Goal: Transaction & Acquisition: Book appointment/travel/reservation

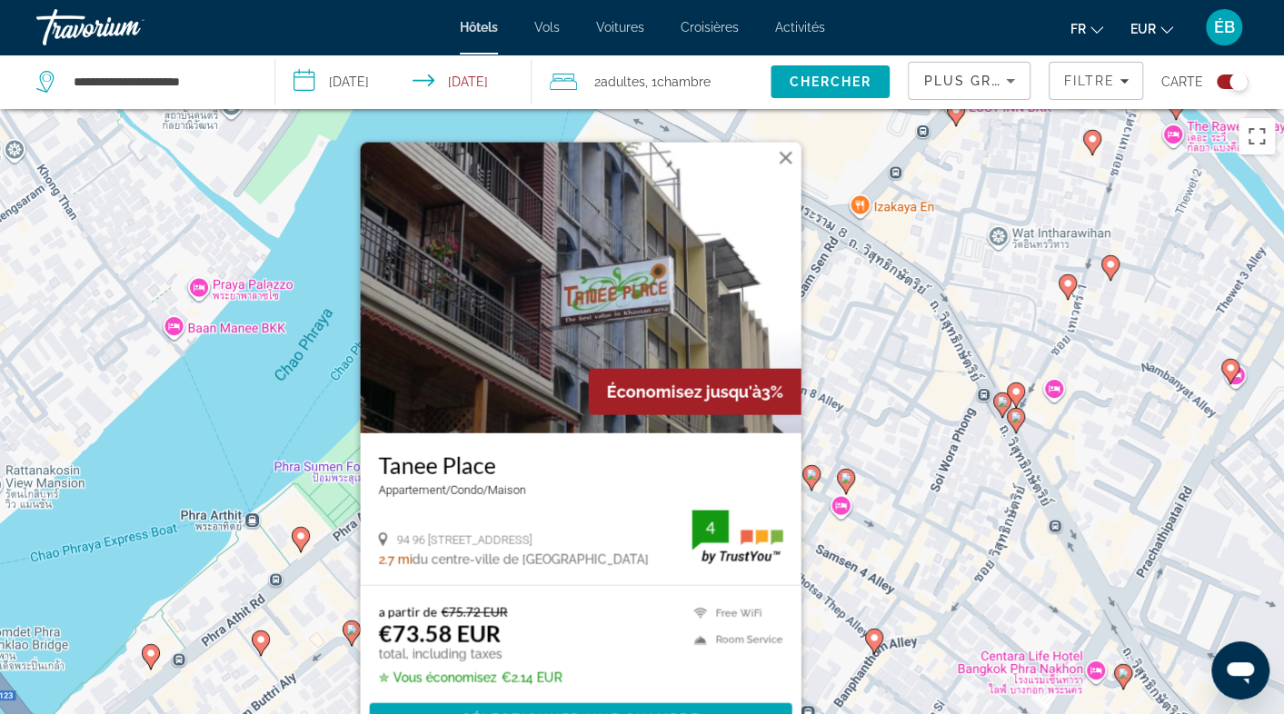
click at [785, 162] on button "Fermer" at bounding box center [785, 158] width 27 height 27
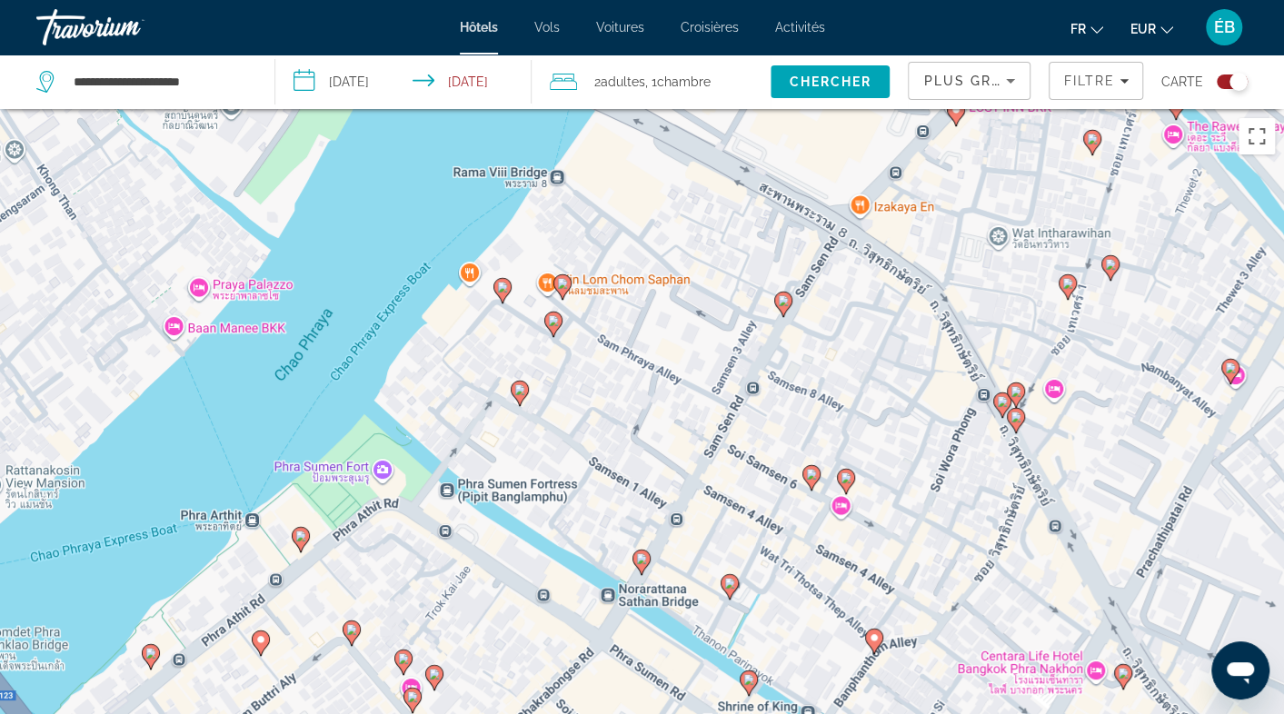
click at [645, 563] on image "Main content" at bounding box center [641, 559] width 11 height 11
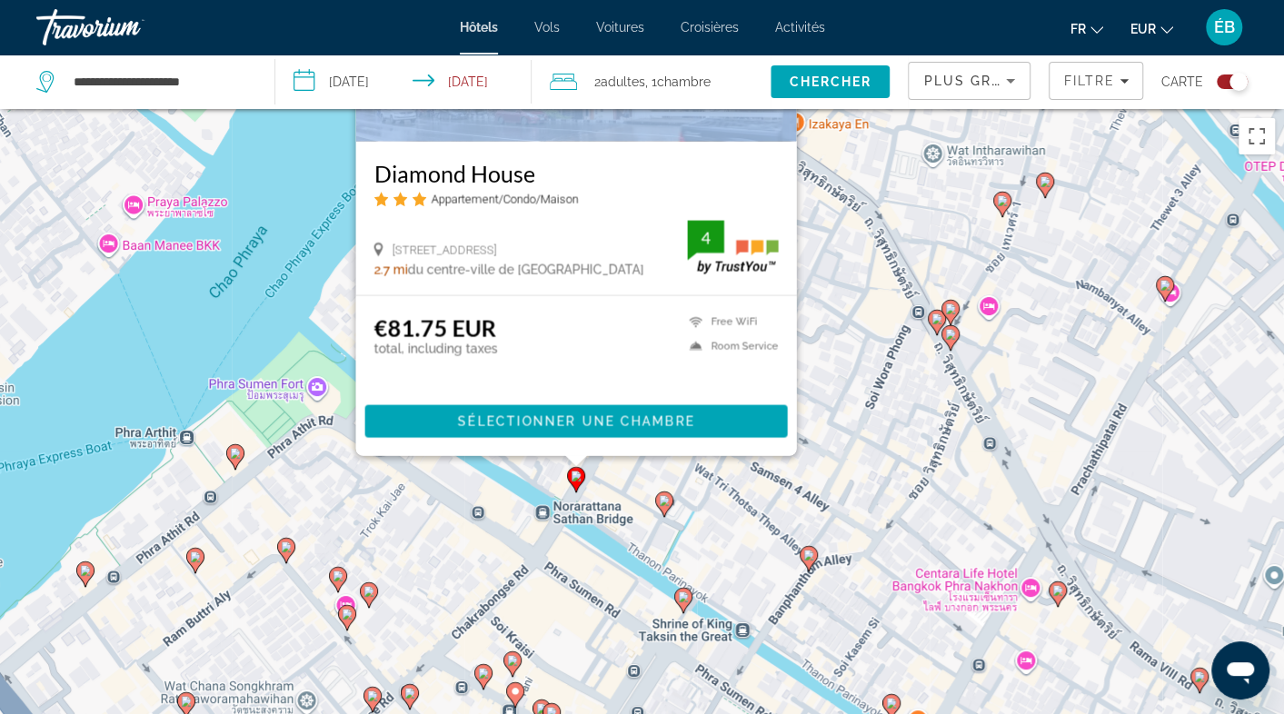
drag, startPoint x: 365, startPoint y: 569, endPoint x: 307, endPoint y: 368, distance: 209.1
click at [307, 368] on div "Pour activer le glissement avec le clavier, appuyez sur Alt+Entrée. Une fois ce…" at bounding box center [642, 466] width 1284 height 714
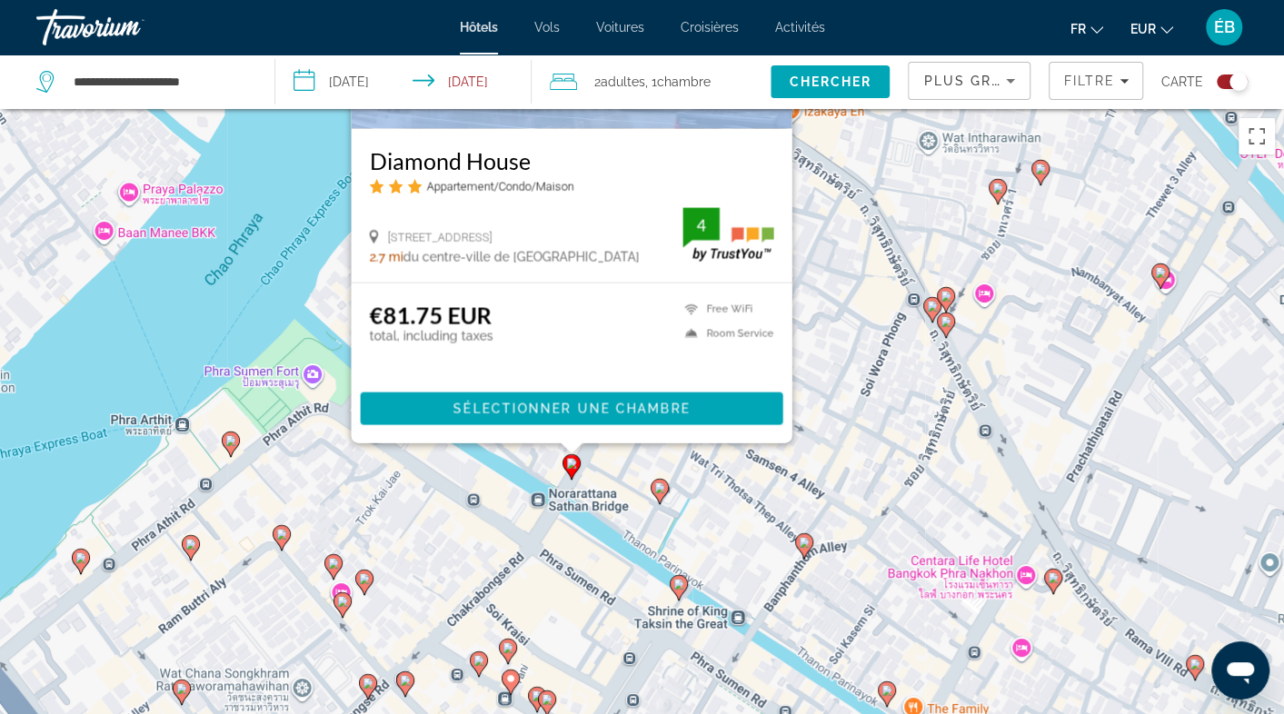
click at [664, 489] on image "Main content" at bounding box center [659, 488] width 11 height 11
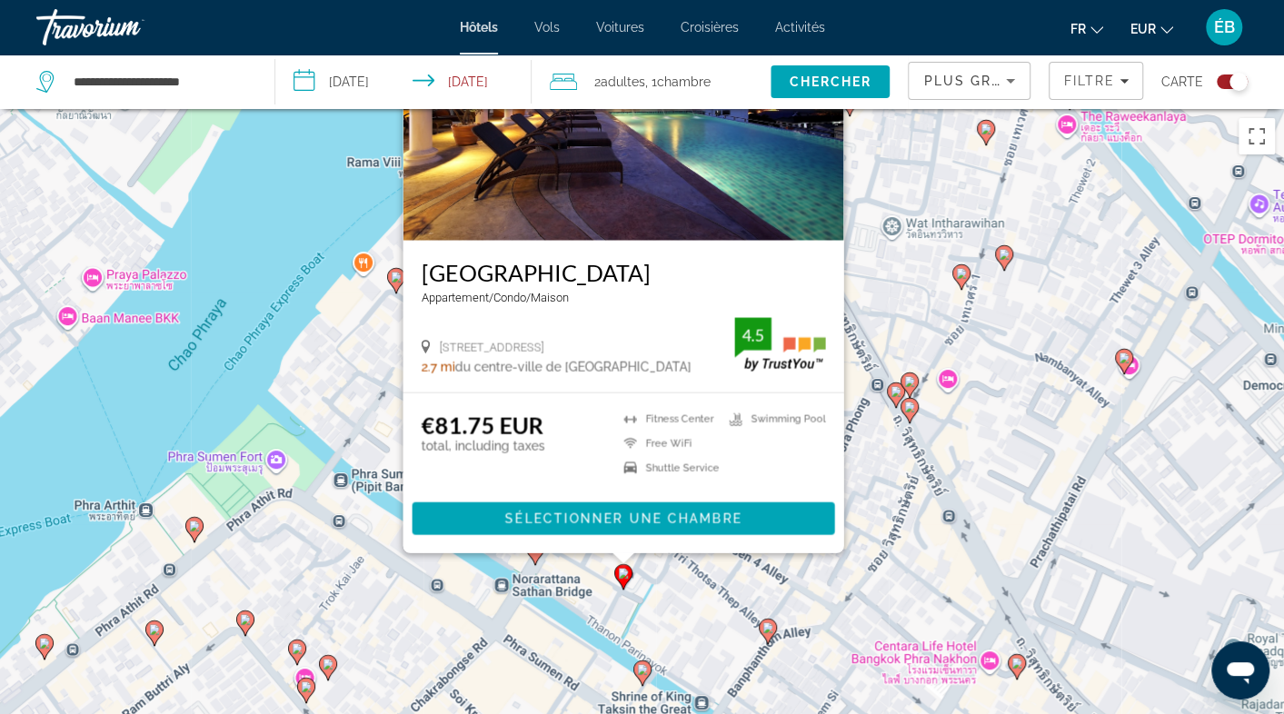
drag, startPoint x: 400, startPoint y: 624, endPoint x: 364, endPoint y: 426, distance: 201.5
click at [364, 426] on div "Pour activer le glissement avec le clavier, appuyez sur Alt+Entrée. Une fois ce…" at bounding box center [642, 466] width 1284 height 714
click at [537, 556] on icon "Main content" at bounding box center [534, 553] width 16 height 24
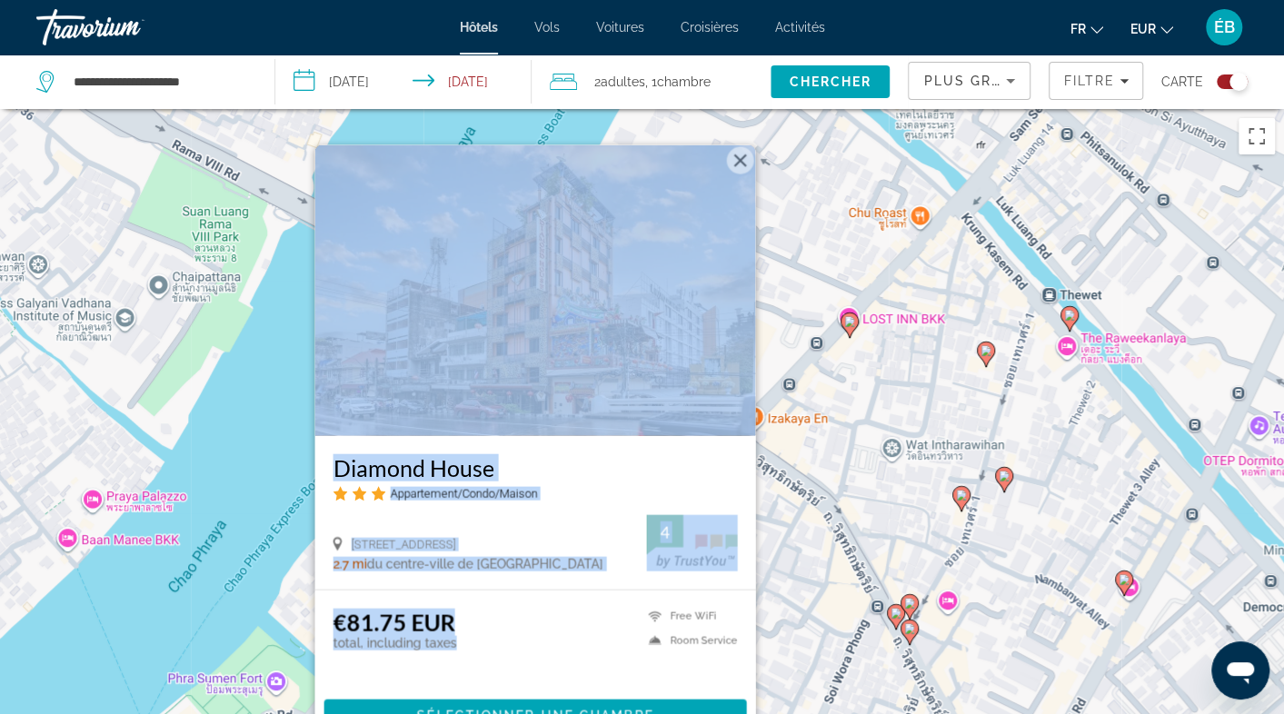
drag, startPoint x: 535, startPoint y: 656, endPoint x: 493, endPoint y: 414, distance: 246.4
click at [493, 414] on div "Diamond House Appartement/Condo/Maison 4 Samsen Road Banglampoo Phranakorn, Ban…" at bounding box center [534, 447] width 441 height 605
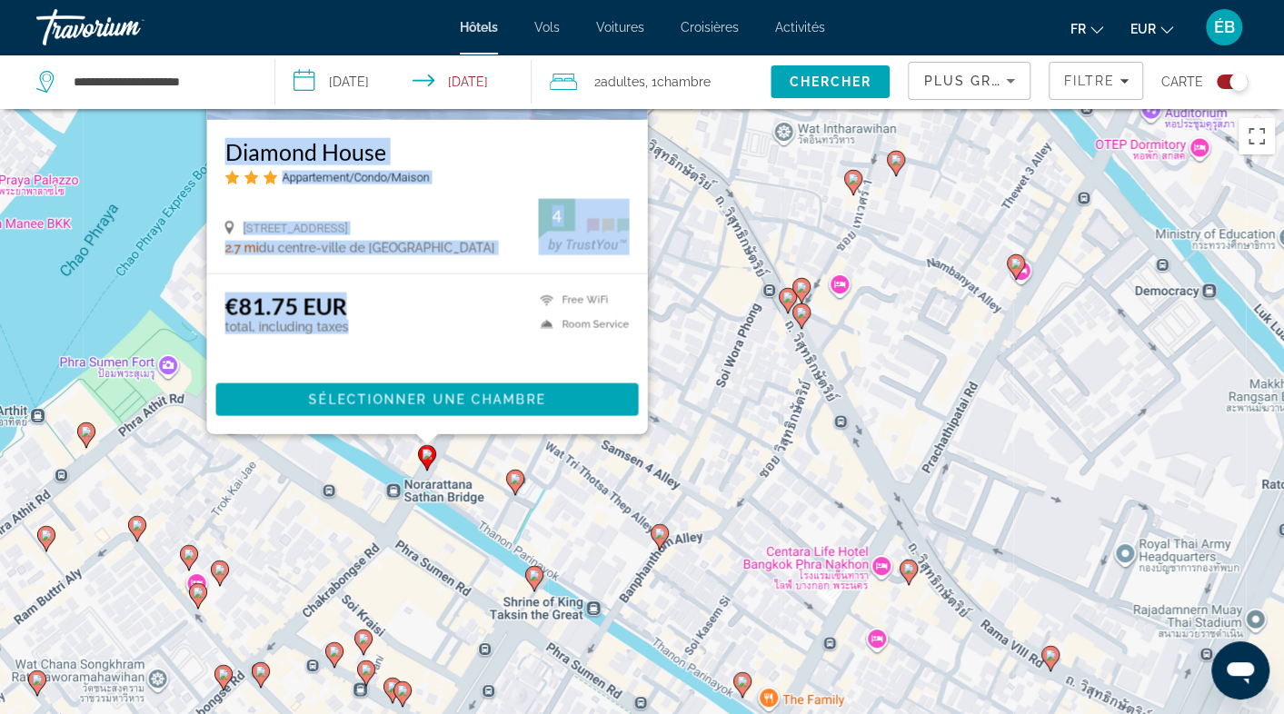
drag, startPoint x: 811, startPoint y: 564, endPoint x: 693, endPoint y: 259, distance: 326.6
click at [694, 235] on div "Pour activer le glissement avec le clavier, appuyez sur Alt+Entrée. Une fois ce…" at bounding box center [642, 466] width 1284 height 714
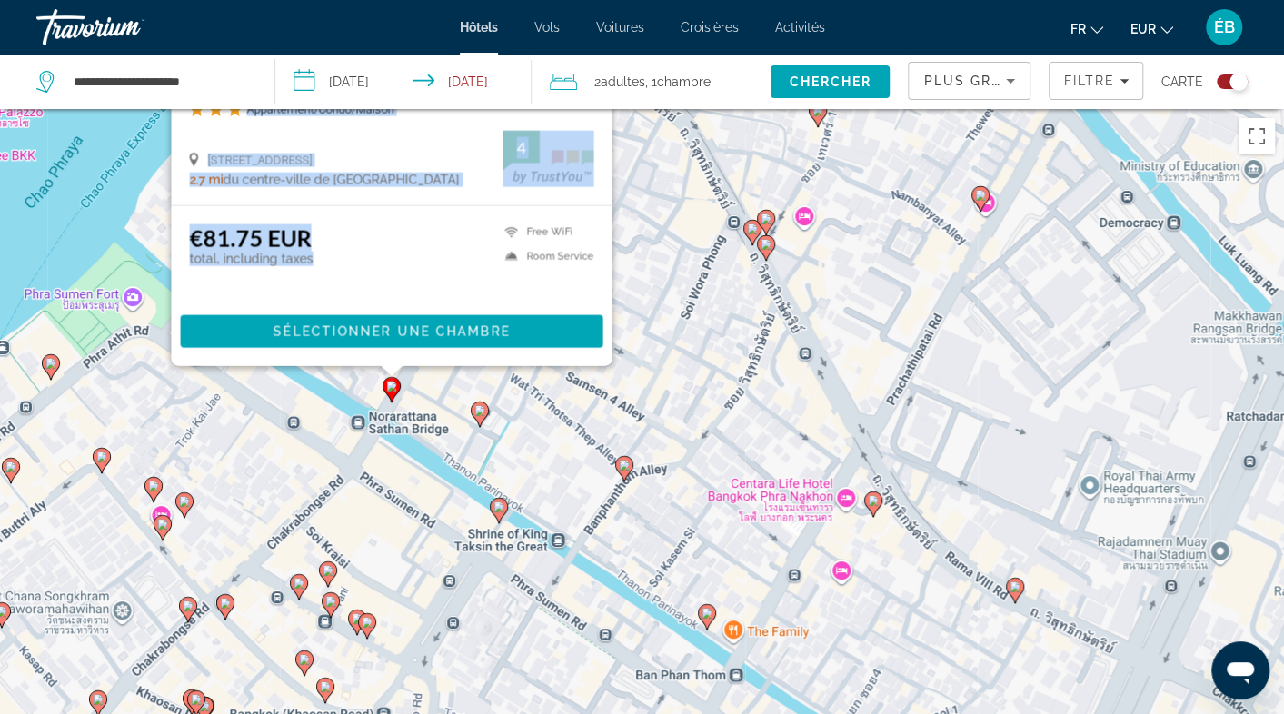
click at [622, 471] on icon "Main content" at bounding box center [623, 469] width 16 height 24
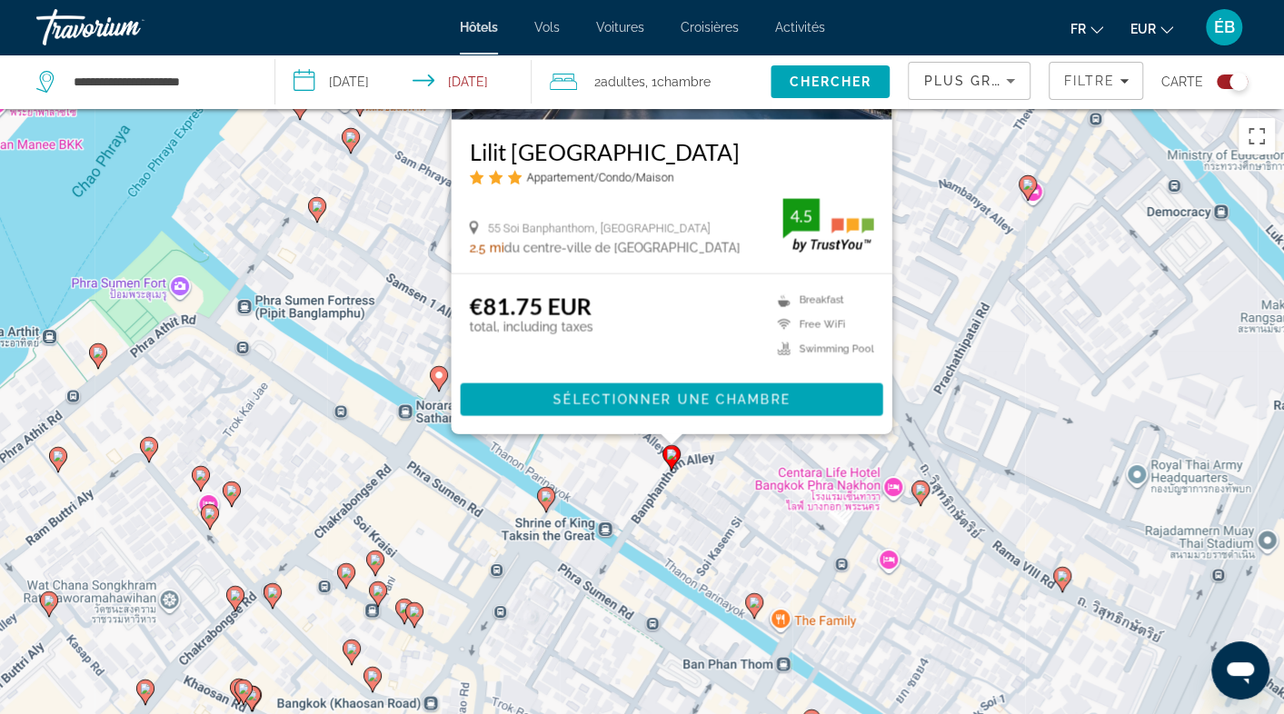
drag, startPoint x: 285, startPoint y: 604, endPoint x: 333, endPoint y: 278, distance: 329.7
click at [333, 278] on div "Pour activer le glissement avec le clavier, appuyez sur Alt+Entrée. Une fois ce…" at bounding box center [642, 466] width 1284 height 714
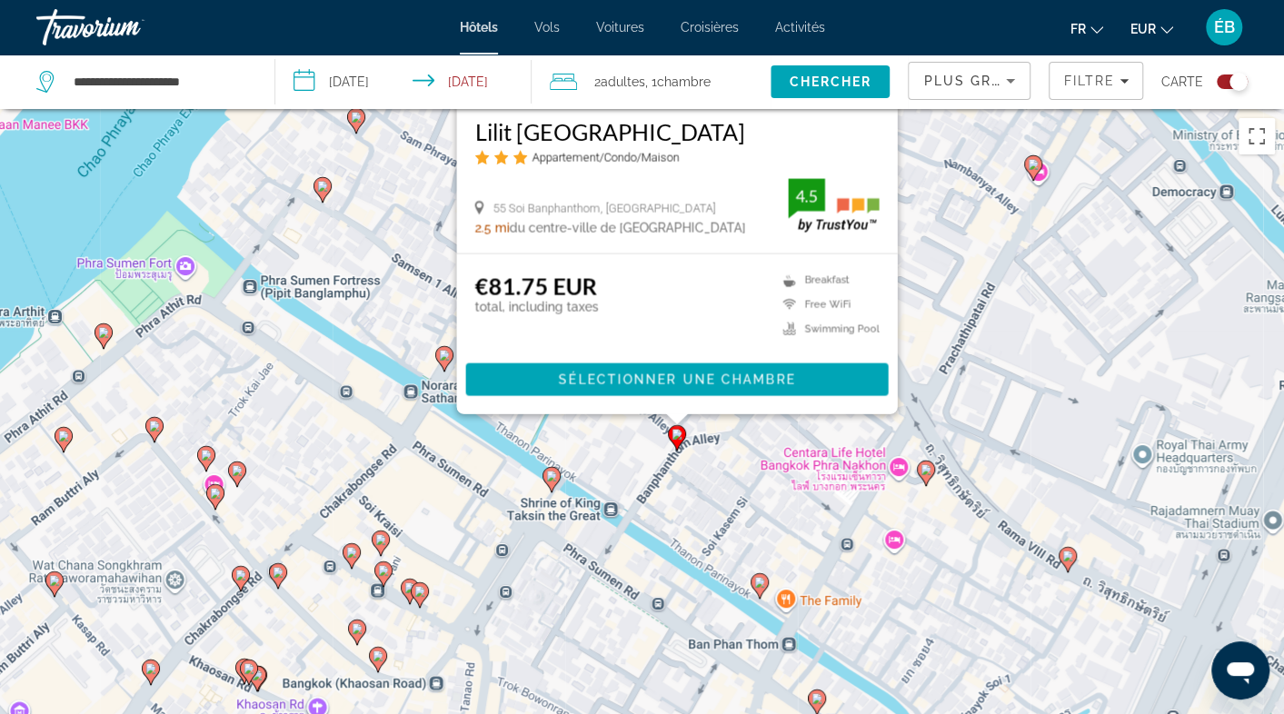
click at [551, 480] on image "Main content" at bounding box center [551, 476] width 11 height 11
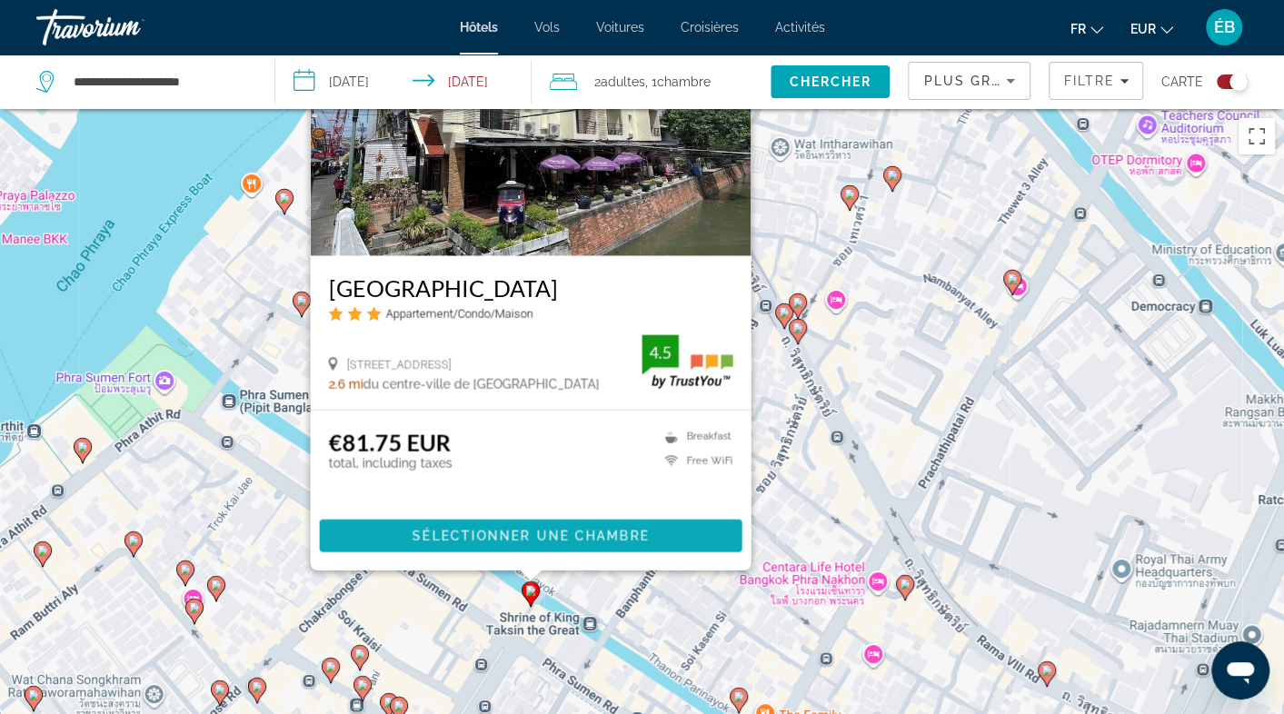
drag, startPoint x: 320, startPoint y: 658, endPoint x: 307, endPoint y: 479, distance: 179.5
click at [293, 464] on div "Pour activer le glissement avec le clavier, appuyez sur Alt+Entrée. Une fois ce…" at bounding box center [642, 466] width 1284 height 714
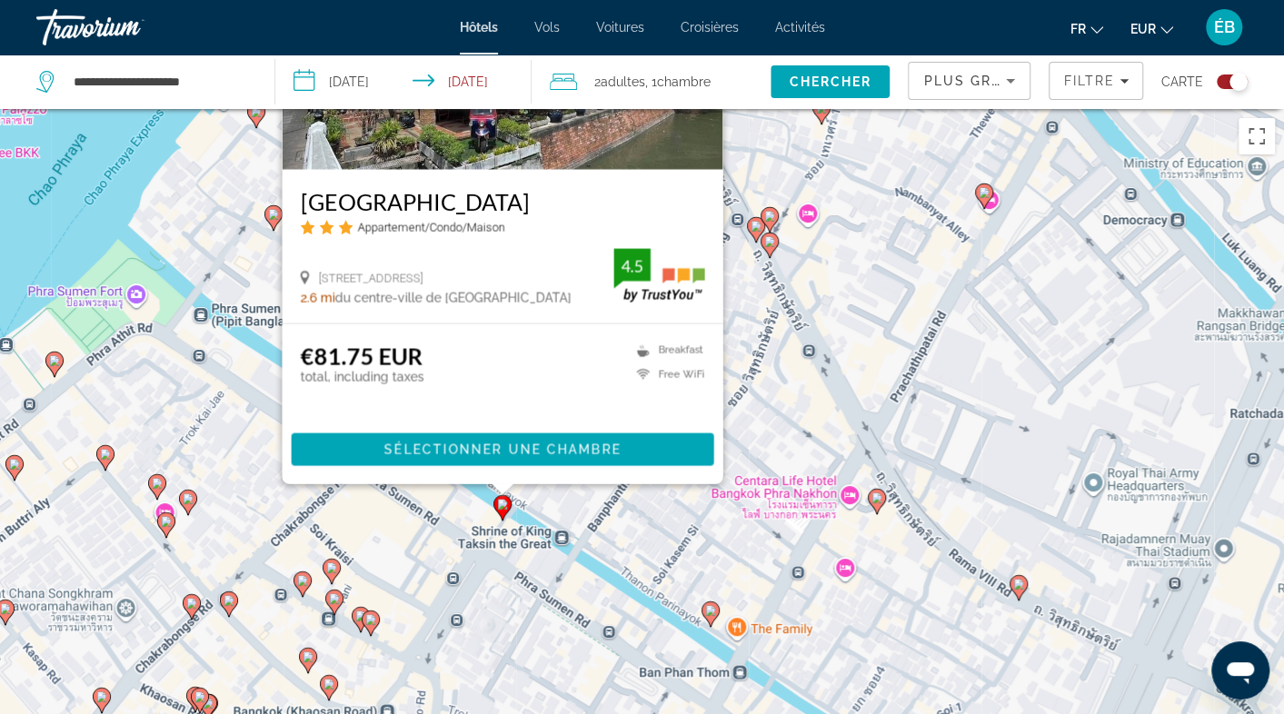
click at [429, 525] on div "Pour activer le glissement avec le clavier, appuyez sur Alt+Entrée. Une fois ce…" at bounding box center [642, 466] width 1284 height 714
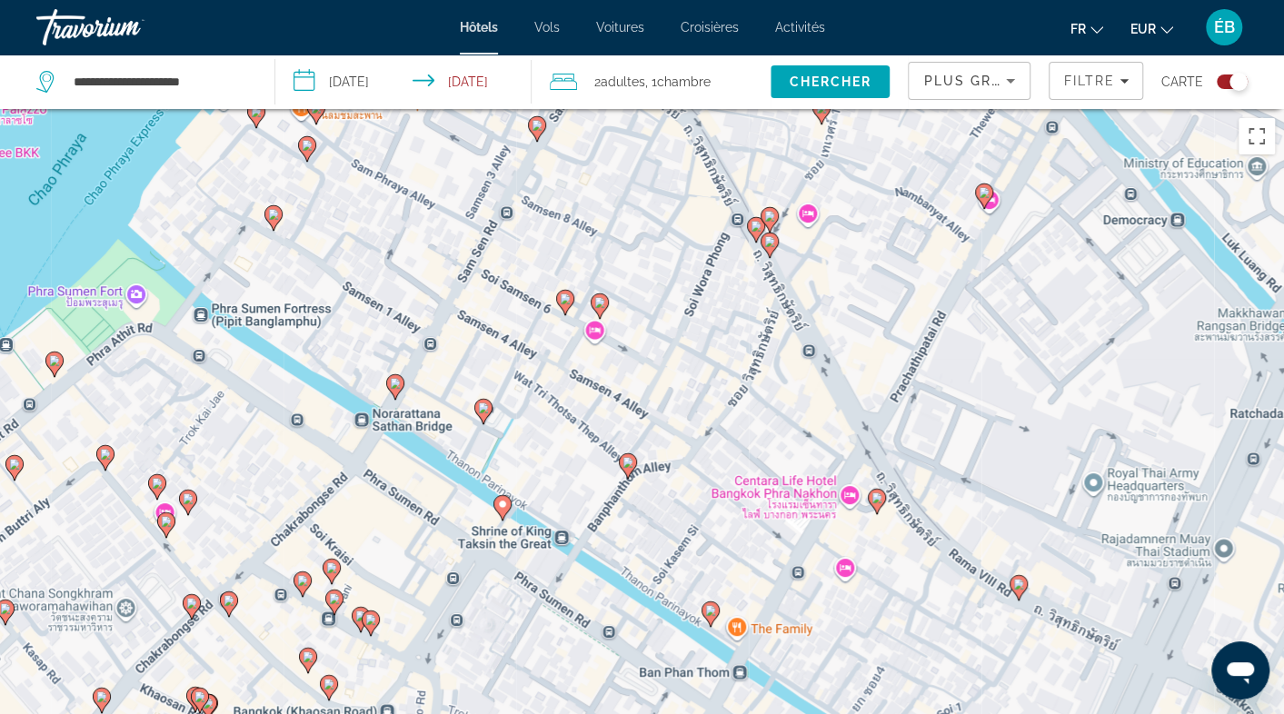
click at [489, 414] on g "Main content" at bounding box center [483, 411] width 18 height 25
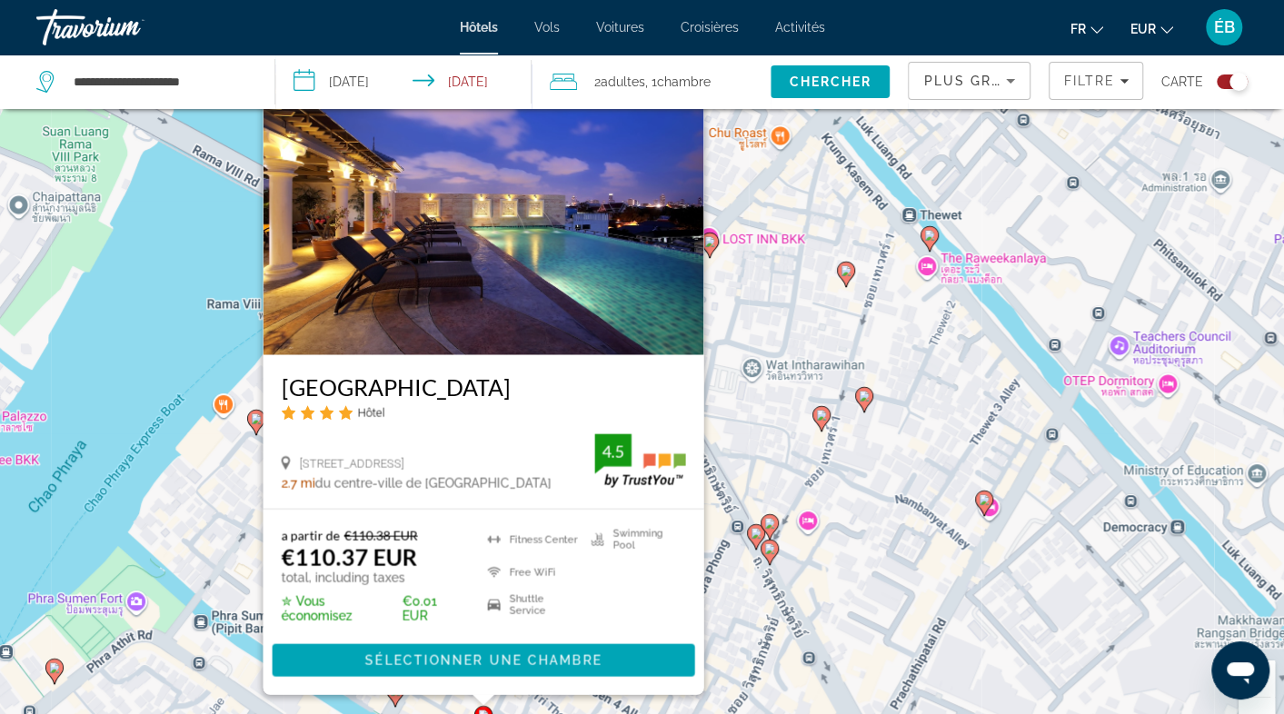
scroll to position [91, 0]
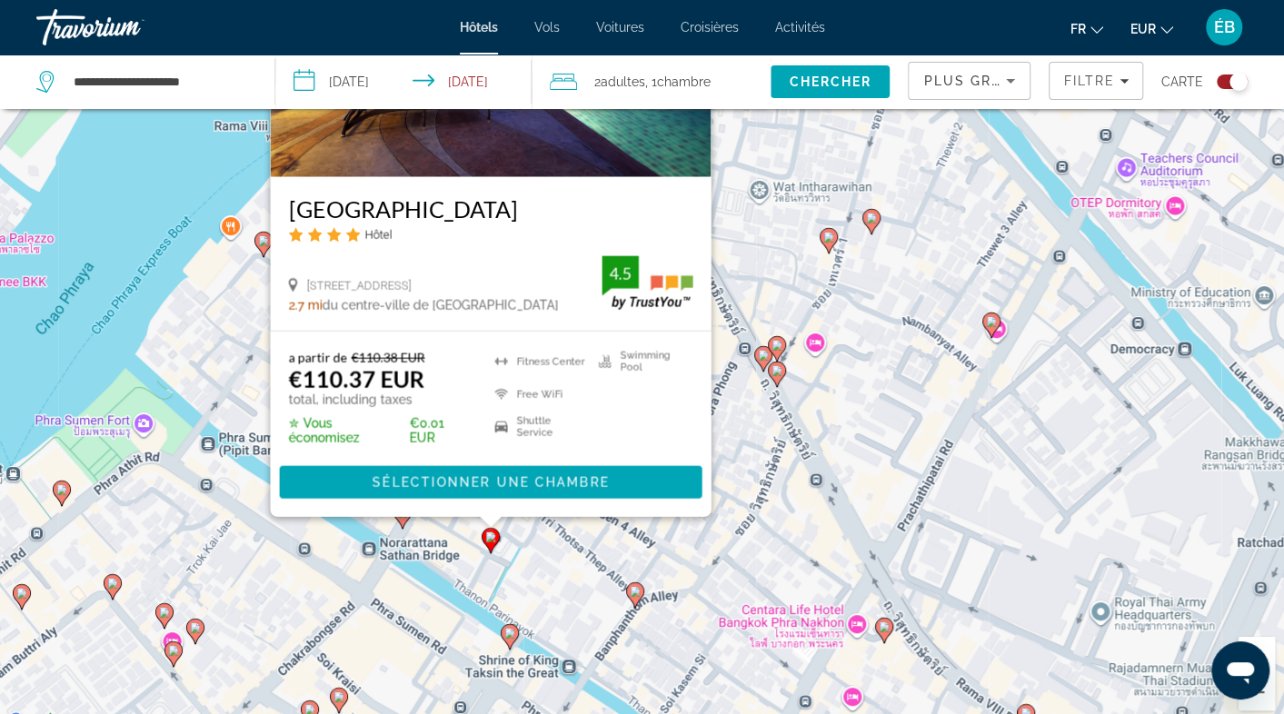
drag, startPoint x: 229, startPoint y: 679, endPoint x: 236, endPoint y: 521, distance: 158.3
click at [236, 521] on div "Pour activer le glissement avec le clavier, appuyez sur Alt+Entrée. Une fois ce…" at bounding box center [642, 375] width 1284 height 714
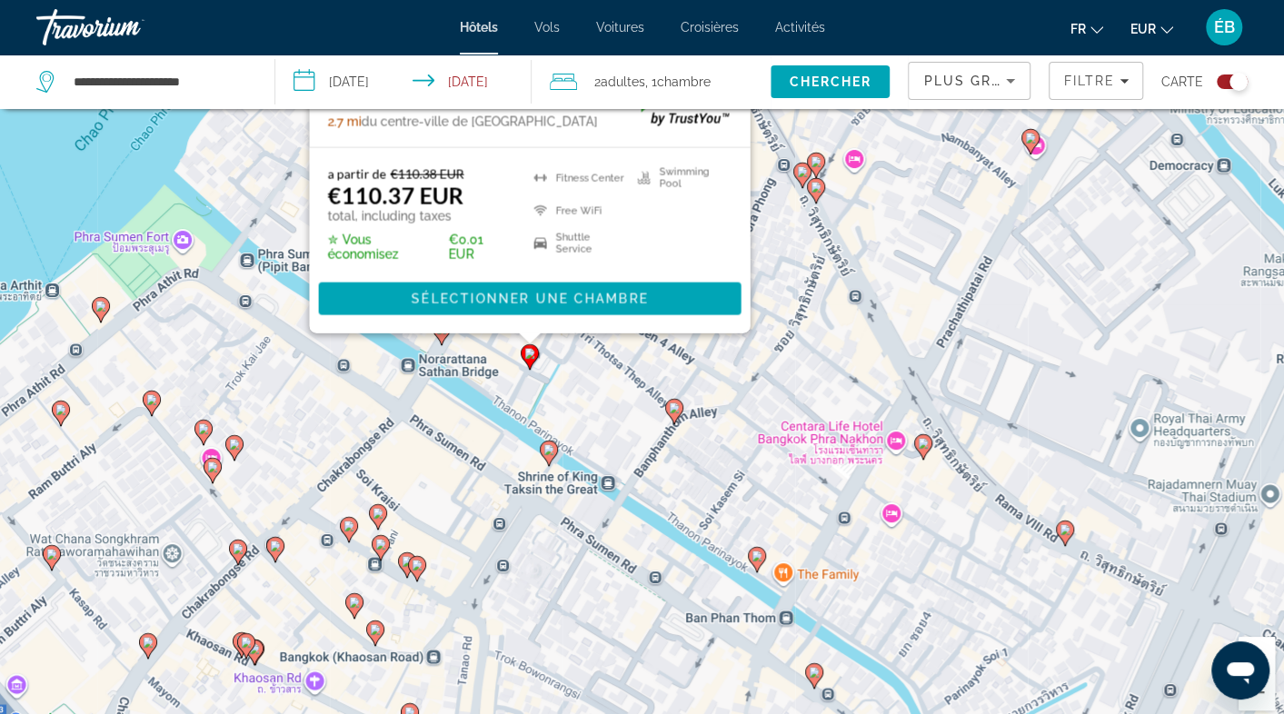
drag, startPoint x: 403, startPoint y: 619, endPoint x: 443, endPoint y: 428, distance: 195.0
click at [443, 428] on div "Pour activer le glissement avec le clavier, appuyez sur Alt+Entrée. Une fois ce…" at bounding box center [642, 375] width 1284 height 714
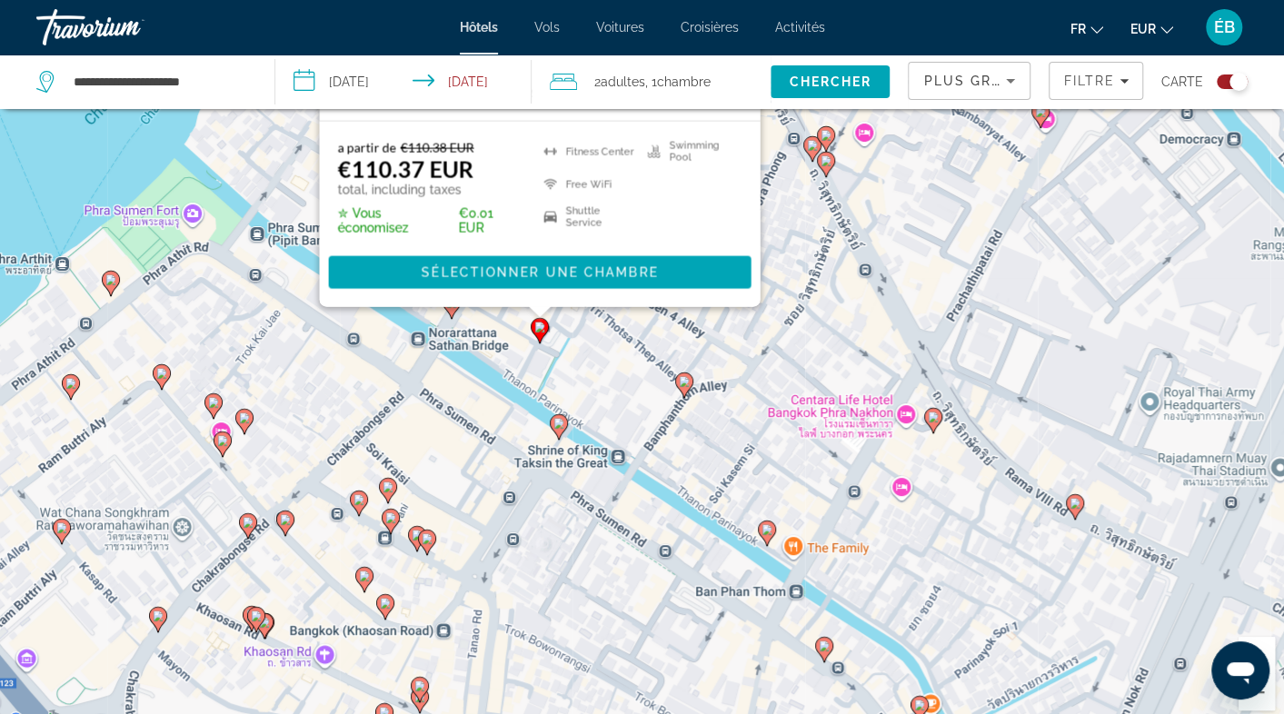
click at [387, 489] on image "Main content" at bounding box center [388, 487] width 11 height 11
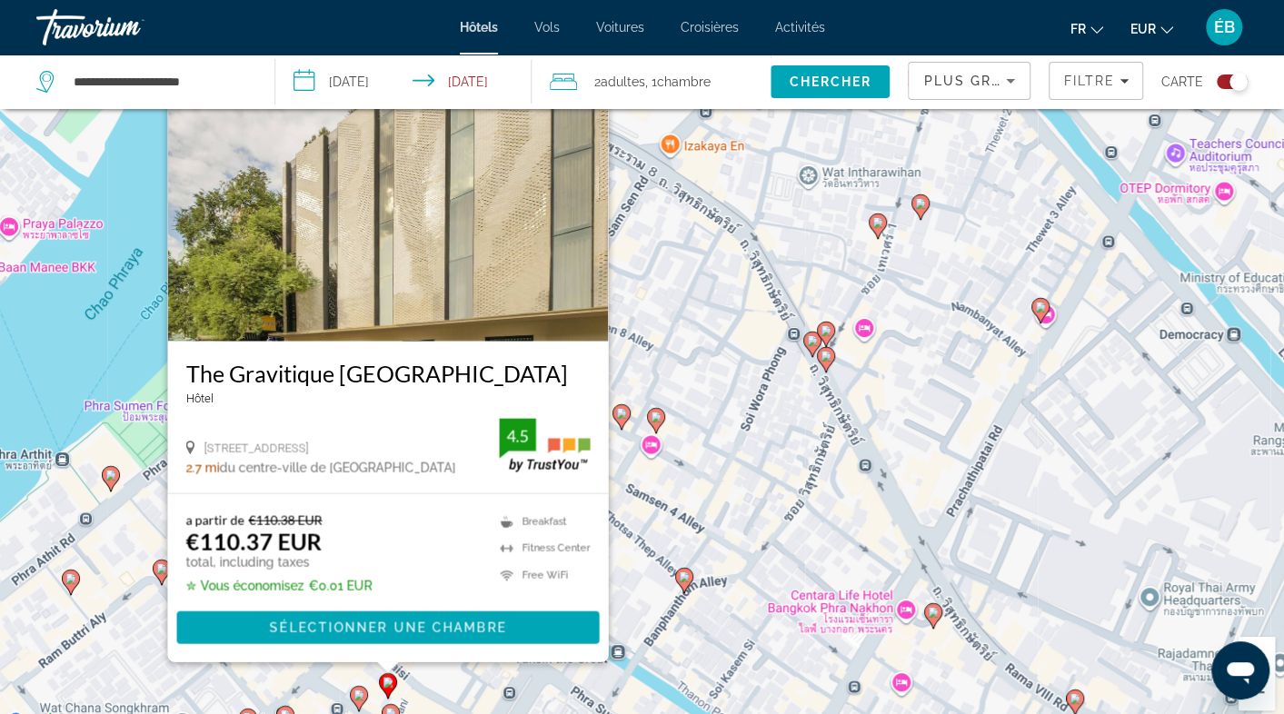
click at [827, 370] on icon "Main content" at bounding box center [826, 359] width 18 height 25
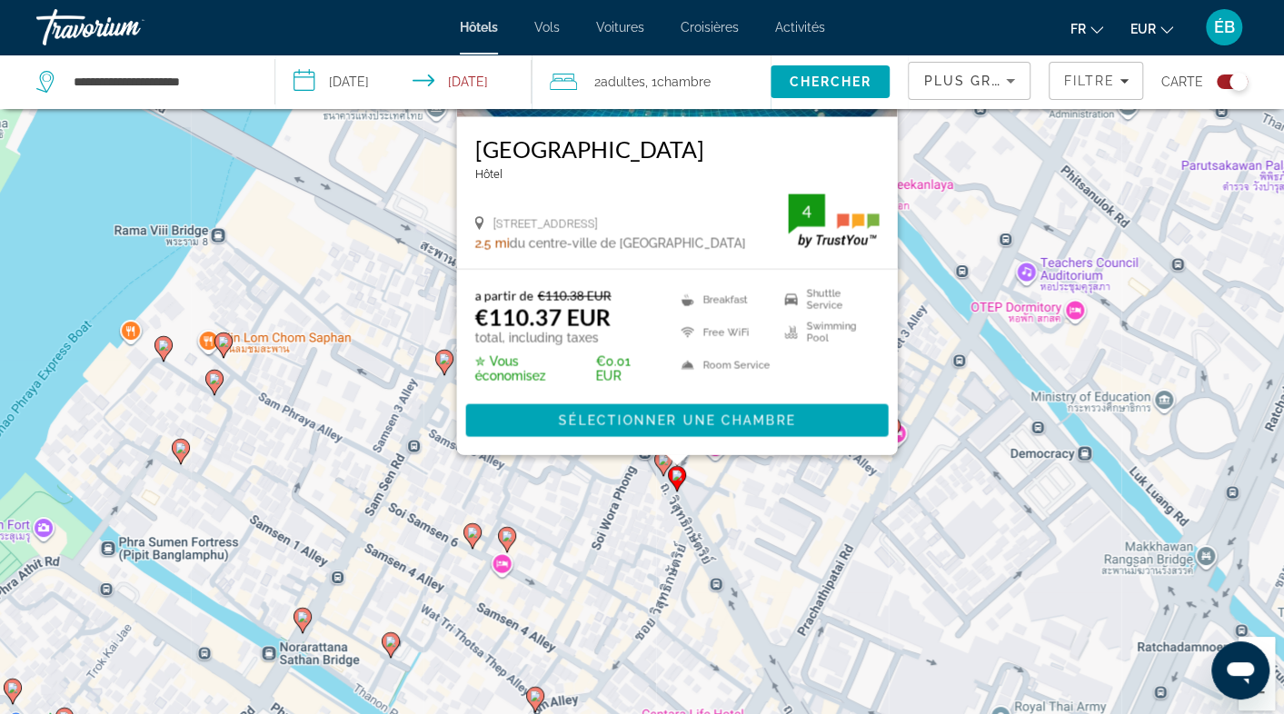
drag, startPoint x: 693, startPoint y: 699, endPoint x: 514, endPoint y: 441, distance: 313.6
click at [514, 442] on div "Pour activer le glissement avec le clavier, appuyez sur Alt+Entrée. Une fois ce…" at bounding box center [642, 375] width 1284 height 714
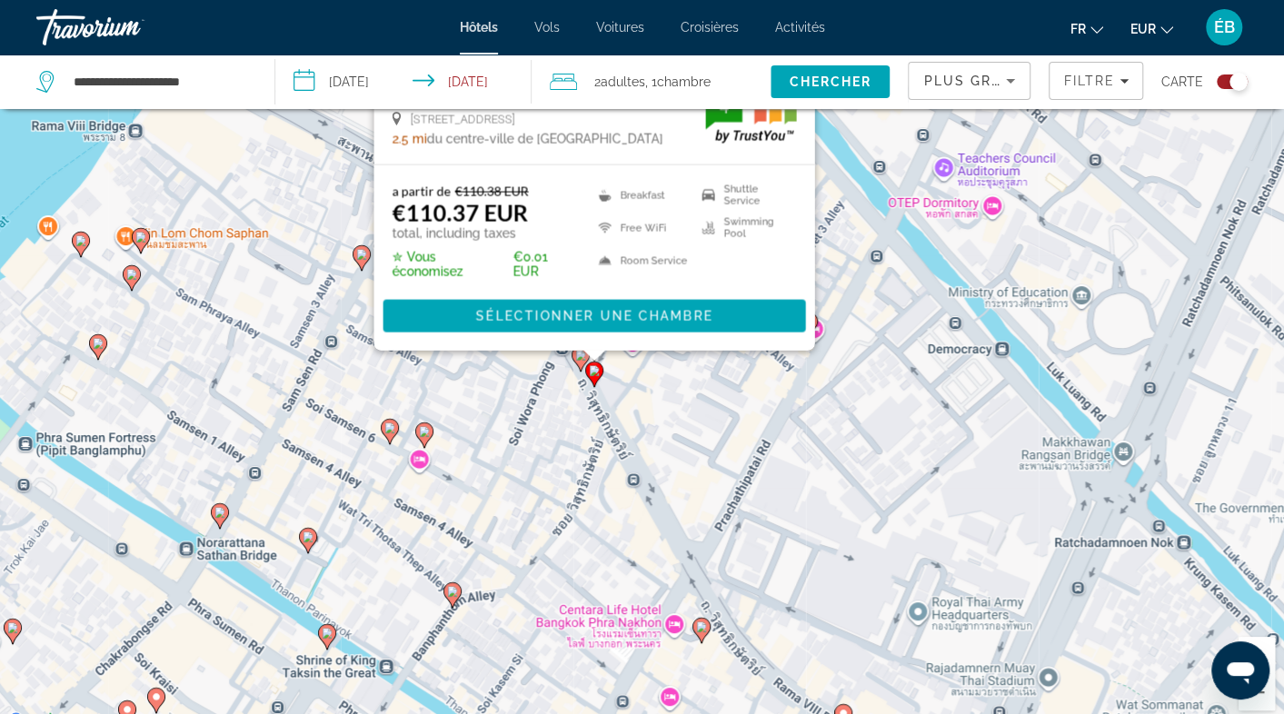
click at [82, 238] on image "Main content" at bounding box center [80, 240] width 11 height 11
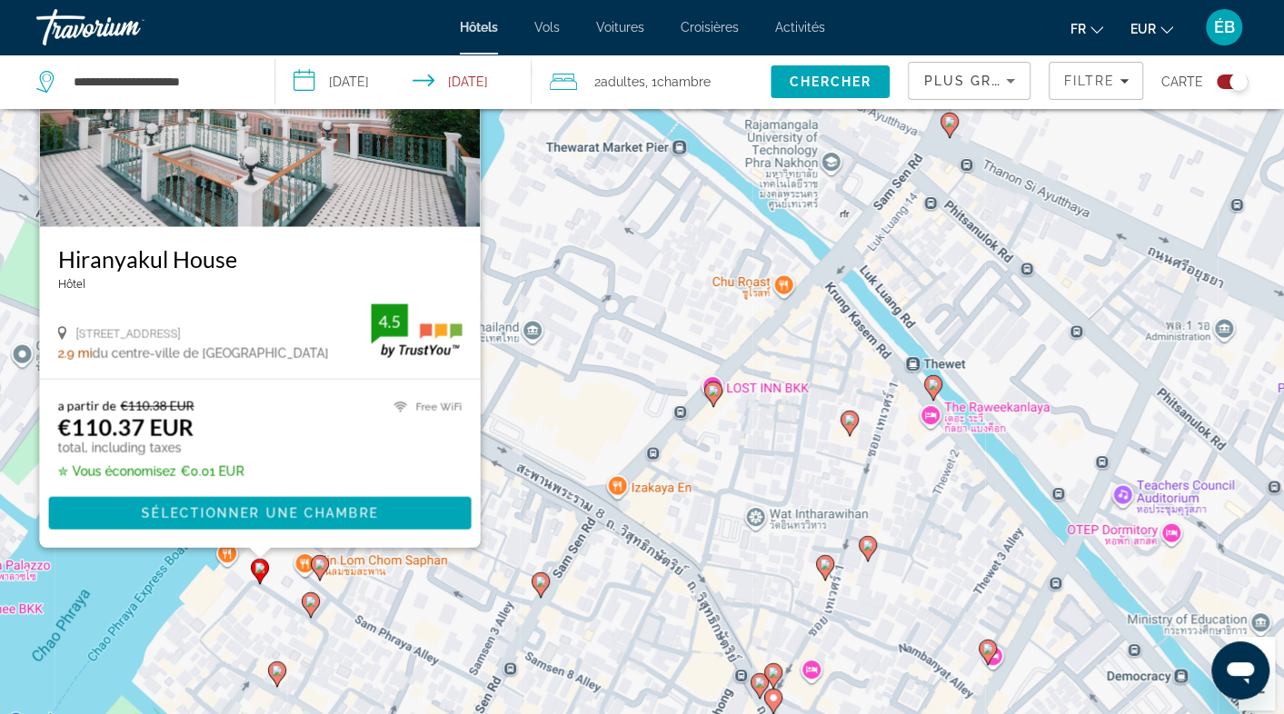
drag, startPoint x: 586, startPoint y: 594, endPoint x: 559, endPoint y: 446, distance: 149.8
click at [559, 446] on div "Pour activer le glissement avec le clavier, appuyez sur Alt+Entrée. Une fois ce…" at bounding box center [642, 375] width 1284 height 714
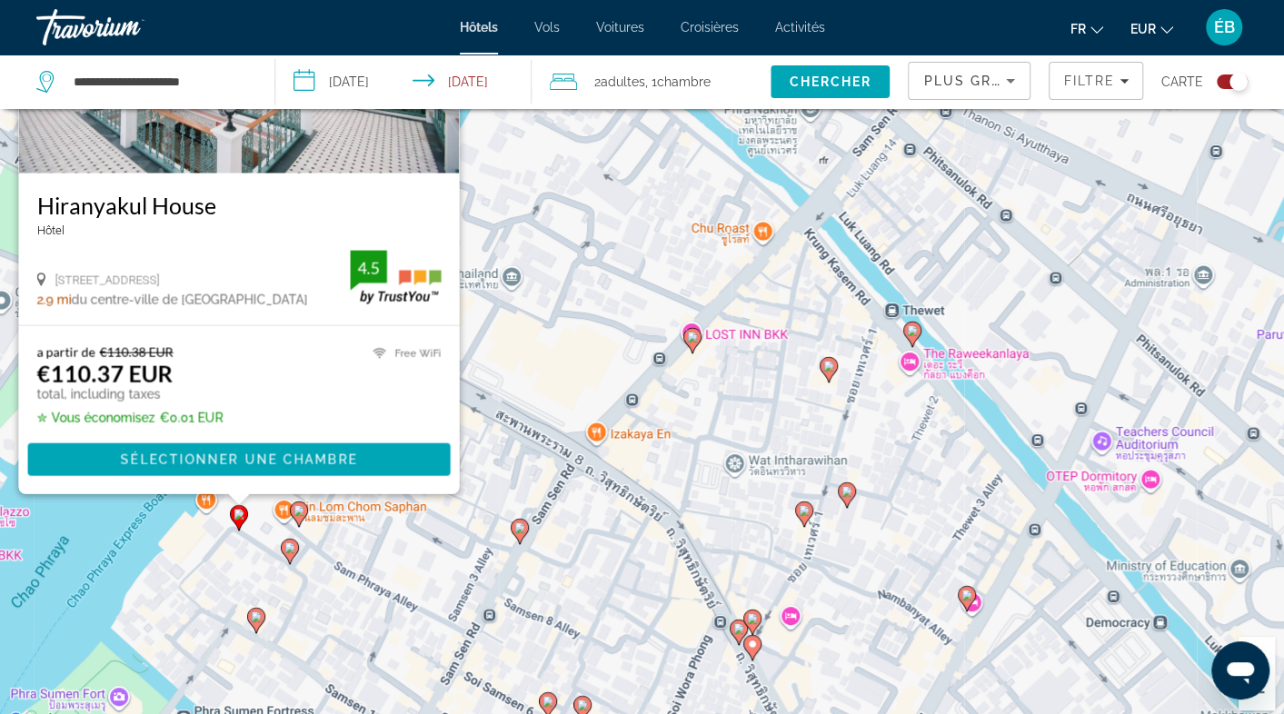
click at [700, 343] on gmp-advanced-marker "Main content" at bounding box center [693, 340] width 18 height 27
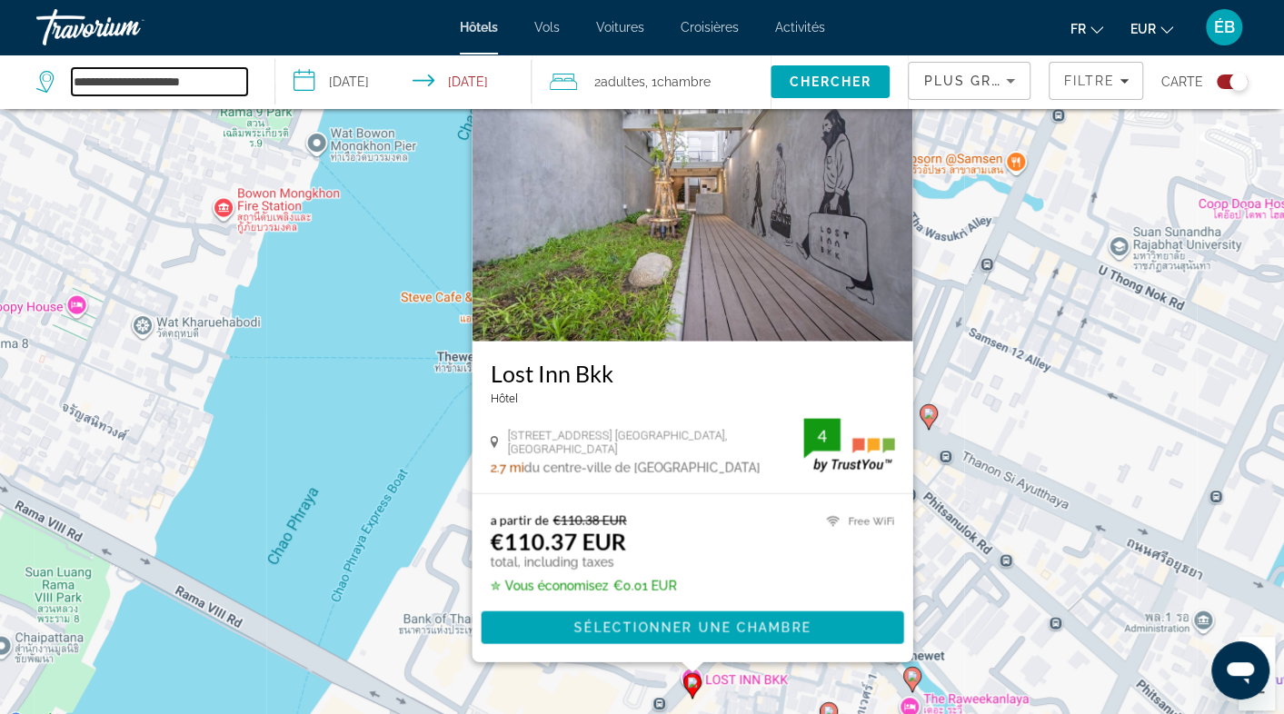
click at [144, 91] on input "**********" at bounding box center [159, 81] width 175 height 27
drag, startPoint x: 216, startPoint y: 77, endPoint x: -7, endPoint y: 90, distance: 224.0
click at [0, 90] on html "**********" at bounding box center [642, 266] width 1284 height 714
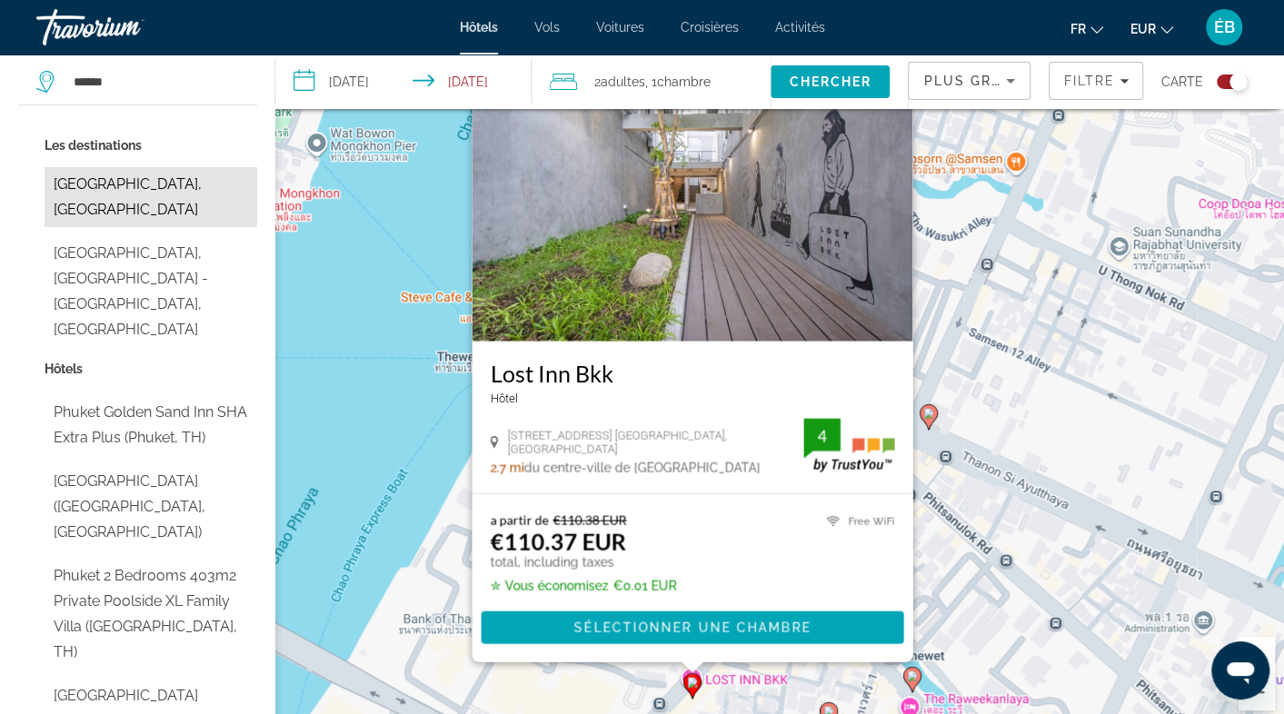
click at [170, 174] on button "Phuket Island, Thailand" at bounding box center [151, 197] width 213 height 60
type input "**********"
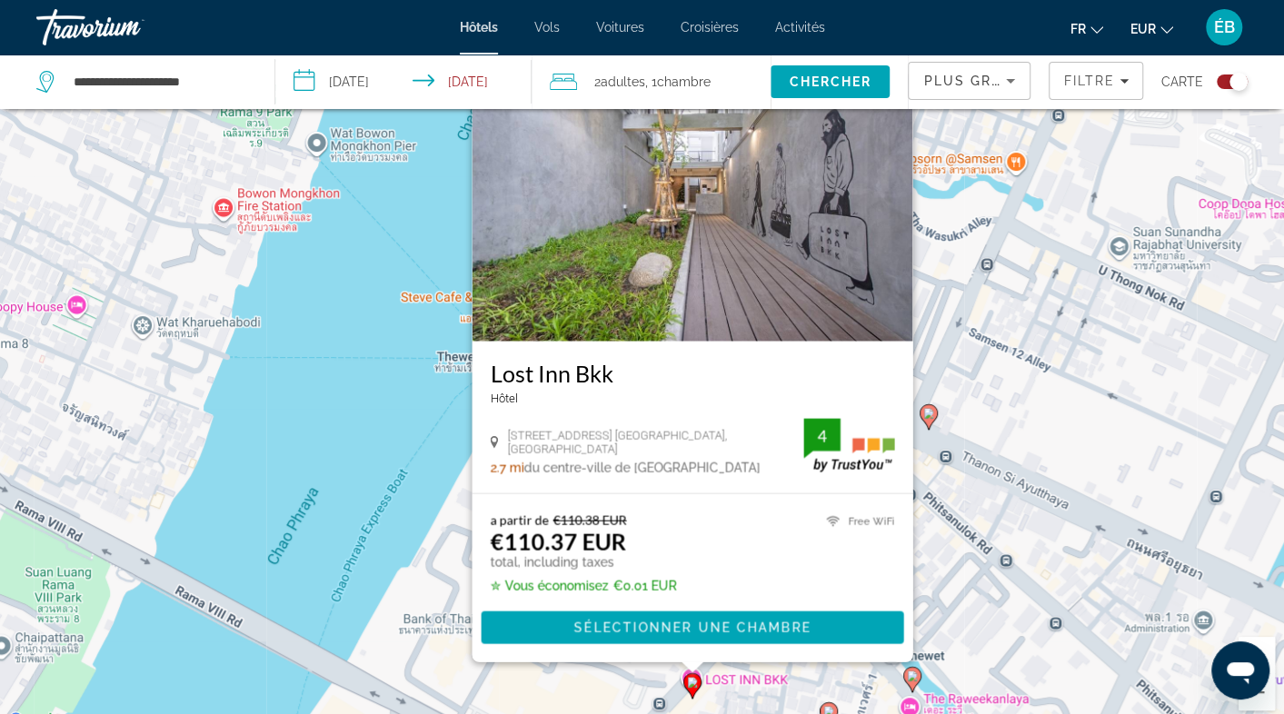
click at [384, 79] on input "**********" at bounding box center [407, 85] width 265 height 60
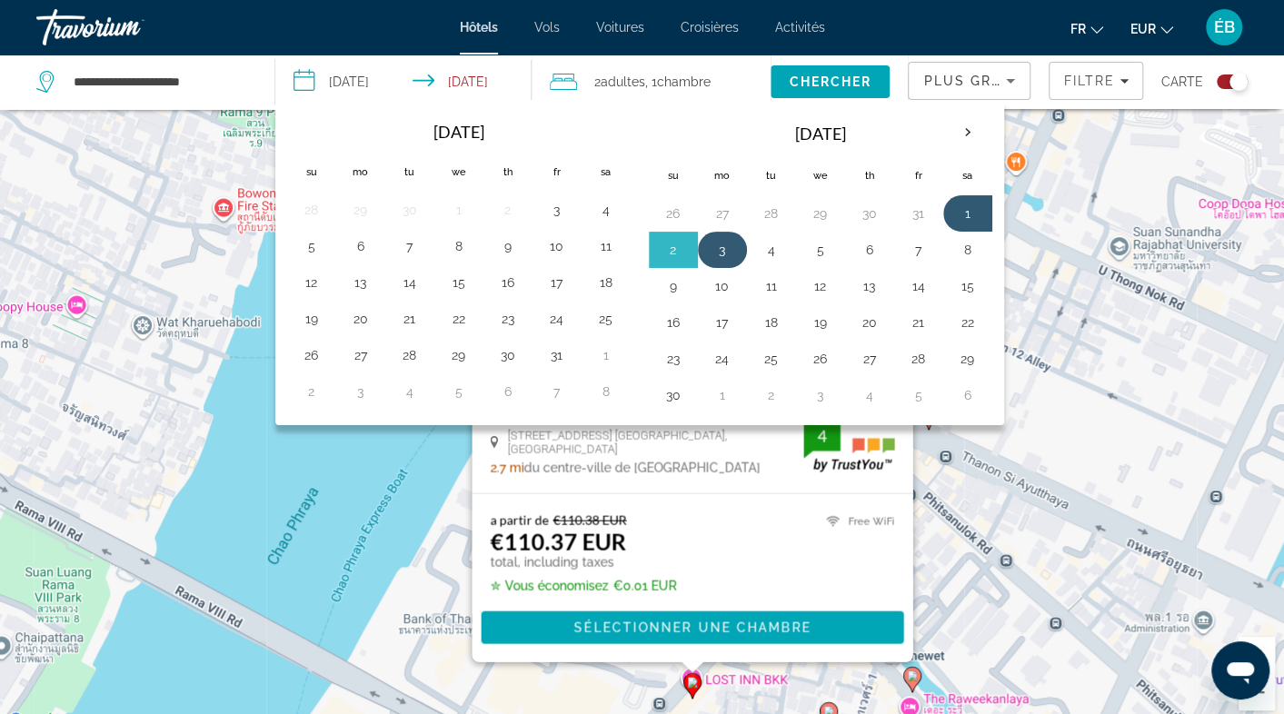
click at [724, 250] on button "3" at bounding box center [722, 249] width 29 height 25
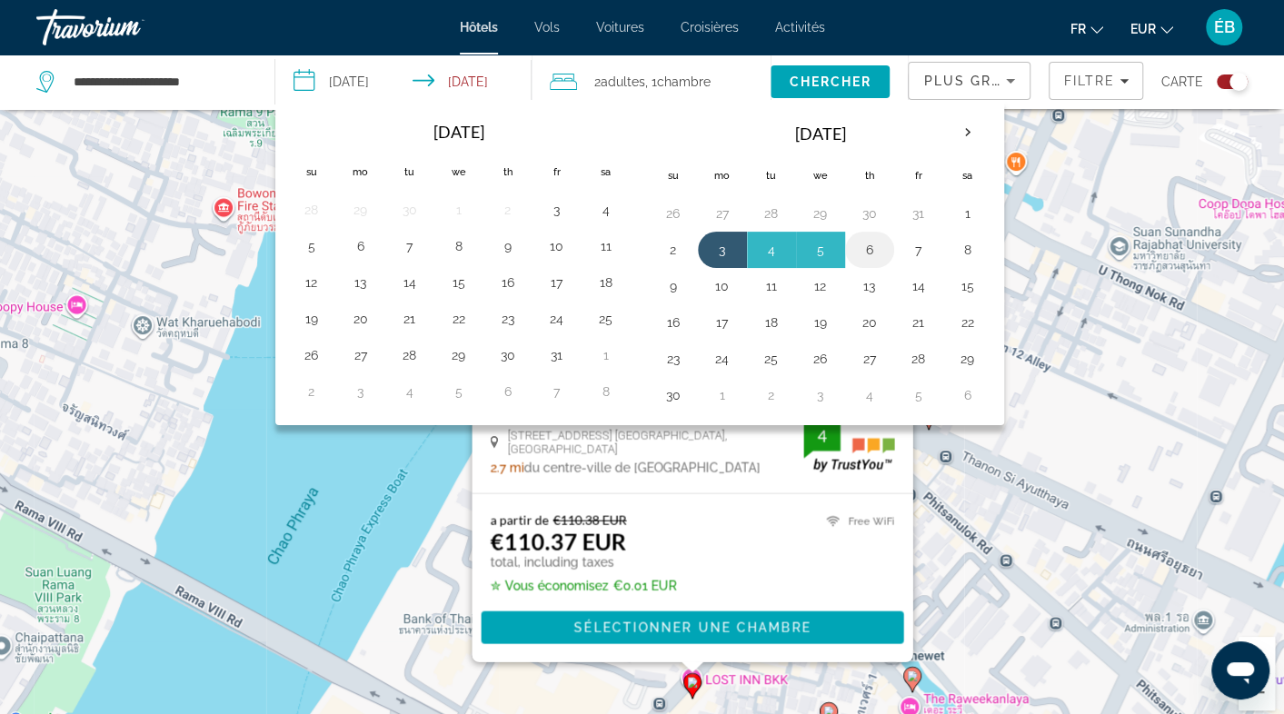
click at [865, 258] on button "6" at bounding box center [869, 249] width 29 height 25
type input "**********"
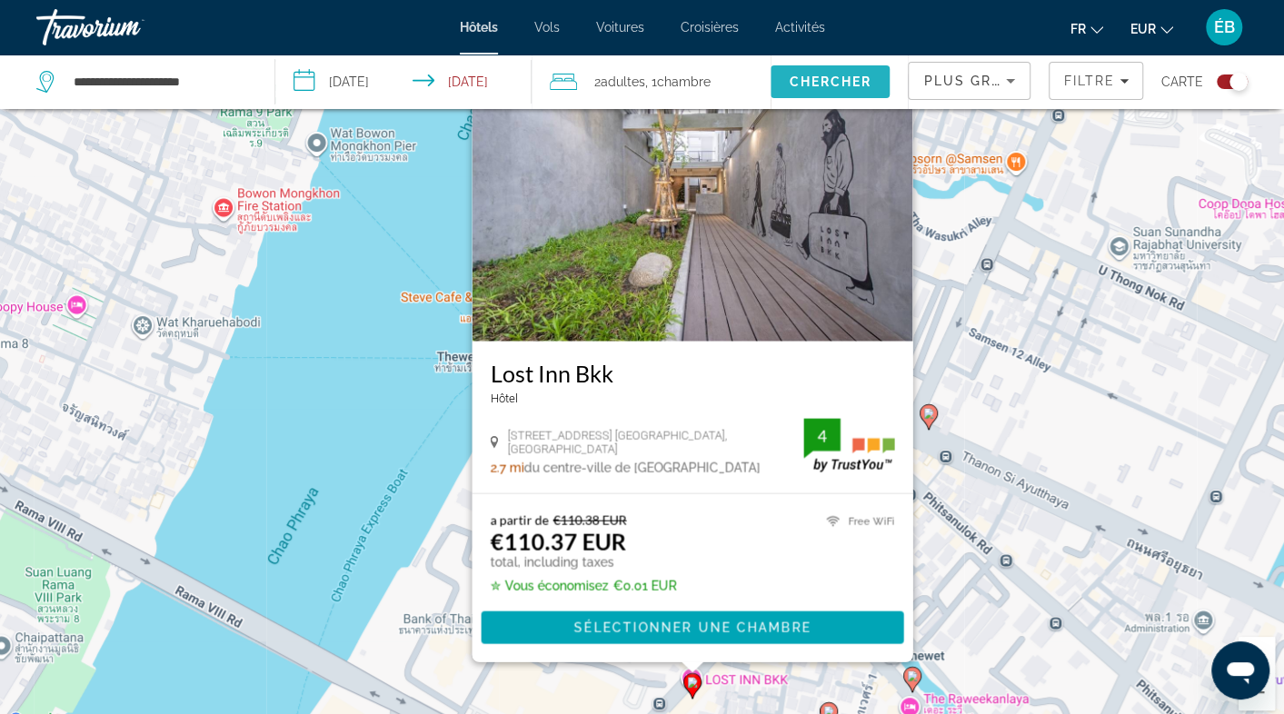
click at [809, 85] on span "Chercher" at bounding box center [830, 82] width 83 height 15
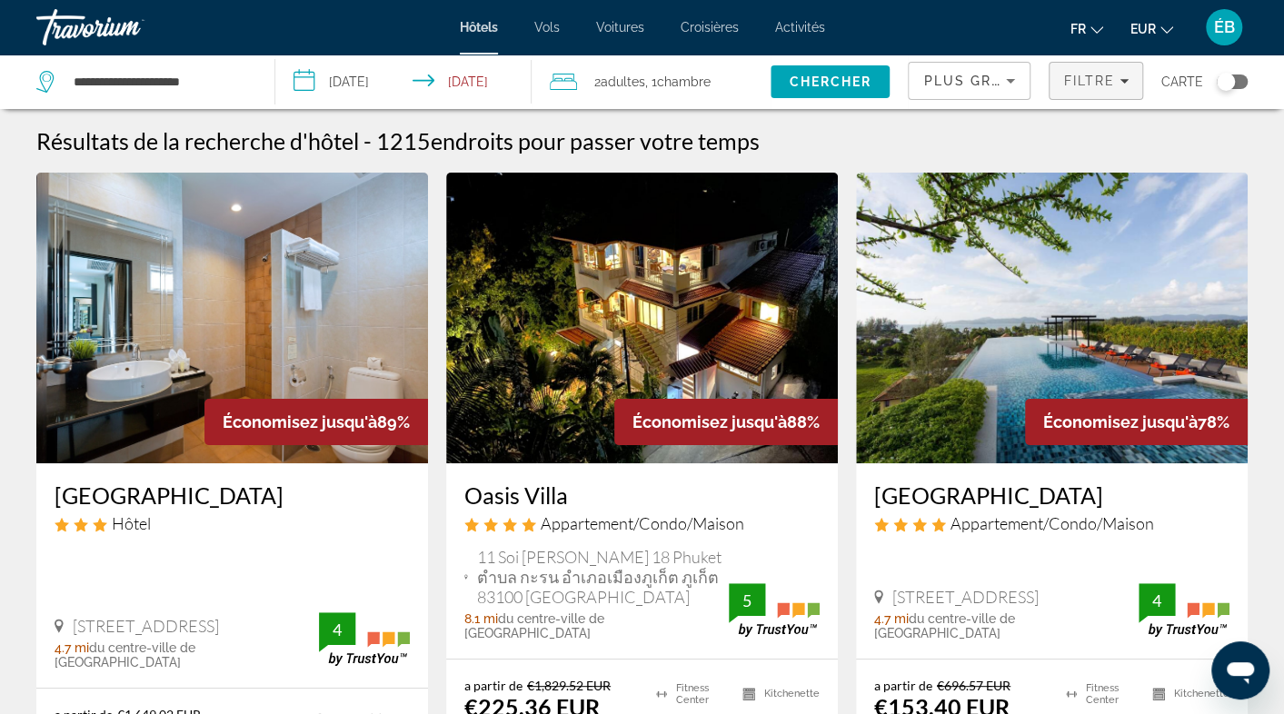
click at [1087, 88] on span "Filters" at bounding box center [1096, 81] width 93 height 44
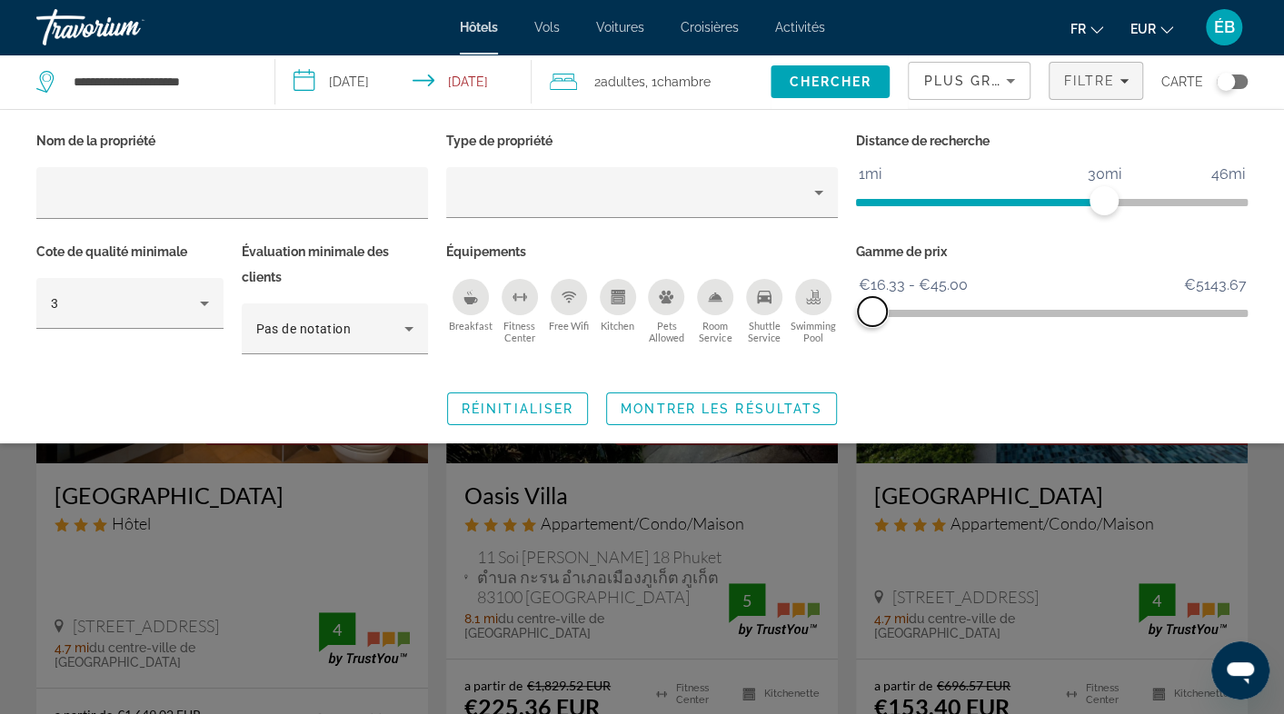
drag, startPoint x: 1233, startPoint y: 308, endPoint x: 873, endPoint y: 324, distance: 360.3
click at [873, 324] on div "Gamme de prix €16.33 €5143.67 €16.33 €45.00 €16.33 - €45.00" at bounding box center [1052, 306] width 410 height 135
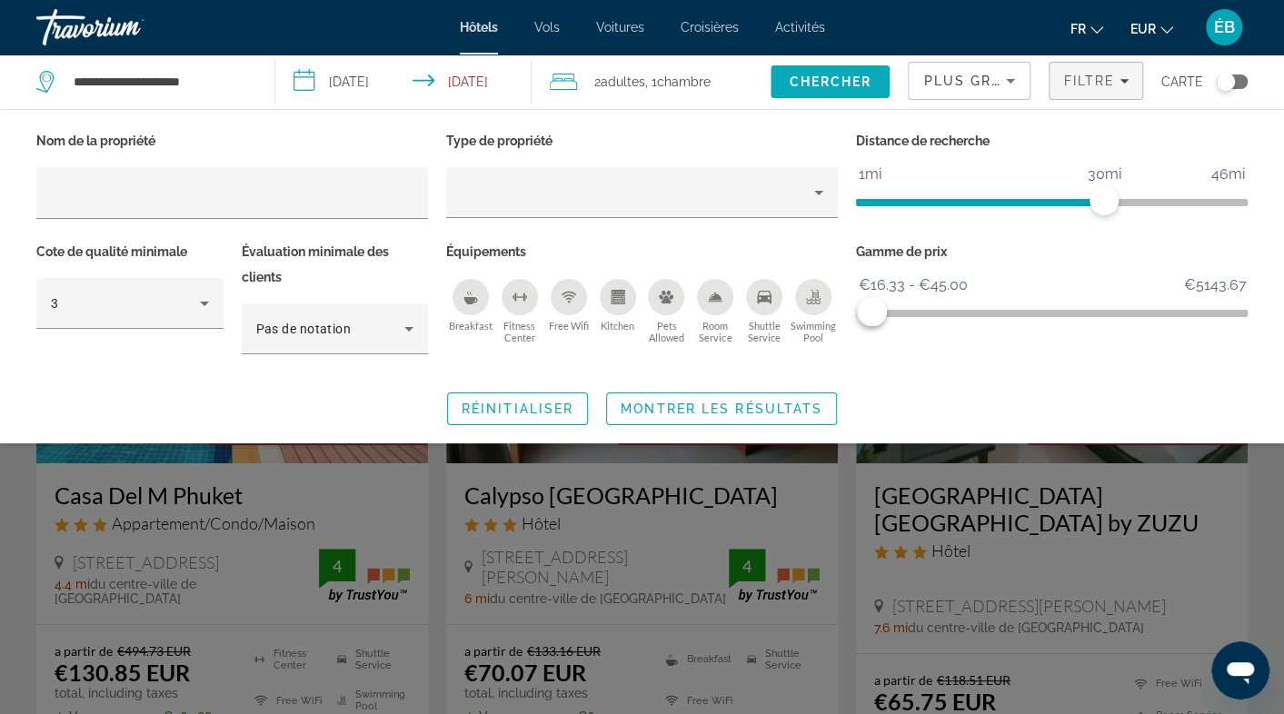
click at [845, 90] on span "Search" at bounding box center [830, 82] width 119 height 44
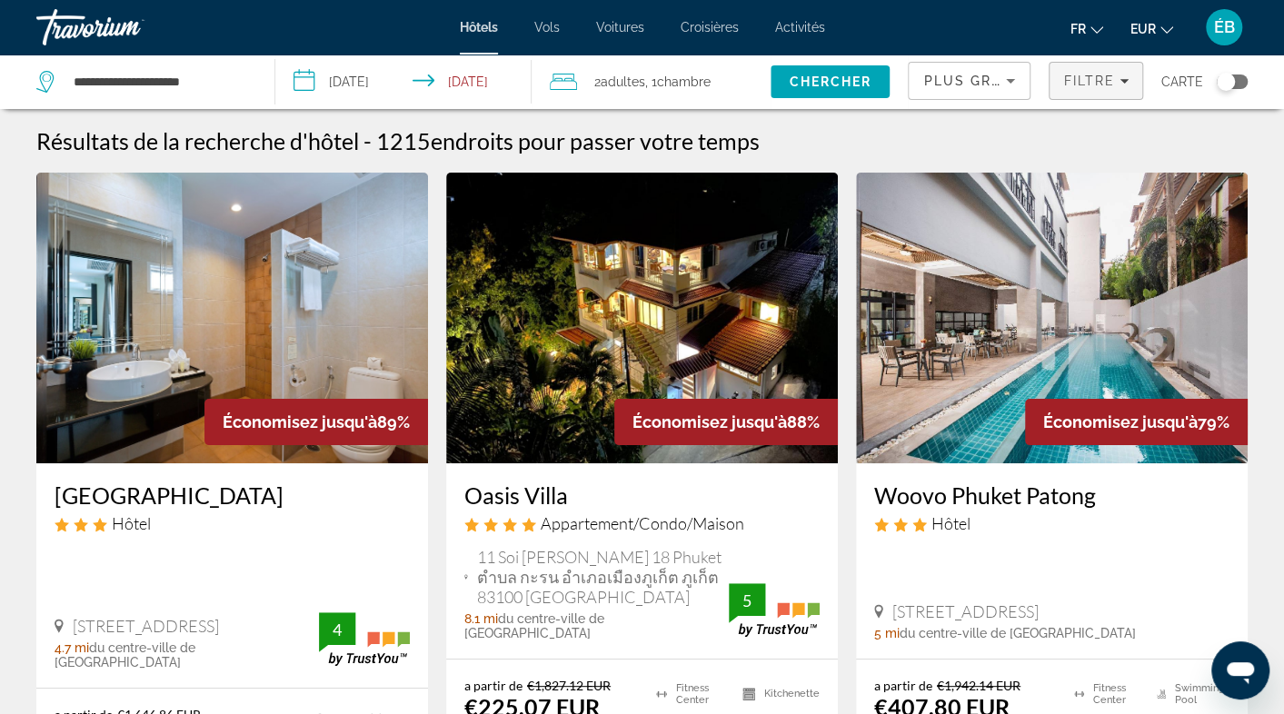
click at [1089, 85] on span "Filtre" at bounding box center [1089, 81] width 52 height 15
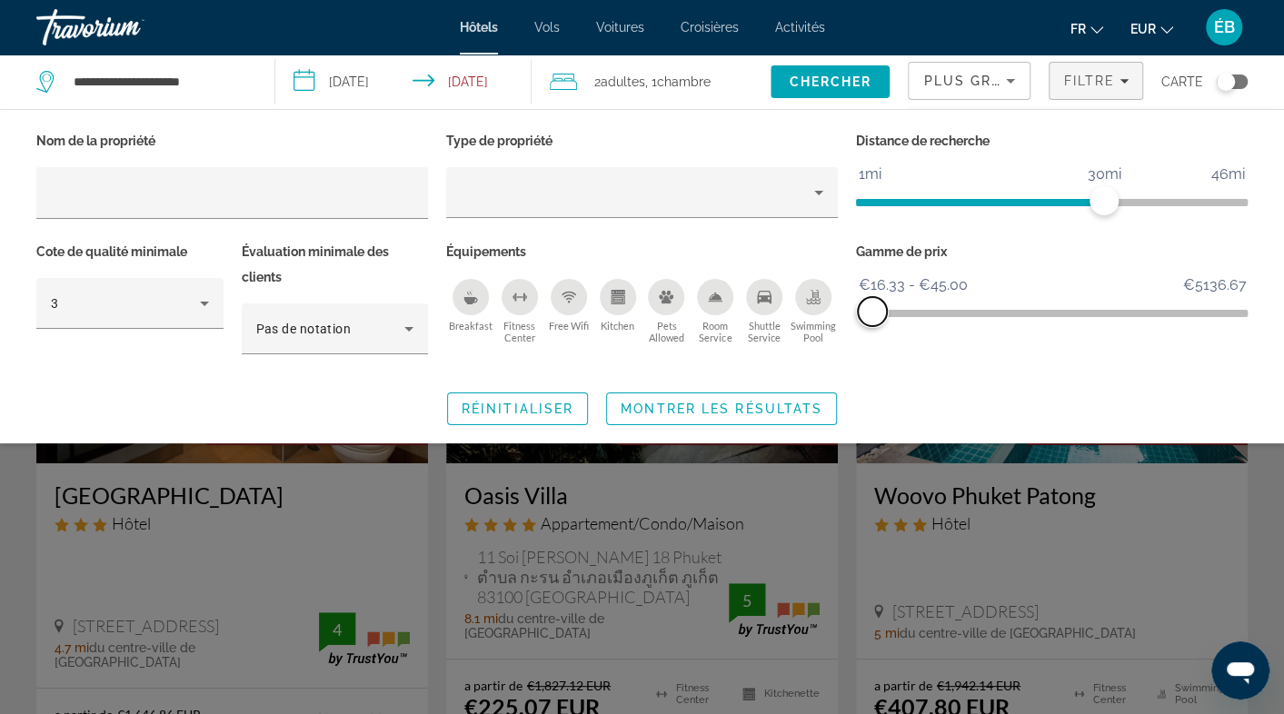
drag, startPoint x: 1233, startPoint y: 310, endPoint x: 873, endPoint y: 307, distance: 360.0
click at [873, 307] on span "ngx-slider-max" at bounding box center [872, 311] width 29 height 29
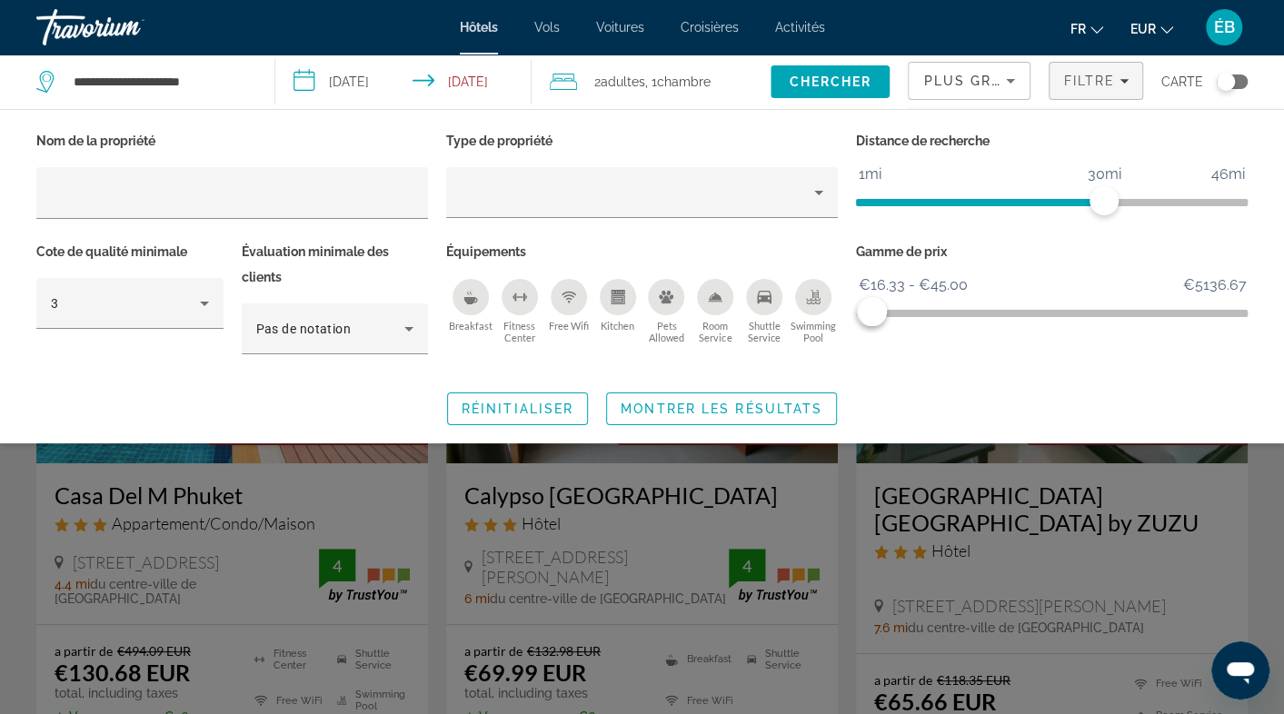
click at [1227, 84] on div "Toggle map" at bounding box center [1226, 82] width 18 height 18
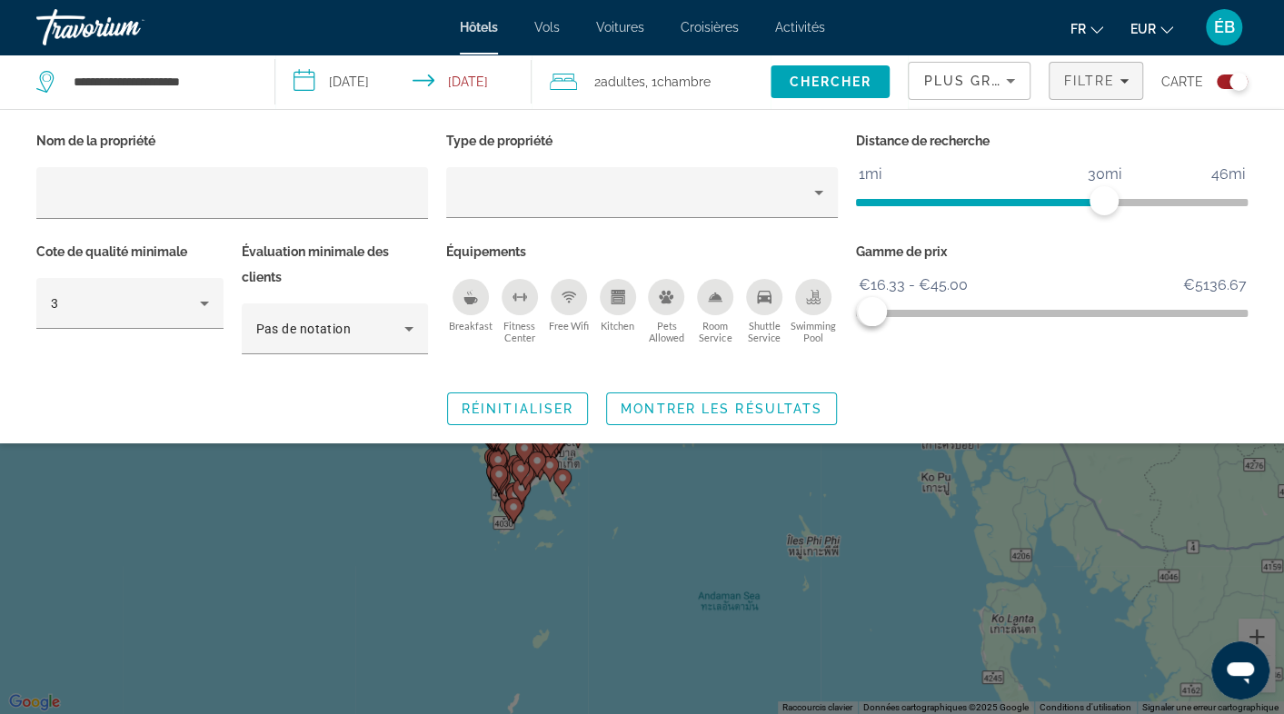
click at [588, 525] on div "Search widget" at bounding box center [642, 494] width 1284 height 442
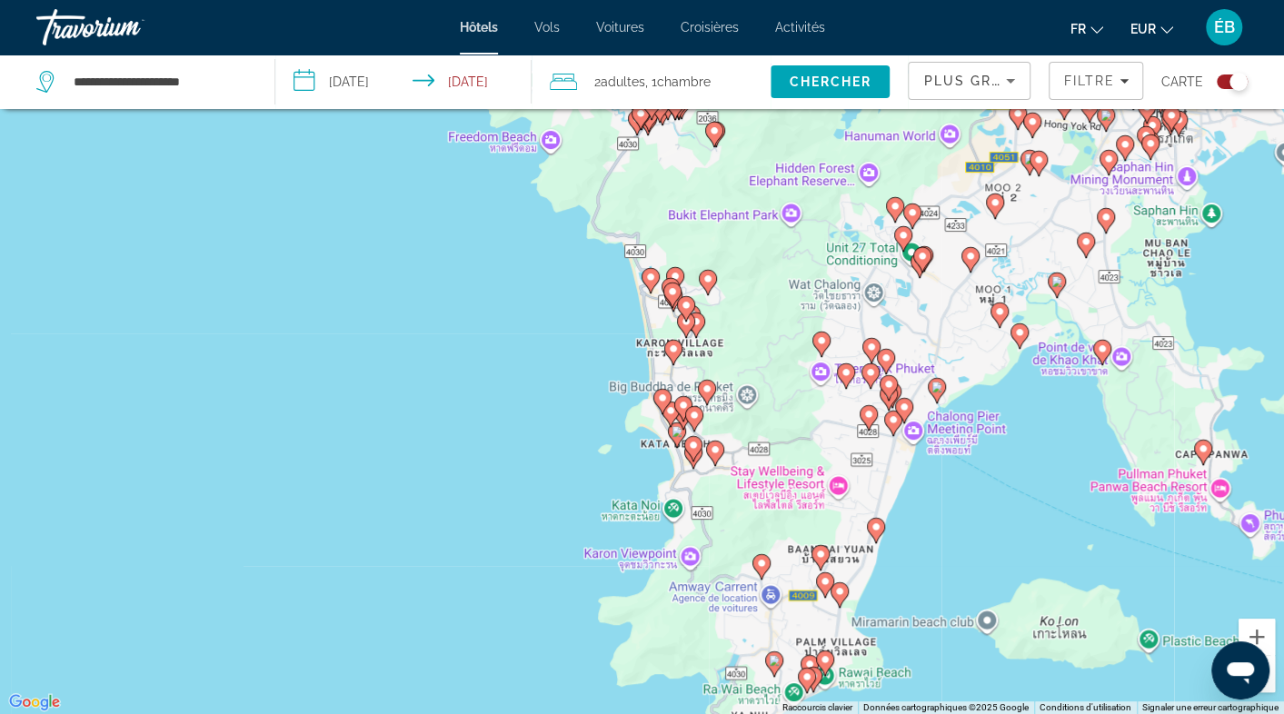
drag, startPoint x: 642, startPoint y: 472, endPoint x: 580, endPoint y: 350, distance: 136.6
click at [580, 350] on div "Pour activer le glissement avec le clavier, appuyez sur Alt+Entrée. Une fois ce…" at bounding box center [642, 357] width 1284 height 714
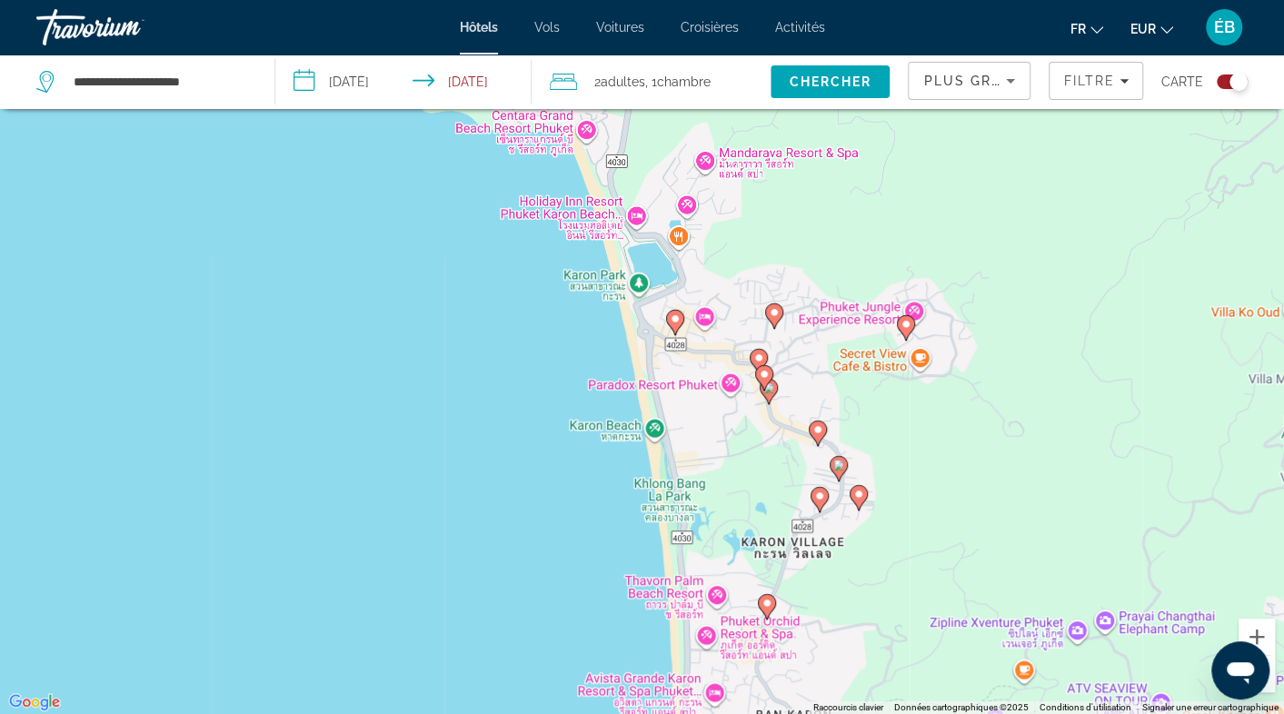
drag, startPoint x: 590, startPoint y: 274, endPoint x: 614, endPoint y: 593, distance: 319.9
click at [614, 593] on div "Pour activer le glissement avec le clavier, appuyez sur Alt+Entrée. Une fois ce…" at bounding box center [642, 357] width 1284 height 714
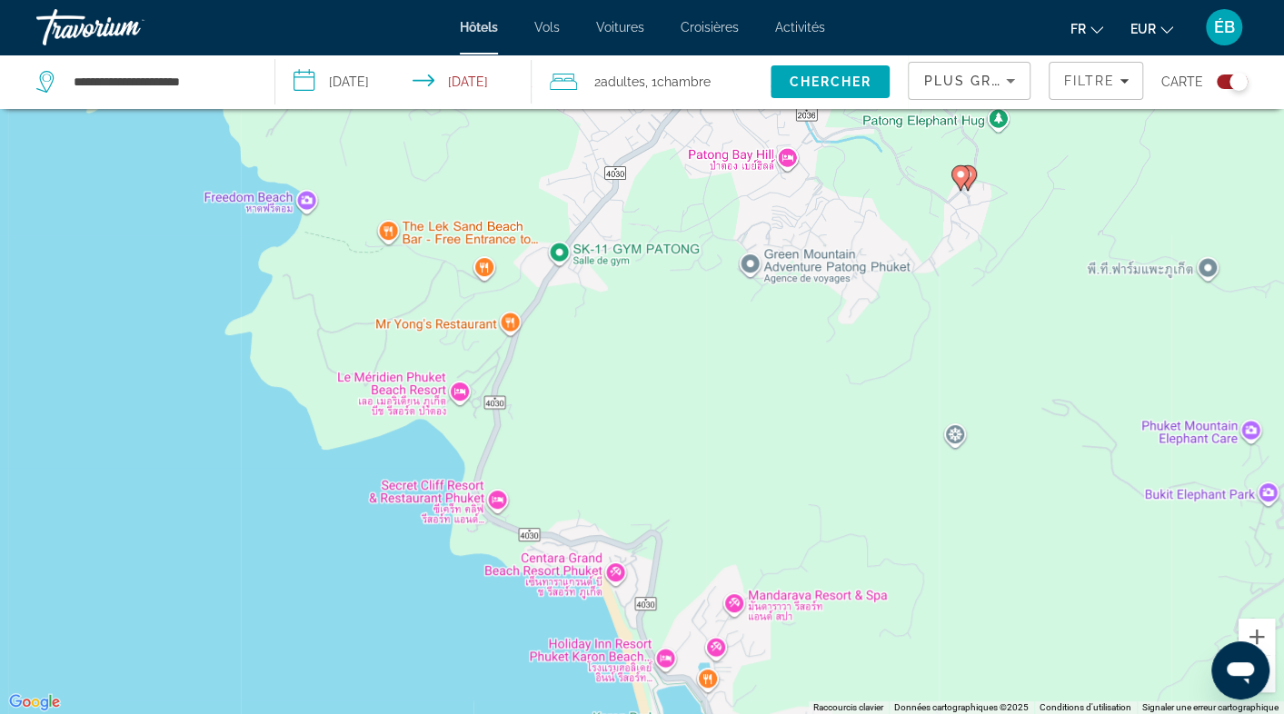
drag, startPoint x: 559, startPoint y: 334, endPoint x: 584, endPoint y: 666, distance: 333.6
click at [606, 605] on html "**********" at bounding box center [642, 248] width 1284 height 714
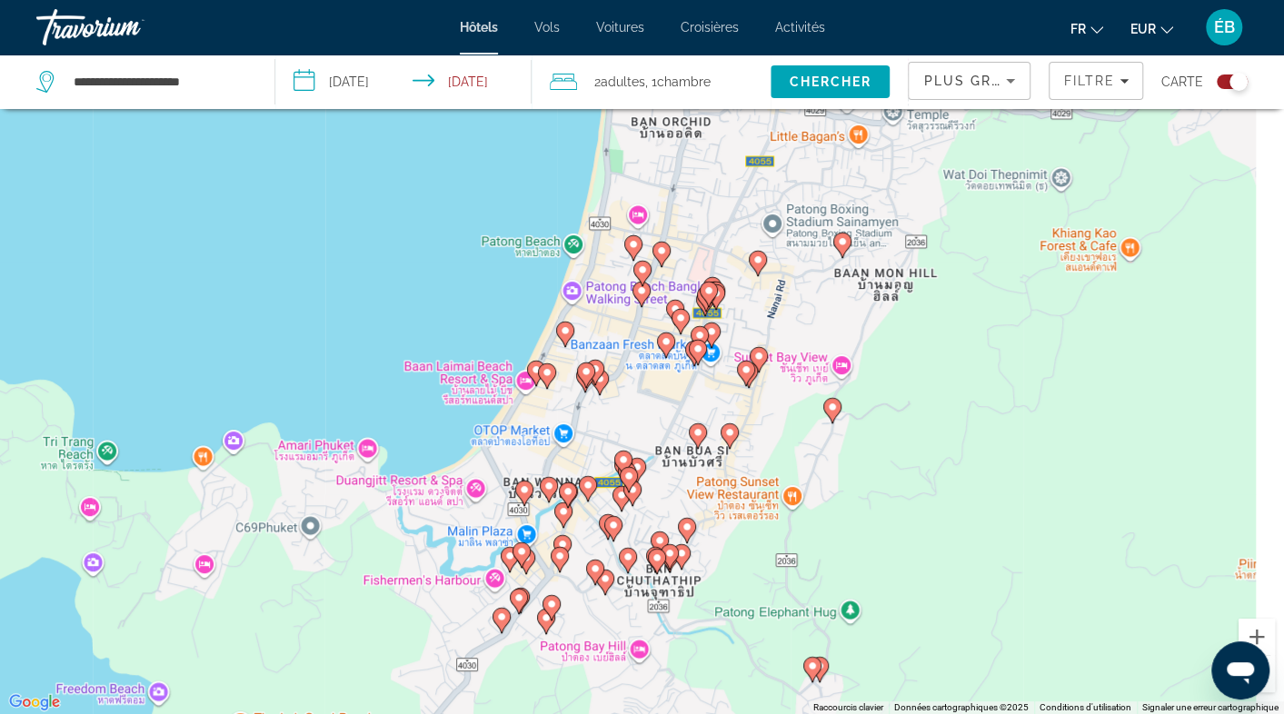
drag, startPoint x: 586, startPoint y: 317, endPoint x: 414, endPoint y: 733, distance: 449.9
click at [414, 605] on html "**********" at bounding box center [642, 248] width 1284 height 714
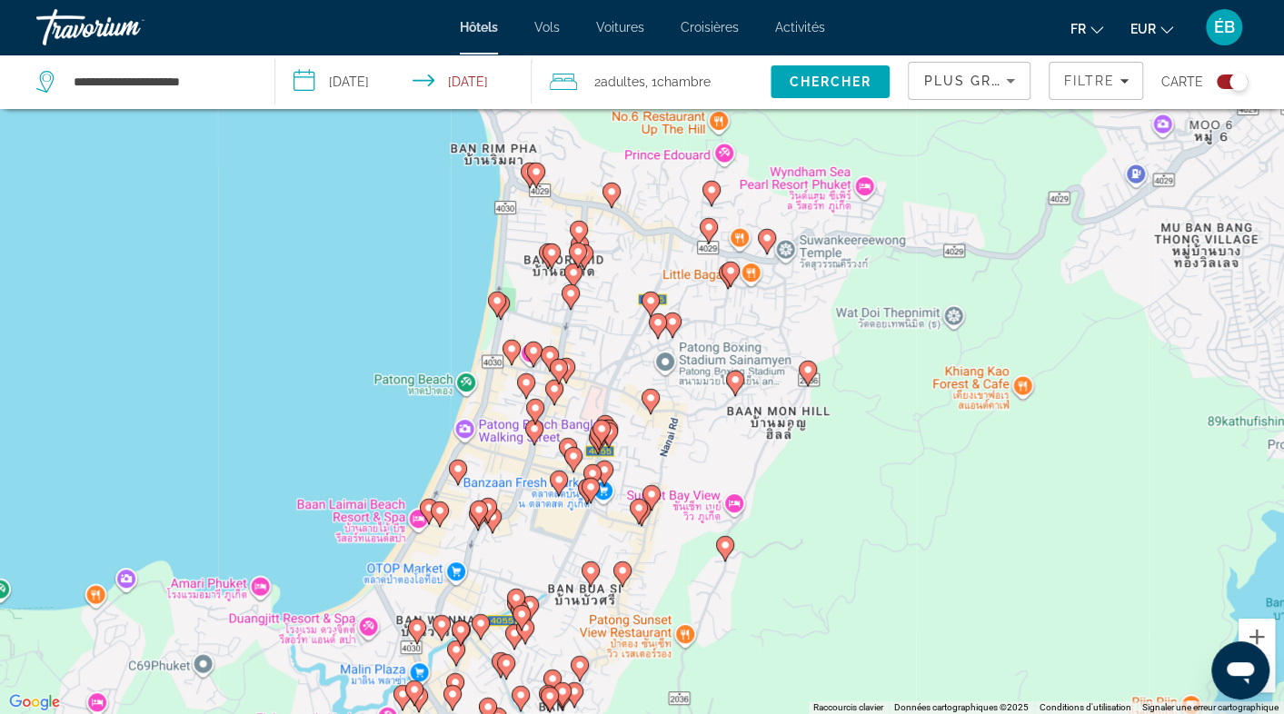
drag, startPoint x: 643, startPoint y: 413, endPoint x: 538, endPoint y: 541, distance: 165.4
click at [538, 541] on div "Pour activer le glissement avec le clavier, appuyez sur Alt+Entrée. Une fois ce…" at bounding box center [642, 357] width 1284 height 714
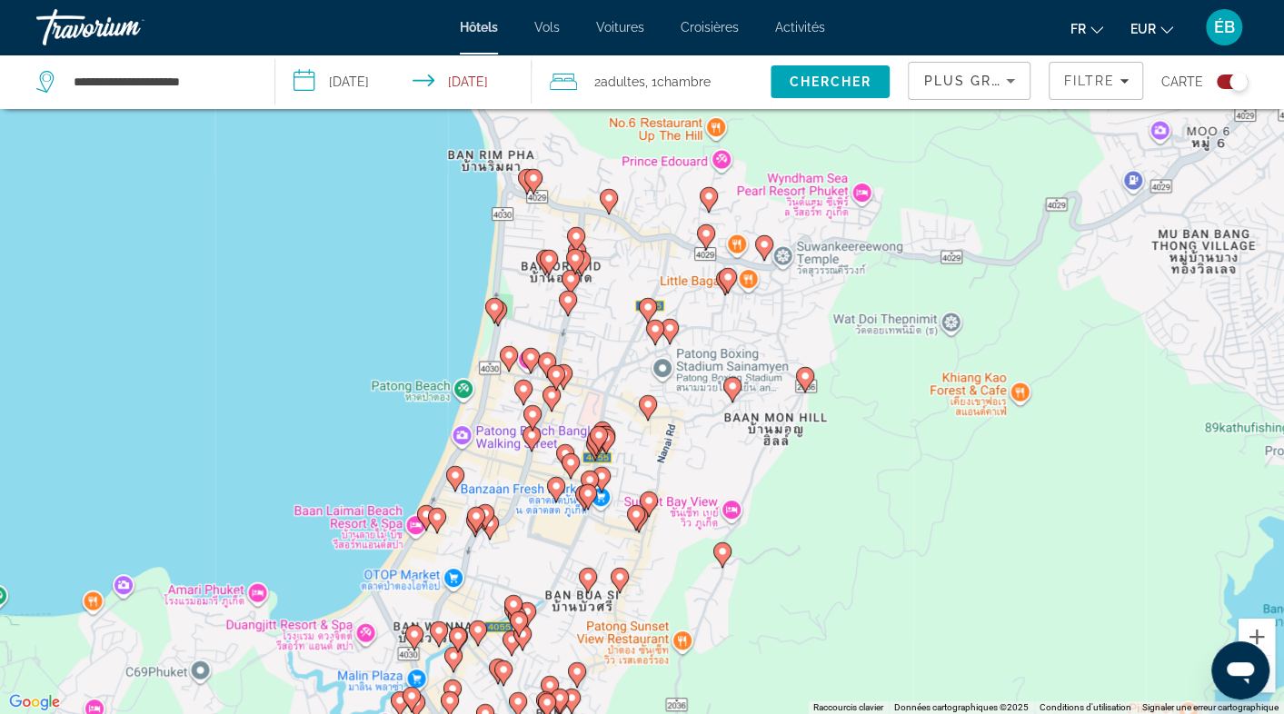
click at [528, 432] on gmp-advanced-marker "Main content" at bounding box center [533, 417] width 18 height 27
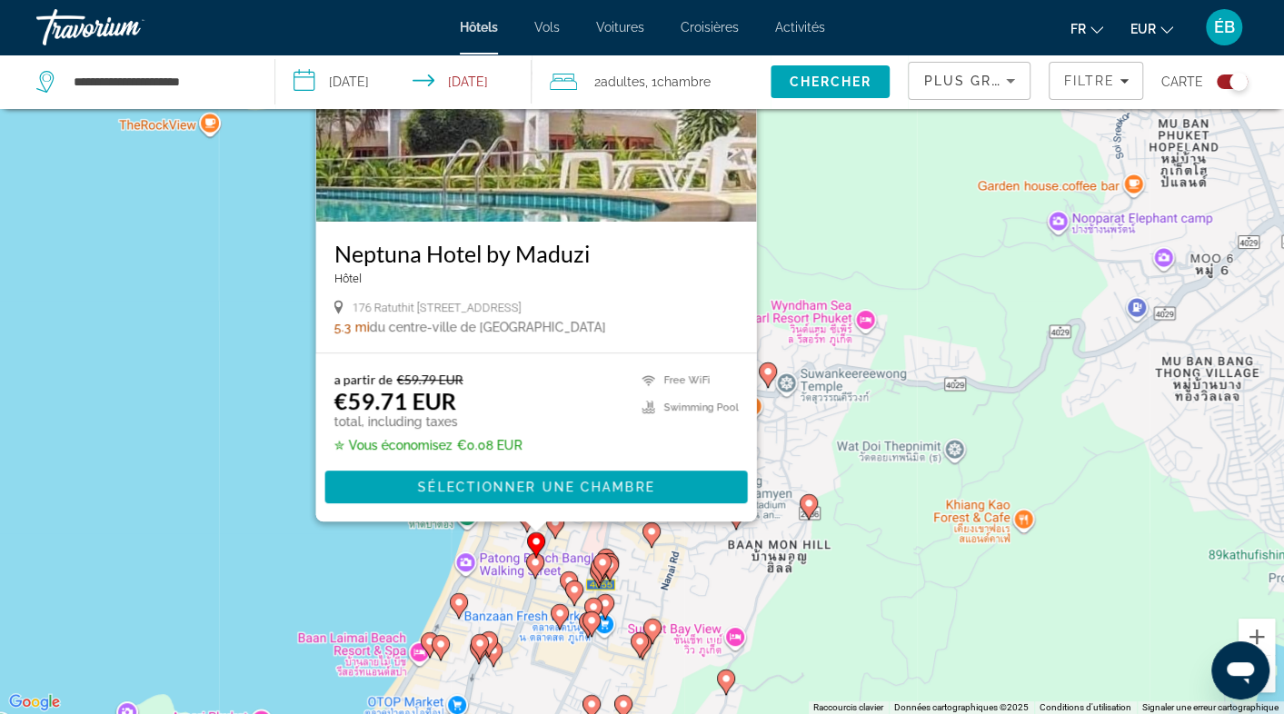
drag, startPoint x: 777, startPoint y: 573, endPoint x: 780, endPoint y: 435, distance: 137.3
click at [780, 435] on div "Pour activer le glissement avec le clavier, appuyez sur Alt+Entrée. Une fois ce…" at bounding box center [642, 357] width 1284 height 714
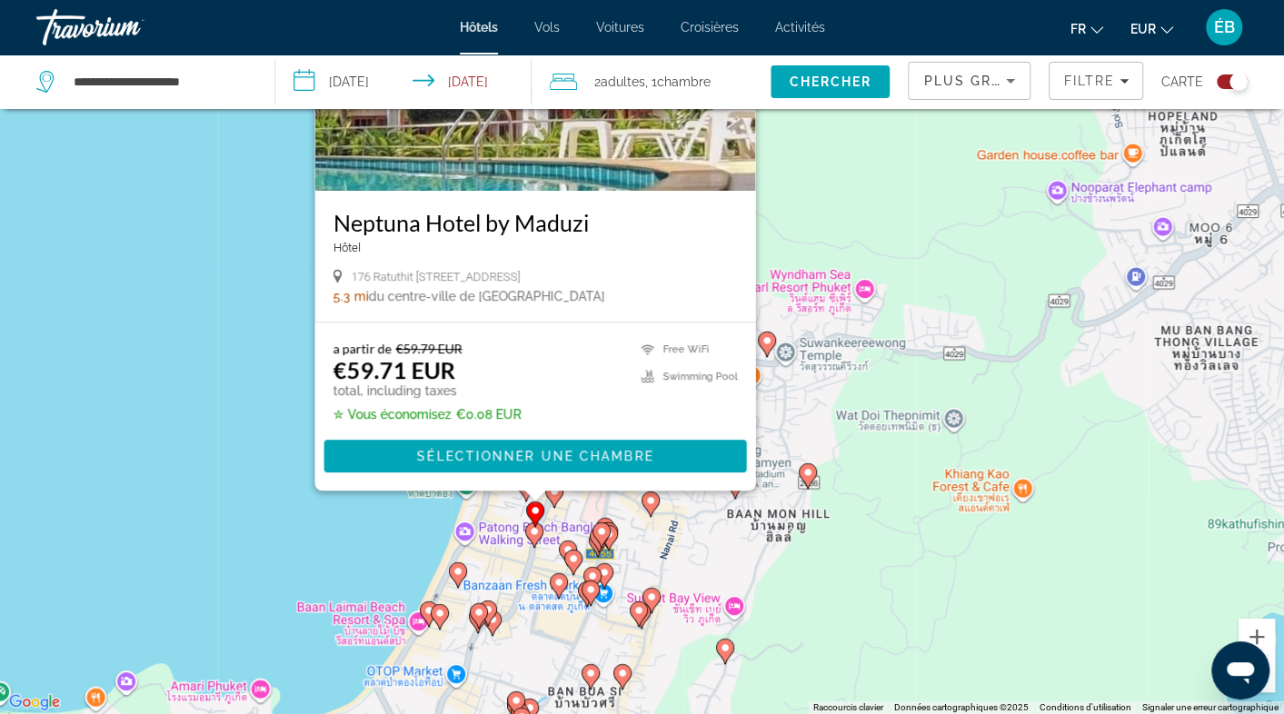
click at [534, 530] on image "Main content" at bounding box center [534, 531] width 11 height 11
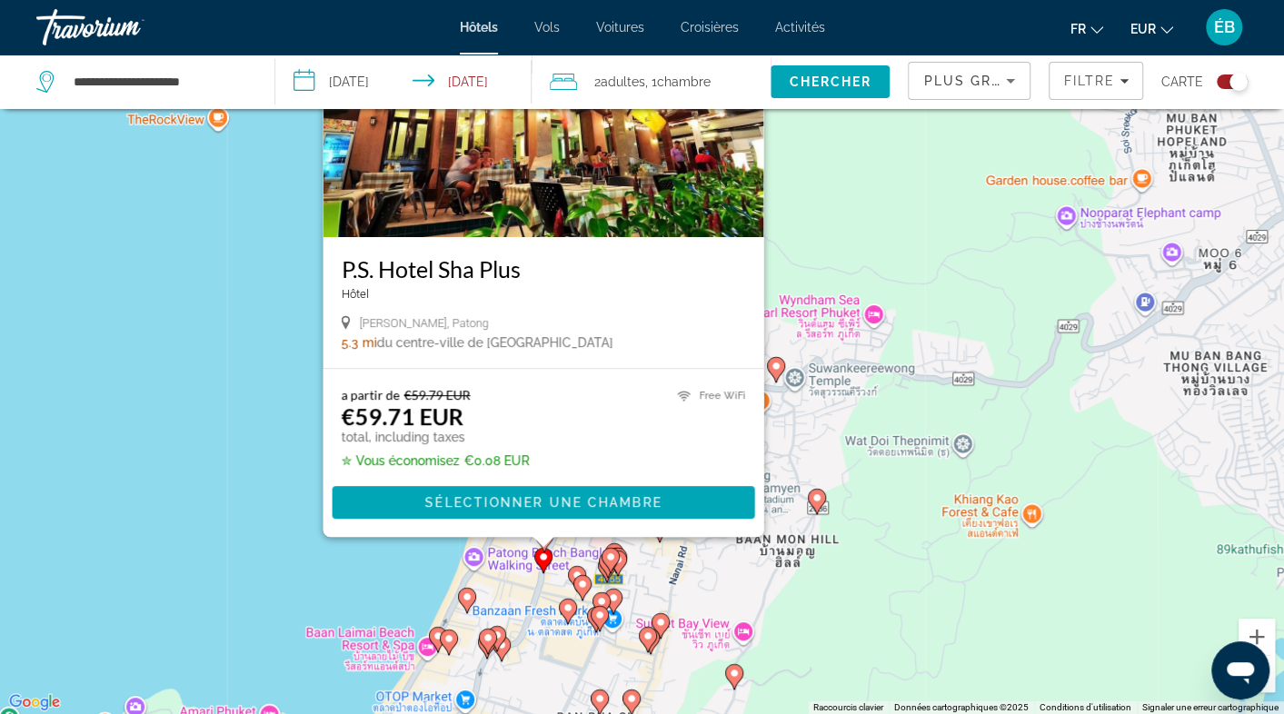
drag, startPoint x: 793, startPoint y: 539, endPoint x: 751, endPoint y: 417, distance: 128.8
click at [794, 393] on div "Pour activer le glissement avec le clavier, appuyez sur Alt+Entrée. Une fois ce…" at bounding box center [642, 357] width 1284 height 714
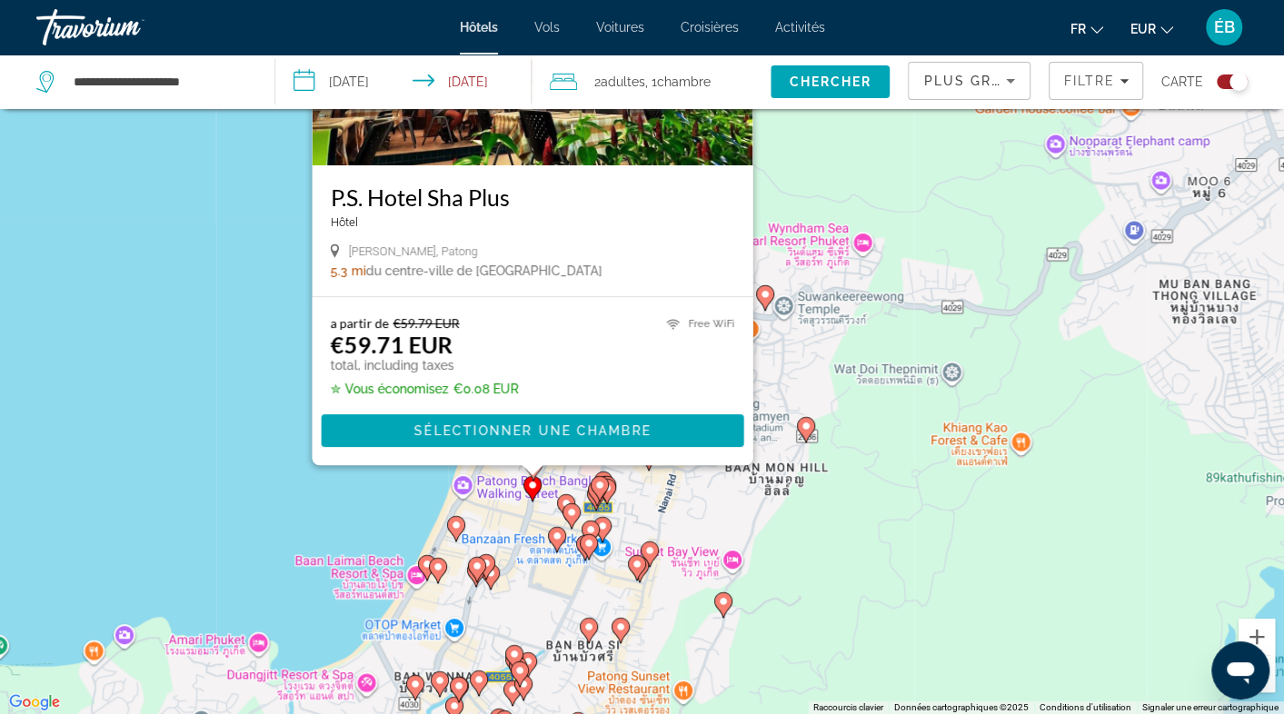
click at [592, 544] on image "Main content" at bounding box center [589, 543] width 11 height 11
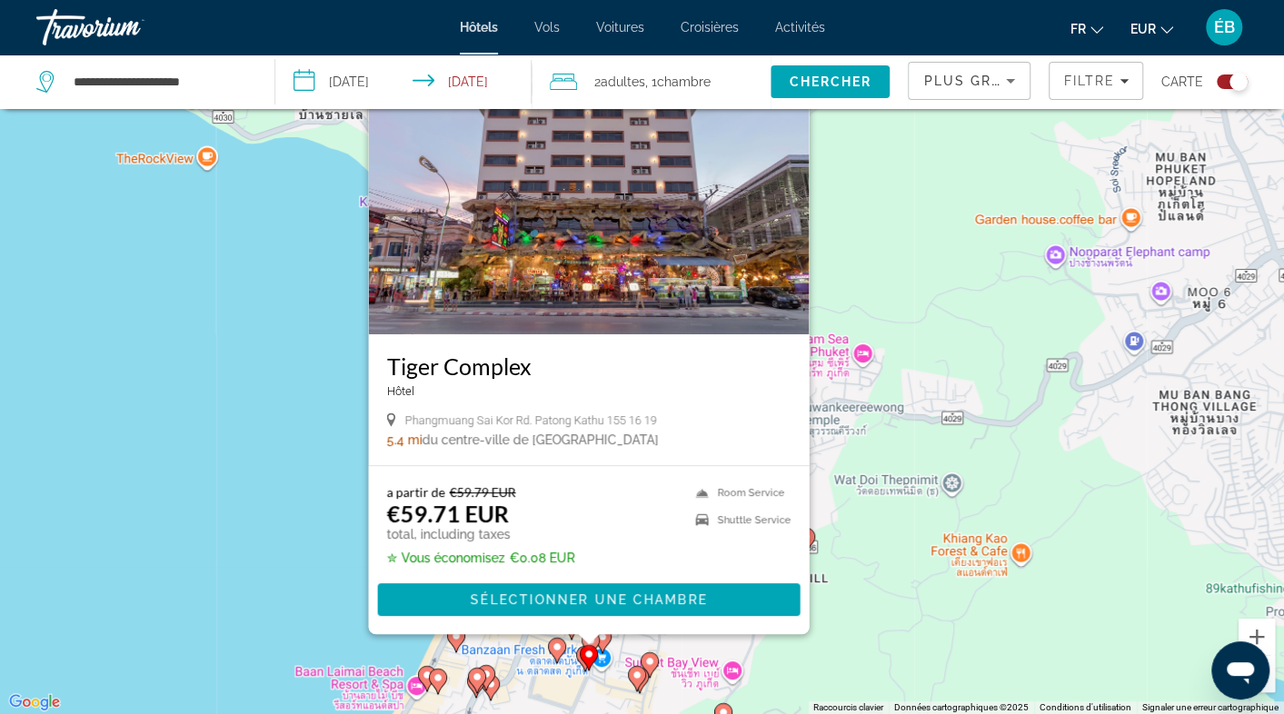
click at [649, 659] on image "Main content" at bounding box center [649, 661] width 11 height 11
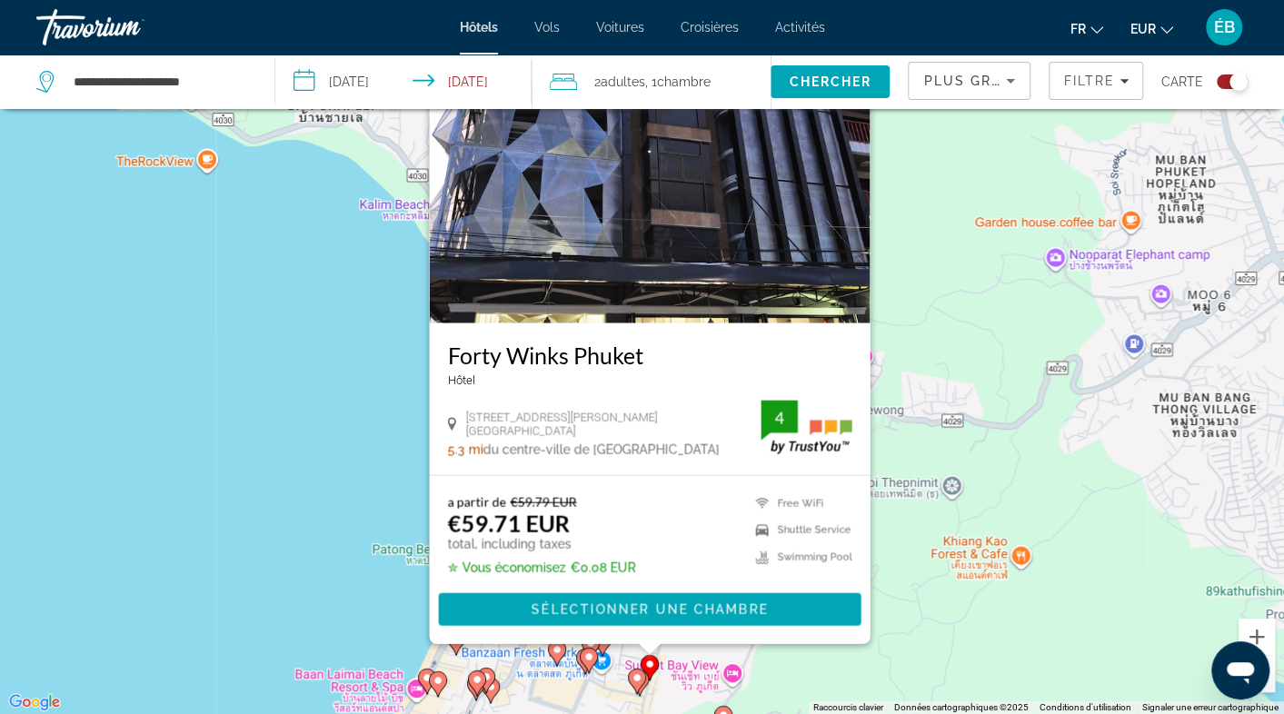
click at [424, 677] on image "Main content" at bounding box center [427, 678] width 11 height 11
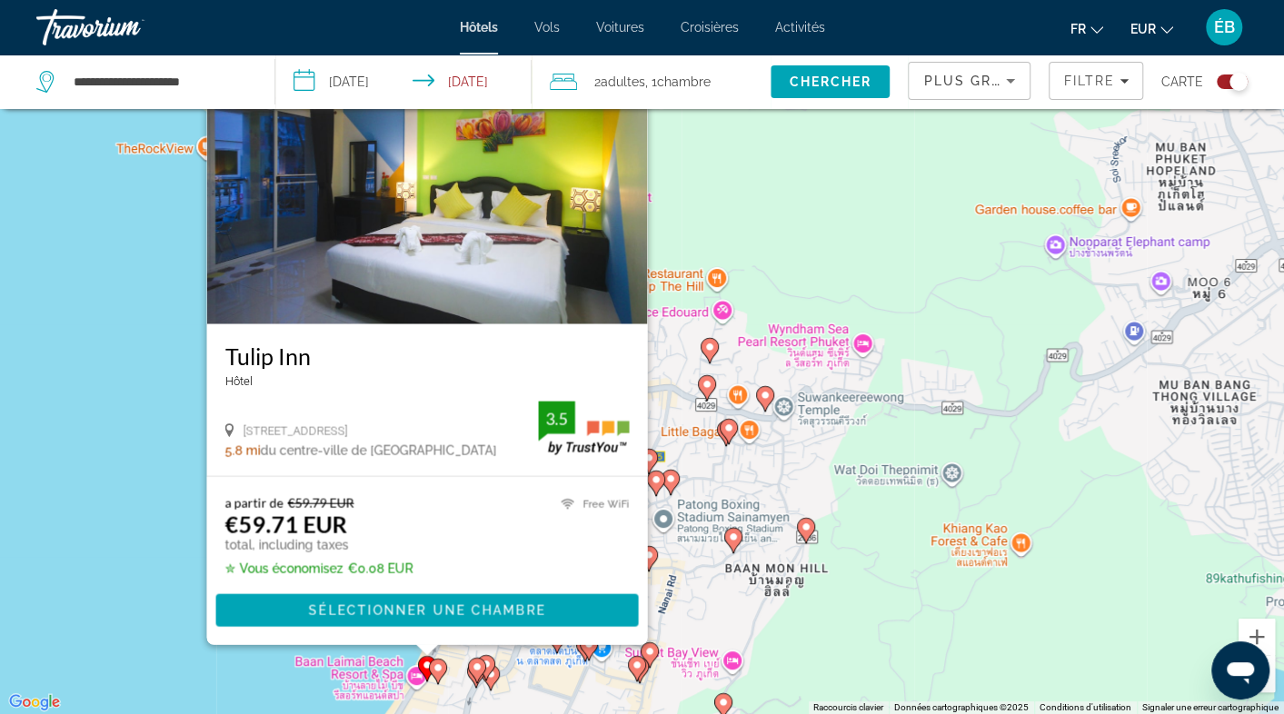
click at [677, 482] on icon "Main content" at bounding box center [670, 483] width 16 height 24
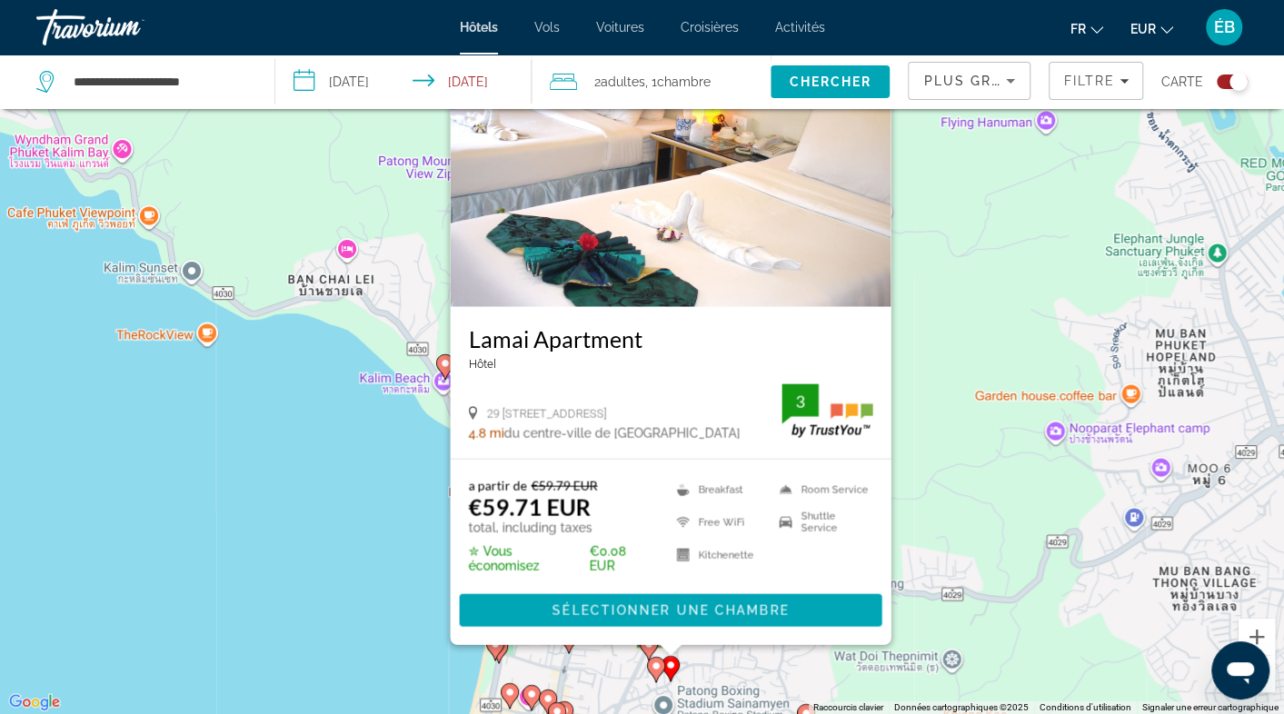
click at [656, 663] on image "Main content" at bounding box center [656, 666] width 11 height 11
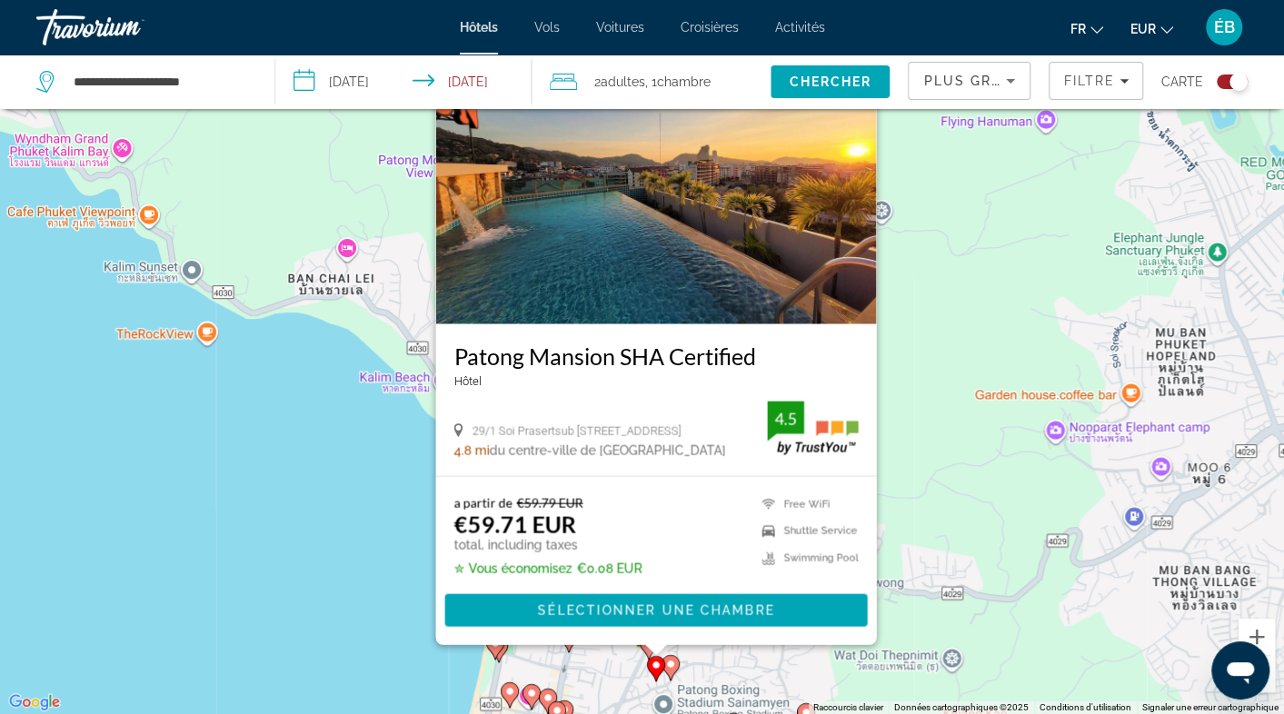
click at [499, 654] on gmp-advanced-marker "Main content" at bounding box center [495, 647] width 18 height 27
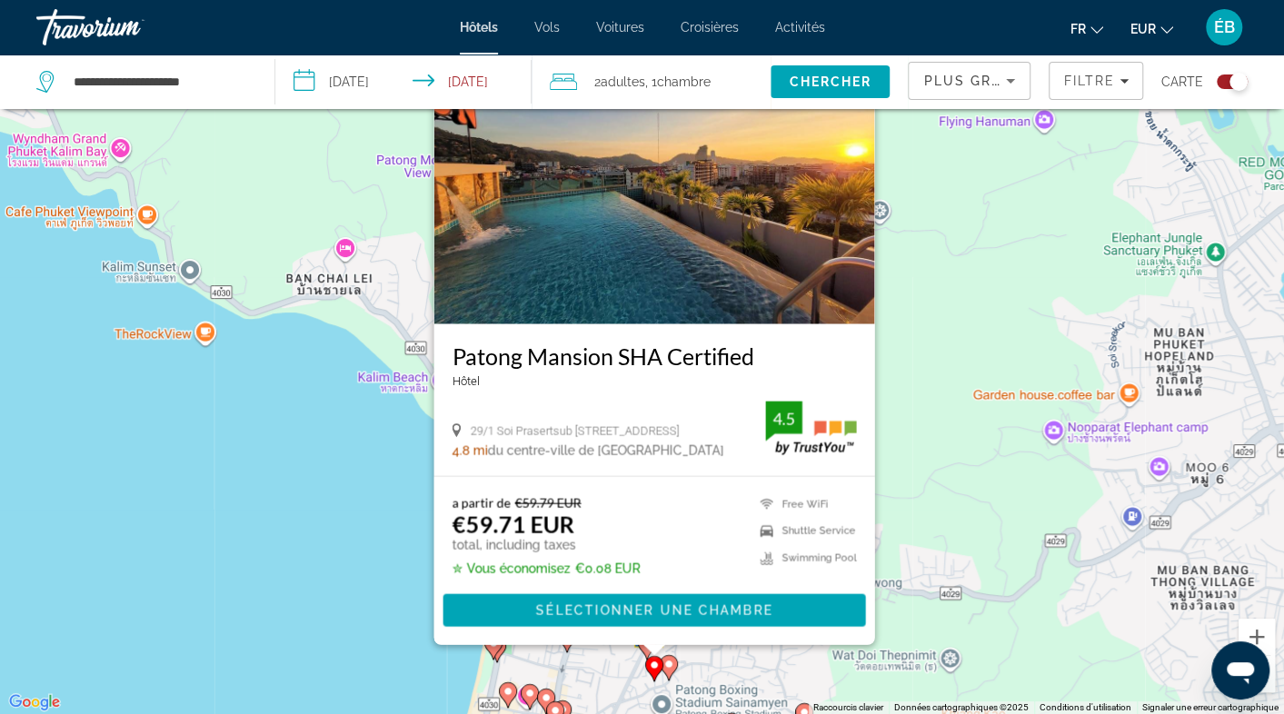
click at [499, 654] on gmp-advanced-marker "Main content" at bounding box center [493, 647] width 18 height 27
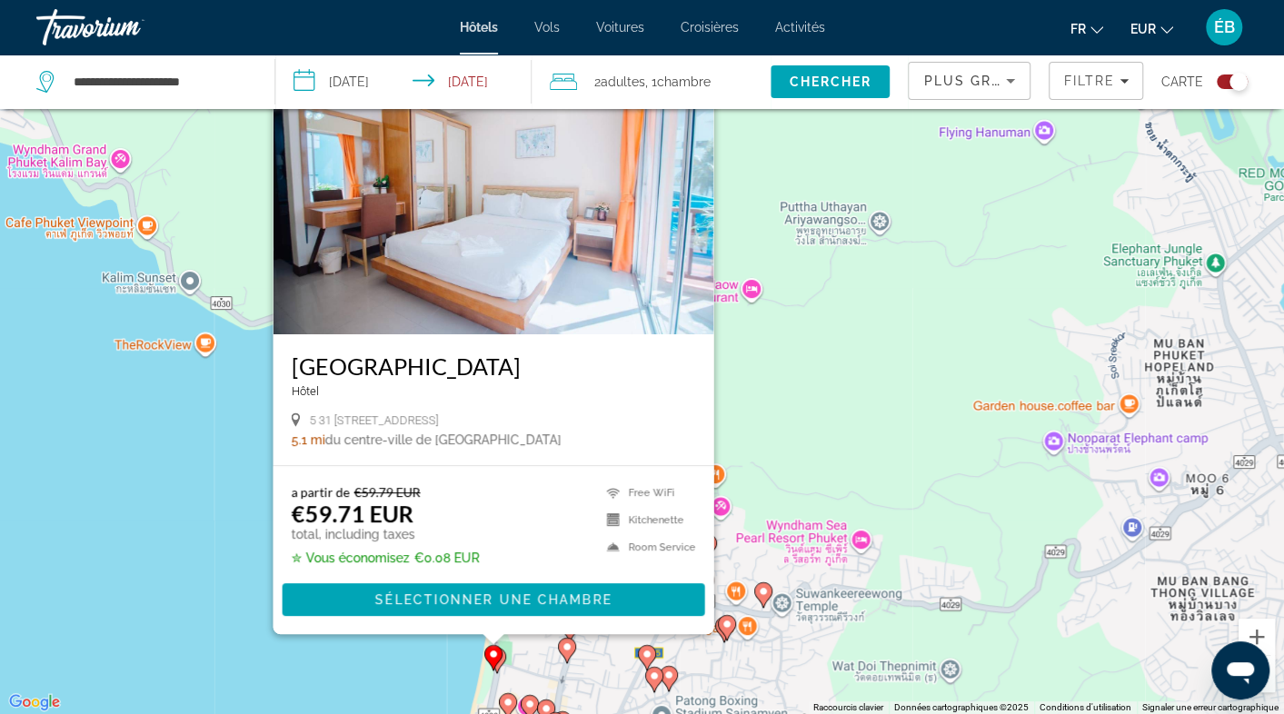
click at [504, 654] on icon "Main content" at bounding box center [496, 661] width 16 height 24
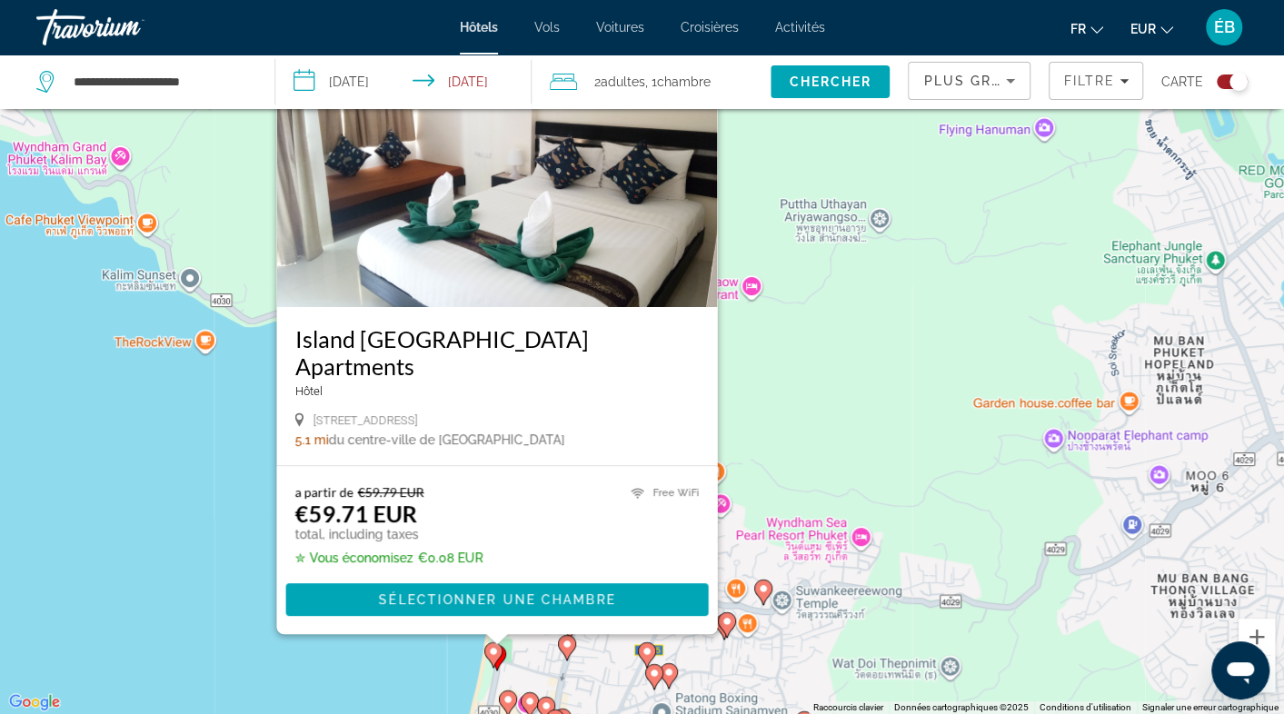
click at [493, 655] on image "Main content" at bounding box center [493, 651] width 11 height 11
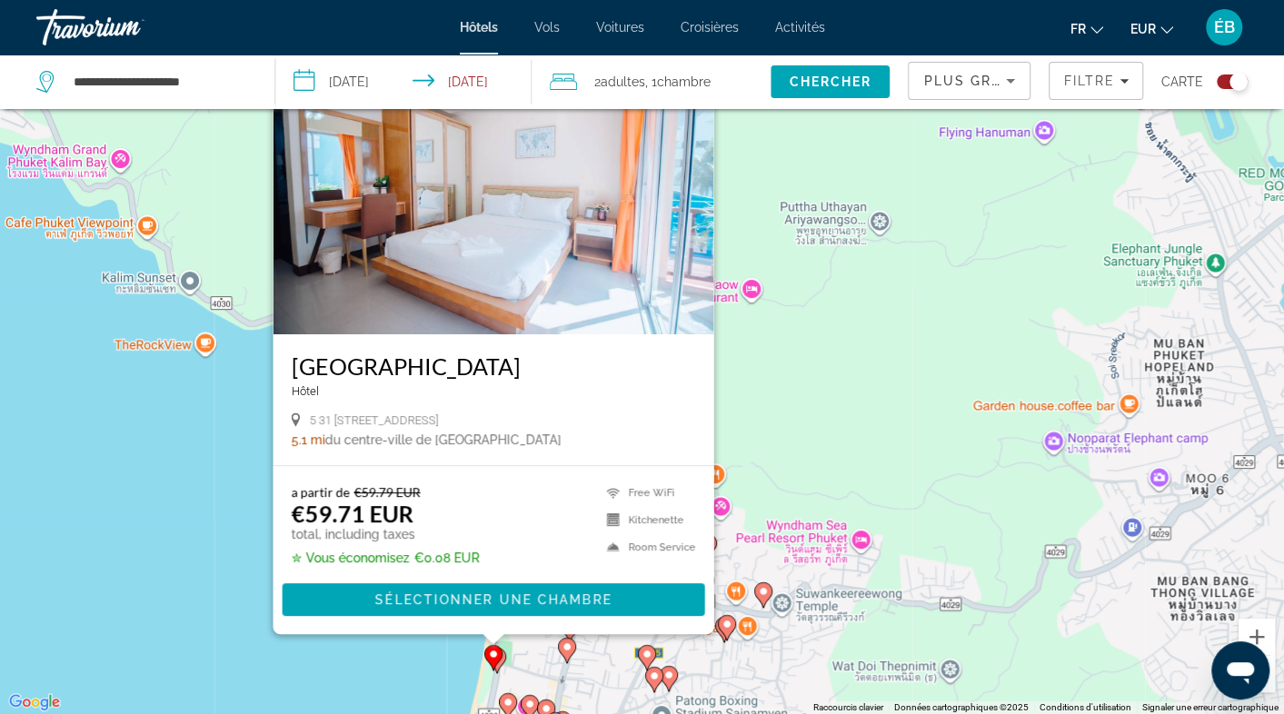
click at [640, 654] on icon "Main content" at bounding box center [646, 658] width 16 height 24
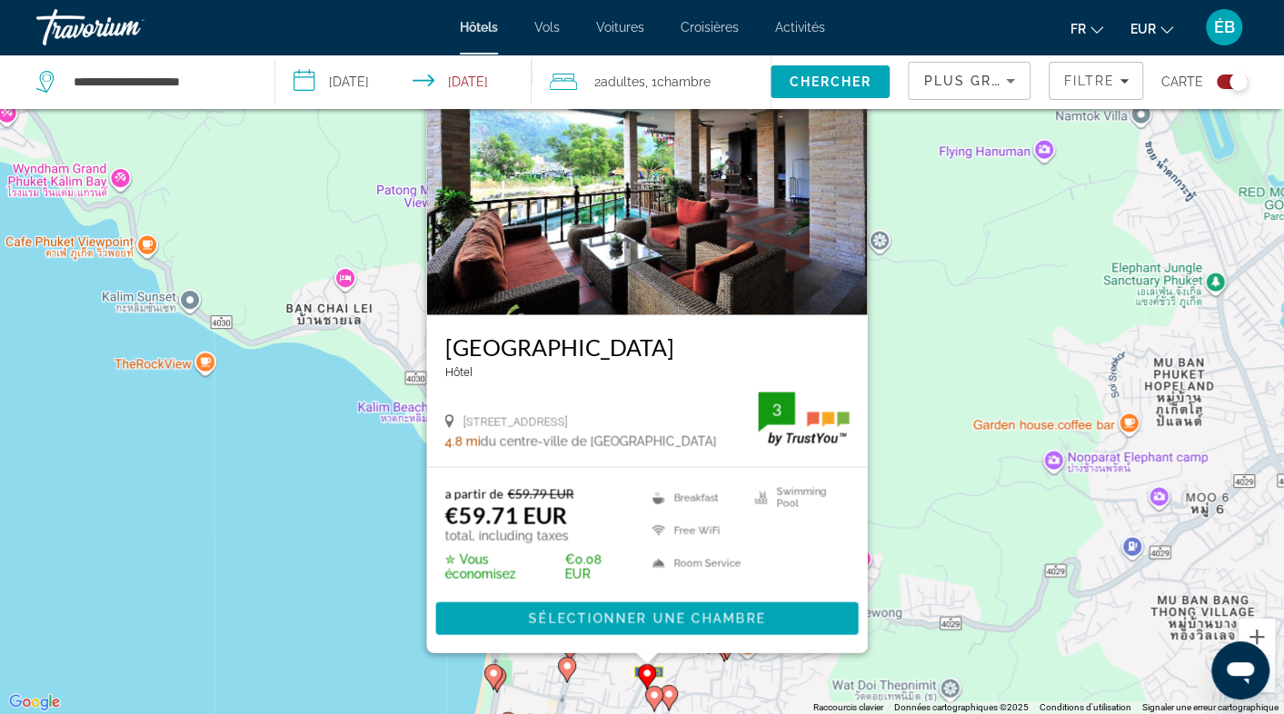
click at [644, 265] on img "Main content" at bounding box center [646, 170] width 441 height 291
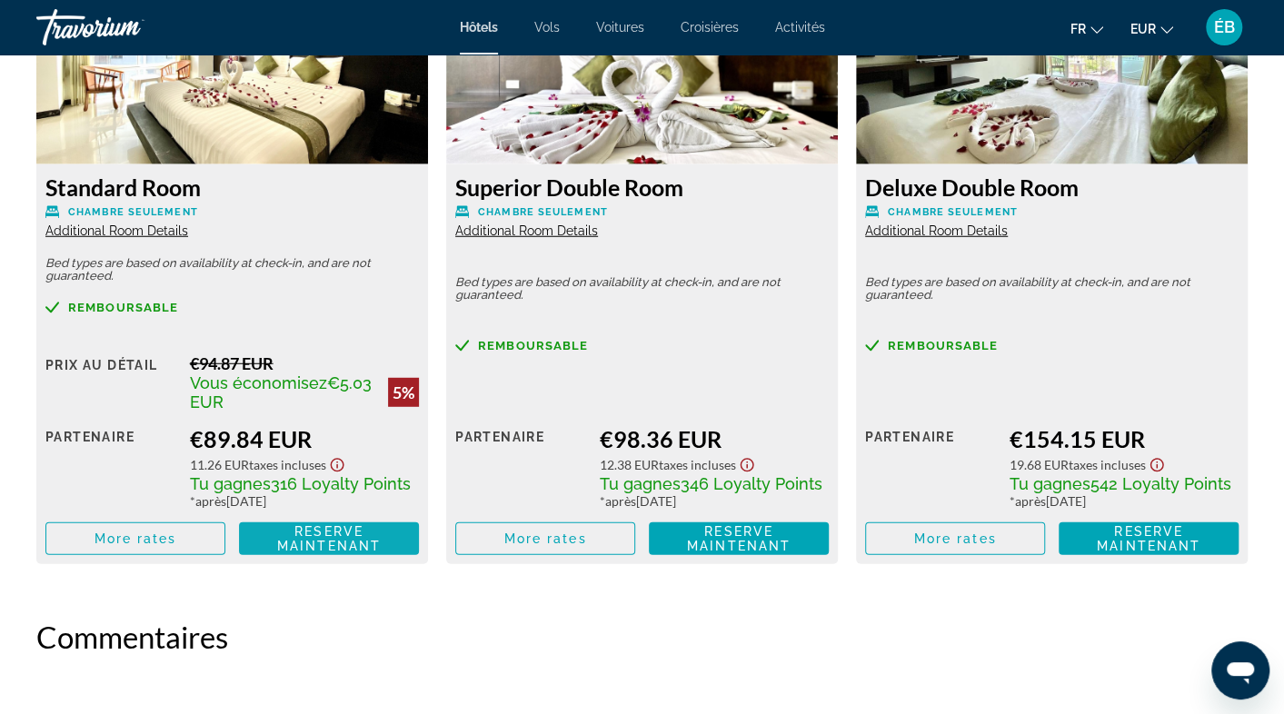
scroll to position [2545, 0]
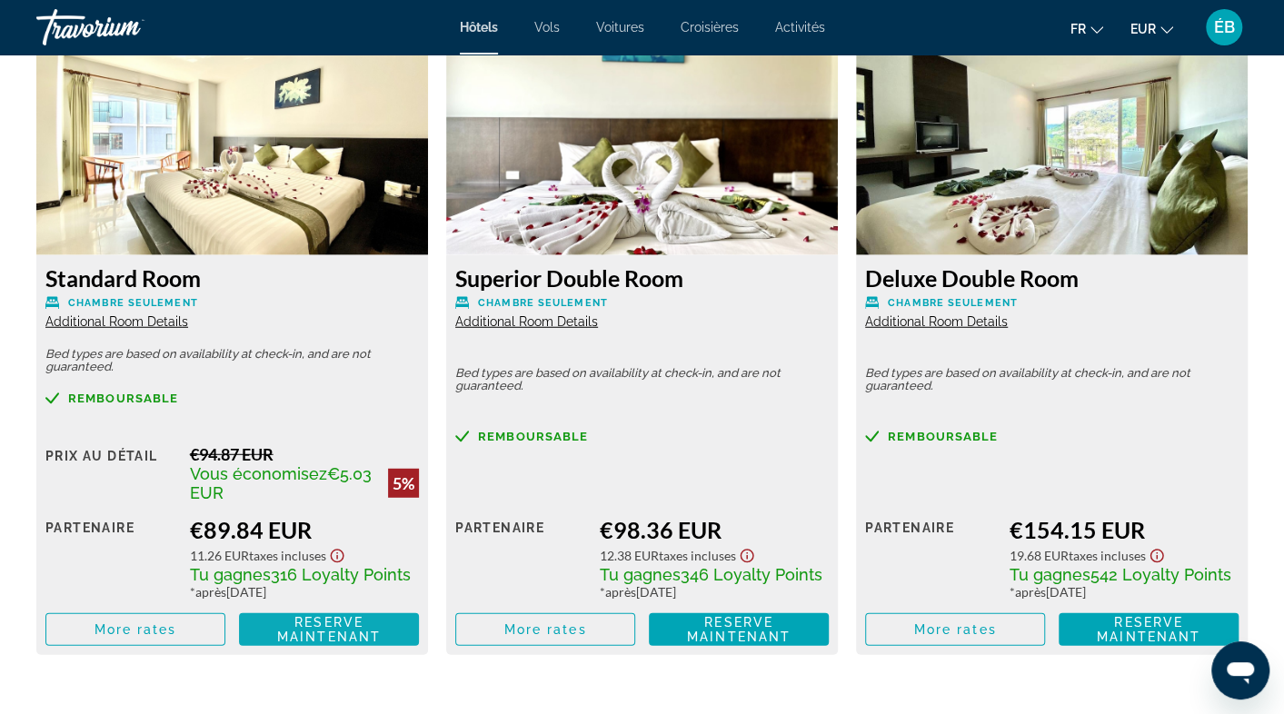
click at [335, 624] on span "Reserve maintenant" at bounding box center [329, 629] width 104 height 29
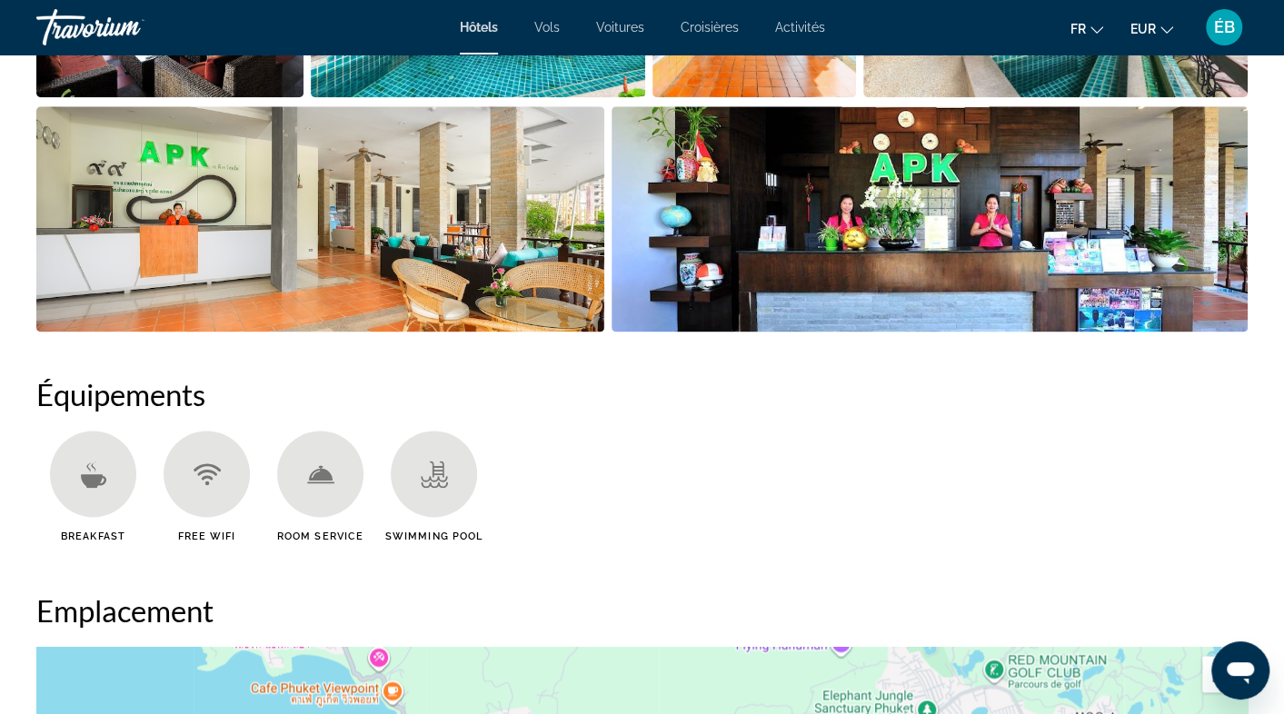
scroll to position [1182, 0]
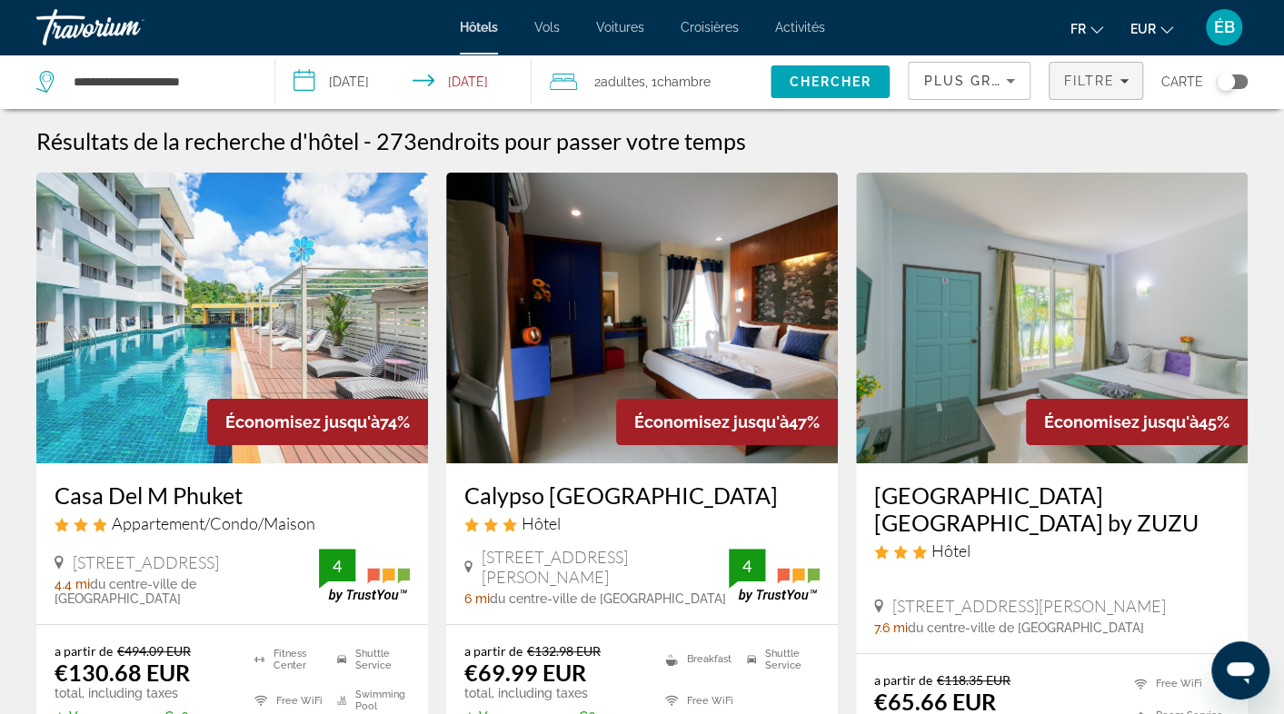
click at [1095, 84] on span "Filtre" at bounding box center [1089, 81] width 52 height 15
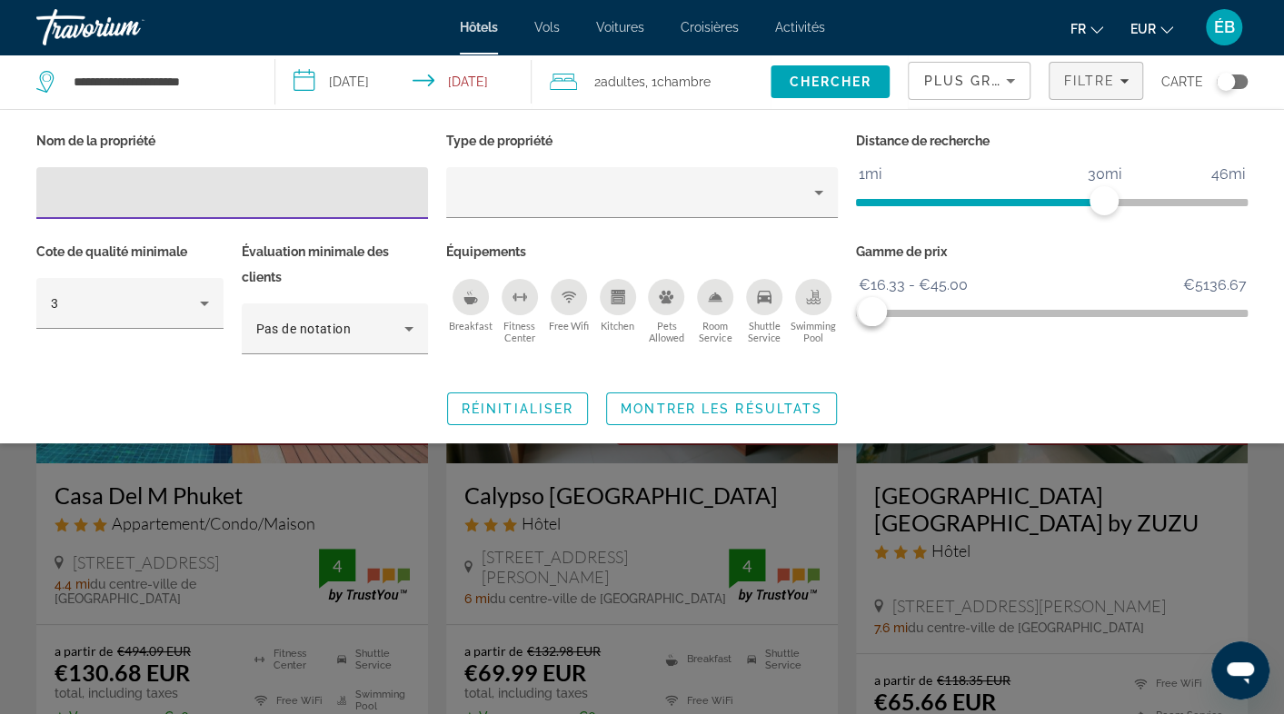
click at [476, 298] on icon "Breakfast" at bounding box center [471, 300] width 14 height 7
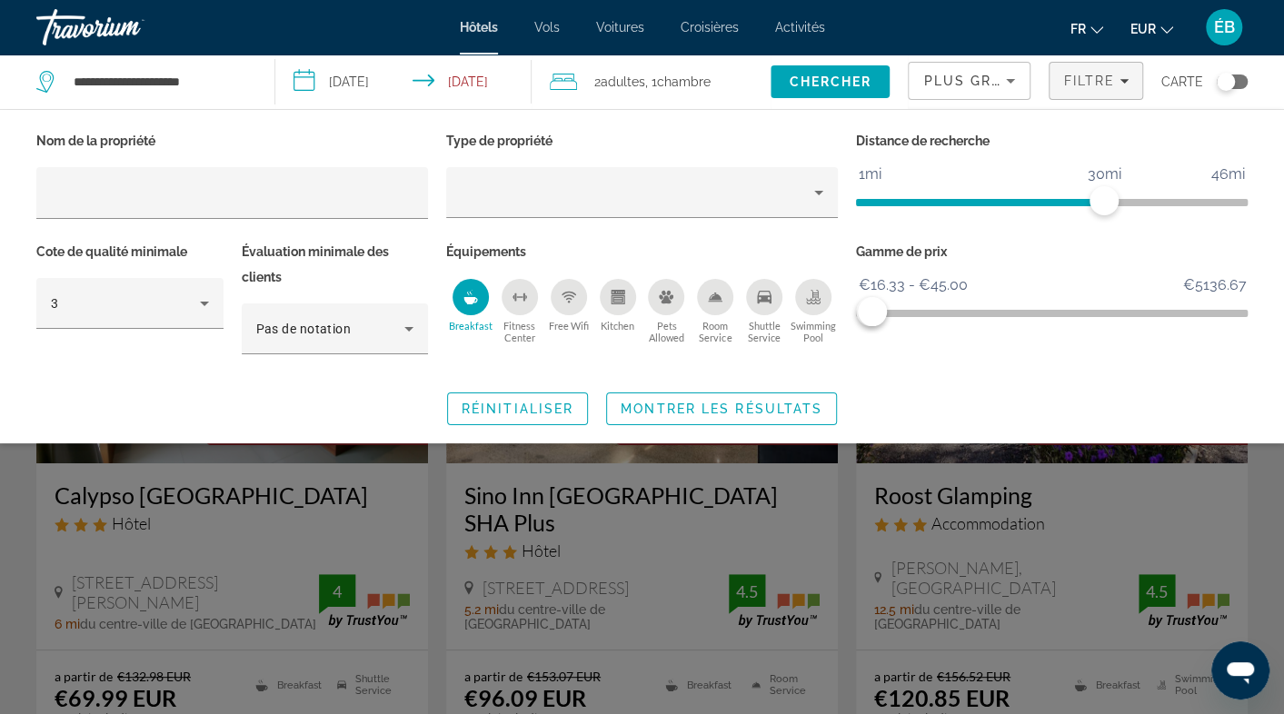
click at [819, 307] on div "Swimming Pool" at bounding box center [813, 297] width 36 height 36
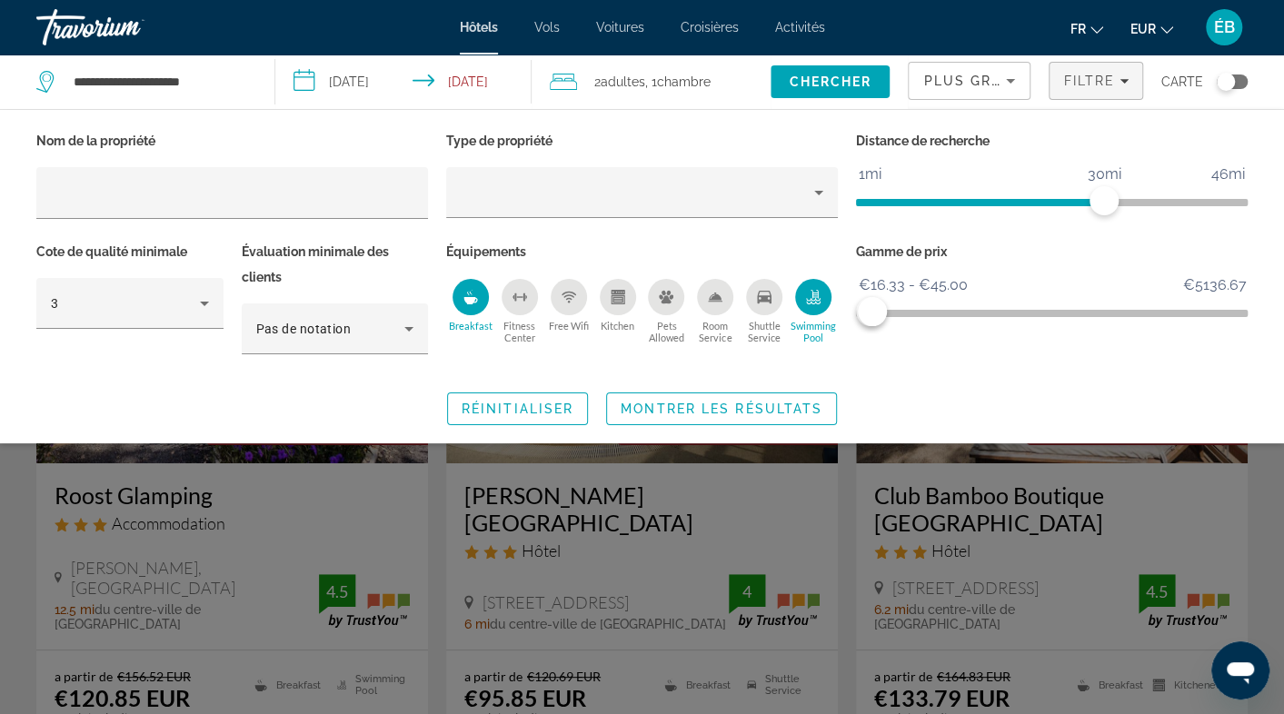
click at [1263, 495] on div "Search widget" at bounding box center [642, 494] width 1284 height 442
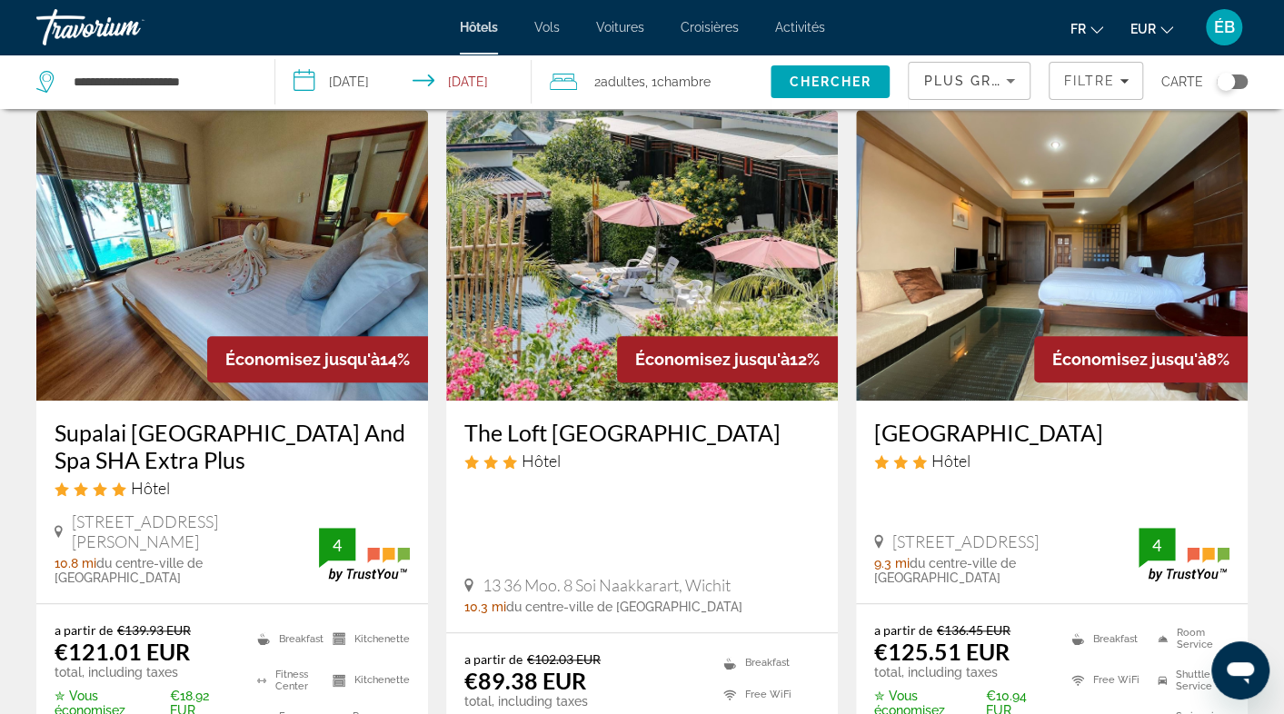
scroll to position [818, 0]
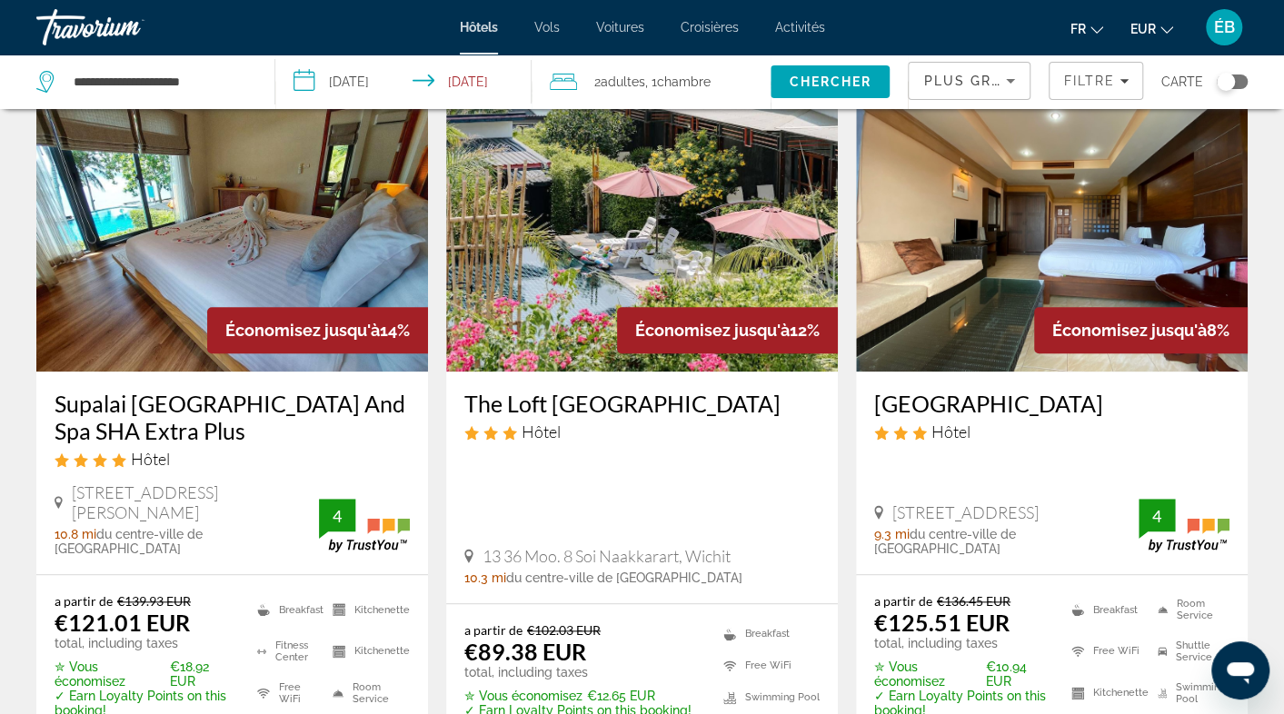
click at [1249, 76] on app-hotels-search-filters "Plus grandes économies Filtre Carte" at bounding box center [1096, 82] width 376 height 55
click at [1231, 93] on div "Carte" at bounding box center [1205, 82] width 86 height 55
click at [1231, 85] on div "Toggle map" at bounding box center [1226, 82] width 18 height 18
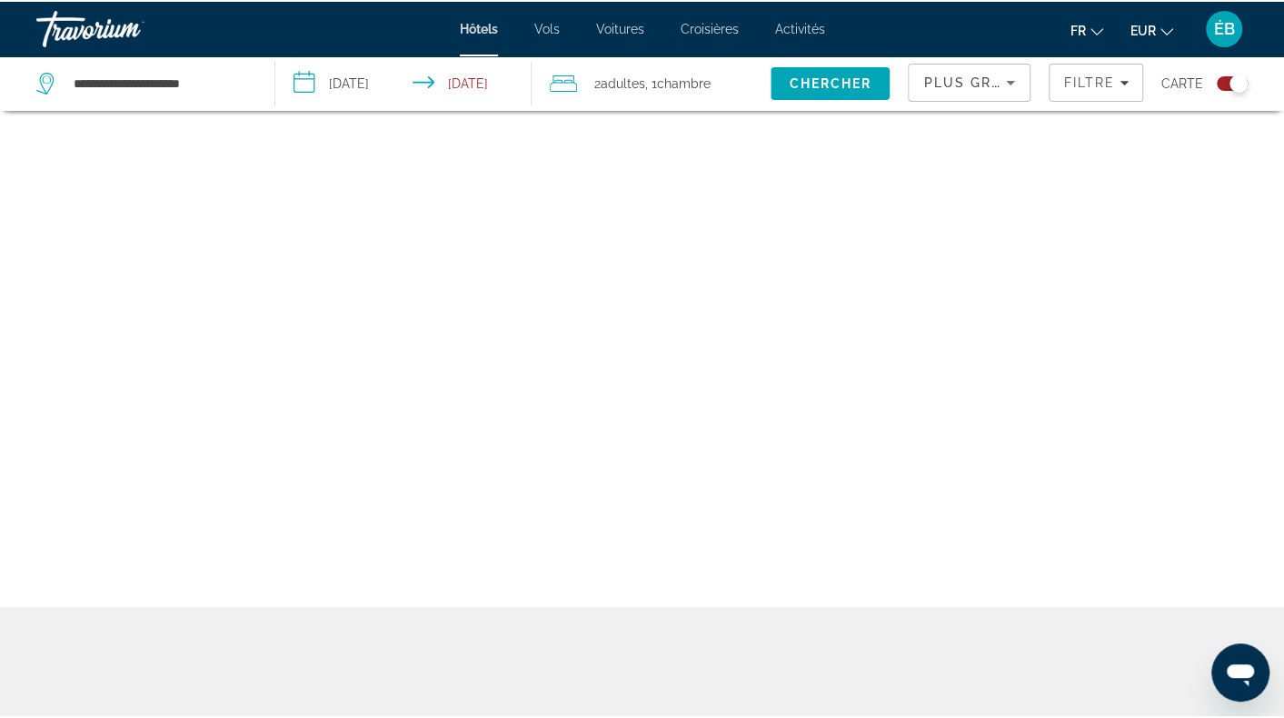
scroll to position [109, 0]
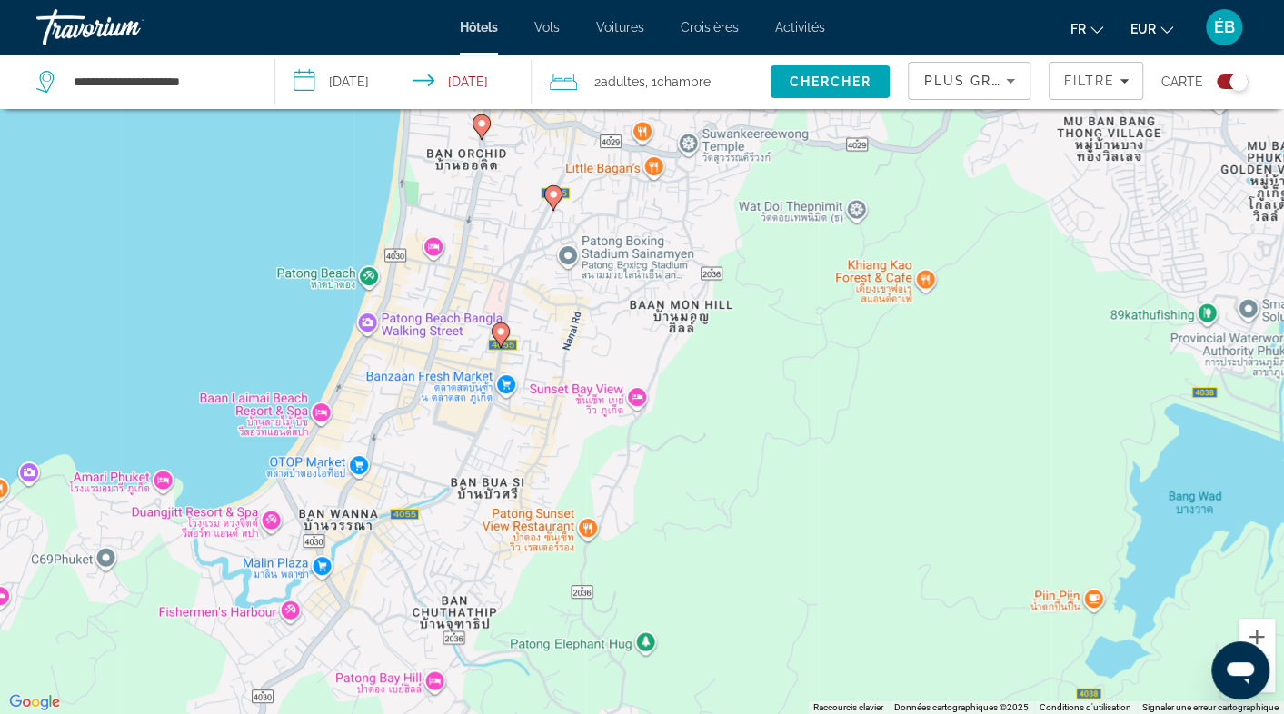
drag, startPoint x: 546, startPoint y: 590, endPoint x: 727, endPoint y: 88, distance: 533.3
click at [727, 88] on div "**********" at bounding box center [642, 412] width 1284 height 824
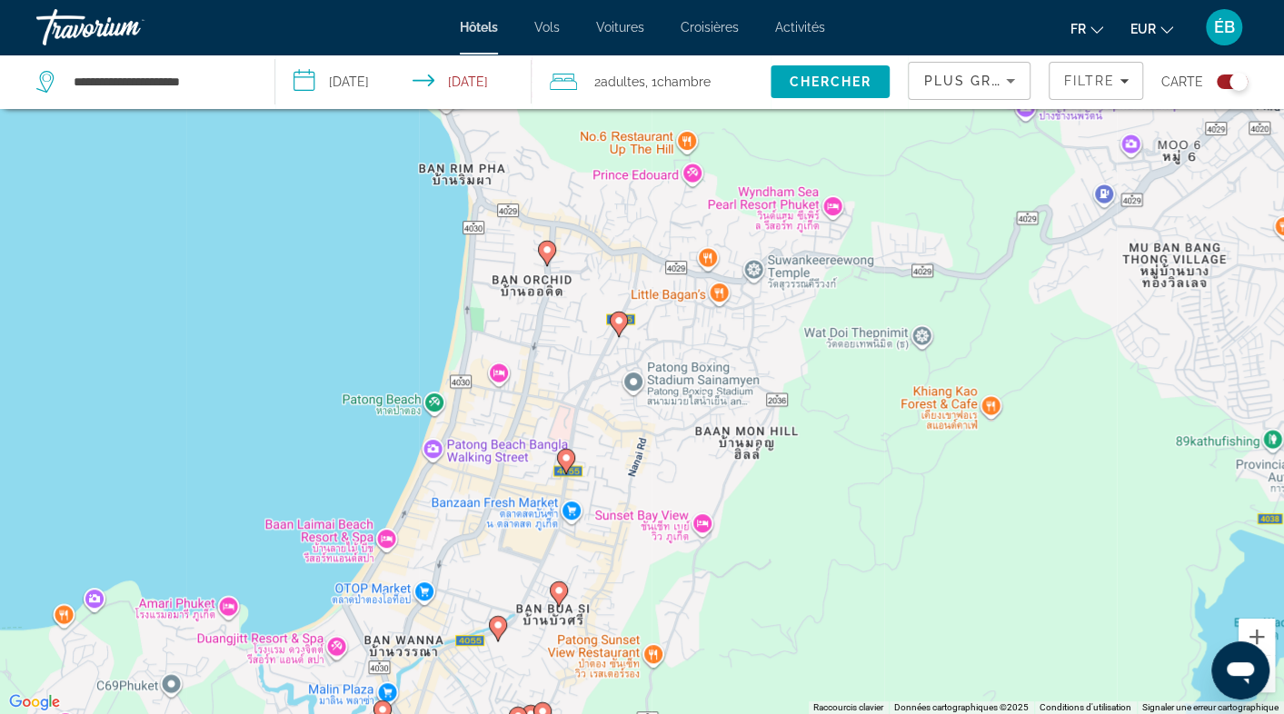
drag, startPoint x: 604, startPoint y: 251, endPoint x: 603, endPoint y: 762, distance: 510.8
click at [603, 605] on html "**********" at bounding box center [642, 248] width 1284 height 714
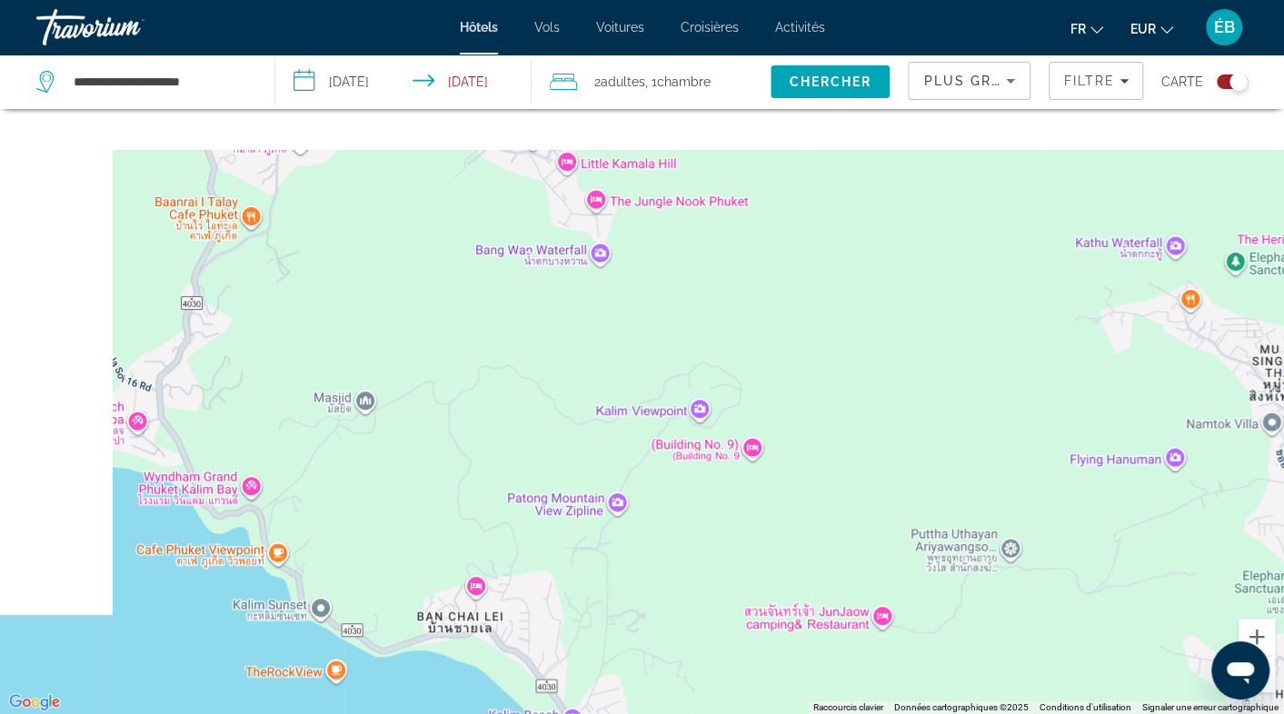
drag, startPoint x: 472, startPoint y: 216, endPoint x: 807, endPoint y: 762, distance: 640.2
click at [807, 605] on html "**********" at bounding box center [642, 248] width 1284 height 714
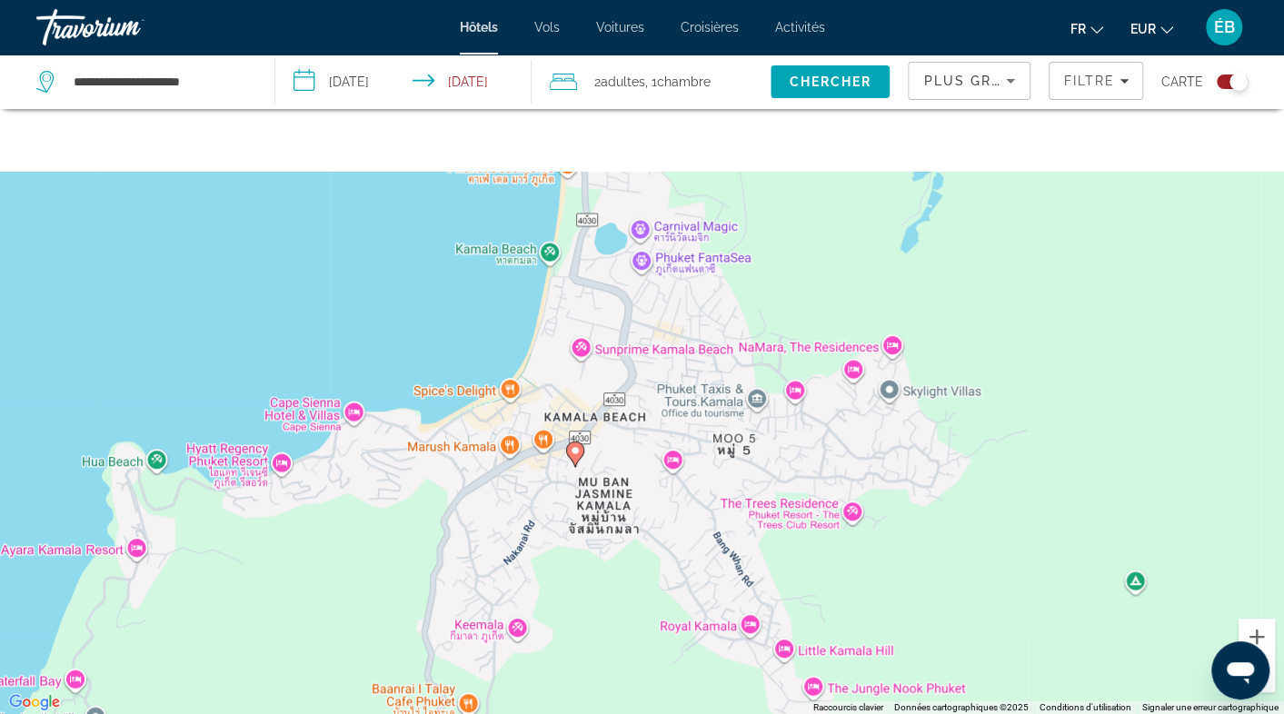
drag, startPoint x: 637, startPoint y: 344, endPoint x: 539, endPoint y: 690, distance: 359.1
click at [539, 690] on div "Pour activer le glissement avec le clavier, appuyez sur Alt+Entrée. Une fois ce…" at bounding box center [642, 357] width 1284 height 714
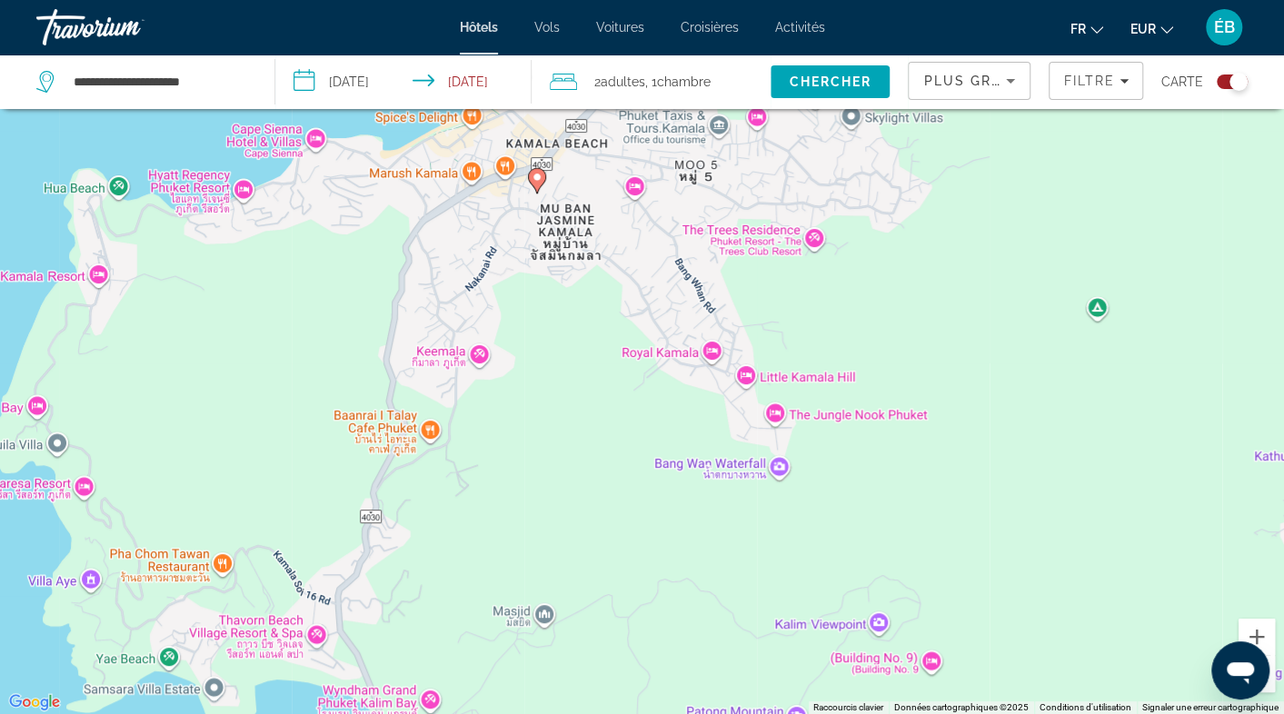
drag, startPoint x: 603, startPoint y: 477, endPoint x: 596, endPoint y: -21, distance: 498.1
click at [596, 0] on html "**********" at bounding box center [642, 248] width 1284 height 714
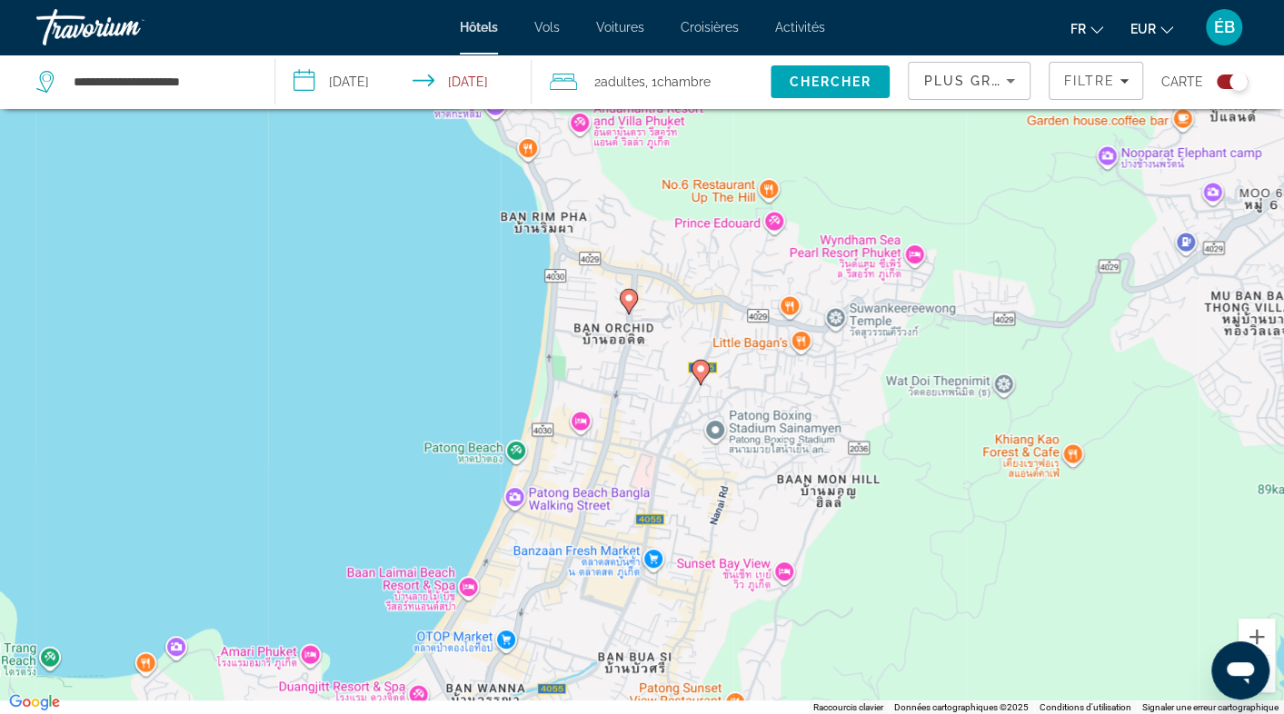
drag, startPoint x: 578, startPoint y: 584, endPoint x: 346, endPoint y: 111, distance: 526.4
click at [346, 111] on div "**********" at bounding box center [642, 412] width 1284 height 824
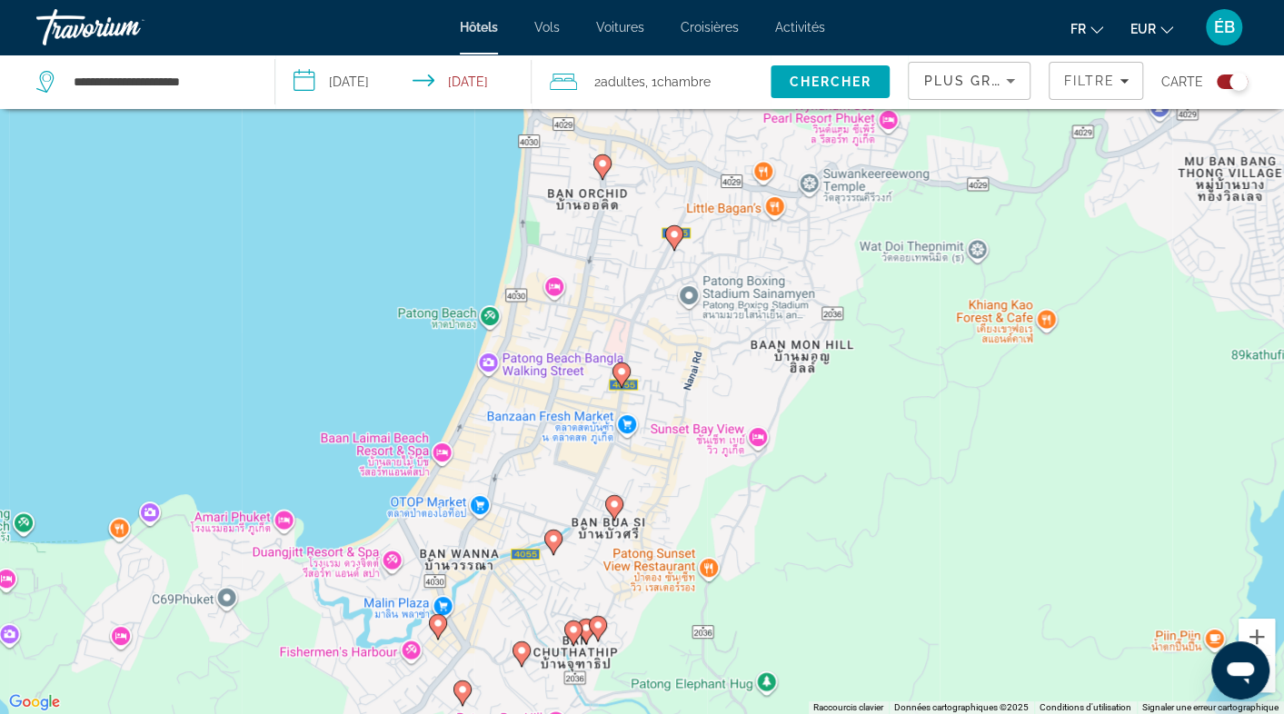
drag, startPoint x: 585, startPoint y: 435, endPoint x: 582, endPoint y: 332, distance: 103.7
click at [582, 332] on div "Pour activer le glissement avec le clavier, appuyez sur Alt+Entrée. Une fois ce…" at bounding box center [642, 357] width 1284 height 714
click at [601, 160] on image "Main content" at bounding box center [602, 163] width 11 height 11
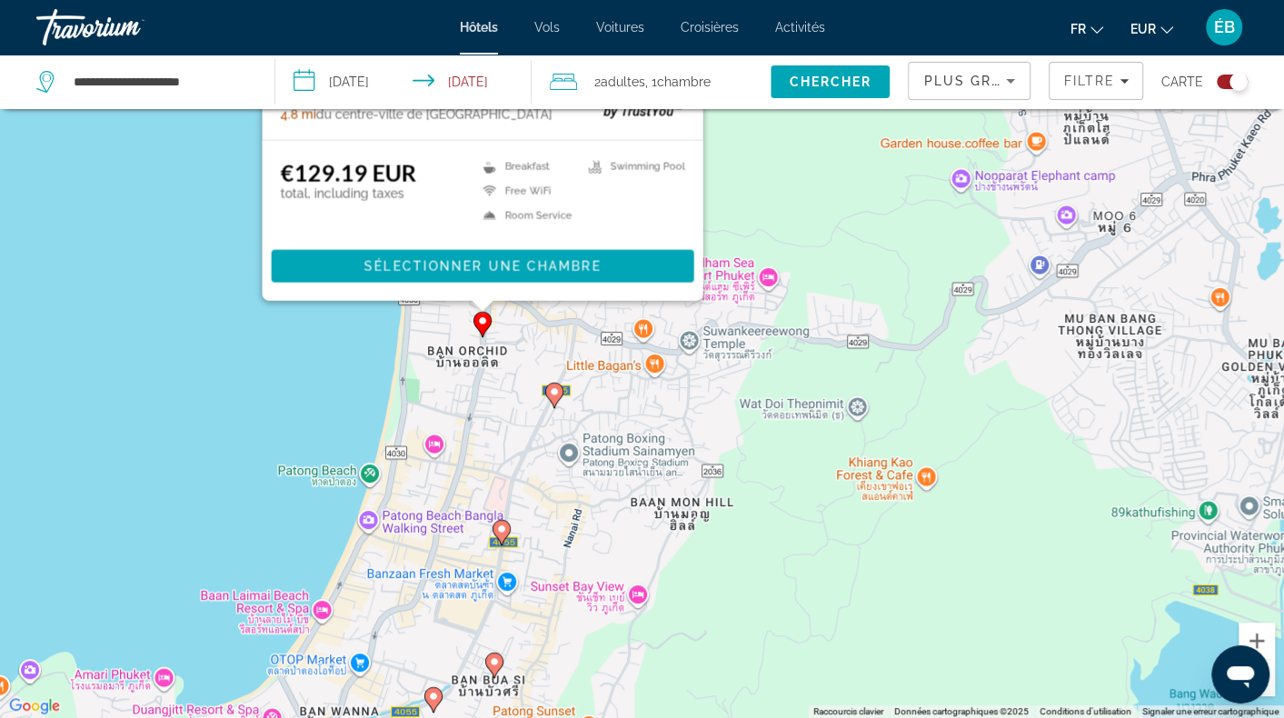
drag, startPoint x: 675, startPoint y: 670, endPoint x: 549, endPoint y: 300, distance: 390.9
click at [549, 300] on div "Pour activer le glissement avec le clavier, appuyez sur Alt+Entrée. Une fois ce…" at bounding box center [642, 359] width 1284 height 718
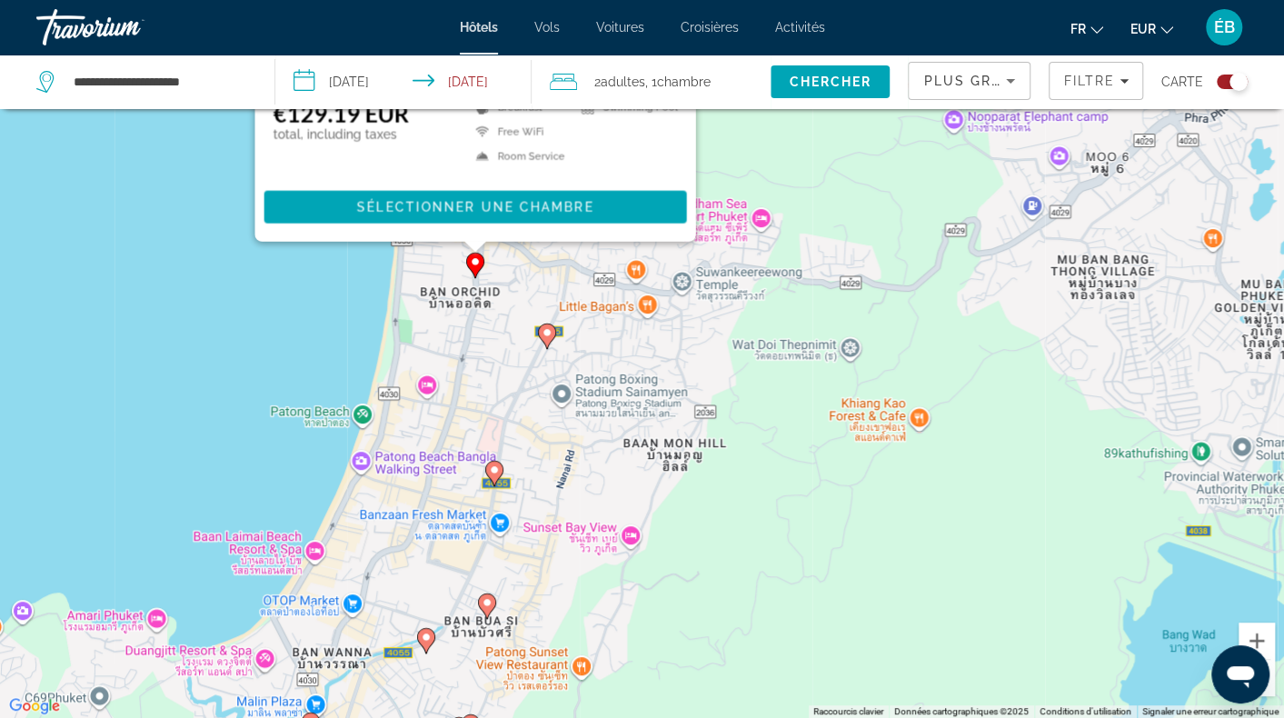
click at [544, 339] on icon "Main content" at bounding box center [546, 336] width 16 height 24
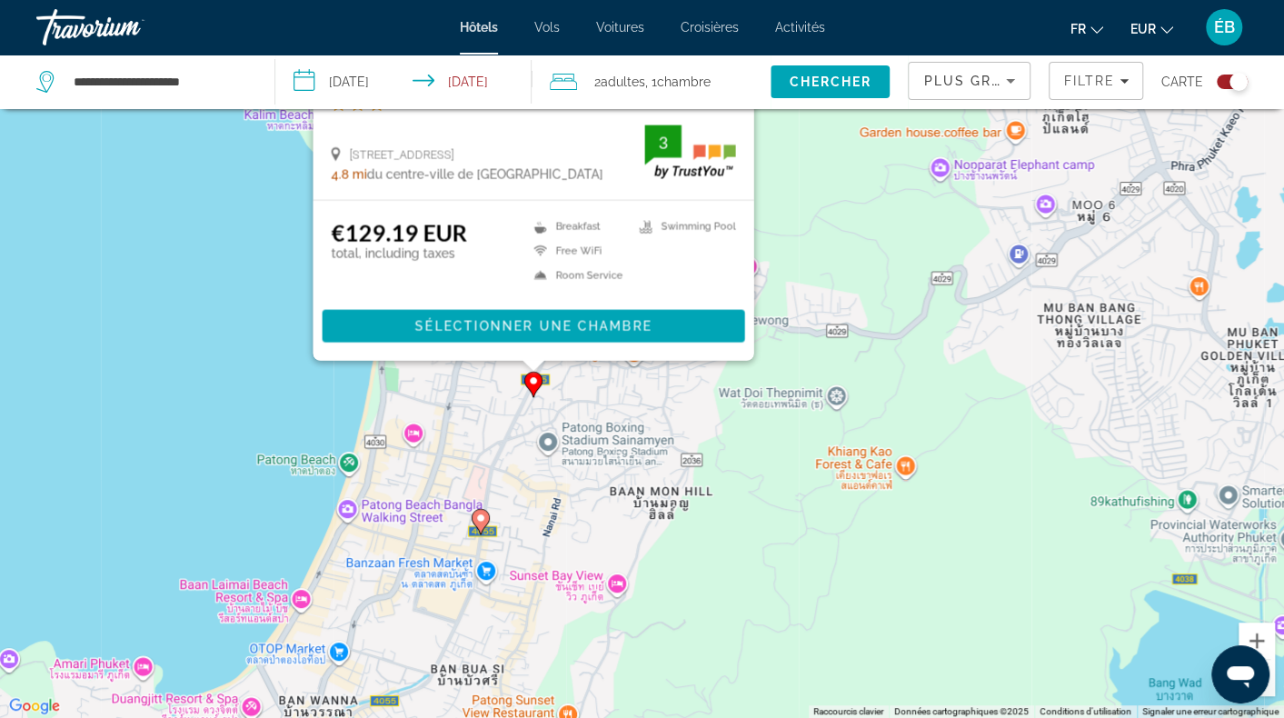
drag, startPoint x: 455, startPoint y: 677, endPoint x: 442, endPoint y: 393, distance: 284.8
click at [442, 393] on div "Pour activer le glissement avec le clavier, appuyez sur Alt+Entrée. Une fois ce…" at bounding box center [642, 359] width 1284 height 718
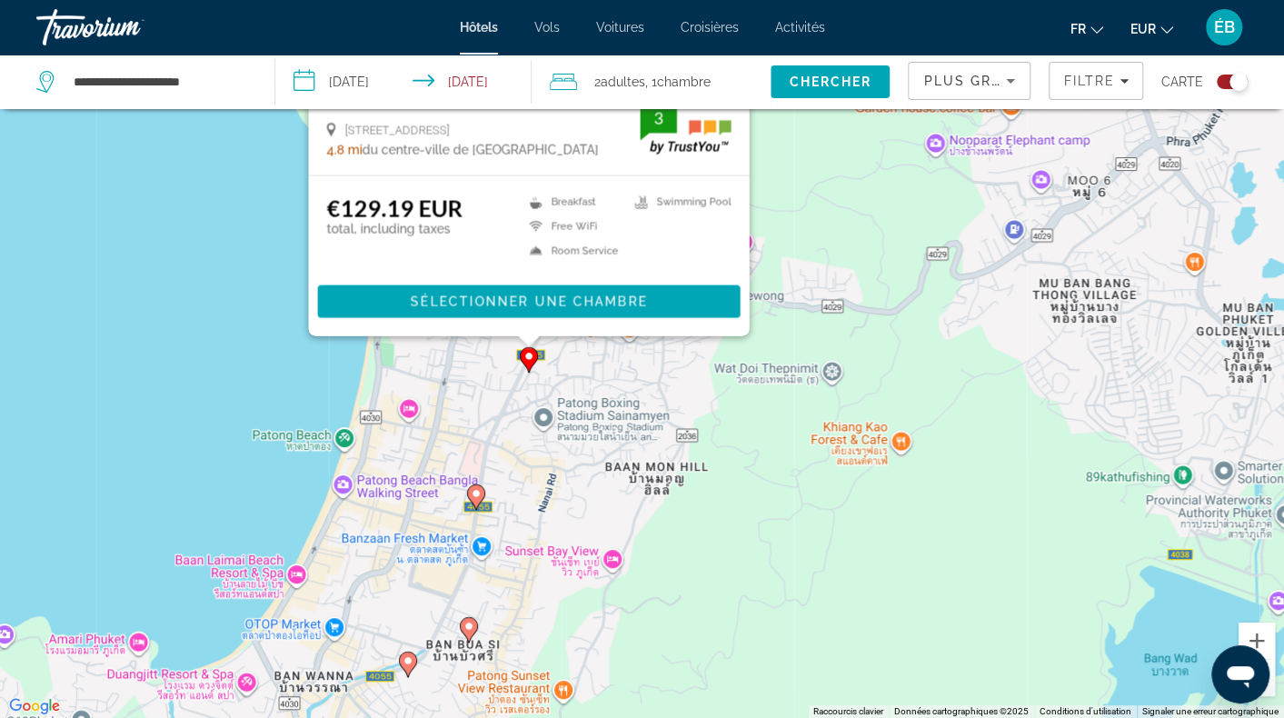
click at [482, 488] on icon "Main content" at bounding box center [475, 497] width 16 height 24
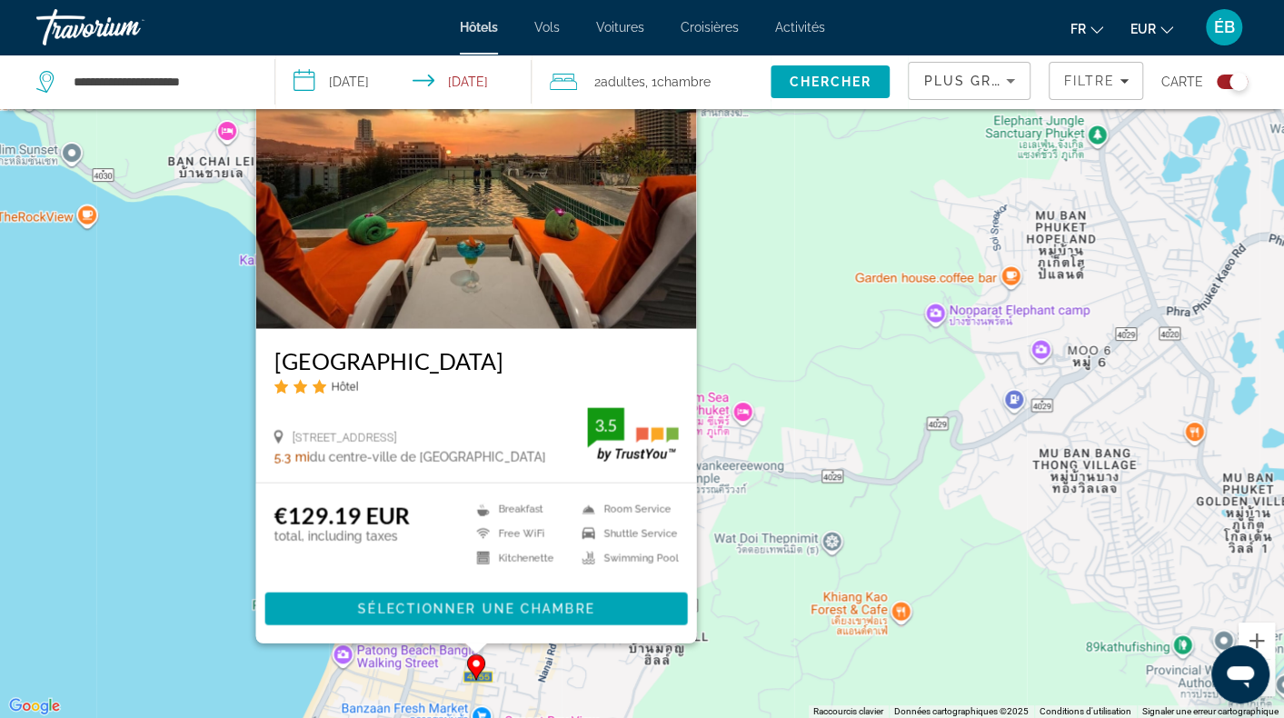
click at [518, 670] on div "Pour activer le glissement avec le clavier, appuyez sur Alt+Entrée. Une fois ce…" at bounding box center [642, 359] width 1284 height 718
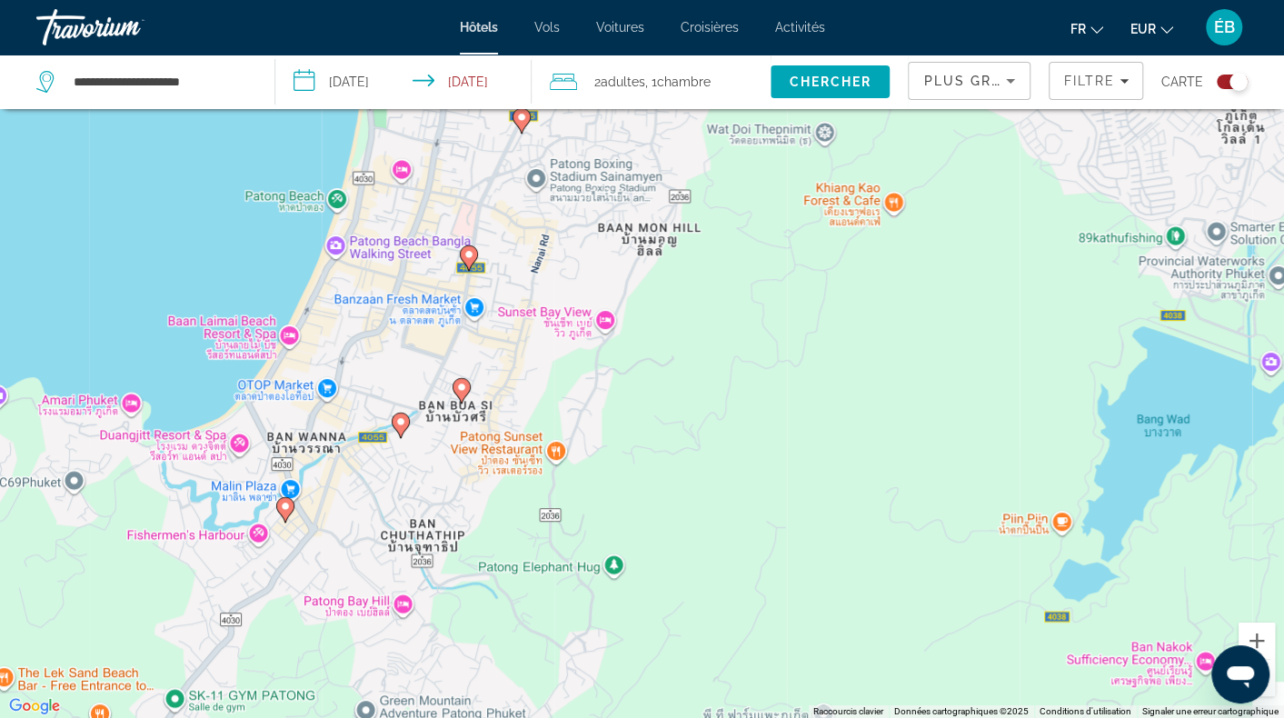
drag, startPoint x: 524, startPoint y: 639, endPoint x: 516, endPoint y: 228, distance: 410.9
click at [516, 228] on div "Pour activer le glissement avec le clavier, appuyez sur Alt+Entrée. Une fois ce…" at bounding box center [642, 359] width 1284 height 718
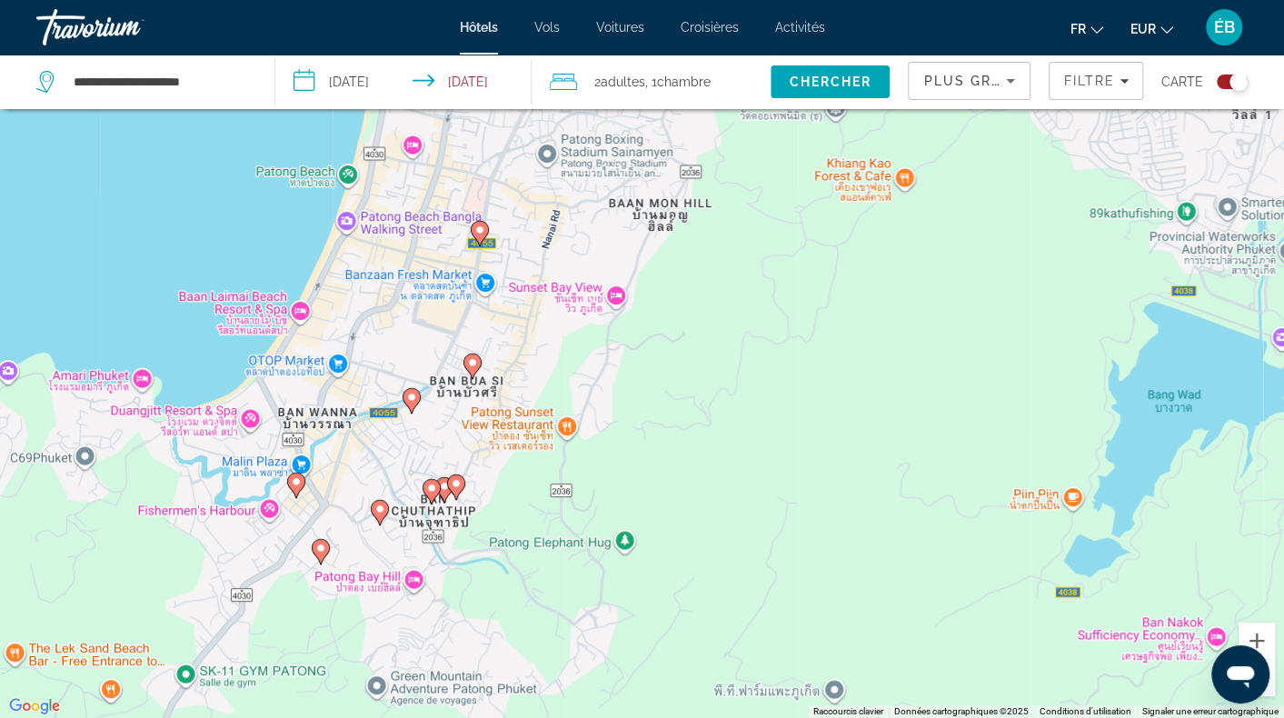
click at [475, 364] on image "Main content" at bounding box center [472, 362] width 11 height 11
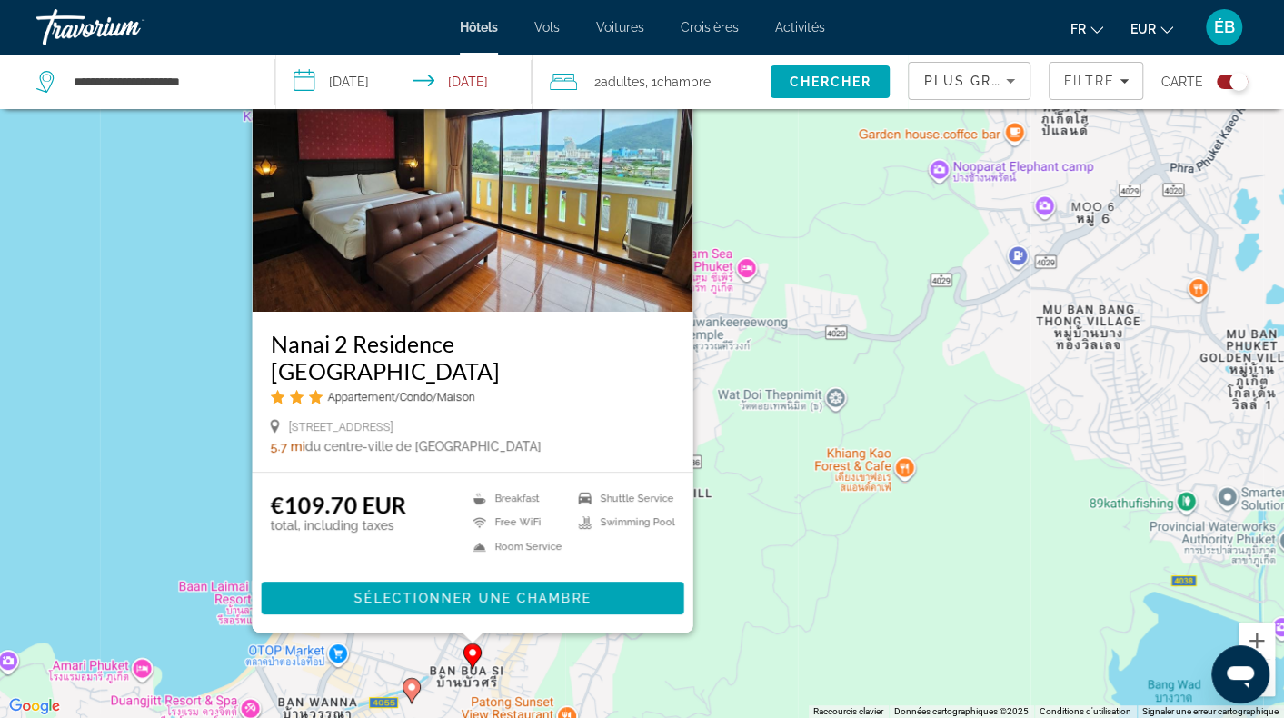
click at [408, 686] on image "Main content" at bounding box center [411, 687] width 11 height 11
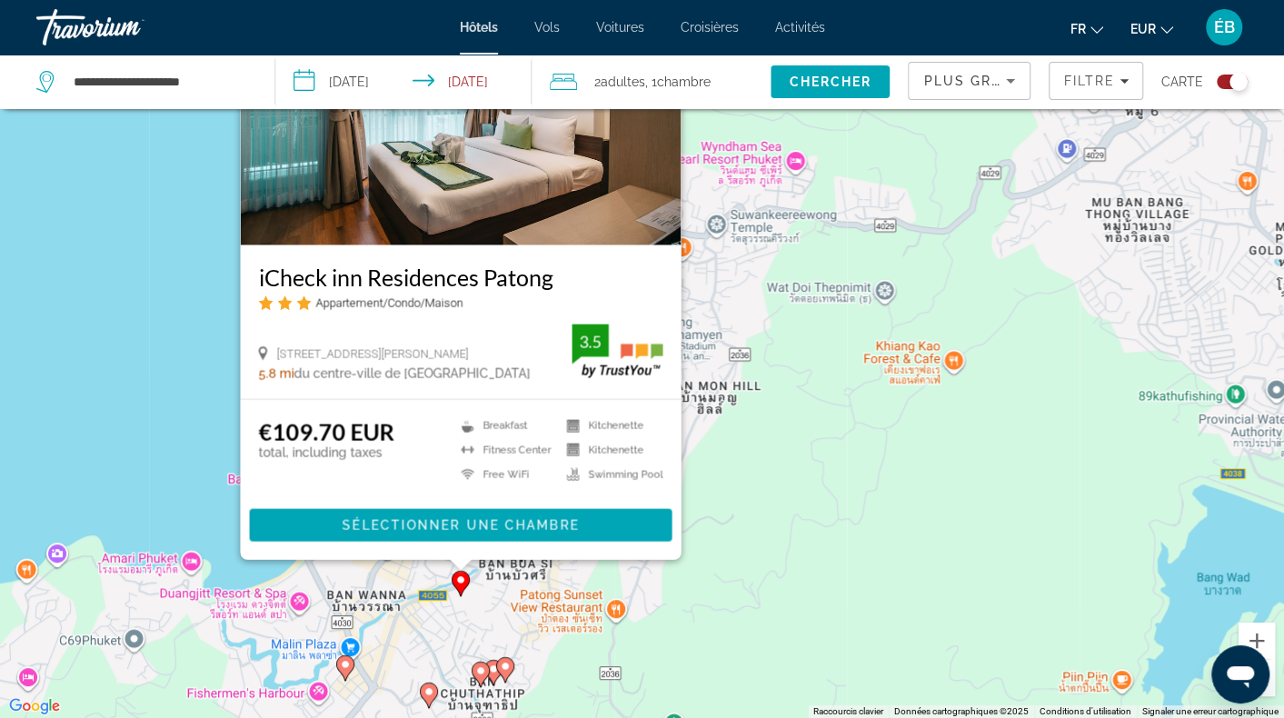
drag, startPoint x: 745, startPoint y: 526, endPoint x: 776, endPoint y: 463, distance: 70.7
click at [776, 463] on div "Pour activer le glissement avec le clavier, appuyez sur Alt+Entrée. Une fois ce…" at bounding box center [642, 359] width 1284 height 718
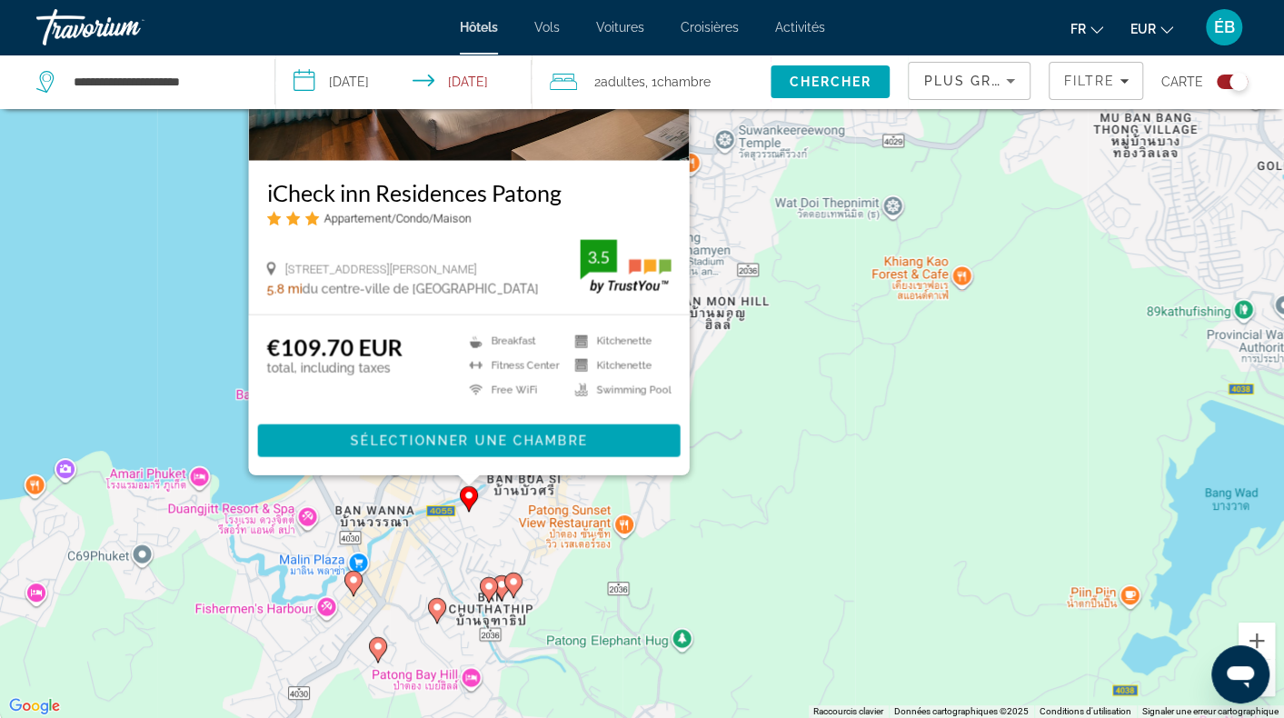
drag, startPoint x: 772, startPoint y: 454, endPoint x: 739, endPoint y: 326, distance: 132.3
click at [749, 324] on div "Pour activer le glissement avec le clavier, appuyez sur Alt+Entrée. Une fois ce…" at bounding box center [642, 359] width 1284 height 718
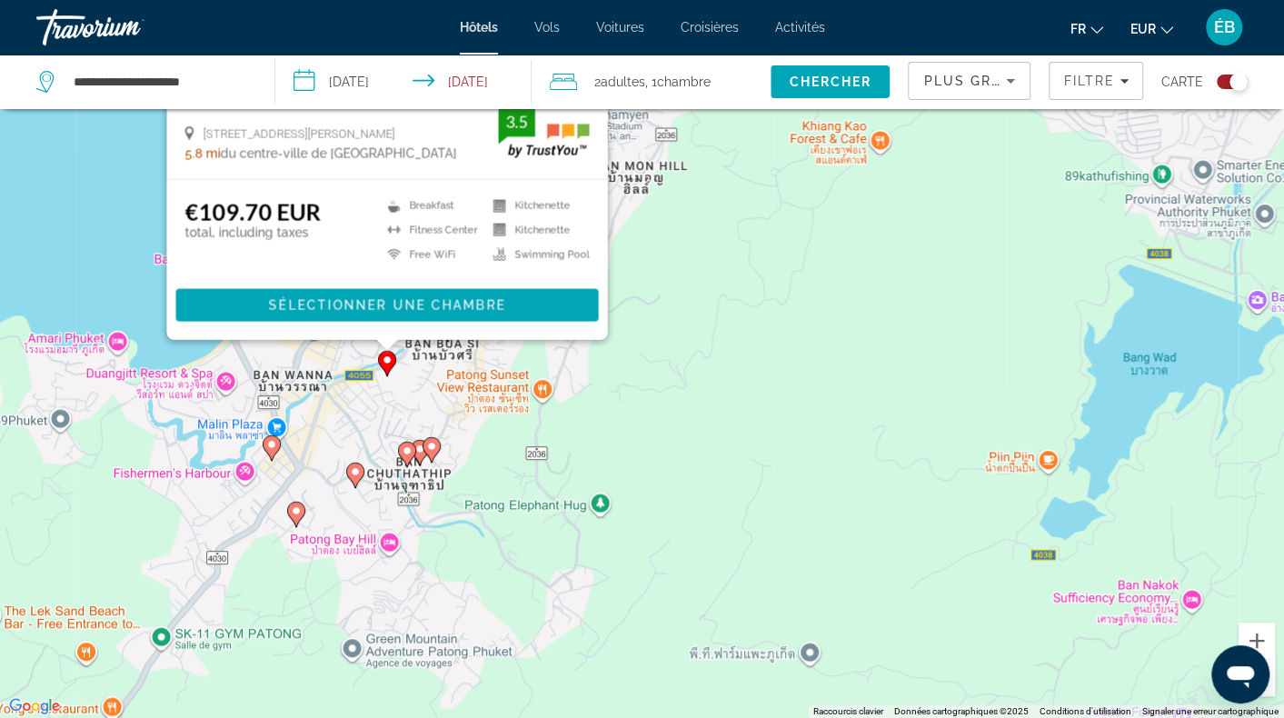
click at [275, 448] on image "Main content" at bounding box center [271, 444] width 11 height 11
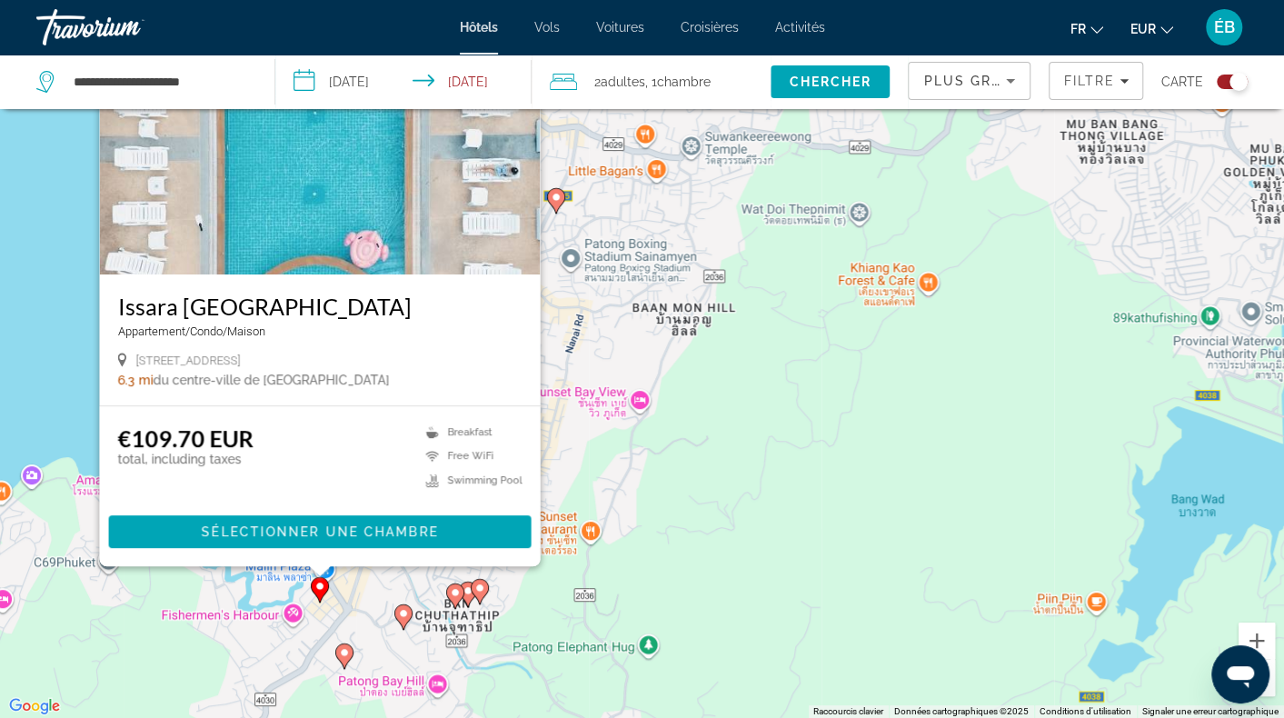
drag, startPoint x: 560, startPoint y: 456, endPoint x: 604, endPoint y: 359, distance: 106.6
click at [604, 359] on div "Pour activer le glissement avec le clavier, appuyez sur Alt+Entrée. Une fois ce…" at bounding box center [642, 359] width 1284 height 718
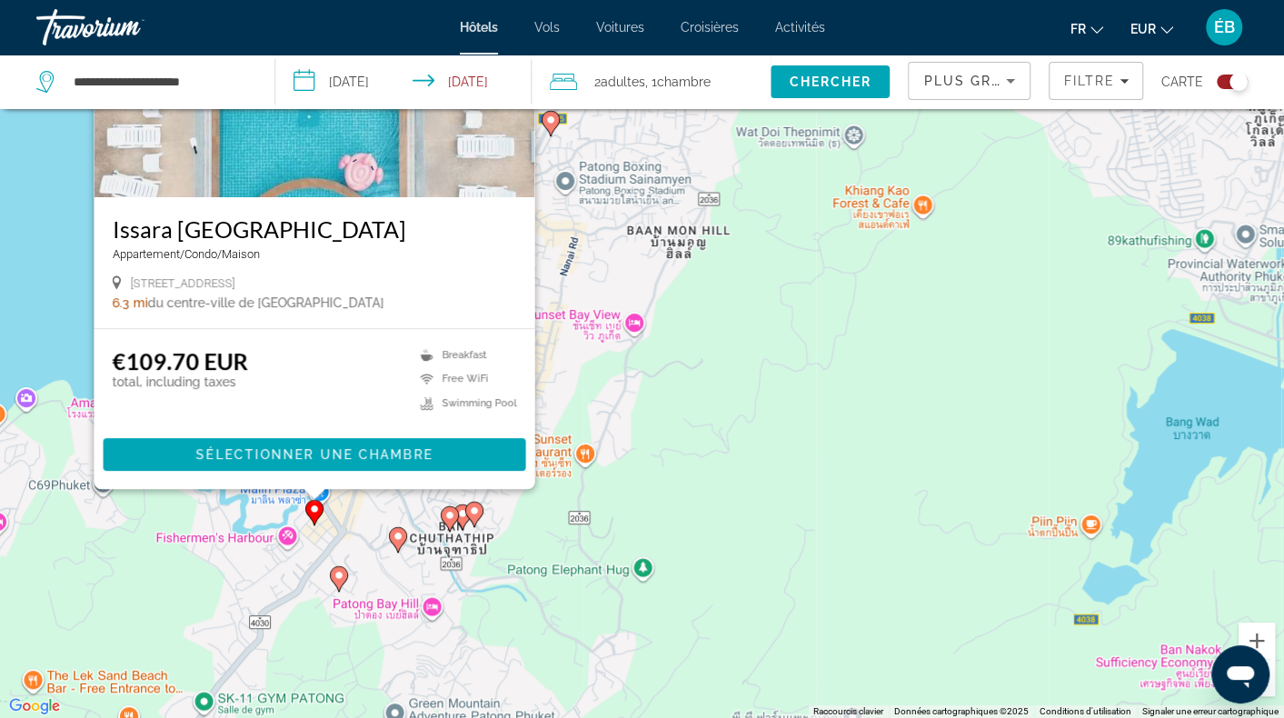
click at [394, 536] on image "Main content" at bounding box center [398, 536] width 11 height 11
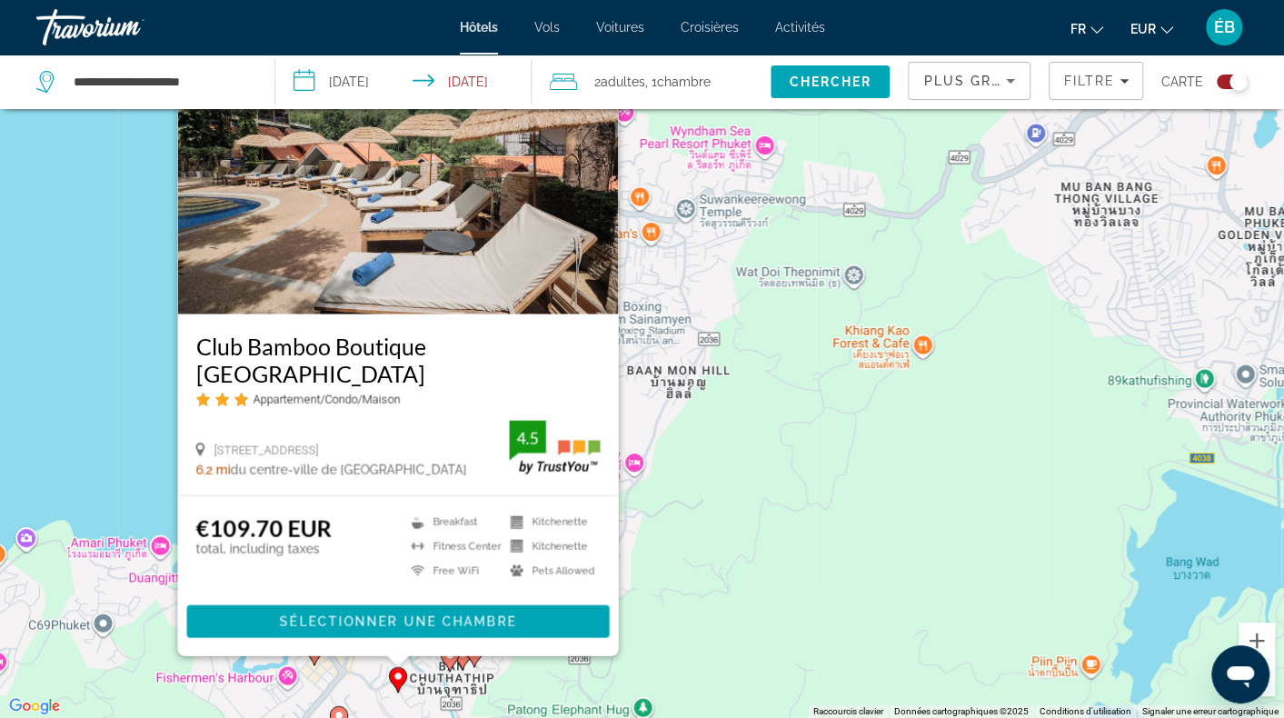
click at [659, 537] on div "Pour activer le glissement avec le clavier, appuyez sur Alt+Entrée. Une fois ce…" at bounding box center [642, 359] width 1284 height 718
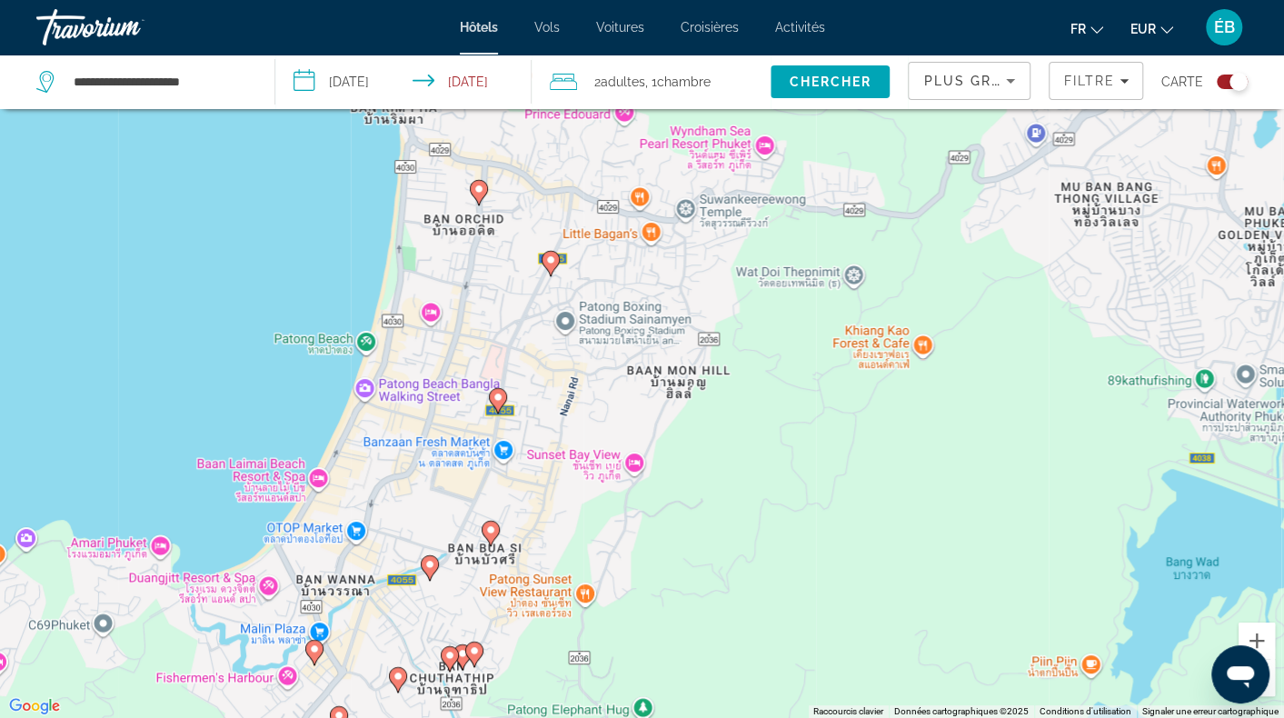
click at [494, 531] on image "Main content" at bounding box center [490, 529] width 11 height 11
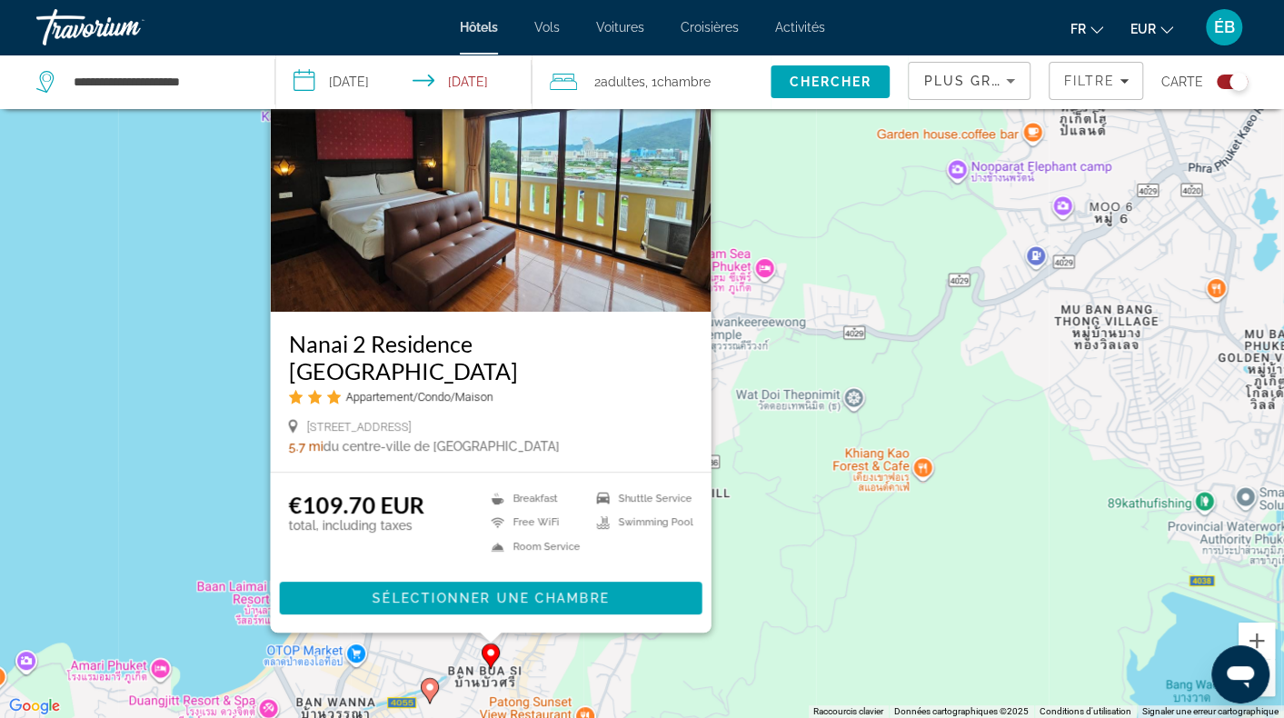
click at [550, 638] on div "Pour activer le glissement avec le clavier, appuyez sur Alt+Entrée. Une fois ce…" at bounding box center [642, 359] width 1284 height 718
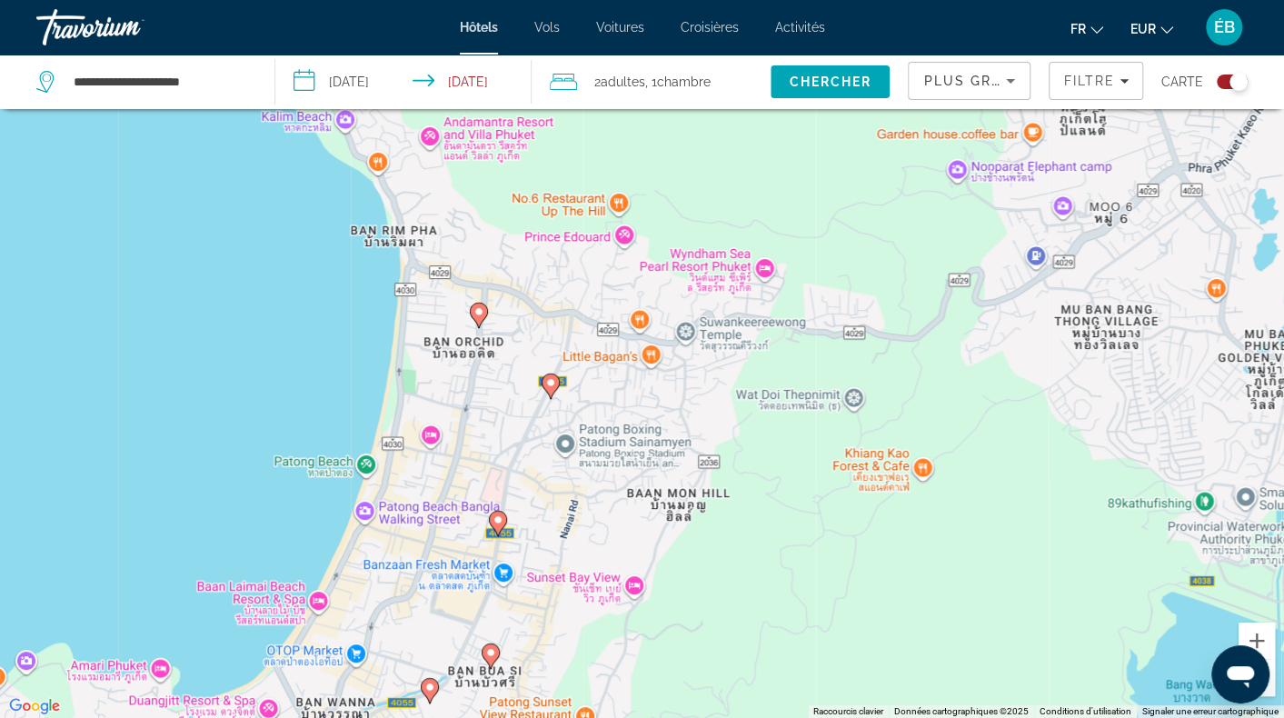
click at [497, 514] on icon "Main content" at bounding box center [497, 524] width 16 height 24
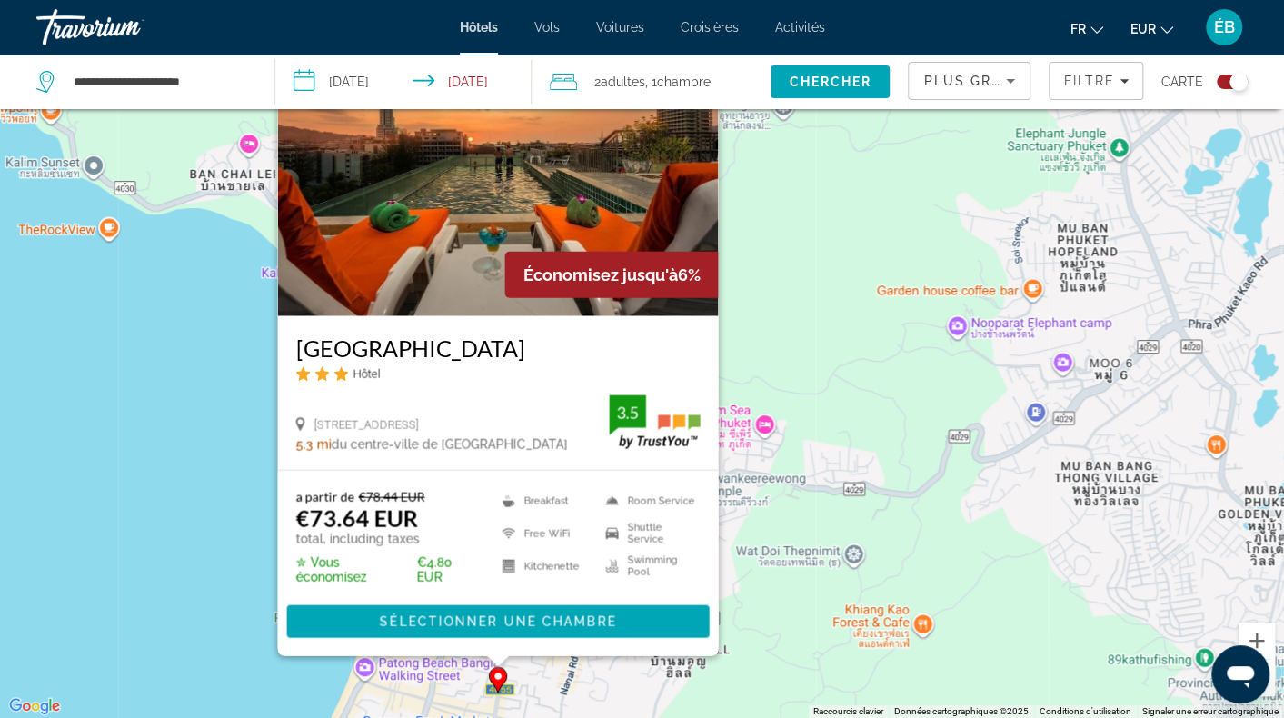
click at [733, 531] on div "Pour activer le glissement avec le clavier, appuyez sur Alt+Entrée. Une fois ce…" at bounding box center [642, 359] width 1284 height 718
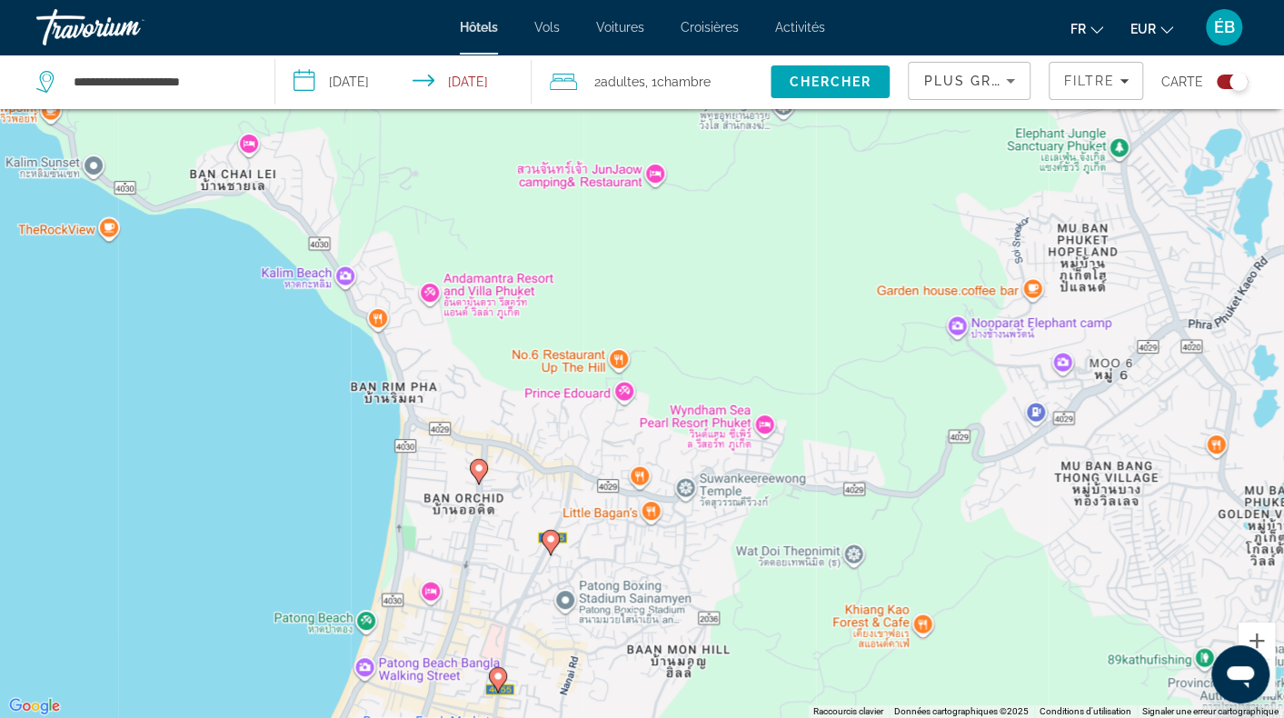
click at [549, 545] on icon "Main content" at bounding box center [550, 543] width 16 height 24
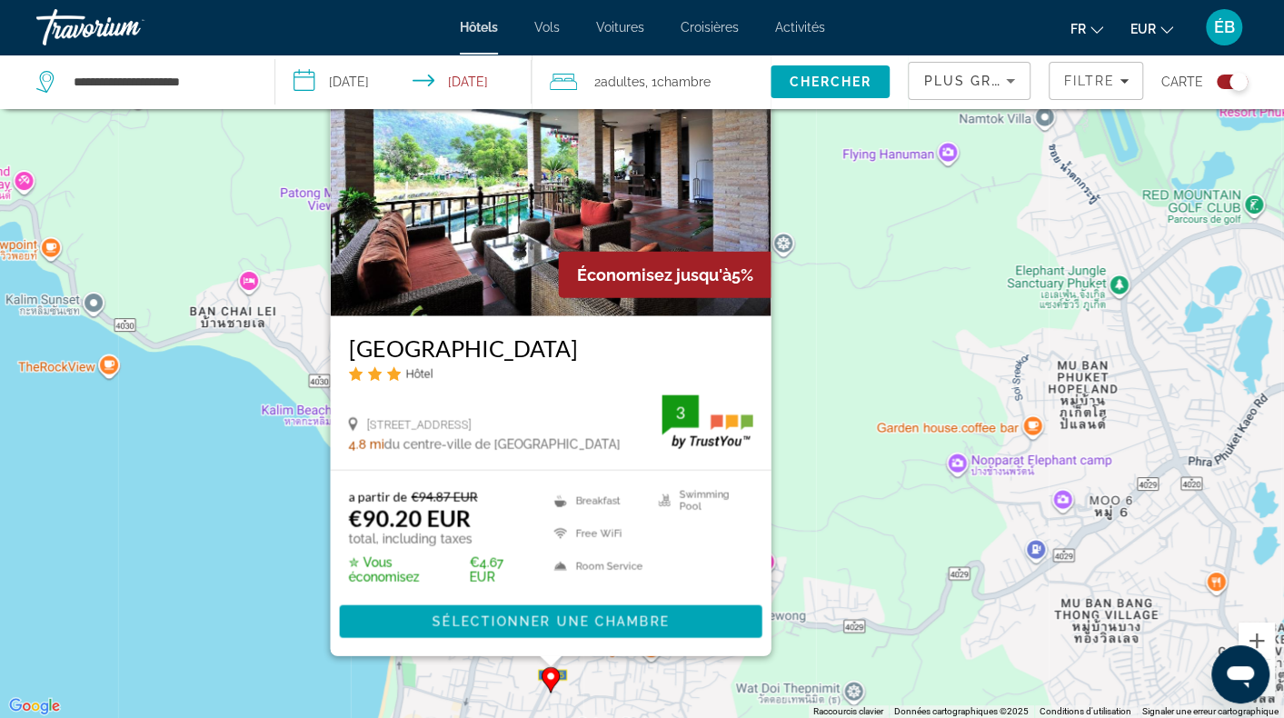
click at [500, 663] on div "Pour activer le glissement avec le clavier, appuyez sur Alt+Entrée. Une fois ce…" at bounding box center [642, 359] width 1284 height 718
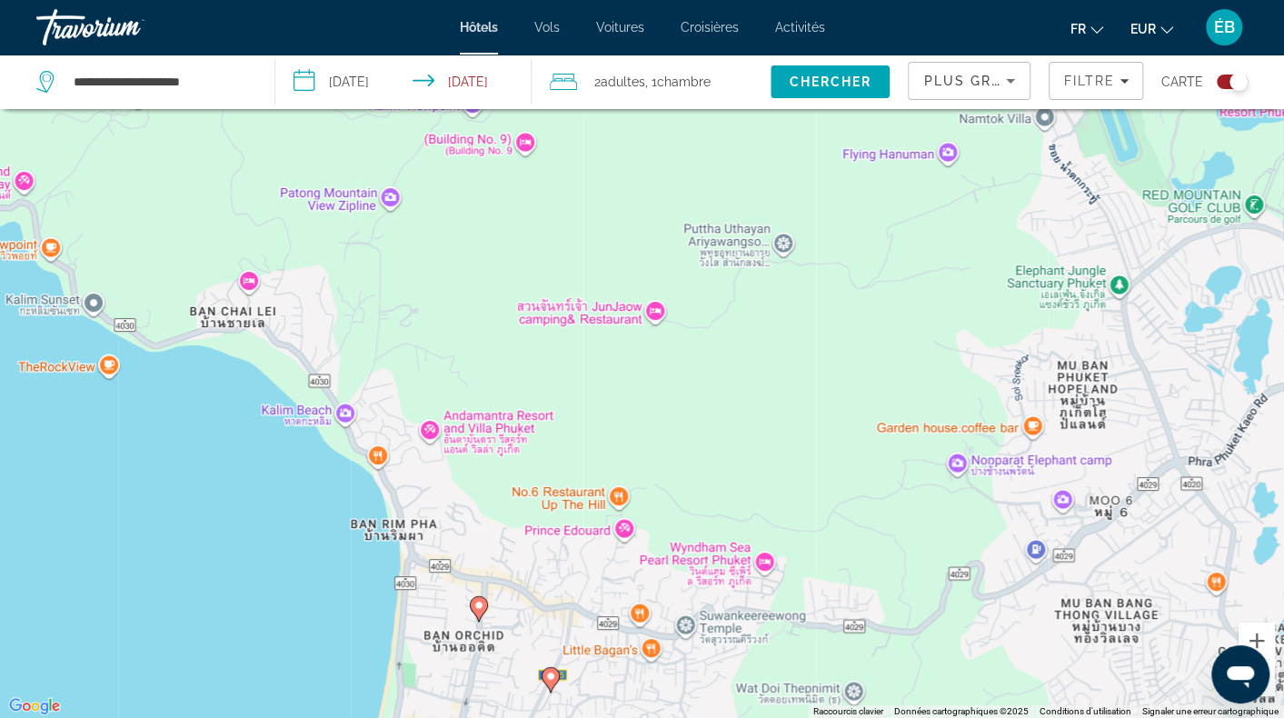
click at [478, 601] on image "Main content" at bounding box center [479, 605] width 11 height 11
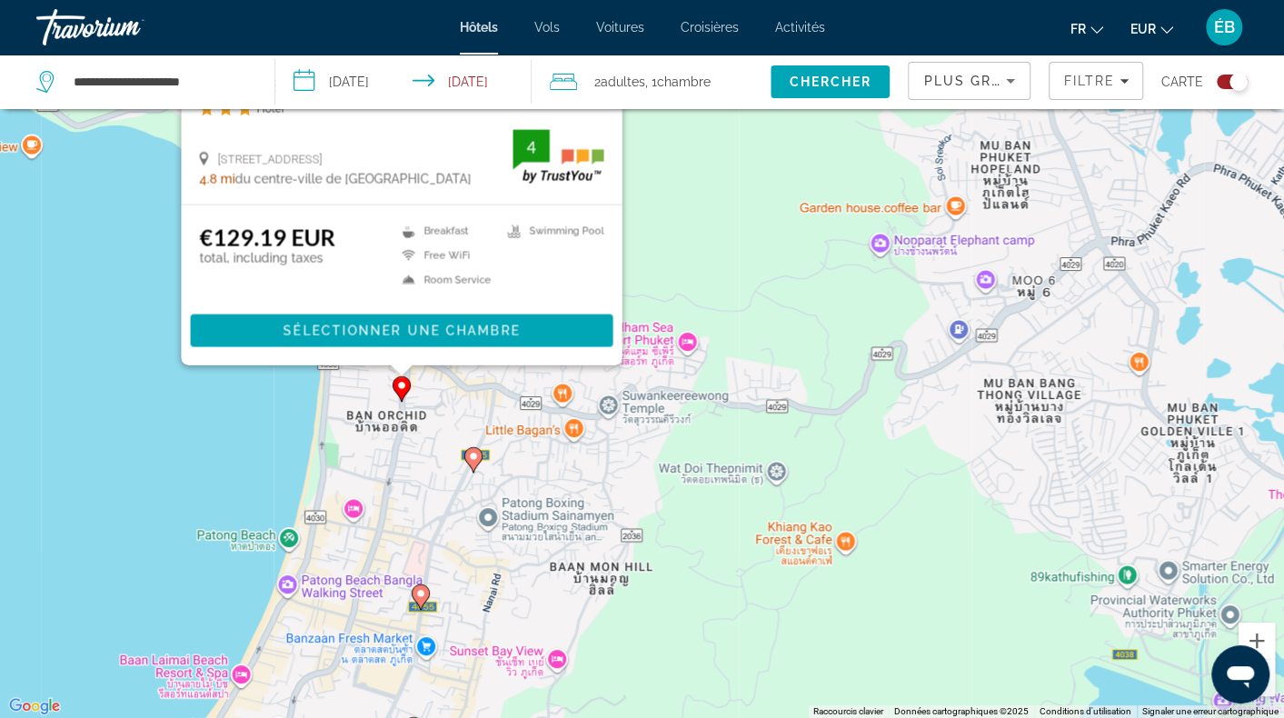
drag, startPoint x: 522, startPoint y: 672, endPoint x: 444, endPoint y: 388, distance: 293.9
click at [444, 388] on div "Pour activer le glissement avec le clavier, appuyez sur Alt+Entrée. Une fois ce…" at bounding box center [642, 359] width 1284 height 718
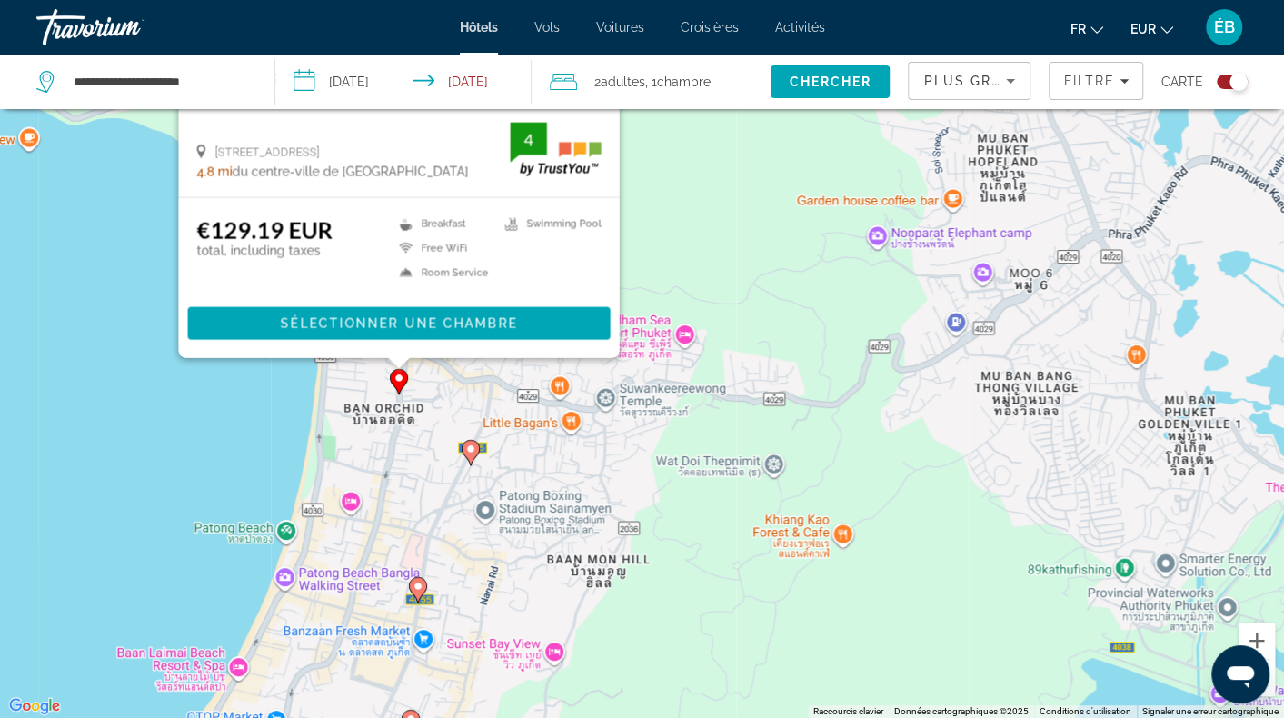
click at [475, 452] on image "Main content" at bounding box center [470, 449] width 11 height 11
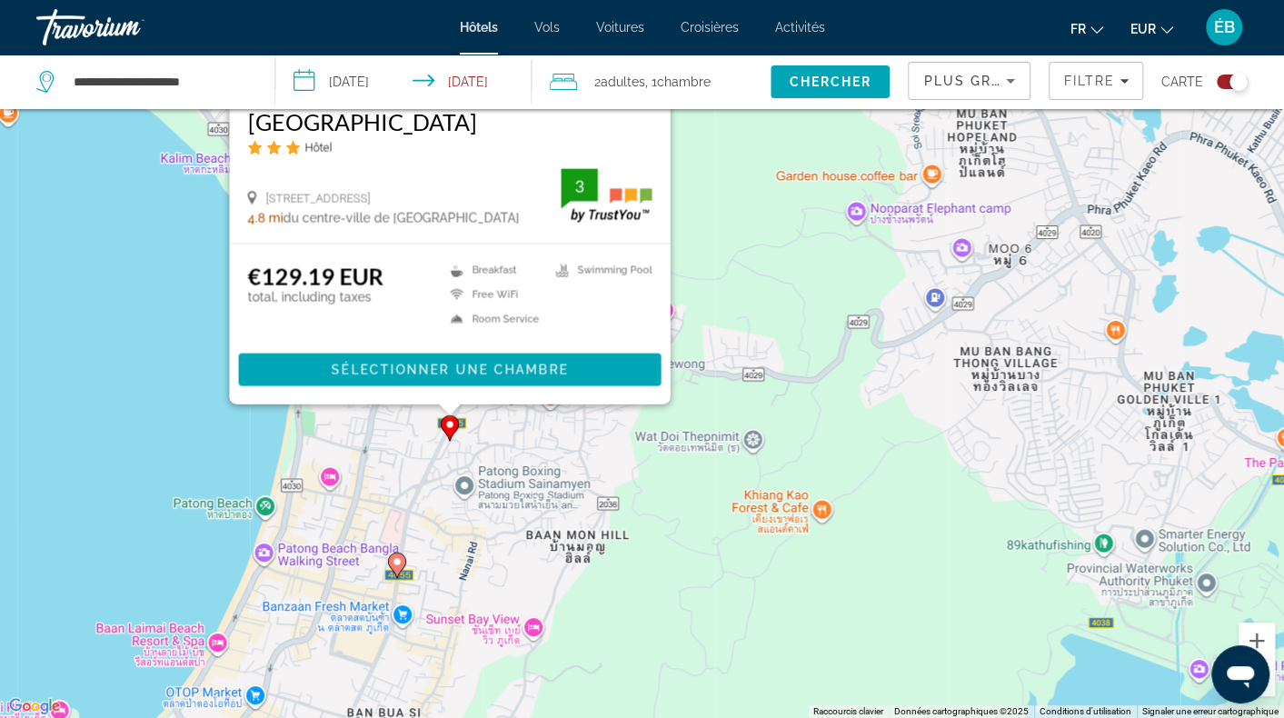
drag, startPoint x: 431, startPoint y: 675, endPoint x: 413, endPoint y: 442, distance: 234.3
click at [413, 442] on div "Pour activer le glissement avec le clavier, appuyez sur Alt+Entrée. Une fois ce…" at bounding box center [642, 359] width 1284 height 718
click at [388, 566] on gmp-advanced-marker "Main content" at bounding box center [397, 565] width 18 height 27
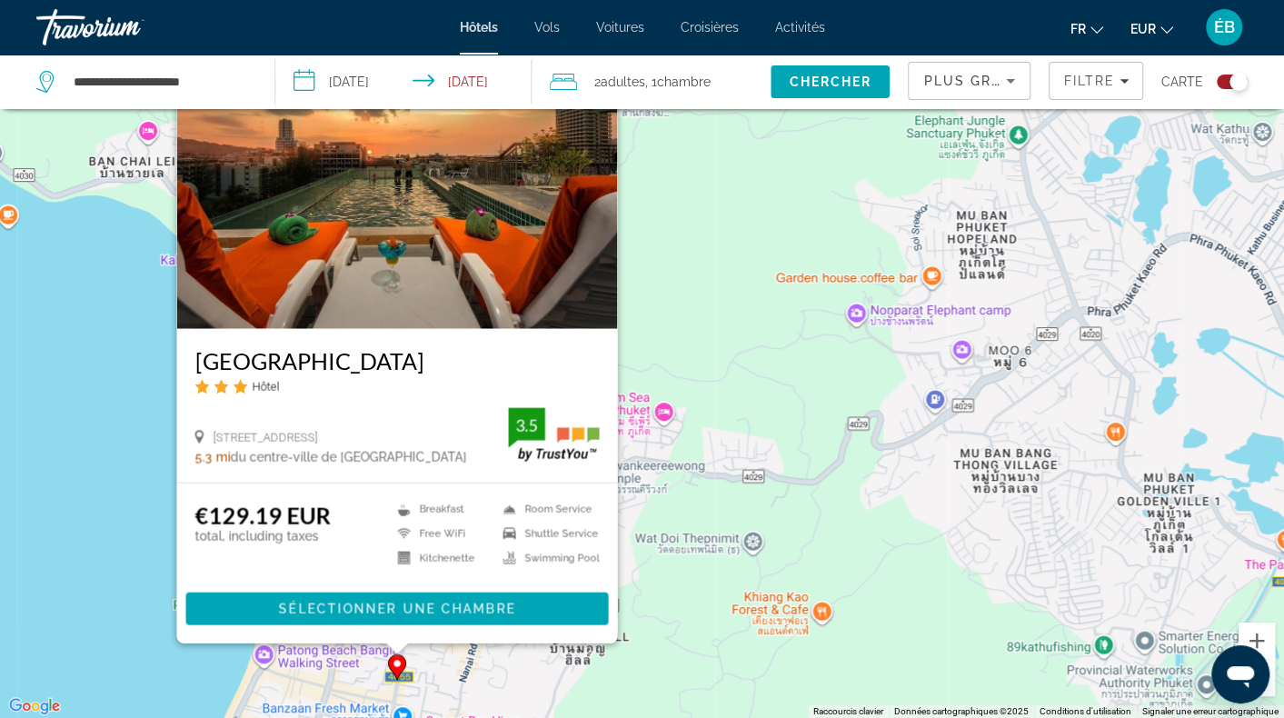
drag, startPoint x: 460, startPoint y: 636, endPoint x: 680, endPoint y: 380, distance: 337.8
click at [680, 380] on div "Pour activer le glissement avec le clavier, appuyez sur Alt+Entrée. Une fois ce…" at bounding box center [642, 359] width 1284 height 718
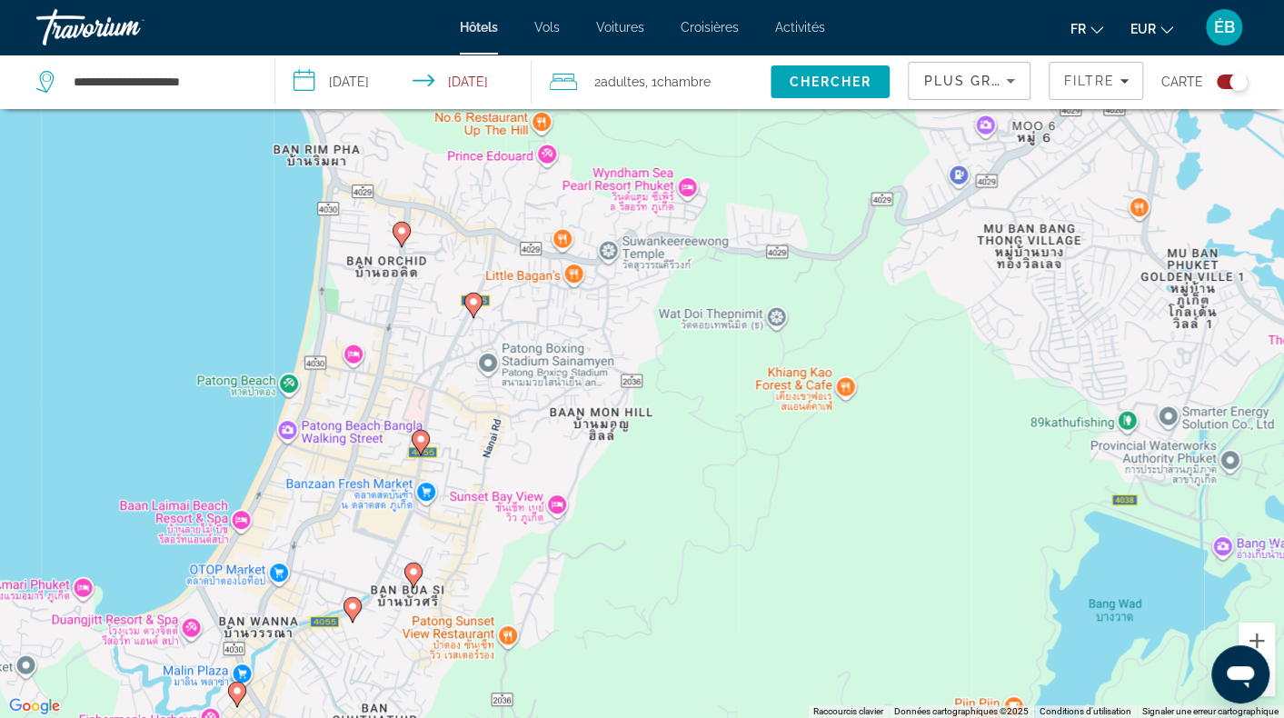
drag, startPoint x: 491, startPoint y: 648, endPoint x: 527, endPoint y: 337, distance: 313.0
click at [527, 337] on div "Pour activer le glissement avec le clavier, appuyez sur Alt+Entrée. Une fois ce…" at bounding box center [642, 359] width 1284 height 718
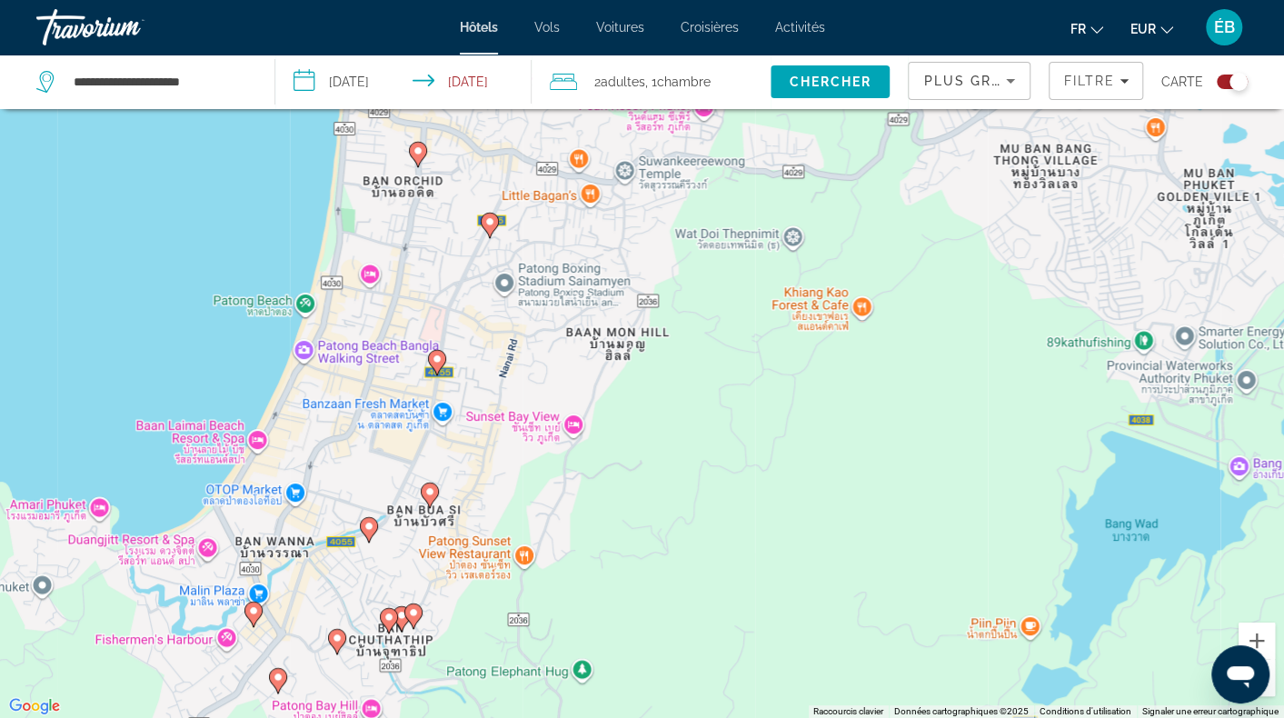
click at [369, 529] on image "Main content" at bounding box center [369, 526] width 11 height 11
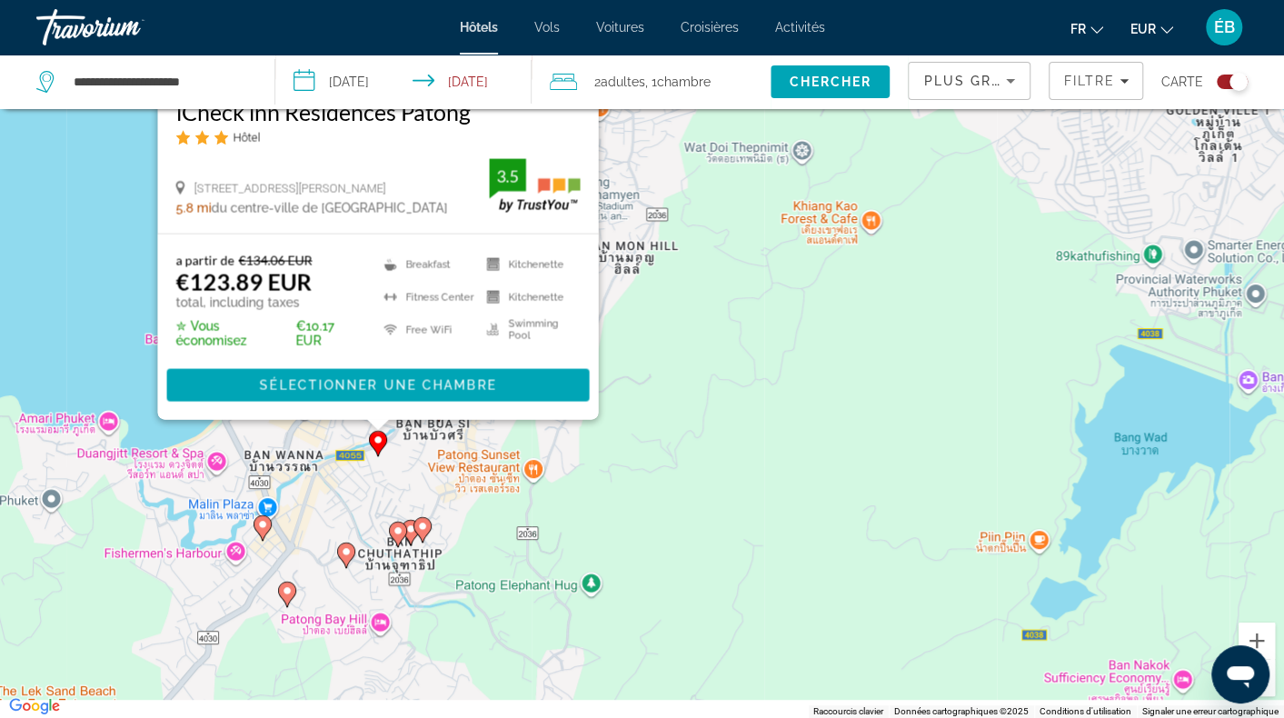
drag, startPoint x: 582, startPoint y: 672, endPoint x: 600, endPoint y: 339, distance: 333.2
click at [600, 339] on div "Pour activer le glissement avec le clavier, appuyez sur Alt+Entrée. Une fois ce…" at bounding box center [642, 359] width 1284 height 718
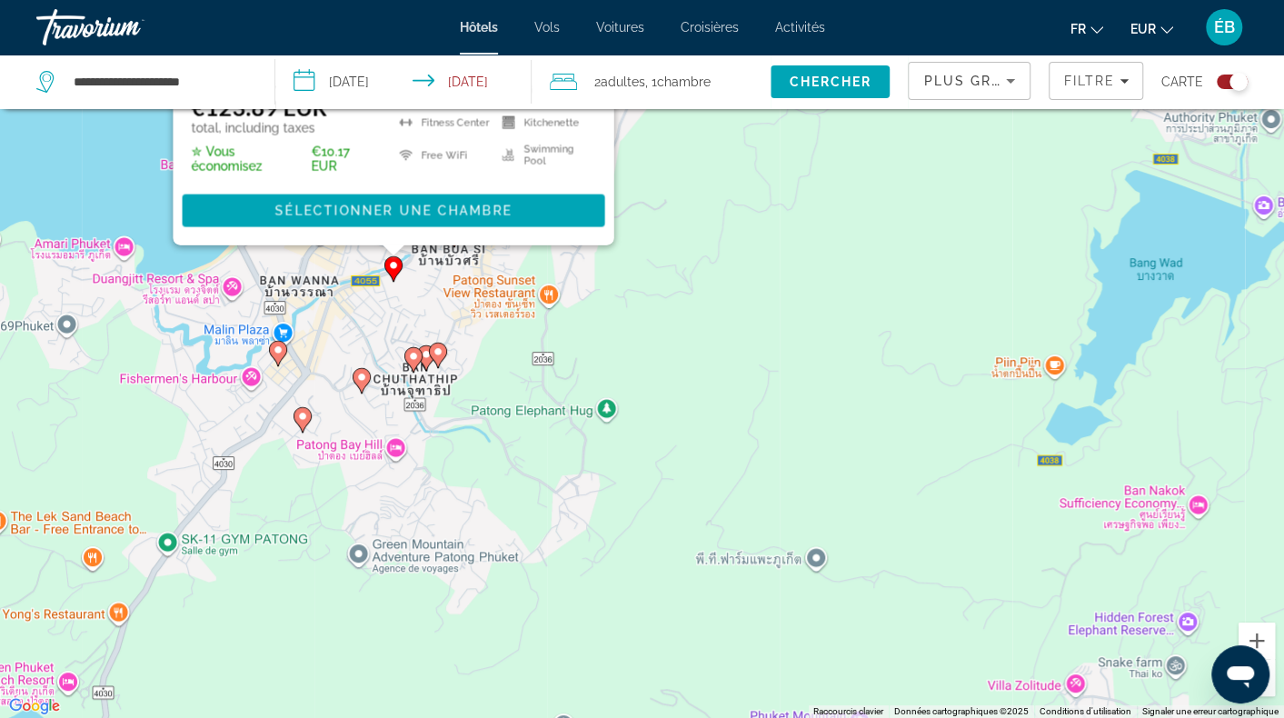
click at [304, 413] on image "Main content" at bounding box center [302, 416] width 11 height 11
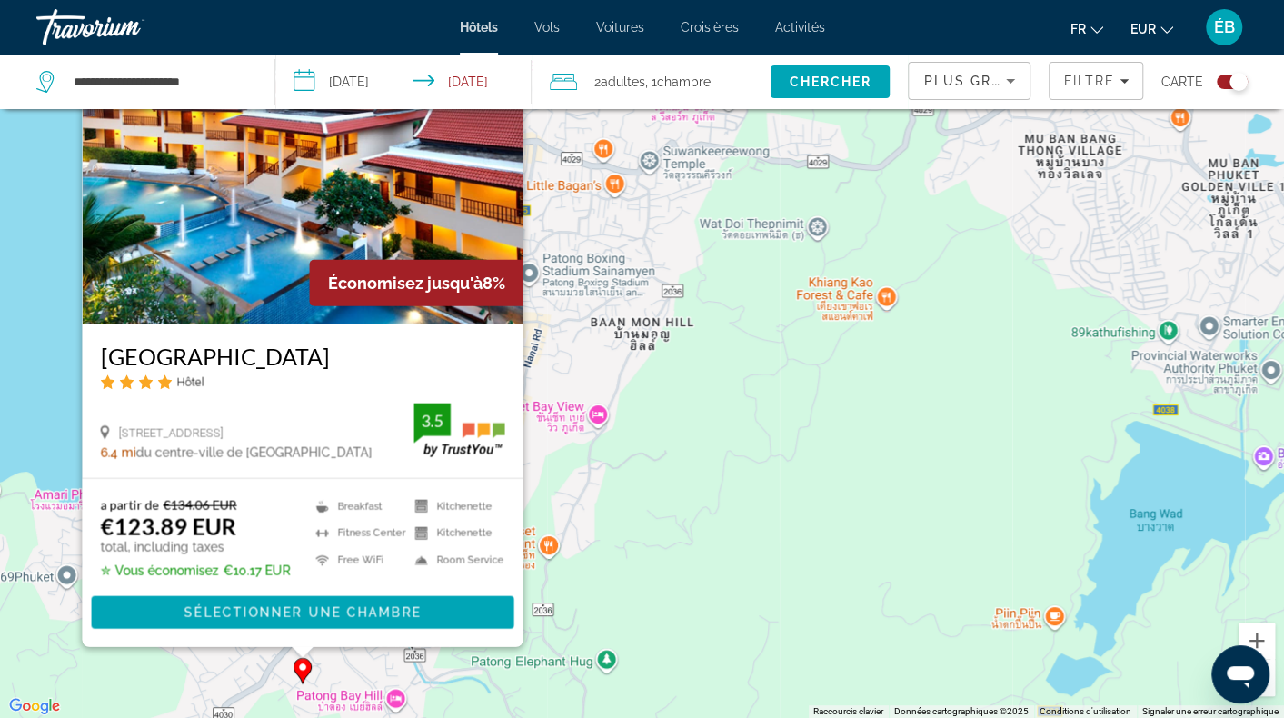
click at [256, 646] on div "a partir de €134.06 EUR €123.89 EUR total, including taxes ✮ Vous économisez €1…" at bounding box center [302, 563] width 441 height 168
click at [347, 655] on div "Pour activer le glissement avec le clavier, appuyez sur Alt+Entrée. Une fois ce…" at bounding box center [642, 359] width 1284 height 718
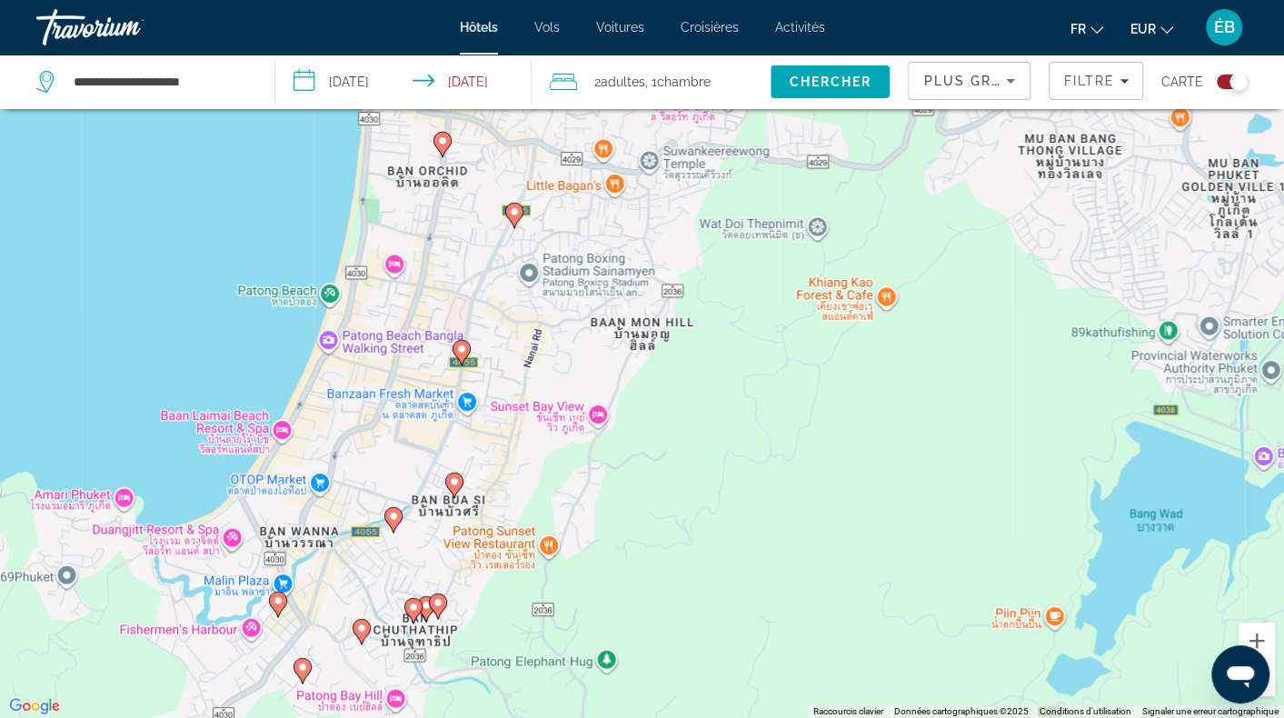
click at [358, 627] on image "Main content" at bounding box center [361, 628] width 11 height 11
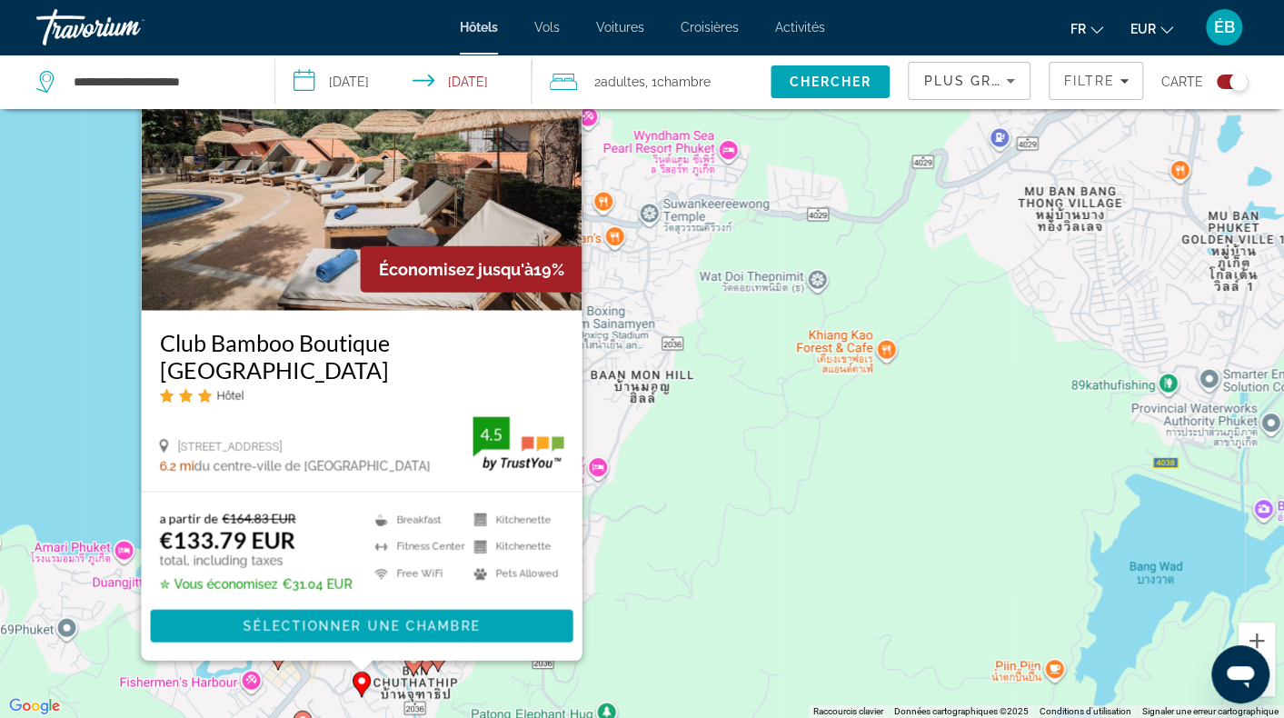
click at [289, 675] on div "Pour activer le glissement avec le clavier, appuyez sur Alt+Entrée. Une fois ce…" at bounding box center [642, 359] width 1284 height 718
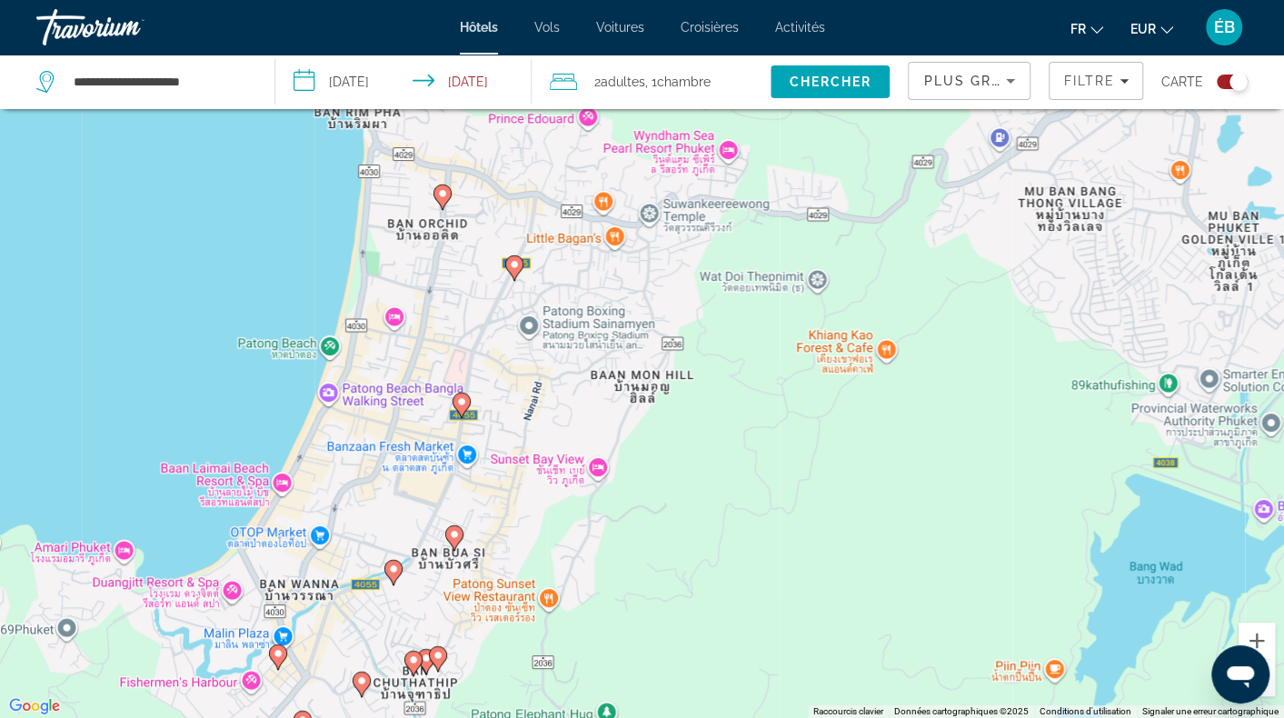
click at [274, 652] on image "Main content" at bounding box center [278, 653] width 11 height 11
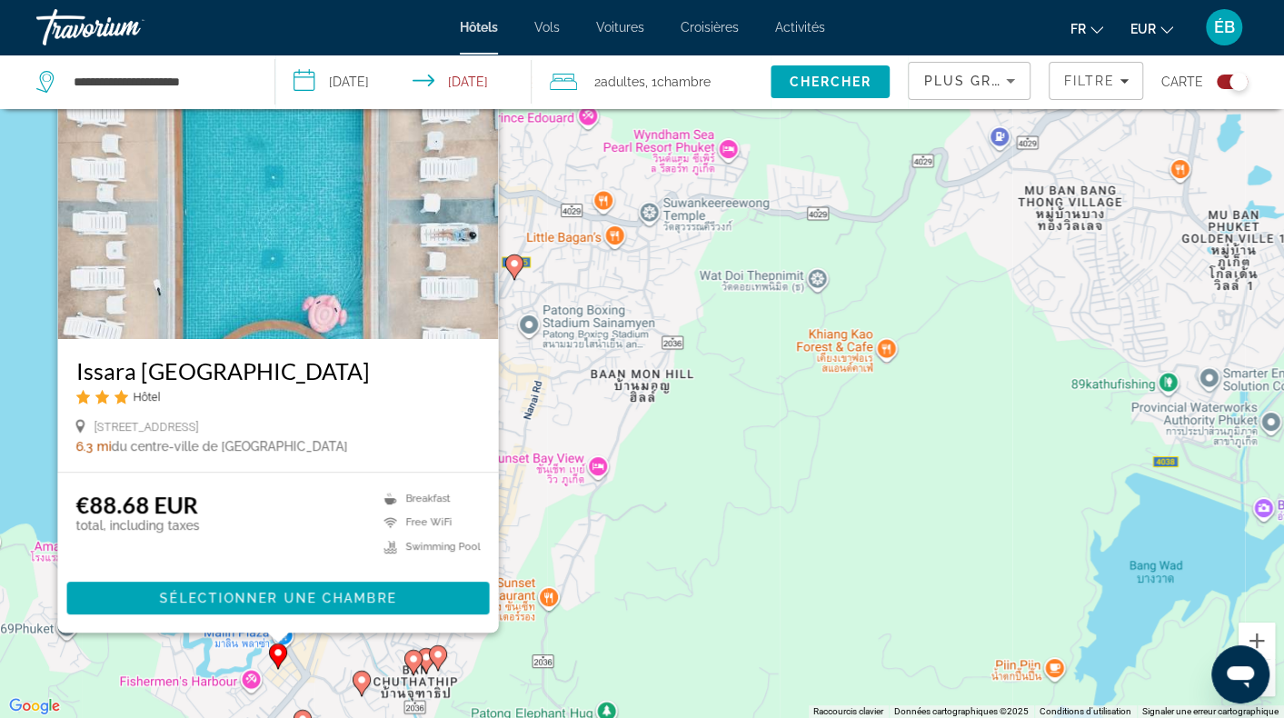
click at [406, 663] on icon "Main content" at bounding box center [412, 663] width 16 height 24
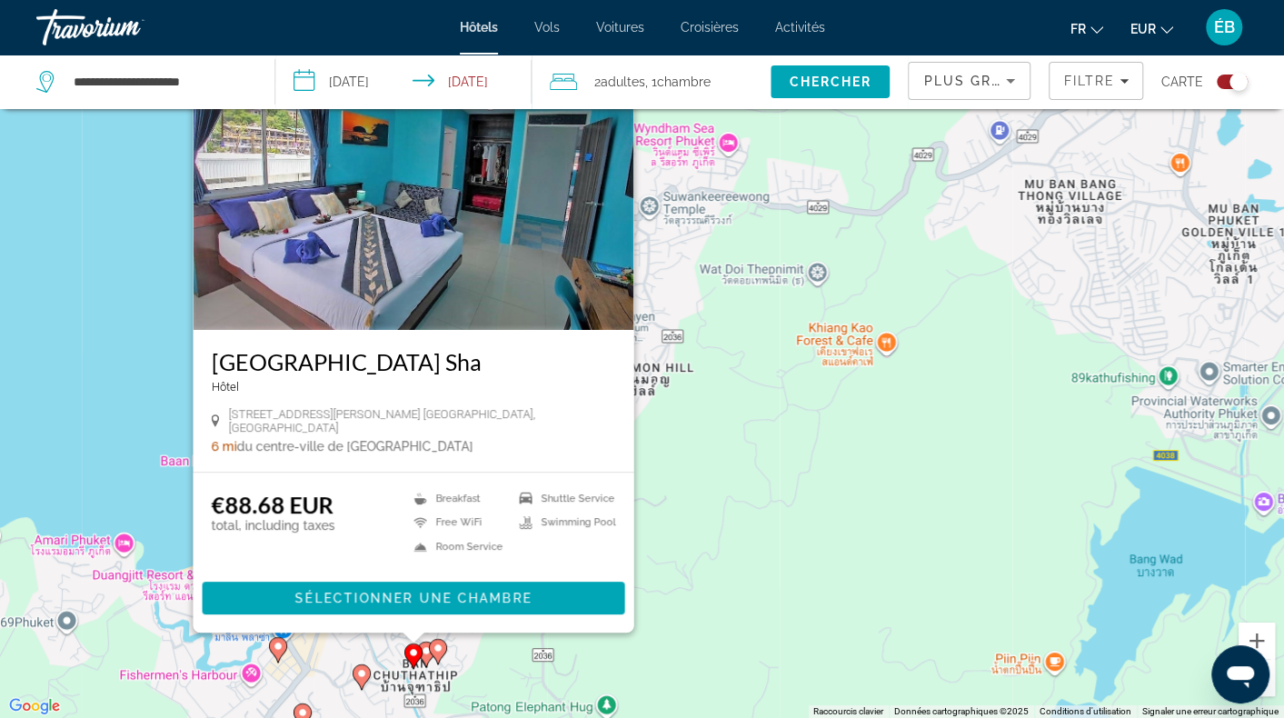
click at [423, 646] on image "Main content" at bounding box center [426, 650] width 11 height 11
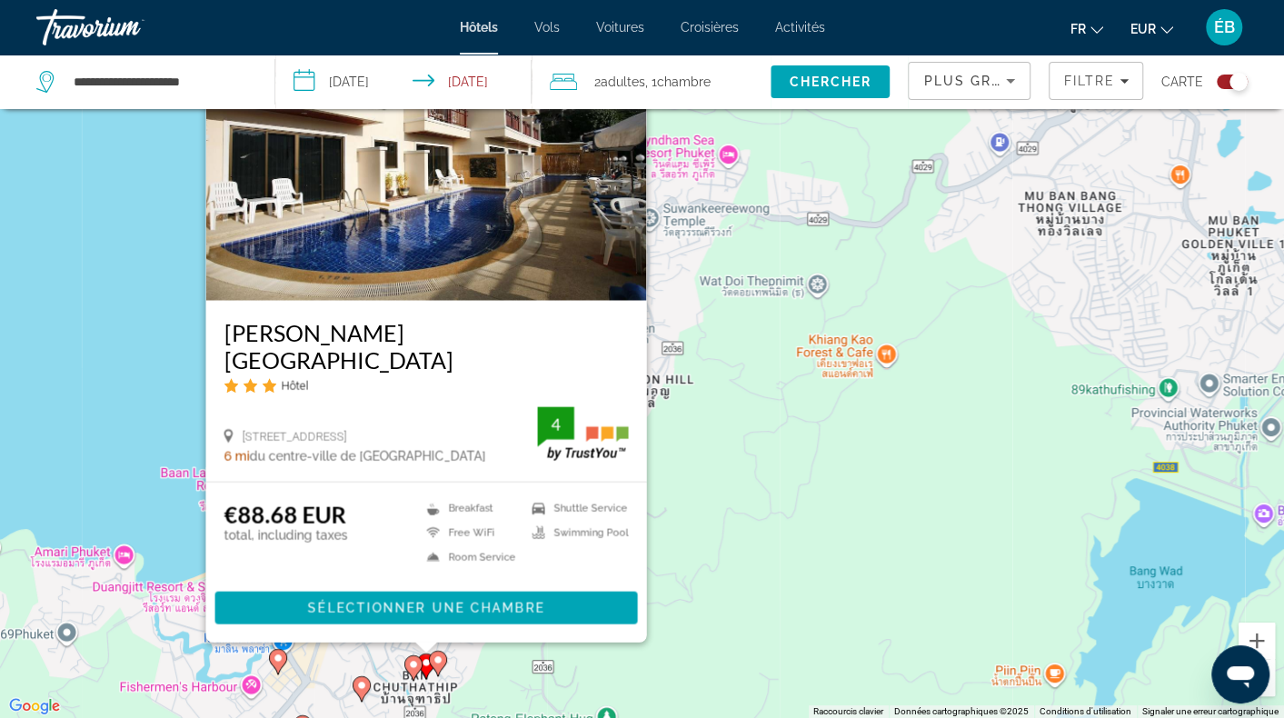
click at [435, 654] on div "Main content" at bounding box center [425, 648] width 23 height 11
click at [440, 659] on image "Main content" at bounding box center [438, 659] width 11 height 11
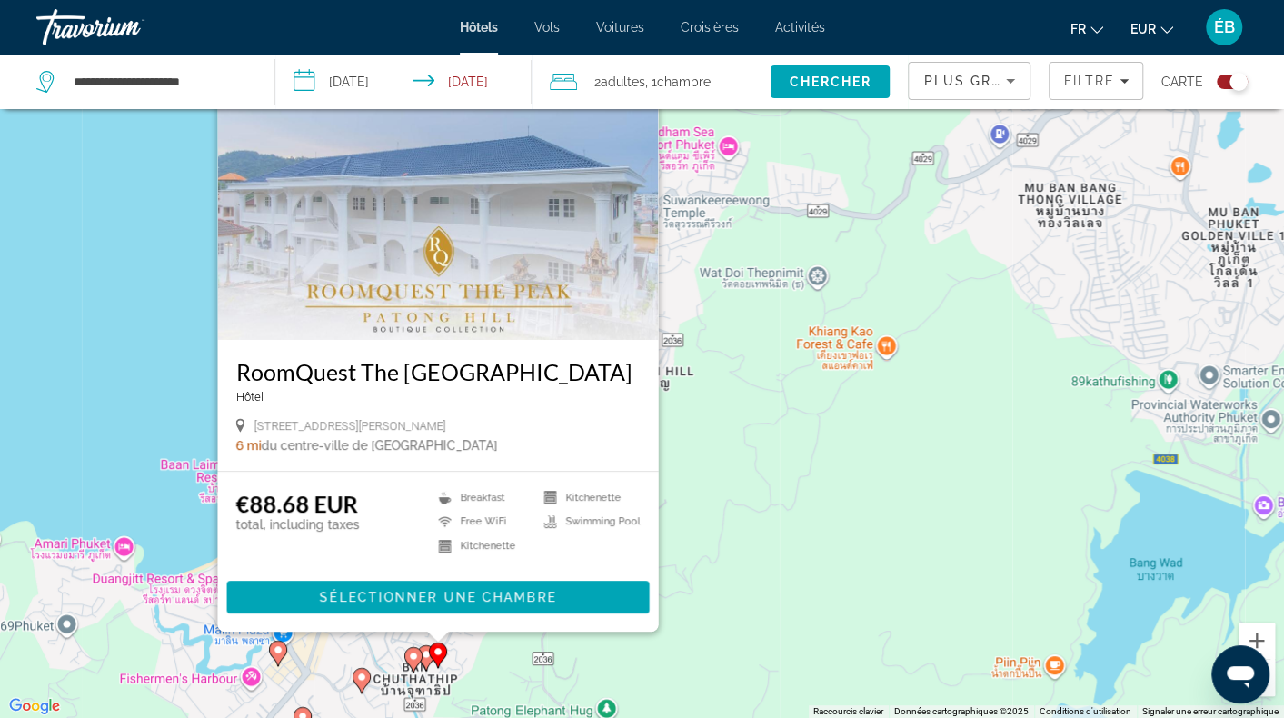
click at [499, 664] on div "Pour activer le glissement avec le clavier, appuyez sur Alt+Entrée. Une fois ce…" at bounding box center [642, 359] width 1284 height 718
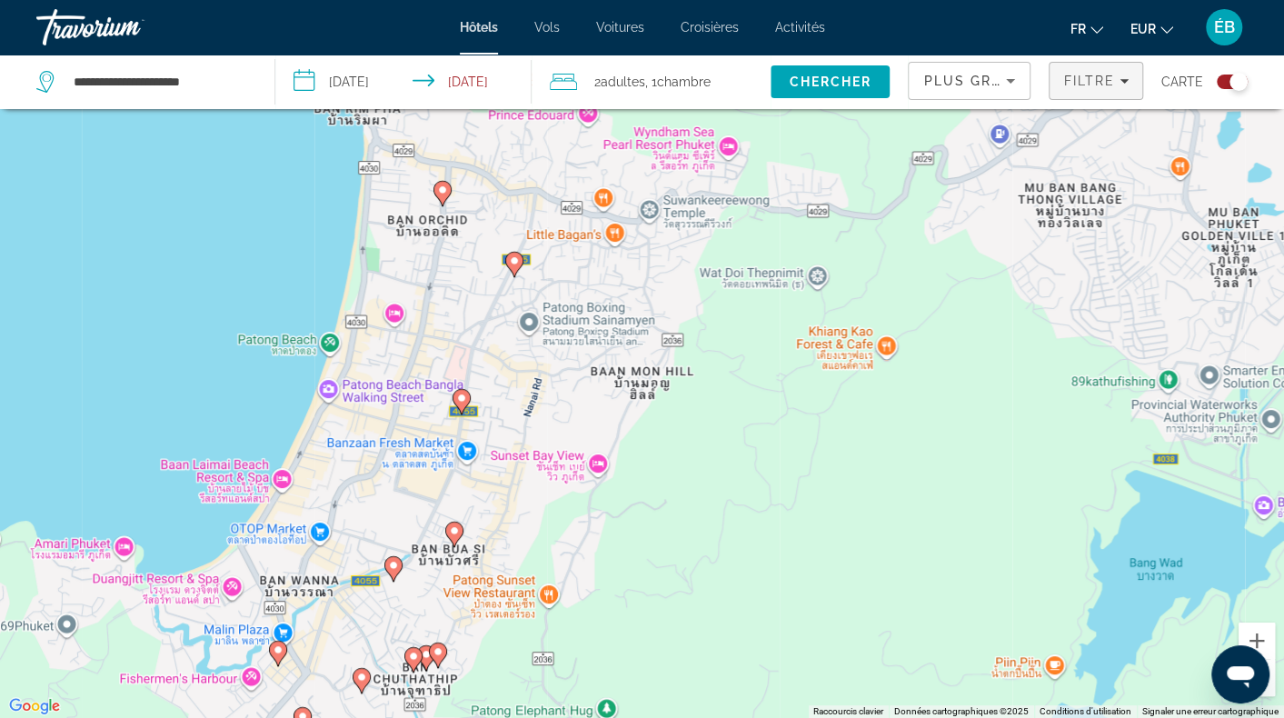
click at [1130, 76] on span "Filters" at bounding box center [1096, 81] width 93 height 44
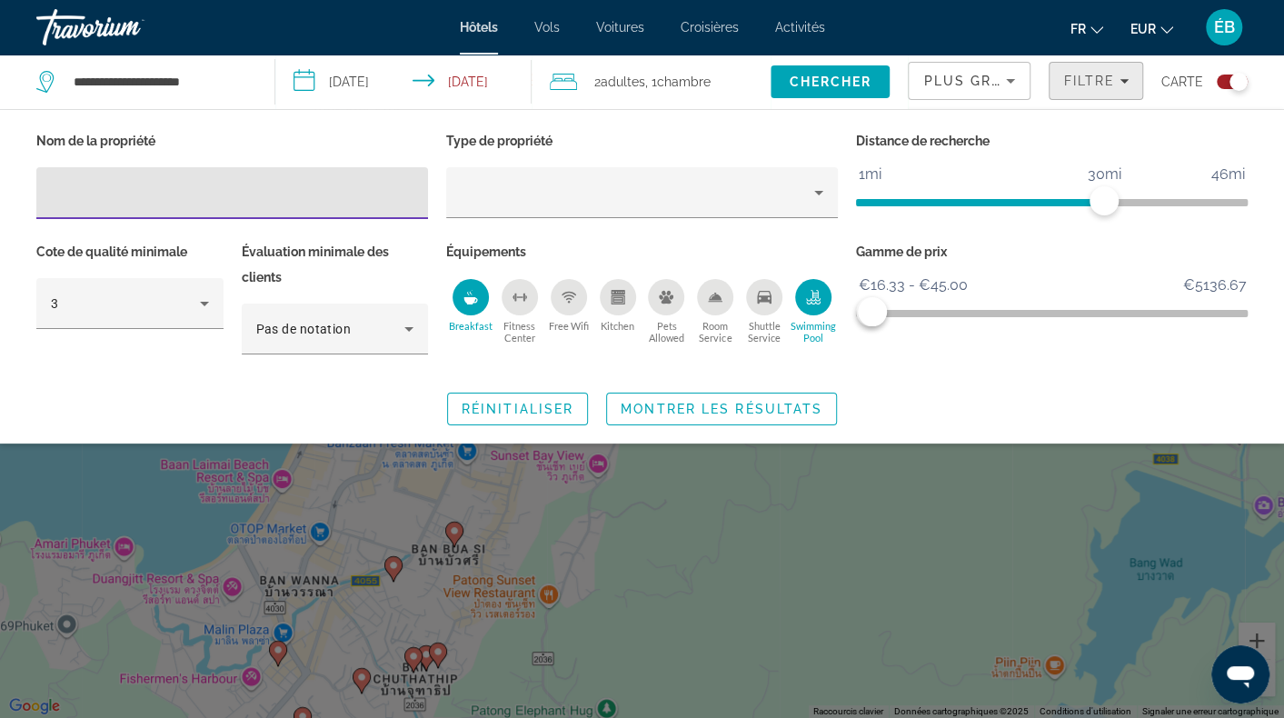
click at [1130, 76] on span "Filters" at bounding box center [1096, 81] width 93 height 44
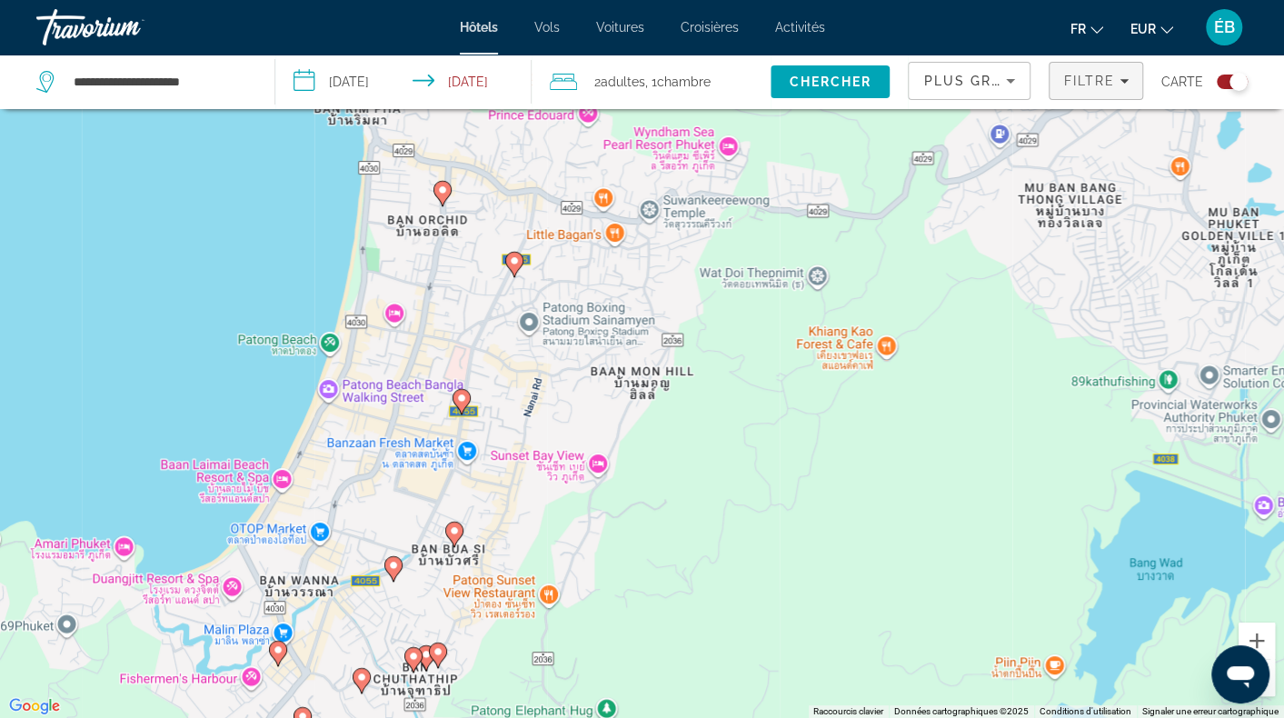
click at [1103, 85] on span "Filtre" at bounding box center [1089, 81] width 52 height 15
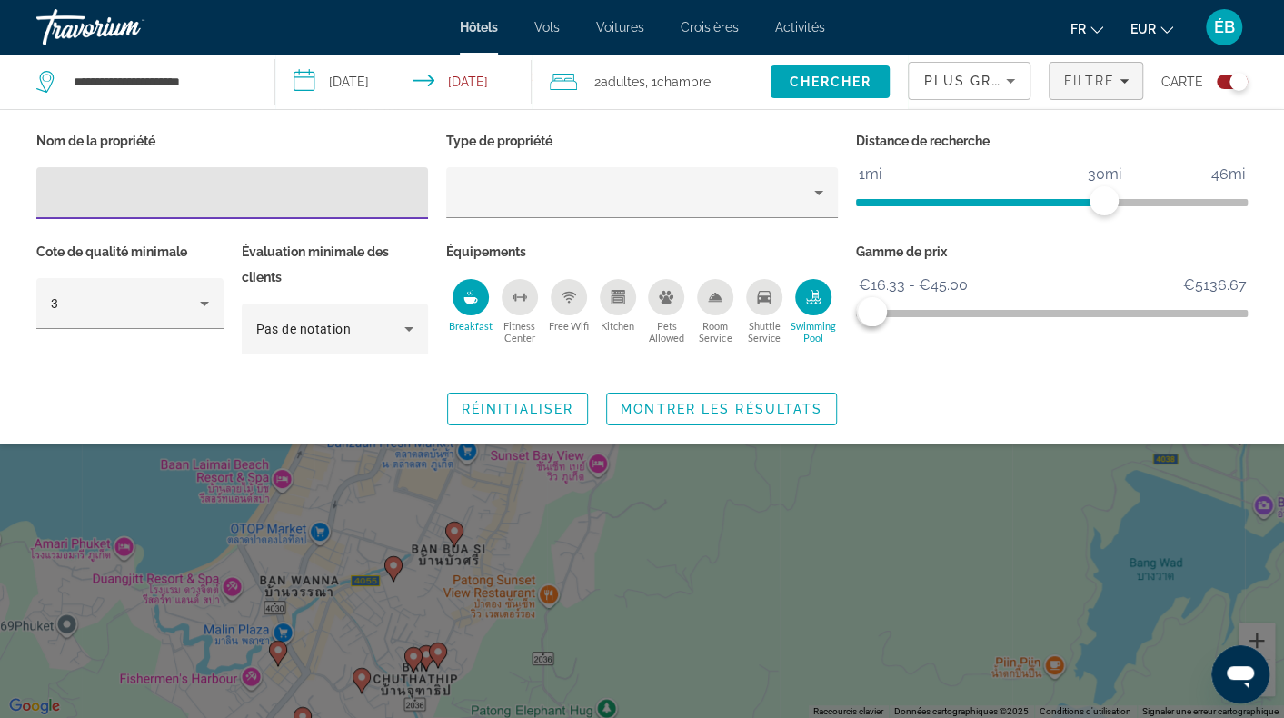
click at [480, 294] on div "Breakfast" at bounding box center [471, 297] width 36 height 36
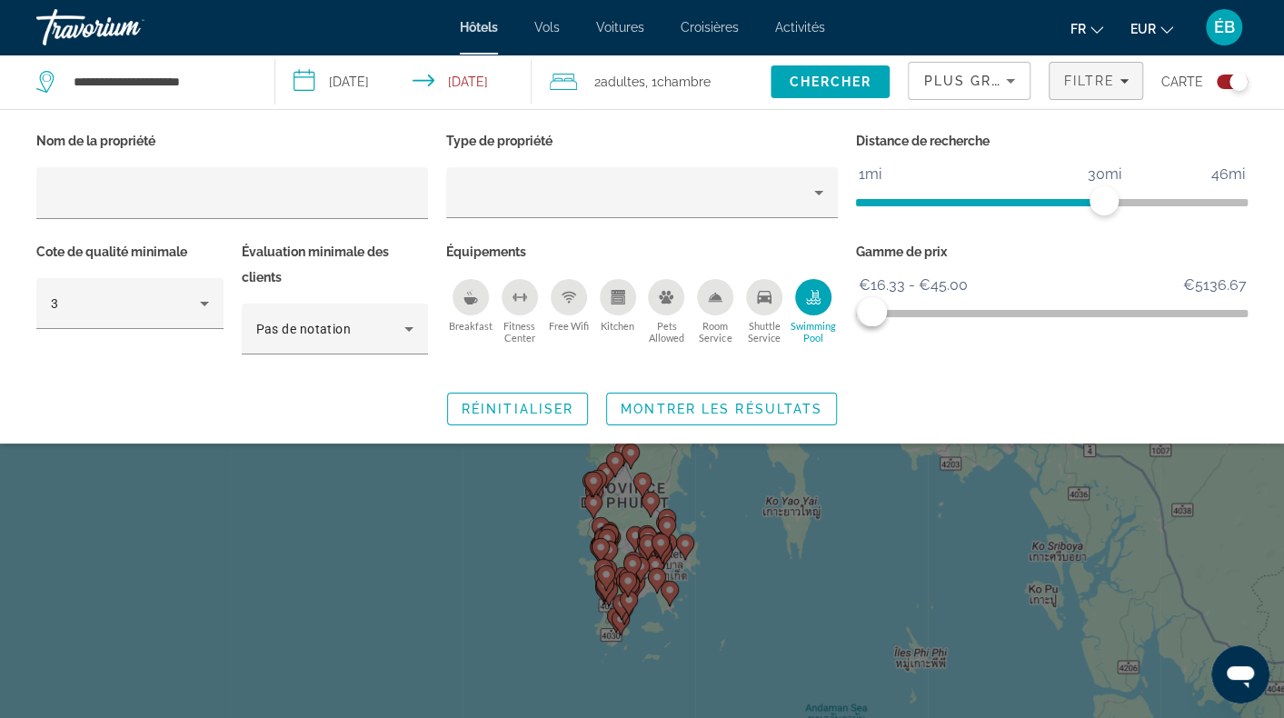
click at [500, 528] on div "Search widget" at bounding box center [642, 495] width 1284 height 445
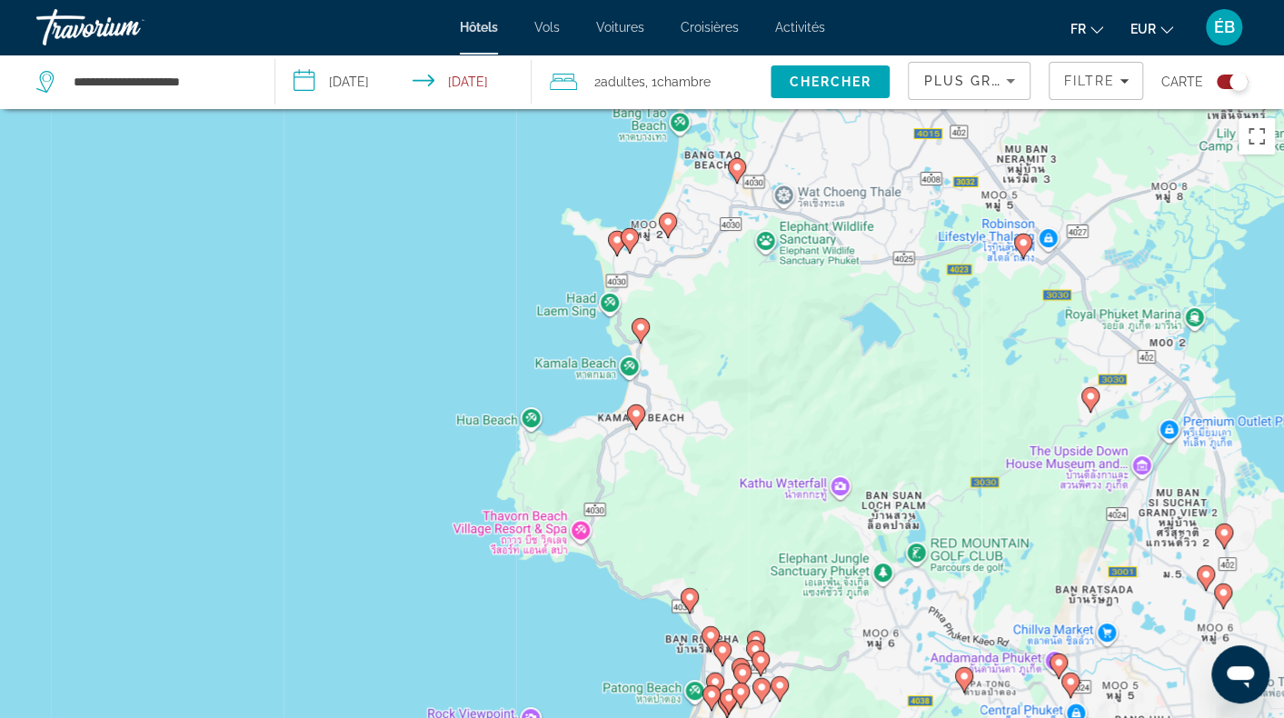
drag, startPoint x: 689, startPoint y: 575, endPoint x: 324, endPoint y: 227, distance: 504.7
click at [324, 227] on div "Pour activer le glissement avec le clavier, appuyez sur Alt+Entrée. Une fois ce…" at bounding box center [642, 468] width 1284 height 718
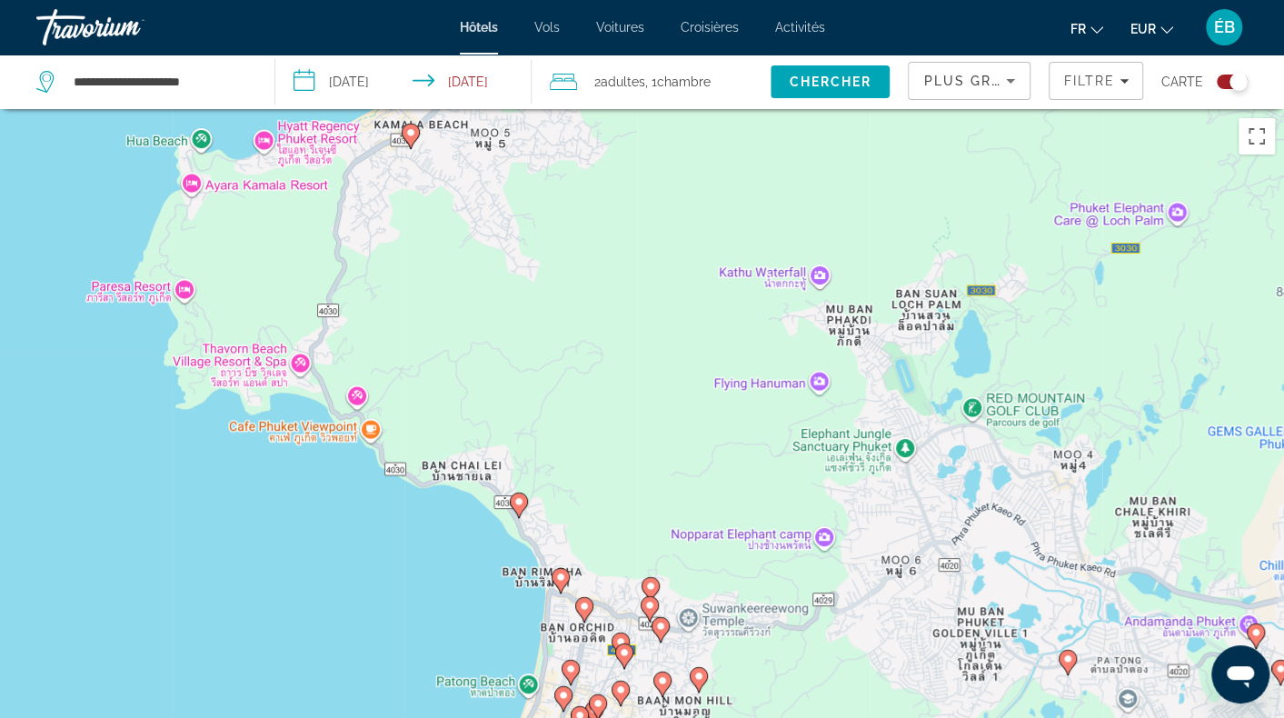
drag, startPoint x: 596, startPoint y: 395, endPoint x: 550, endPoint y: -3, distance: 400.8
click at [550, 0] on html "**********" at bounding box center [642, 359] width 1284 height 718
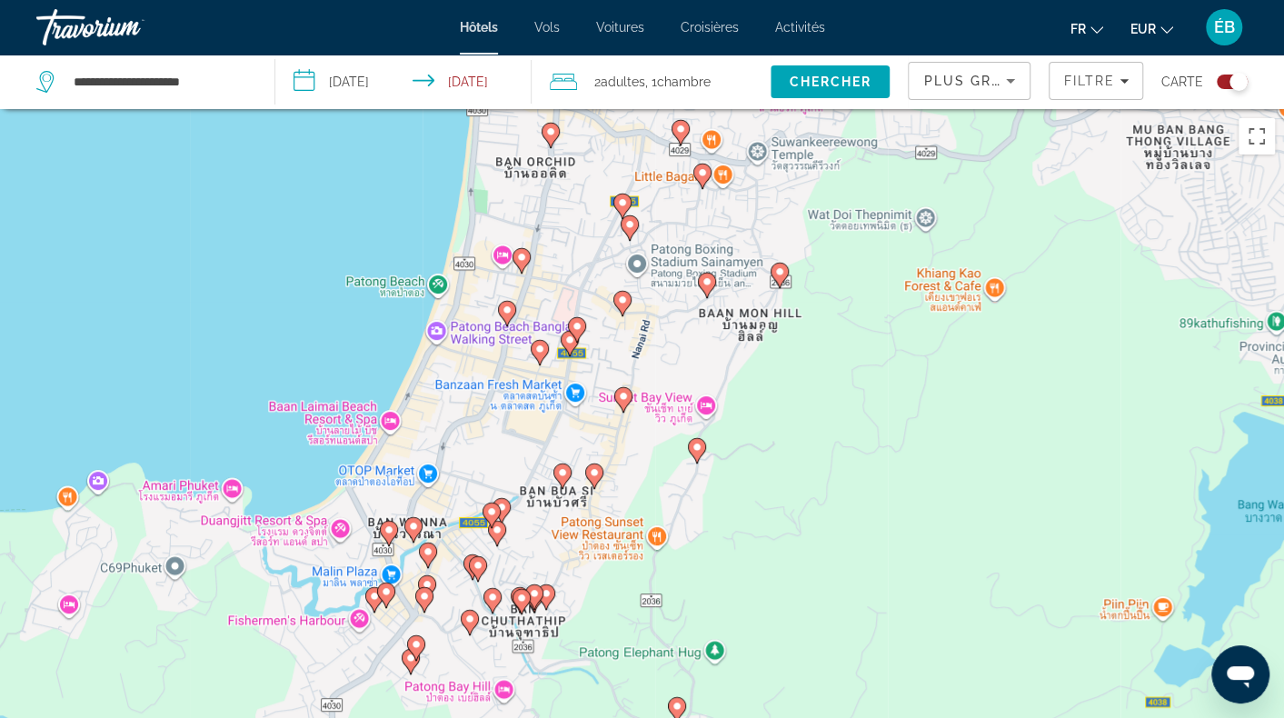
click at [528, 263] on icon "Main content" at bounding box center [522, 260] width 18 height 25
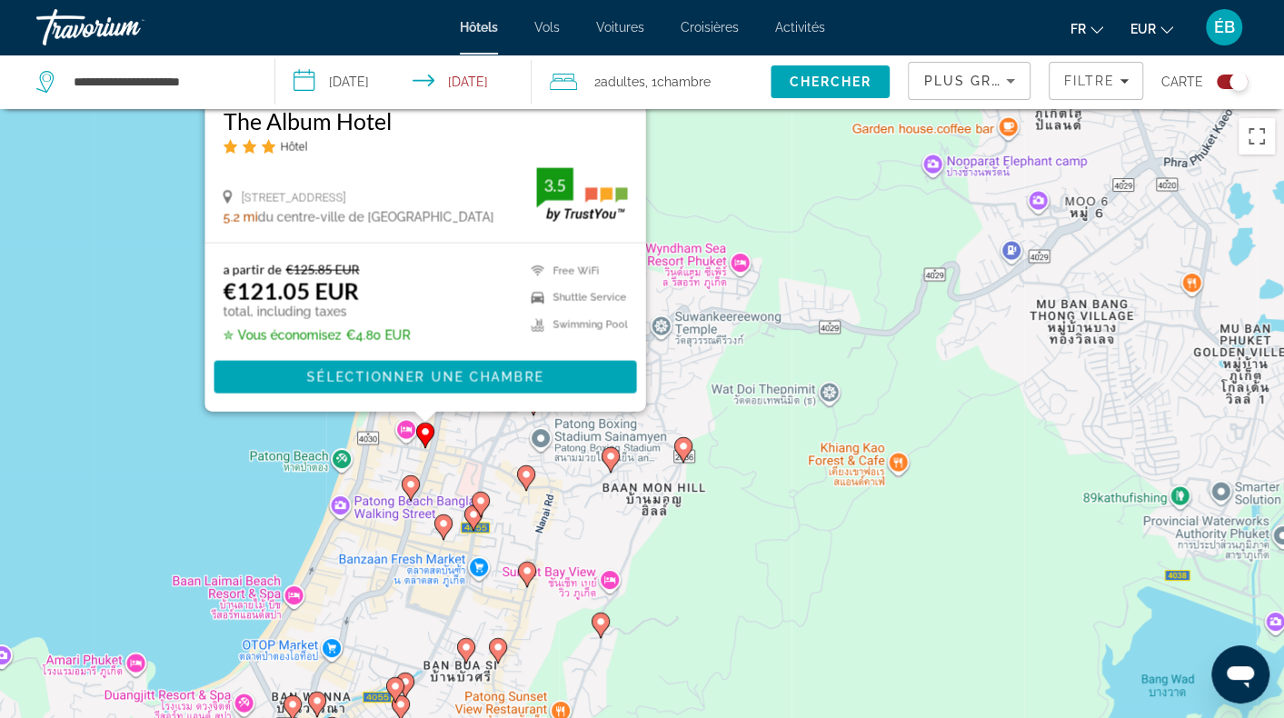
drag, startPoint x: 826, startPoint y: 552, endPoint x: 694, endPoint y: 215, distance: 361.5
click at [724, 190] on div "Pour activer le glissement avec le clavier, appuyez sur Alt+Entrée. Une fois ce…" at bounding box center [642, 468] width 1284 height 718
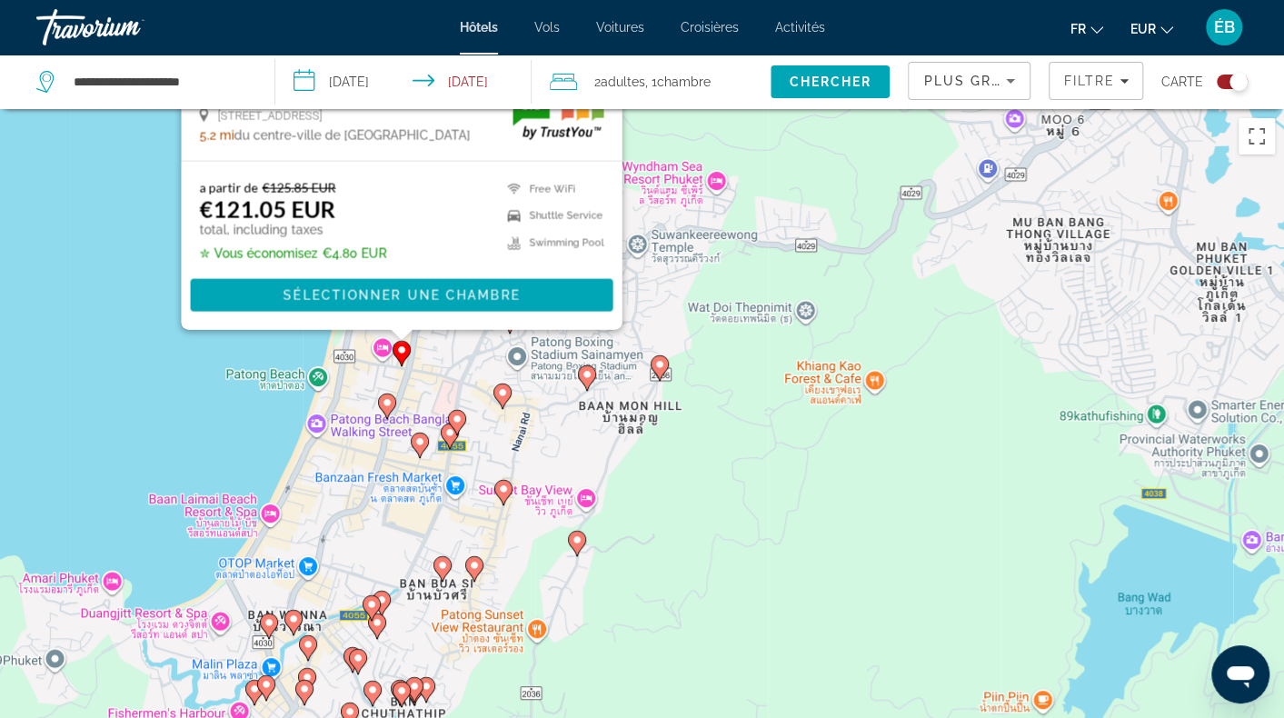
click at [385, 397] on icon "Main content" at bounding box center [386, 406] width 16 height 24
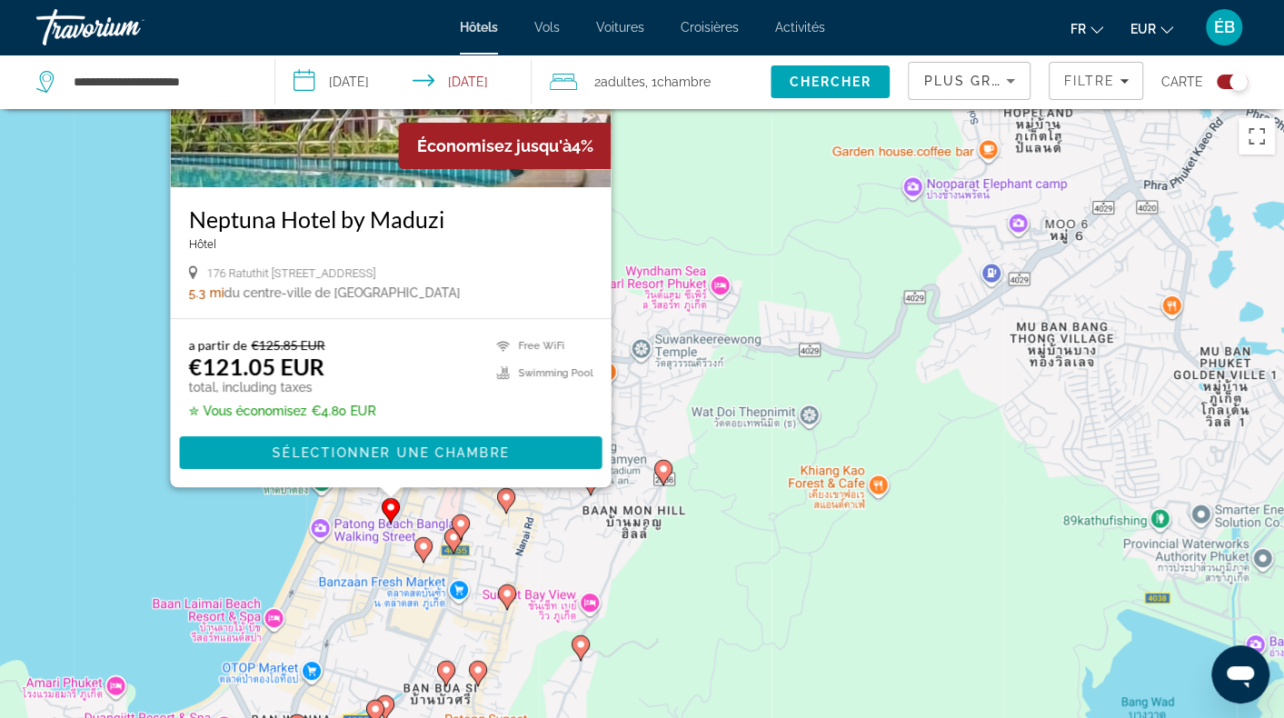
drag, startPoint x: 616, startPoint y: 448, endPoint x: 619, endPoint y: 183, distance: 265.4
click at [619, 183] on div "Pour activer le glissement avec le clavier, appuyez sur Alt+Entrée. Une fois ce…" at bounding box center [642, 468] width 1284 height 718
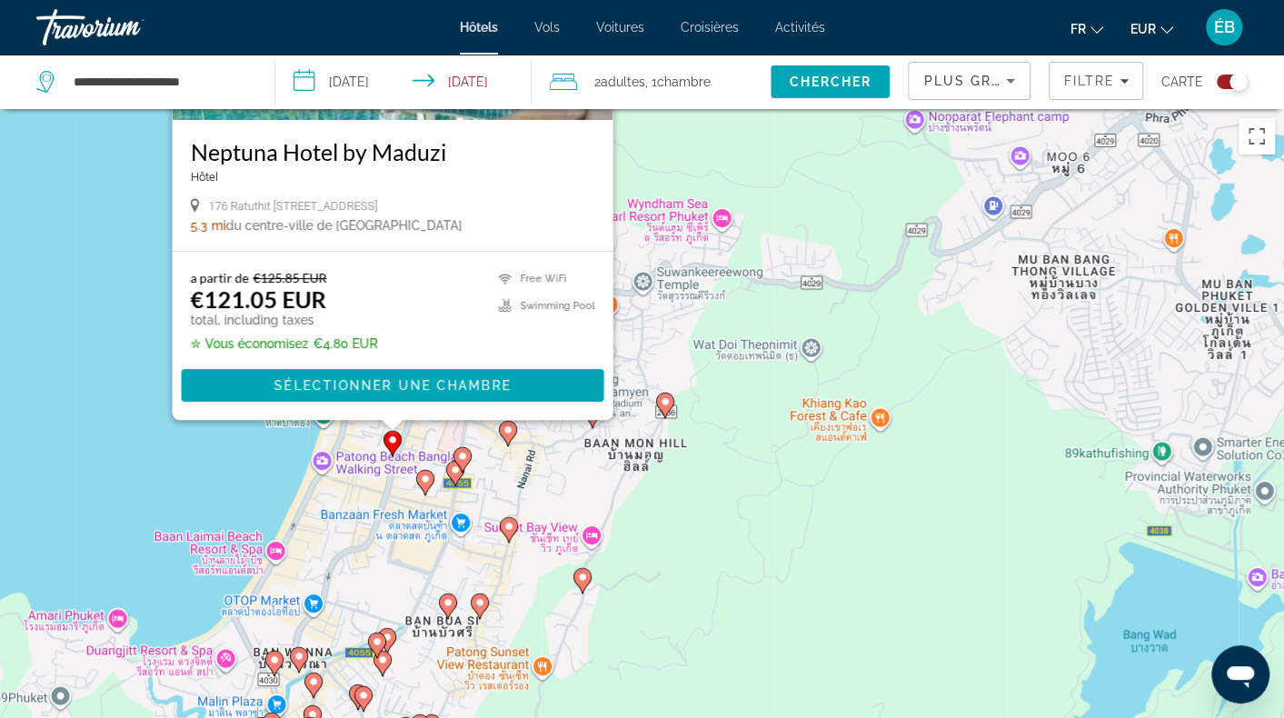
click at [462, 466] on icon "Main content" at bounding box center [462, 460] width 16 height 24
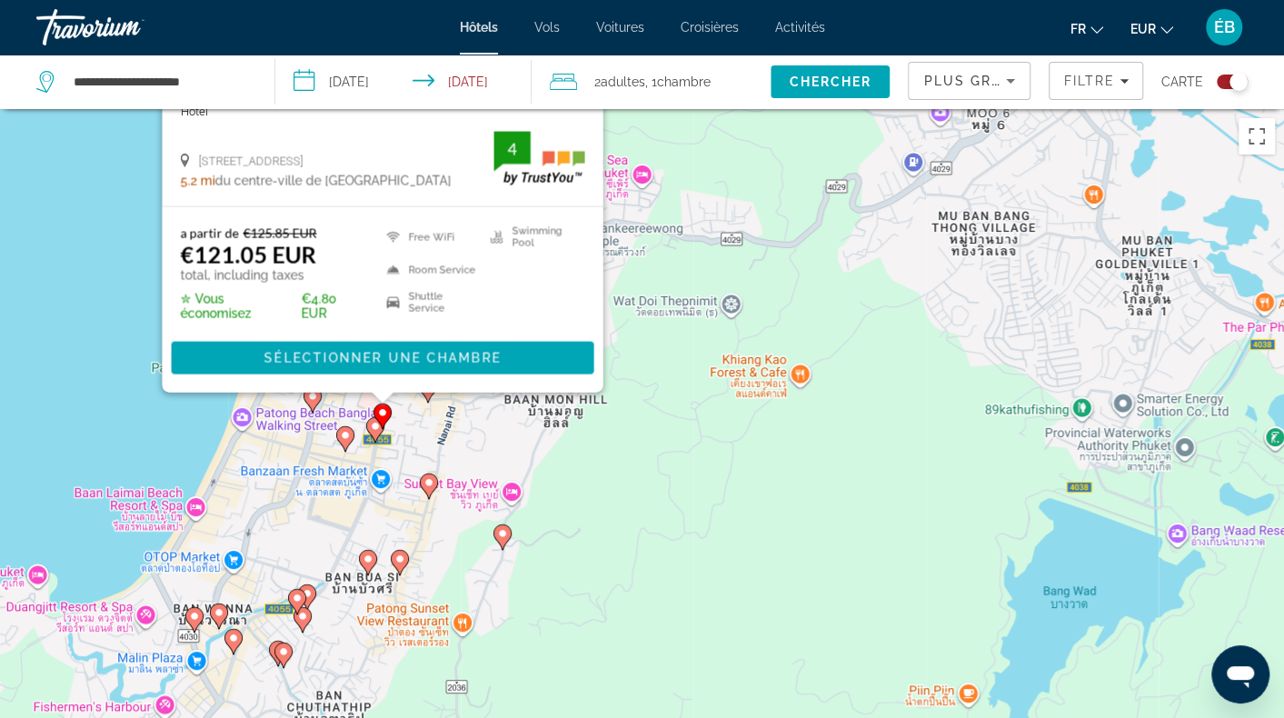
drag, startPoint x: 782, startPoint y: 612, endPoint x: 720, endPoint y: 274, distance: 343.7
click at [720, 274] on div "Pour activer le glissement avec le clavier, appuyez sur Alt+Entrée. Une fois ce…" at bounding box center [642, 468] width 1284 height 718
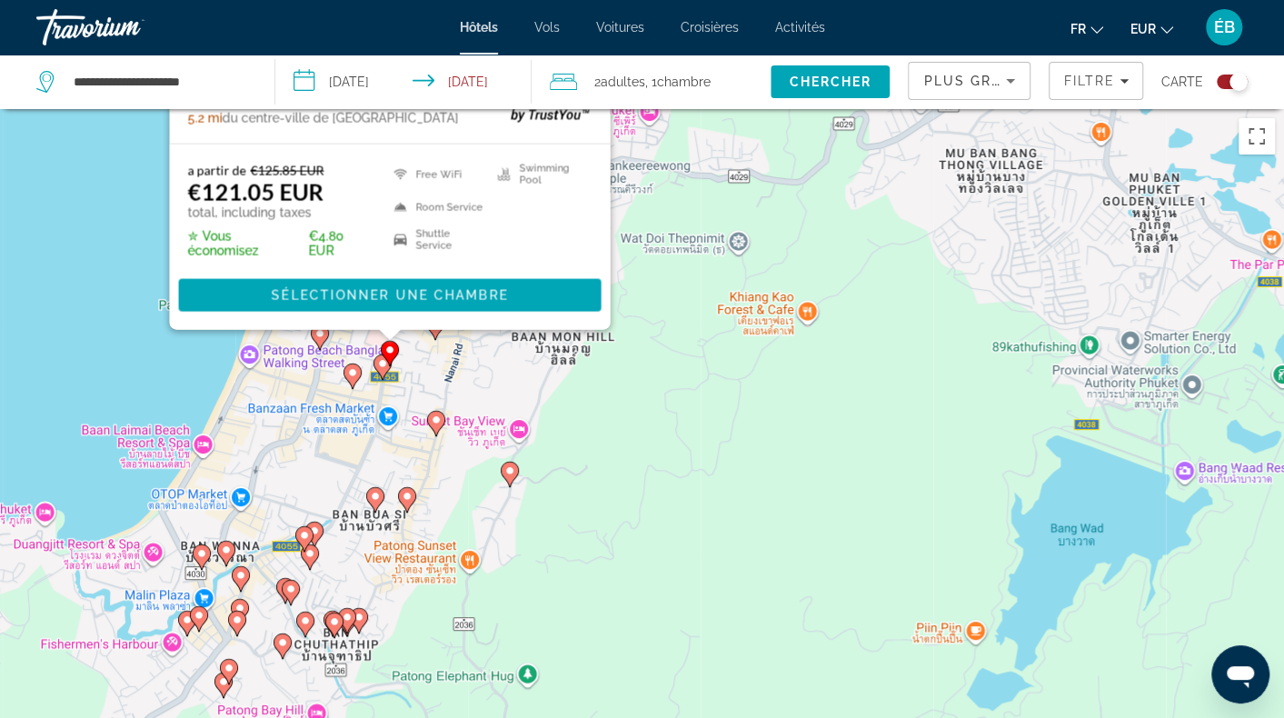
click at [383, 370] on icon "Main content" at bounding box center [382, 367] width 16 height 24
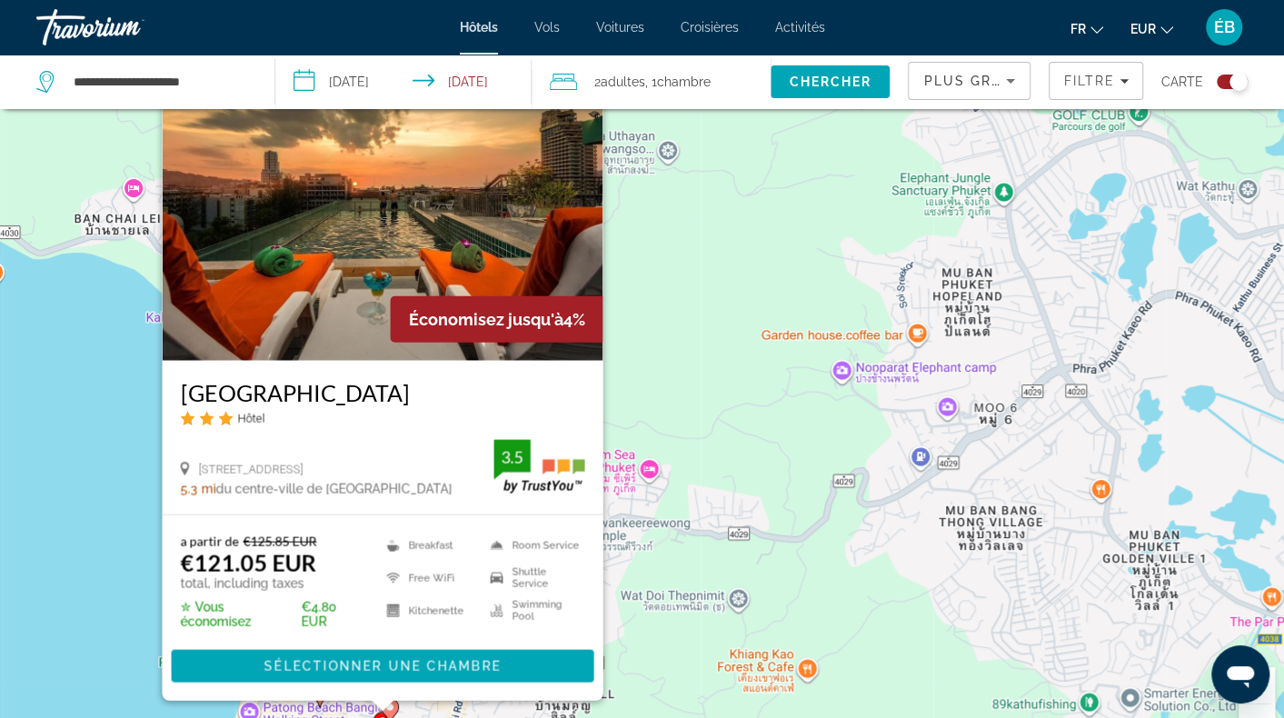
scroll to position [91, 0]
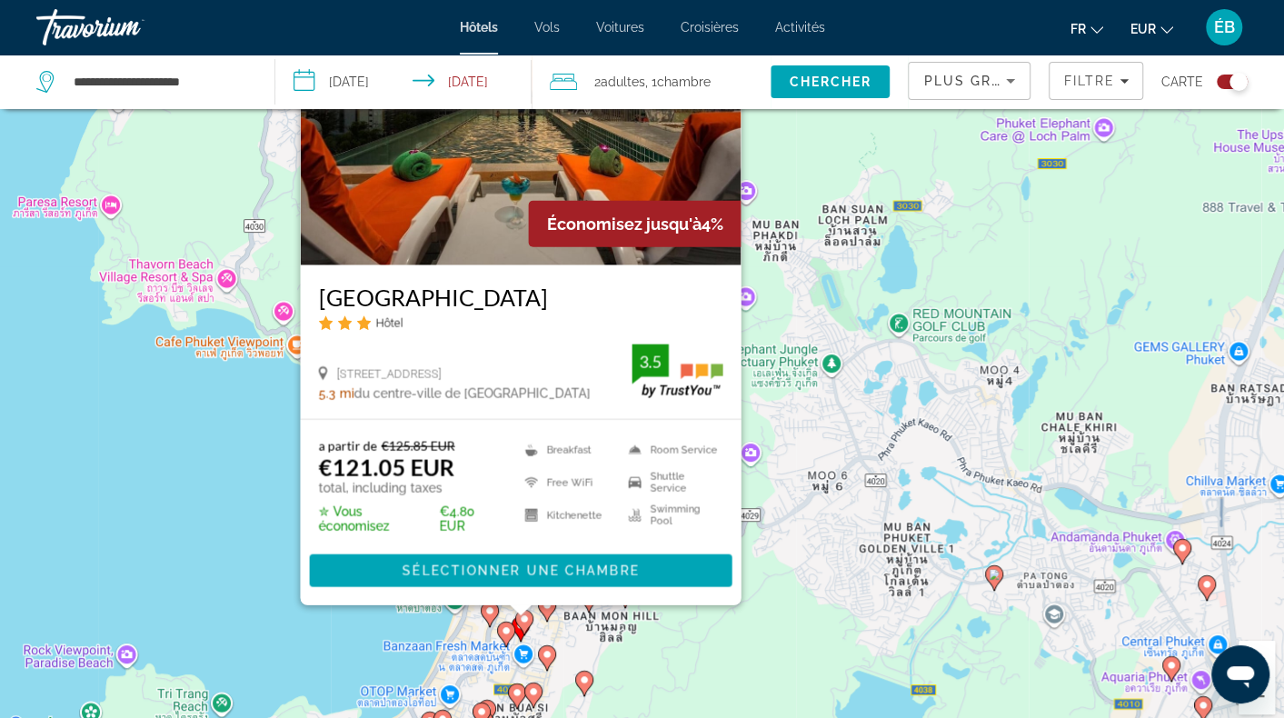
drag, startPoint x: 588, startPoint y: 632, endPoint x: 588, endPoint y: 542, distance: 90.0
click at [588, 542] on div "Pour activer le glissement avec le clavier, appuyez sur Alt+Entrée. Une fois ce…" at bounding box center [642, 377] width 1284 height 718
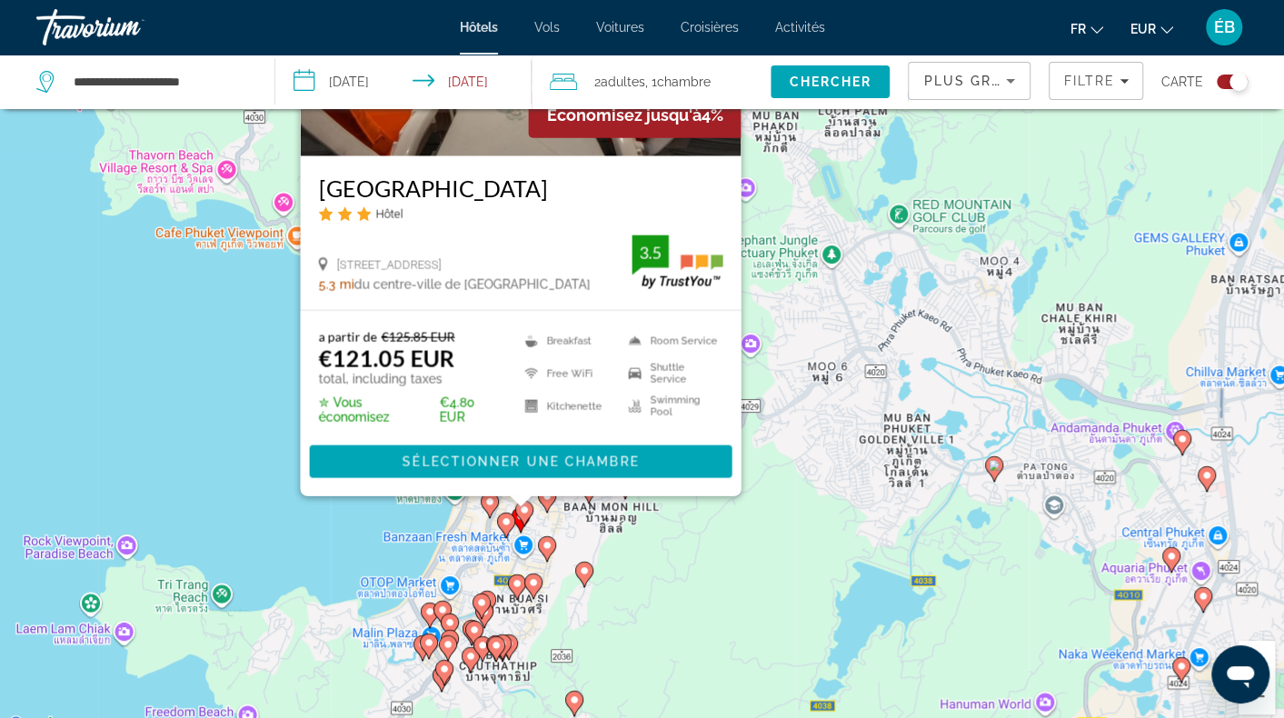
click at [506, 520] on image "Main content" at bounding box center [506, 521] width 11 height 11
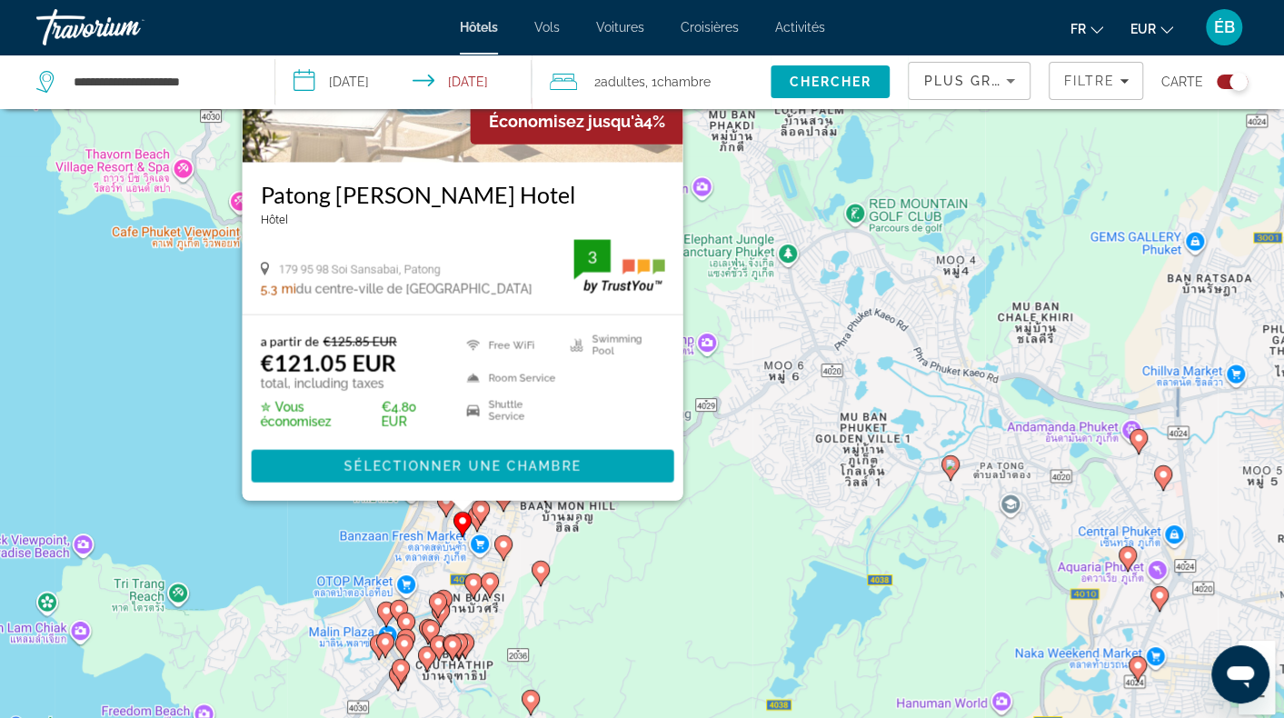
drag, startPoint x: 575, startPoint y: 690, endPoint x: 531, endPoint y: 515, distance: 180.1
click at [531, 515] on div "Pour activer le glissement avec le clavier, appuyez sur Alt+Entrée. Une fois ce…" at bounding box center [642, 377] width 1284 height 718
click at [503, 550] on icon "Main content" at bounding box center [502, 548] width 16 height 24
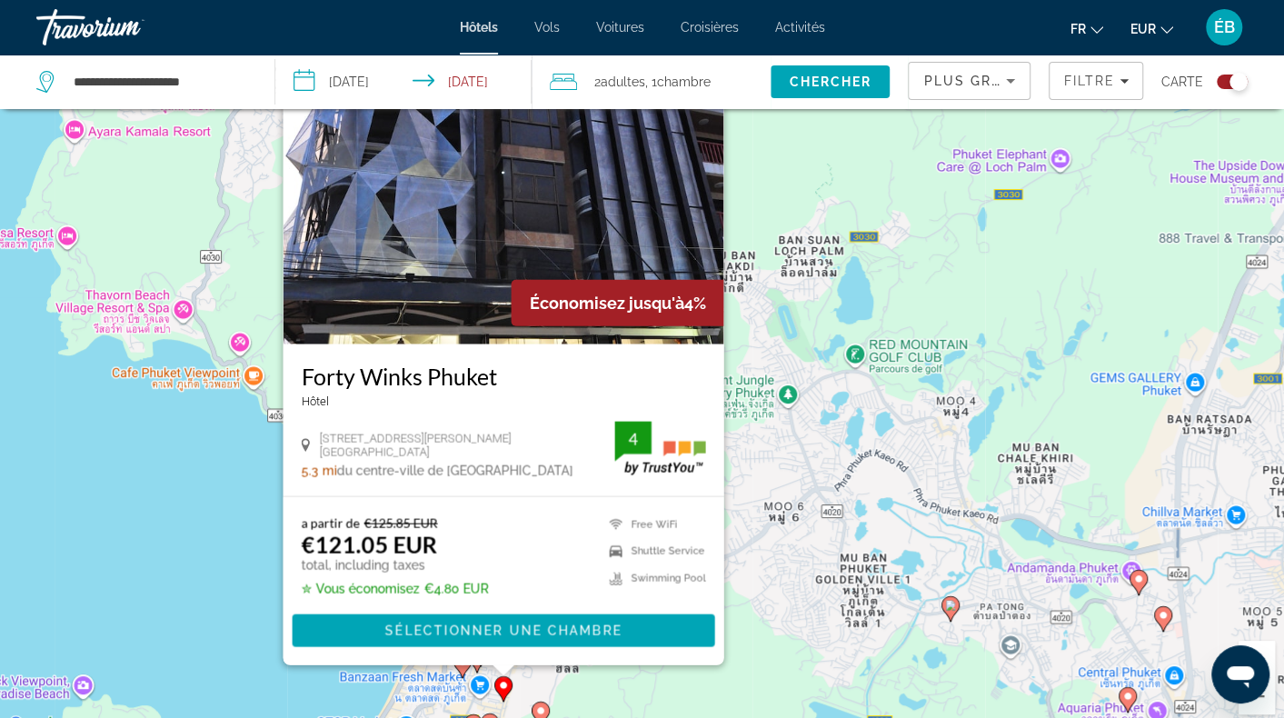
click at [599, 684] on div "Pour activer le glissement avec le clavier, appuyez sur Alt+Entrée. Une fois ce…" at bounding box center [642, 377] width 1284 height 718
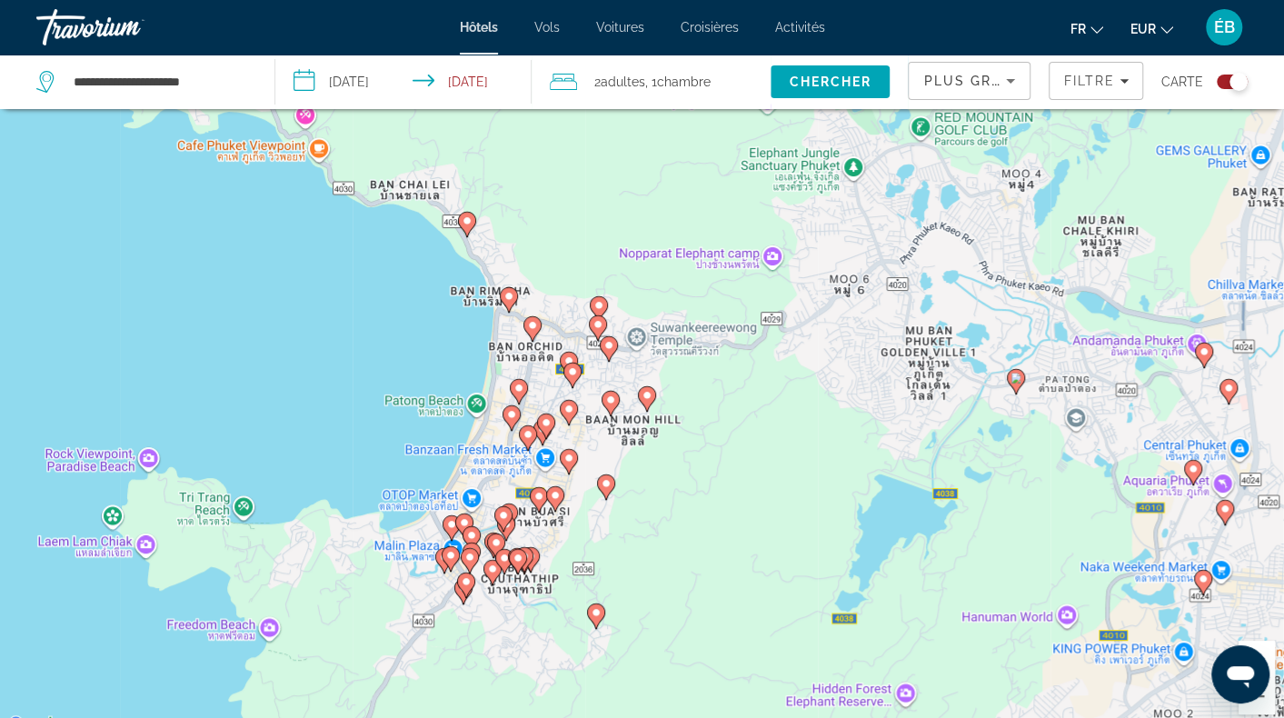
drag, startPoint x: 550, startPoint y: 646, endPoint x: 629, endPoint y: 390, distance: 268.2
click at [629, 390] on div "Pour activer le glissement avec le clavier, appuyez sur Alt+Entrée. Une fois ce…" at bounding box center [642, 377] width 1284 height 718
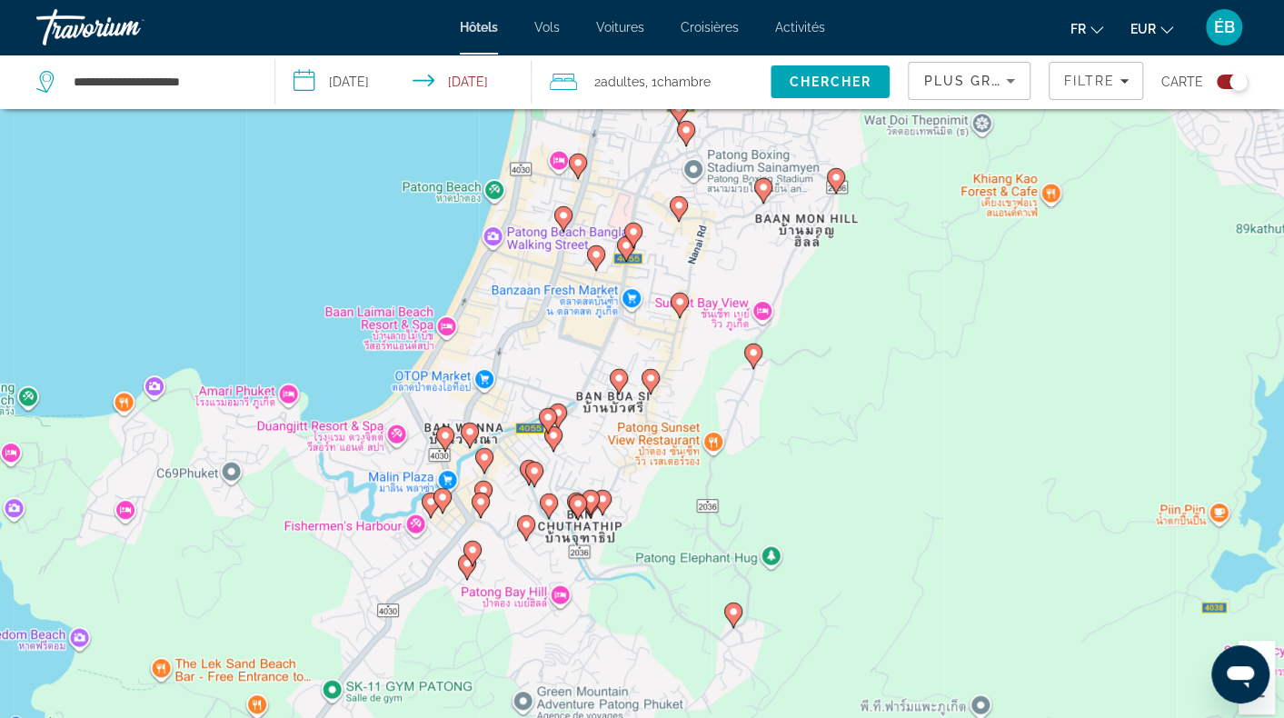
click at [469, 435] on image "Main content" at bounding box center [469, 431] width 11 height 11
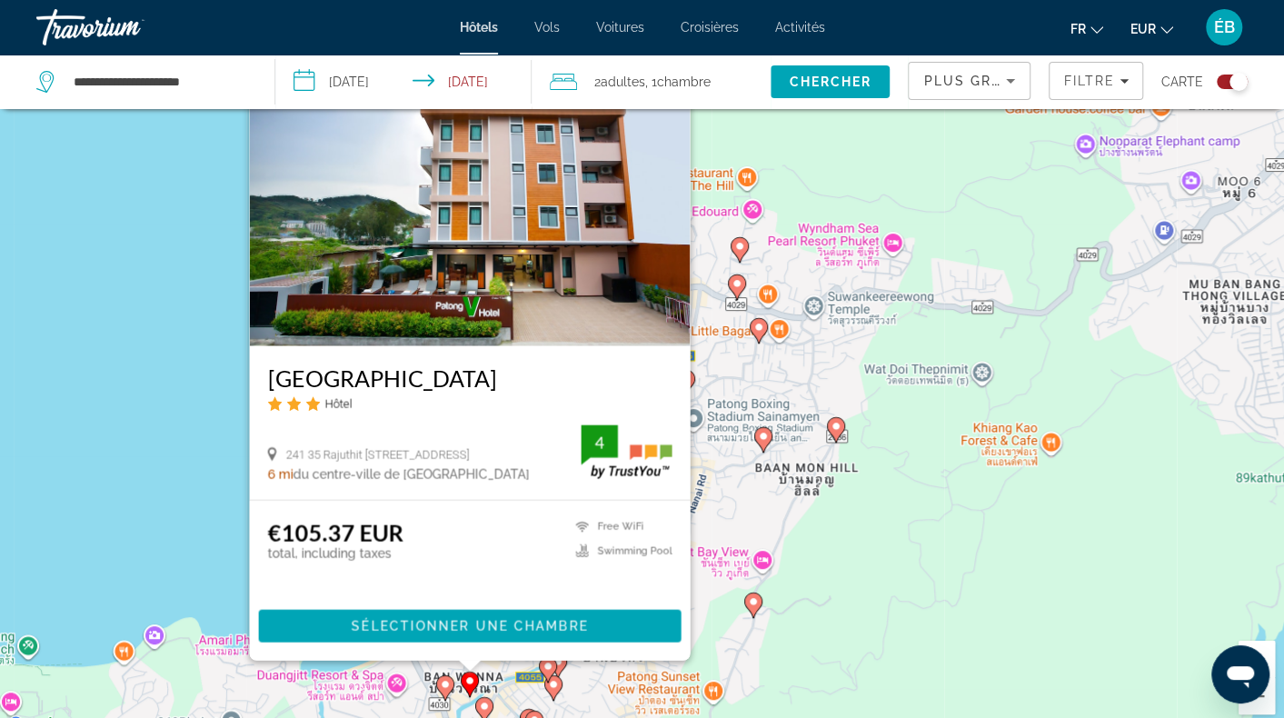
click at [444, 684] on image "Main content" at bounding box center [445, 684] width 11 height 11
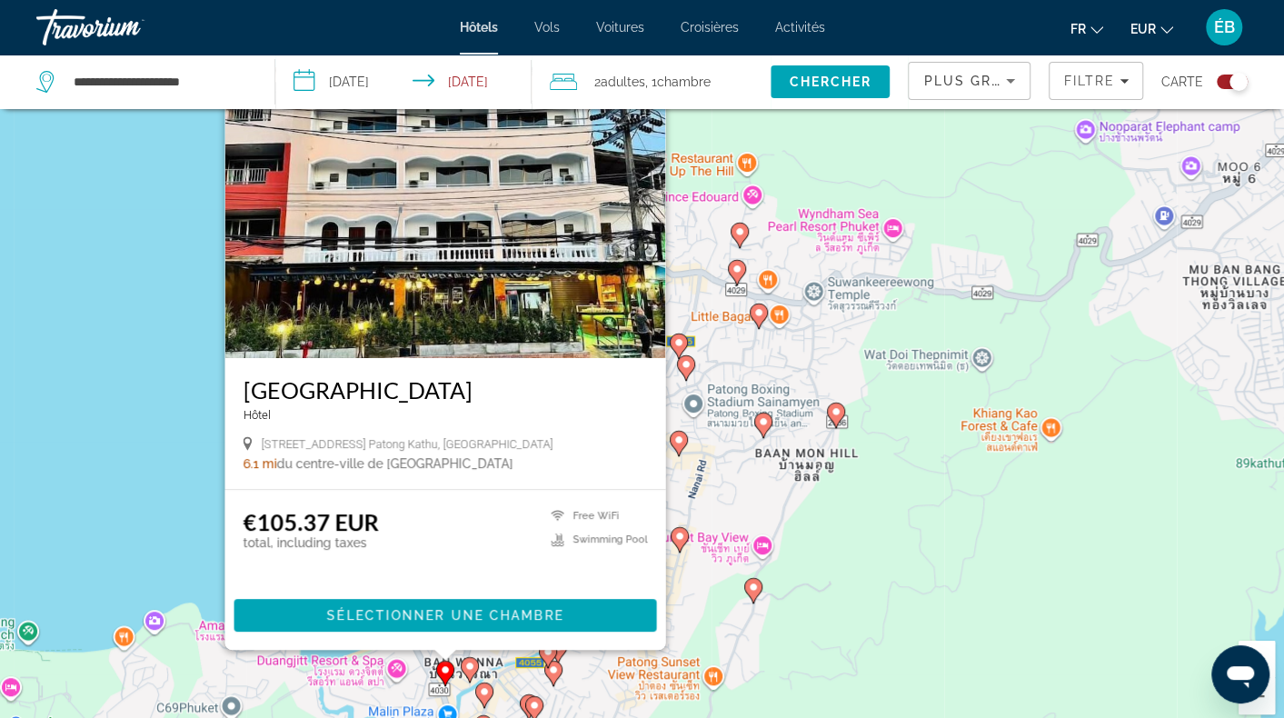
click at [565, 674] on div "Pour activer le glissement avec le clavier, appuyez sur Alt+Entrée. Une fois ce…" at bounding box center [642, 377] width 1284 height 718
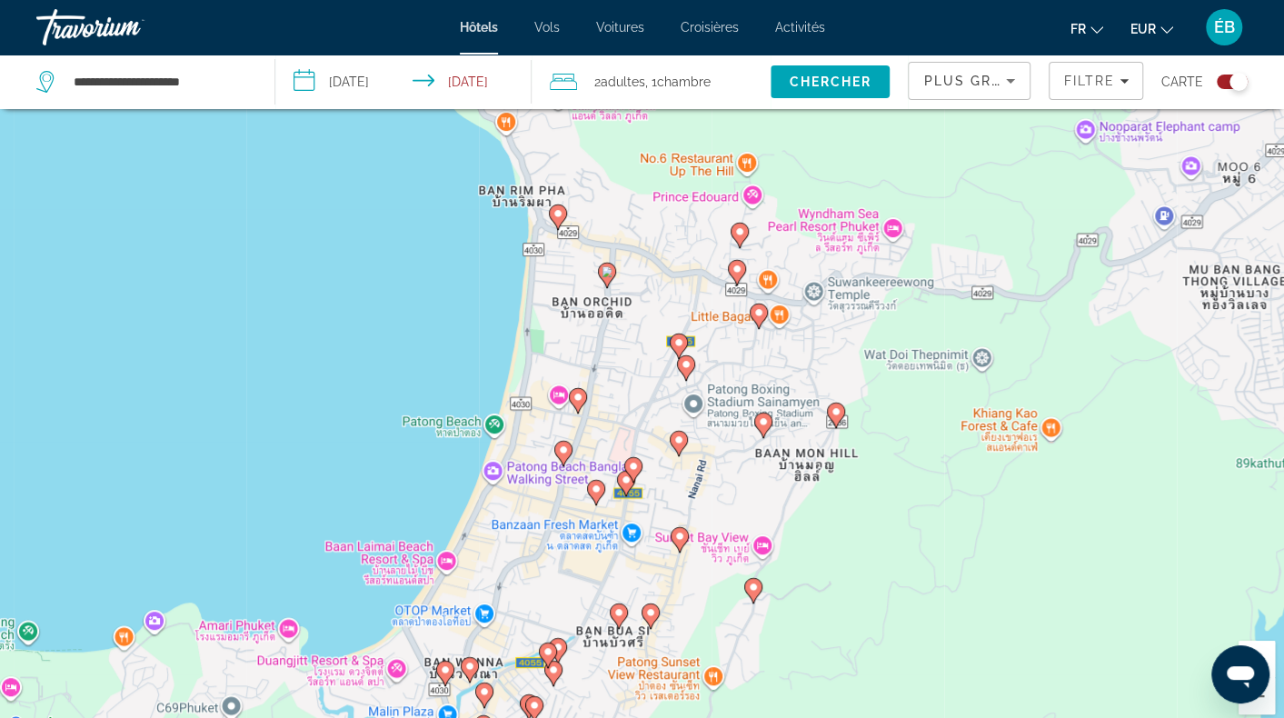
click at [548, 656] on image "Main content" at bounding box center [548, 651] width 11 height 11
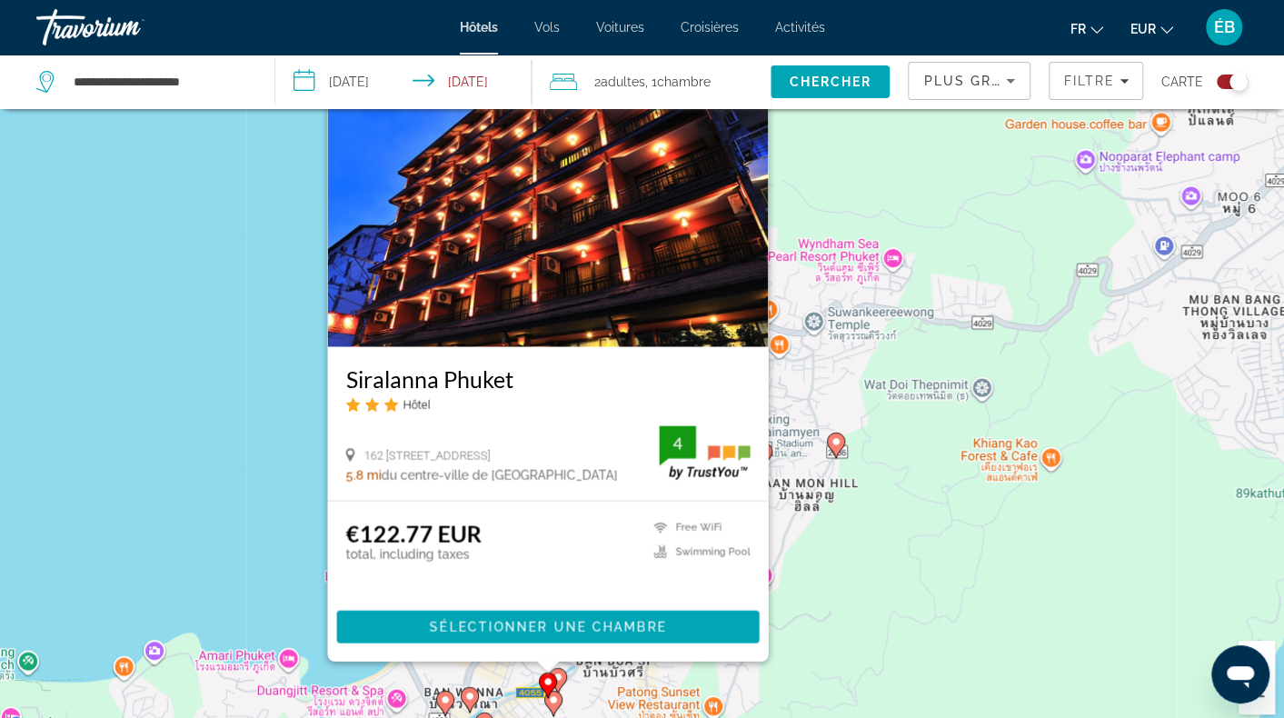
click at [554, 697] on gmp-advanced-marker "Main content" at bounding box center [548, 685] width 18 height 27
click at [562, 675] on image "Main content" at bounding box center [558, 677] width 11 height 11
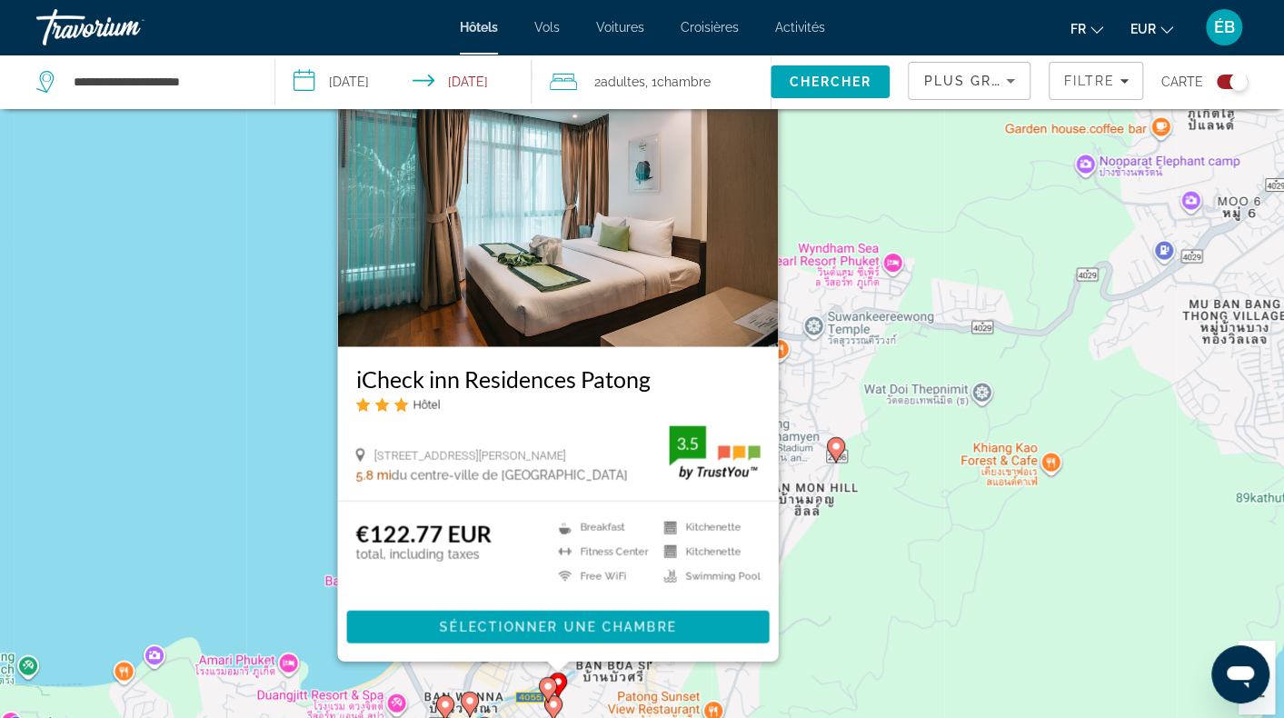
click at [551, 706] on image "Main content" at bounding box center [553, 704] width 11 height 11
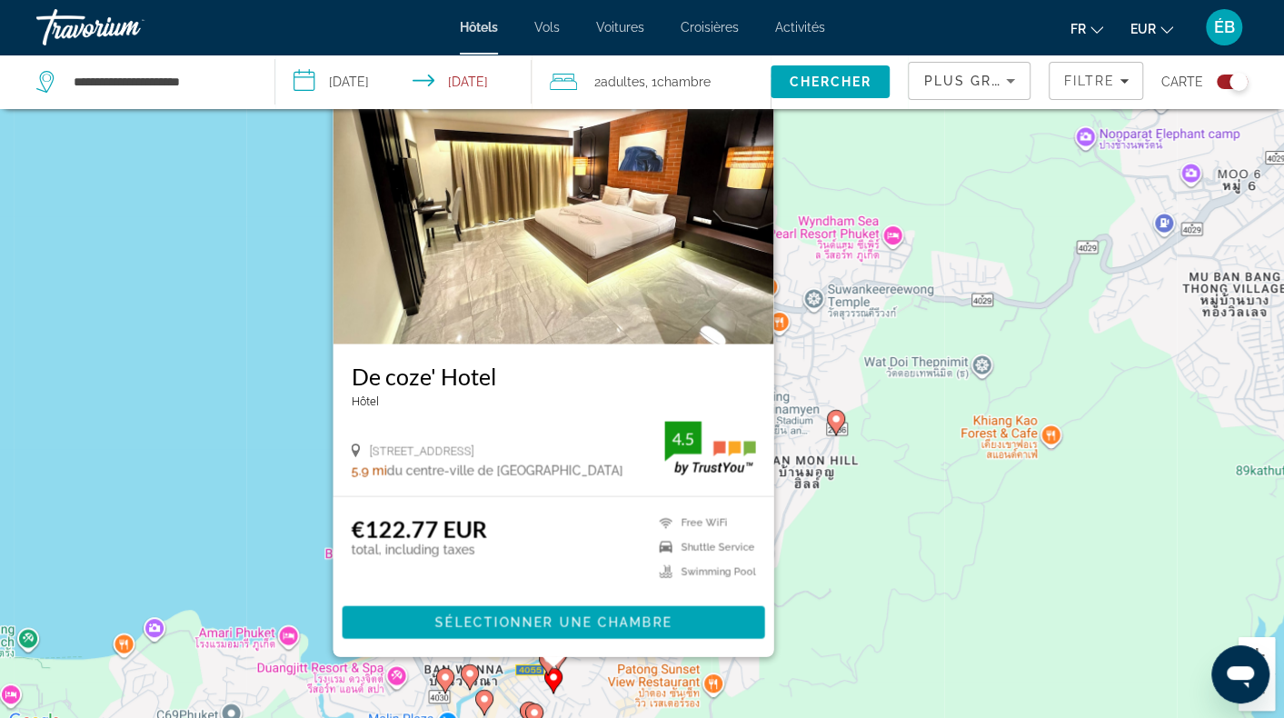
click at [842, 527] on div "Pour activer le glissement avec le clavier, appuyez sur Alt+Entrée. Une fois ce…" at bounding box center [642, 374] width 1284 height 718
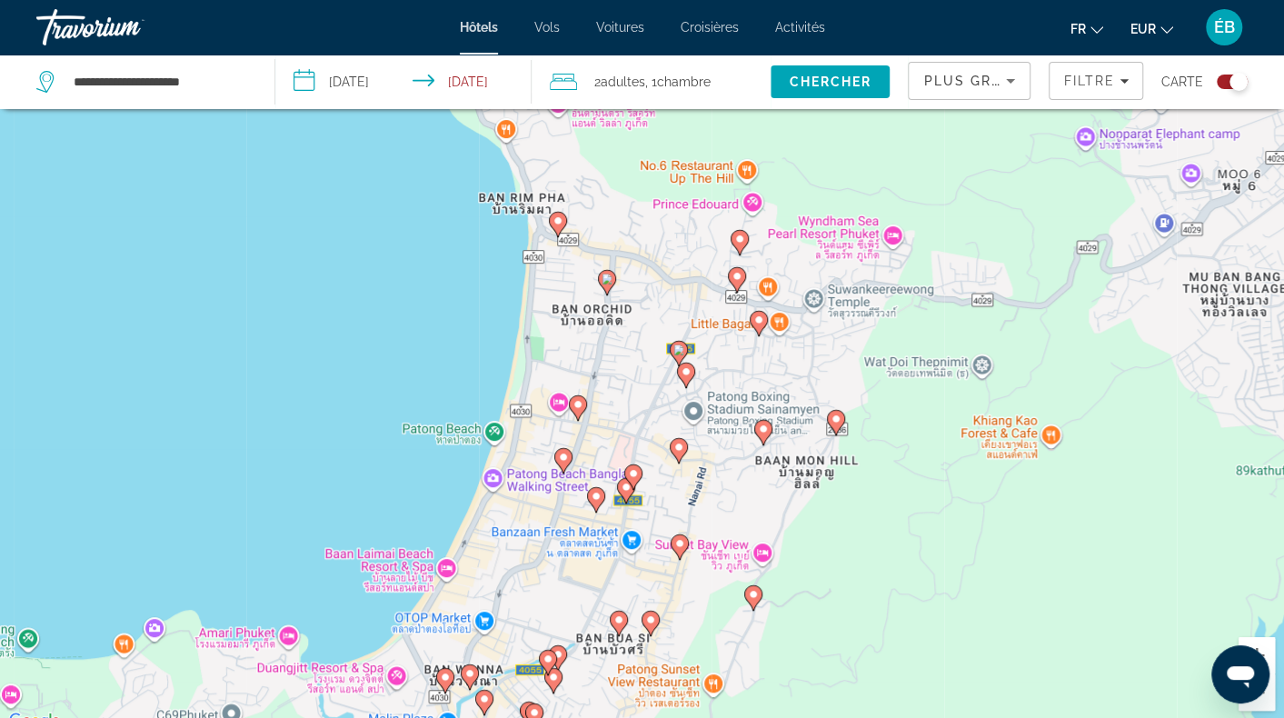
click at [676, 549] on icon "Main content" at bounding box center [679, 547] width 16 height 24
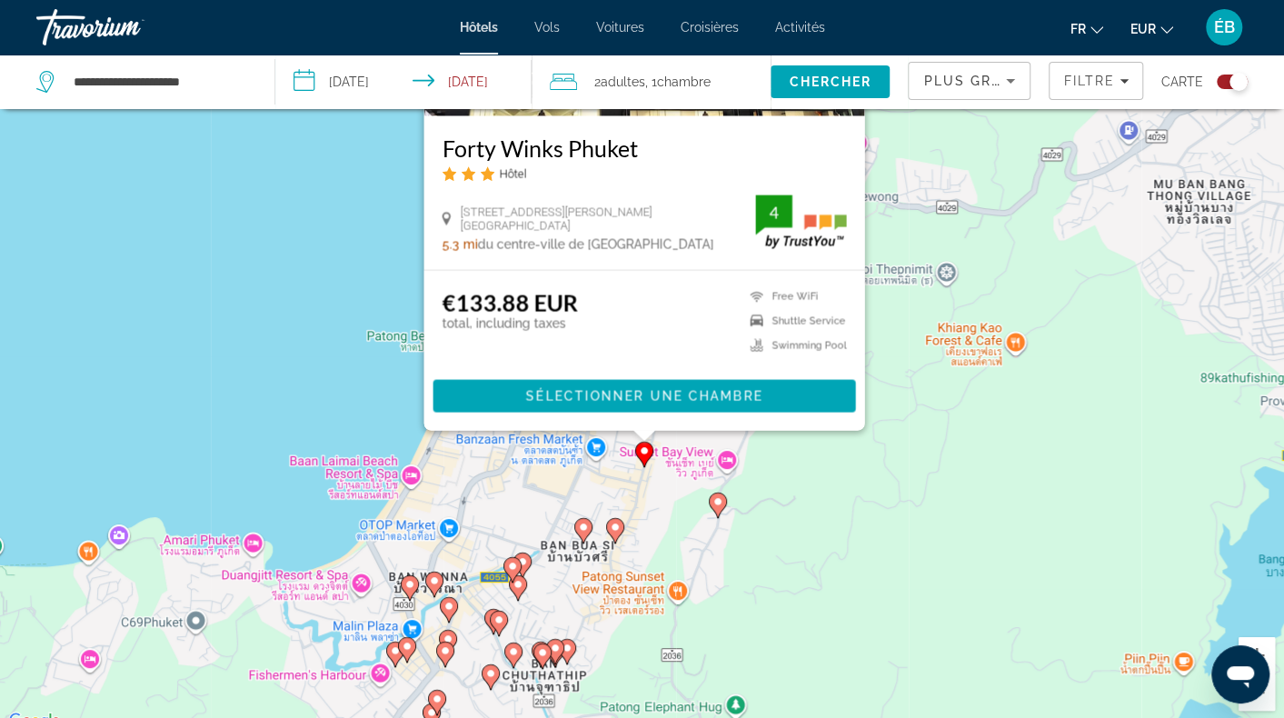
drag, startPoint x: 571, startPoint y: 691, endPoint x: 534, endPoint y: 444, distance: 249.0
click at [534, 444] on div "Pour activer le glissement avec le clavier, appuyez sur Alt+Entrée. Une fois ce…" at bounding box center [642, 374] width 1284 height 718
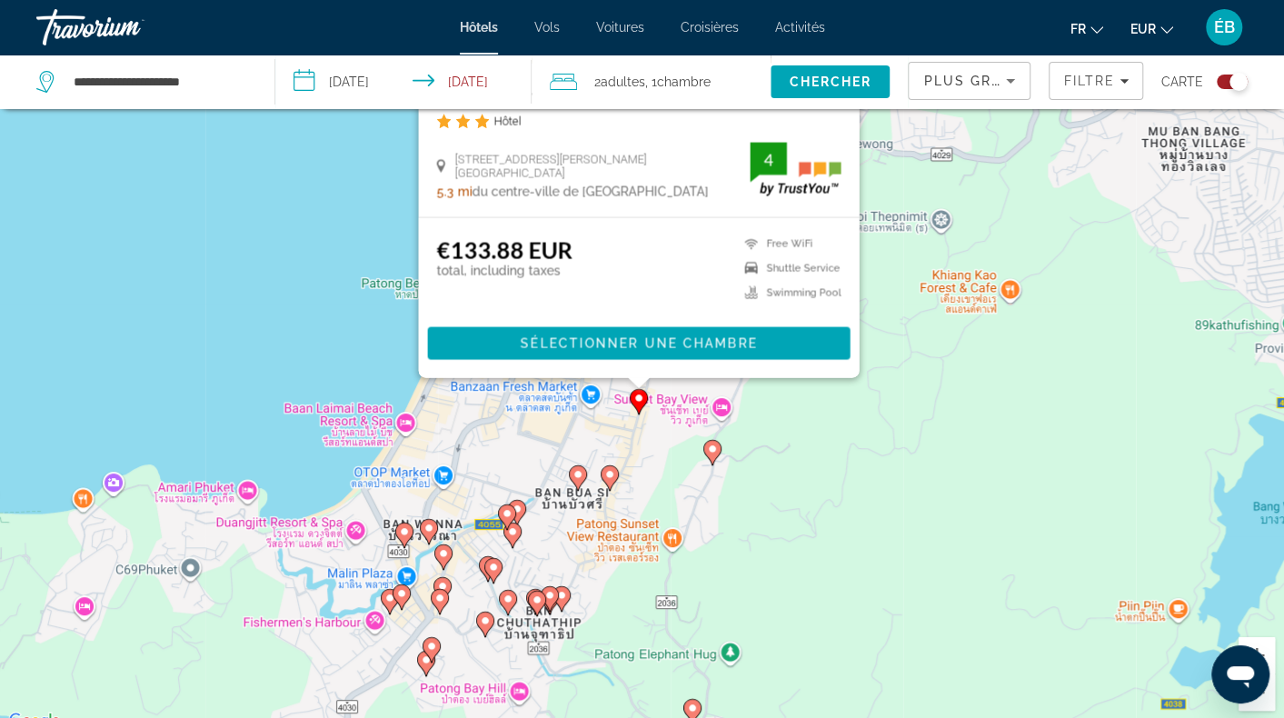
click at [574, 480] on icon "Main content" at bounding box center [577, 478] width 16 height 24
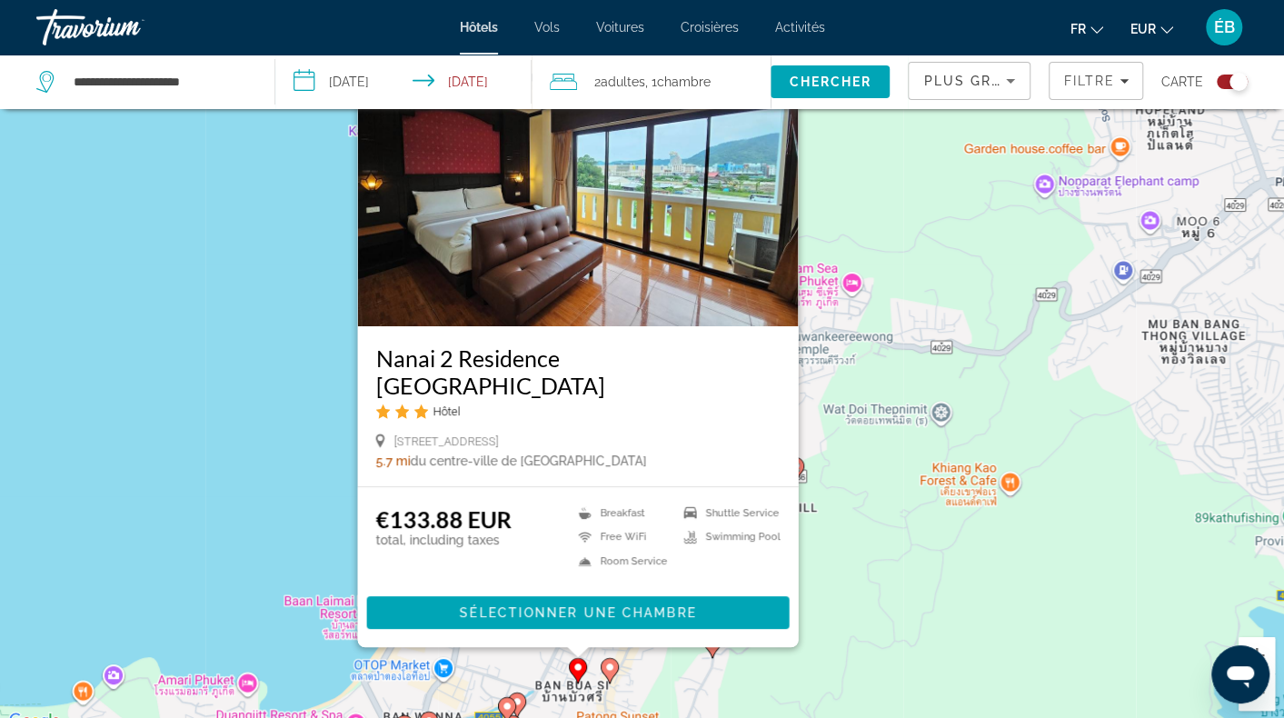
click at [610, 664] on image "Main content" at bounding box center [609, 667] width 11 height 11
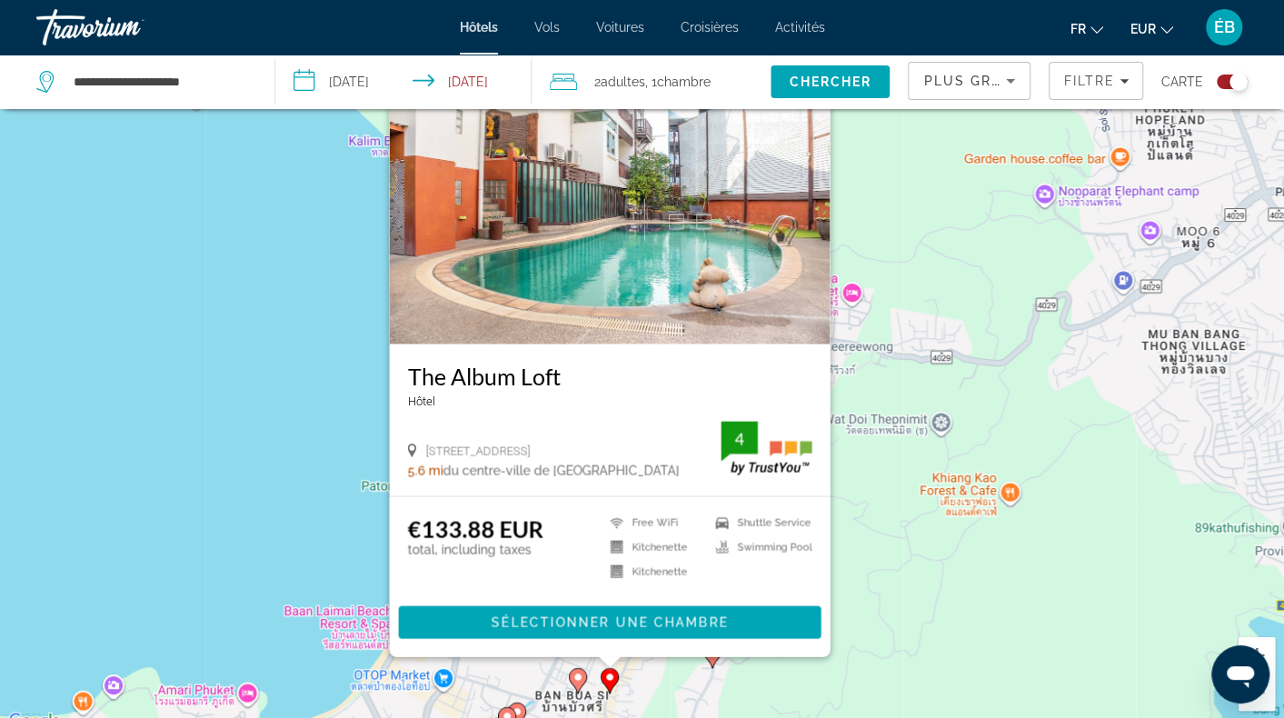
click at [522, 666] on div "Pour activer le glissement avec le clavier, appuyez sur Alt+Entrée. Une fois ce…" at bounding box center [642, 374] width 1284 height 718
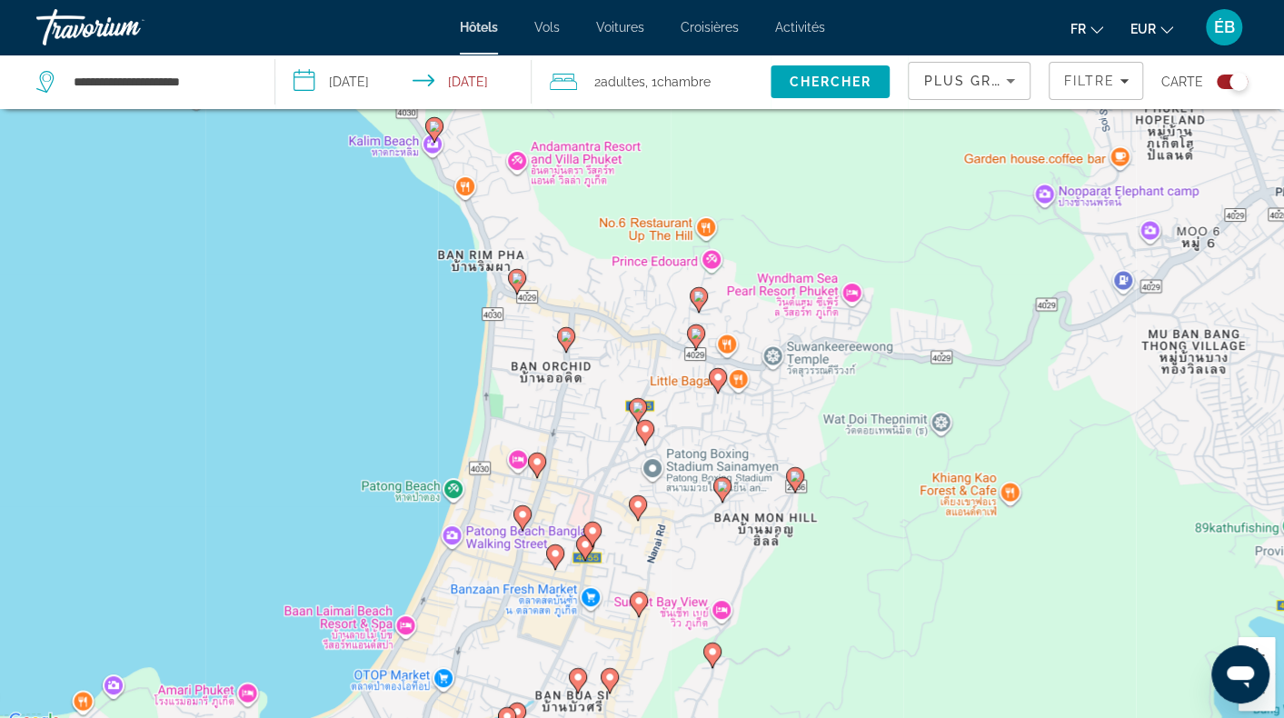
click at [541, 454] on icon "Main content" at bounding box center [536, 466] width 16 height 24
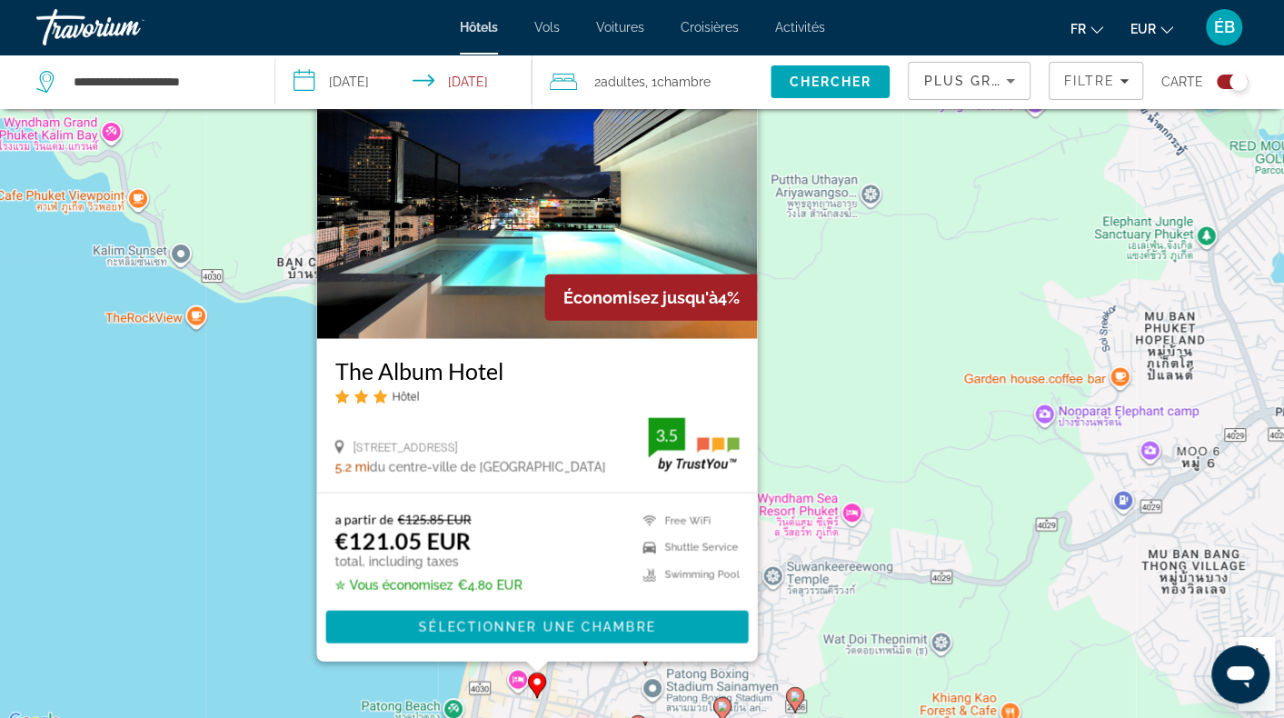
click at [564, 677] on div "Pour activer le glissement avec le clavier, appuyez sur Alt+Entrée. Une fois ce…" at bounding box center [642, 374] width 1284 height 718
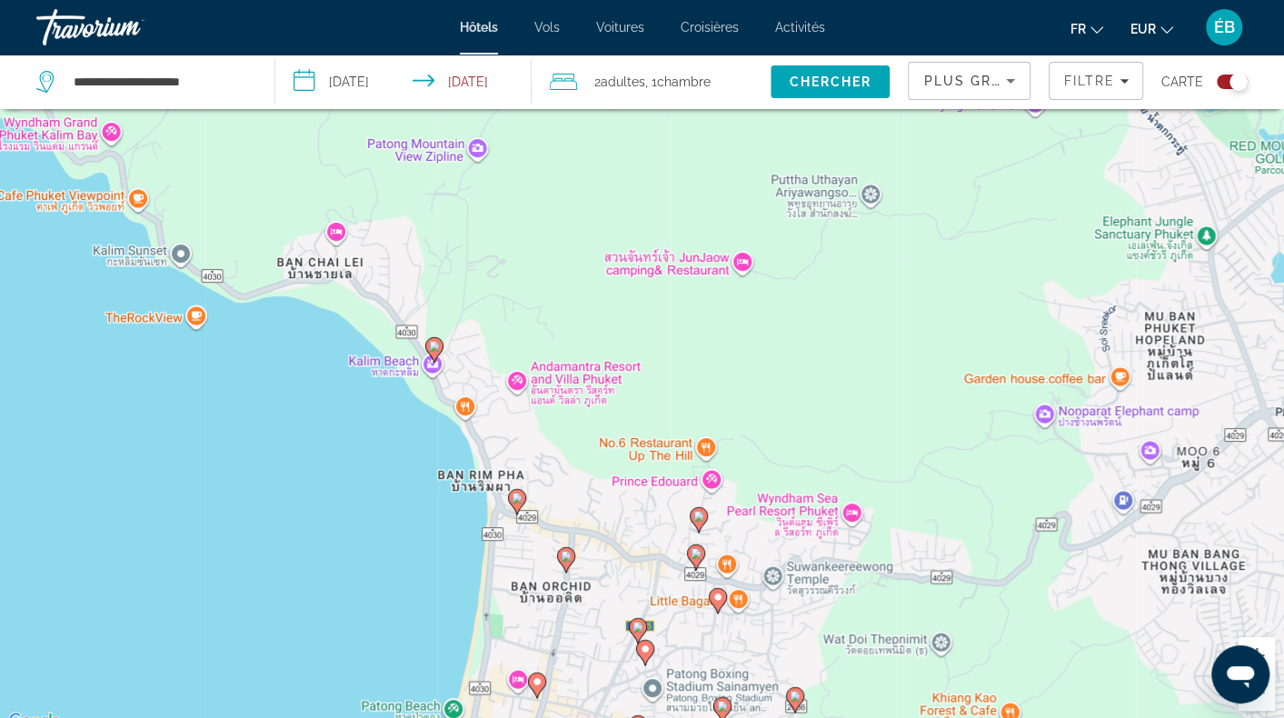
click at [512, 477] on div "Pour activer le glissement avec le clavier, appuyez sur Alt+Entrée. Une fois ce…" at bounding box center [642, 374] width 1284 height 718
click at [516, 499] on image "Main content" at bounding box center [517, 498] width 11 height 11
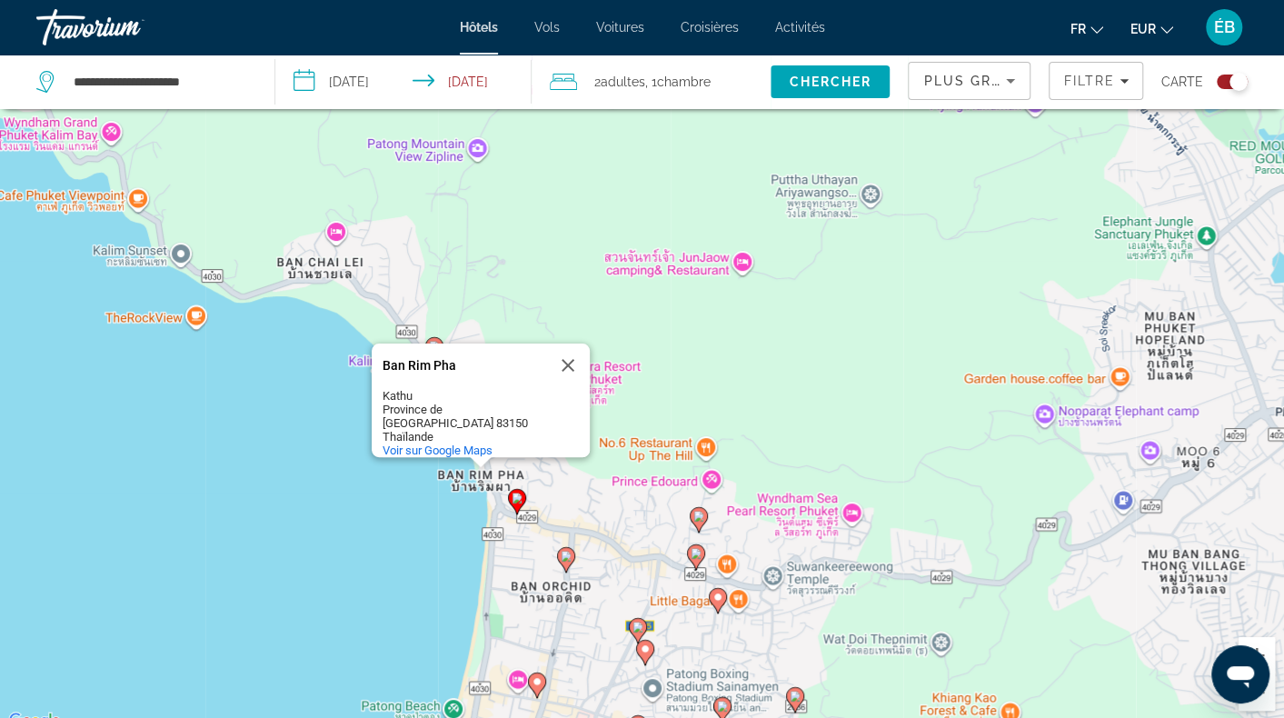
click at [514, 500] on image "Main content" at bounding box center [517, 498] width 11 height 11
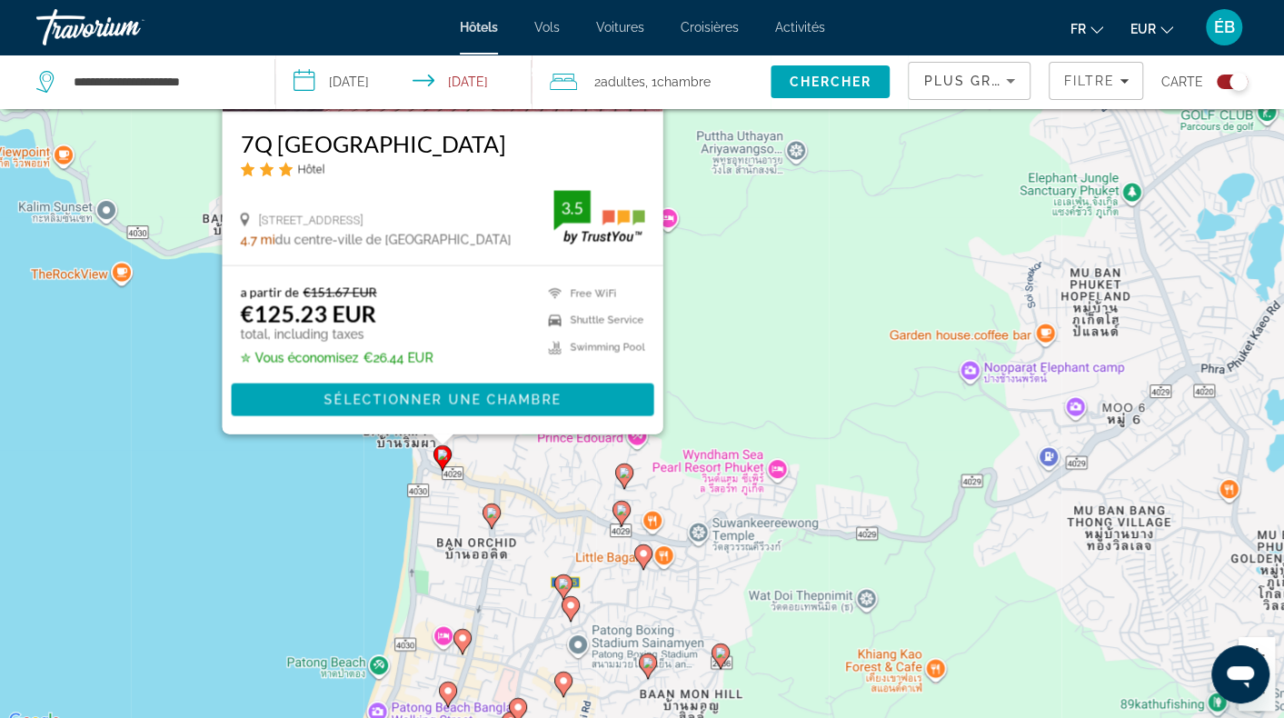
drag, startPoint x: 580, startPoint y: 703, endPoint x: 491, endPoint y: 430, distance: 286.9
click at [492, 430] on div "Pour activer le glissement avec le clavier, appuyez sur Alt+Entrée. Une fois ce…" at bounding box center [642, 374] width 1284 height 718
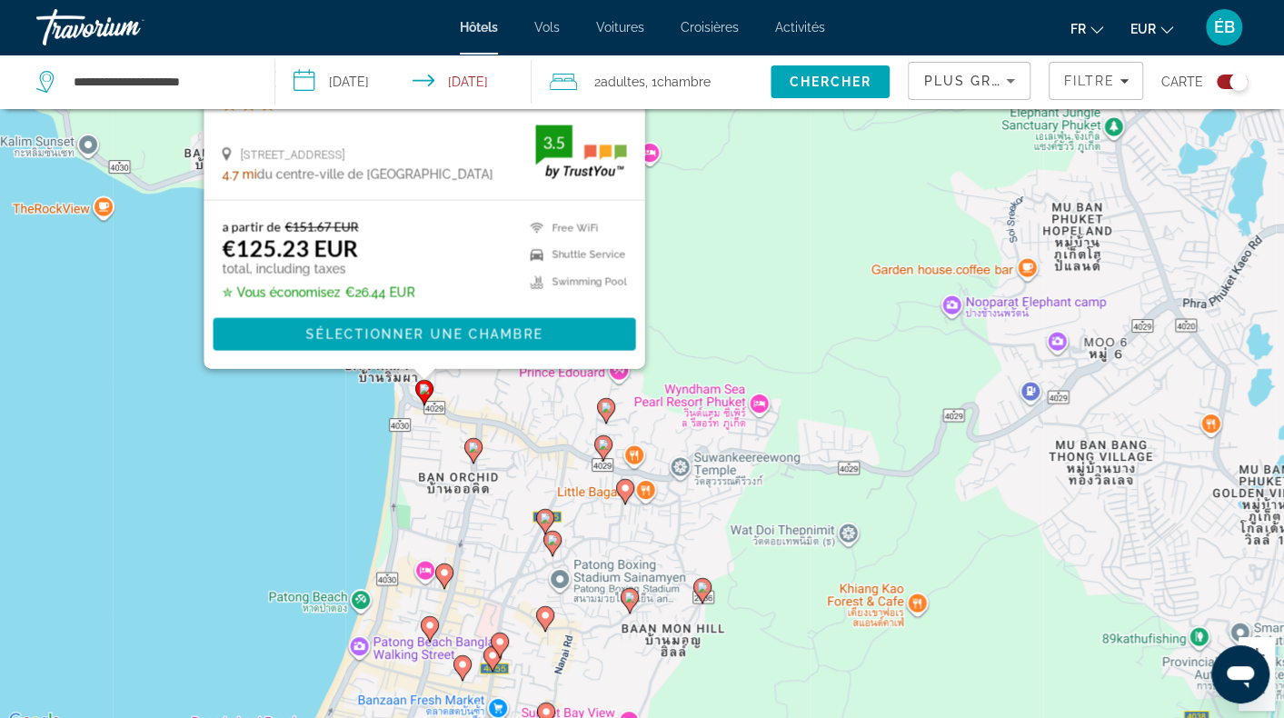
click at [472, 456] on icon "Main content" at bounding box center [472, 451] width 16 height 24
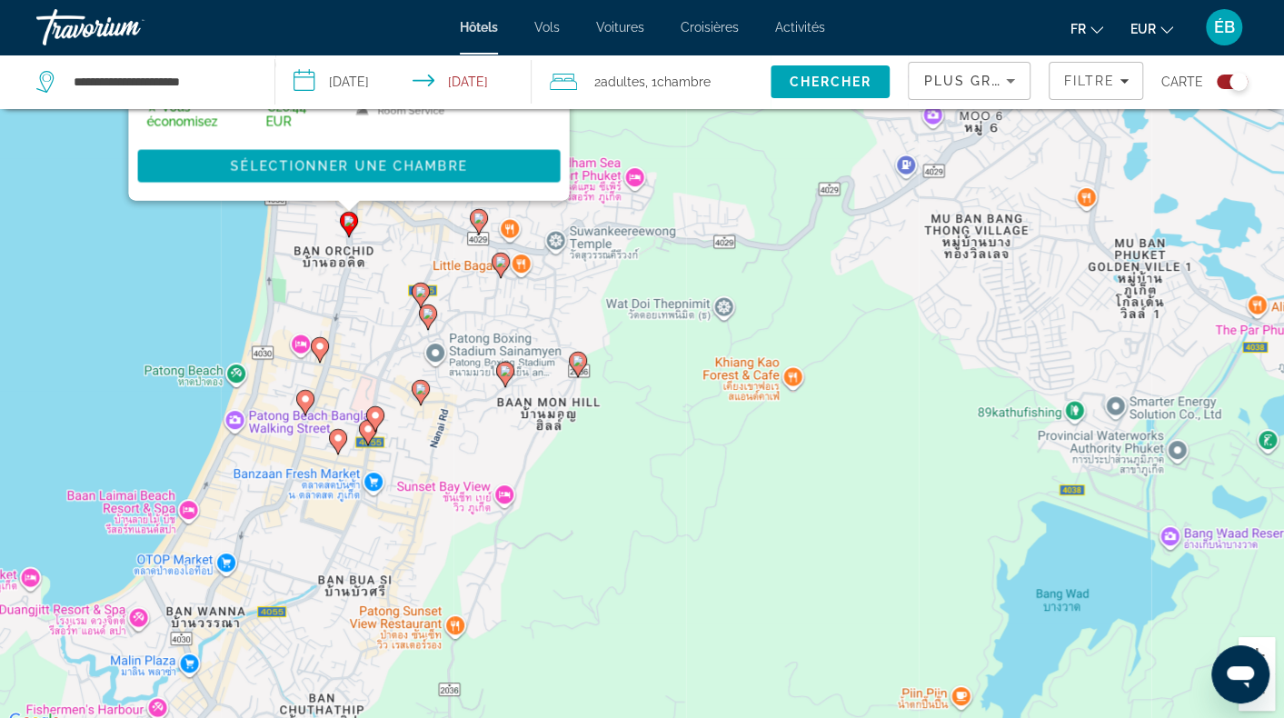
drag, startPoint x: 744, startPoint y: 471, endPoint x: 639, endPoint y: 116, distance: 369.8
click at [639, 116] on div "Pour activer le glissement avec le clavier, appuyez sur Alt+Entrée. Une fois ce…" at bounding box center [642, 374] width 1284 height 718
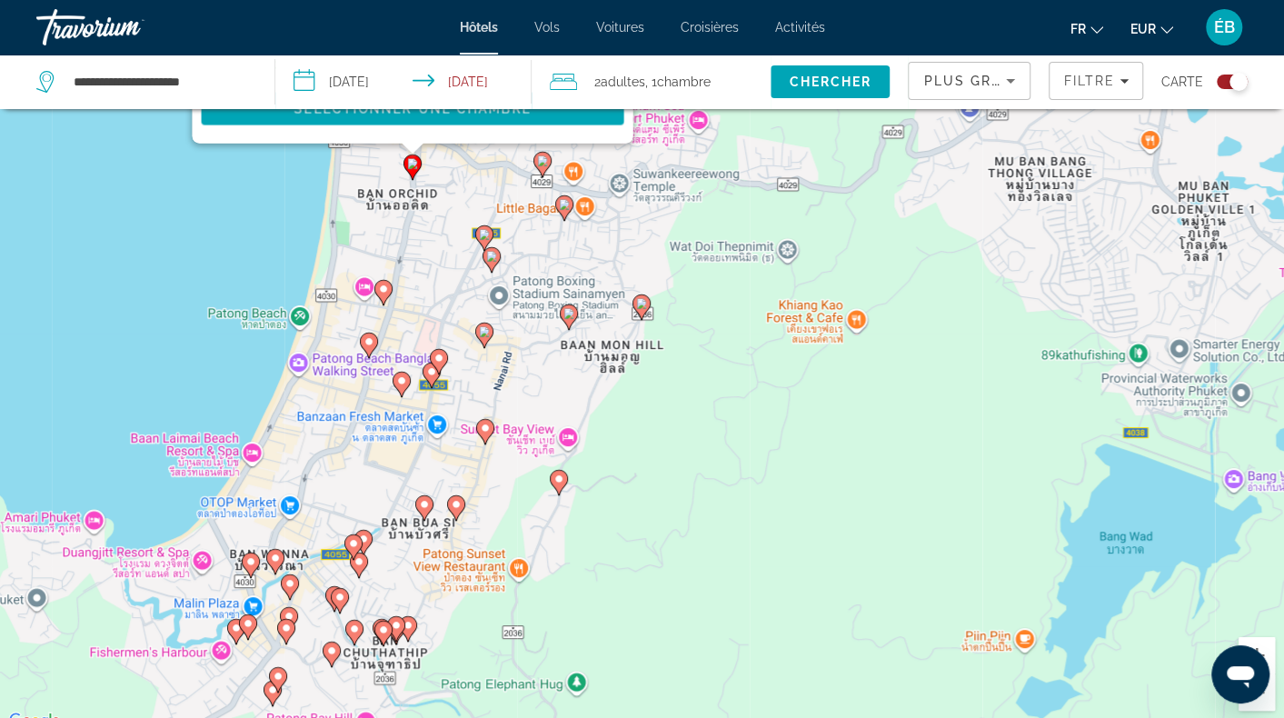
drag, startPoint x: 351, startPoint y: 415, endPoint x: 422, endPoint y: 351, distance: 95.9
click at [422, 351] on div "Pour activer le glissement avec le clavier, appuyez sur Alt+Entrée. Une fois ce…" at bounding box center [642, 374] width 1284 height 718
click at [483, 340] on icon "Main content" at bounding box center [483, 336] width 16 height 24
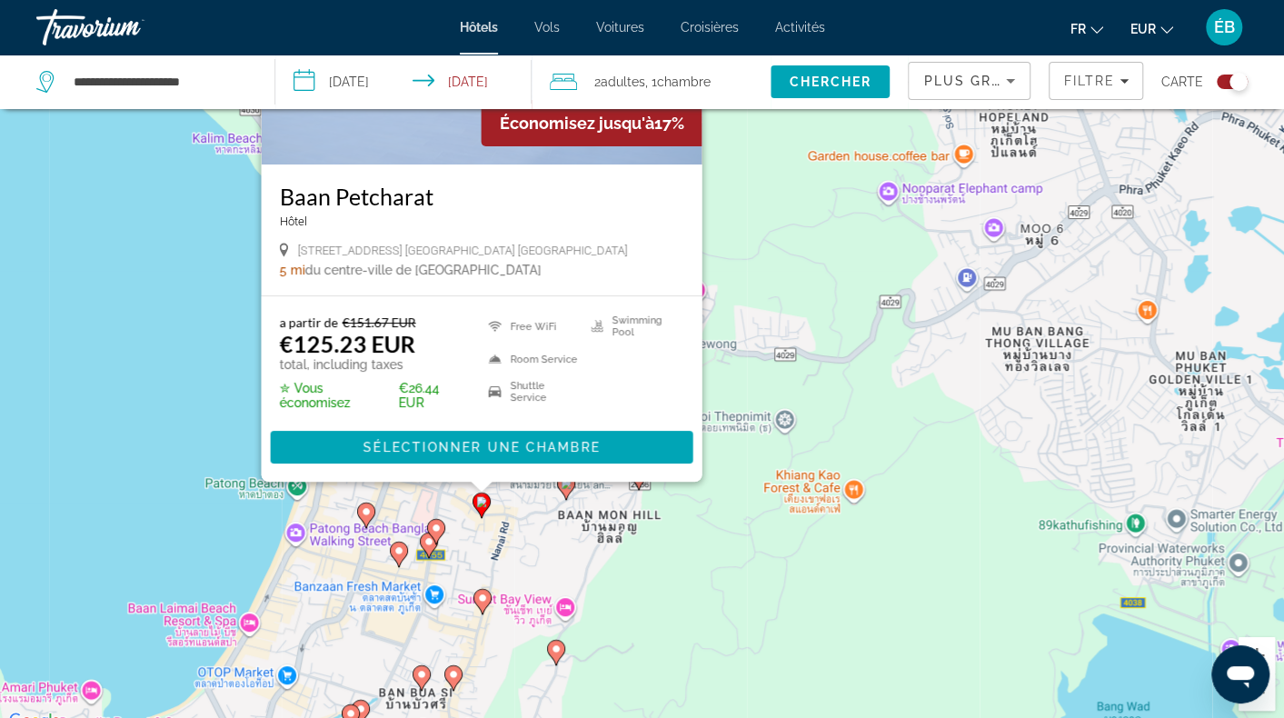
drag, startPoint x: 533, startPoint y: 711, endPoint x: 529, endPoint y: 528, distance: 182.7
click at [529, 528] on div "Pour activer le glissement avec le clavier, appuyez sur Alt+Entrée. Une fois ce…" at bounding box center [642, 374] width 1284 height 718
click at [571, 492] on gmp-advanced-marker "Main content" at bounding box center [566, 487] width 18 height 27
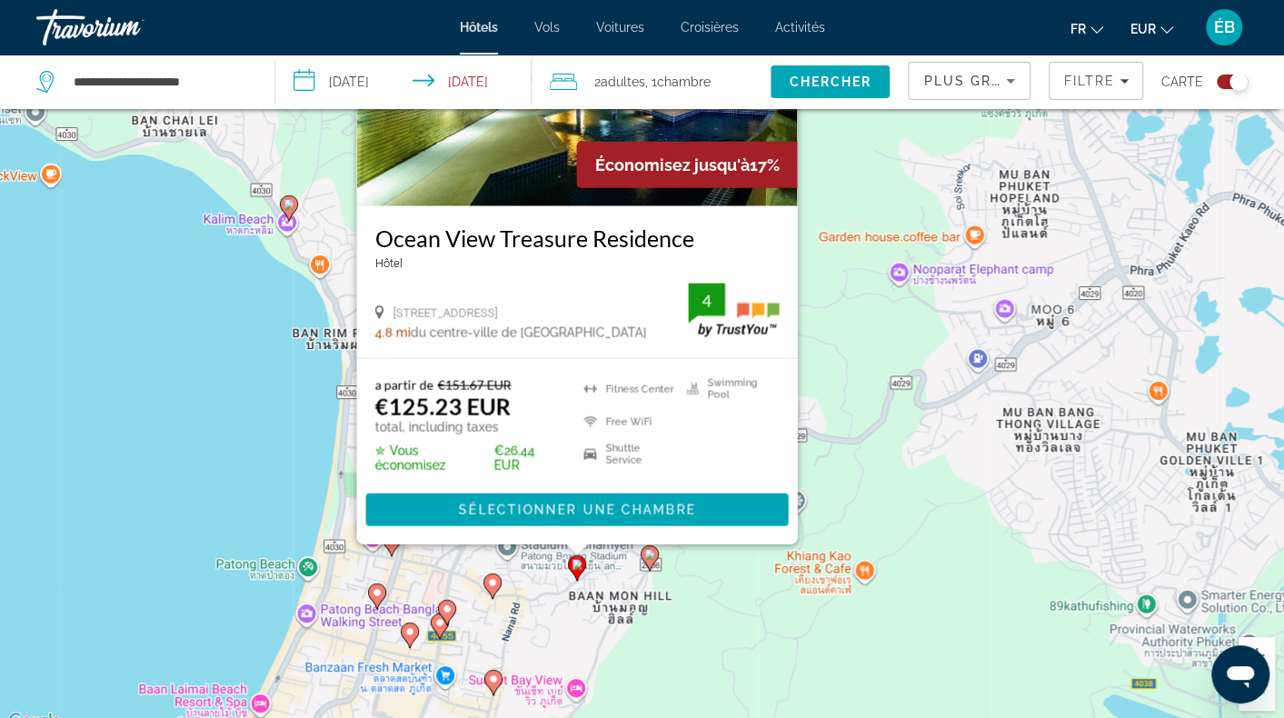
drag, startPoint x: 516, startPoint y: 694, endPoint x: 520, endPoint y: 516, distance: 177.3
click at [522, 519] on div "Pour activer le glissement avec le clavier, appuyez sur Alt+Entrée. Une fois ce…" at bounding box center [642, 374] width 1284 height 718
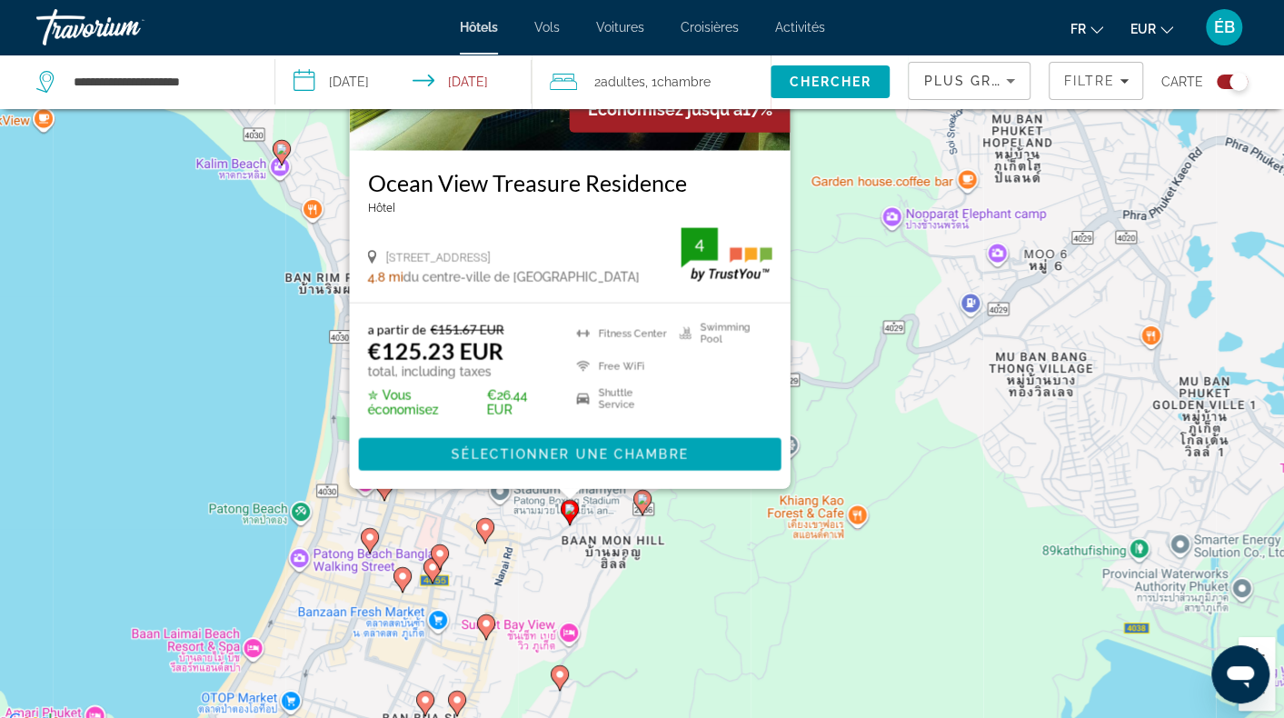
click at [488, 617] on icon "Main content" at bounding box center [485, 627] width 16 height 24
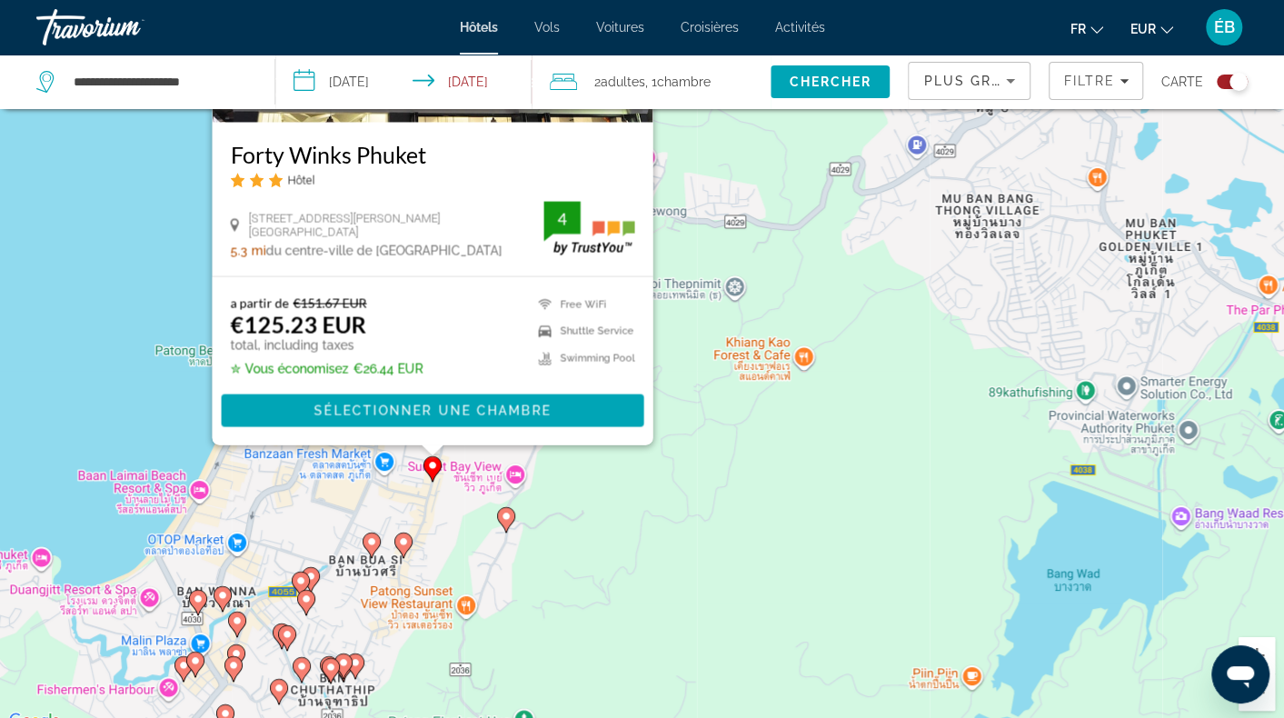
drag, startPoint x: 613, startPoint y: 674, endPoint x: 559, endPoint y: 452, distance: 228.2
click at [559, 452] on div "Pour activer le glissement avec le clavier, appuyez sur Alt+Entrée. Une fois ce…" at bounding box center [642, 374] width 1284 height 718
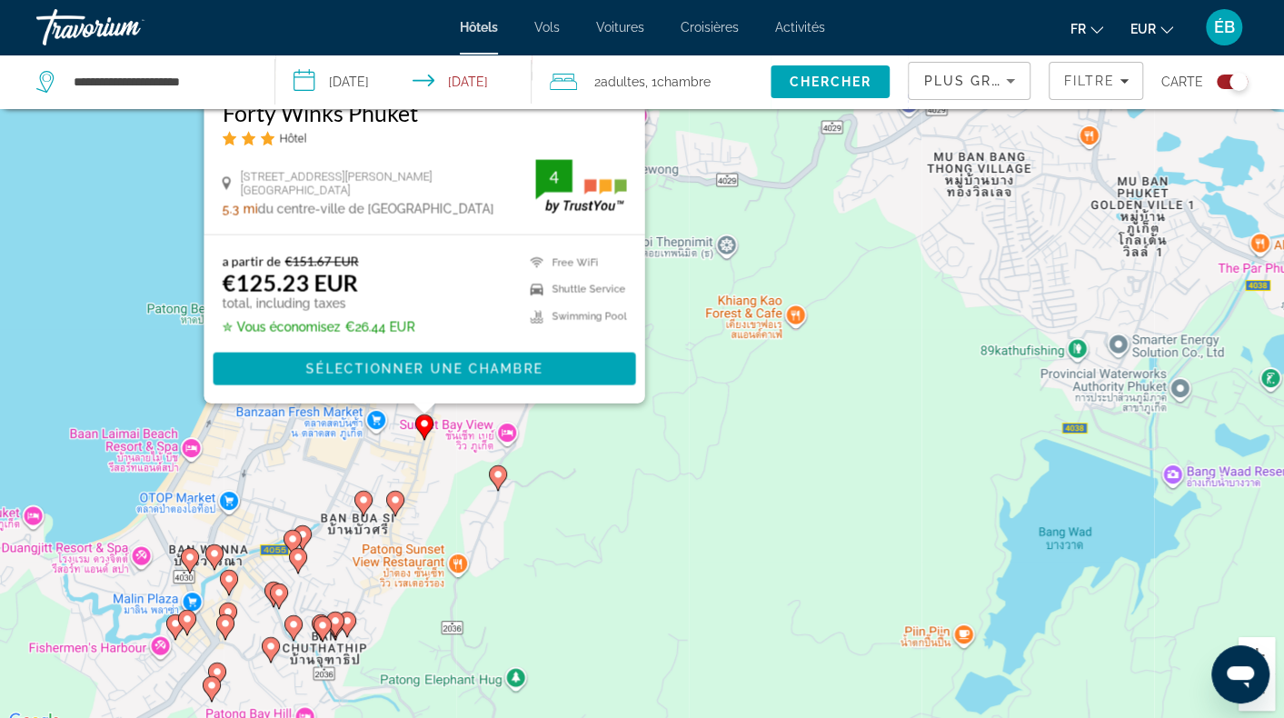
click at [502, 477] on image "Main content" at bounding box center [498, 474] width 11 height 11
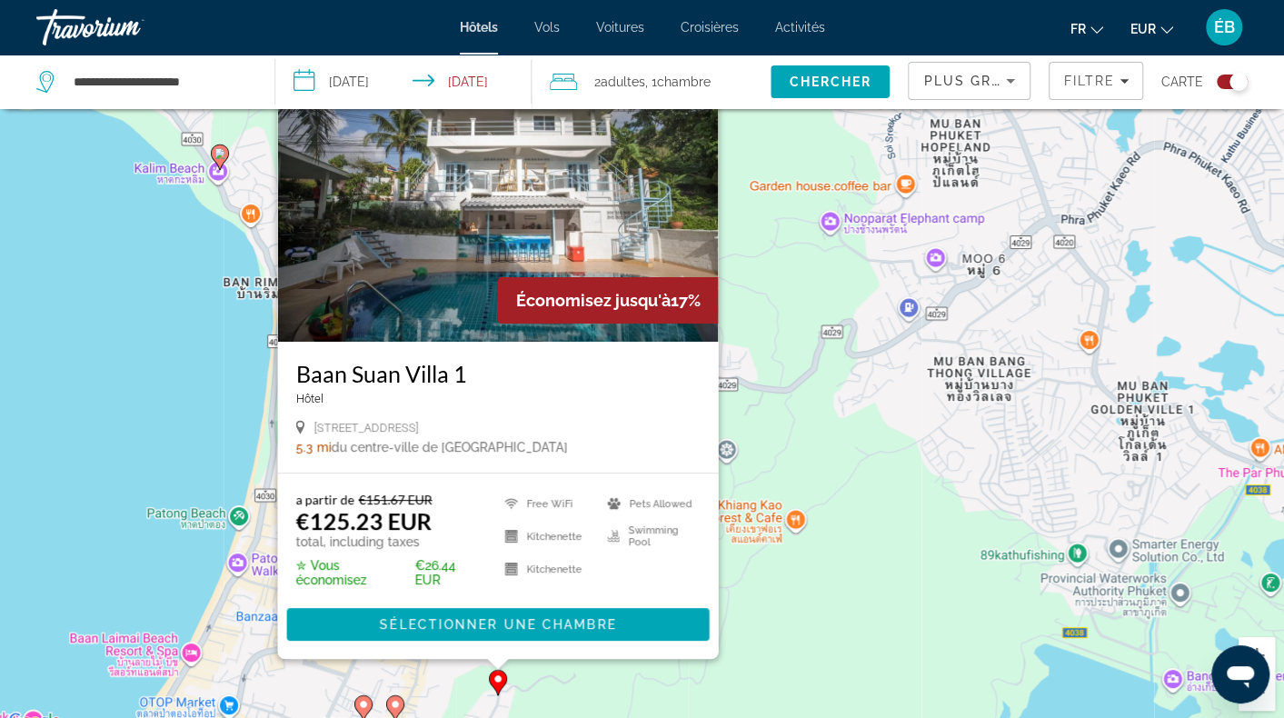
drag, startPoint x: 457, startPoint y: 672, endPoint x: 473, endPoint y: 475, distance: 196.9
click at [473, 475] on div "Pour activer le glissement avec le clavier, appuyez sur Alt+Entrée. Une fois ce…" at bounding box center [642, 374] width 1284 height 718
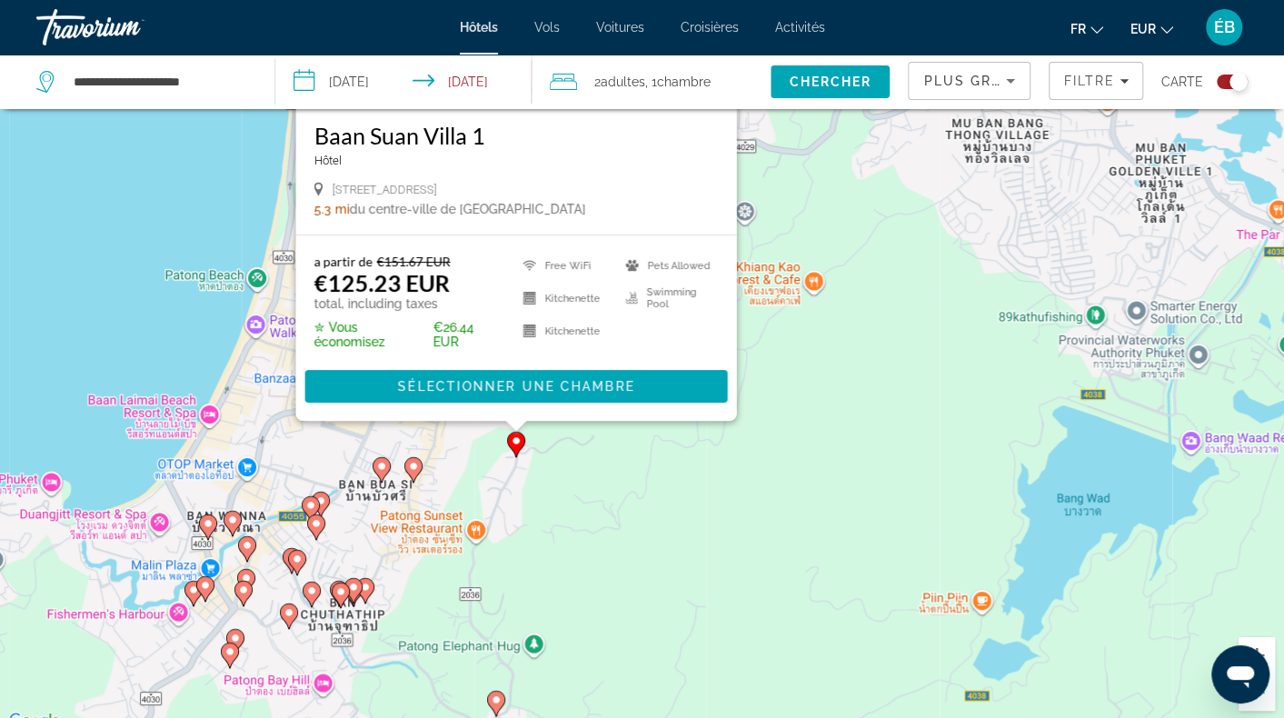
click at [416, 470] on image "Main content" at bounding box center [413, 466] width 11 height 11
click at [418, 472] on icon "Main content" at bounding box center [412, 470] width 16 height 24
click at [414, 466] on image "Main content" at bounding box center [413, 466] width 11 height 11
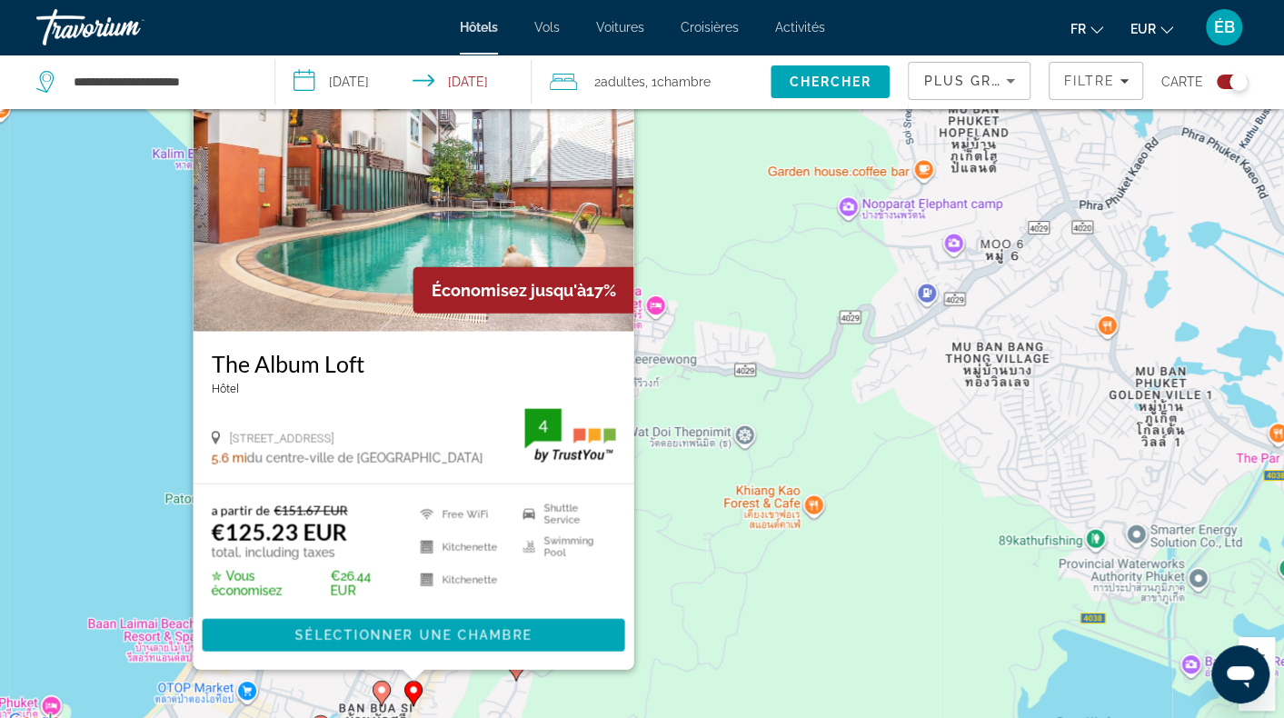
click at [375, 685] on icon "Main content" at bounding box center [381, 694] width 16 height 24
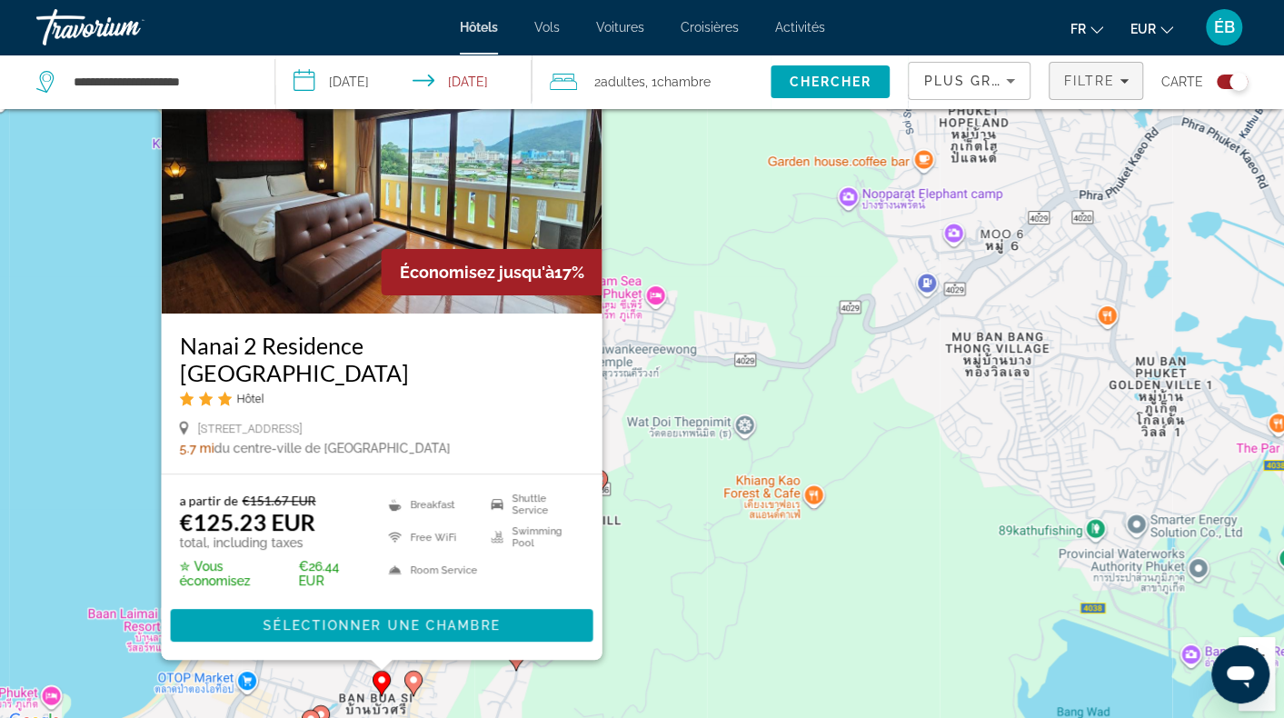
click at [1128, 86] on button "Filtre" at bounding box center [1096, 81] width 95 height 38
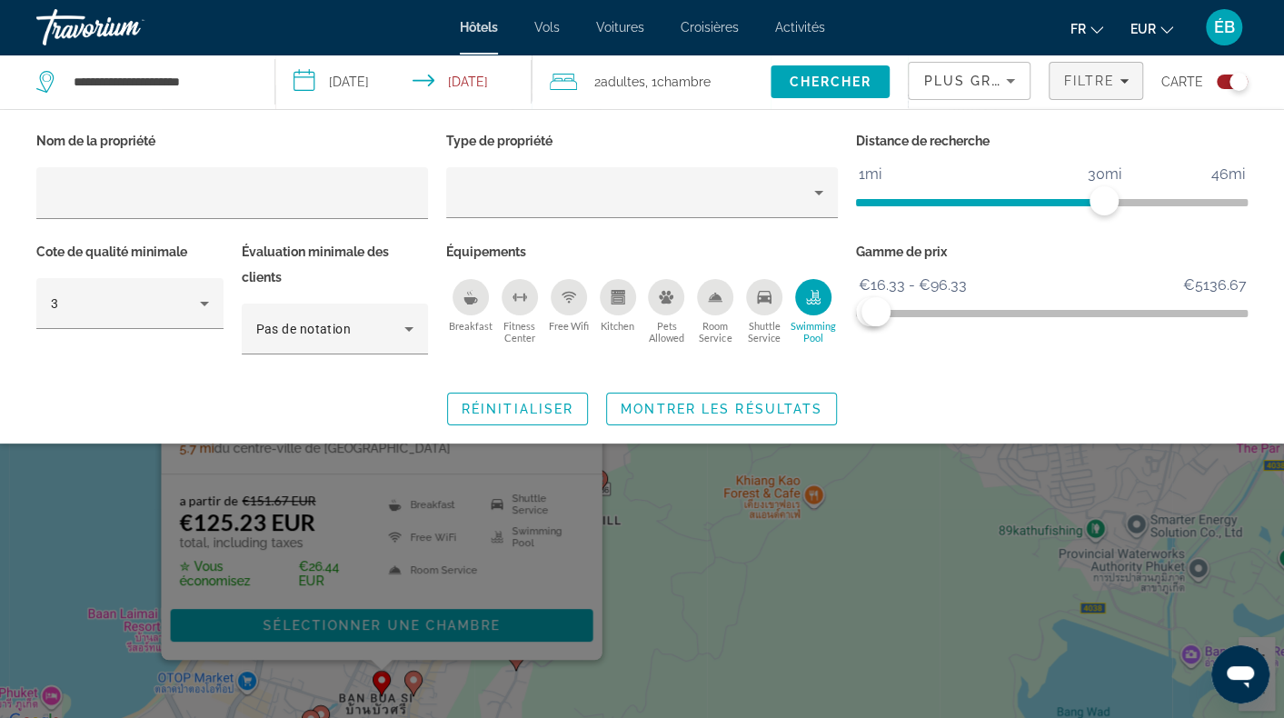
drag, startPoint x: 876, startPoint y: 295, endPoint x: 900, endPoint y: 295, distance: 23.6
click at [900, 295] on span "ngx-slider" at bounding box center [1052, 309] width 392 height 29
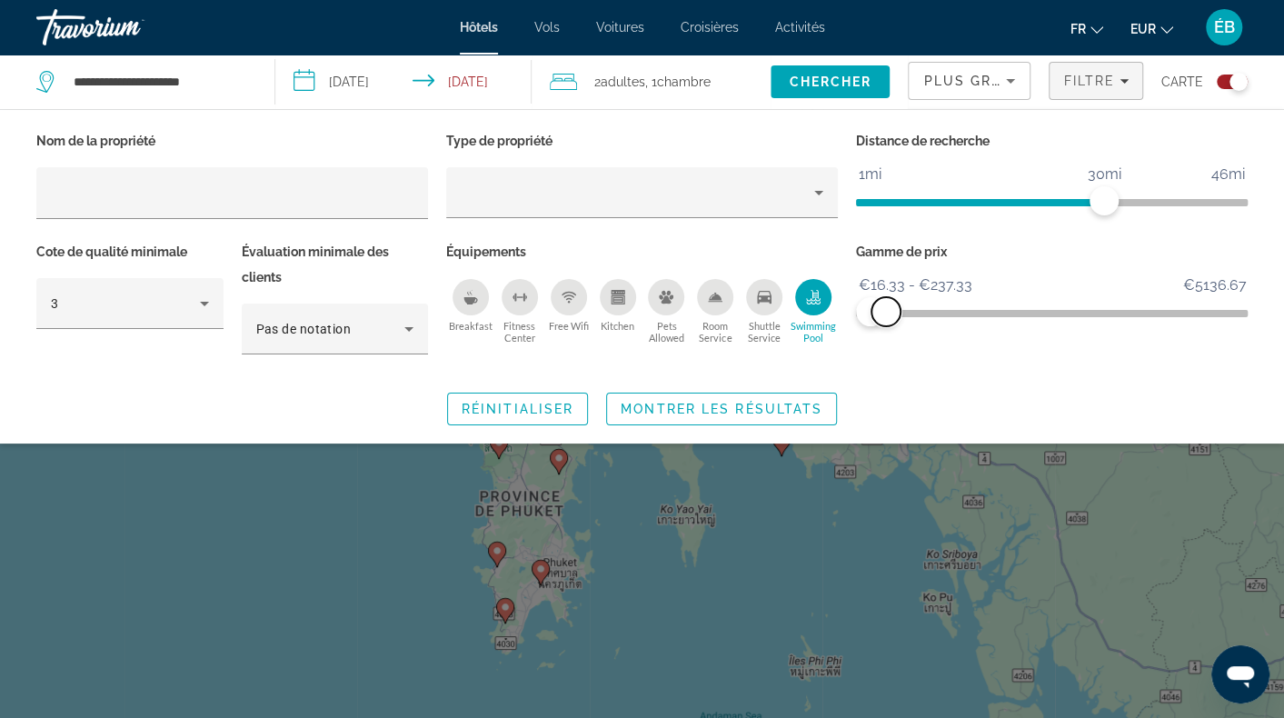
click at [884, 308] on span "ngx-slider-max" at bounding box center [886, 311] width 29 height 29
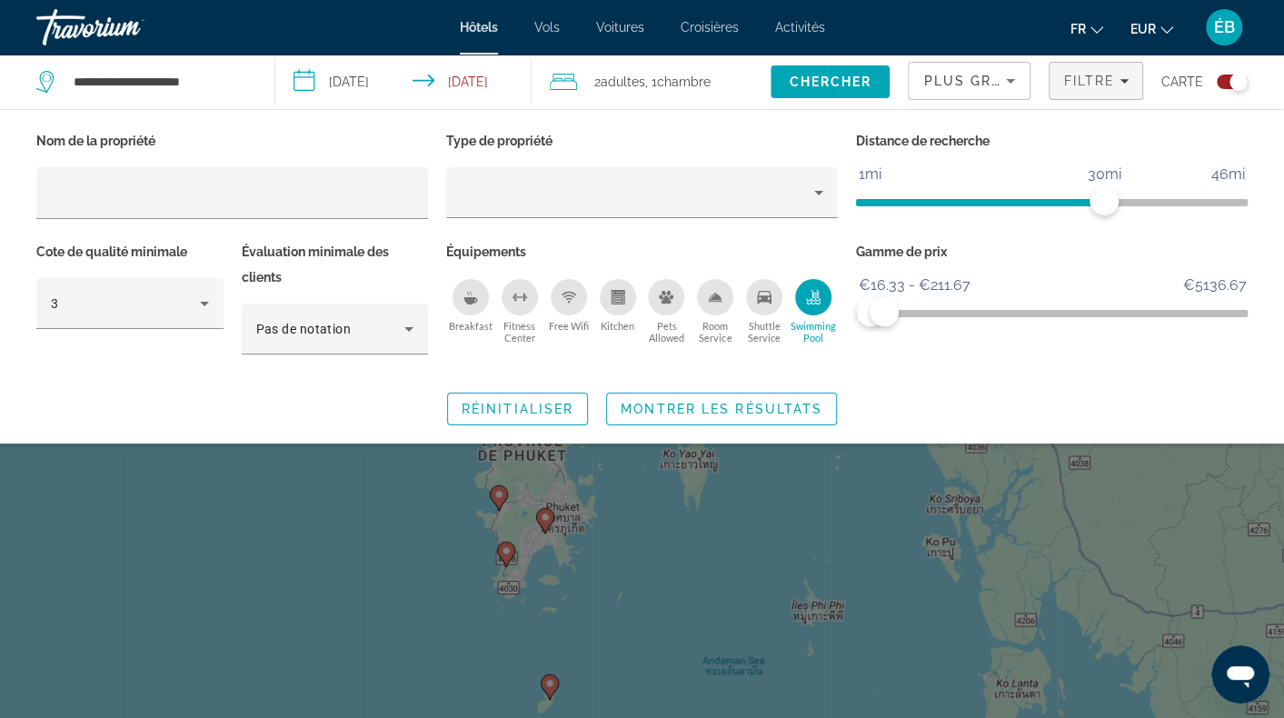
click at [811, 291] on icon "Swimming Pool" at bounding box center [813, 297] width 15 height 15
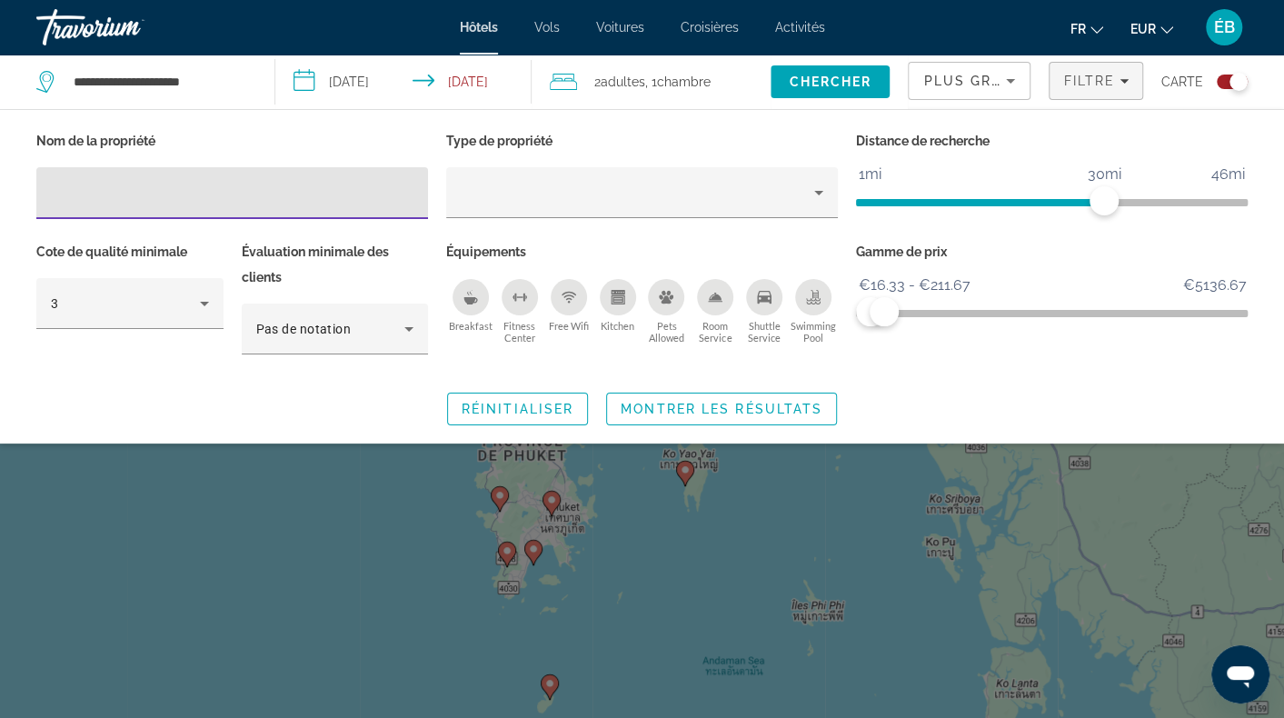
drag, startPoint x: 255, startPoint y: 177, endPoint x: 227, endPoint y: 197, distance: 33.8
paste input "**********"
type input "**********"
click at [651, 402] on span "Montrer les résultats" at bounding box center [722, 409] width 202 height 15
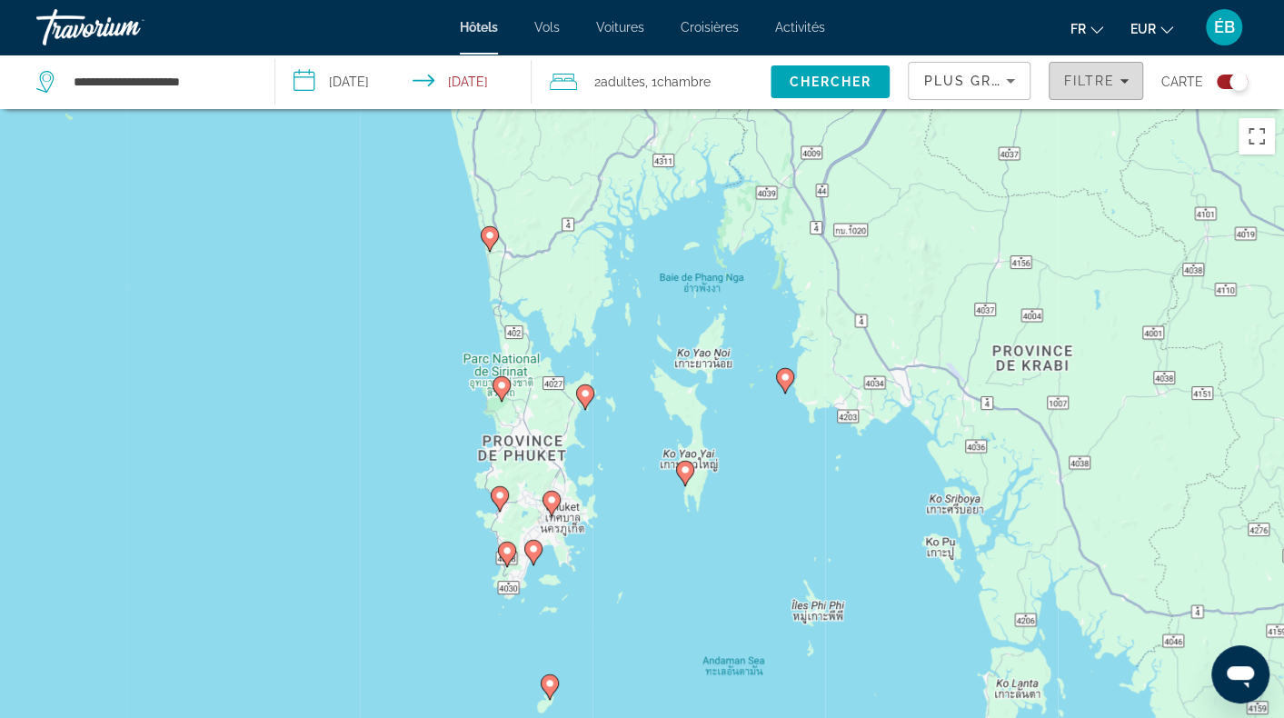
click at [1071, 85] on span "Filtre" at bounding box center [1089, 81] width 52 height 15
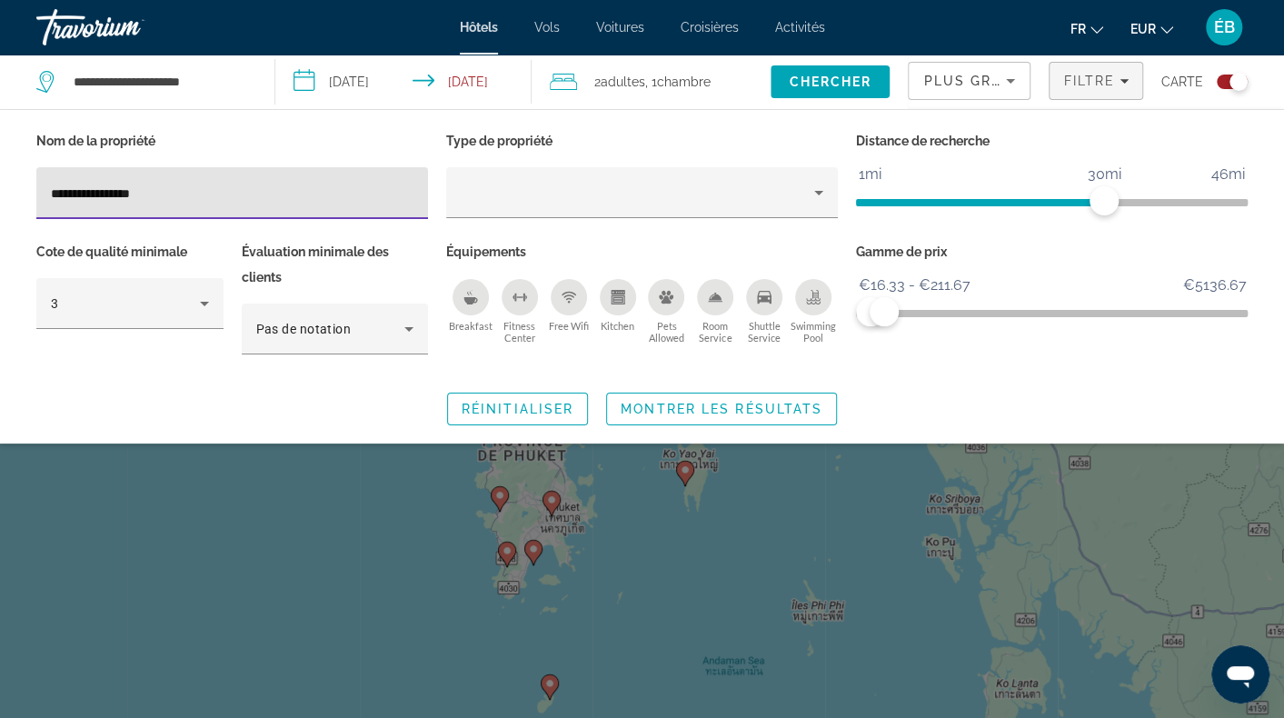
drag, startPoint x: 240, startPoint y: 185, endPoint x: 187, endPoint y: 198, distance: 54.5
click at [187, 198] on input "**********" at bounding box center [232, 194] width 363 height 22
type input "**********"
click at [217, 455] on div "Search widget" at bounding box center [642, 495] width 1284 height 445
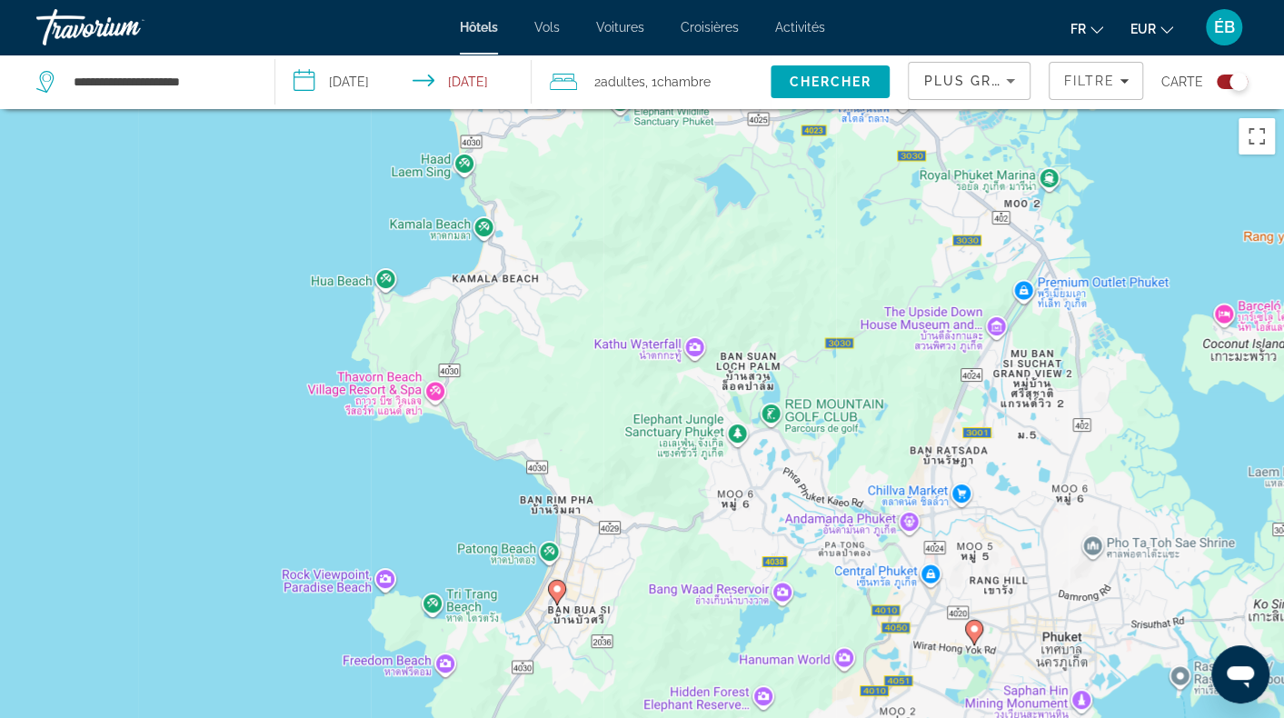
click at [548, 592] on gmp-advanced-marker "Main content" at bounding box center [557, 592] width 18 height 27
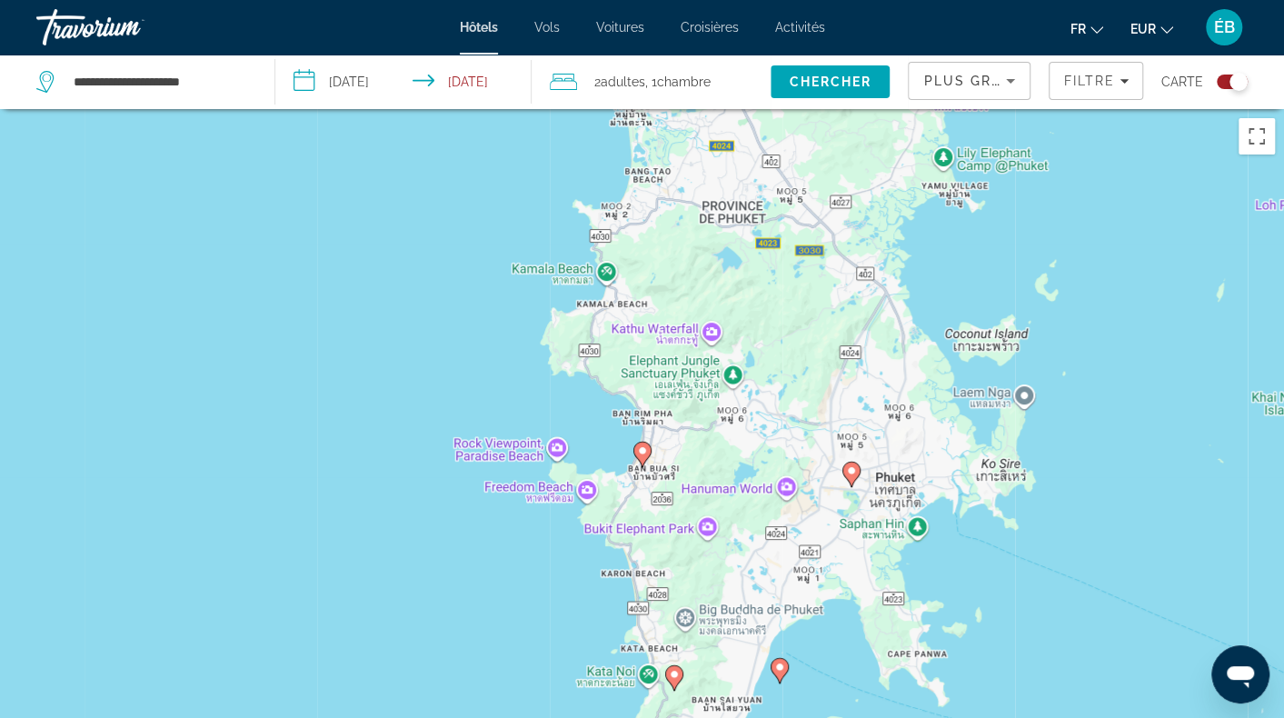
click at [643, 454] on image "Main content" at bounding box center [642, 450] width 11 height 11
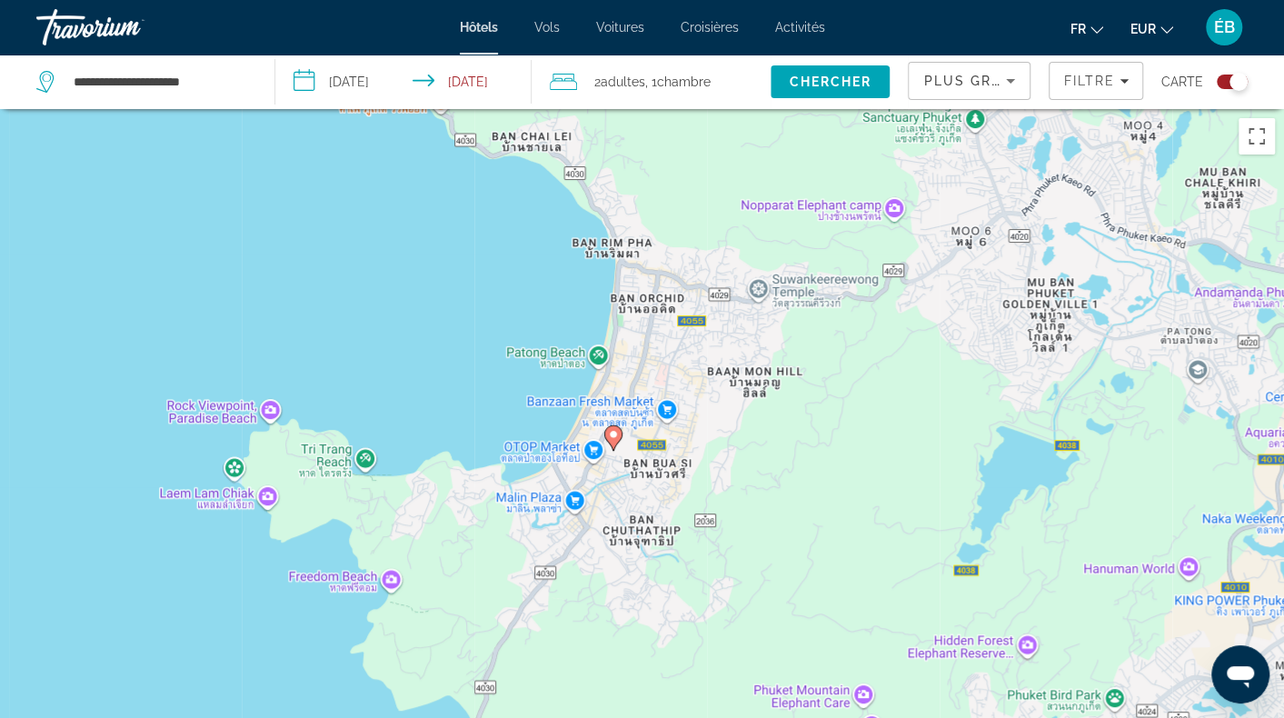
click at [611, 439] on image "Main content" at bounding box center [613, 434] width 11 height 11
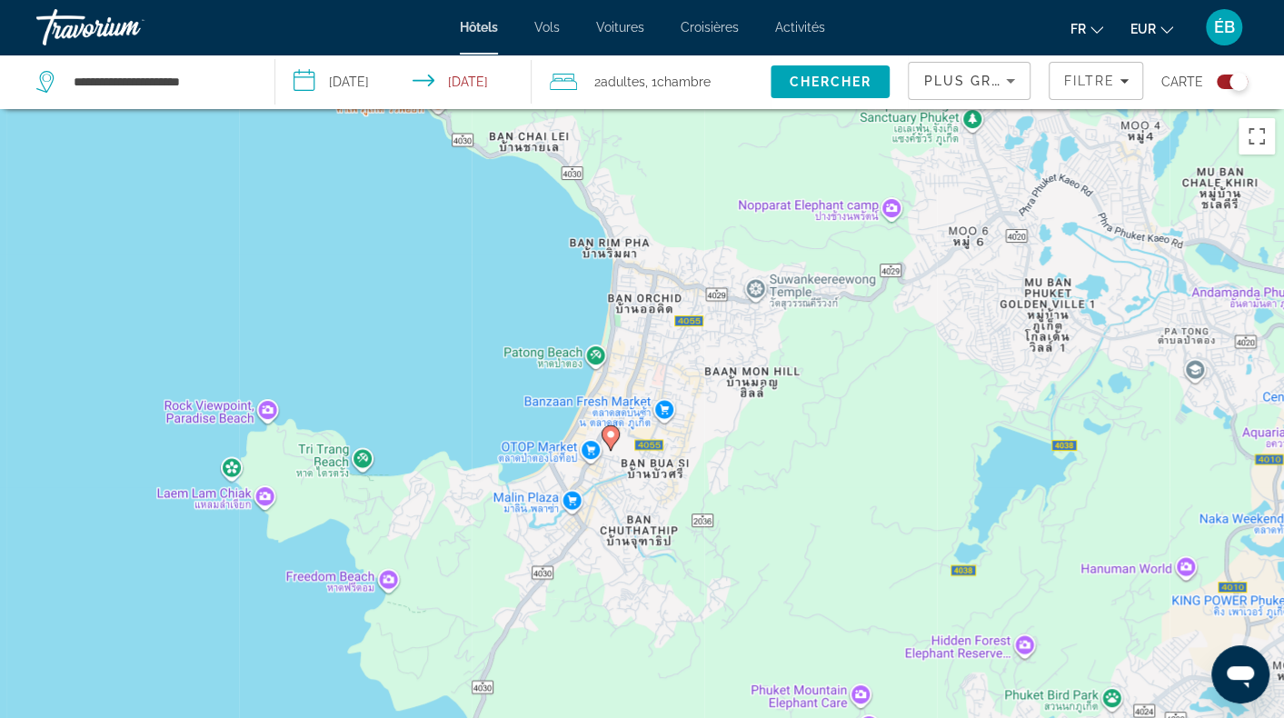
click at [611, 439] on image "Main content" at bounding box center [610, 434] width 11 height 11
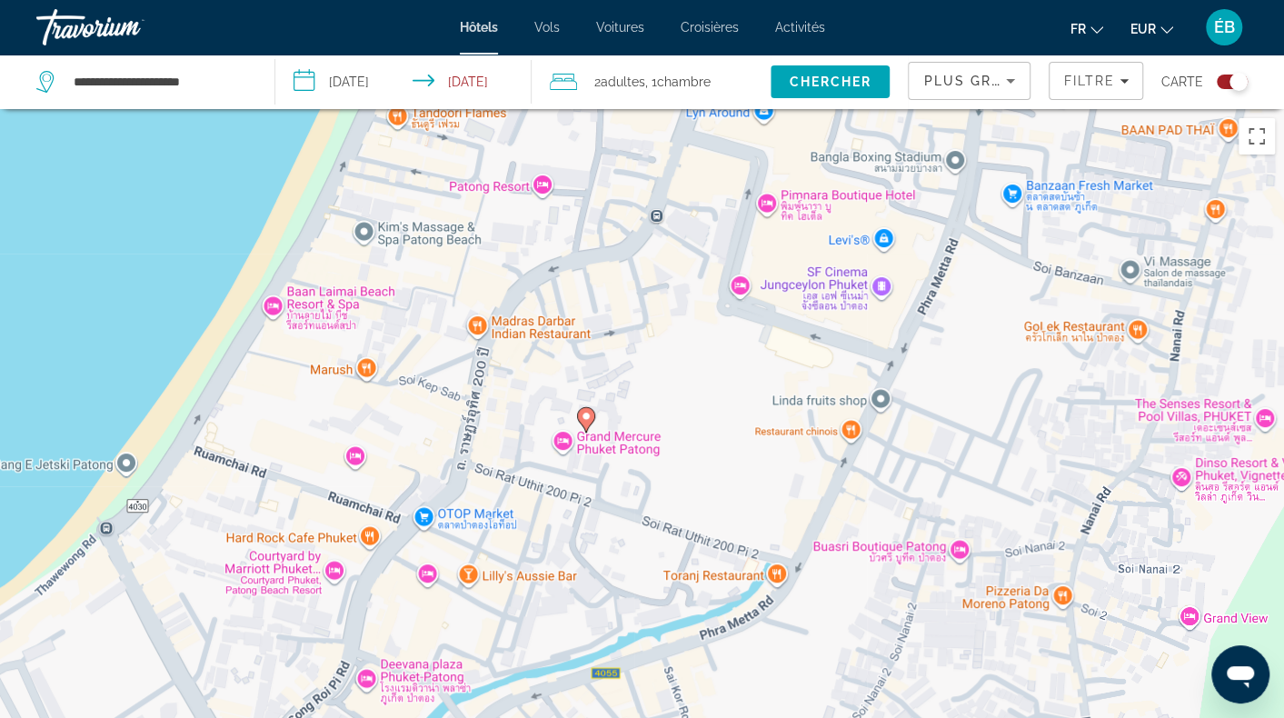
drag, startPoint x: 682, startPoint y: 561, endPoint x: 693, endPoint y: 418, distance: 143.1
click at [693, 421] on div "Pour activer le glissement avec le clavier, appuyez sur Alt+Entrée. Une fois ce…" at bounding box center [642, 468] width 1284 height 718
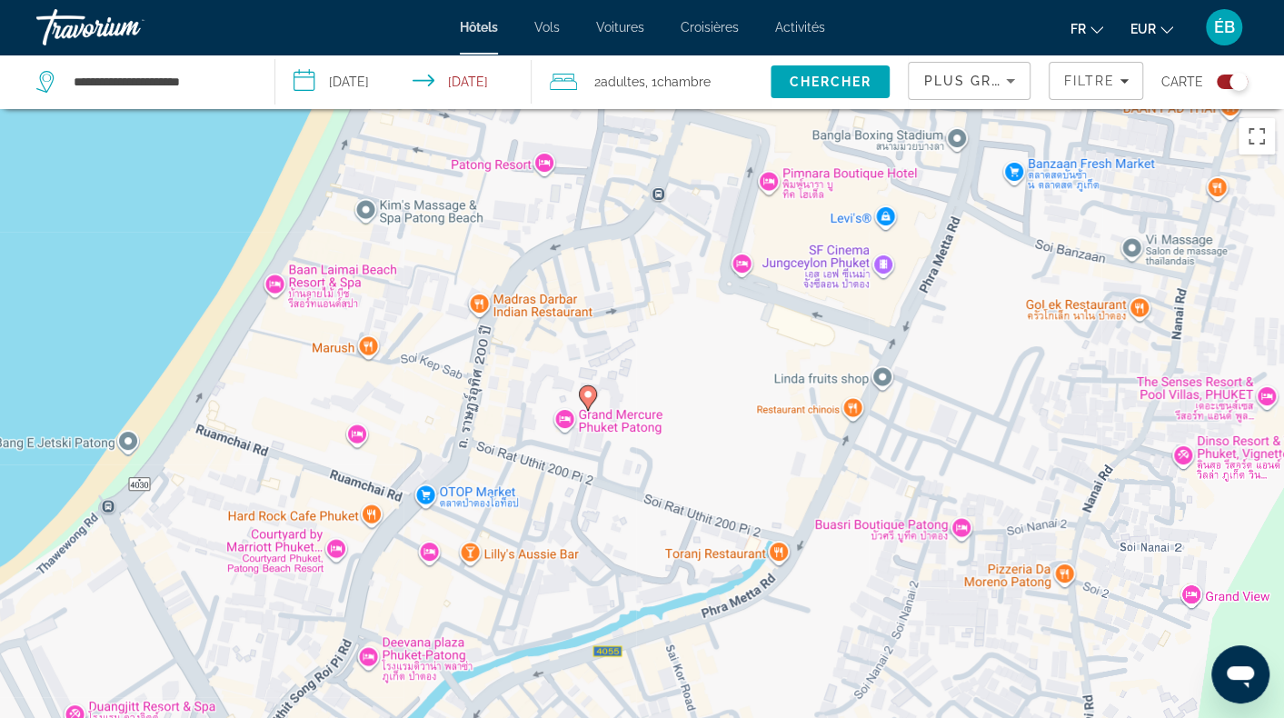
click at [584, 384] on gmp-advanced-marker "Main content" at bounding box center [588, 397] width 18 height 27
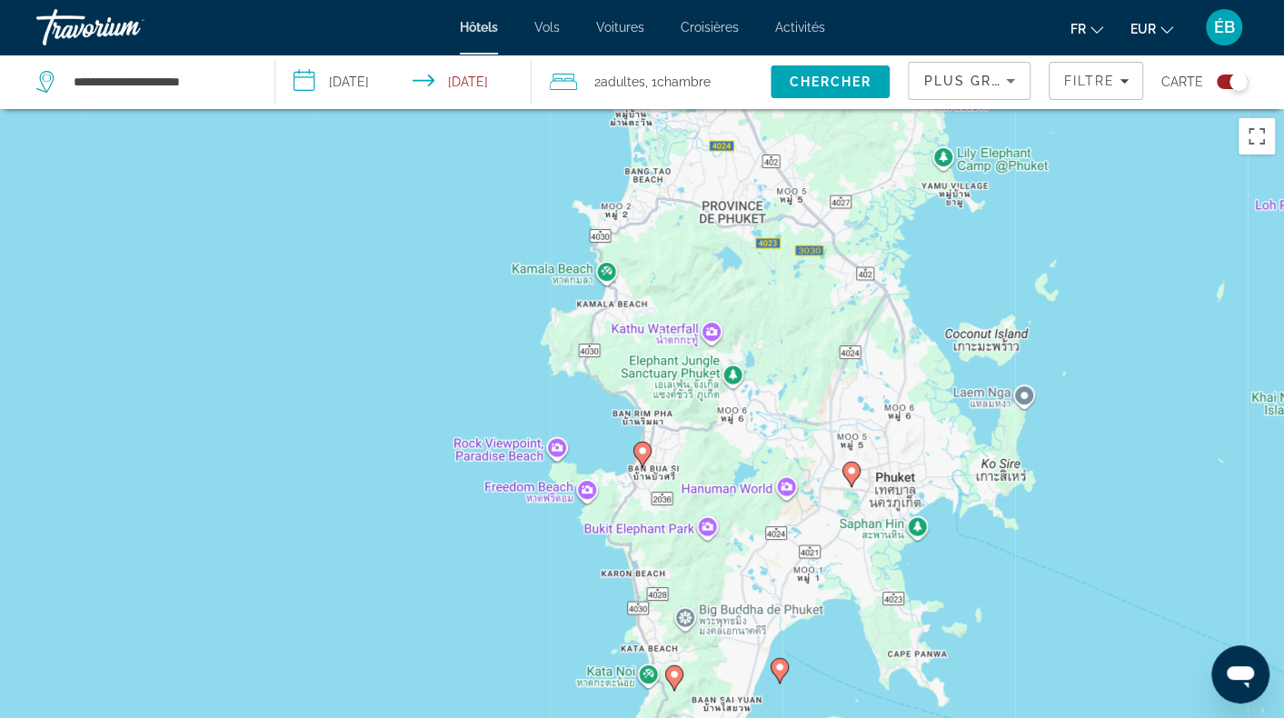
click at [642, 456] on icon "Main content" at bounding box center [642, 455] width 16 height 24
click at [851, 474] on image "Main content" at bounding box center [851, 470] width 11 height 11
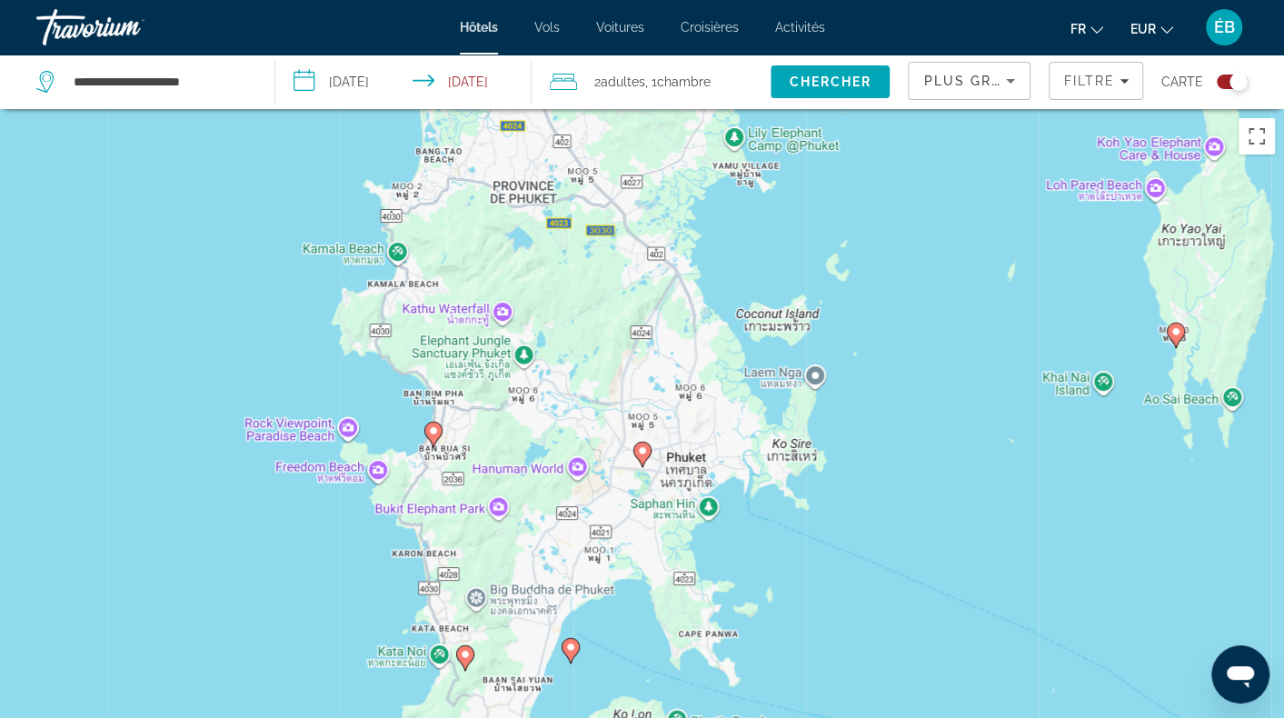
click at [565, 654] on icon "Main content" at bounding box center [570, 651] width 16 height 24
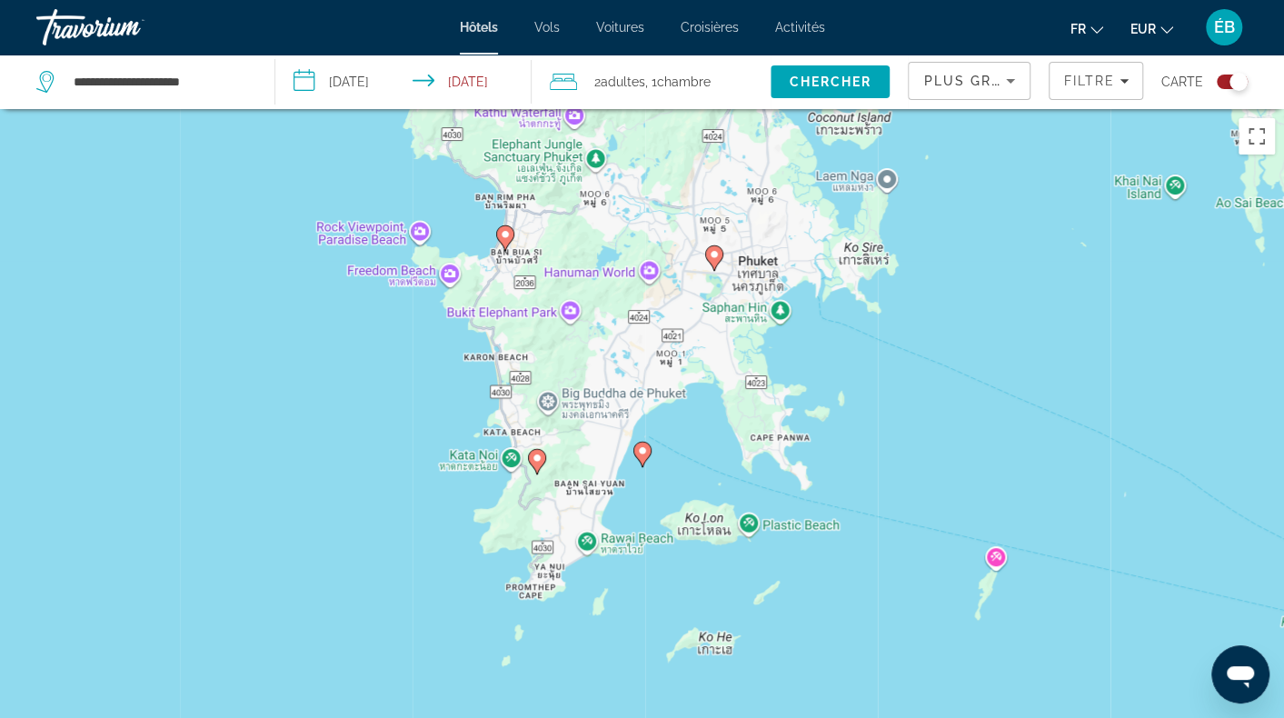
click at [537, 462] on image "Main content" at bounding box center [537, 458] width 11 height 11
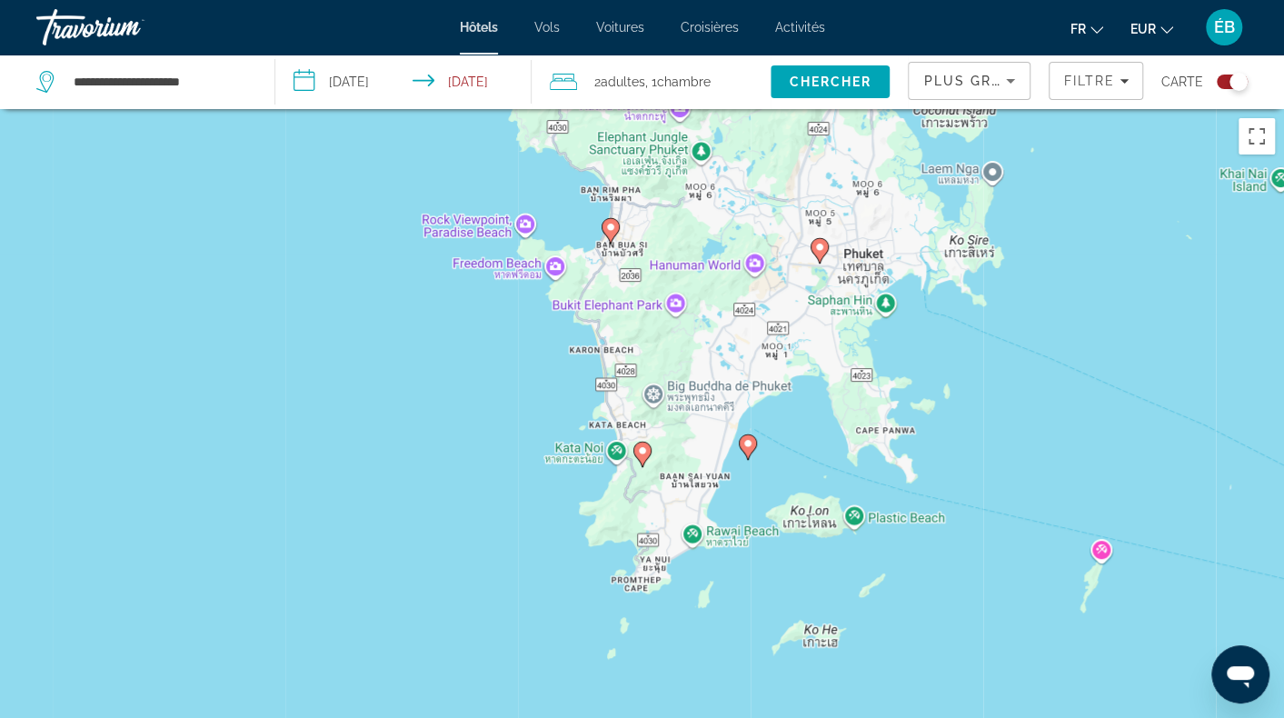
click at [607, 228] on image "Main content" at bounding box center [610, 227] width 11 height 11
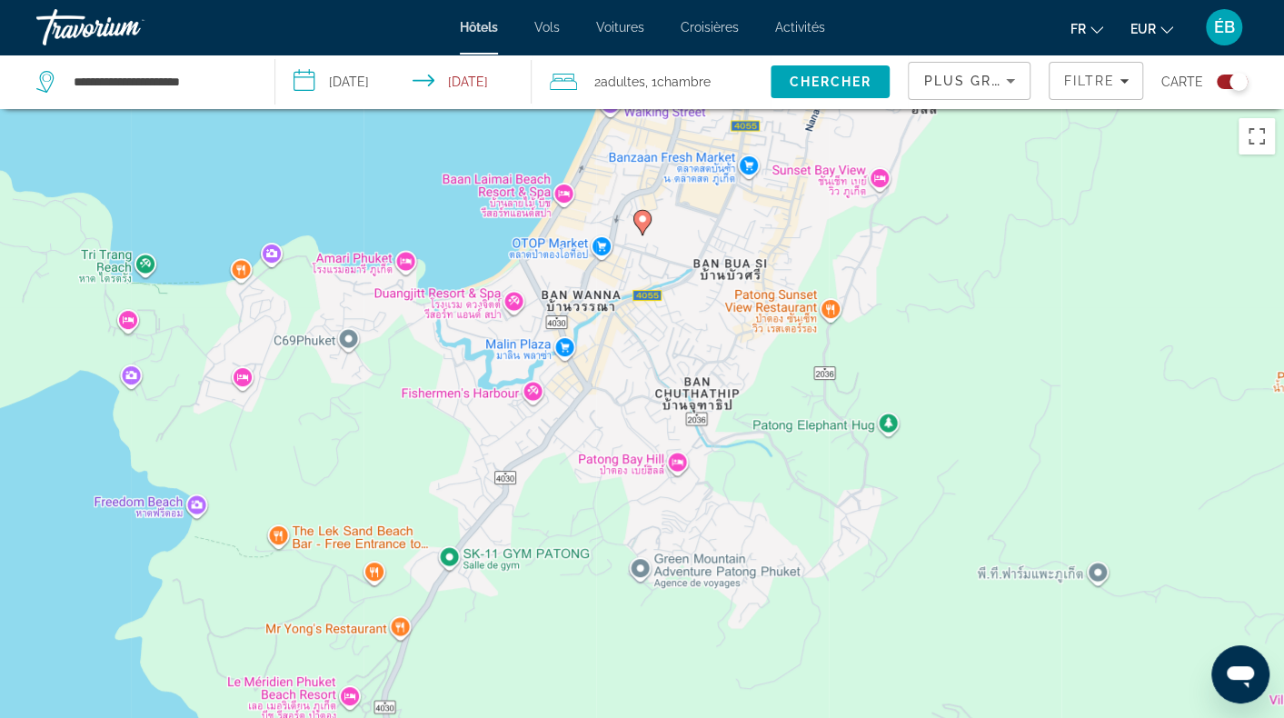
drag, startPoint x: 614, startPoint y: 226, endPoint x: 663, endPoint y: 574, distance: 351.4
click at [663, 574] on div "Pour activer le glissement avec le clavier, appuyez sur Alt+Entrée. Une fois ce…" at bounding box center [642, 468] width 1284 height 718
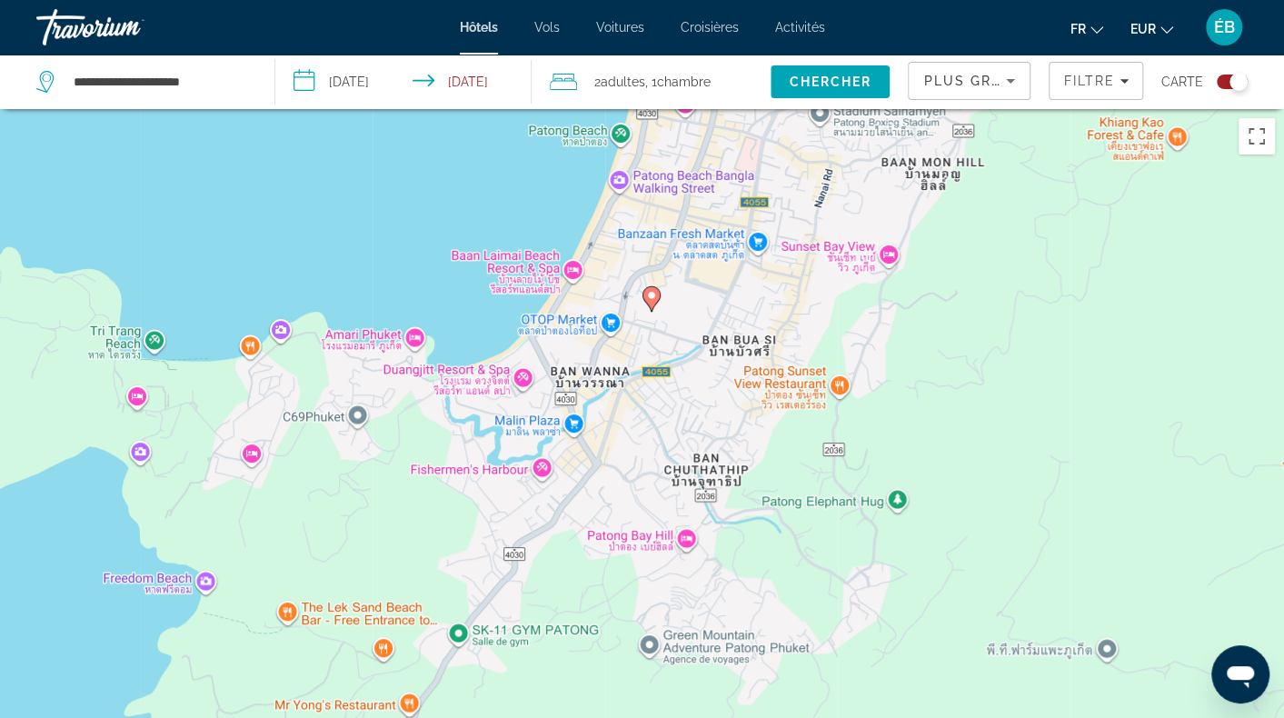
click at [652, 298] on image "Main content" at bounding box center [651, 295] width 11 height 11
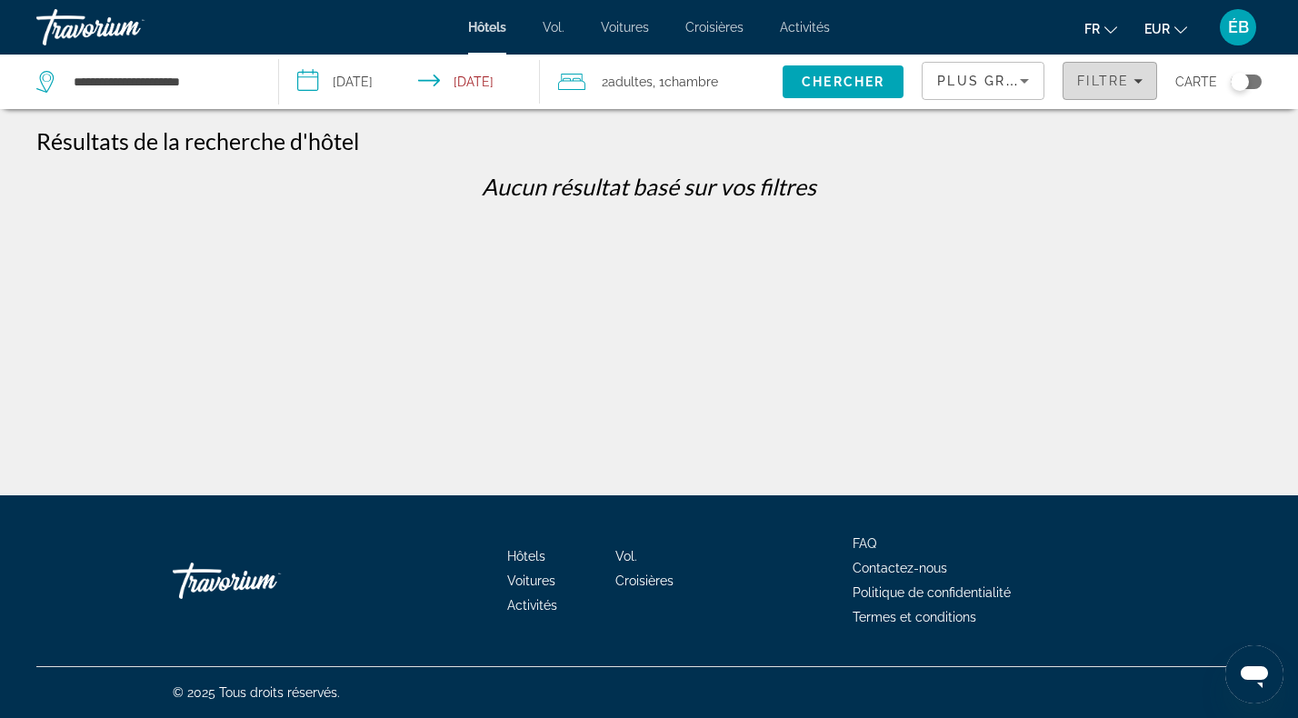
click at [1096, 84] on font "Filtre" at bounding box center [1103, 81] width 52 height 15
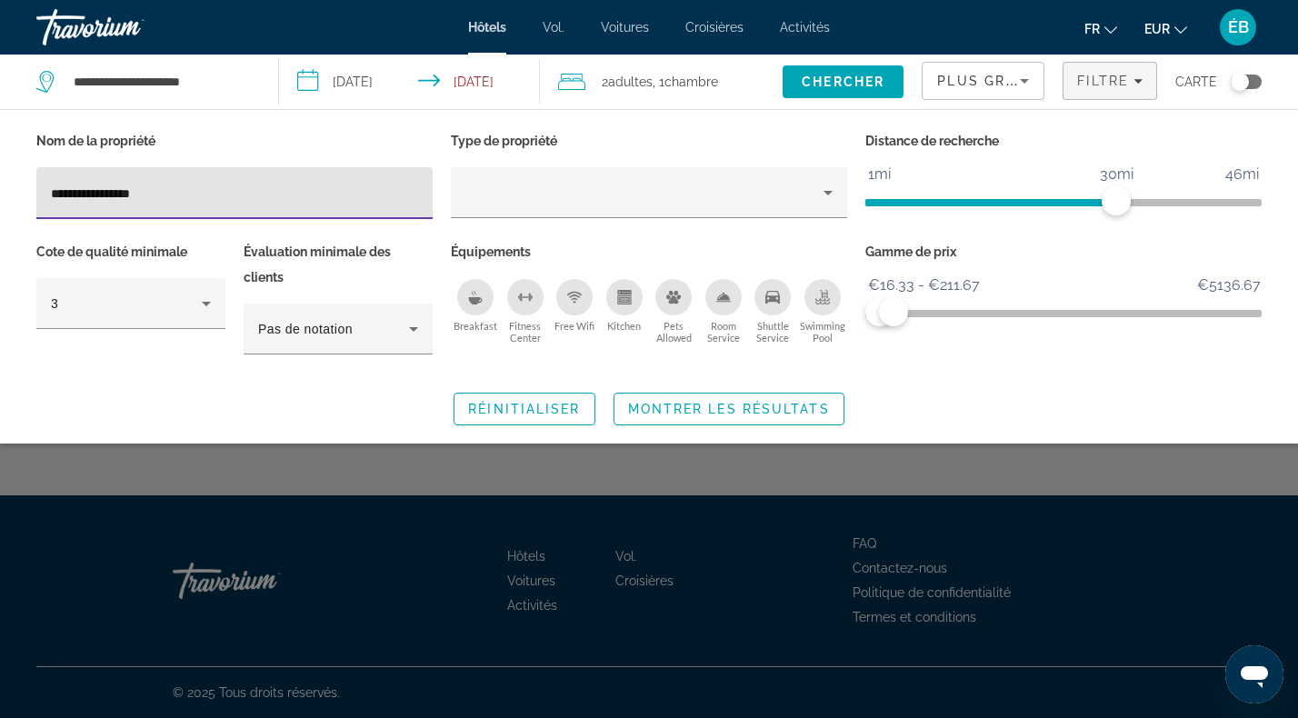
click at [243, 185] on input "**********" at bounding box center [234, 194] width 367 height 22
drag, startPoint x: 241, startPoint y: 186, endPoint x: 232, endPoint y: 179, distance: 11.6
click at [232, 179] on div "**********" at bounding box center [234, 193] width 367 height 52
click at [99, 203] on div "**********" at bounding box center [234, 193] width 367 height 52
click at [85, 187] on input "**********" at bounding box center [234, 194] width 367 height 22
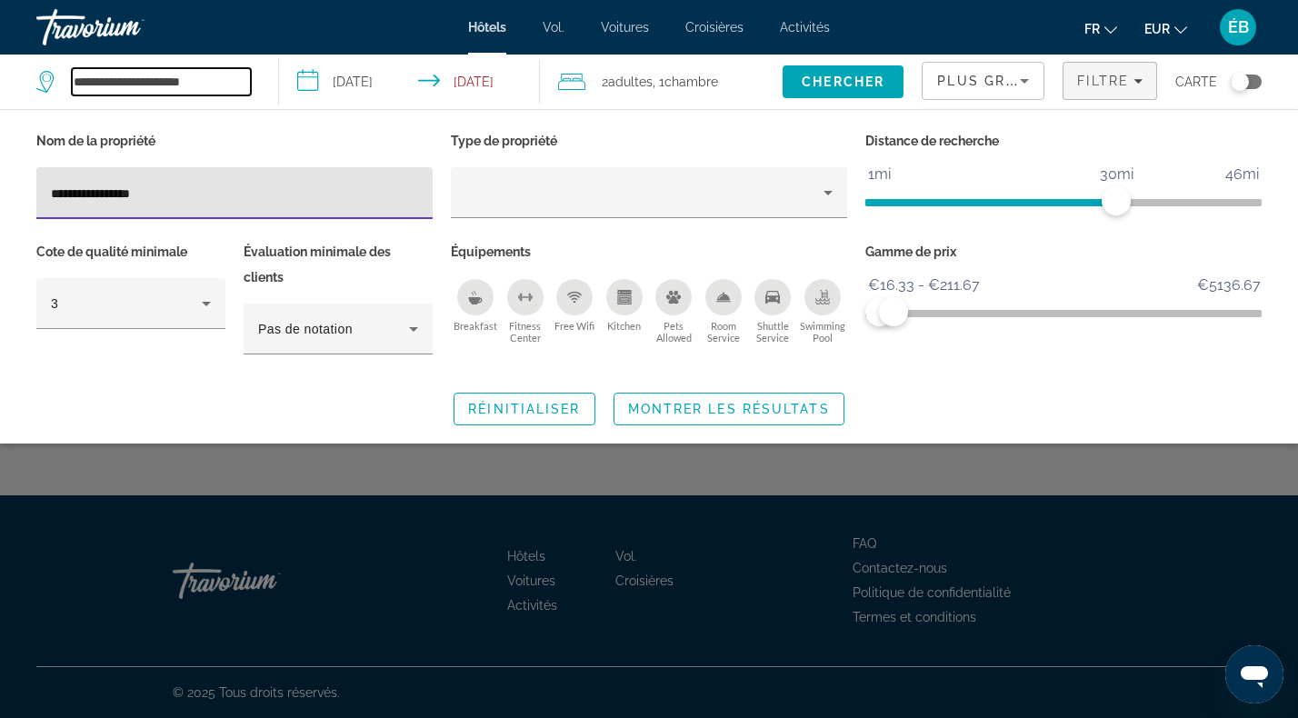
click at [204, 92] on input "**********" at bounding box center [161, 81] width 179 height 27
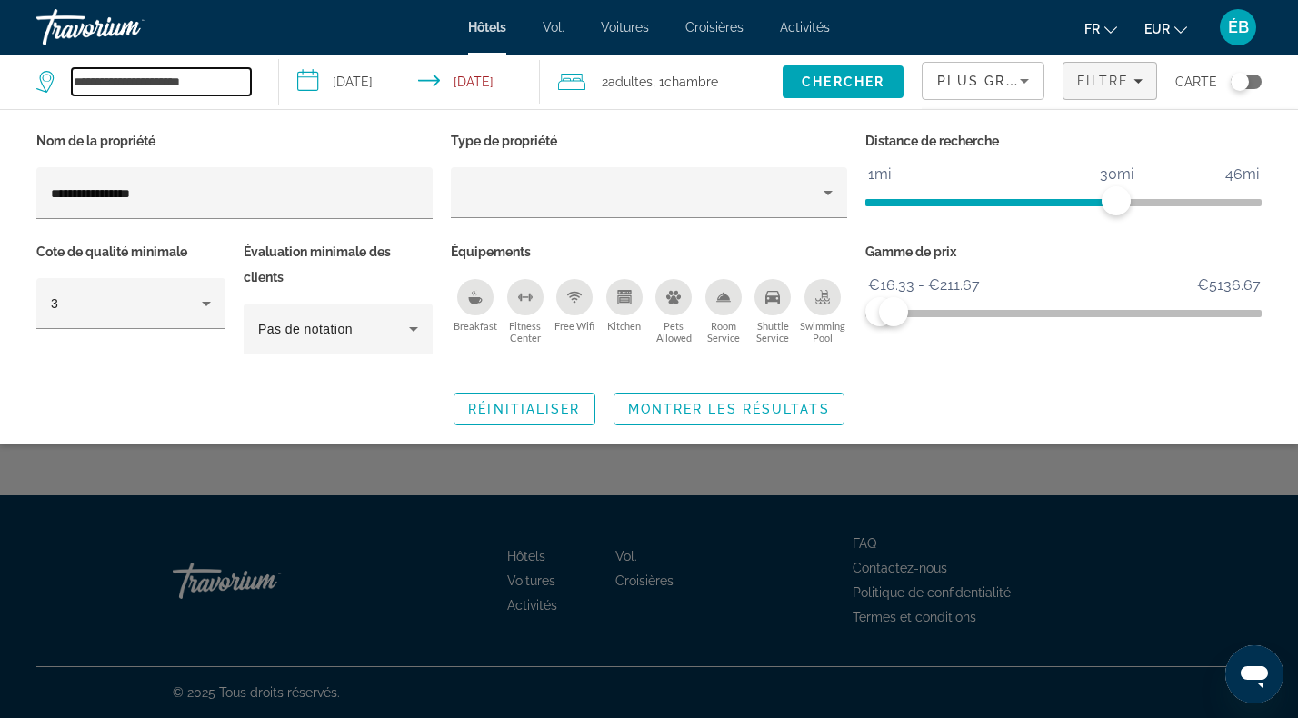
drag, startPoint x: 246, startPoint y: 83, endPoint x: -7, endPoint y: 105, distance: 254.6
click at [0, 105] on html "**********" at bounding box center [649, 359] width 1298 height 718
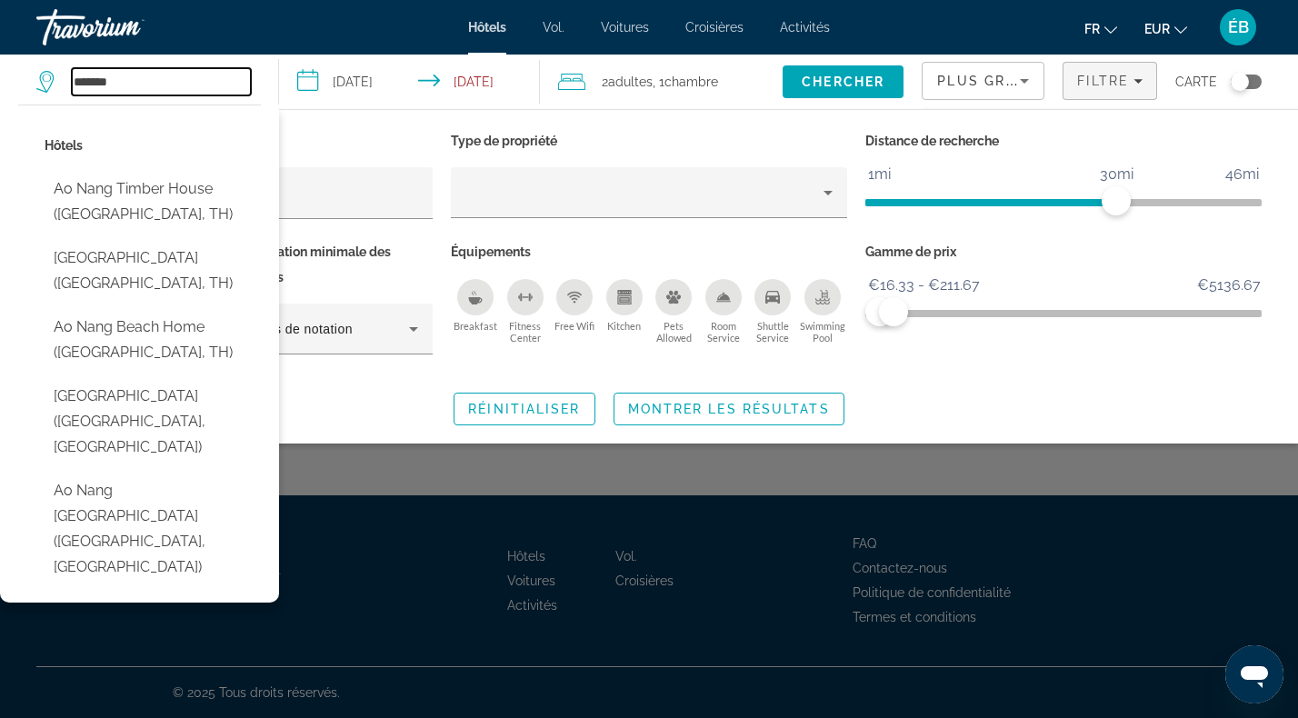
click at [100, 81] on input "*******" at bounding box center [161, 81] width 179 height 27
type input "*******"
drag, startPoint x: 147, startPoint y: 88, endPoint x: -7, endPoint y: 114, distance: 156.6
click at [0, 114] on html "**********" at bounding box center [649, 359] width 1298 height 718
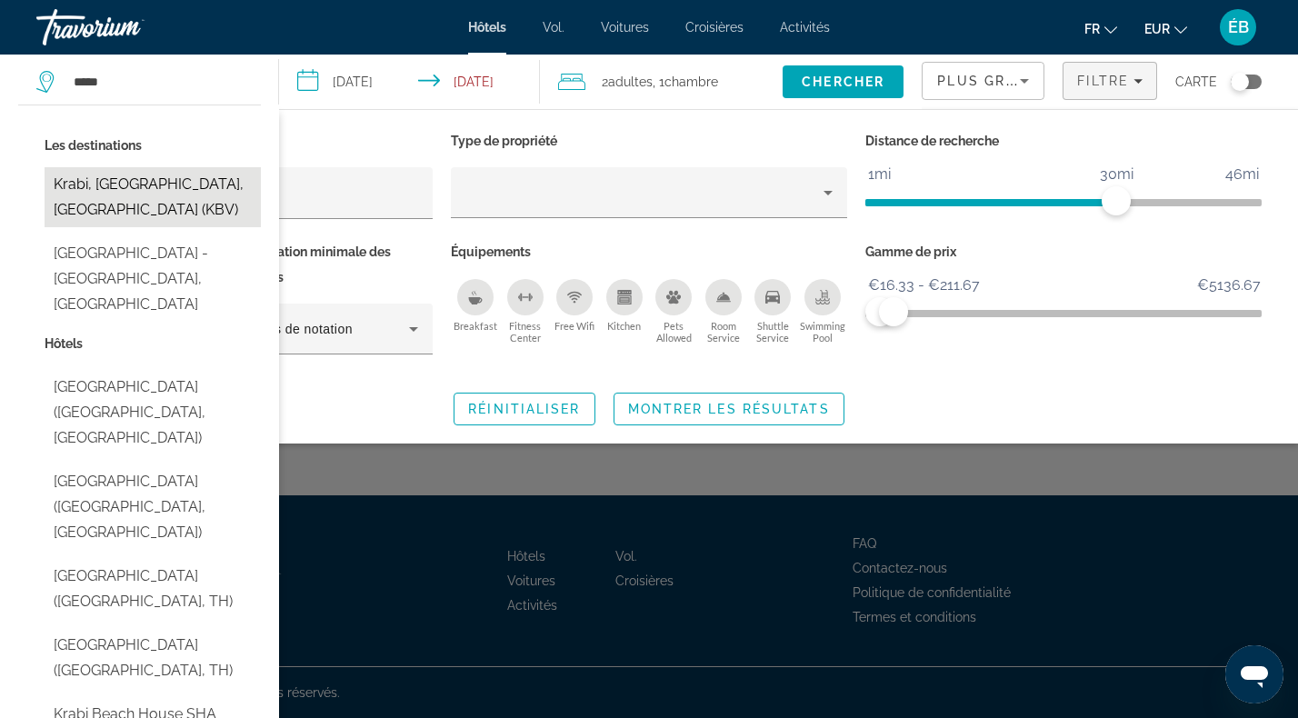
click at [98, 179] on button "Krabi, [GEOGRAPHIC_DATA], [GEOGRAPHIC_DATA] (KBV)" at bounding box center [153, 197] width 216 height 60
type input "**********"
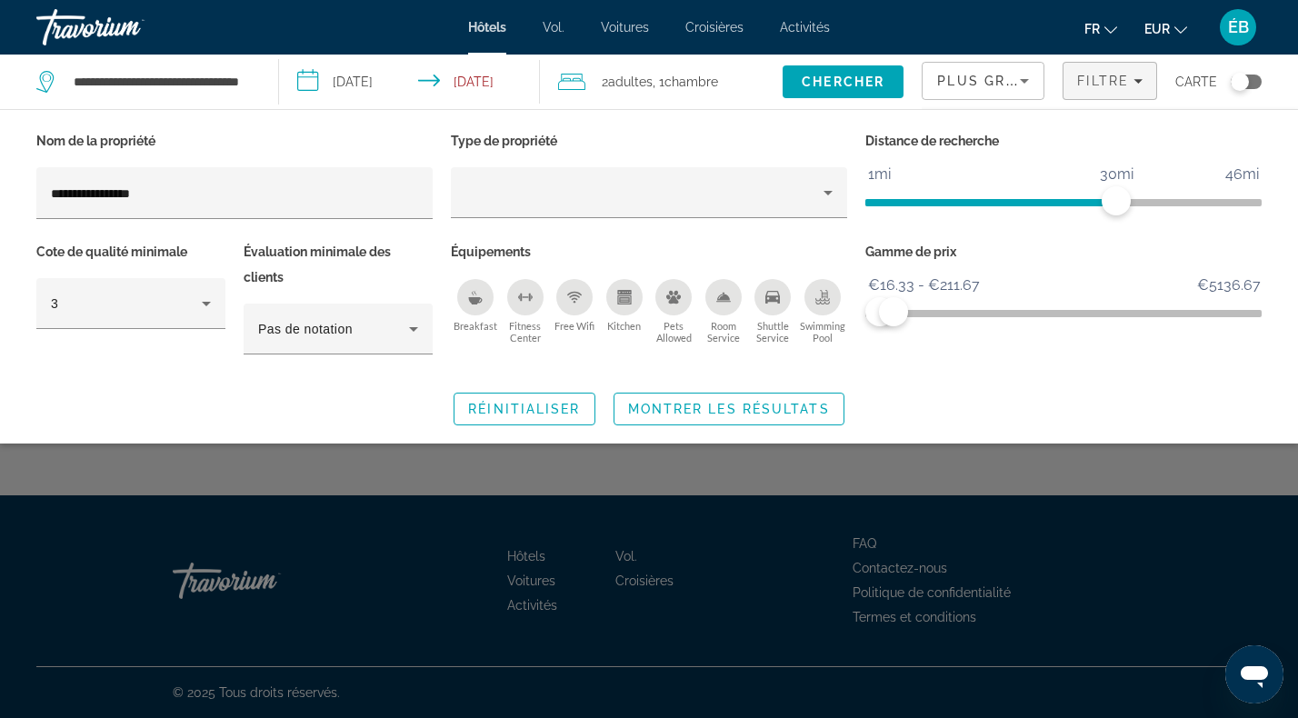
click at [382, 76] on input "**********" at bounding box center [413, 85] width 268 height 60
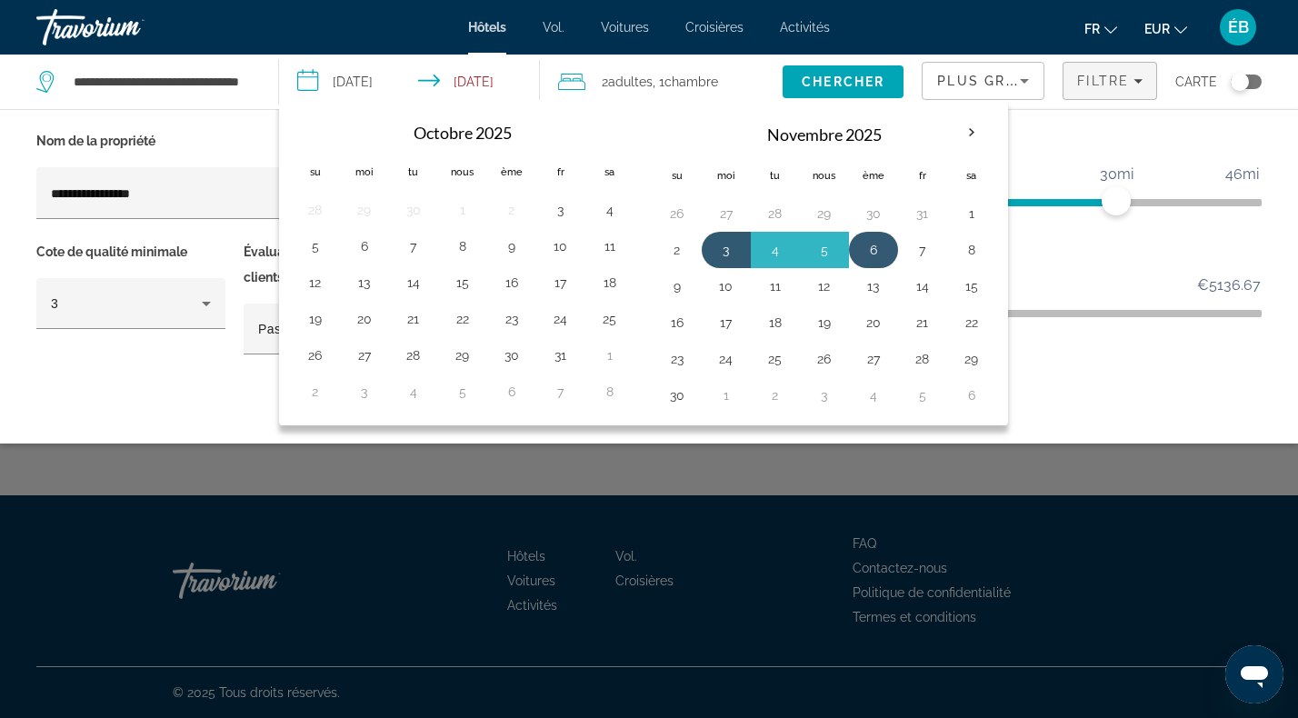
click at [863, 241] on button "6" at bounding box center [873, 249] width 29 height 25
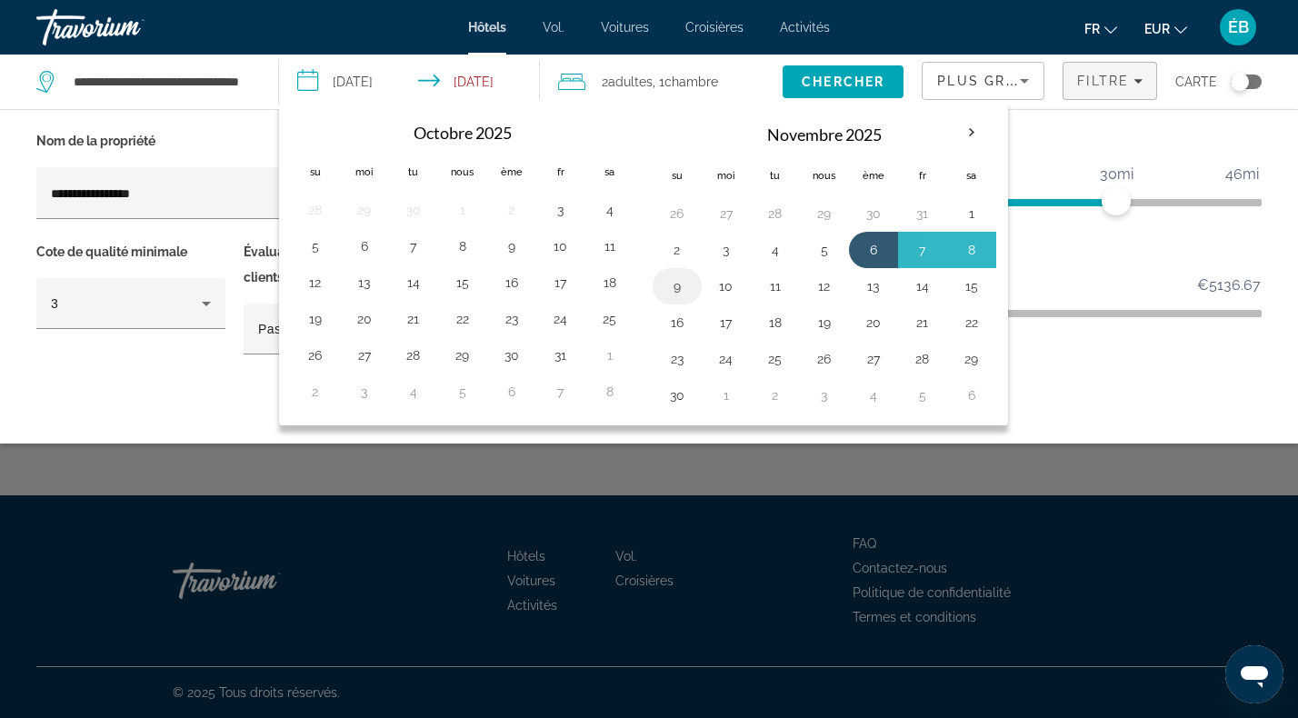
click at [678, 285] on button "9" at bounding box center [677, 286] width 29 height 25
type input "**********"
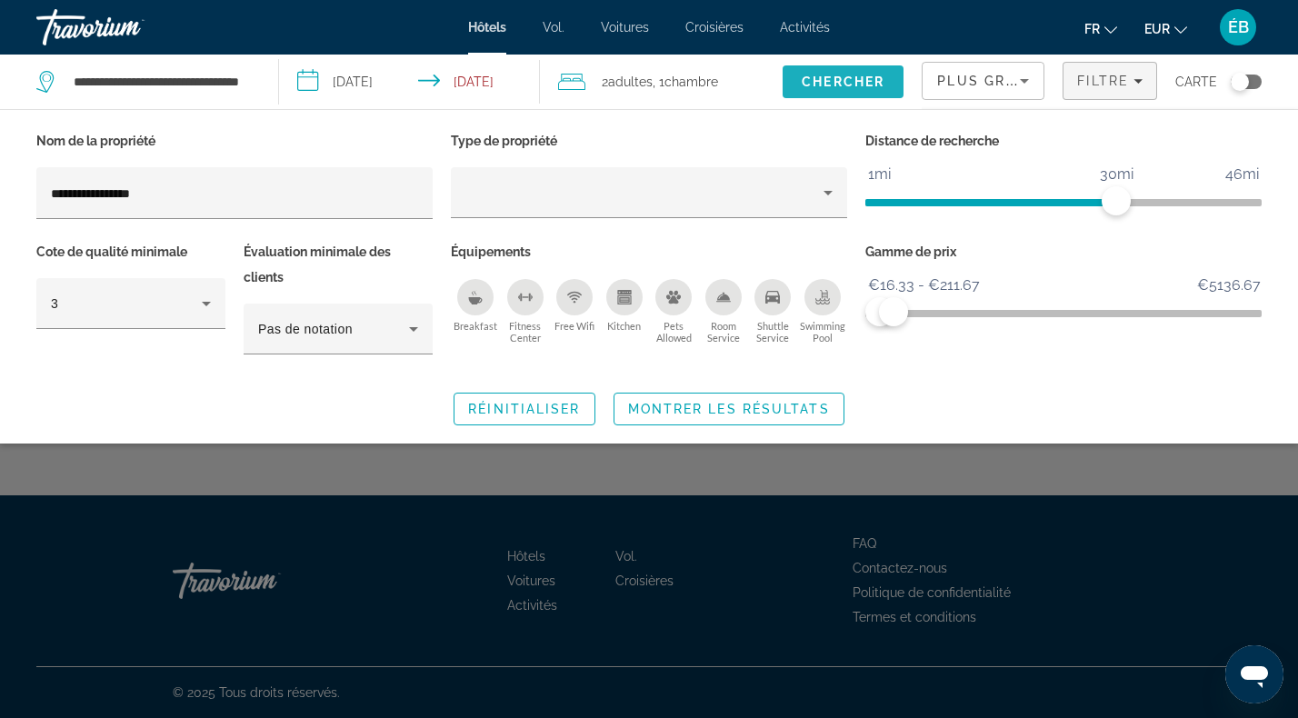
click at [834, 92] on button "Chercher" at bounding box center [843, 81] width 121 height 33
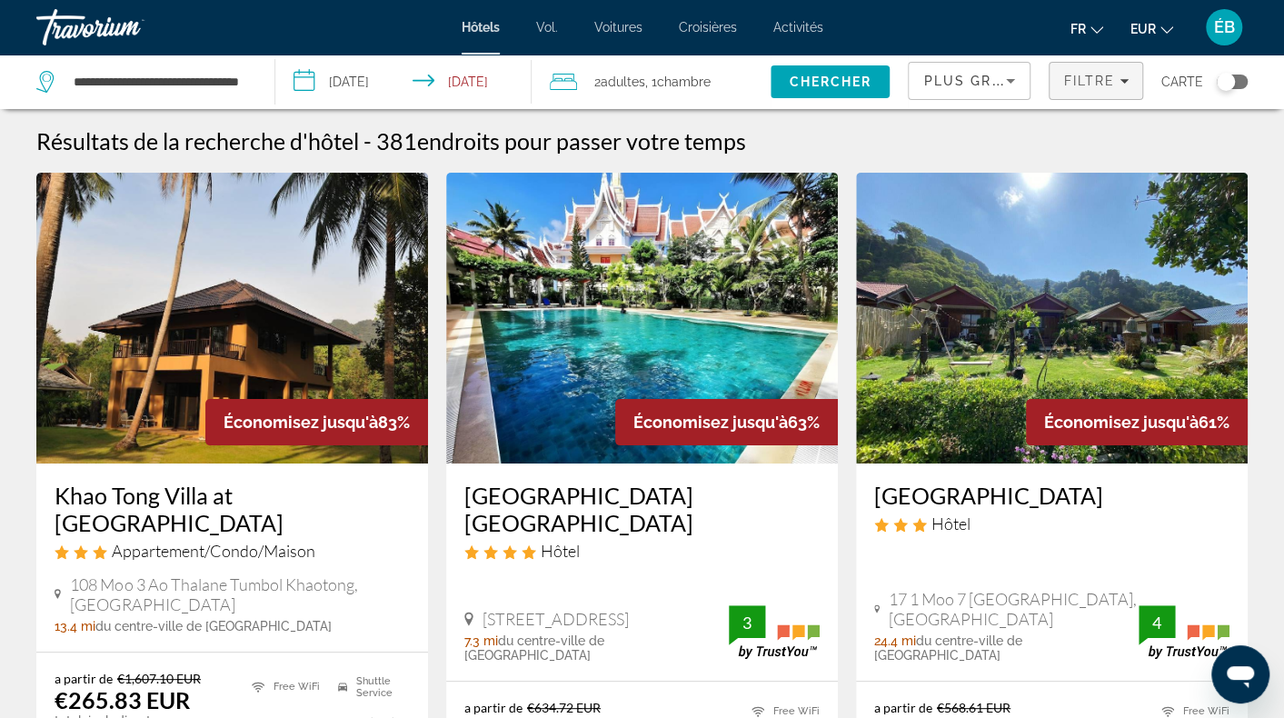
click at [1103, 94] on span "Filtres" at bounding box center [1096, 81] width 93 height 44
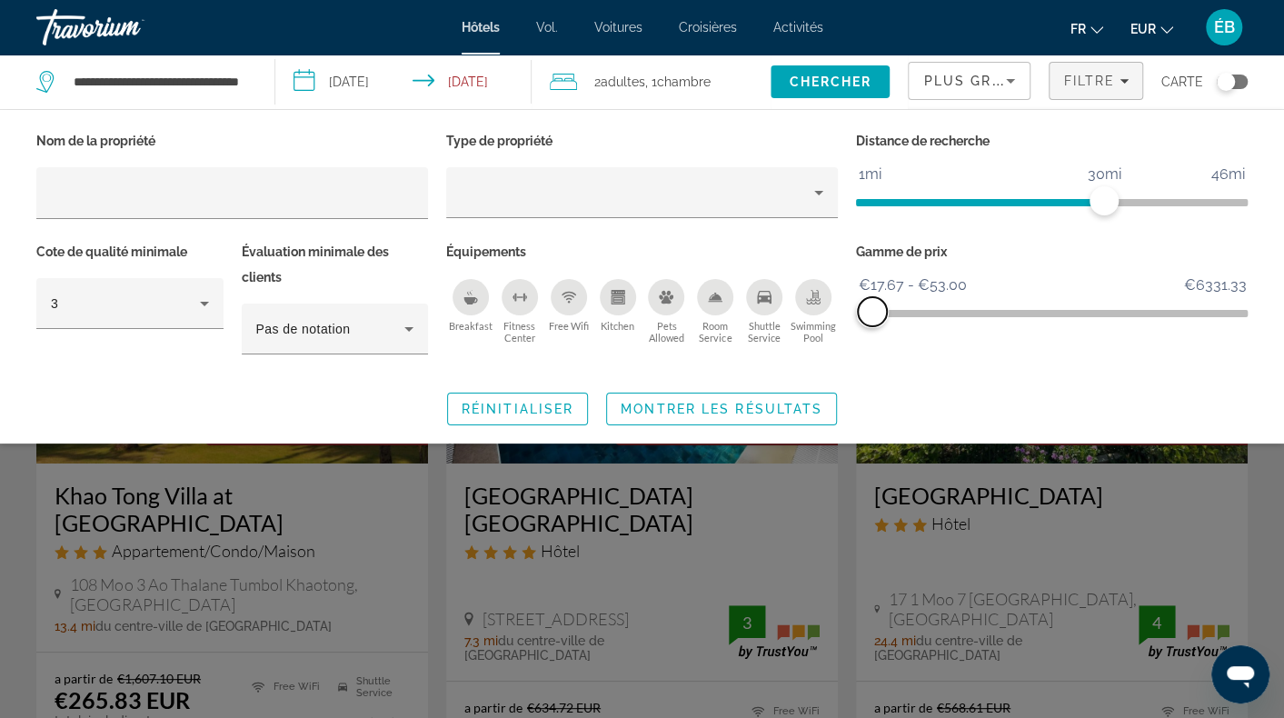
drag, startPoint x: 1229, startPoint y: 306, endPoint x: 873, endPoint y: 310, distance: 356.3
click at [873, 310] on span "ngx-slider-max" at bounding box center [872, 311] width 29 height 29
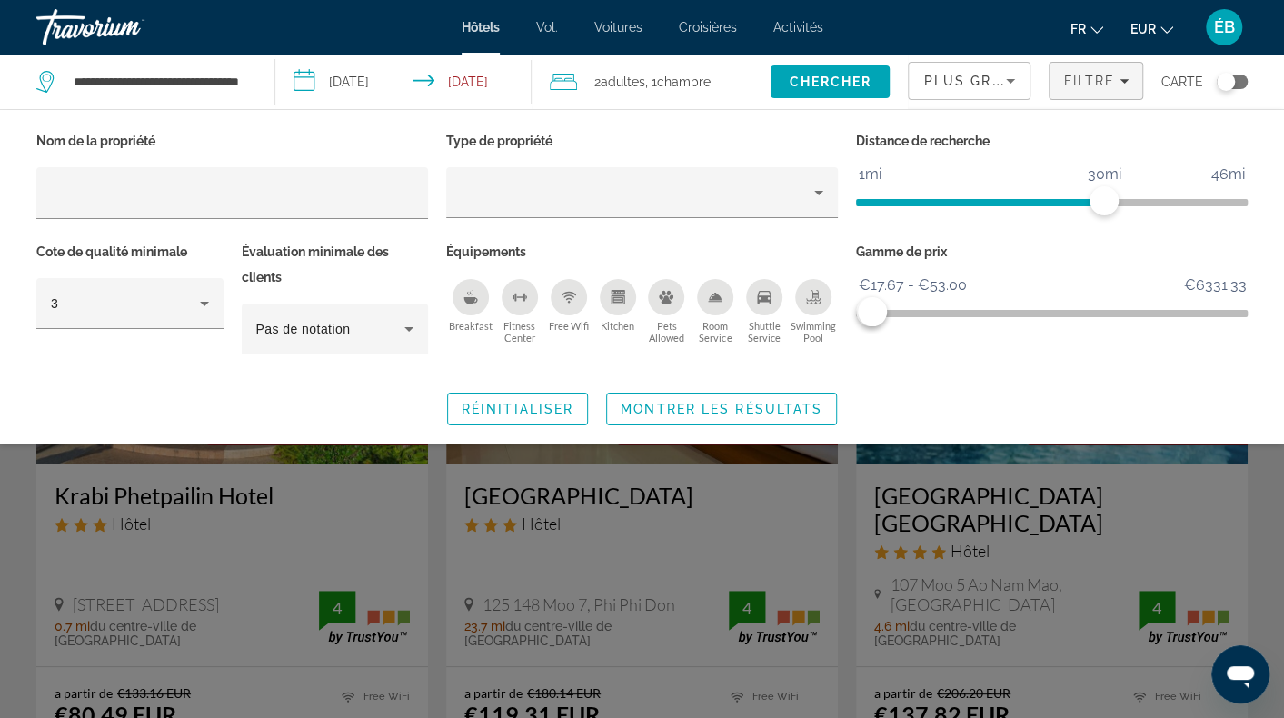
click at [1216, 85] on button "Basculer la carte" at bounding box center [1225, 82] width 45 height 16
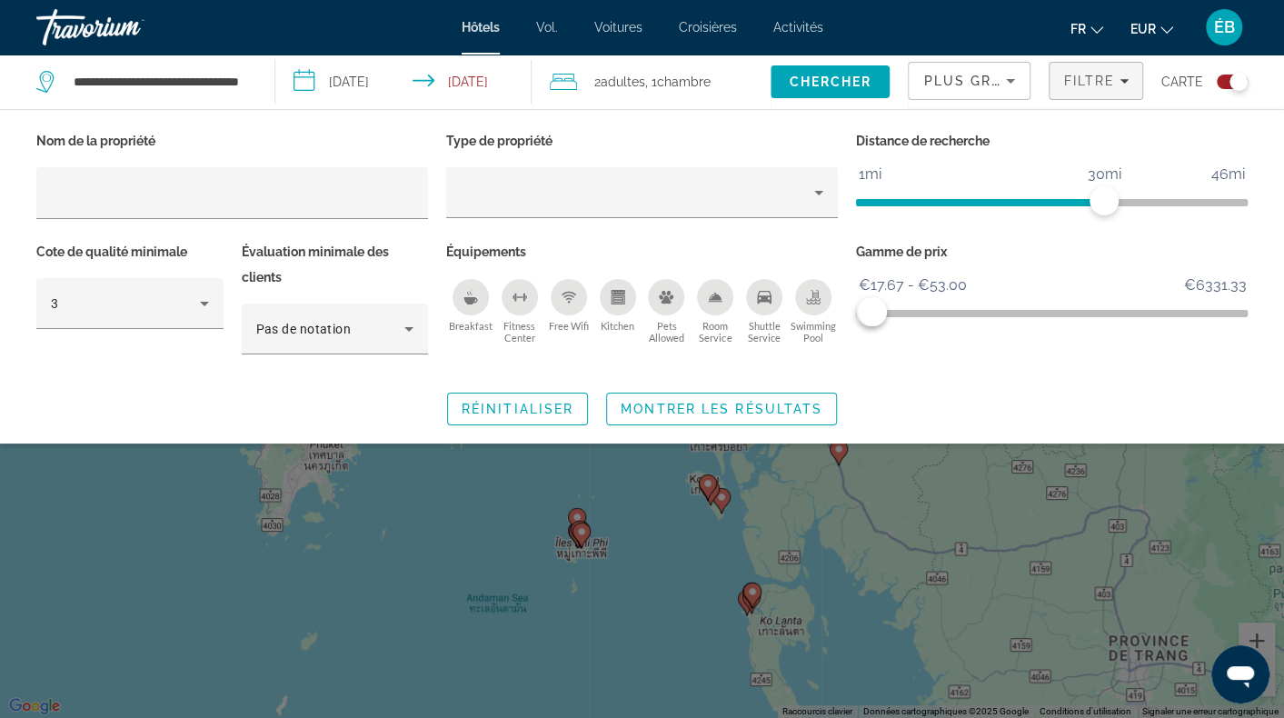
click at [670, 550] on div "Widget de recherche" at bounding box center [642, 495] width 1284 height 445
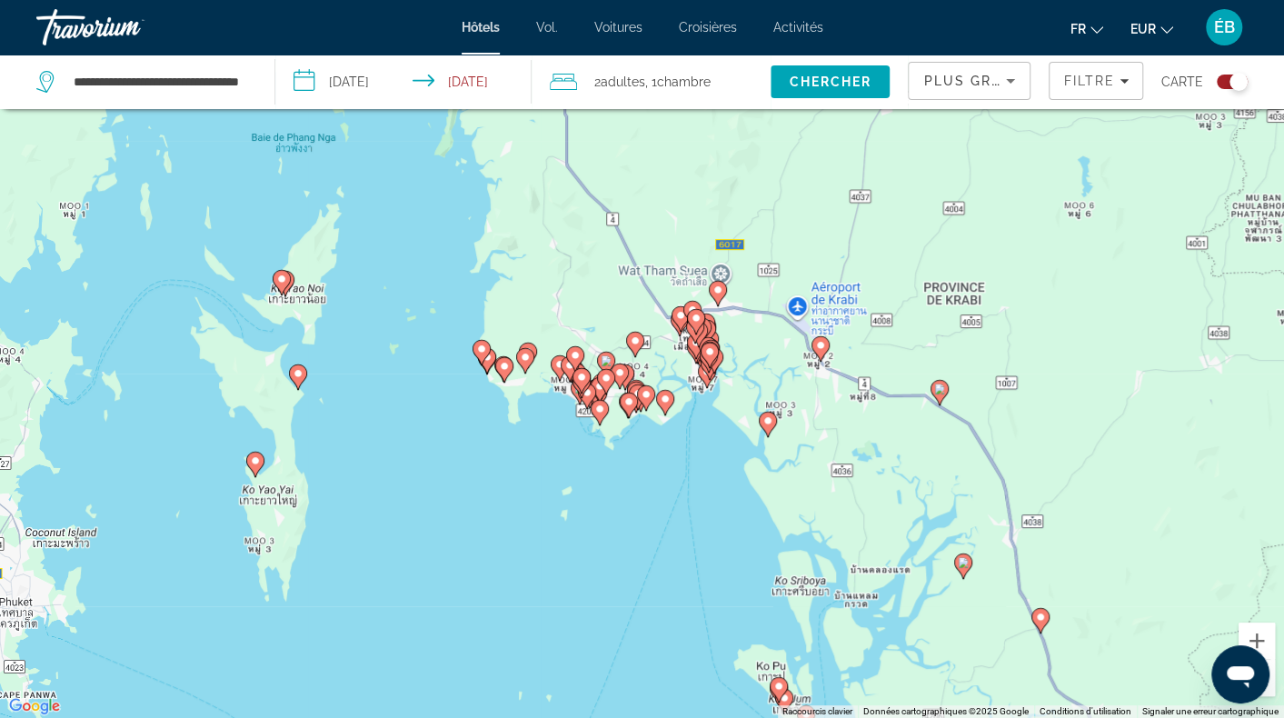
drag, startPoint x: 629, startPoint y: 480, endPoint x: 631, endPoint y: 517, distance: 37.3
click at [631, 517] on div "Pour activer le glissement avec le clavier, appuyez sur Alt+Entrée. Une fois ce…" at bounding box center [642, 359] width 1284 height 718
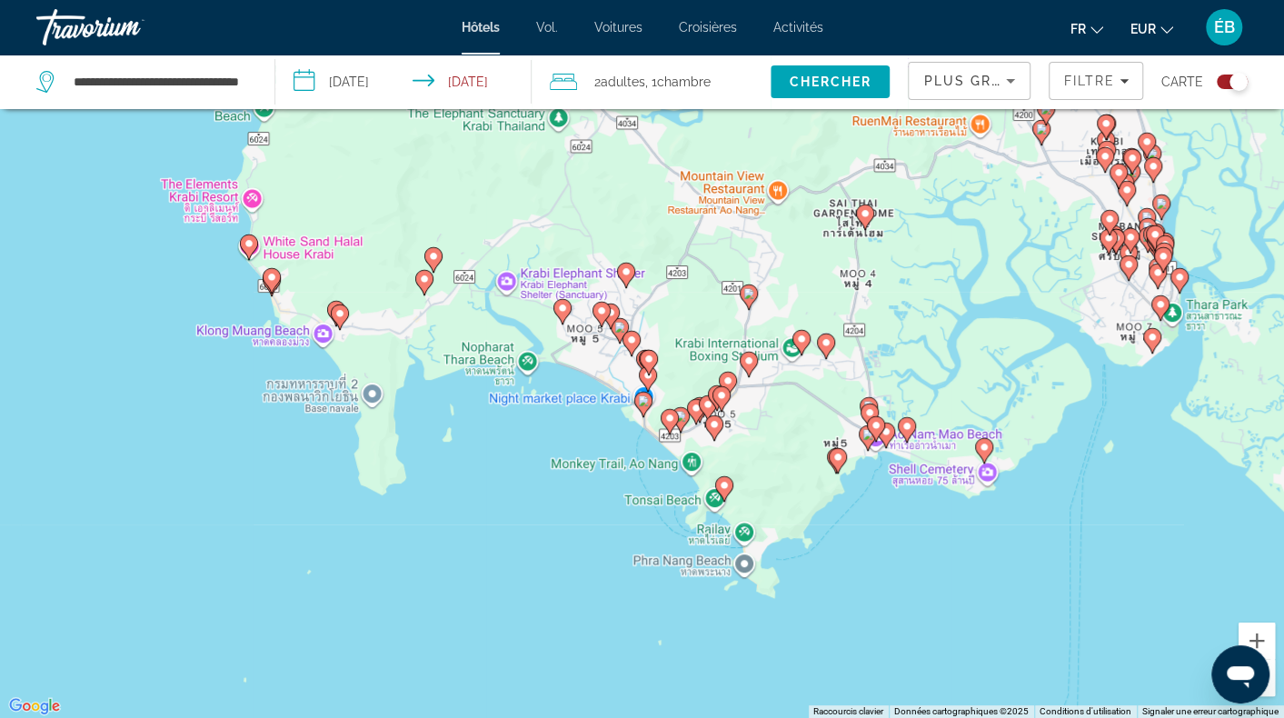
drag, startPoint x: 500, startPoint y: 385, endPoint x: 684, endPoint y: 597, distance: 280.3
click at [684, 597] on div "Pour activer le glissement avec le clavier, appuyez sur Alt+Entrée. Une fois ce…" at bounding box center [642, 359] width 1284 height 718
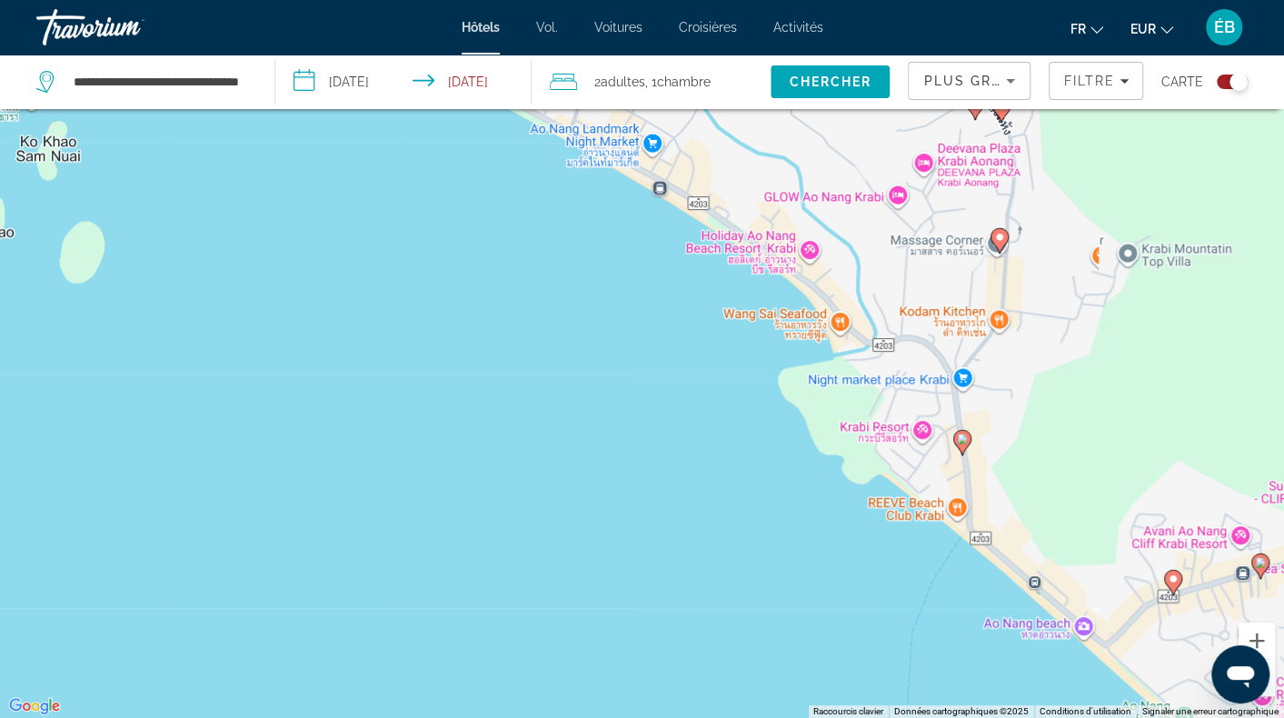
drag, startPoint x: 605, startPoint y: 374, endPoint x: 624, endPoint y: 650, distance: 276.1
click at [624, 650] on div "Pour activer le glissement avec le clavier, appuyez sur Alt+Entrée. Une fois ce…" at bounding box center [642, 359] width 1284 height 718
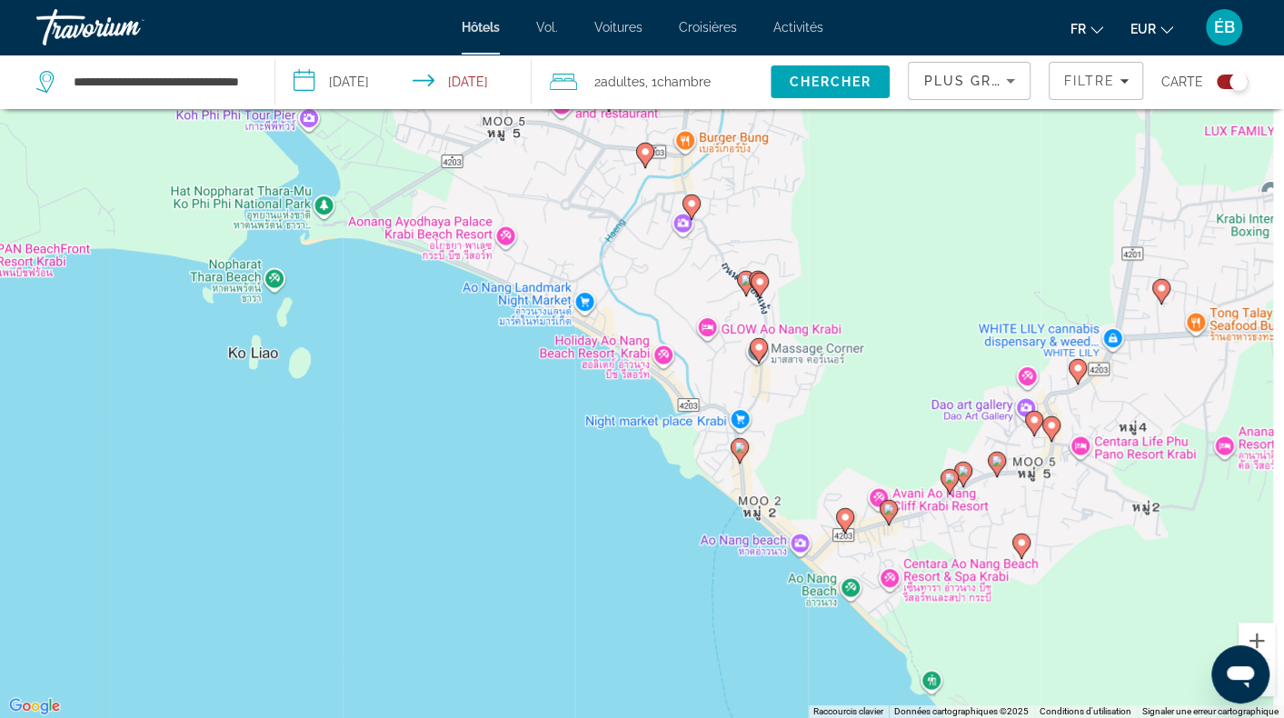
drag, startPoint x: 633, startPoint y: 368, endPoint x: 560, endPoint y: 404, distance: 80.9
click at [560, 404] on div "Pour activer le glissement avec le clavier, appuyez sur Alt+Entrée. Une fois ce…" at bounding box center [642, 359] width 1284 height 718
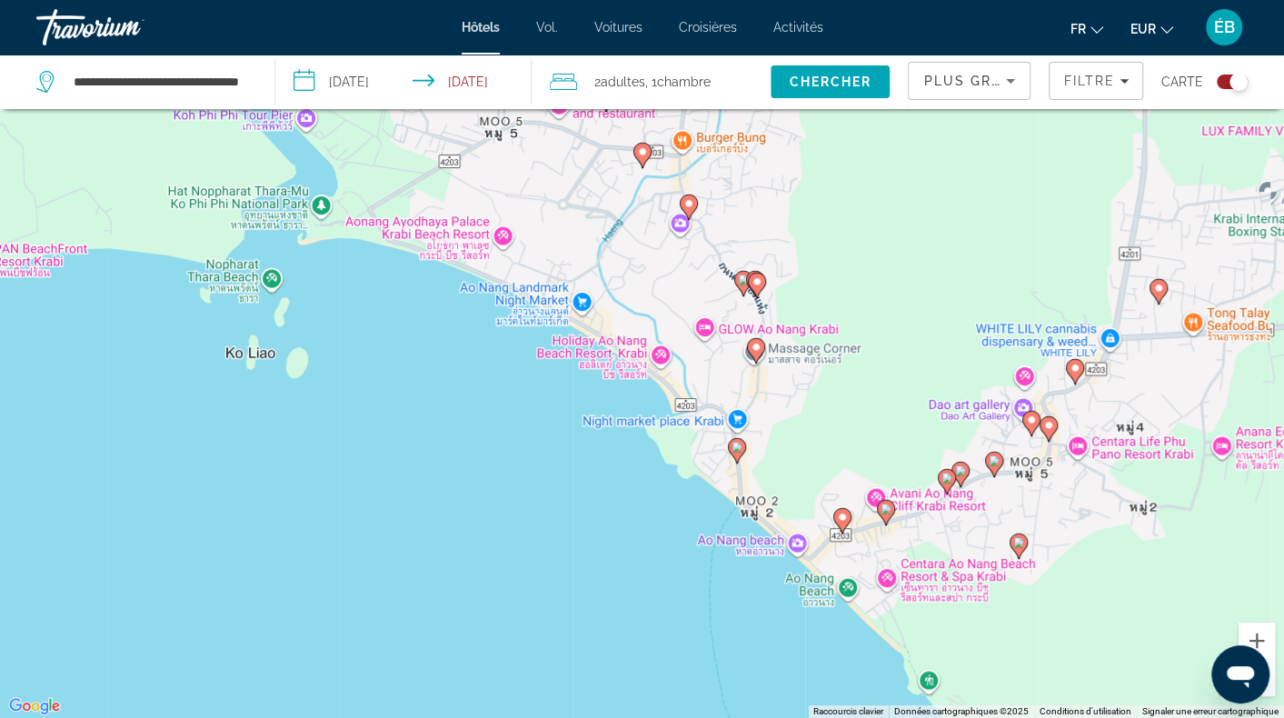
click at [728, 446] on icon "Contenu principal" at bounding box center [737, 450] width 18 height 25
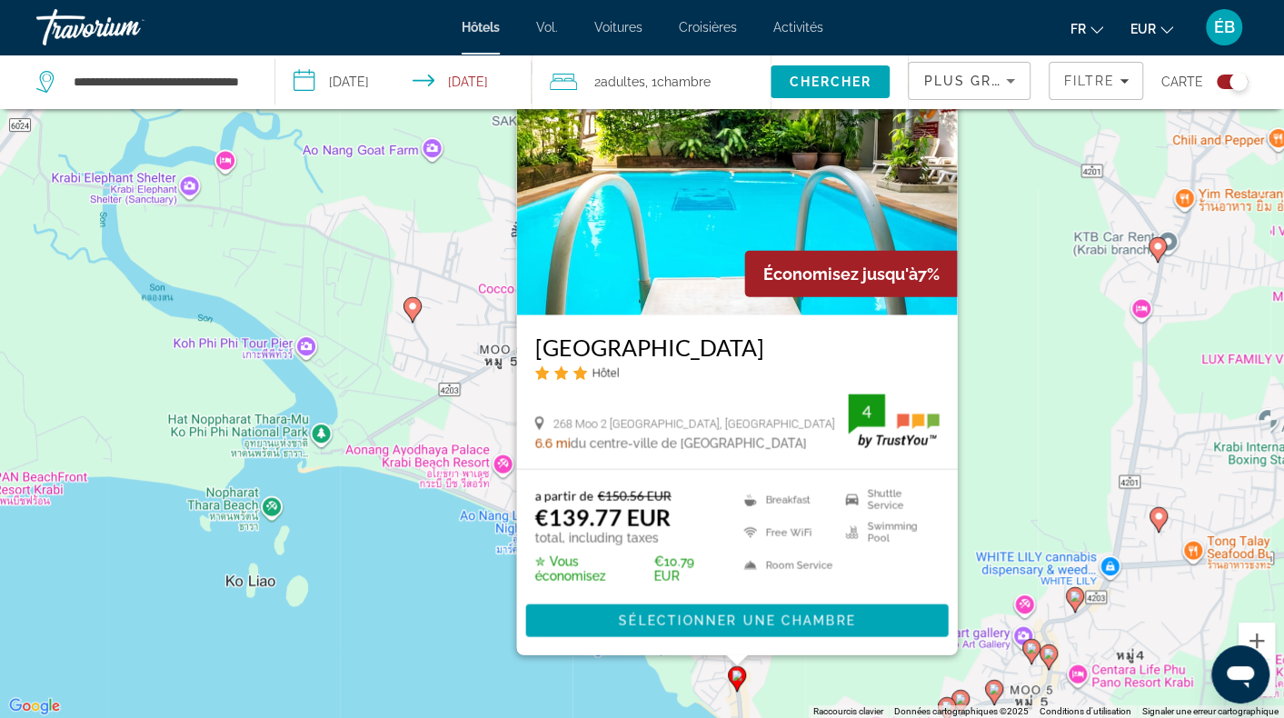
click at [636, 661] on div "Pour activer le glissement avec le clavier, appuyez sur Alt+Entrée. Une fois ce…" at bounding box center [642, 359] width 1284 height 718
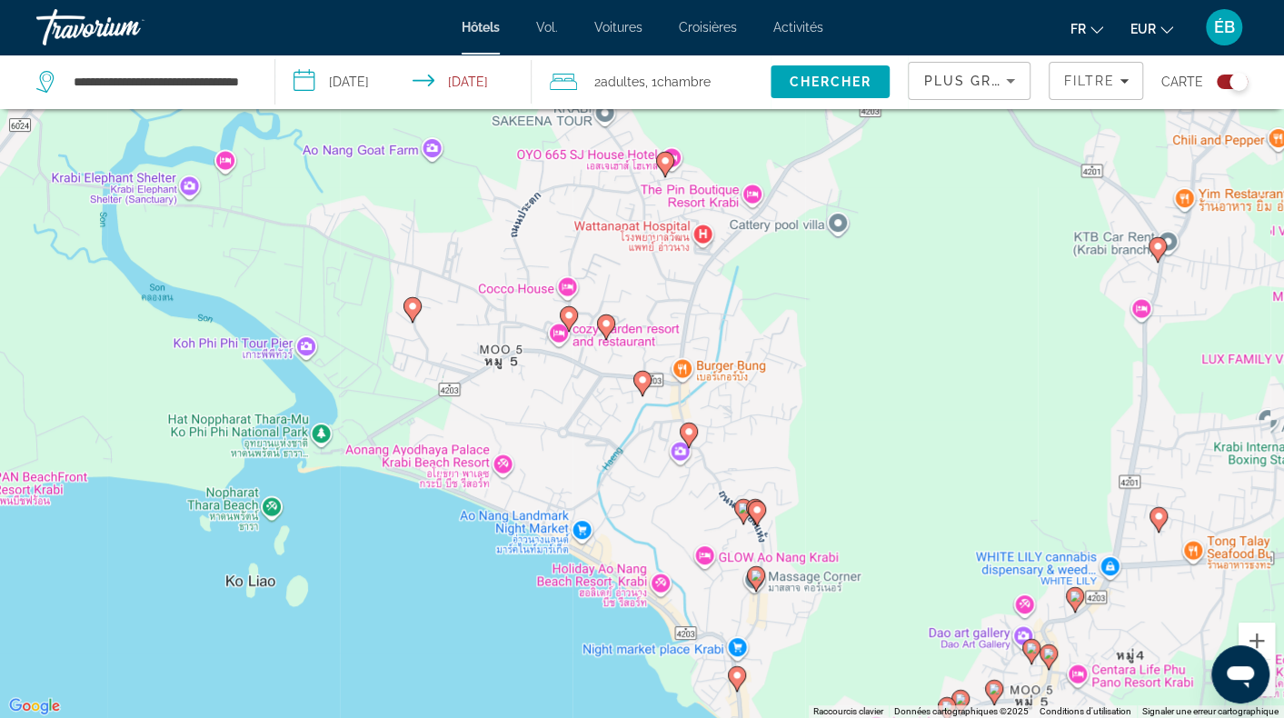
click at [758, 568] on icon "Contenu principal" at bounding box center [755, 579] width 16 height 24
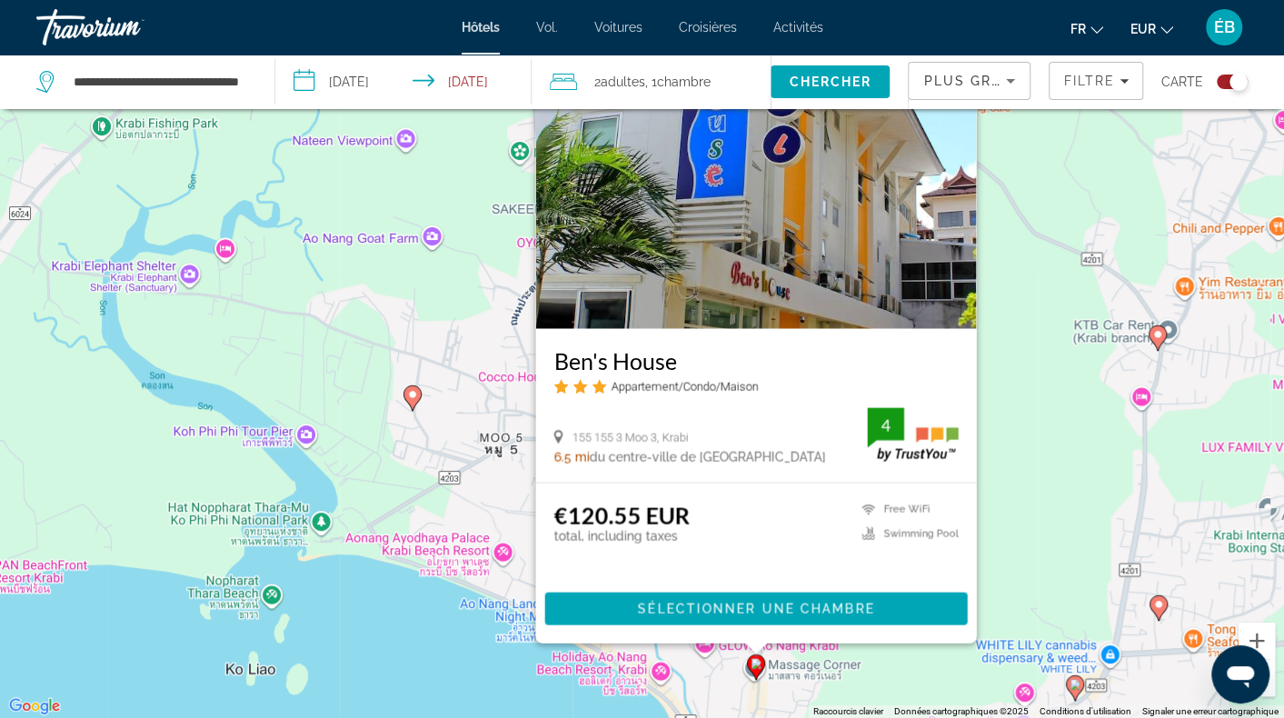
click at [414, 394] on image "Contenu principal" at bounding box center [412, 394] width 11 height 11
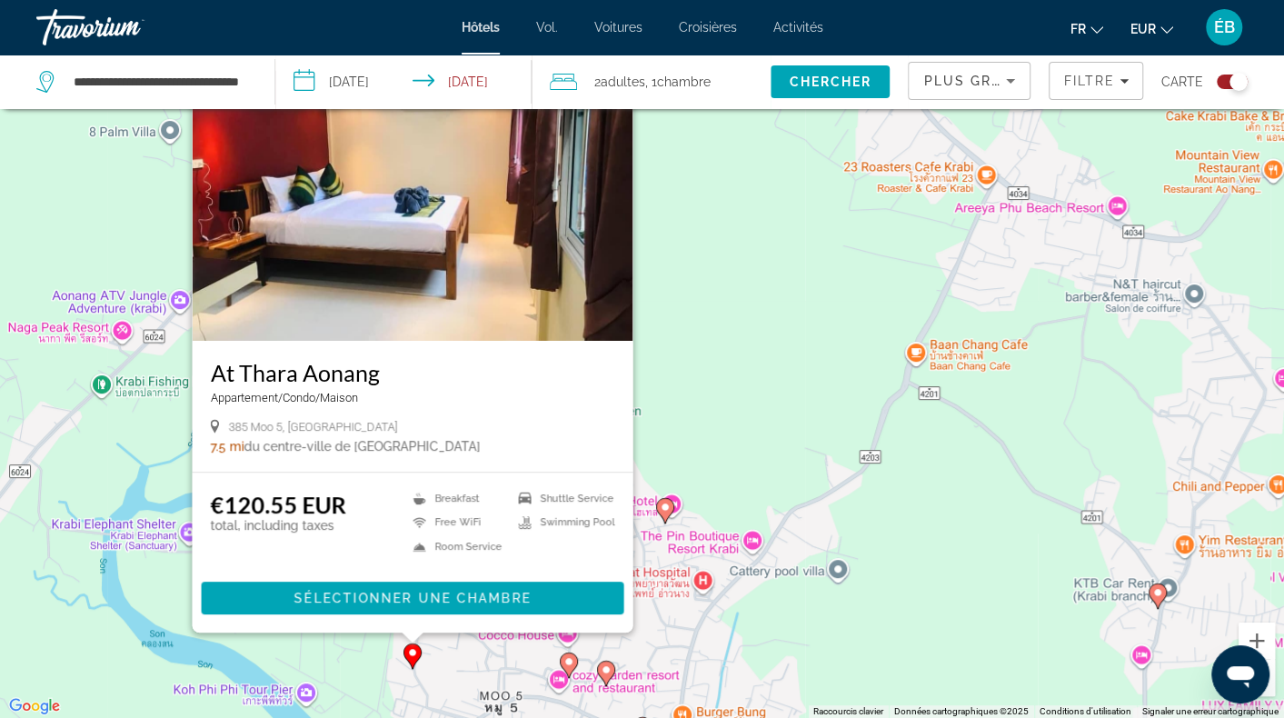
click at [564, 656] on icon "Contenu principal" at bounding box center [568, 666] width 16 height 24
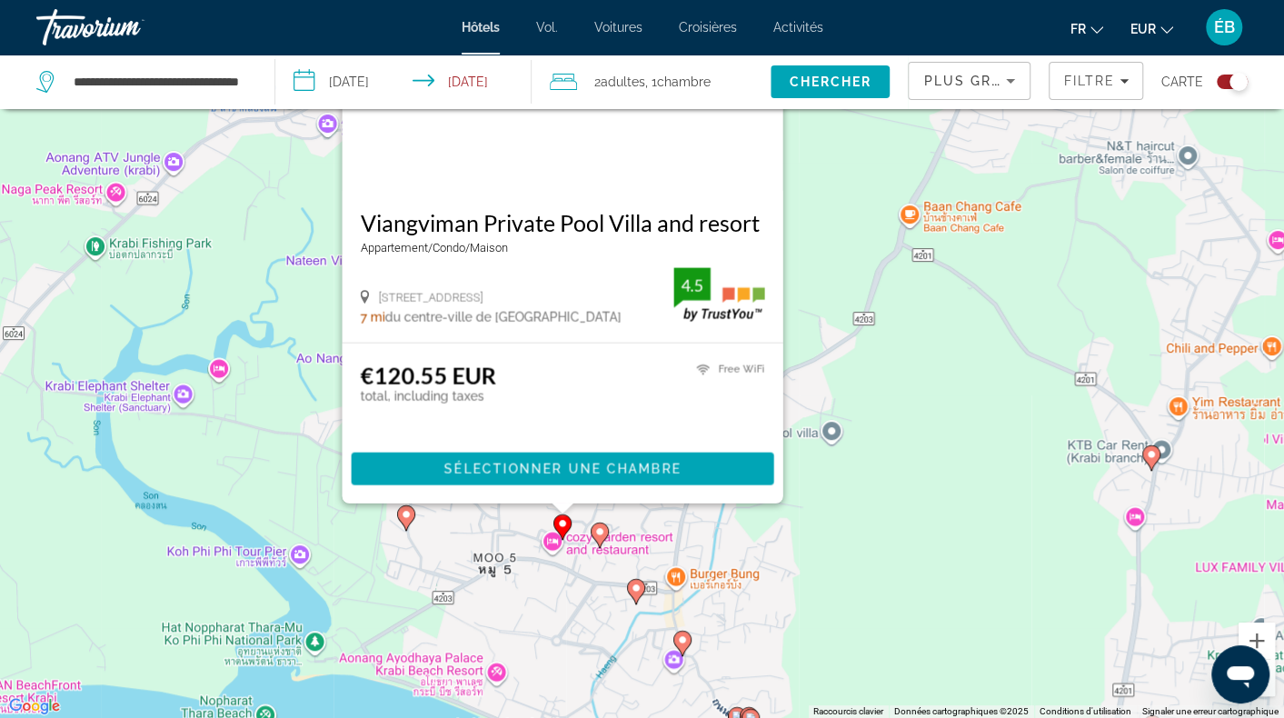
drag, startPoint x: 684, startPoint y: 658, endPoint x: 678, endPoint y: 516, distance: 141.9
click at [678, 516] on div "Pour activer le glissement avec le clavier, appuyez sur Alt+Entrée. Une fois ce…" at bounding box center [642, 359] width 1284 height 718
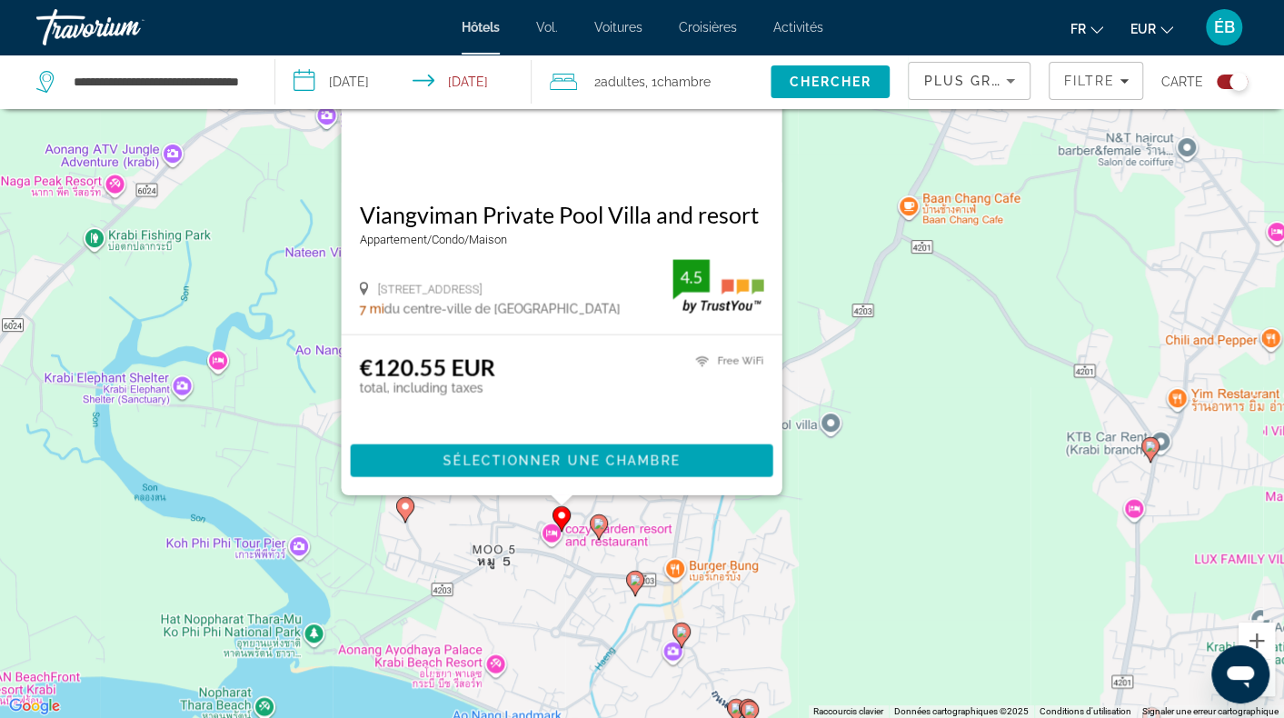
click at [599, 521] on image "Contenu principal" at bounding box center [599, 523] width 11 height 11
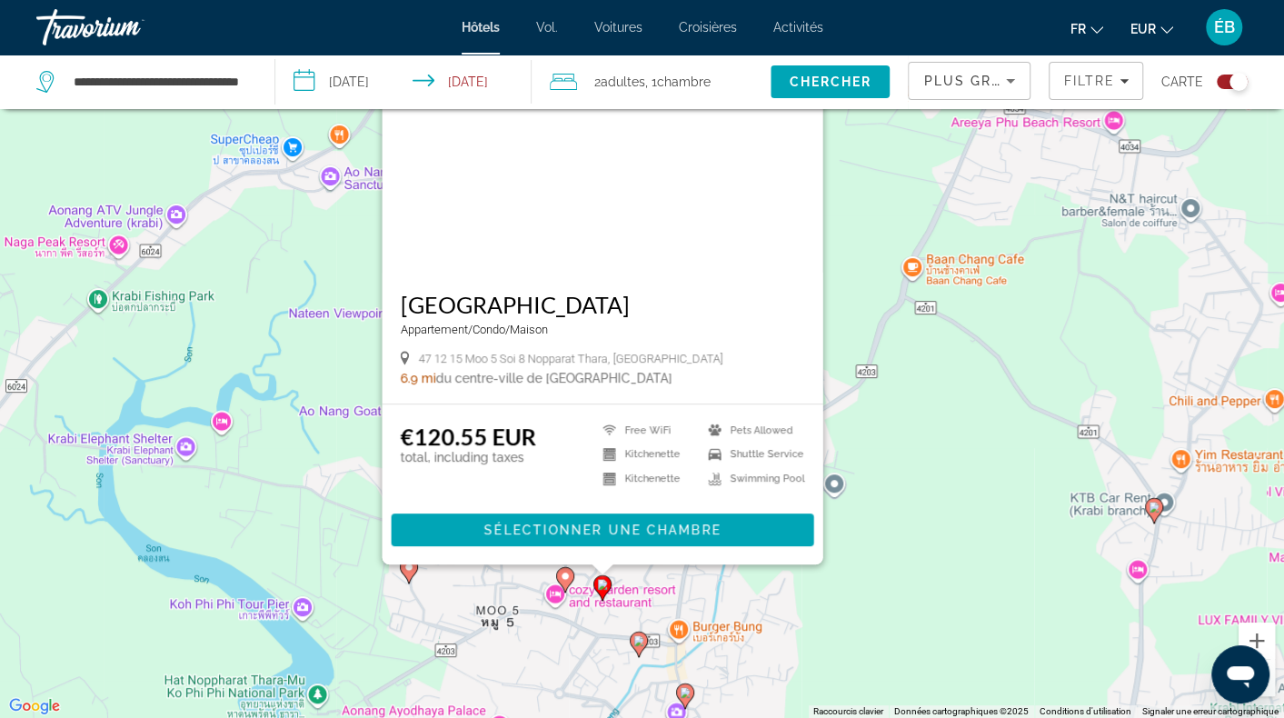
drag, startPoint x: 549, startPoint y: 700, endPoint x: 553, endPoint y: 630, distance: 70.1
click at [553, 630] on div "Pour activer le glissement avec le clavier, appuyez sur Alt+Entrée. Une fois ce…" at bounding box center [642, 359] width 1284 height 718
click at [637, 644] on image "Contenu principal" at bounding box center [639, 640] width 11 height 11
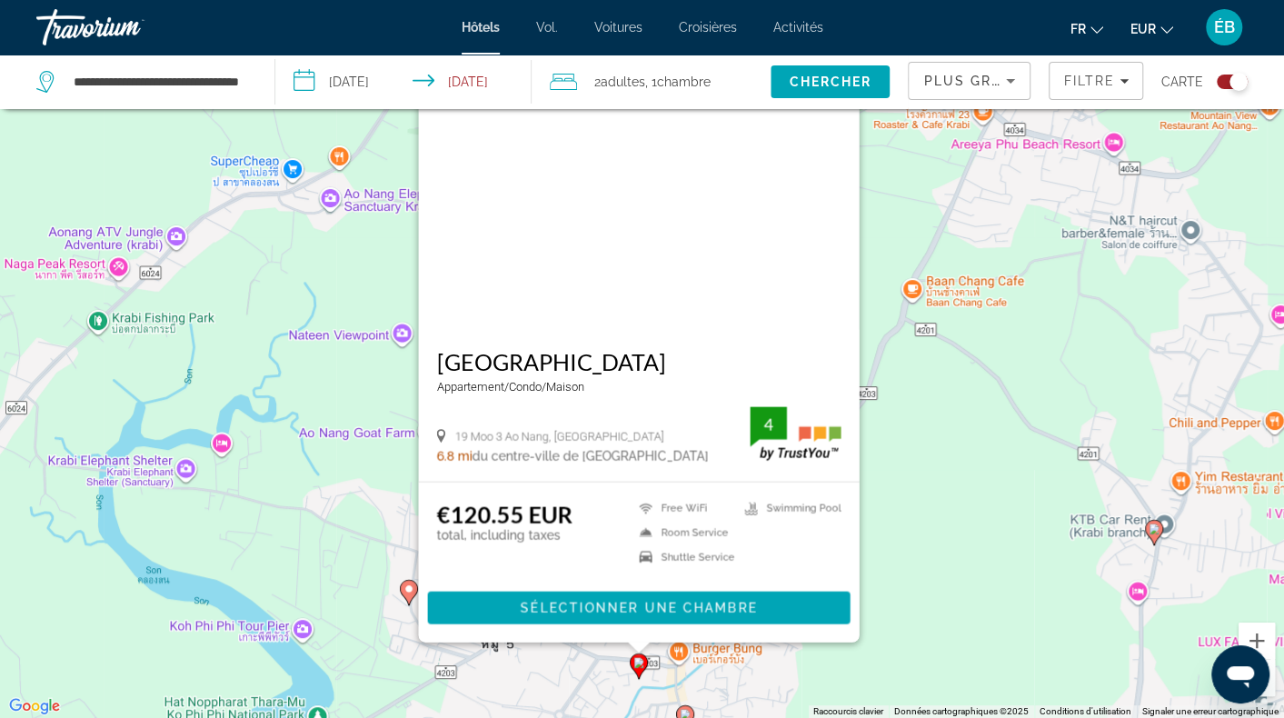
click at [574, 671] on div "Pour activer le glissement avec le clavier, appuyez sur Alt+Entrée. Une fois ce…" at bounding box center [642, 359] width 1284 height 718
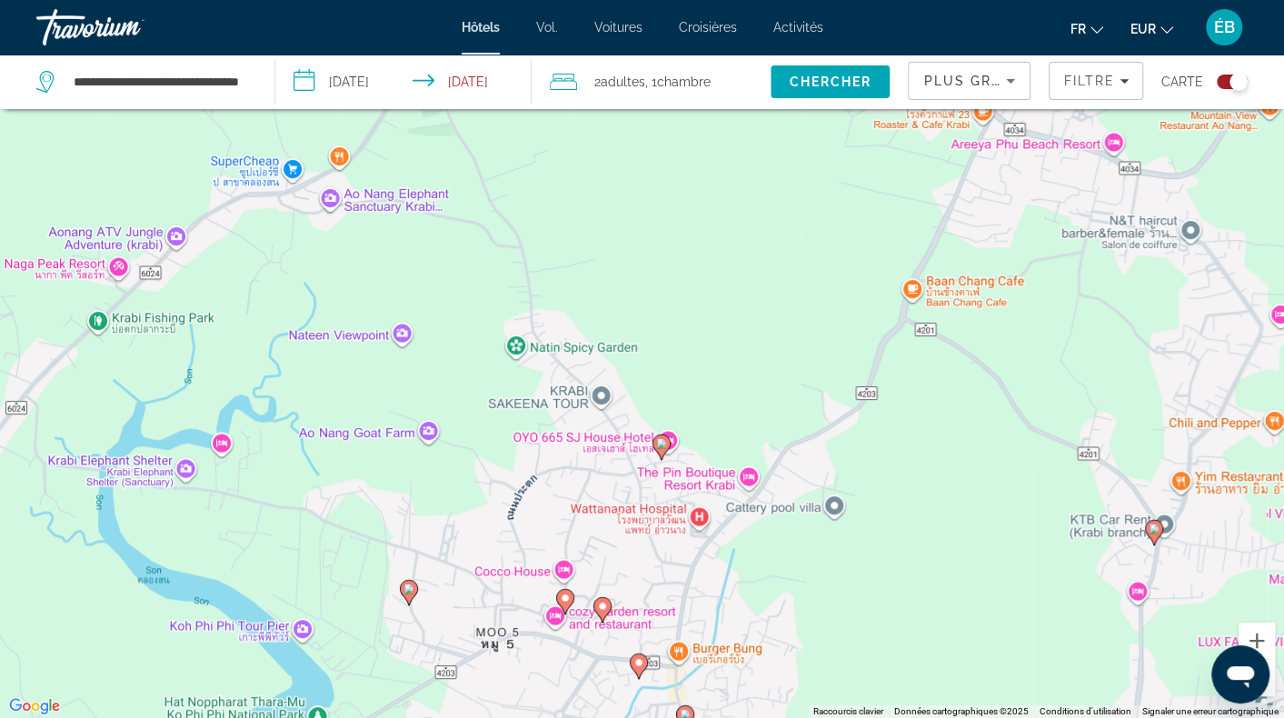
click at [604, 596] on gmp-advanced-marker "Contenu principal" at bounding box center [603, 609] width 18 height 27
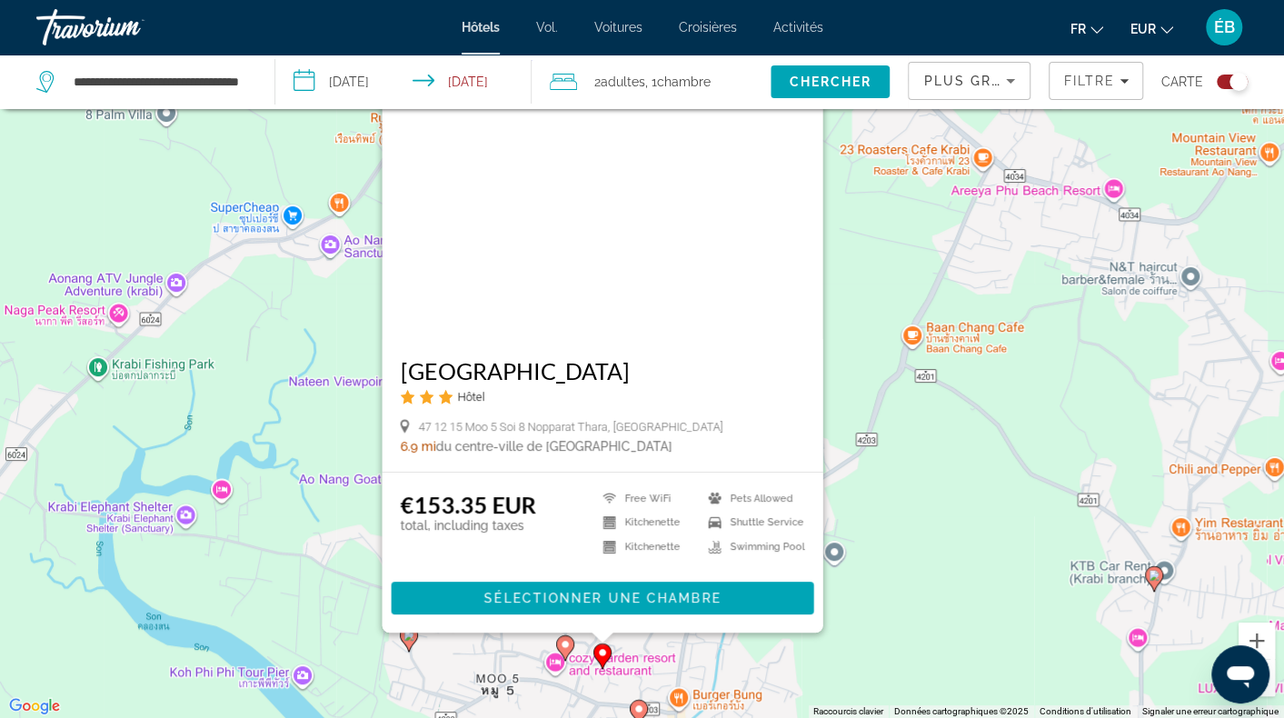
click at [636, 301] on img "Contenu principal" at bounding box center [602, 193] width 441 height 291
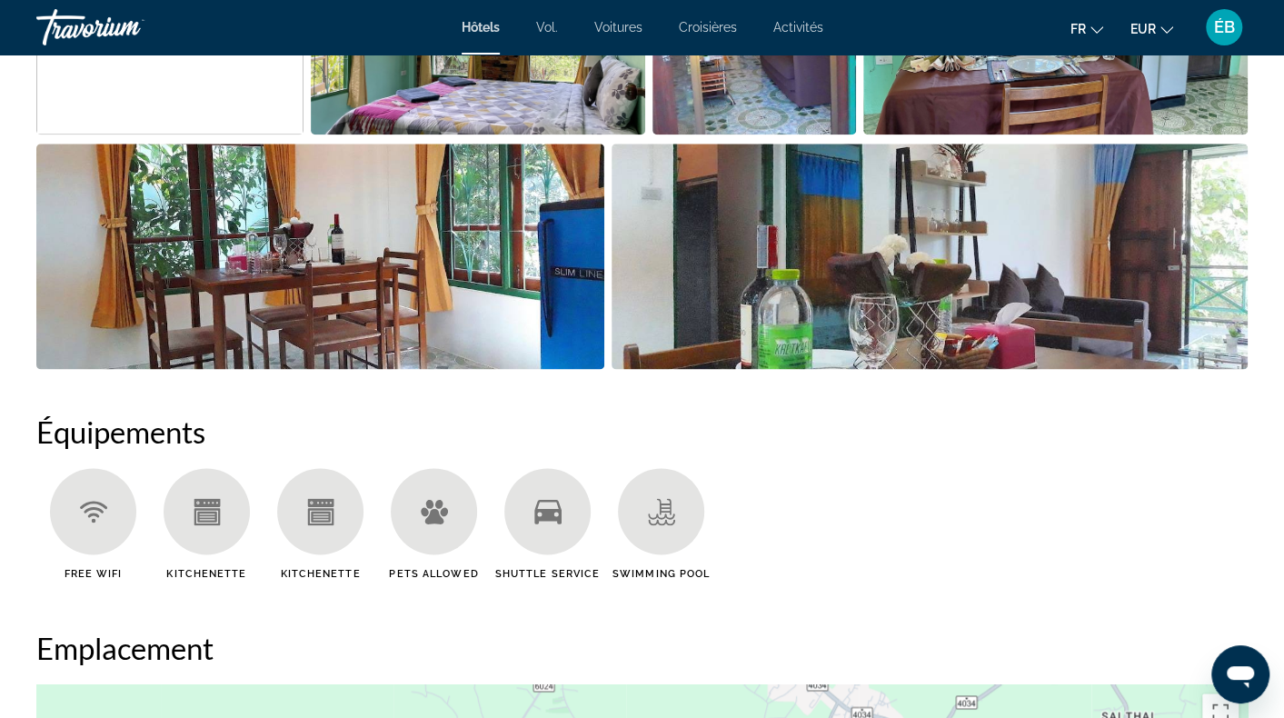
scroll to position [1182, 0]
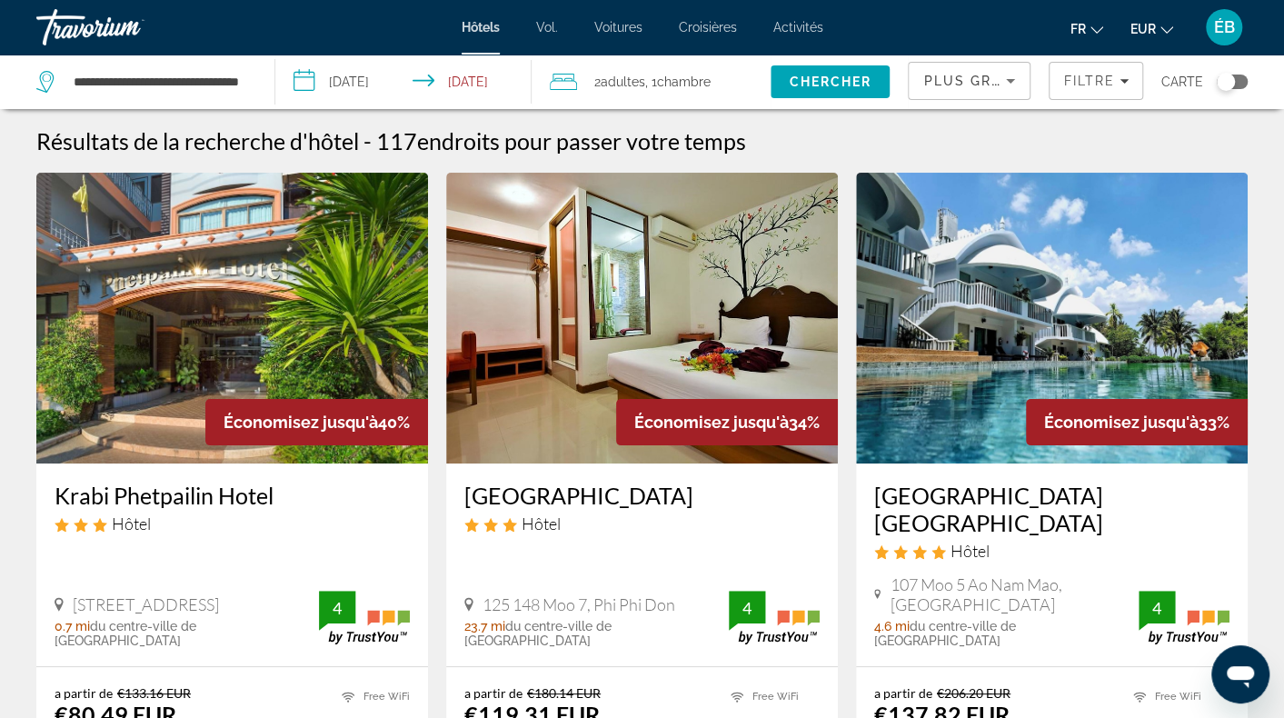
click at [1222, 83] on div "Toggle map" at bounding box center [1226, 82] width 18 height 18
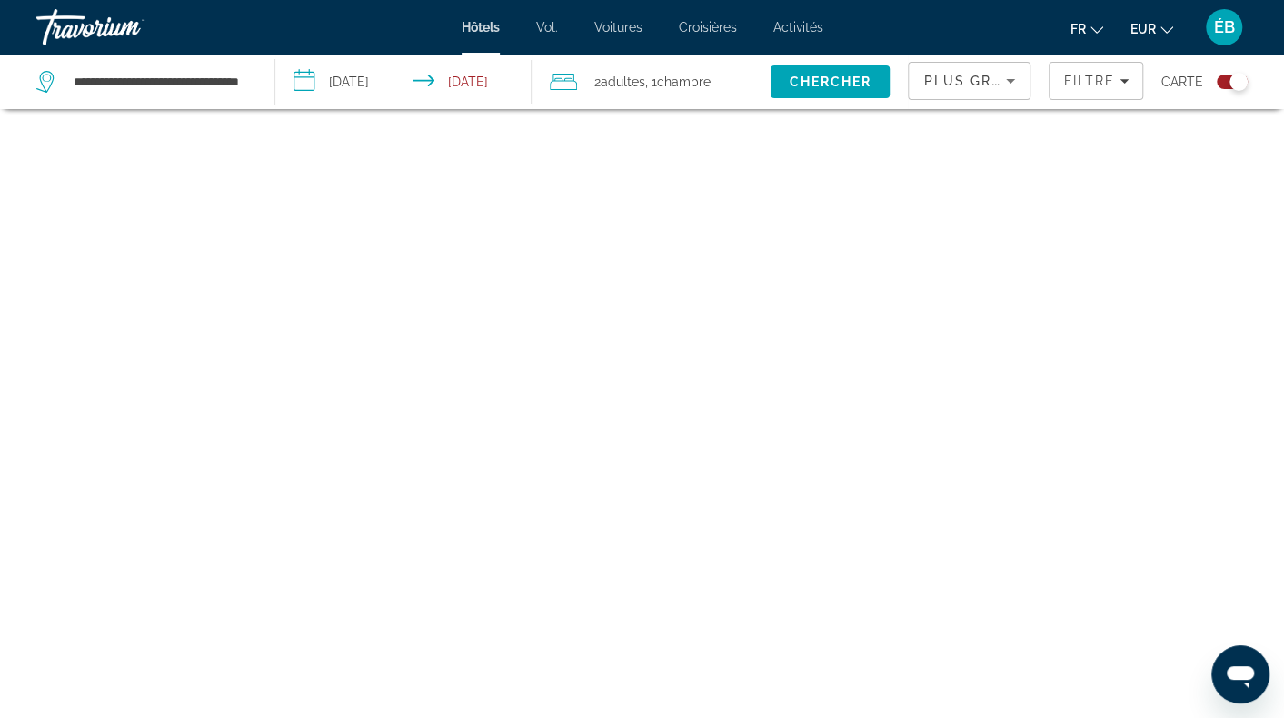
scroll to position [109, 0]
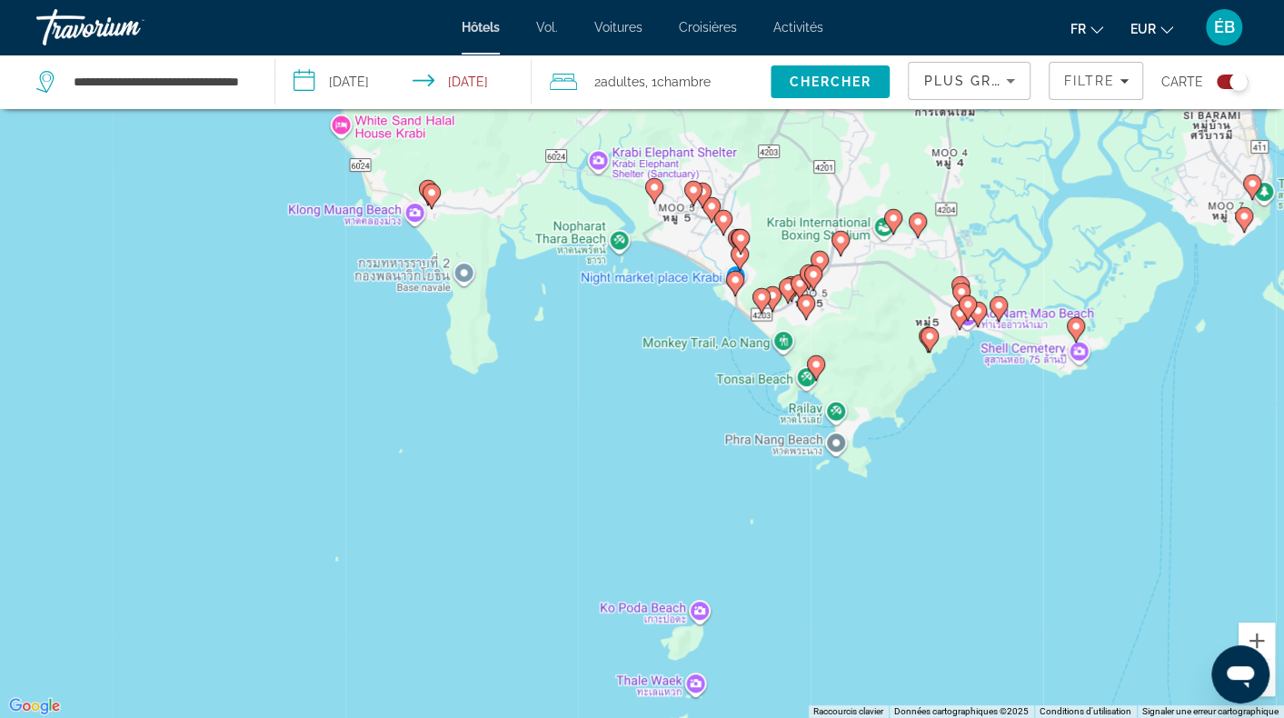
drag, startPoint x: 679, startPoint y: 337, endPoint x: 514, endPoint y: 619, distance: 326.7
click at [514, 619] on div "Pour activer le glissement avec le clavier, appuyez sur Alt+Entrée. Une fois ce…" at bounding box center [642, 359] width 1284 height 718
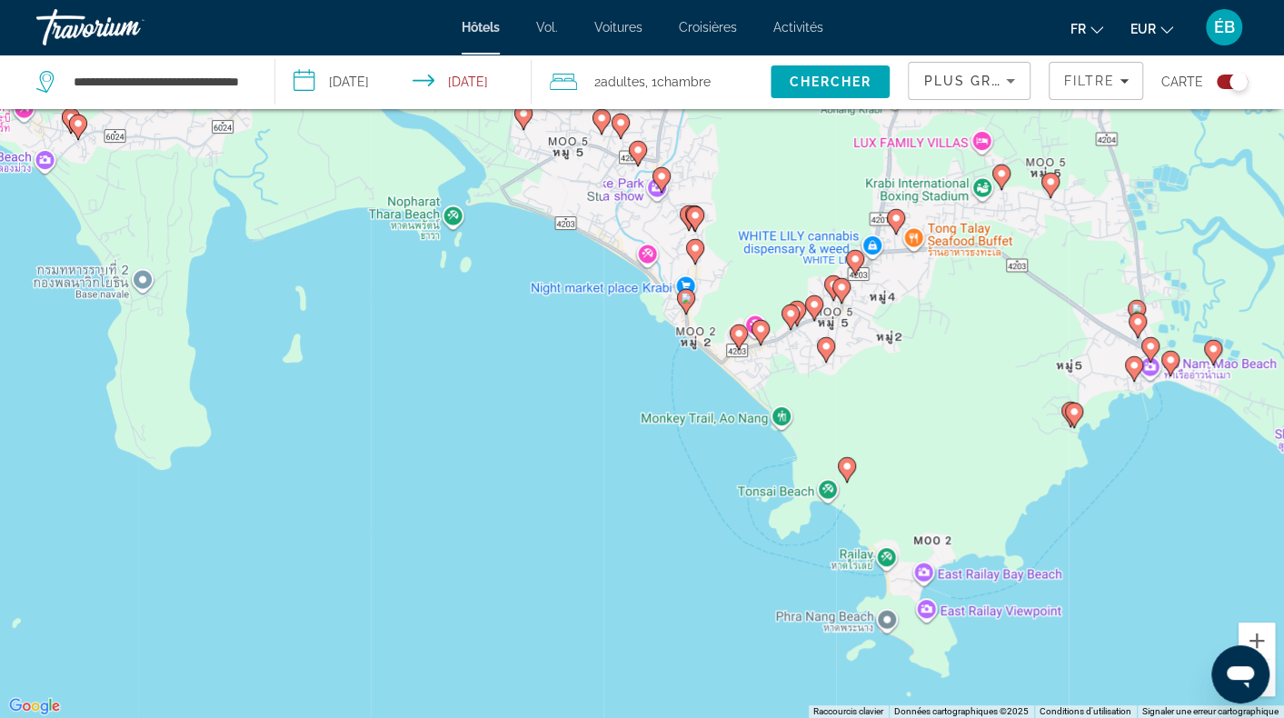
drag, startPoint x: 689, startPoint y: 313, endPoint x: 618, endPoint y: 536, distance: 234.6
click at [618, 536] on div "Pour activer le glissement avec le clavier, appuyez sur Alt+Entrée. Une fois ce…" at bounding box center [642, 359] width 1284 height 718
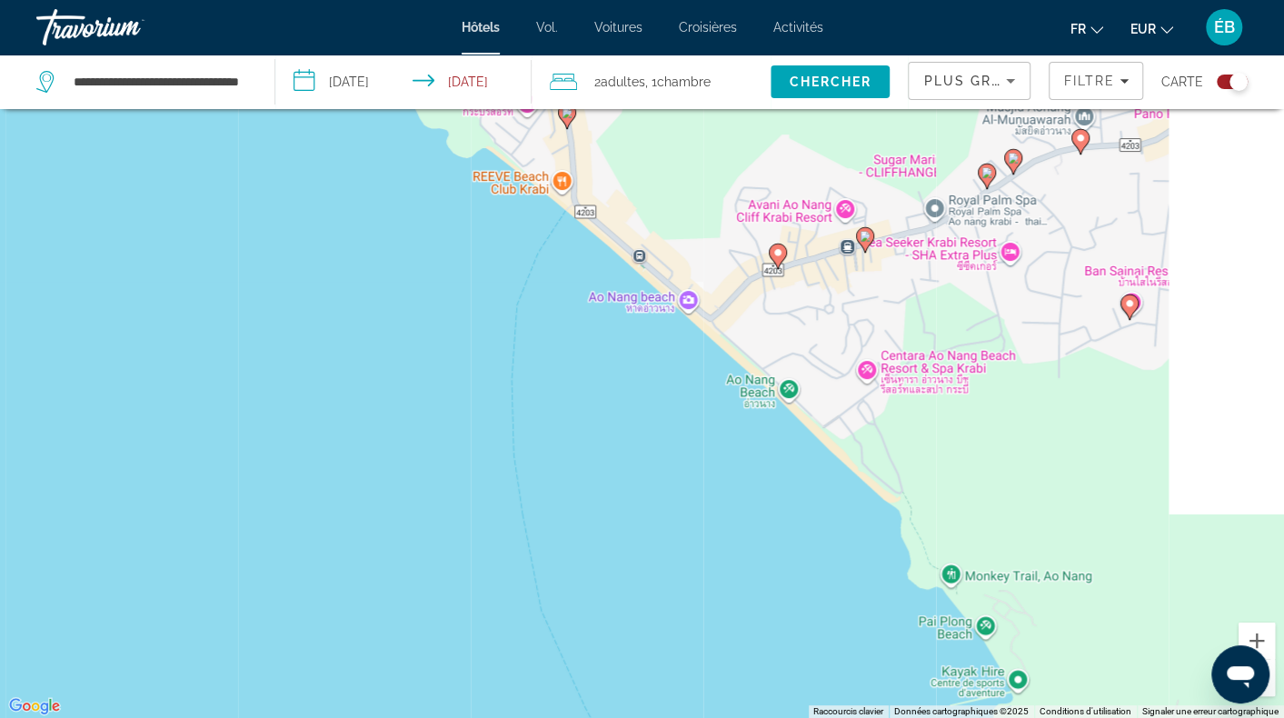
drag, startPoint x: 762, startPoint y: 550, endPoint x: 513, endPoint y: 384, distance: 299.0
click at [513, 384] on div "Pour activer le glissement avec le clavier, appuyez sur Alt+Entrée. Une fois ce…" at bounding box center [642, 359] width 1284 height 718
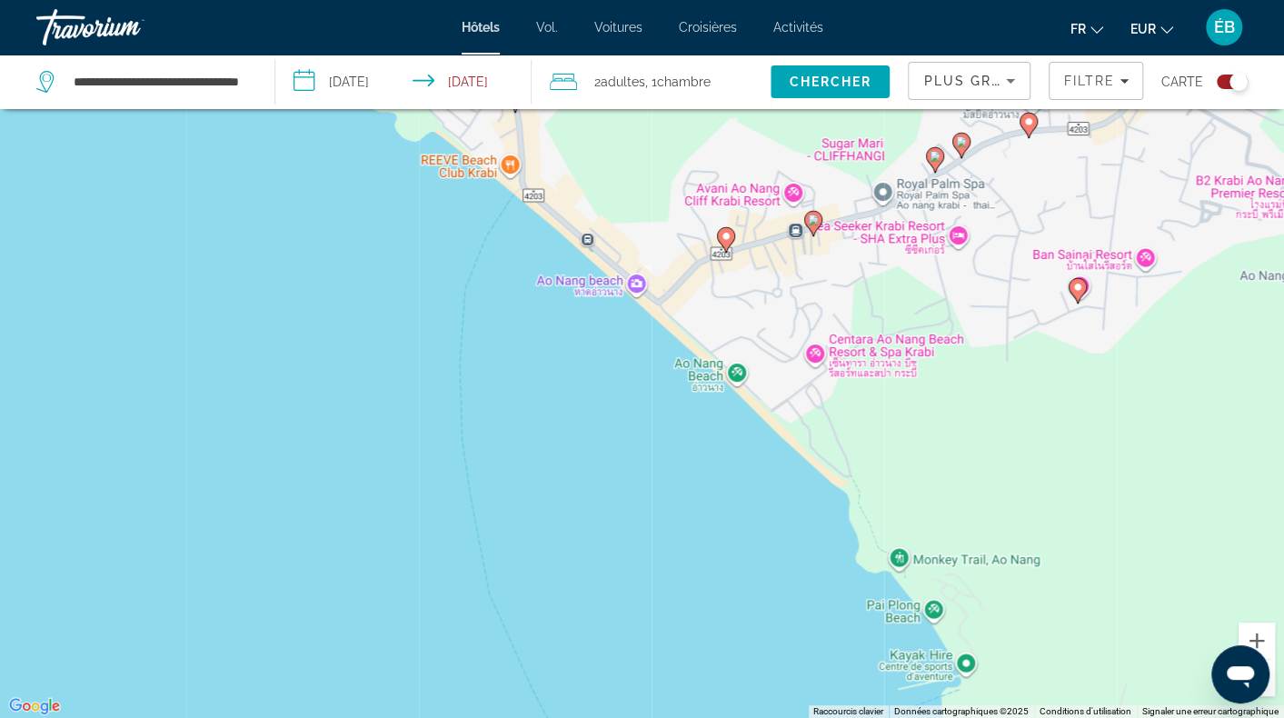
click at [727, 232] on image "Contenu principal" at bounding box center [726, 236] width 11 height 11
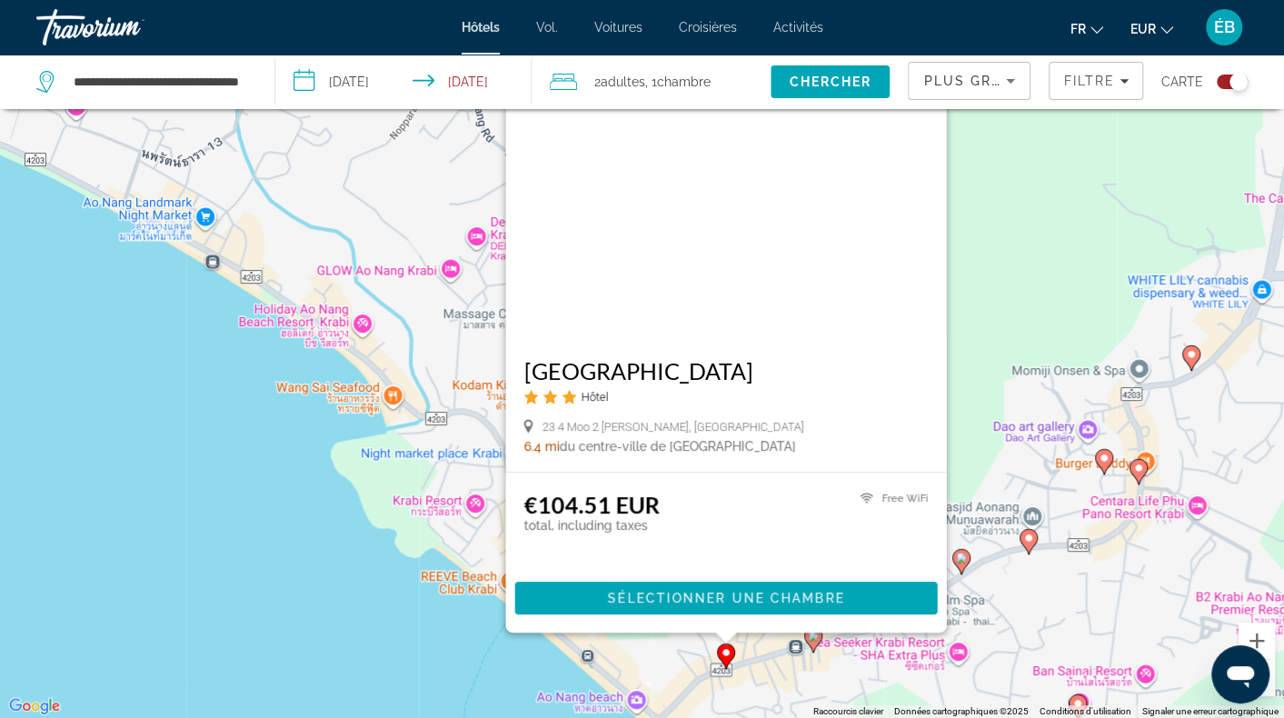
click at [820, 640] on icon "Contenu principal" at bounding box center [812, 640] width 16 height 24
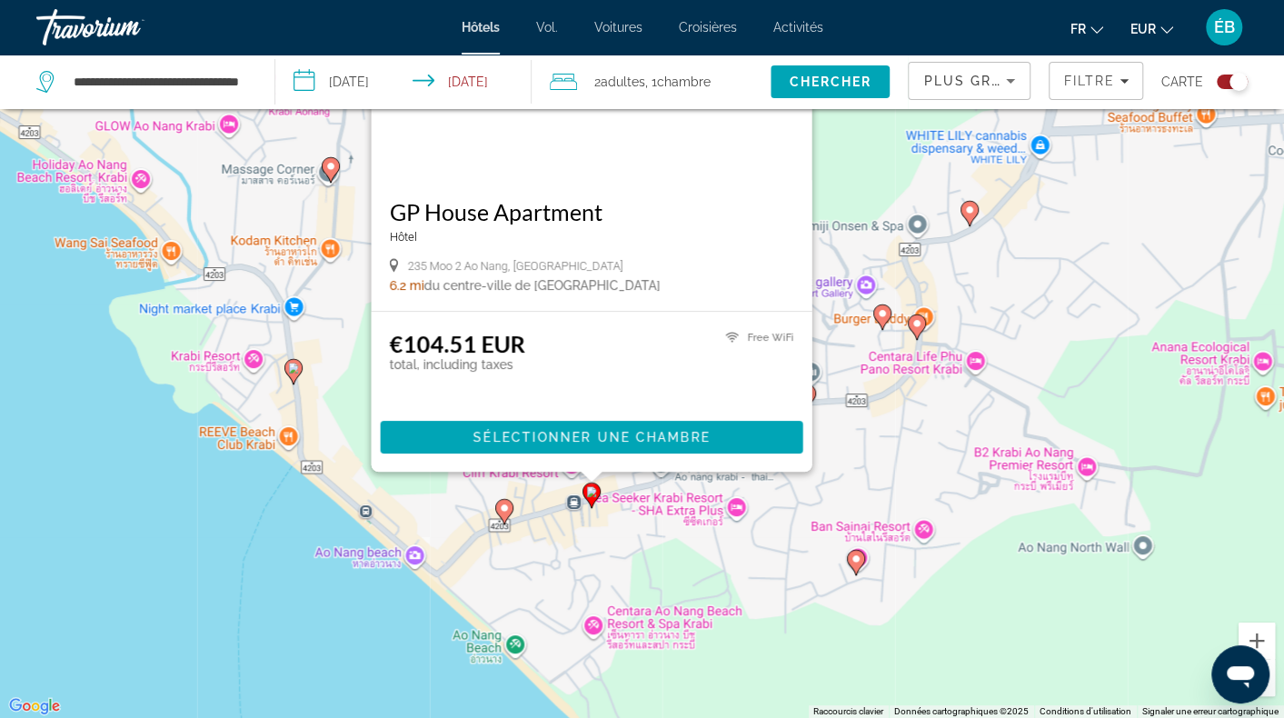
drag, startPoint x: 758, startPoint y: 704, endPoint x: 526, endPoint y: 532, distance: 289.0
click at [526, 532] on div "Pour activer le glissement avec le clavier, appuyez sur Alt+Entrée. Une fois ce…" at bounding box center [642, 359] width 1284 height 718
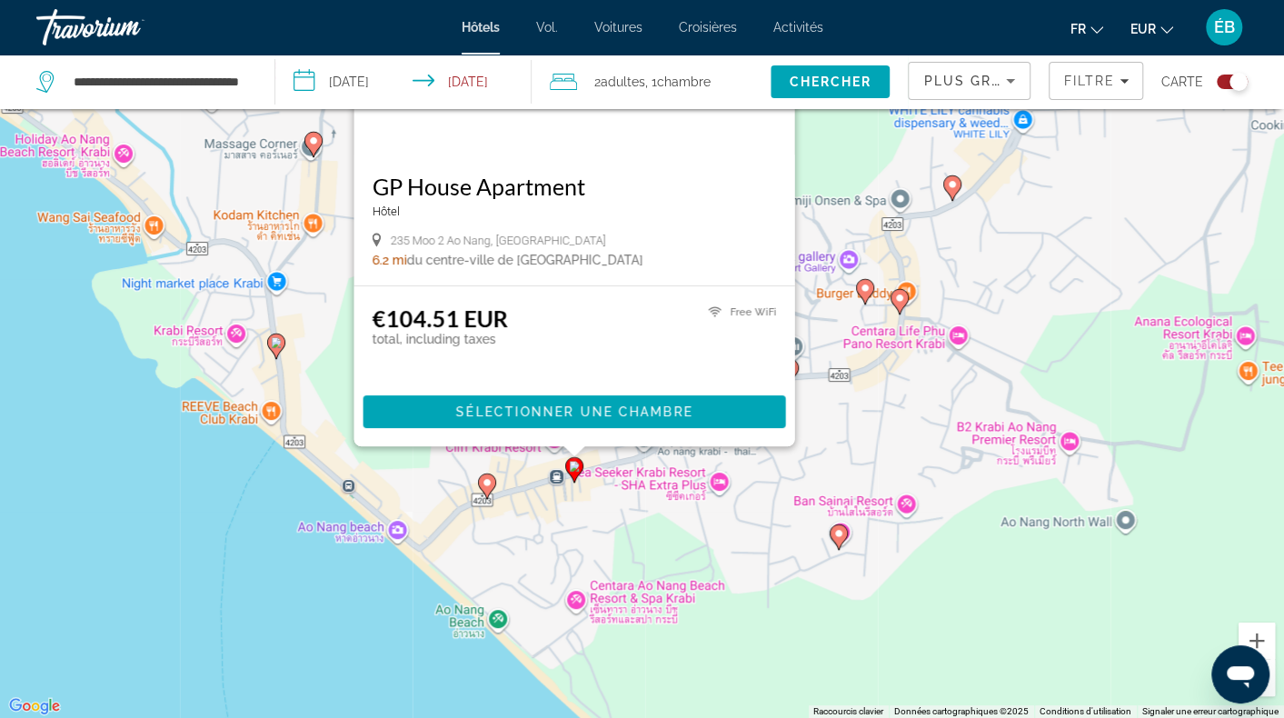
click at [835, 536] on image "Contenu principal" at bounding box center [839, 533] width 11 height 11
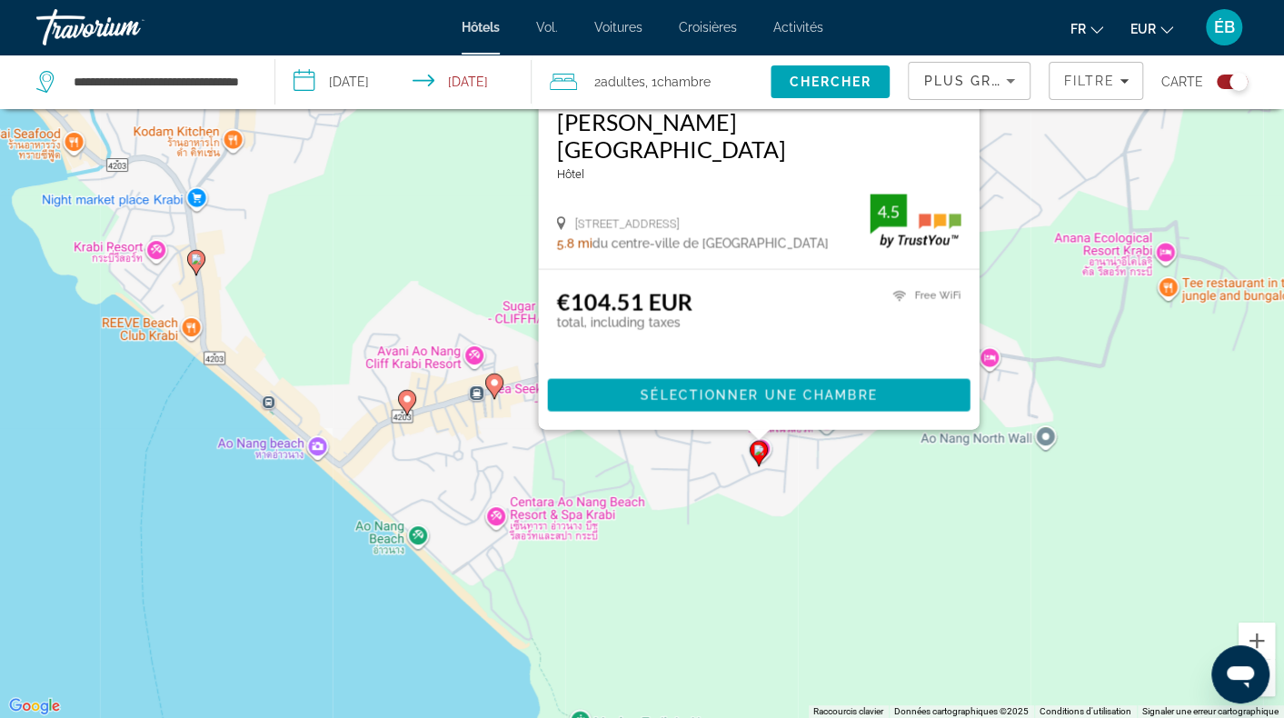
drag, startPoint x: 760, startPoint y: 684, endPoint x: 679, endPoint y: 470, distance: 229.3
click at [679, 470] on div "Pour activer le glissement avec le clavier, appuyez sur Alt+Entrée. Une fois ce…" at bounding box center [642, 359] width 1284 height 718
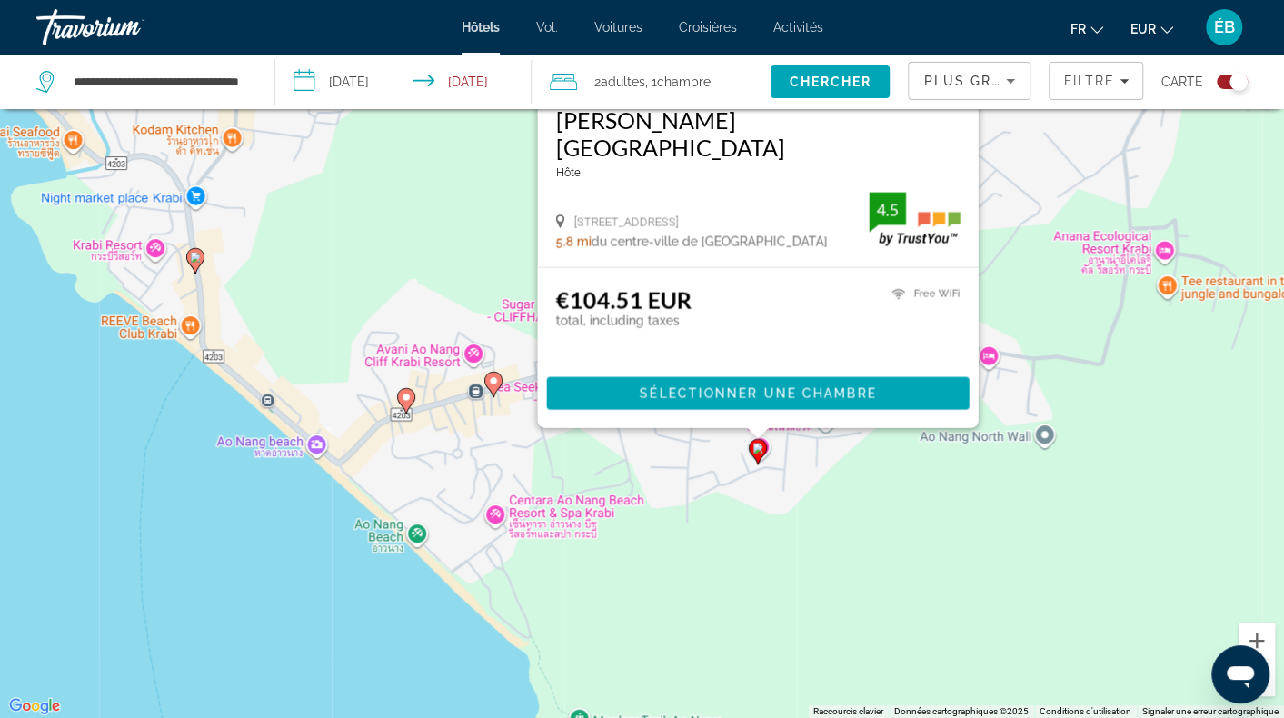
click at [689, 459] on div "Pour activer le glissement avec le clavier, appuyez sur Alt+Entrée. Une fois ce…" at bounding box center [642, 359] width 1284 height 718
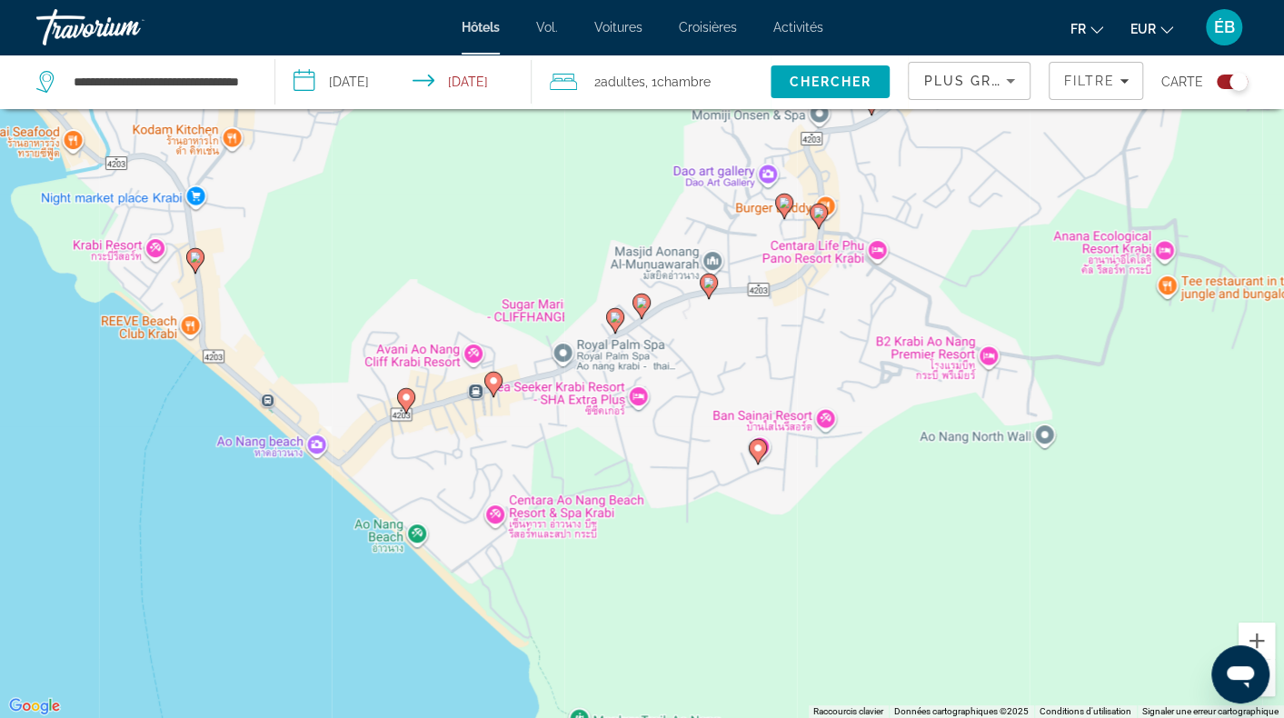
click at [611, 323] on image "Contenu principal" at bounding box center [615, 317] width 11 height 11
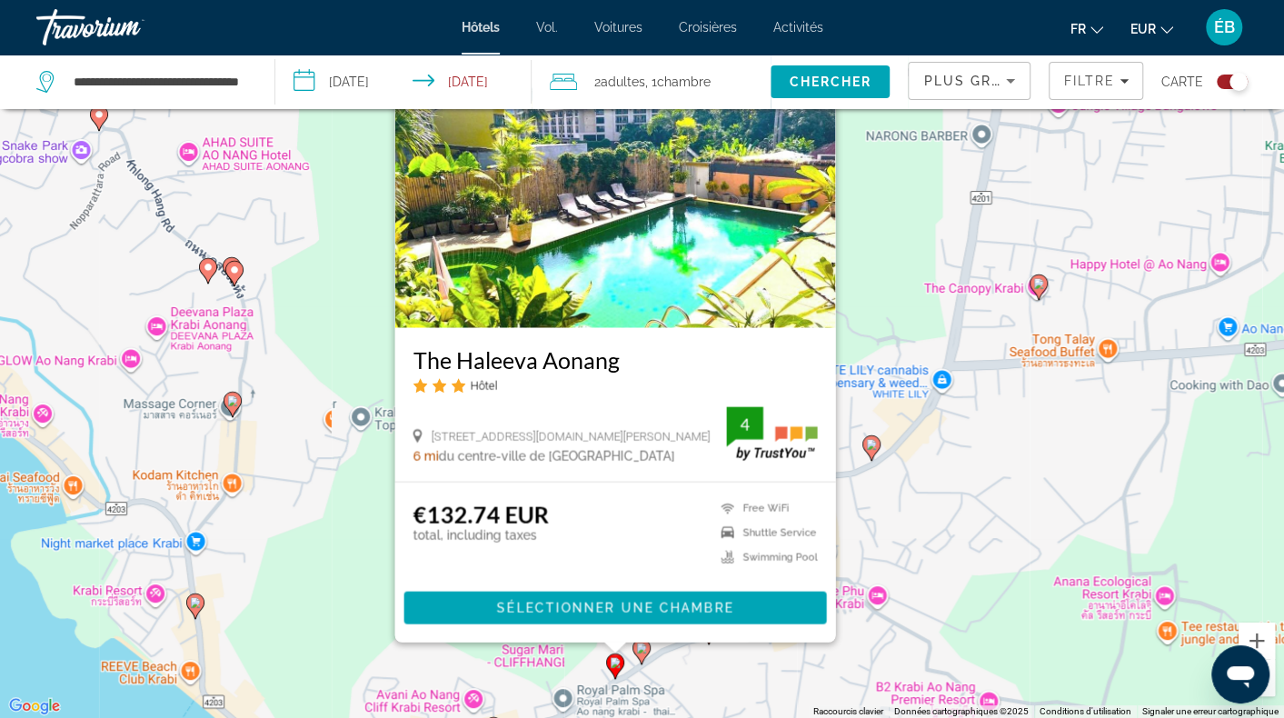
click at [642, 644] on image "Contenu principal" at bounding box center [641, 648] width 11 height 11
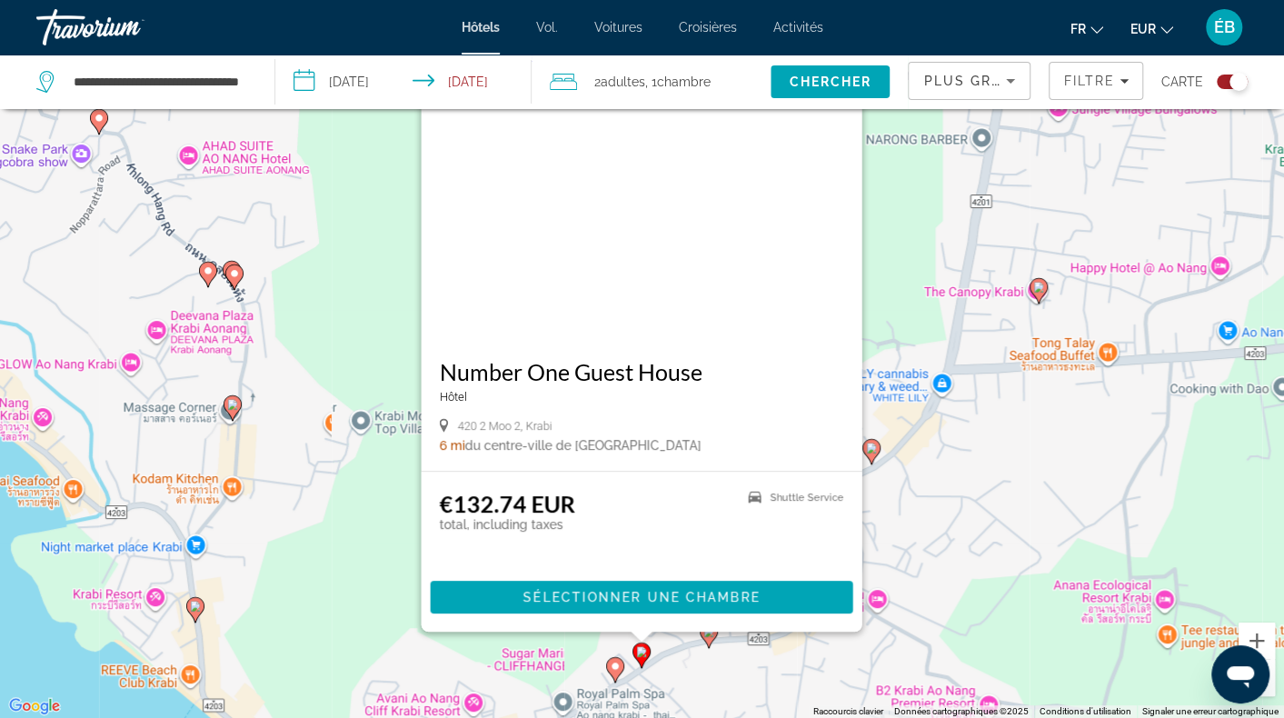
click at [707, 632] on div "€132.74 EUR total, including taxes Shuttle Service Sélectionner une chambre" at bounding box center [641, 552] width 441 height 160
click at [711, 634] on image "Contenu principal" at bounding box center [709, 631] width 11 height 11
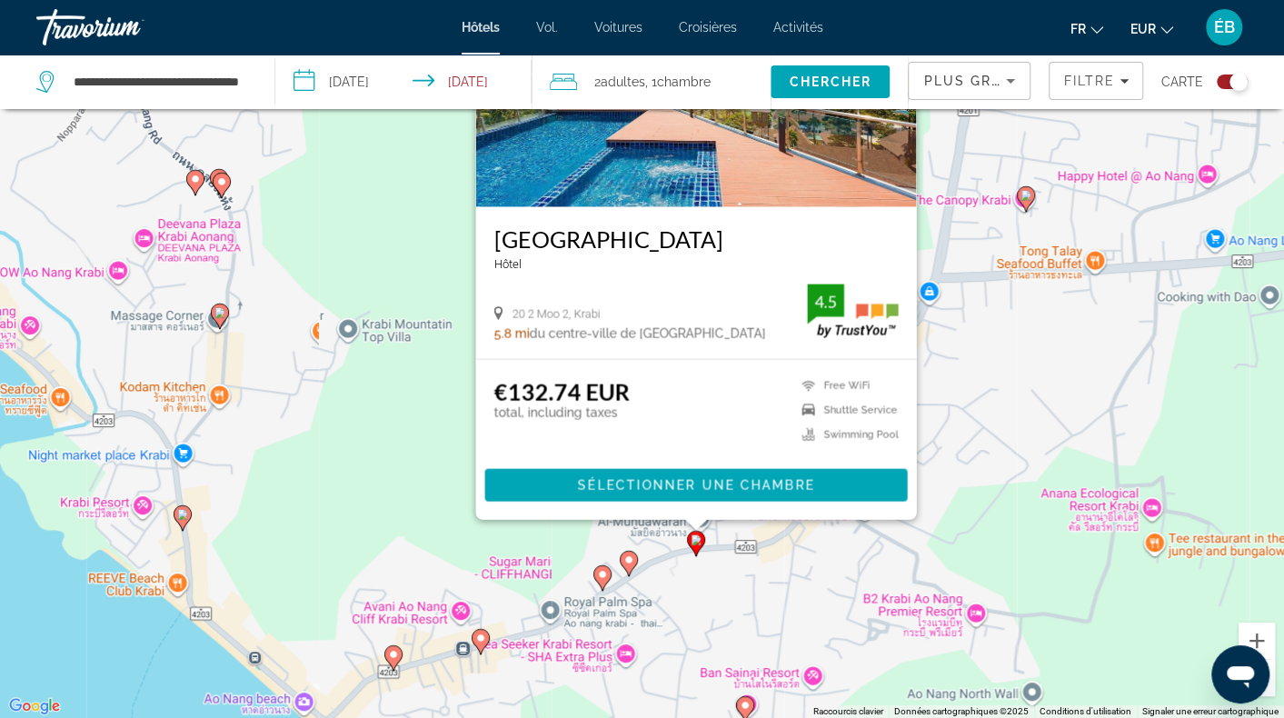
drag, startPoint x: 692, startPoint y: 686, endPoint x: 644, endPoint y: 437, distance: 253.7
click at [644, 437] on div "Pour activer le glissement avec le clavier, appuyez sur Alt+Entrée. Une fois ce…" at bounding box center [642, 359] width 1284 height 718
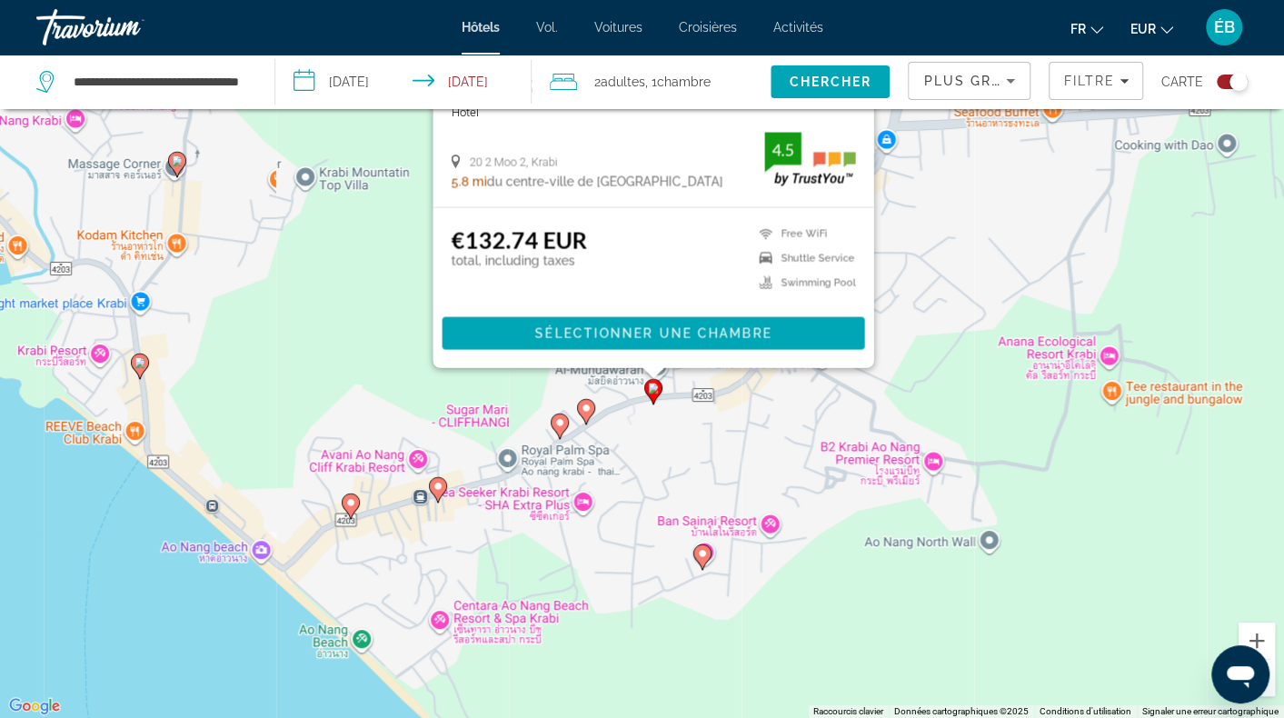
click at [699, 555] on image "Contenu principal" at bounding box center [702, 553] width 11 height 11
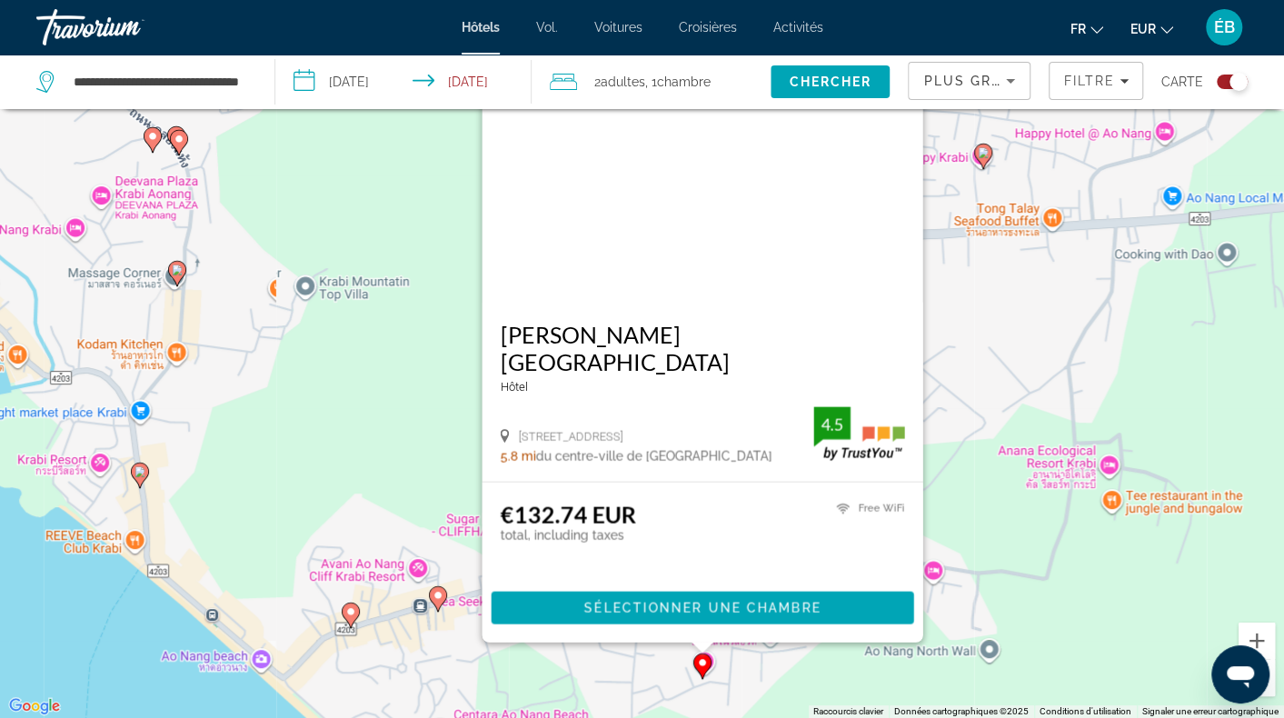
click at [725, 272] on img "Contenu principal" at bounding box center [702, 157] width 441 height 291
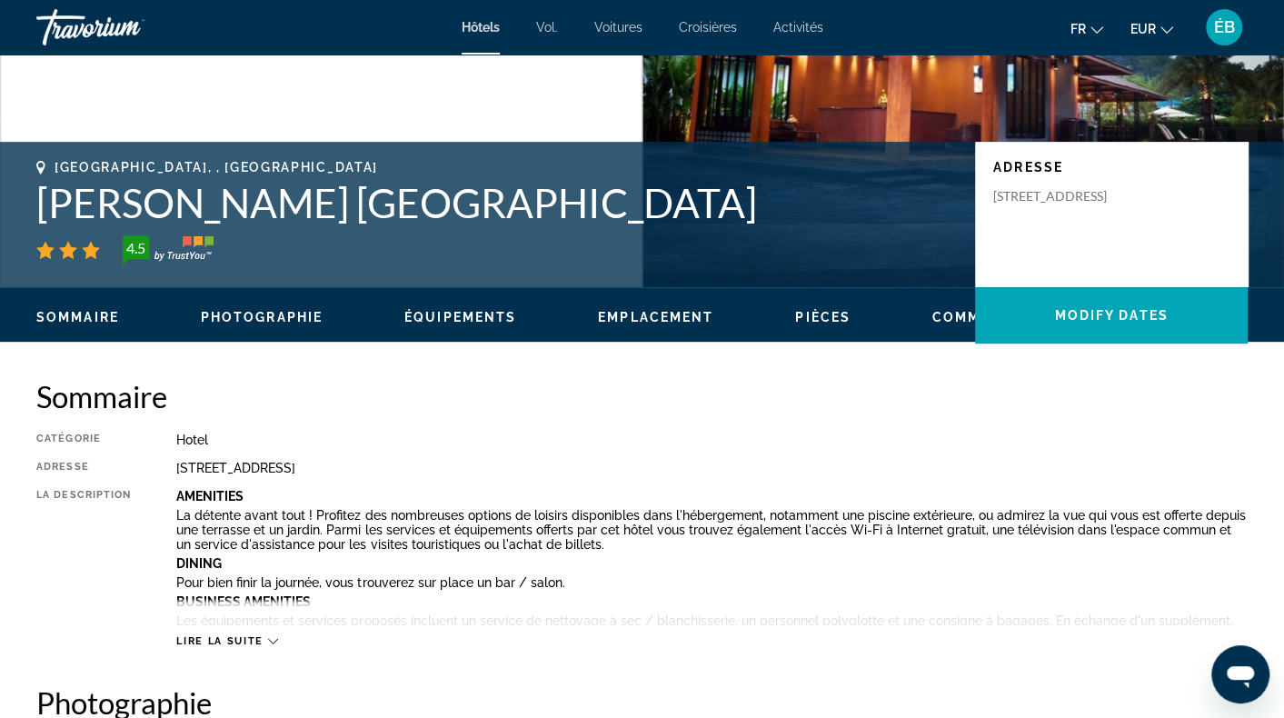
scroll to position [364, 0]
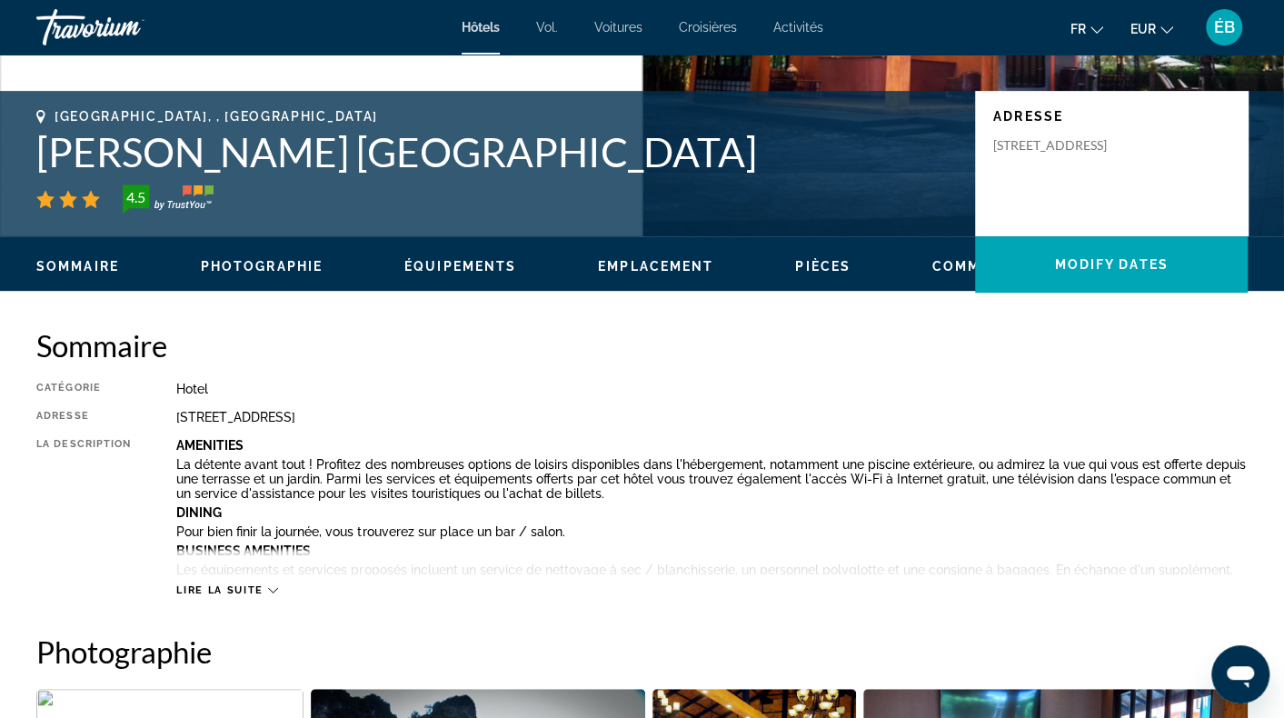
click at [244, 595] on span "Lire la suite" at bounding box center [219, 590] width 86 height 12
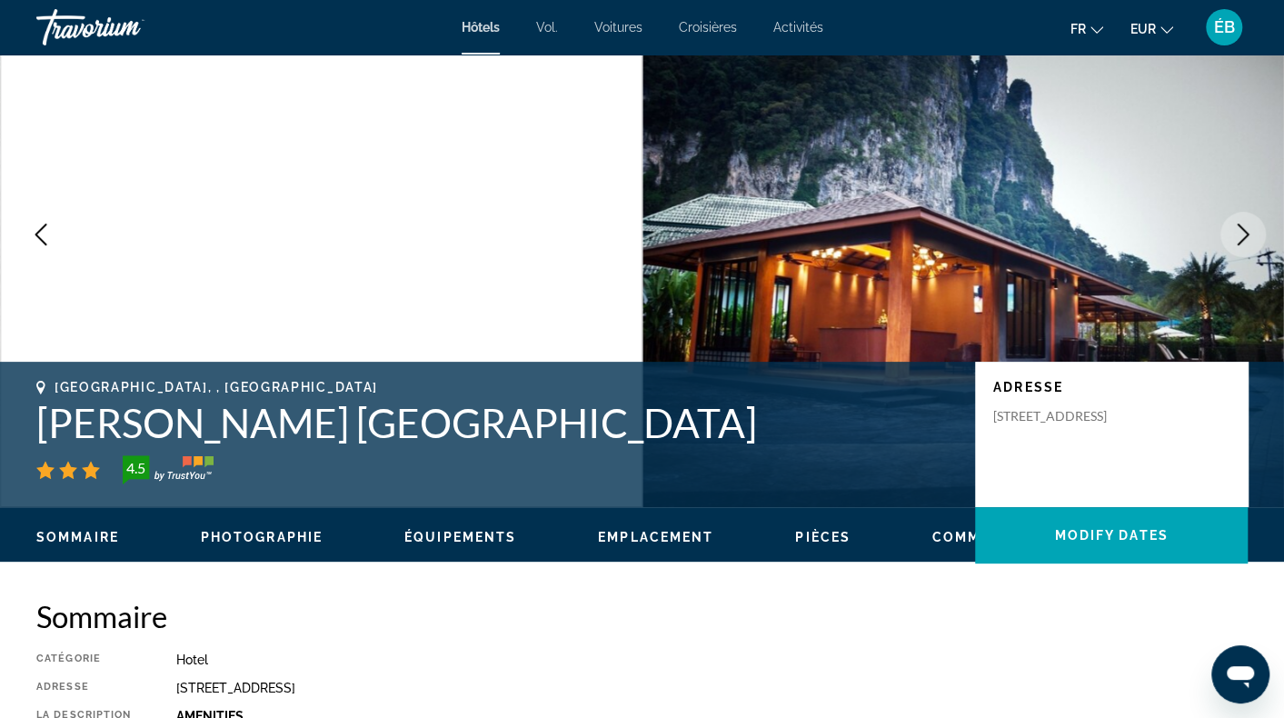
scroll to position [91, 0]
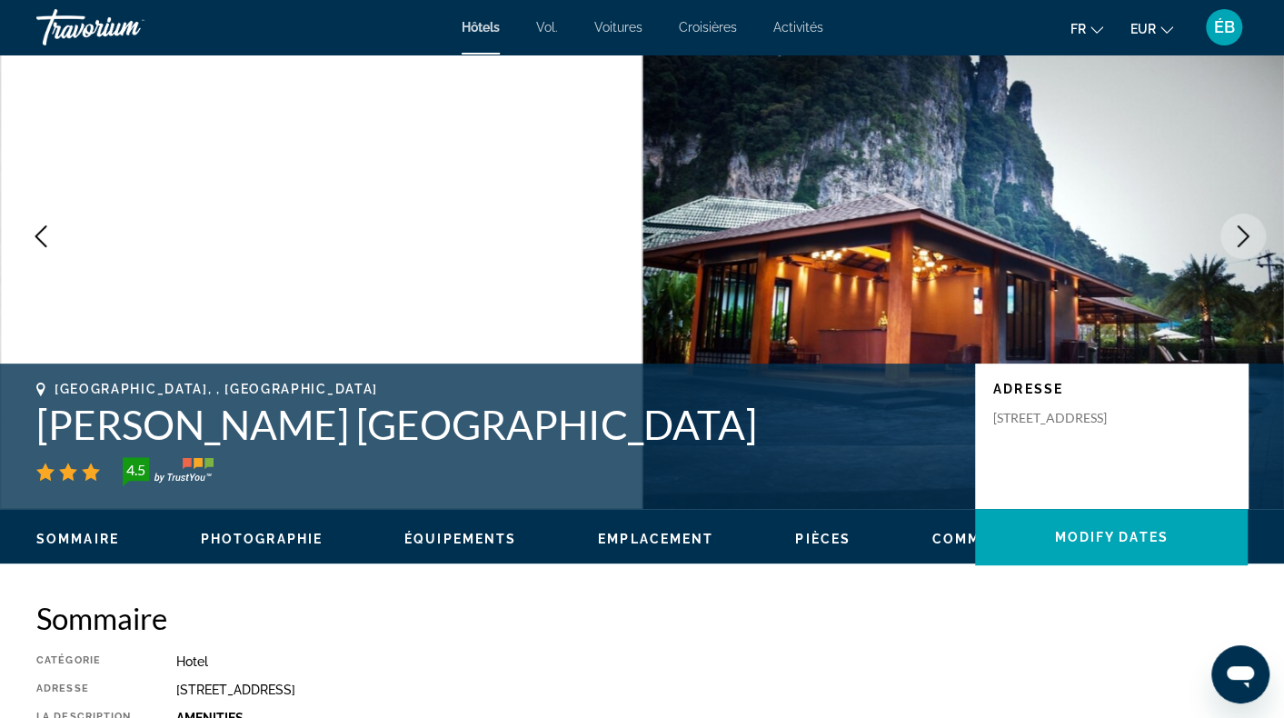
click at [1254, 237] on button "Next image" at bounding box center [1243, 236] width 45 height 45
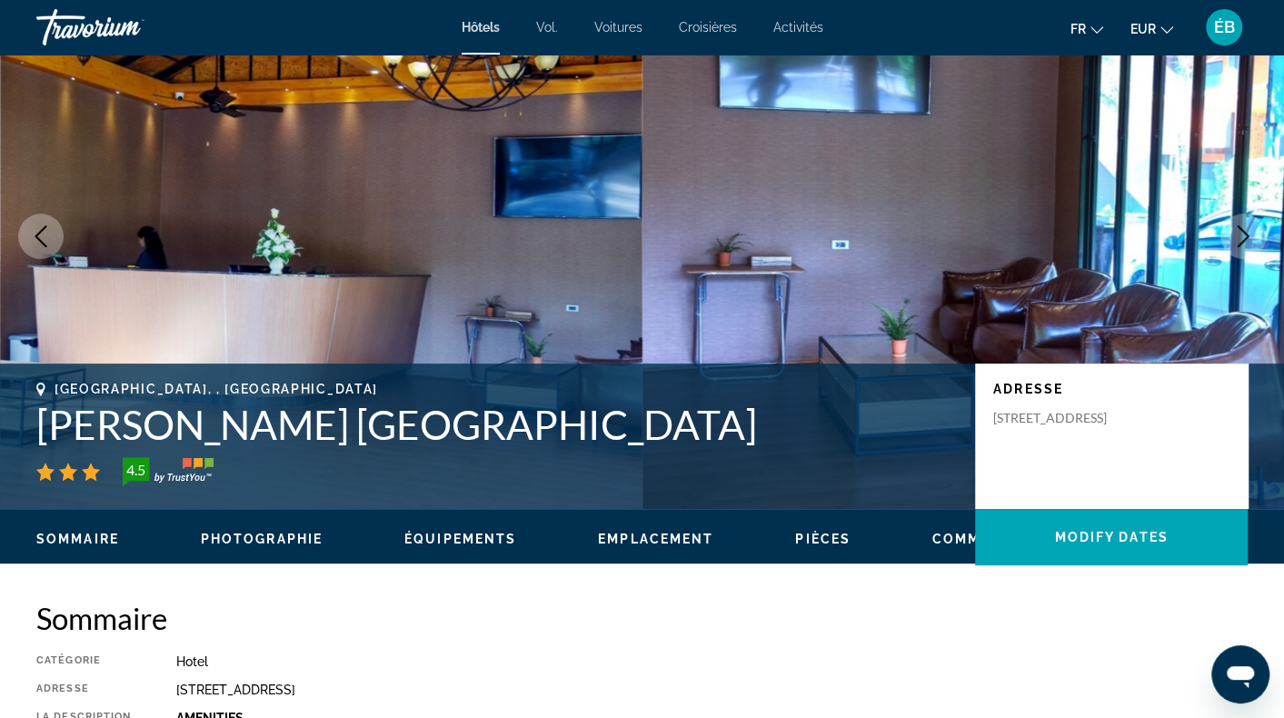
click at [1254, 237] on button "Next image" at bounding box center [1243, 236] width 45 height 45
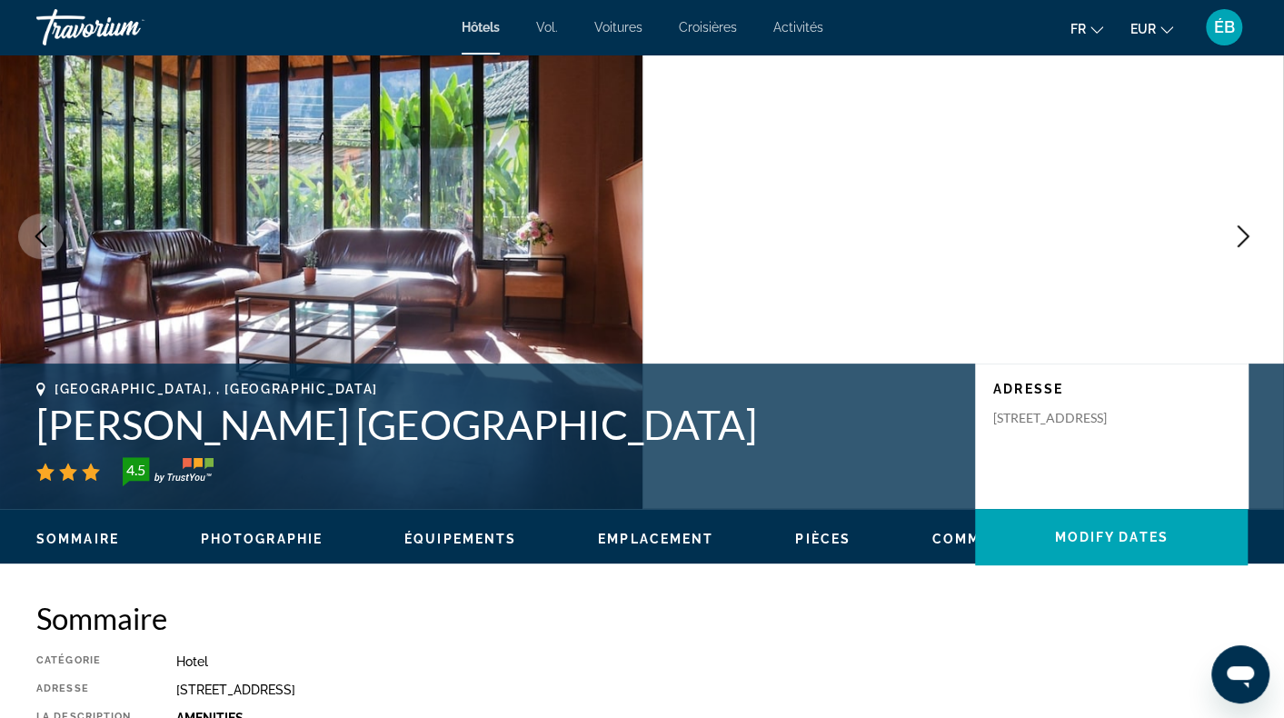
click at [1254, 237] on button "Next image" at bounding box center [1243, 236] width 45 height 45
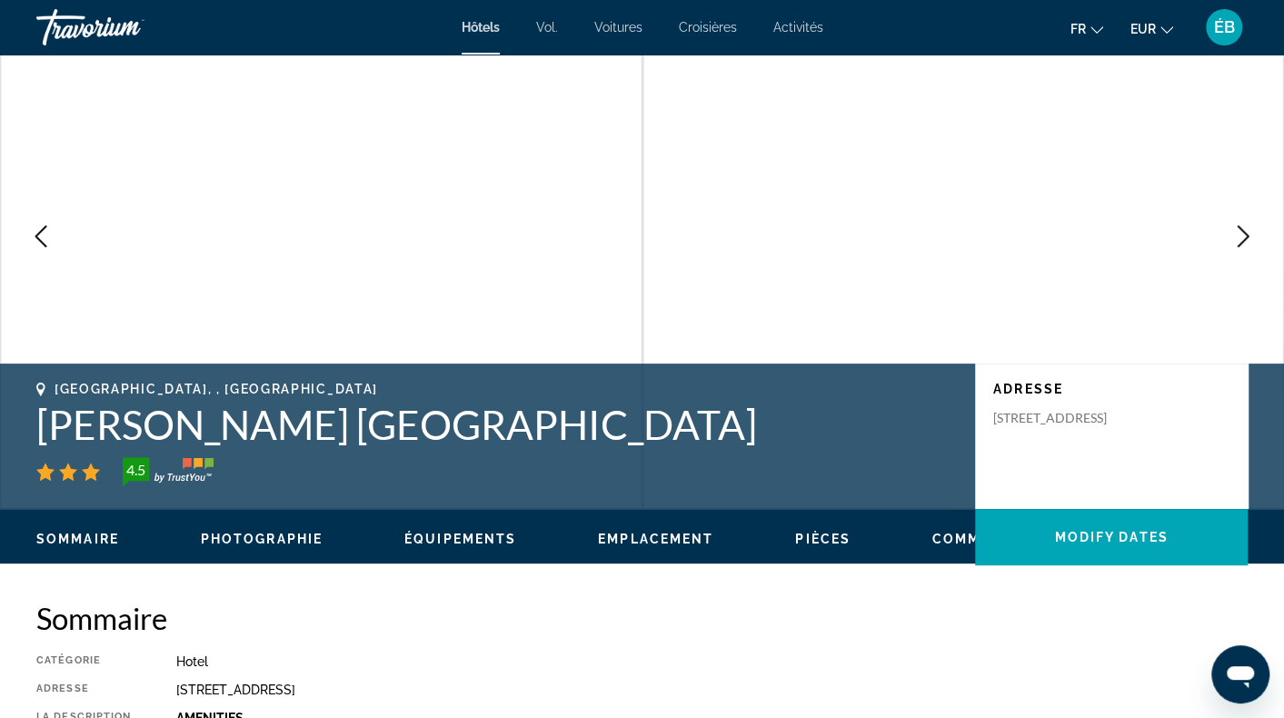
click at [1254, 237] on button "Next image" at bounding box center [1243, 236] width 45 height 45
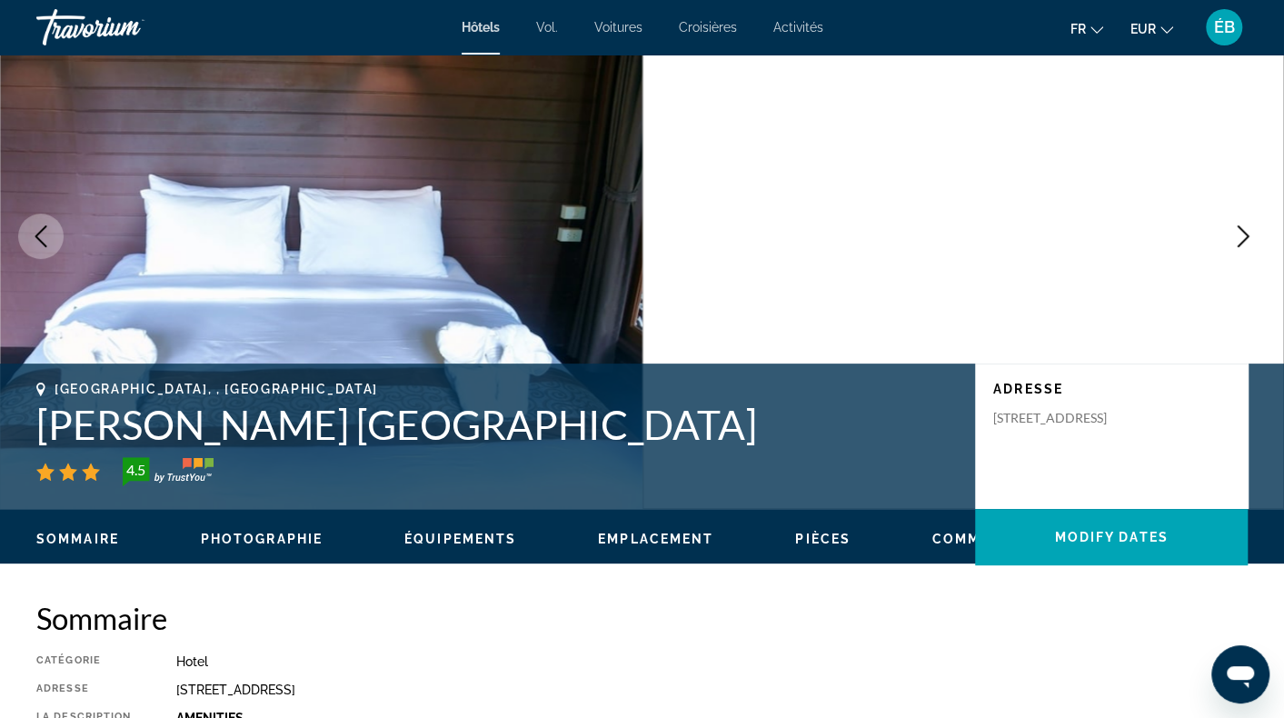
click at [1254, 237] on button "Next image" at bounding box center [1243, 236] width 45 height 45
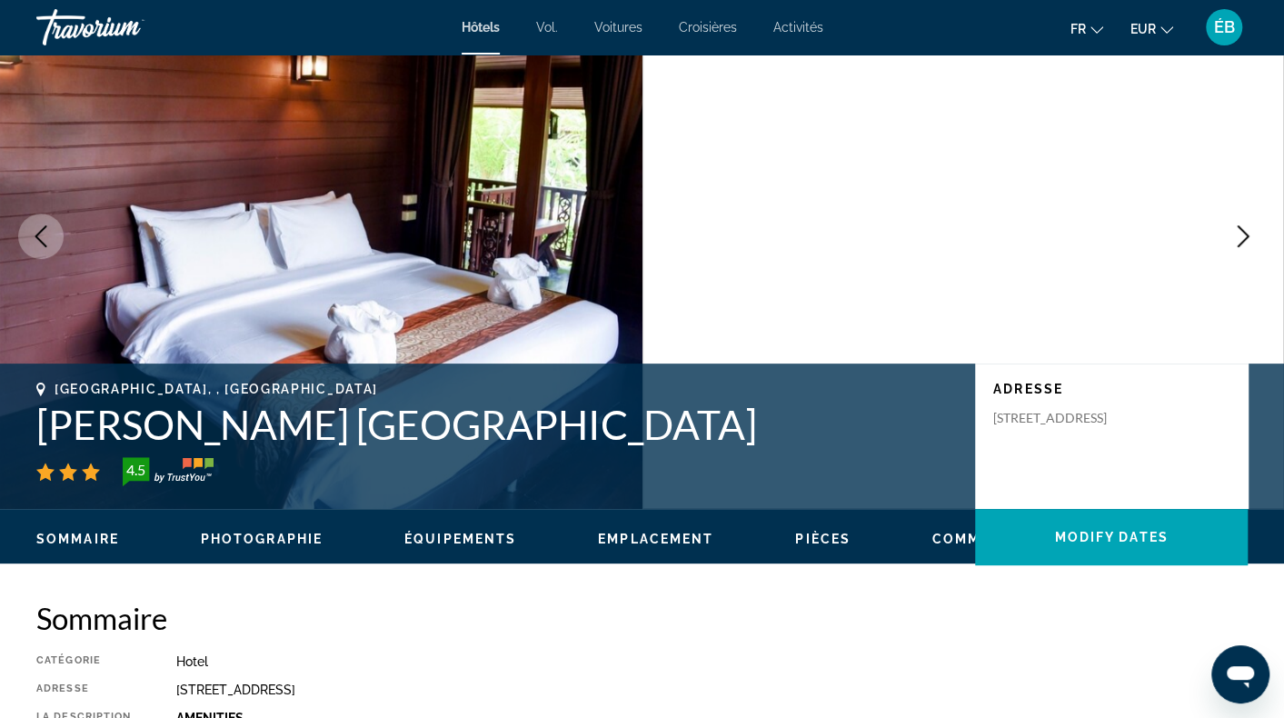
click at [1254, 237] on button "Next image" at bounding box center [1243, 236] width 45 height 45
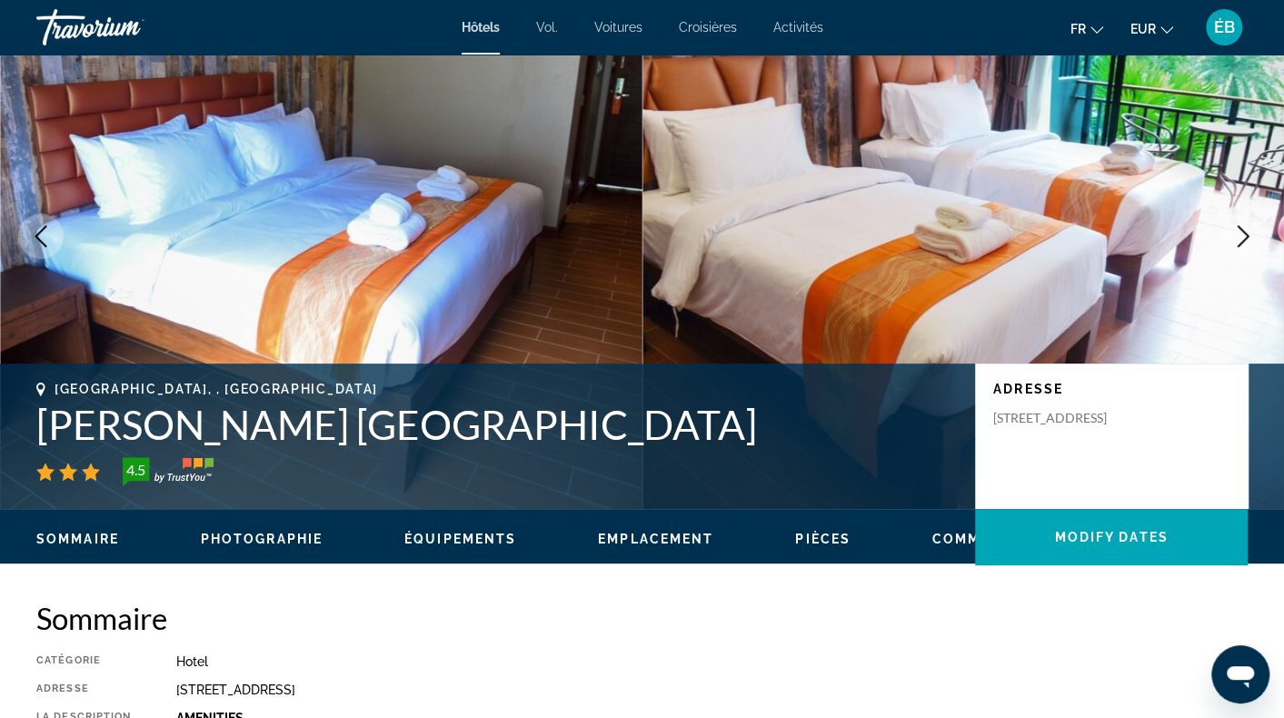
click at [1254, 237] on button "Next image" at bounding box center [1243, 236] width 45 height 45
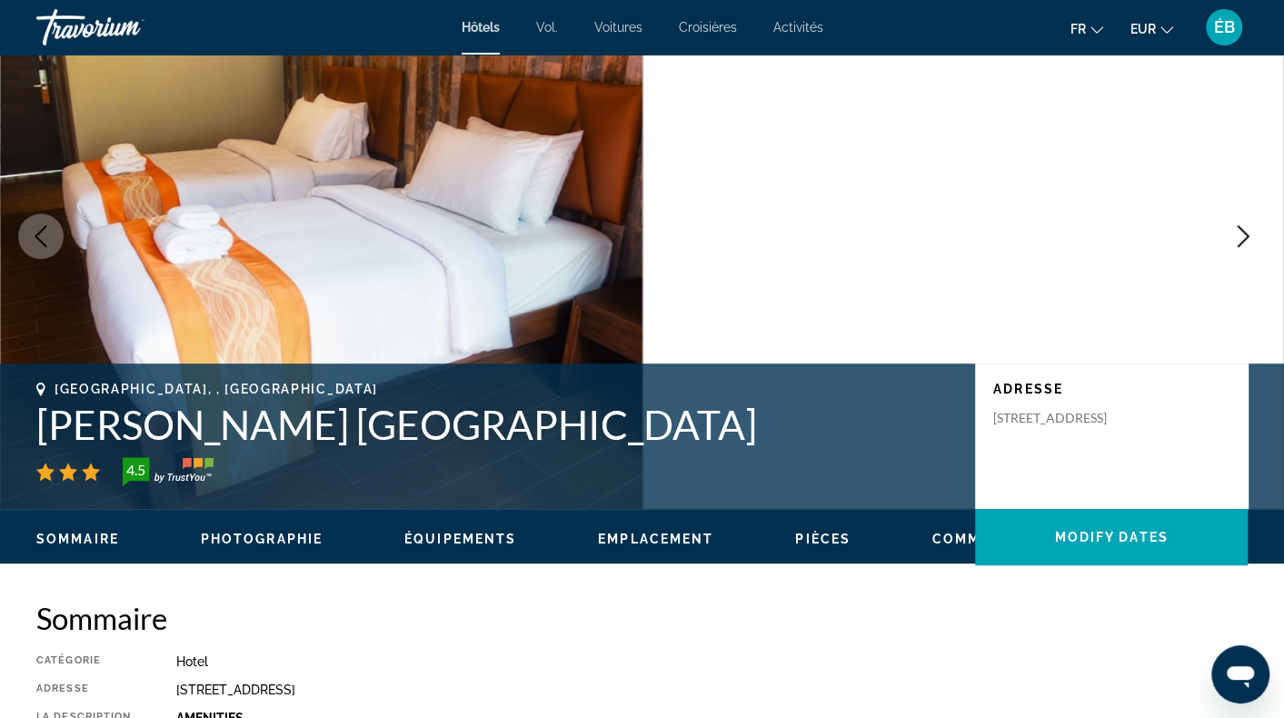
click at [1254, 237] on button "Next image" at bounding box center [1243, 236] width 45 height 45
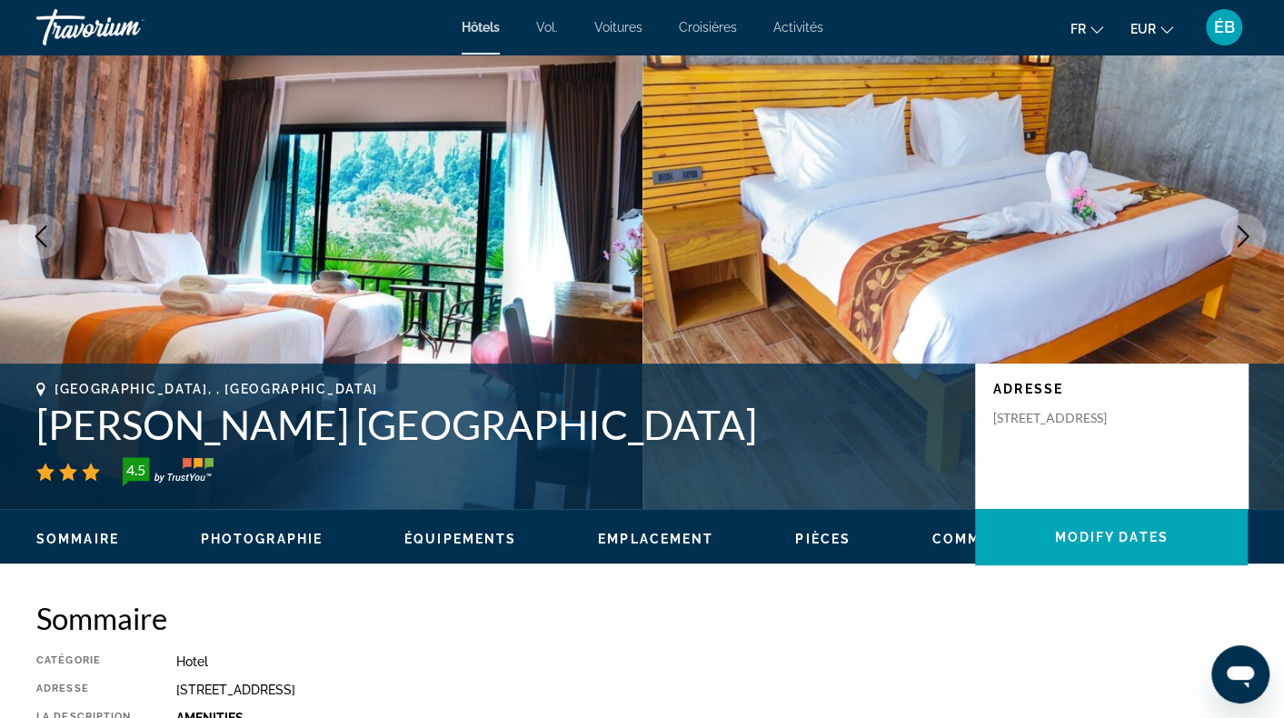
click at [1254, 237] on button "Next image" at bounding box center [1243, 236] width 45 height 45
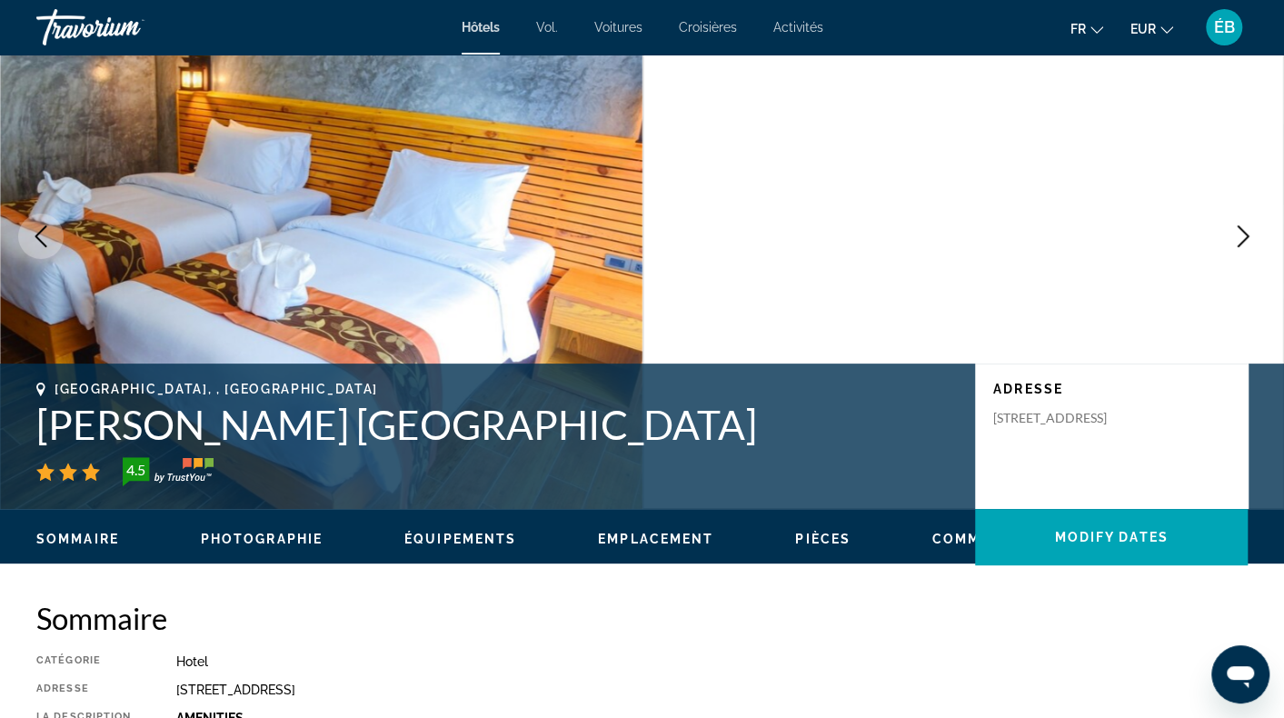
click at [1254, 237] on button "Next image" at bounding box center [1243, 236] width 45 height 45
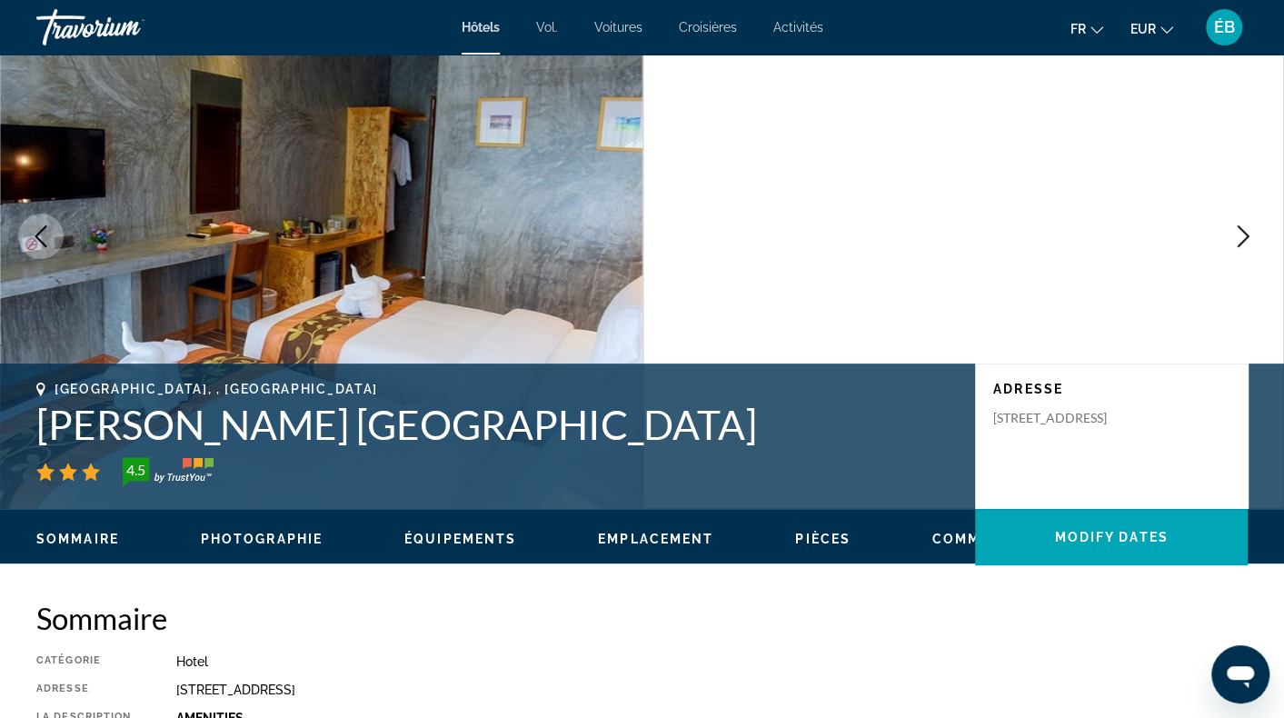
click at [1254, 237] on button "Next image" at bounding box center [1243, 236] width 45 height 45
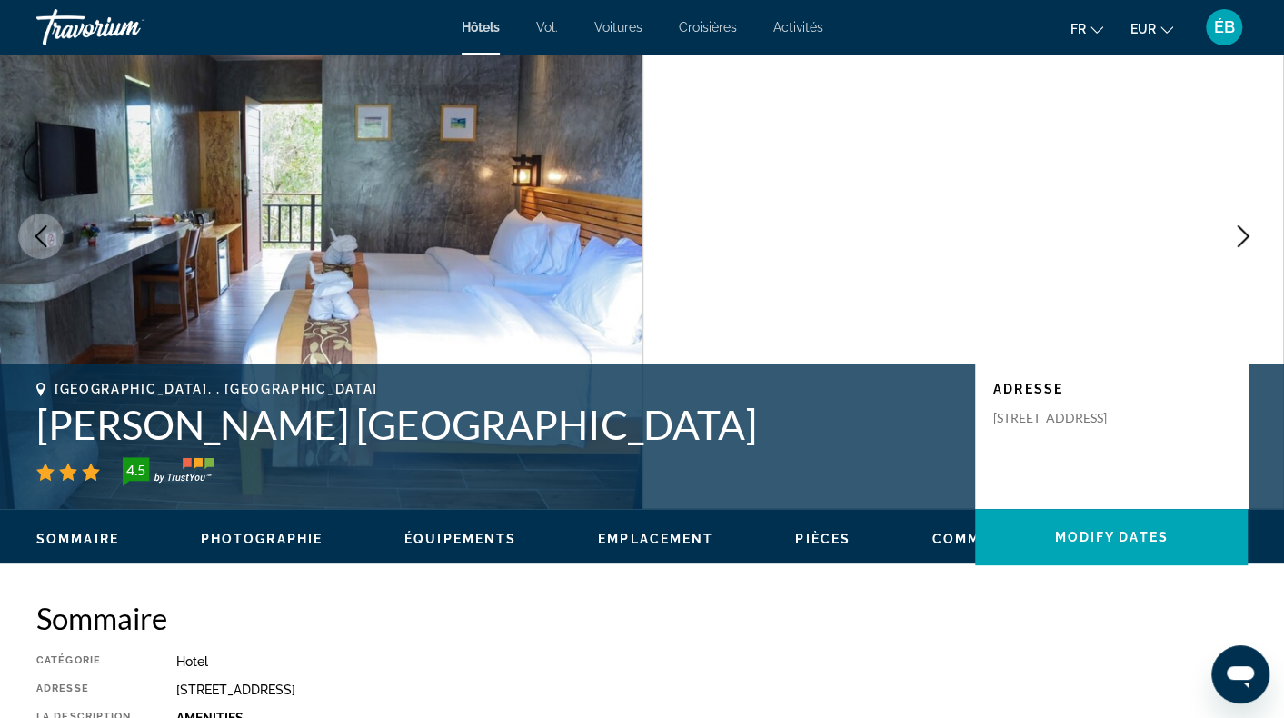
click at [1254, 237] on button "Next image" at bounding box center [1243, 236] width 45 height 45
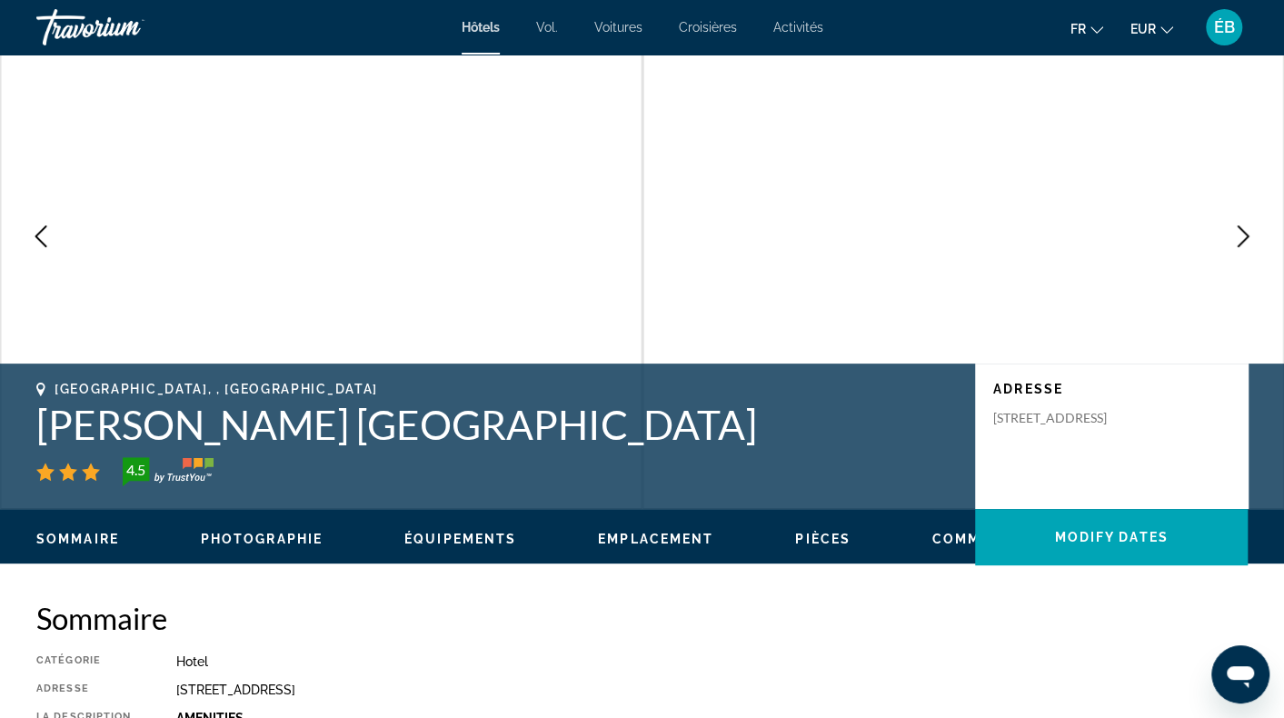
click at [1254, 237] on button "Next image" at bounding box center [1243, 236] width 45 height 45
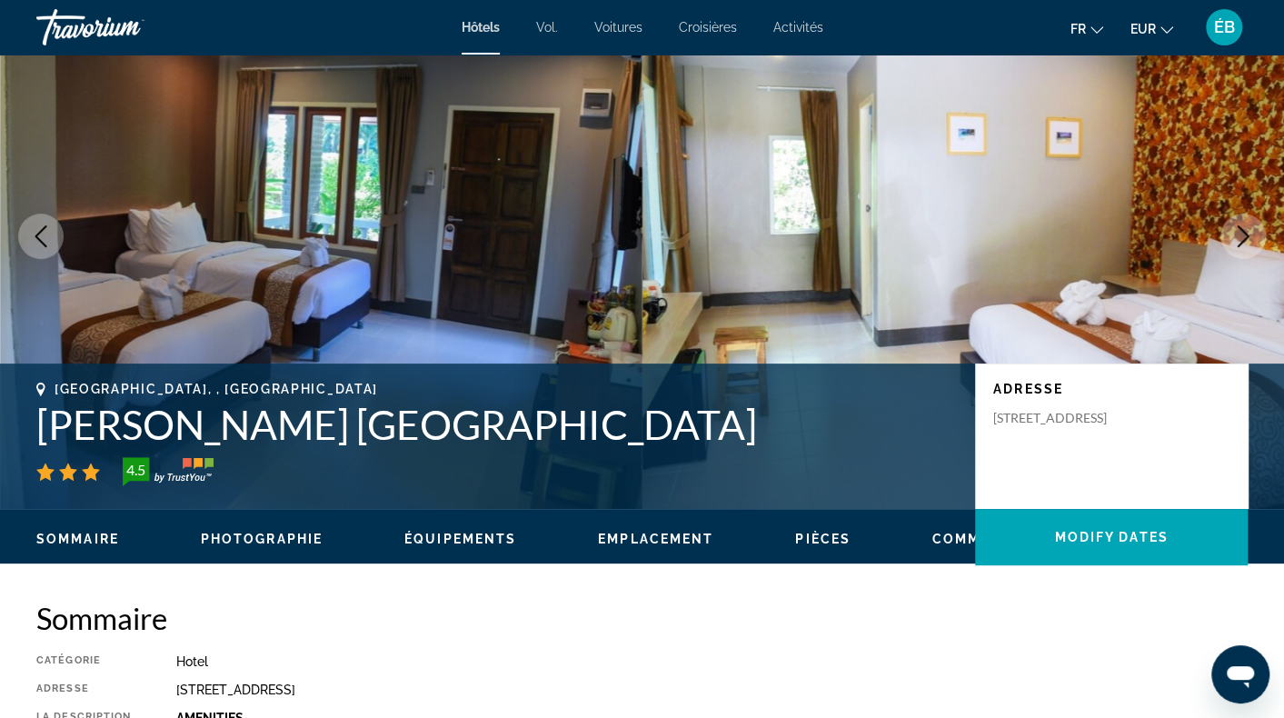
click at [1254, 237] on button "Next image" at bounding box center [1243, 236] width 45 height 45
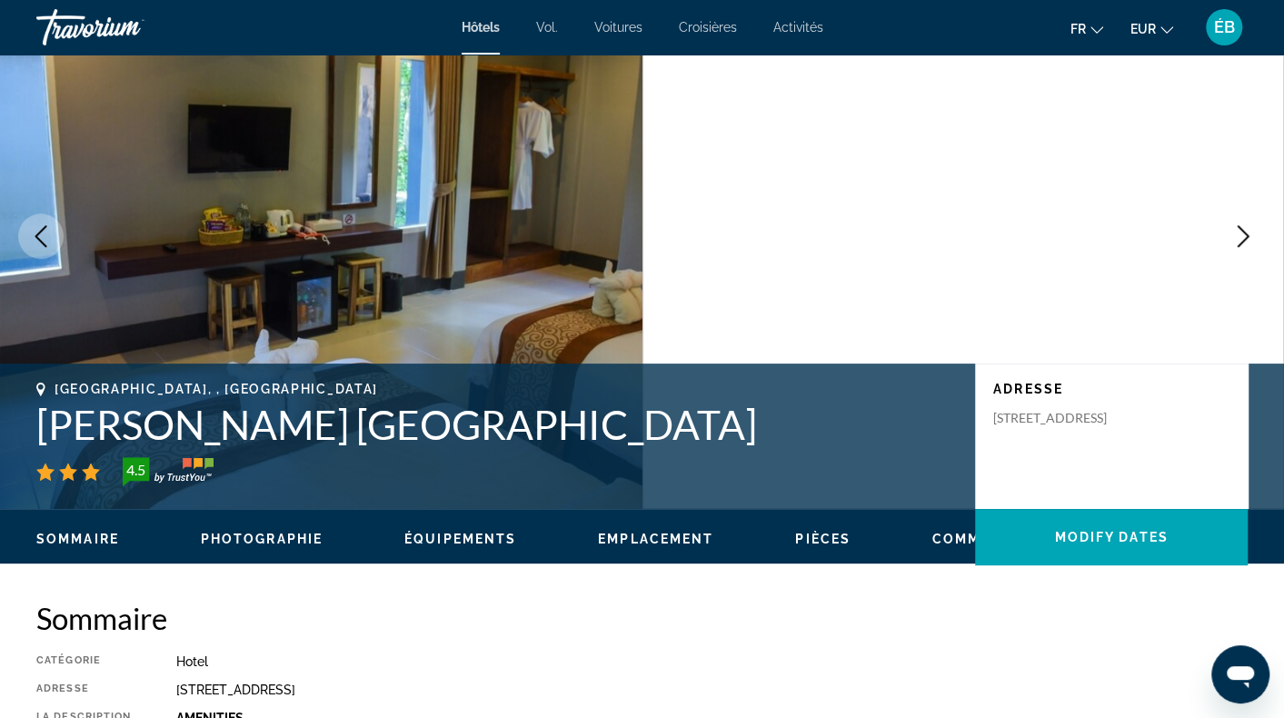
click at [1254, 237] on button "Next image" at bounding box center [1243, 236] width 45 height 45
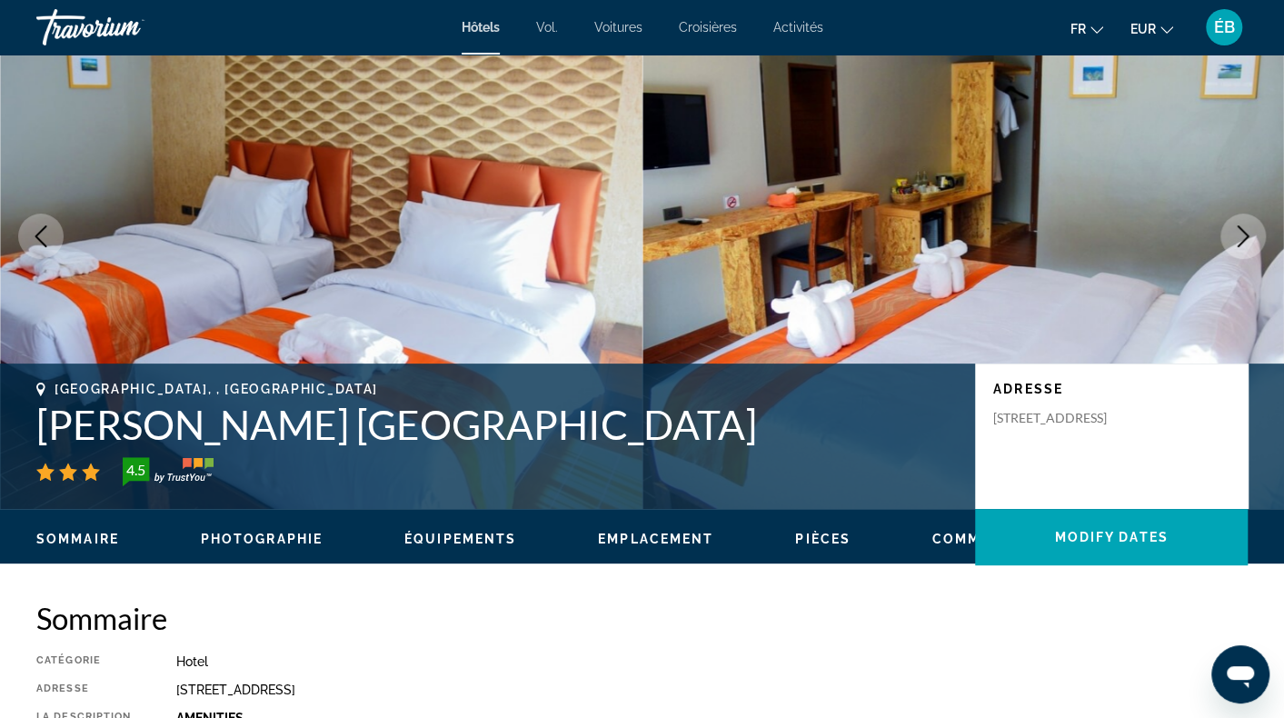
click at [1254, 237] on button "Next image" at bounding box center [1243, 236] width 45 height 45
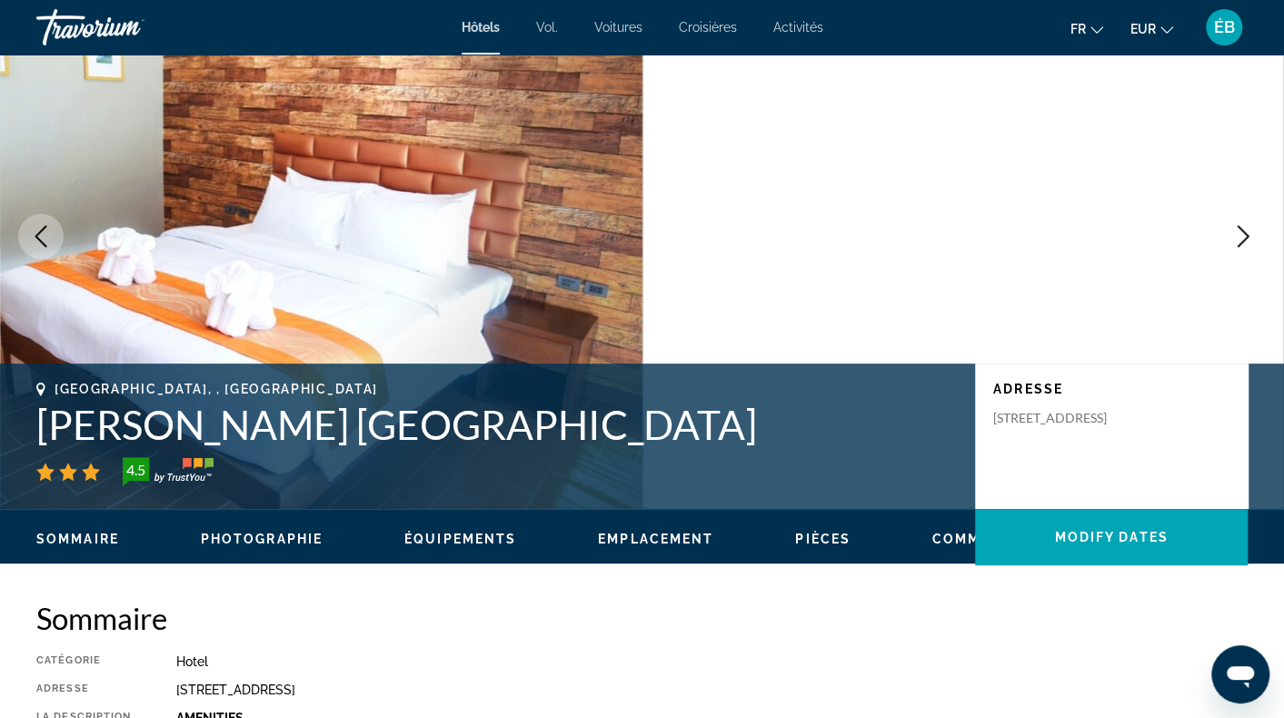
click at [1254, 237] on button "Next image" at bounding box center [1243, 236] width 45 height 45
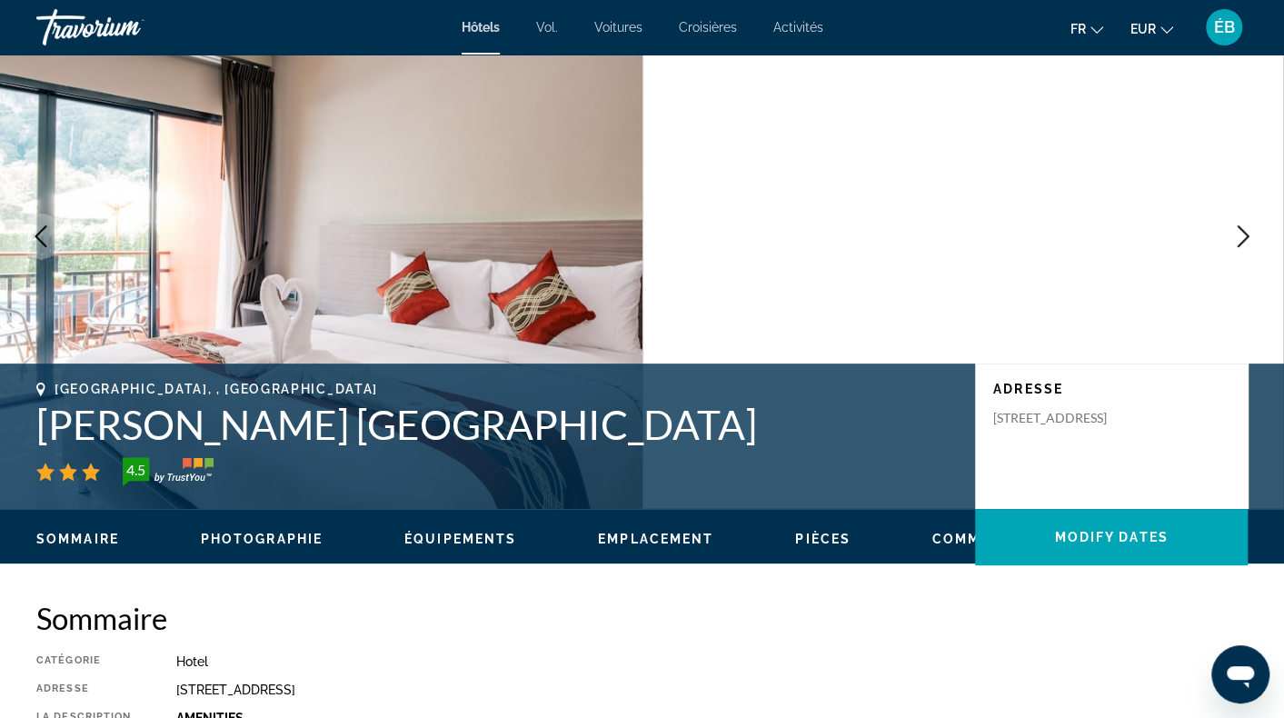
click at [1254, 237] on button "Next image" at bounding box center [1243, 236] width 45 height 45
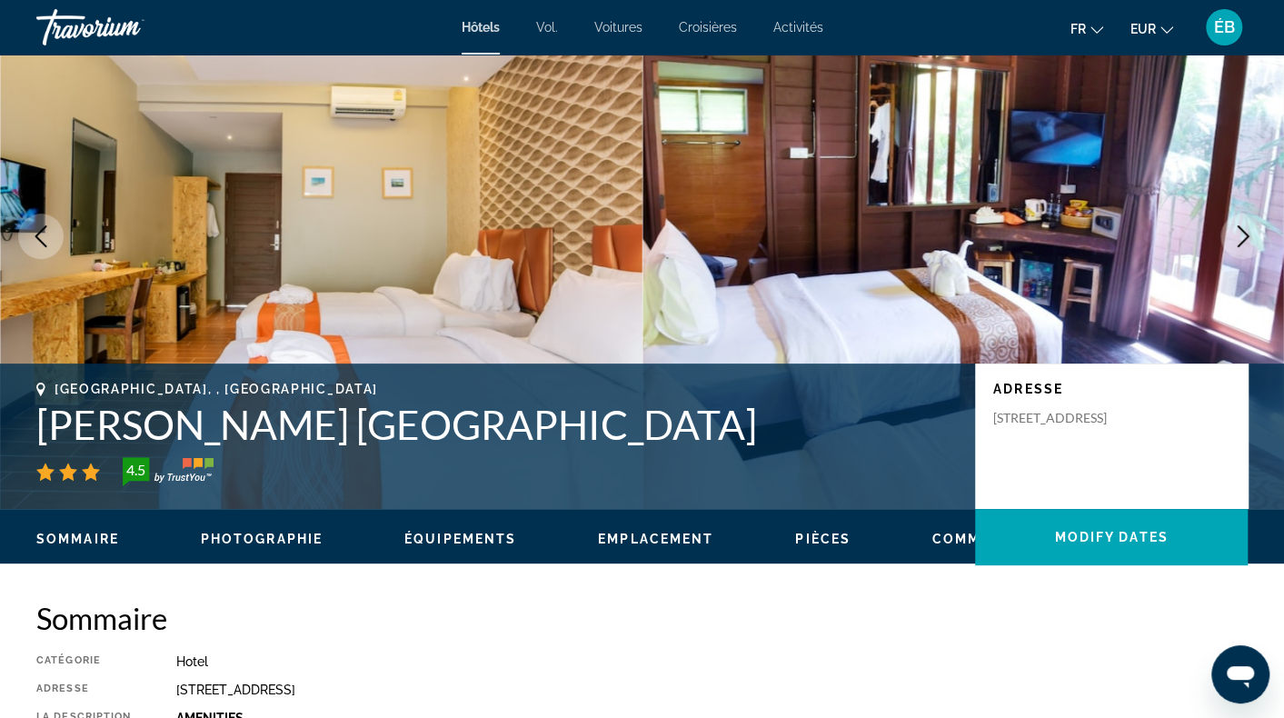
click at [1254, 237] on button "Next image" at bounding box center [1243, 236] width 45 height 45
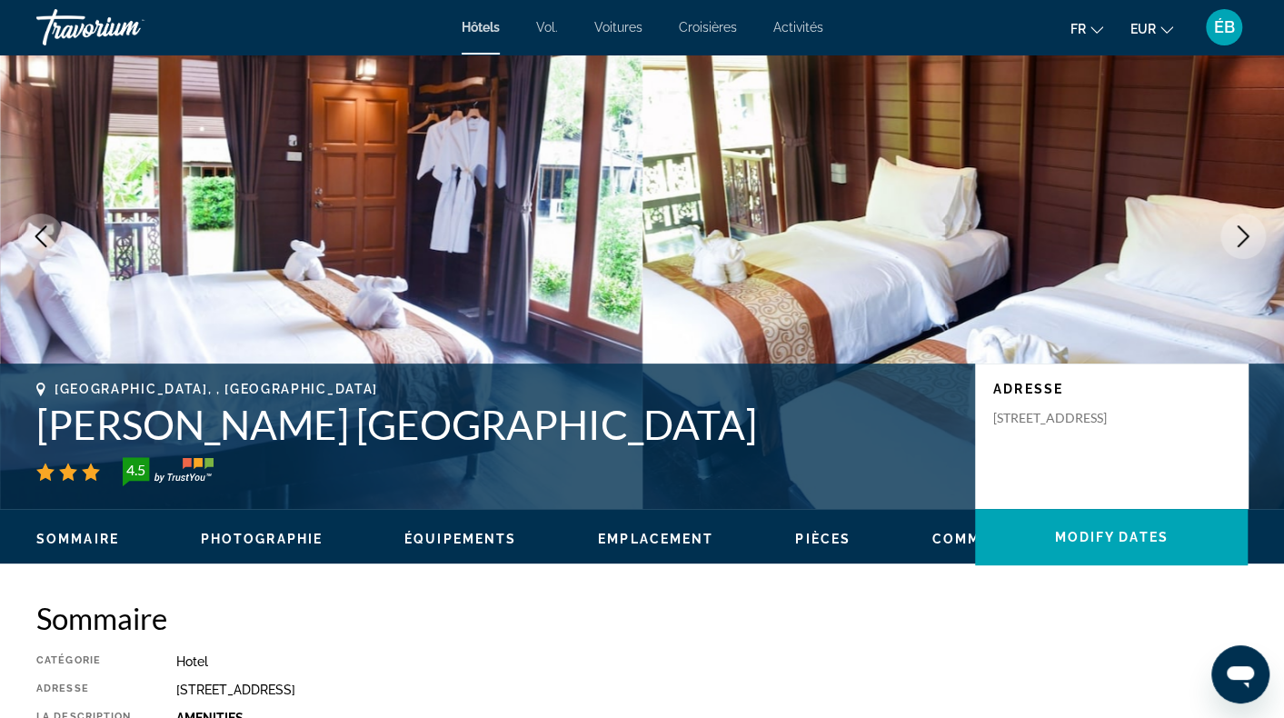
click at [1254, 237] on button "Next image" at bounding box center [1243, 236] width 45 height 45
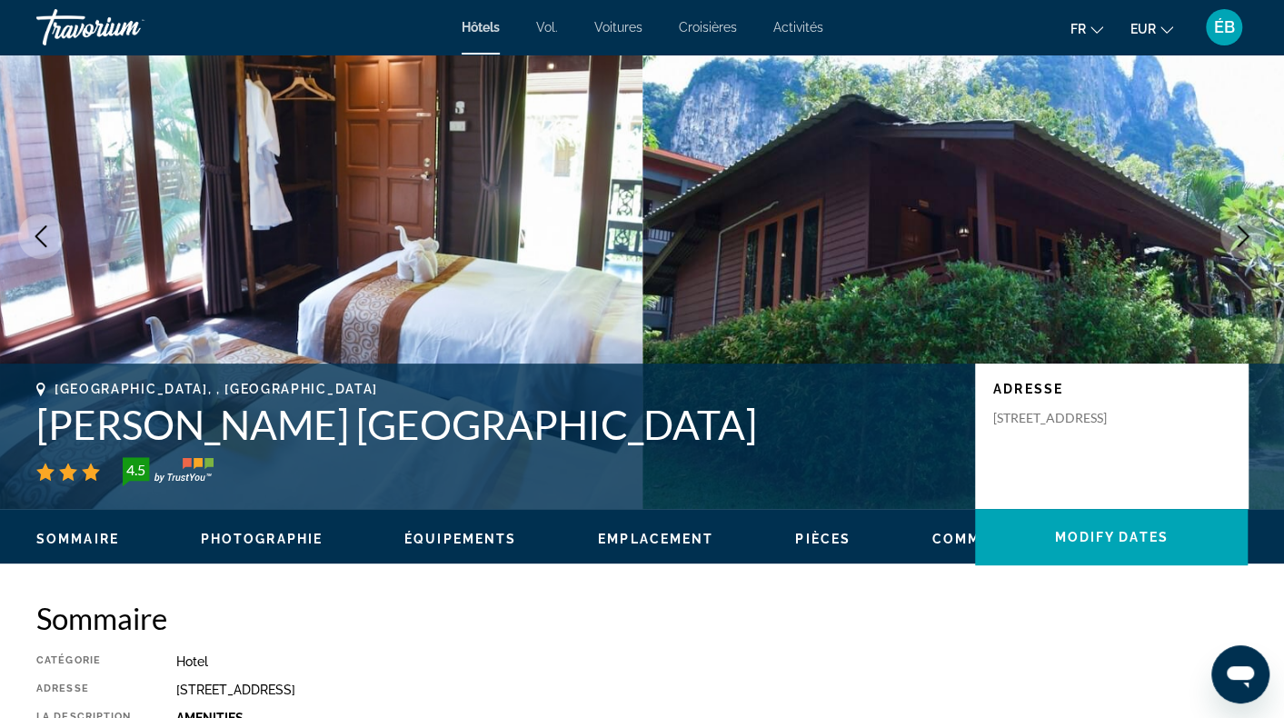
click at [1254, 237] on button "Next image" at bounding box center [1243, 236] width 45 height 45
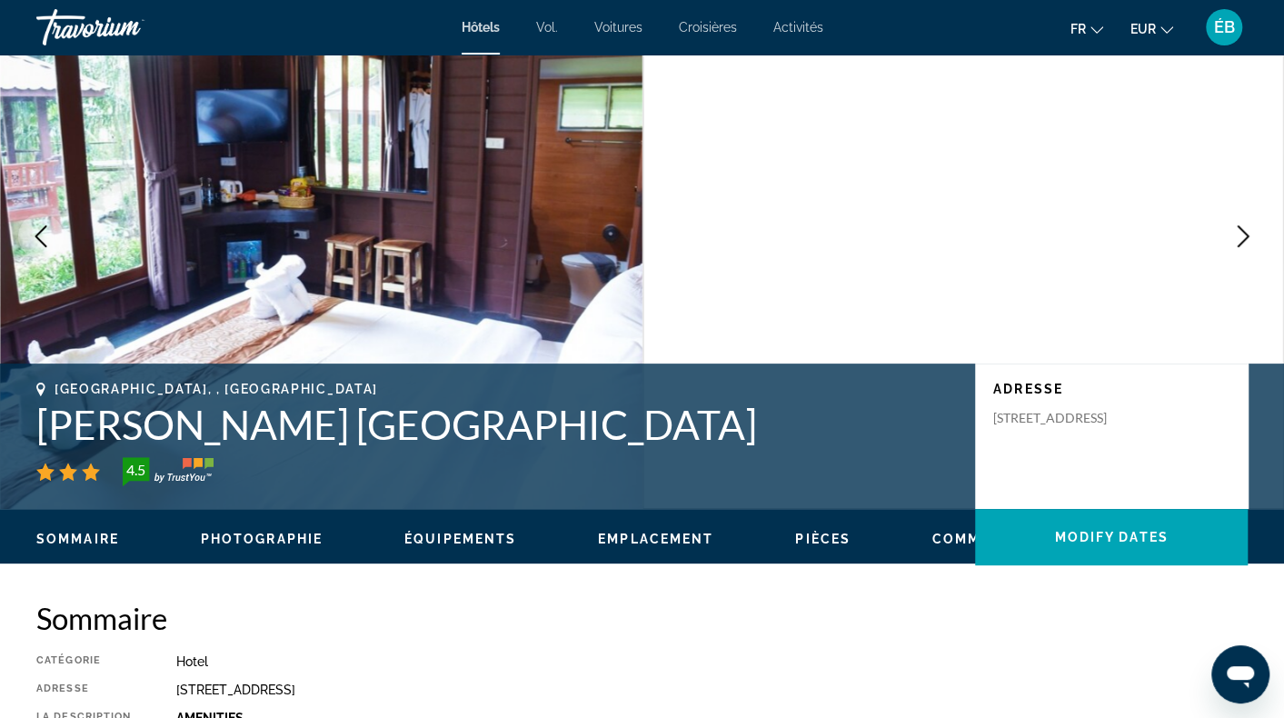
click at [1254, 237] on button "Next image" at bounding box center [1243, 236] width 45 height 45
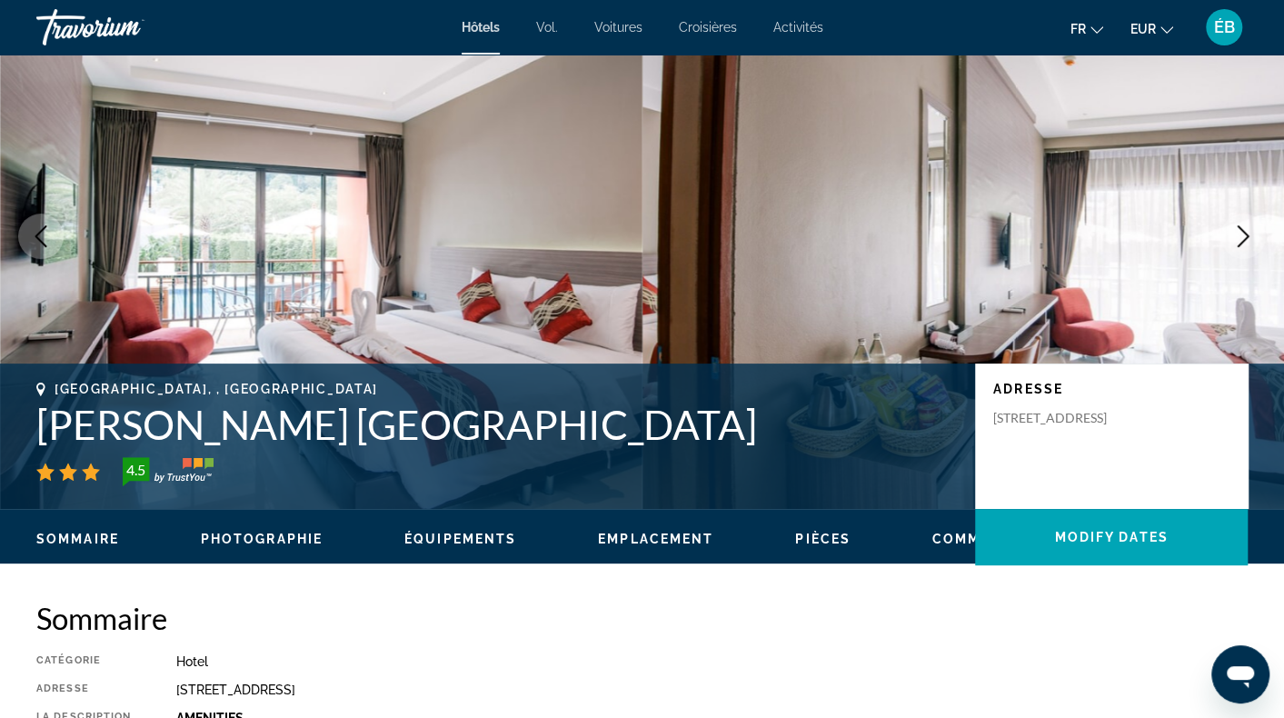
click at [1254, 237] on button "Next image" at bounding box center [1243, 236] width 45 height 45
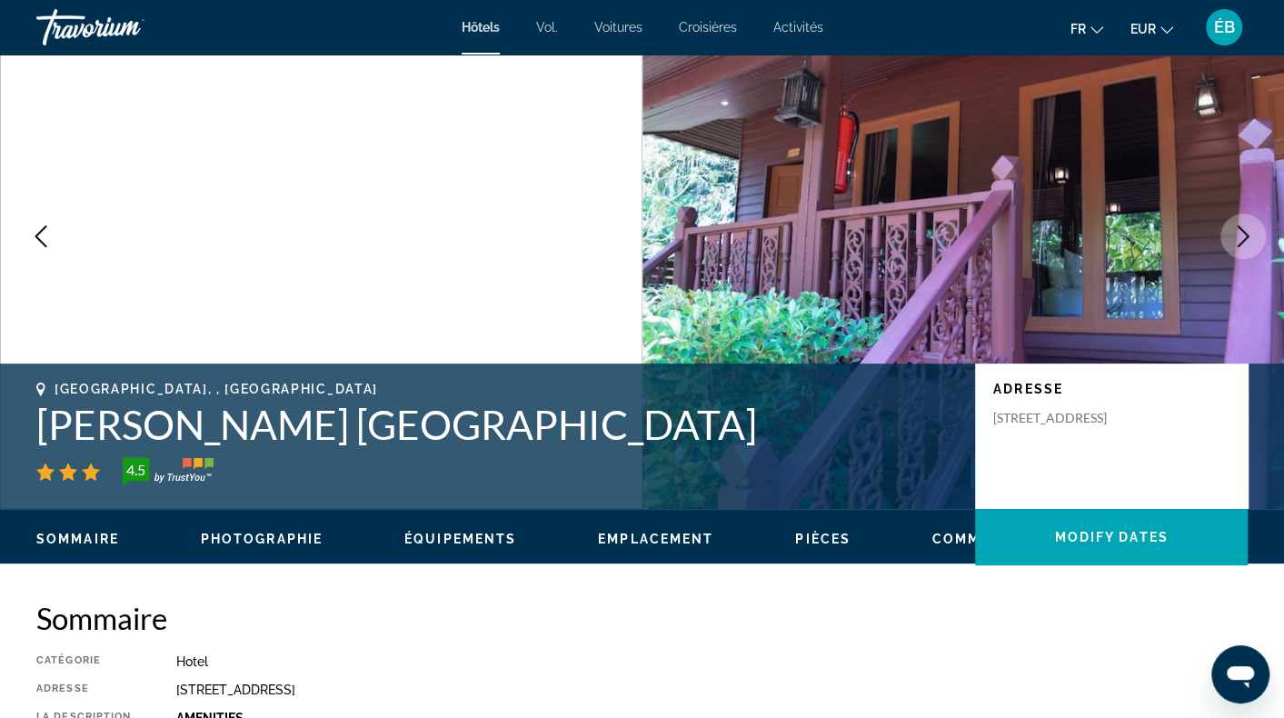
click at [1254, 237] on button "Next image" at bounding box center [1243, 236] width 45 height 45
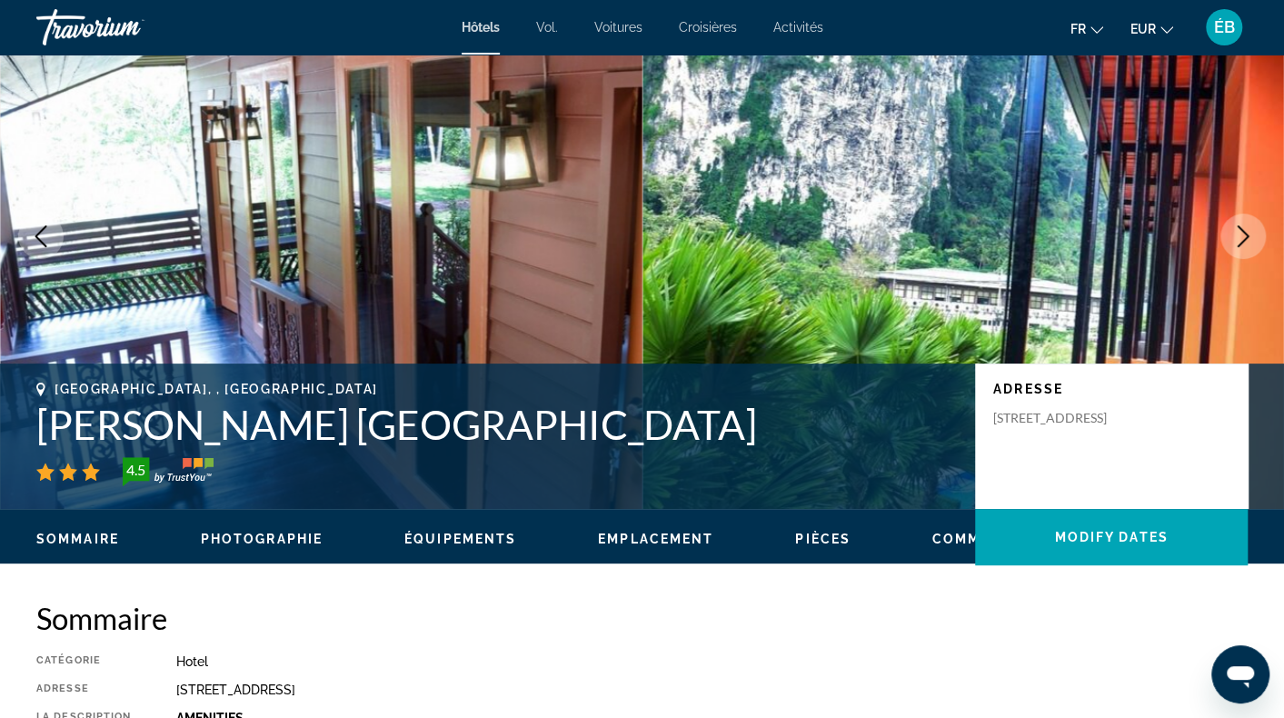
click at [1254, 237] on button "Next image" at bounding box center [1243, 236] width 45 height 45
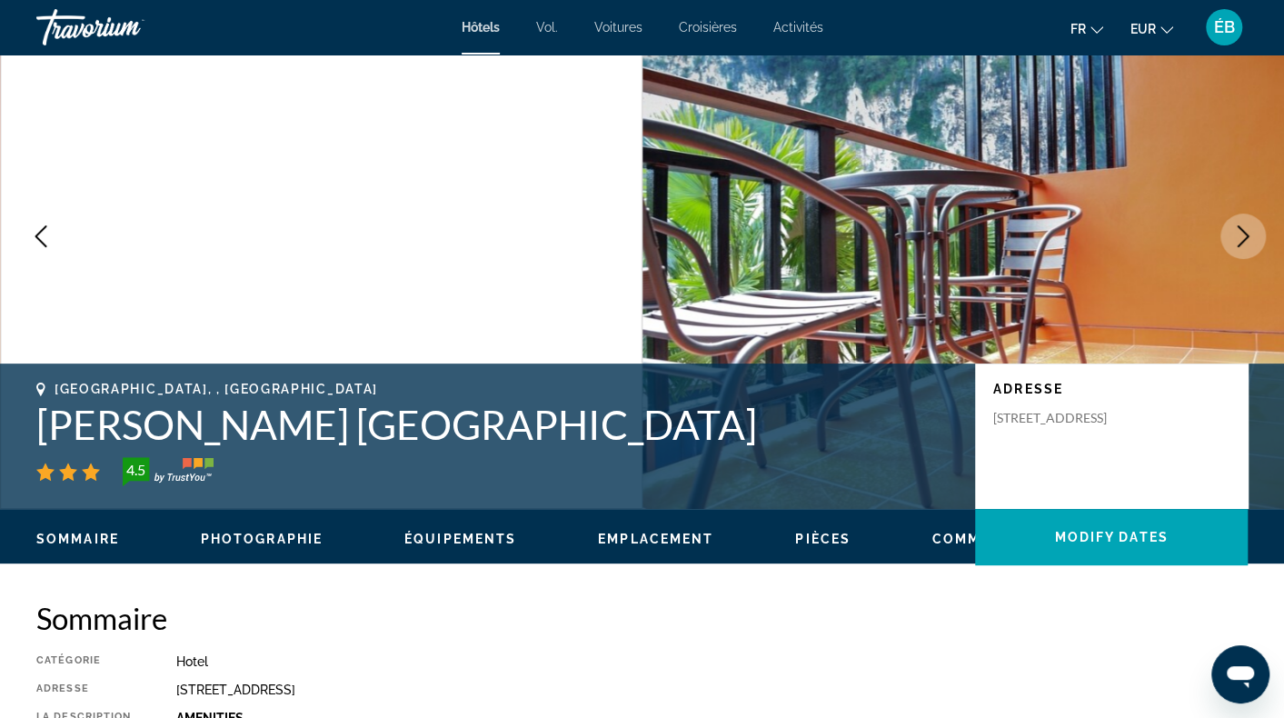
click at [1254, 237] on button "Next image" at bounding box center [1243, 236] width 45 height 45
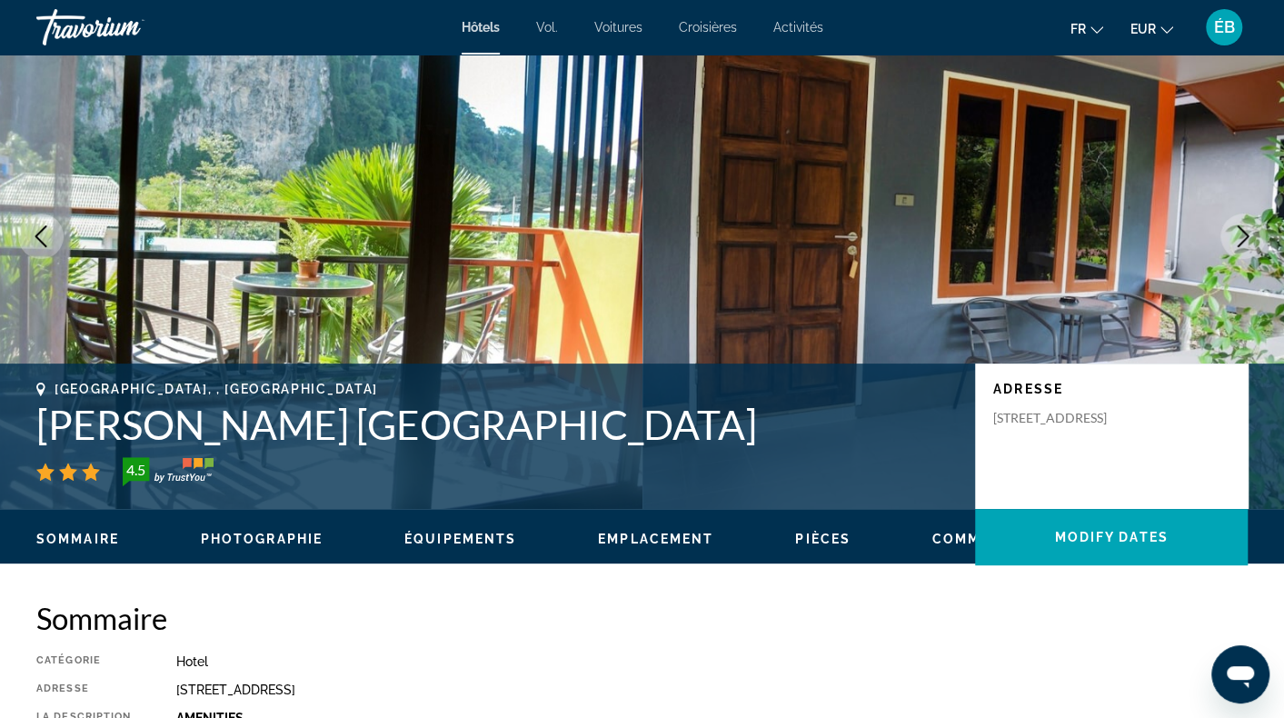
click at [1254, 237] on button "Next image" at bounding box center [1243, 236] width 45 height 45
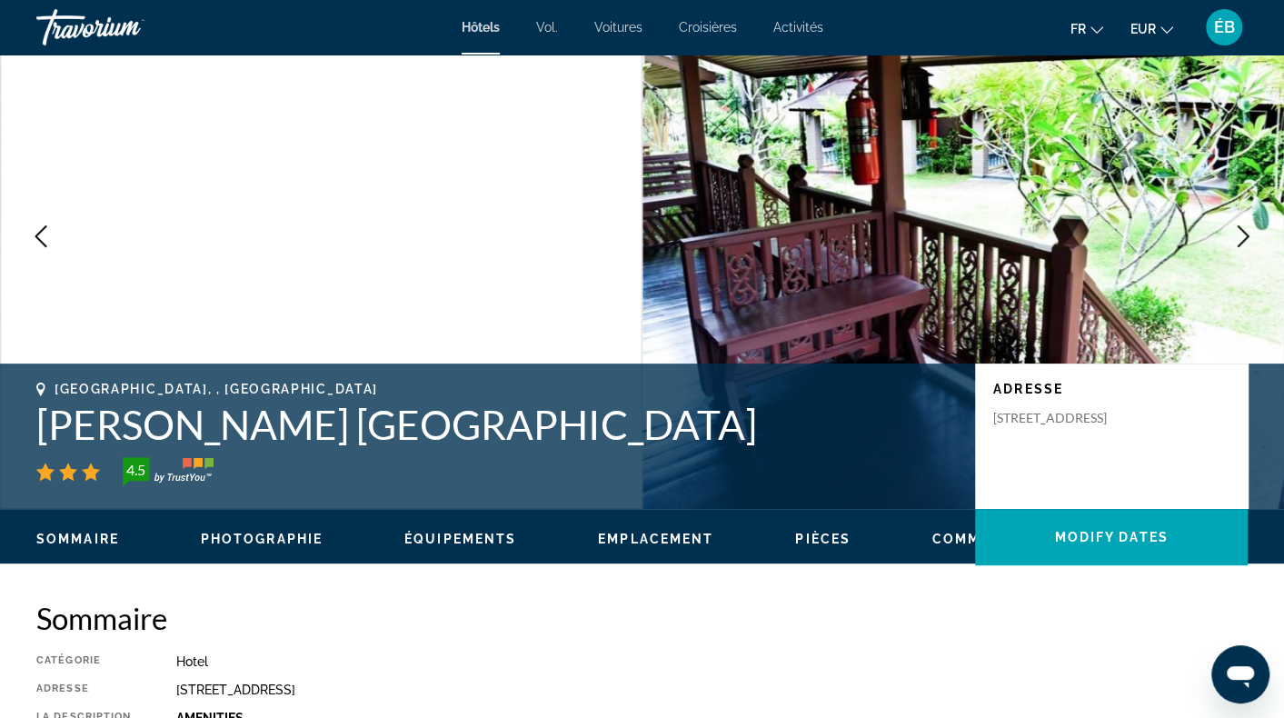
click at [1254, 237] on button "Next image" at bounding box center [1243, 236] width 45 height 45
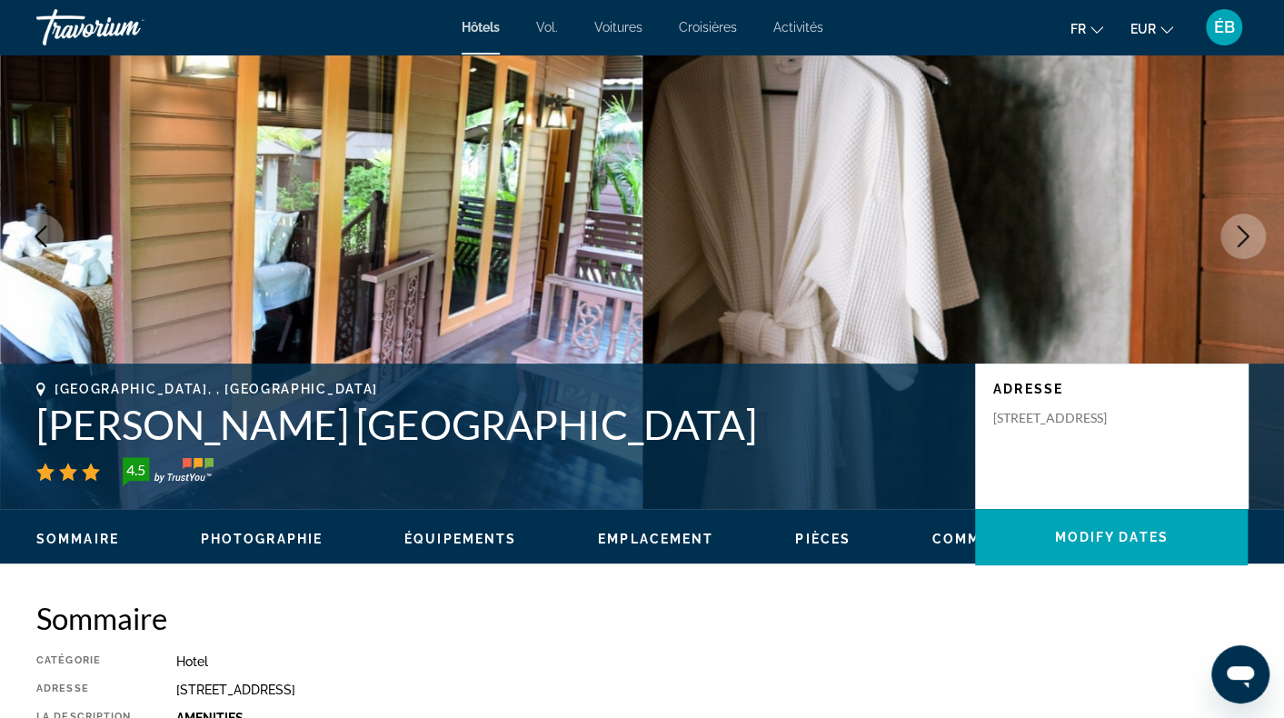
click at [1254, 237] on button "Next image" at bounding box center [1243, 236] width 45 height 45
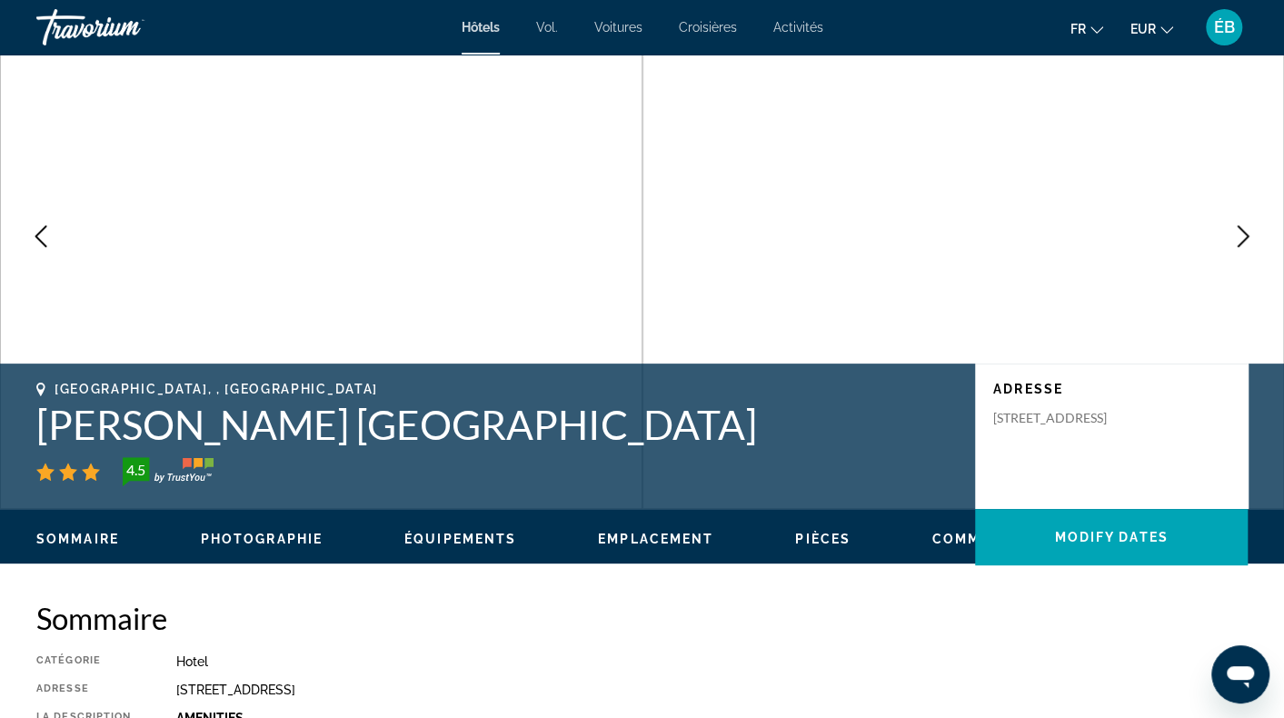
click at [1254, 237] on button "Next image" at bounding box center [1243, 236] width 45 height 45
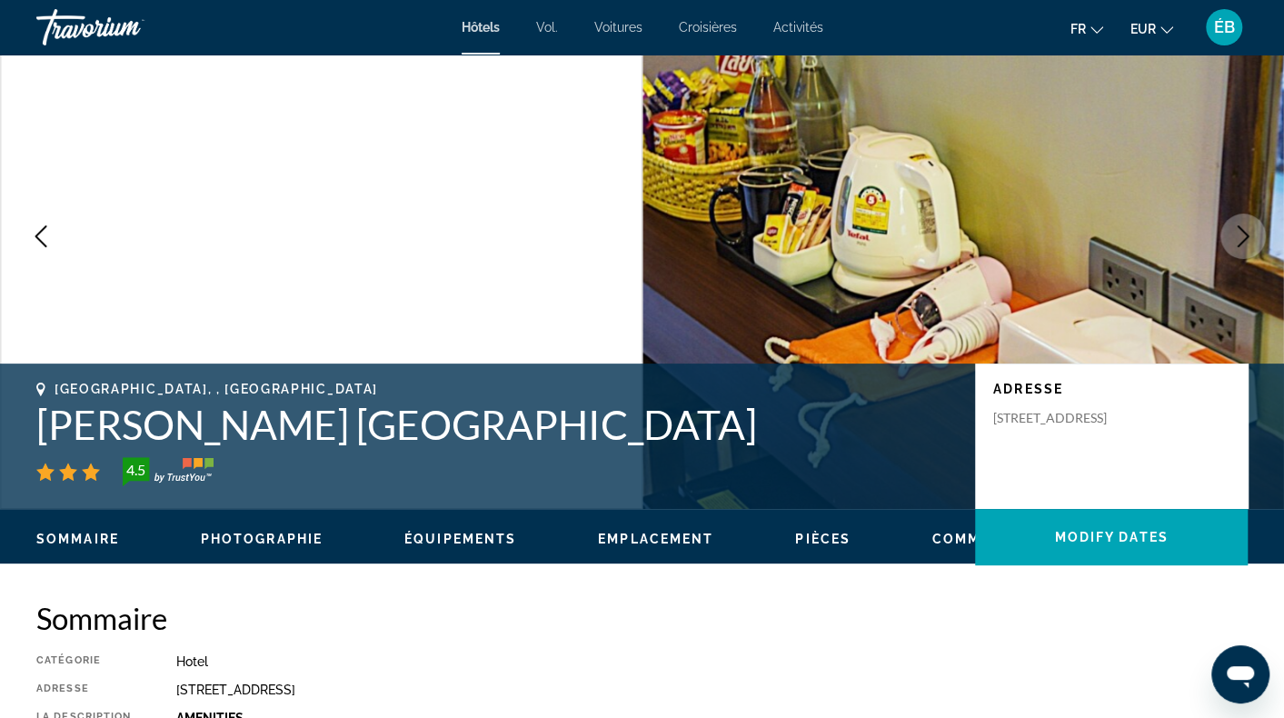
click at [1254, 237] on button "Next image" at bounding box center [1243, 236] width 45 height 45
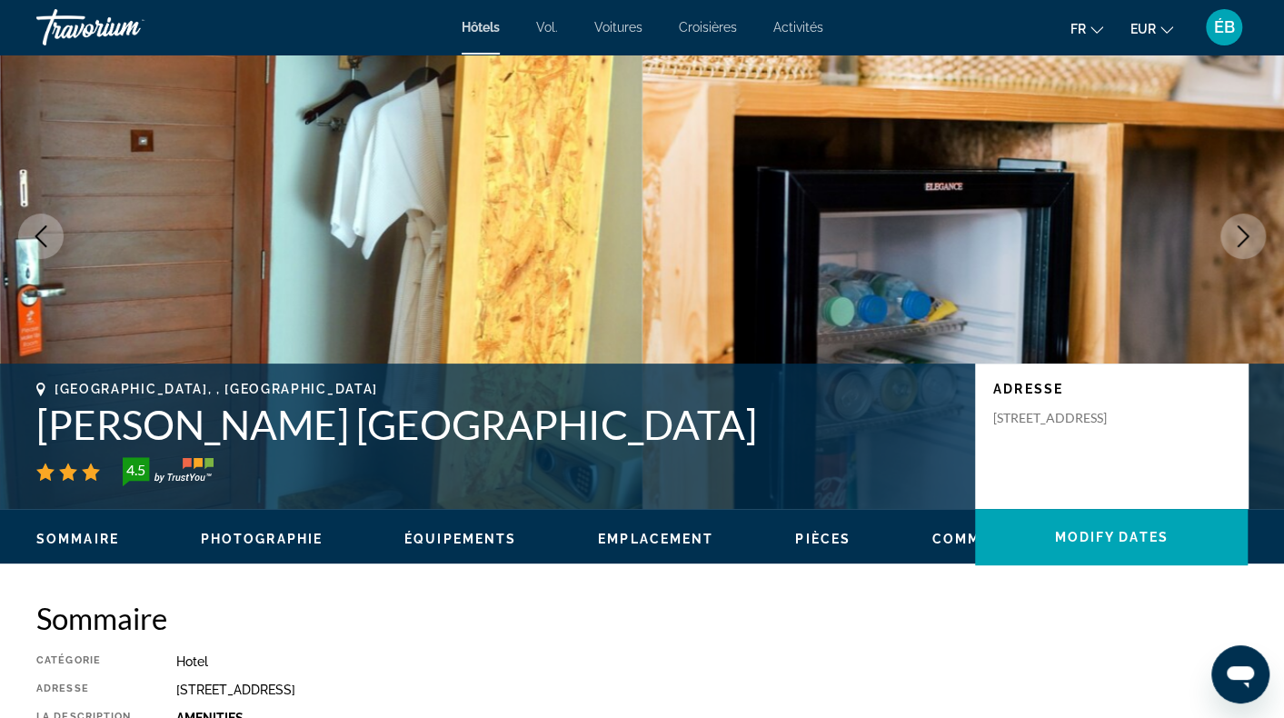
click at [1254, 237] on button "Next image" at bounding box center [1243, 236] width 45 height 45
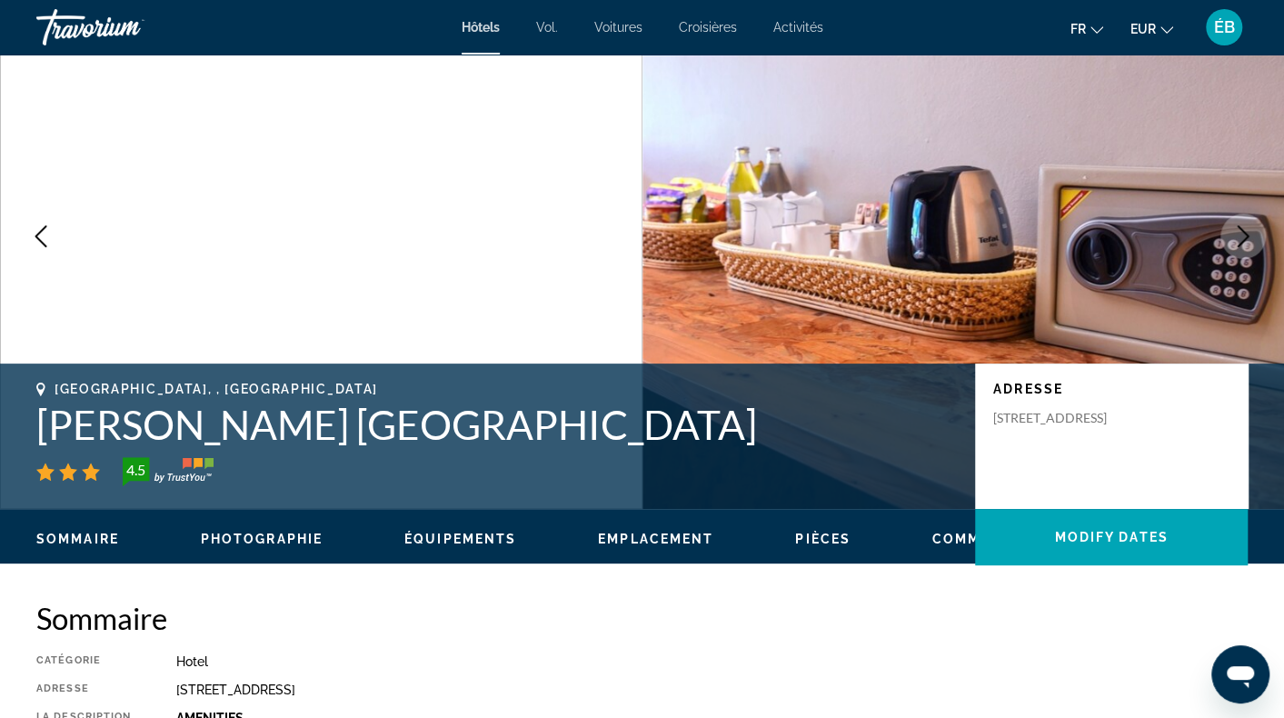
click at [1254, 237] on button "Next image" at bounding box center [1243, 236] width 45 height 45
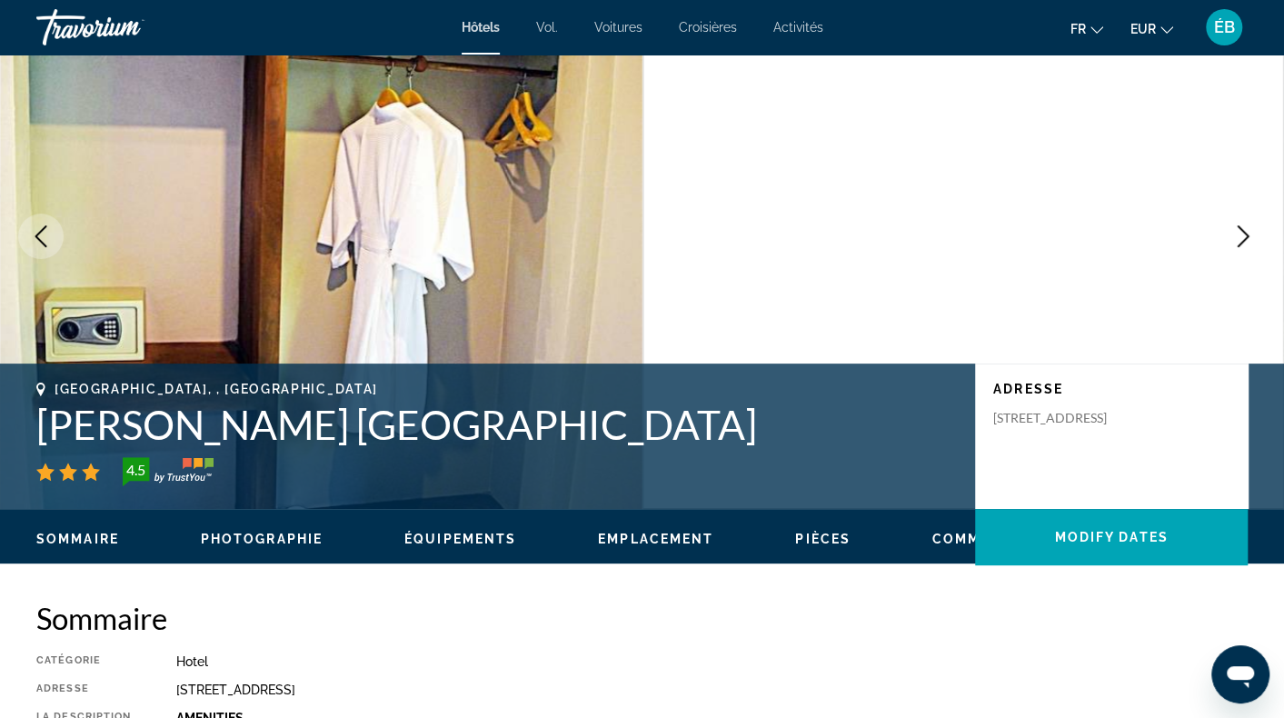
click at [1254, 237] on button "Next image" at bounding box center [1243, 236] width 45 height 45
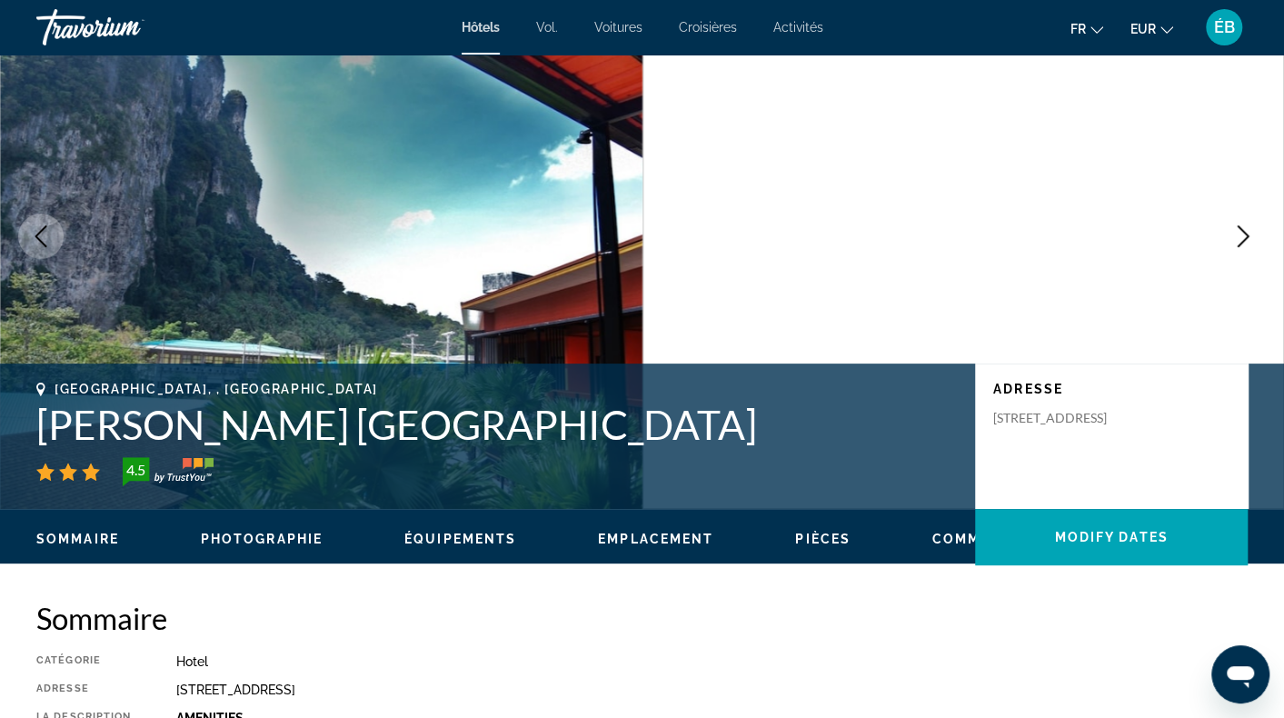
click at [1254, 237] on button "Next image" at bounding box center [1243, 236] width 45 height 45
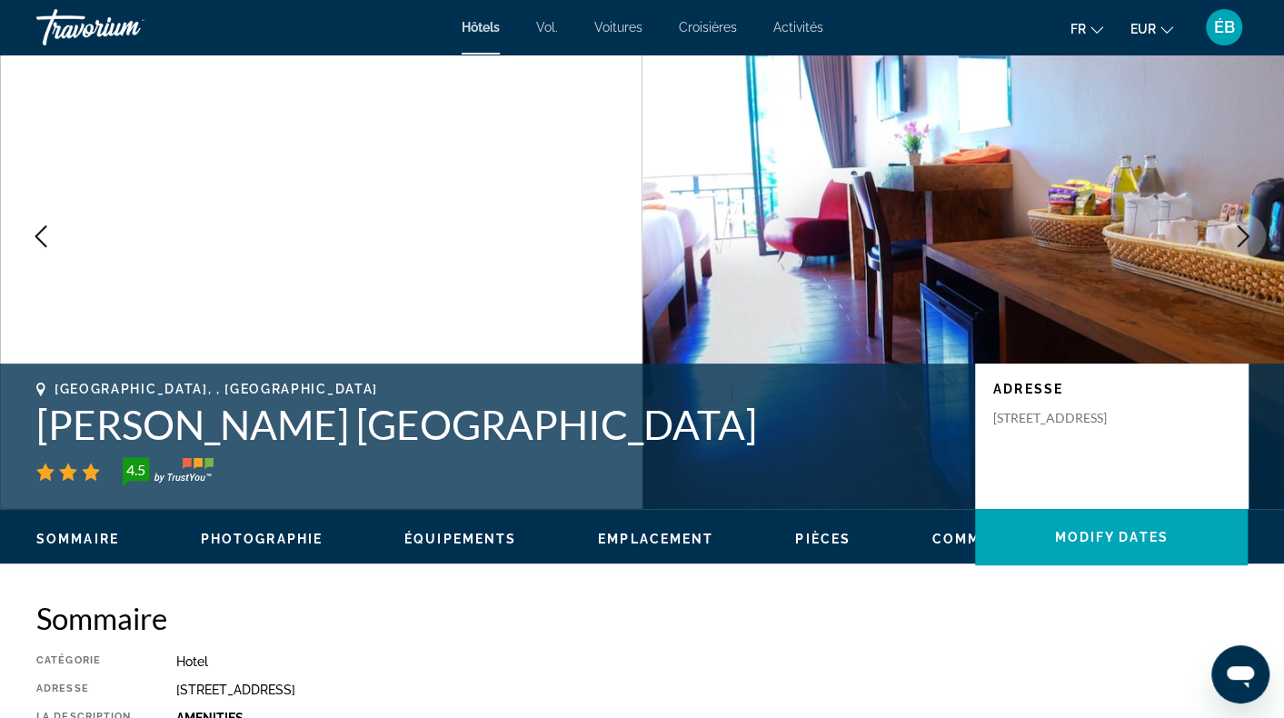
click at [1254, 237] on button "Next image" at bounding box center [1243, 236] width 45 height 45
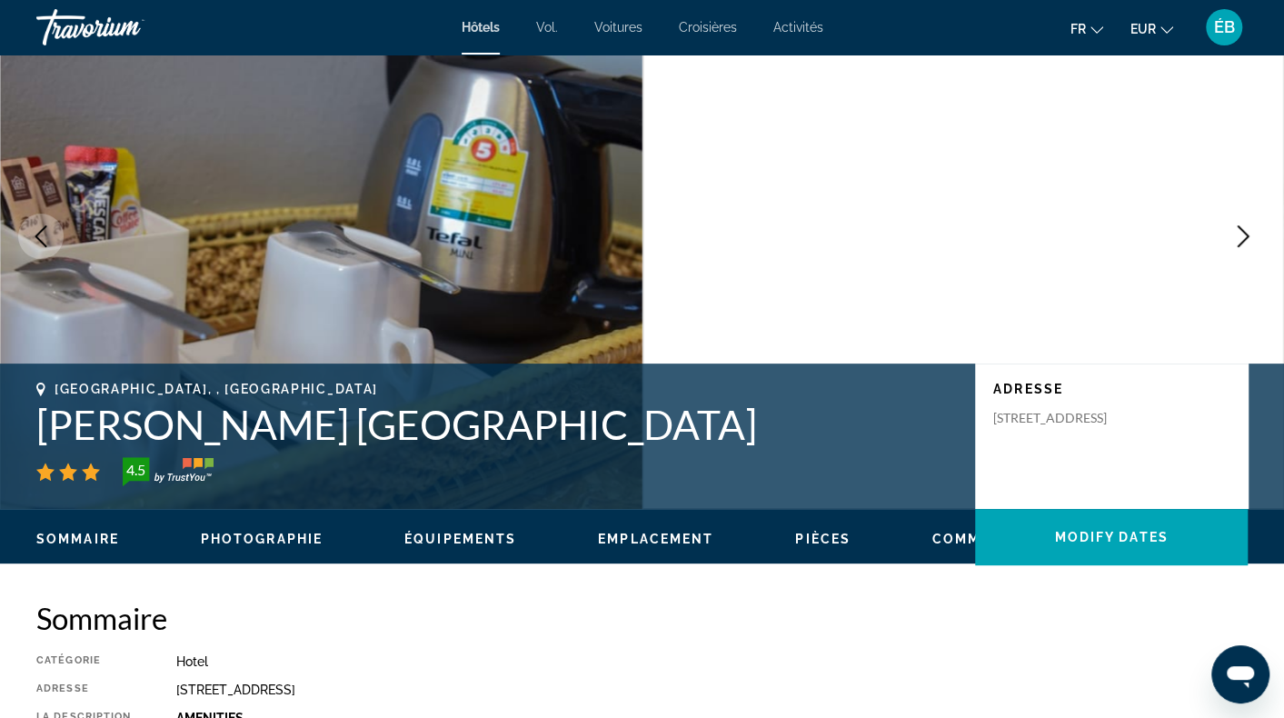
click at [1254, 237] on button "Next image" at bounding box center [1243, 236] width 45 height 45
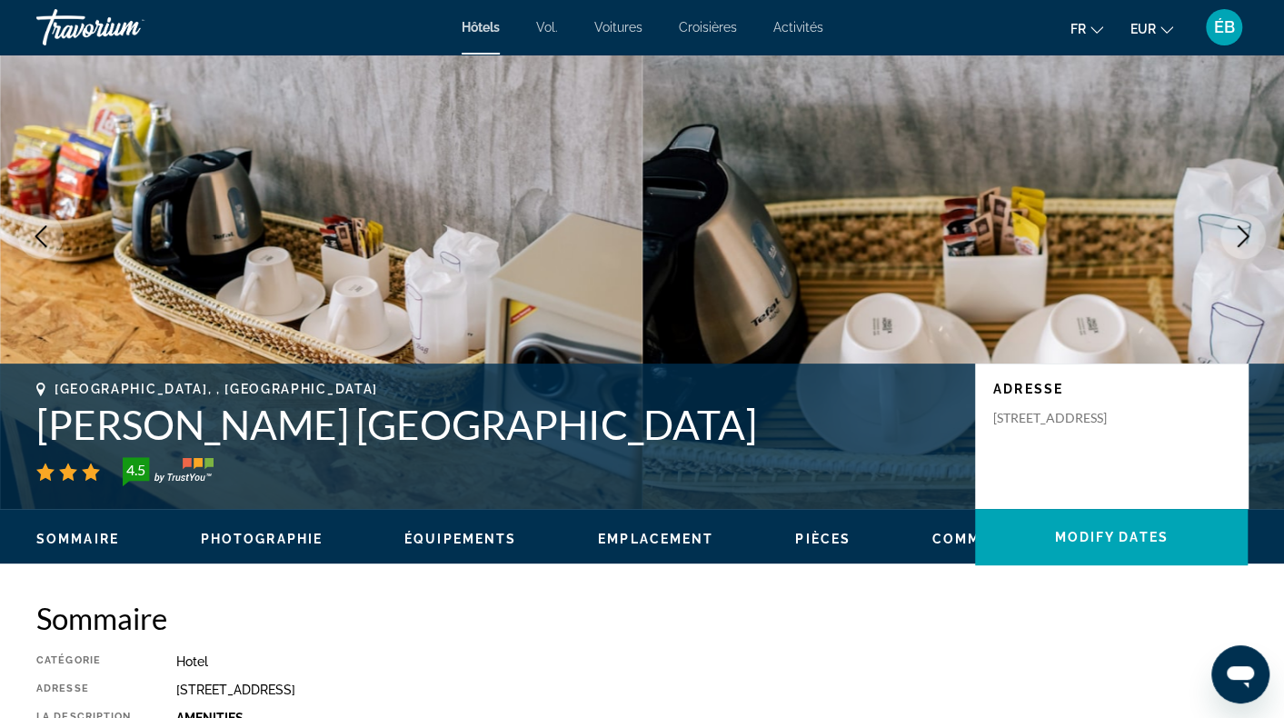
click at [1254, 237] on button "Next image" at bounding box center [1243, 236] width 45 height 45
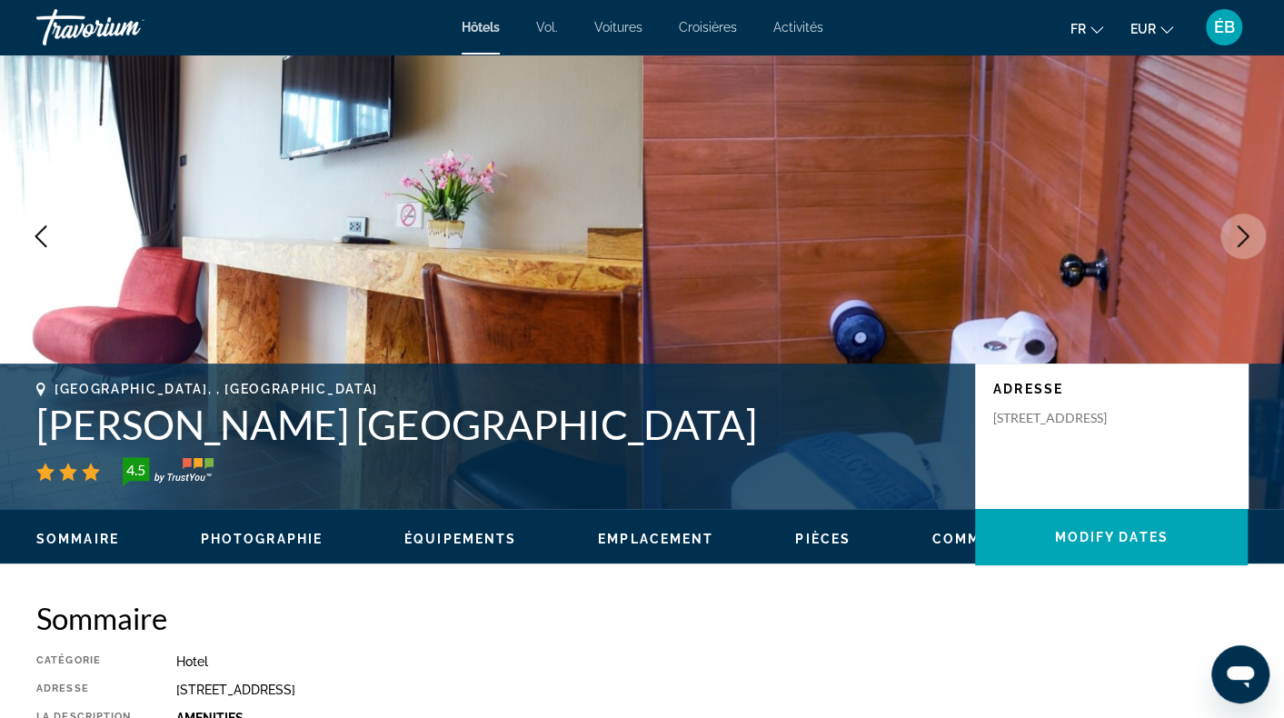
click at [1254, 237] on button "Next image" at bounding box center [1243, 236] width 45 height 45
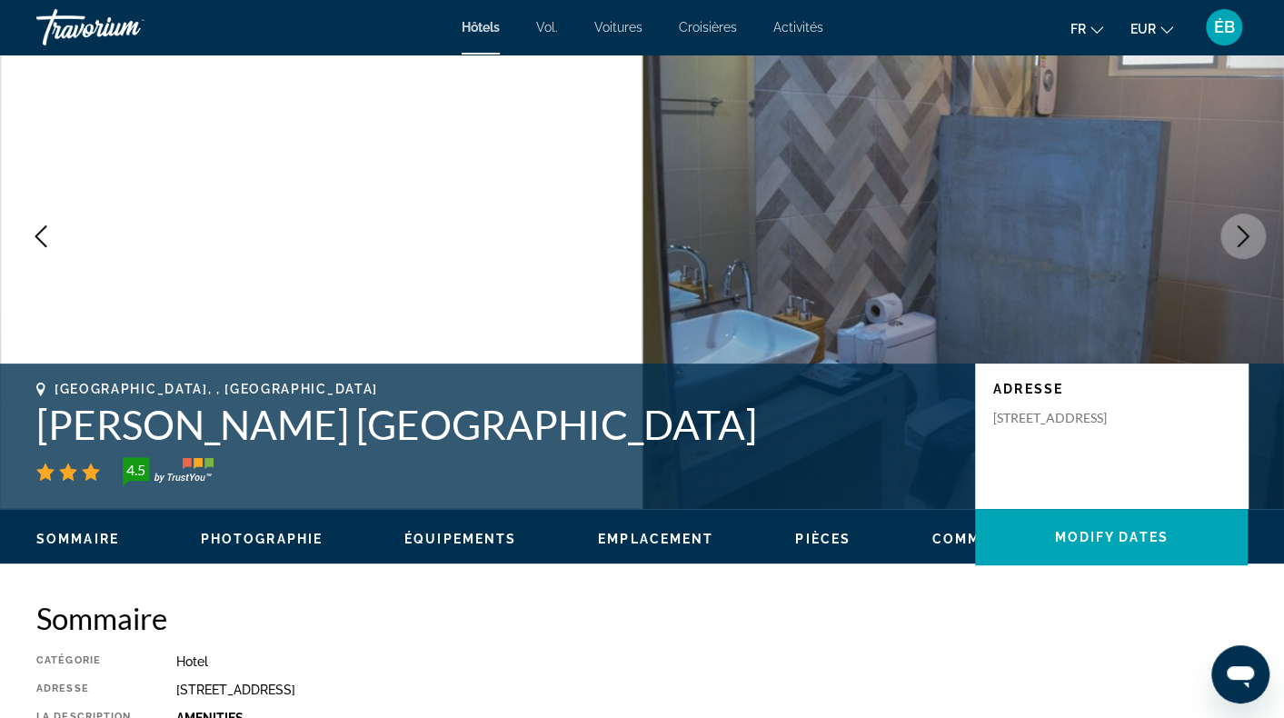
click at [1254, 237] on button "Next image" at bounding box center [1243, 236] width 45 height 45
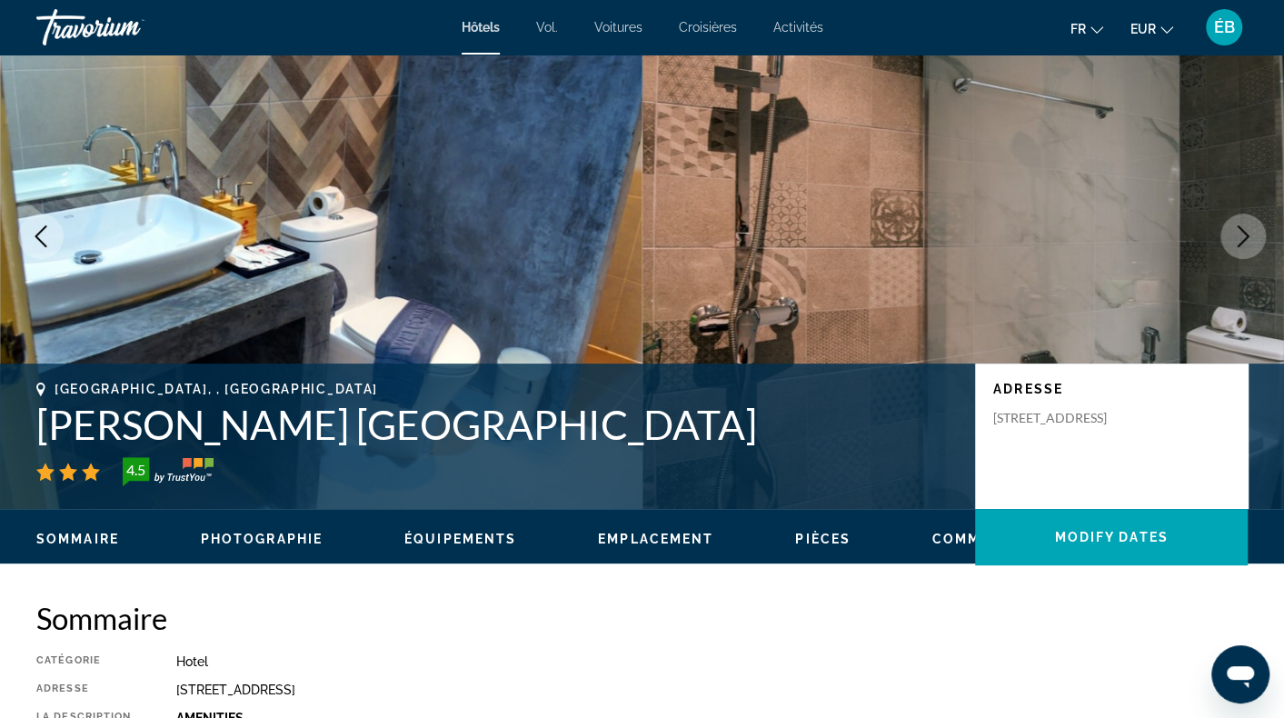
click at [1254, 237] on button "Next image" at bounding box center [1243, 236] width 45 height 45
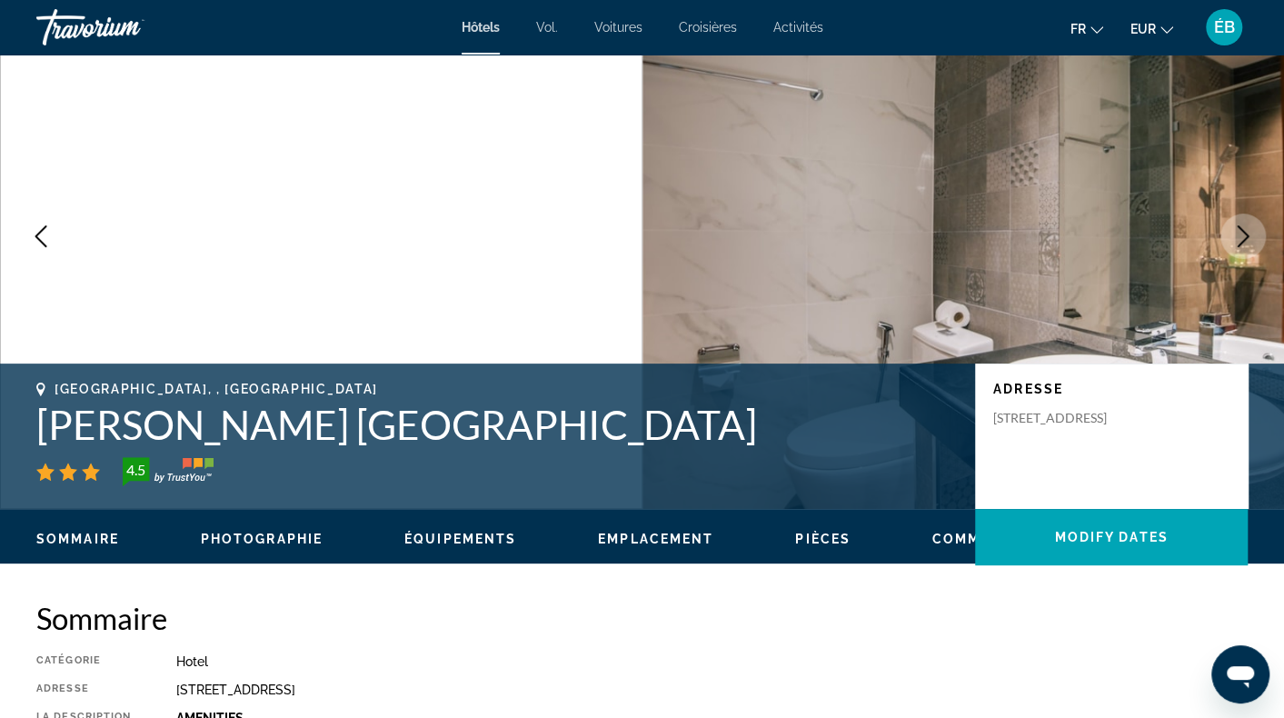
click at [1254, 237] on button "Next image" at bounding box center [1243, 236] width 45 height 45
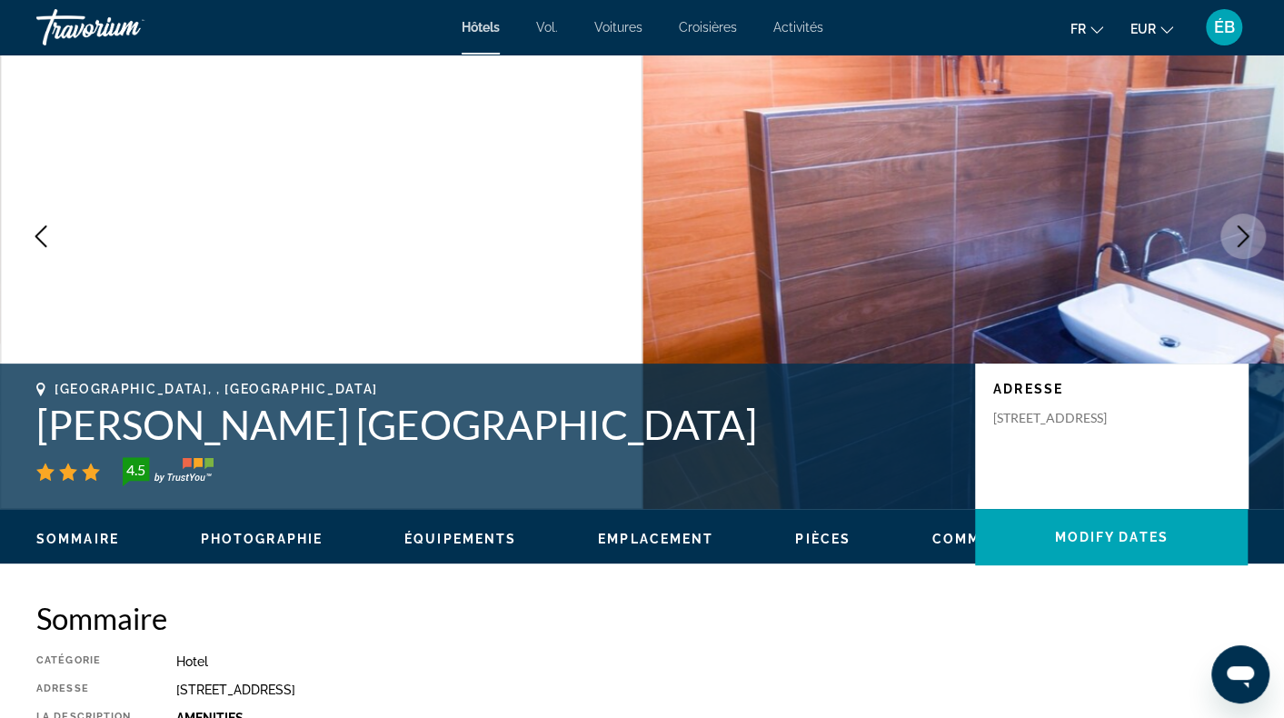
click at [1254, 237] on button "Next image" at bounding box center [1243, 236] width 45 height 45
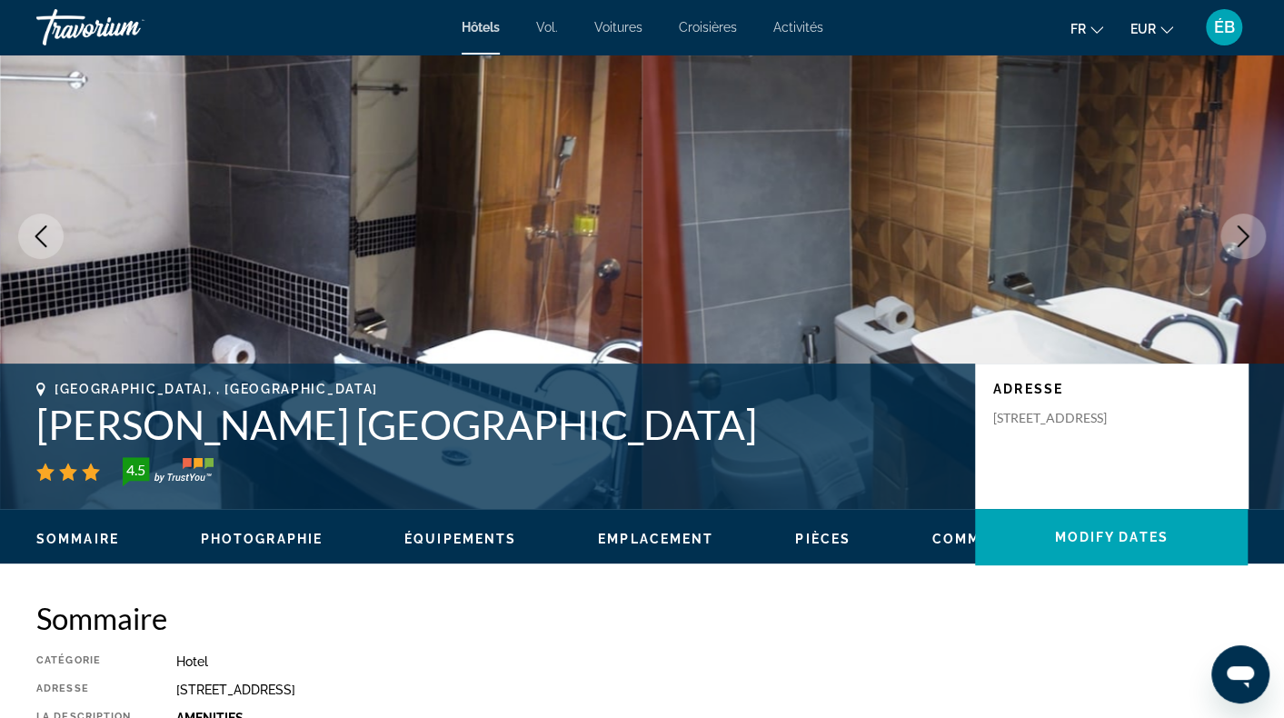
click at [1254, 237] on button "Next image" at bounding box center [1243, 236] width 45 height 45
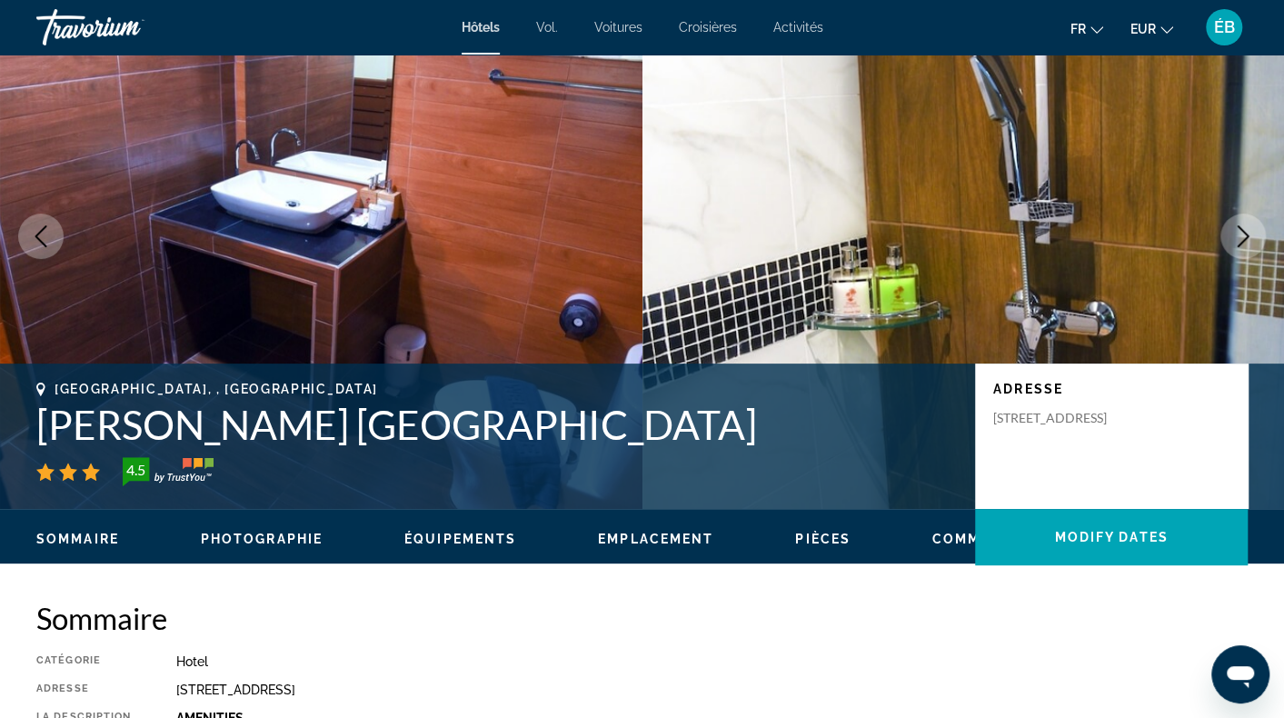
click at [1254, 237] on button "Next image" at bounding box center [1243, 236] width 45 height 45
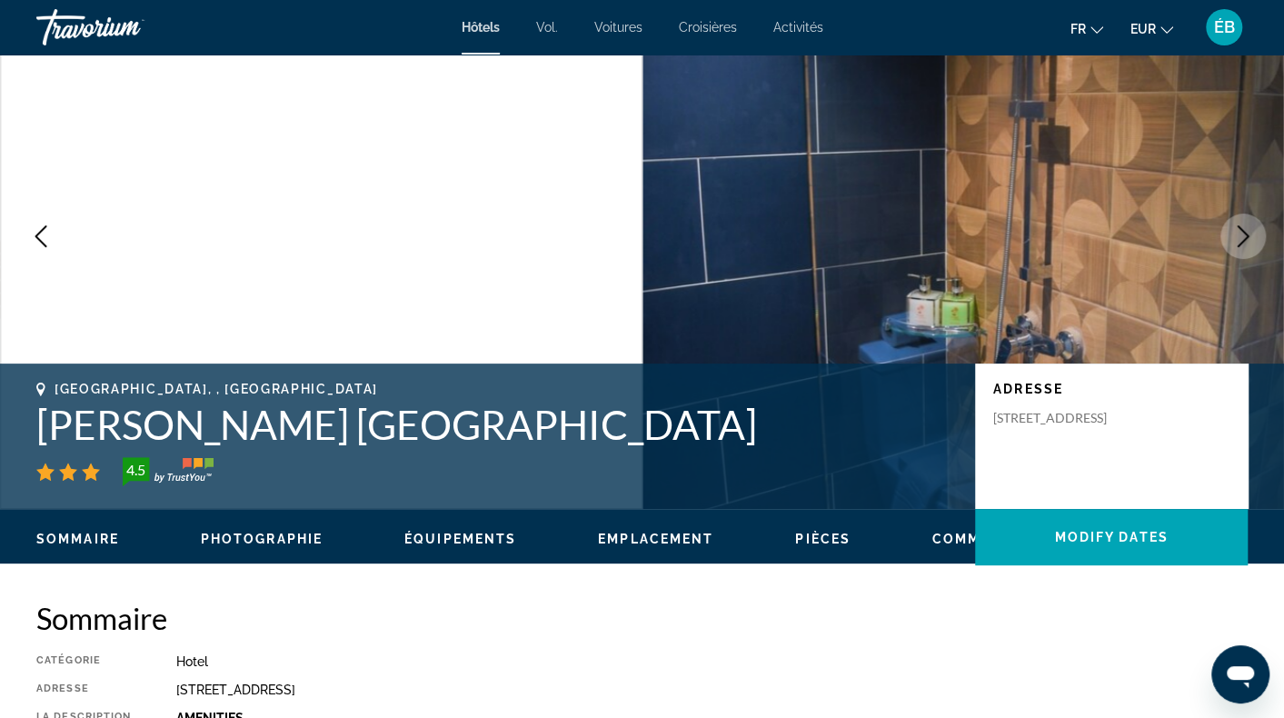
click at [1254, 237] on button "Next image" at bounding box center [1243, 236] width 45 height 45
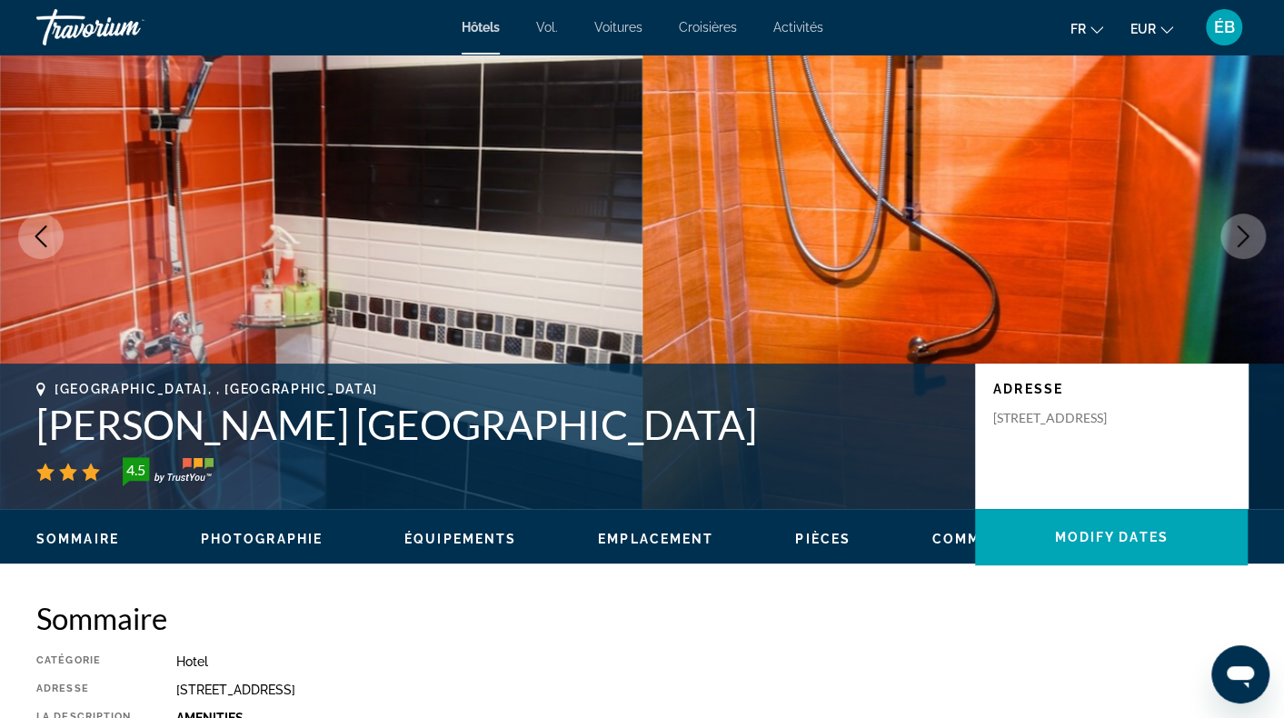
click at [1254, 237] on button "Next image" at bounding box center [1243, 236] width 45 height 45
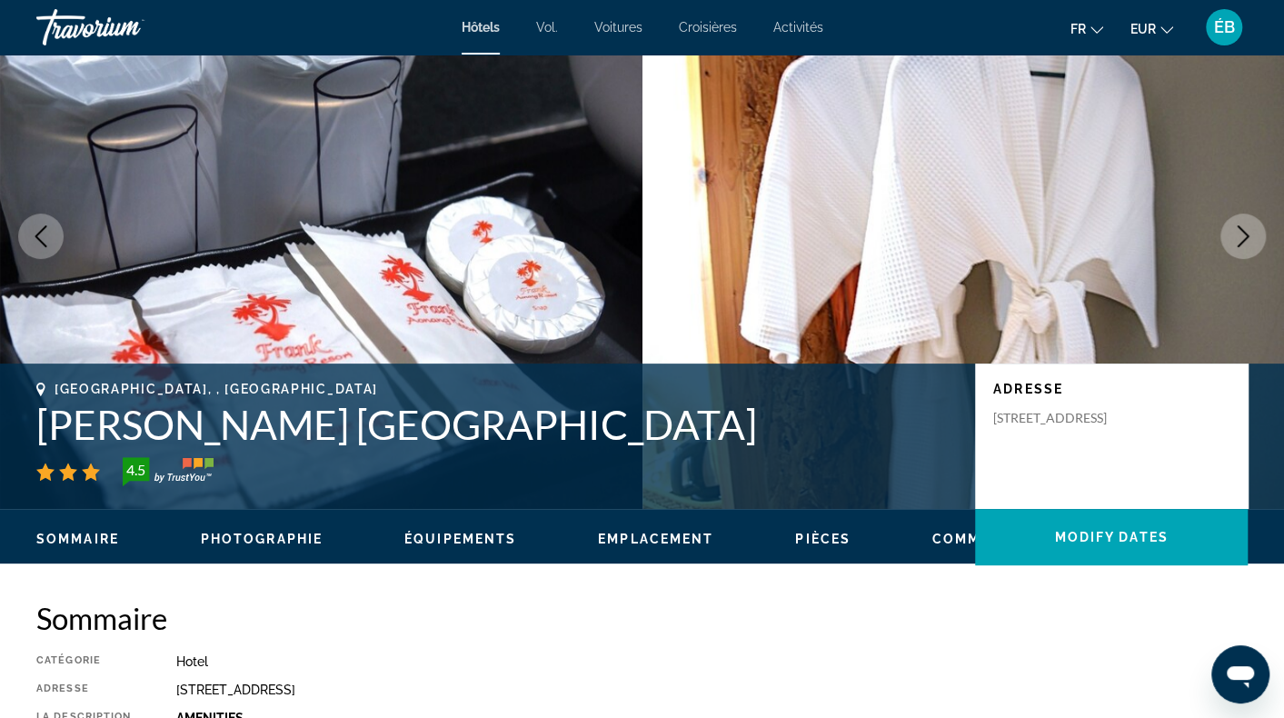
click at [1254, 237] on button "Next image" at bounding box center [1243, 236] width 45 height 45
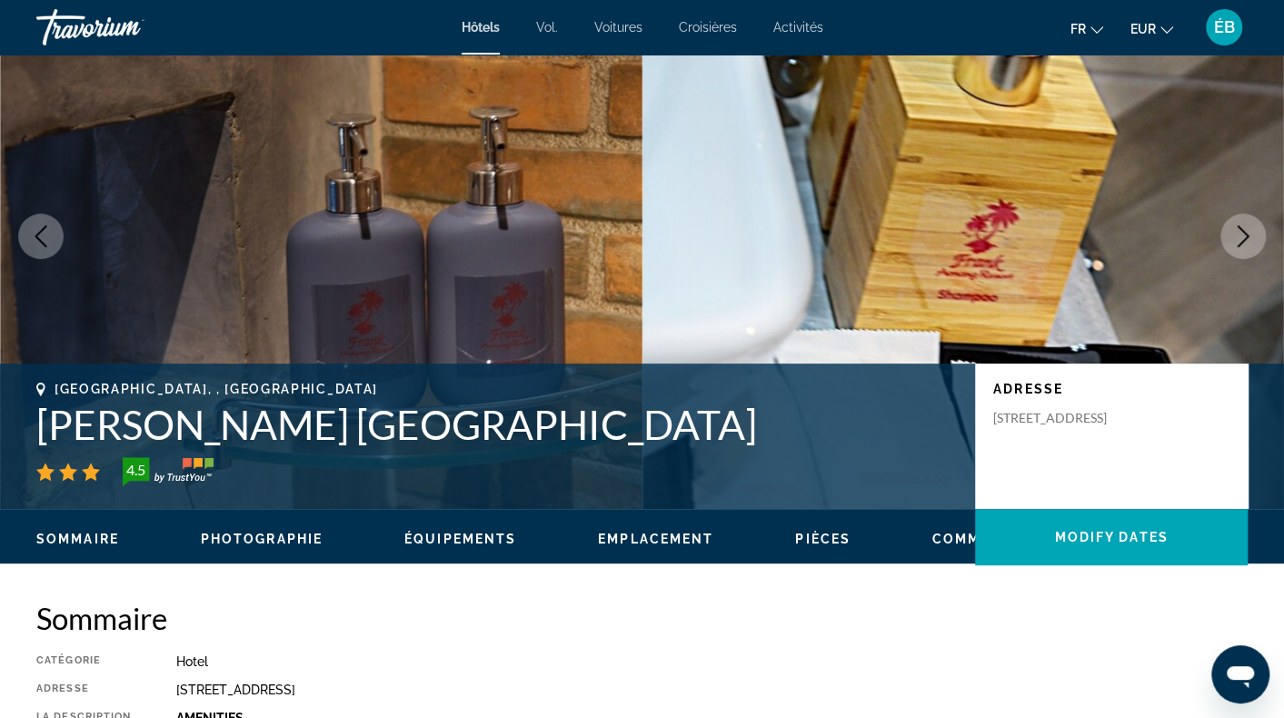
click at [1254, 237] on button "Next image" at bounding box center [1243, 236] width 45 height 45
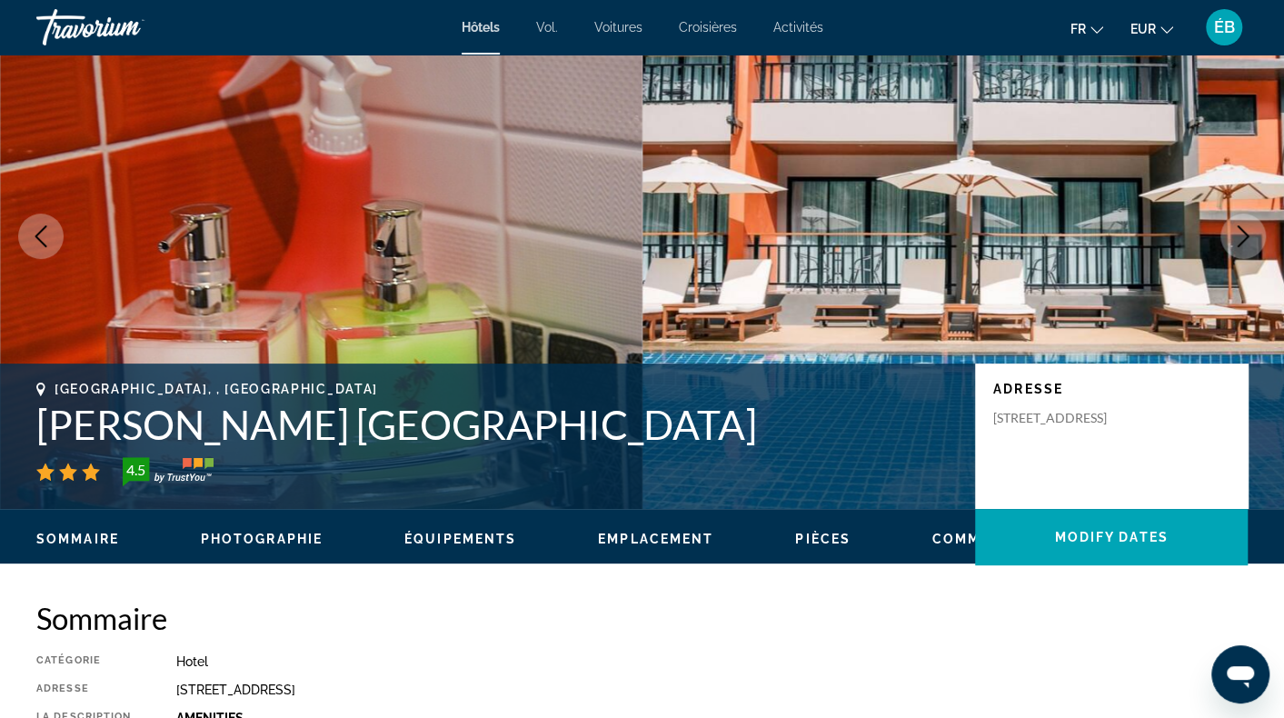
click at [1254, 237] on button "Next image" at bounding box center [1243, 236] width 45 height 45
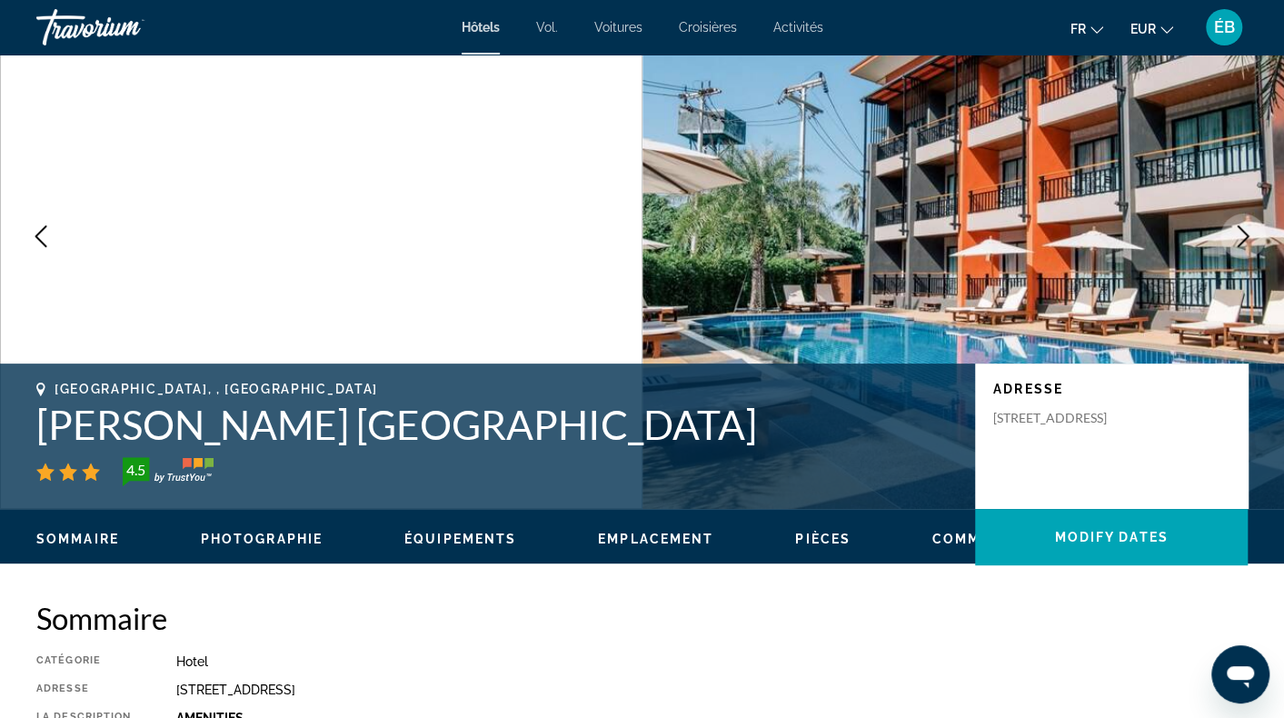
click at [1254, 237] on button "Next image" at bounding box center [1243, 236] width 45 height 45
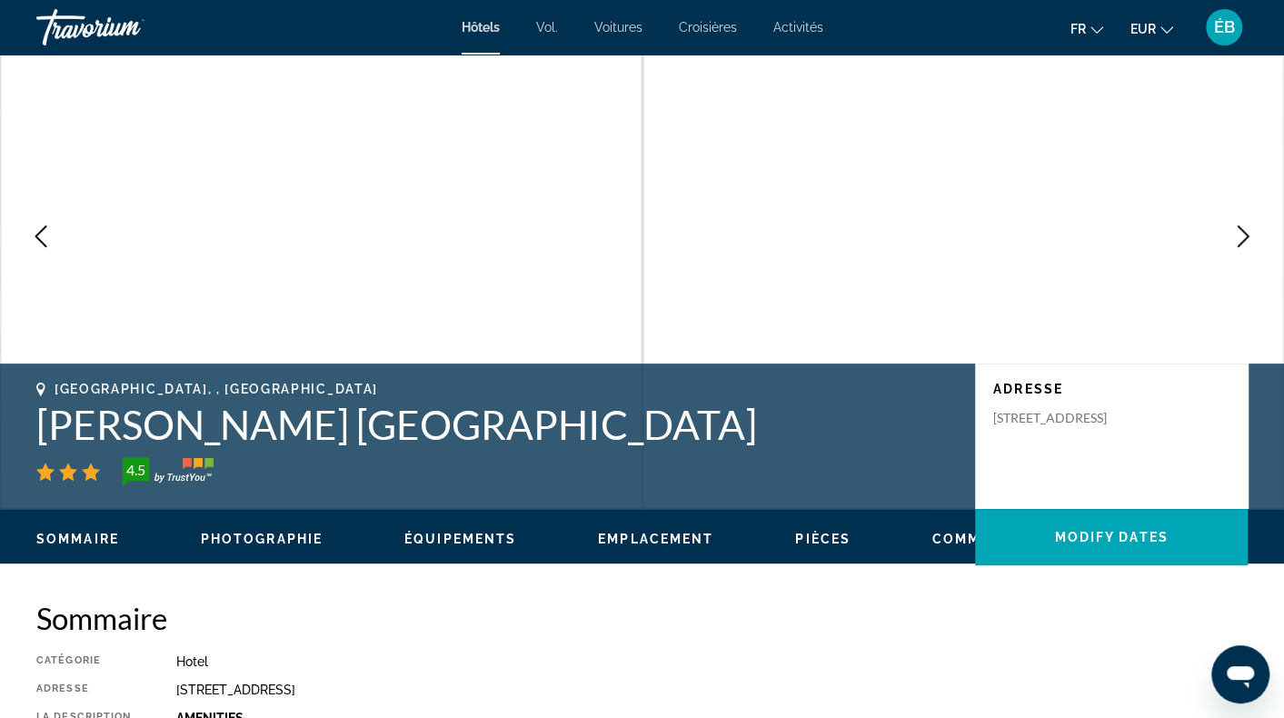
click at [1254, 237] on button "Next image" at bounding box center [1243, 236] width 45 height 45
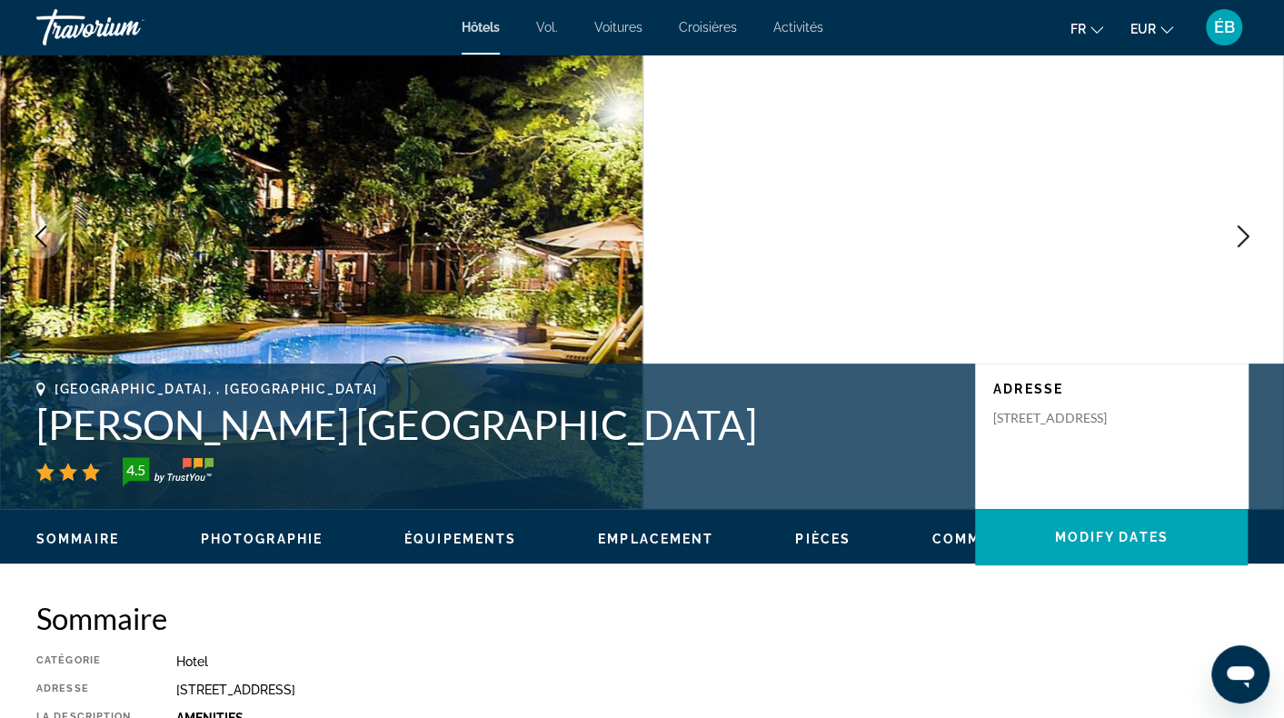
click at [1254, 237] on button "Next image" at bounding box center [1243, 236] width 45 height 45
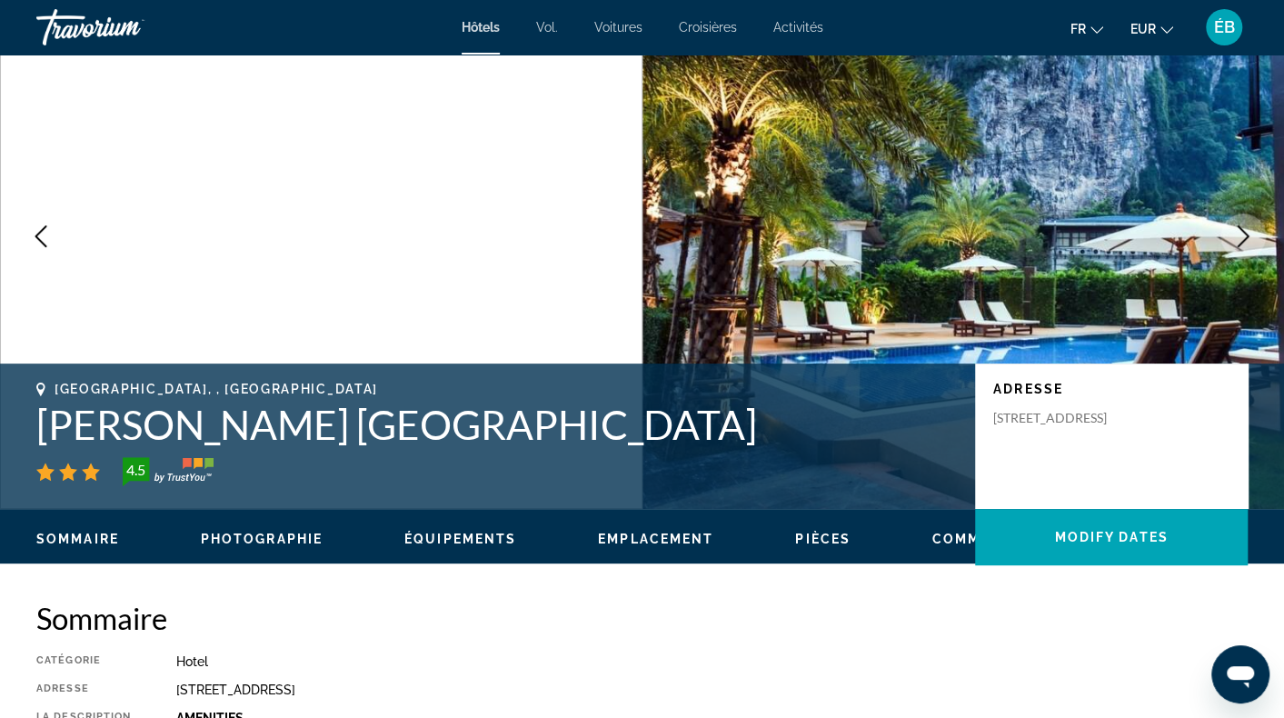
click at [1254, 237] on button "Next image" at bounding box center [1243, 236] width 45 height 45
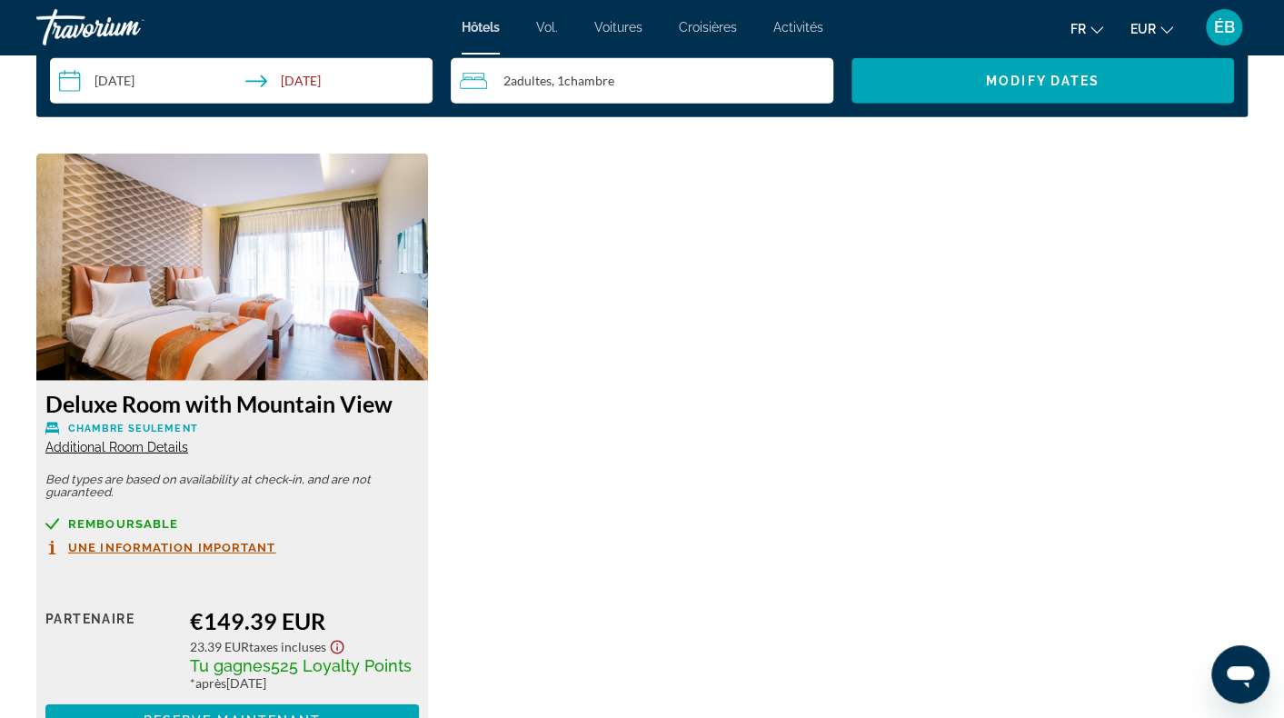
scroll to position [2818, 0]
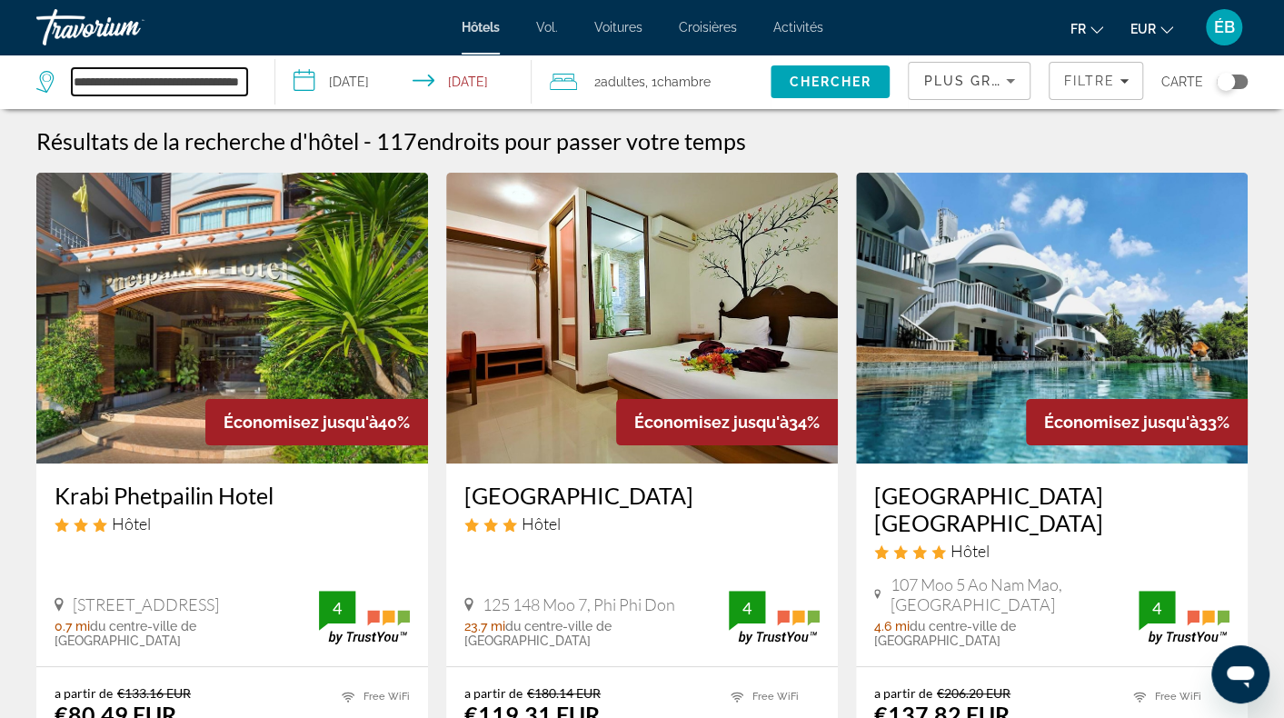
click at [131, 84] on input "**********" at bounding box center [159, 81] width 175 height 27
drag, startPoint x: 75, startPoint y: 85, endPoint x: 331, endPoint y: 108, distance: 257.4
click at [329, 107] on div "**********" at bounding box center [642, 82] width 1284 height 55
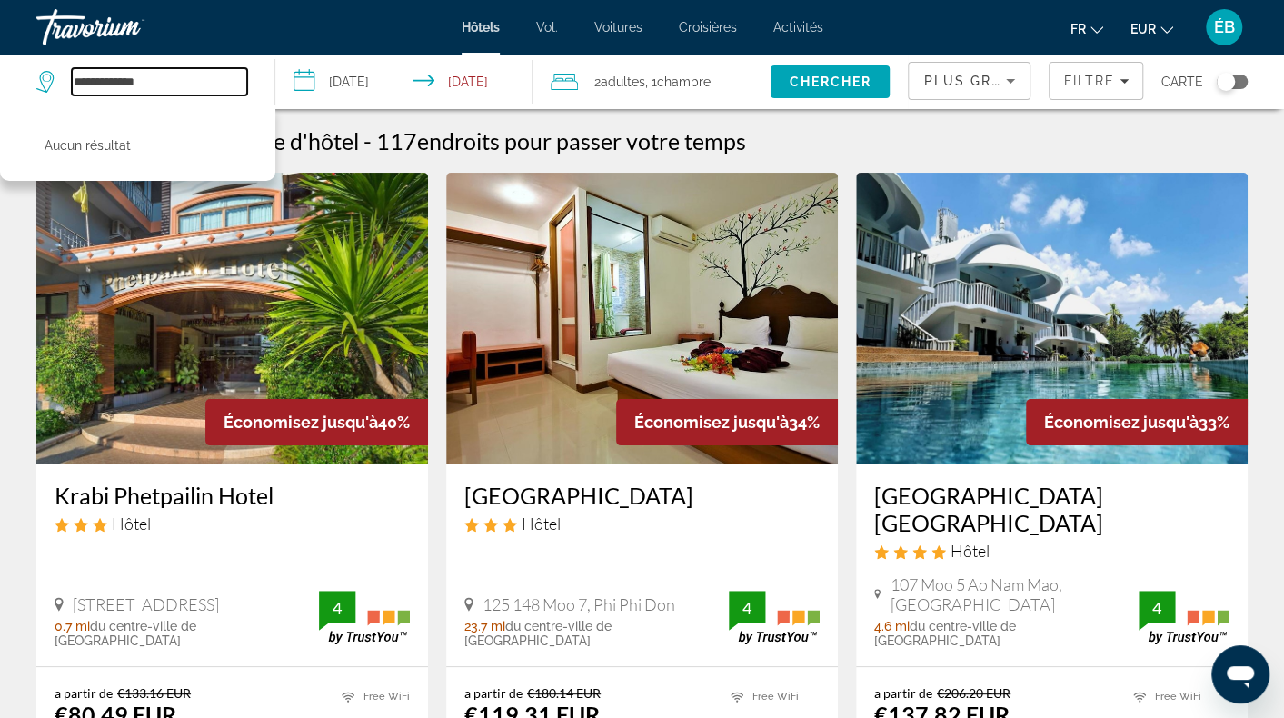
drag, startPoint x: 173, startPoint y: 94, endPoint x: 102, endPoint y: 96, distance: 71.0
click at [102, 96] on div "**********" at bounding box center [146, 82] width 220 height 55
click at [157, 82] on input "**********" at bounding box center [159, 81] width 175 height 27
click at [1124, 135] on div "Résultats de la recherche d'hôtel - 117 endroits pour passer votre temps" at bounding box center [642, 140] width 1212 height 27
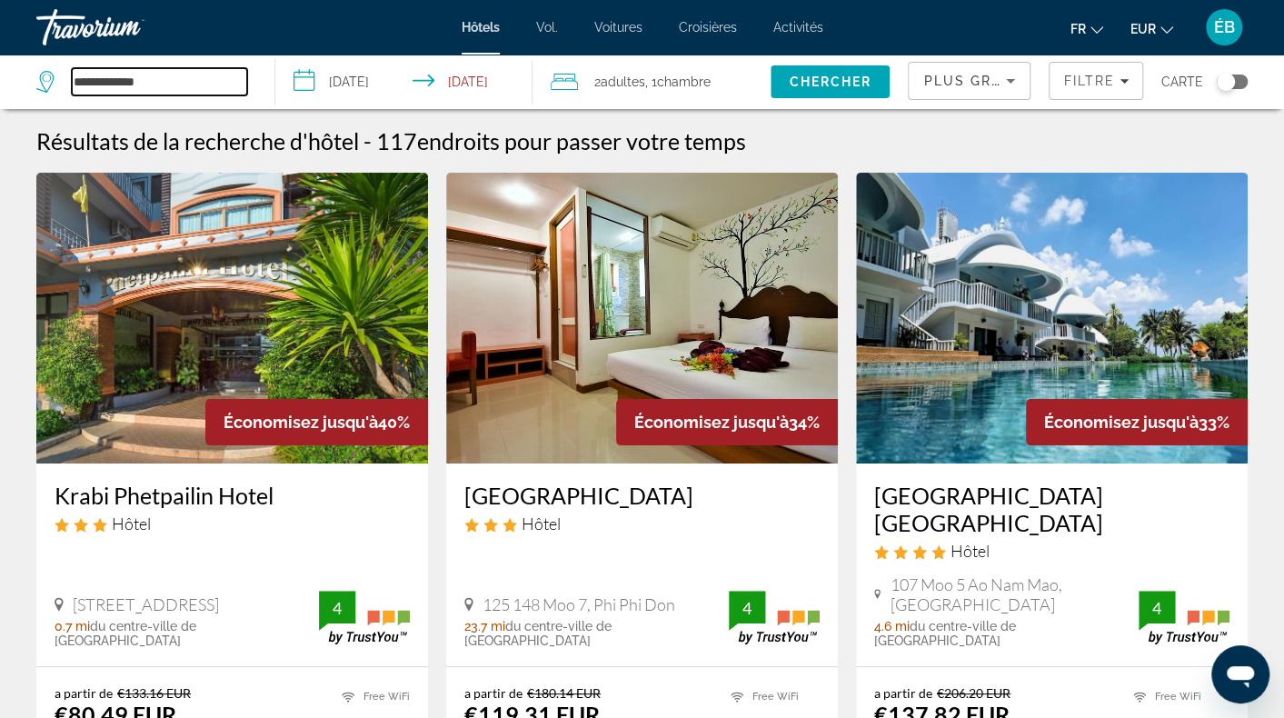
drag, startPoint x: 204, startPoint y: 90, endPoint x: 97, endPoint y: 89, distance: 106.4
click at [97, 89] on input "**********" at bounding box center [159, 81] width 175 height 27
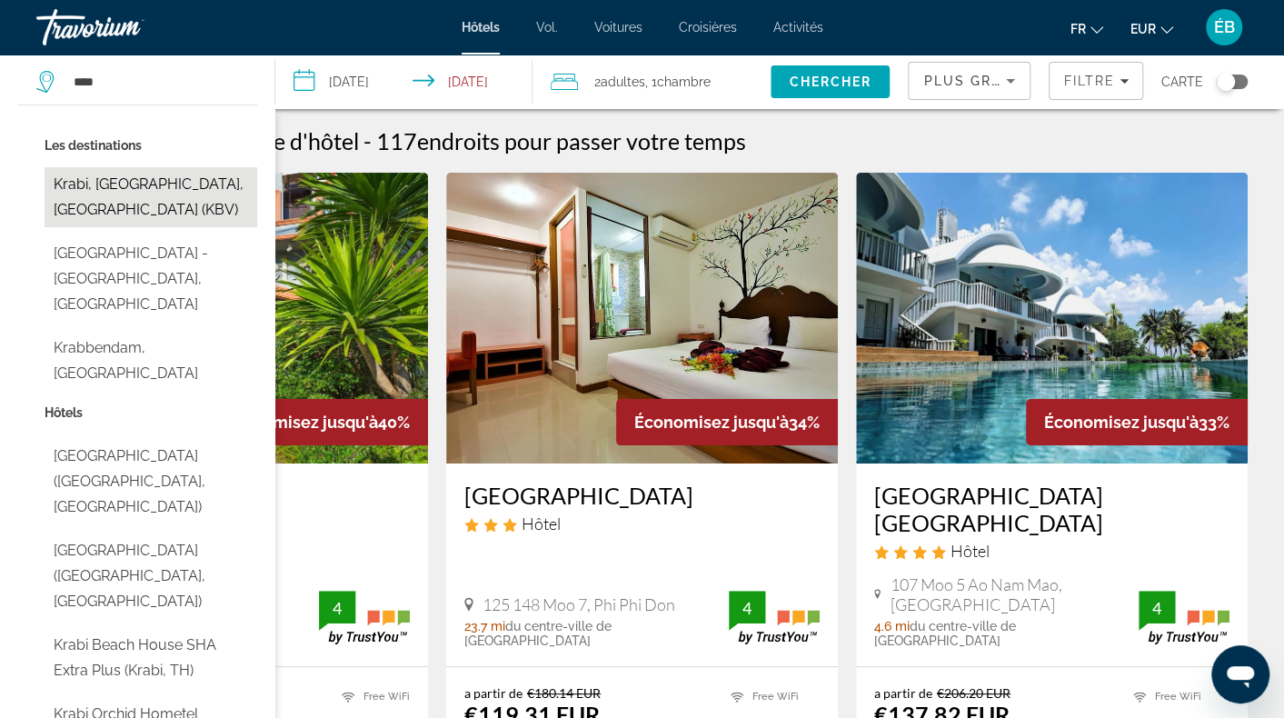
click at [109, 167] on button "Krabi, [GEOGRAPHIC_DATA], [GEOGRAPHIC_DATA] (KBV)" at bounding box center [151, 197] width 213 height 60
type input "**********"
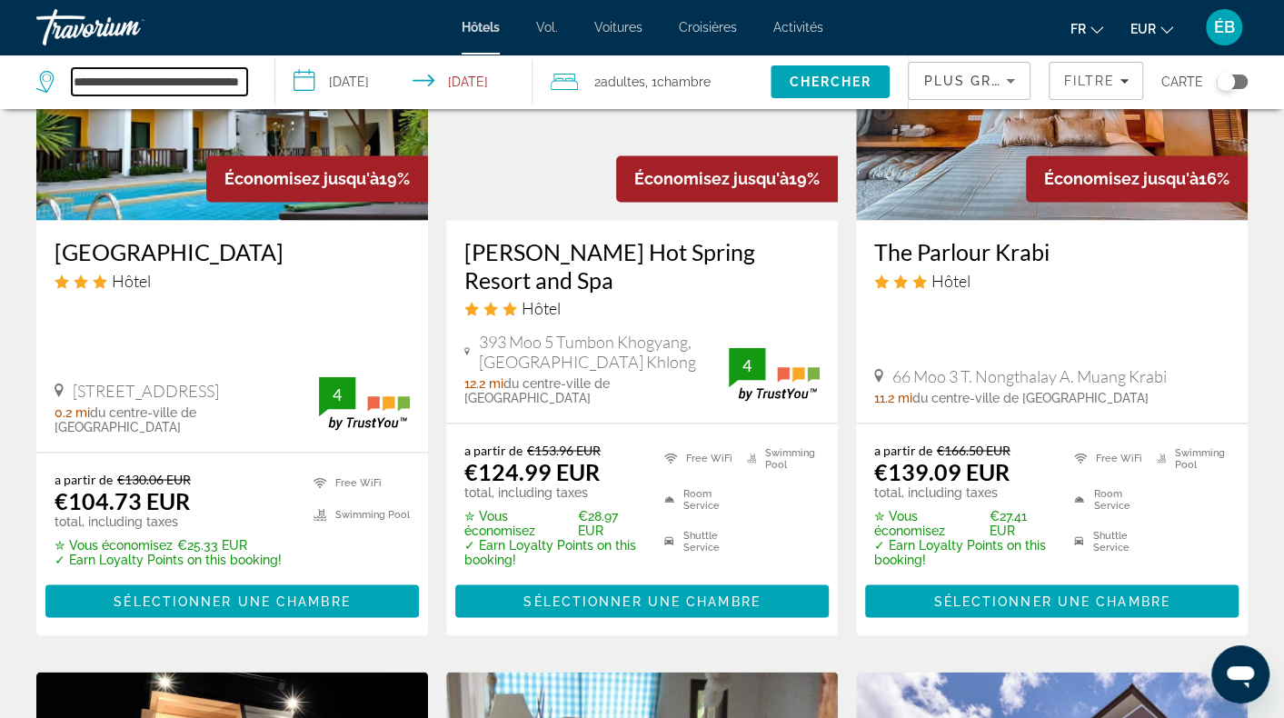
scroll to position [1727, 0]
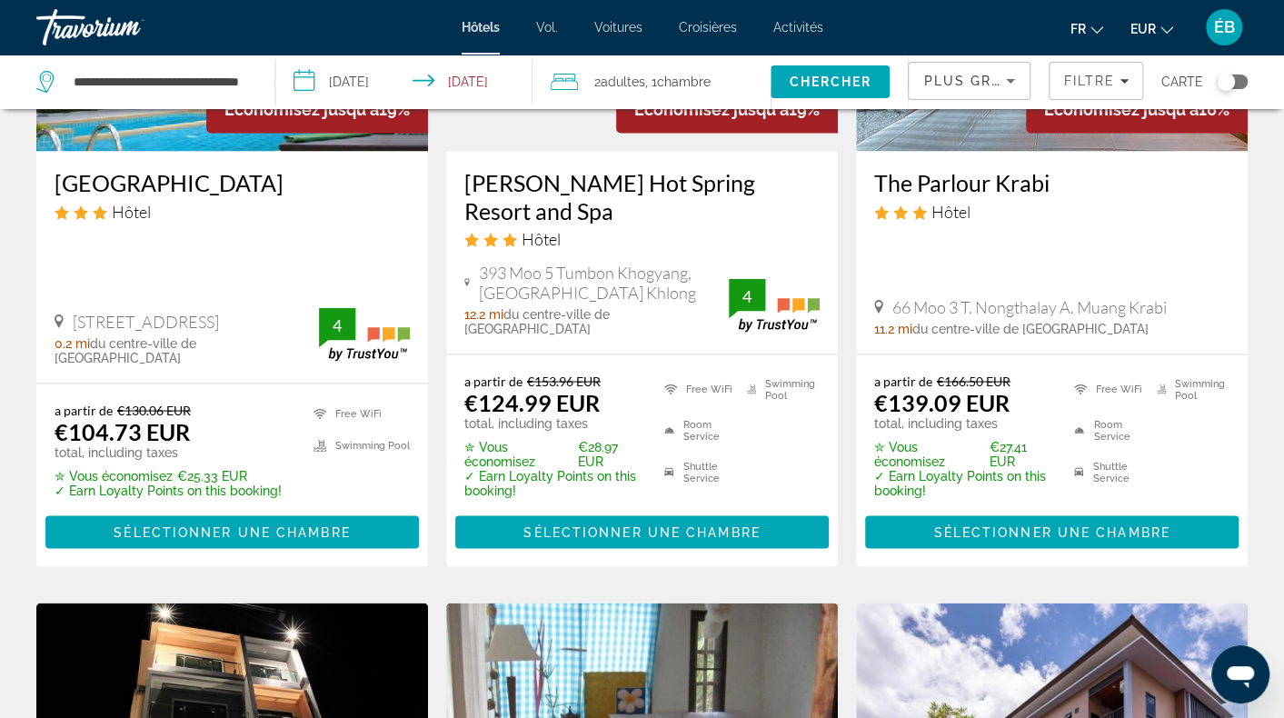
click at [1225, 86] on div "Toggle map" at bounding box center [1226, 82] width 18 height 18
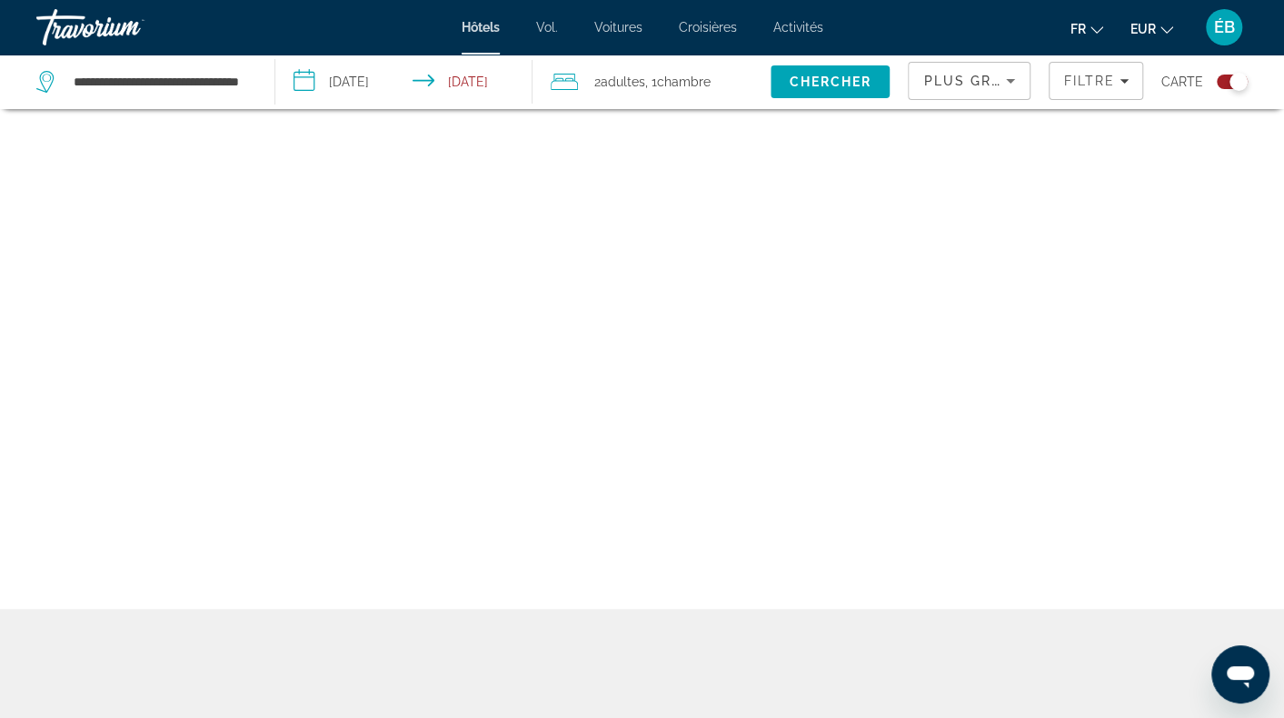
scroll to position [109, 0]
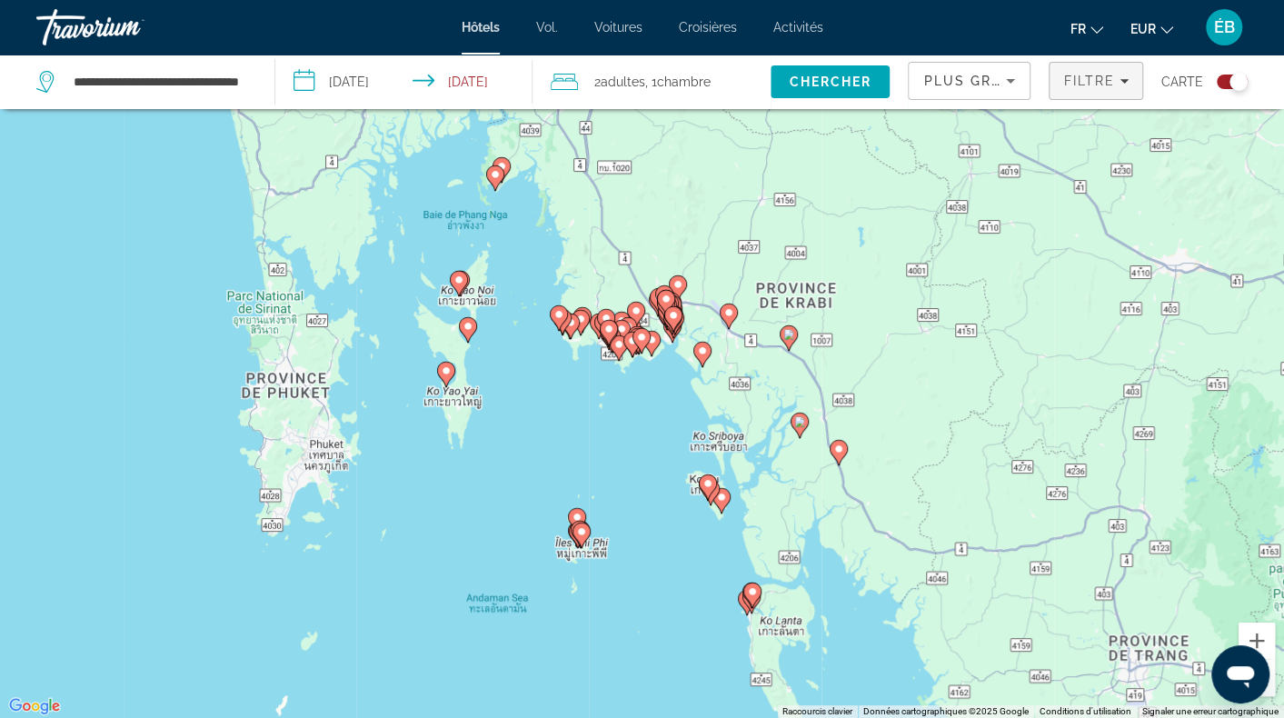
click at [1111, 81] on span "Filtre" at bounding box center [1089, 81] width 52 height 15
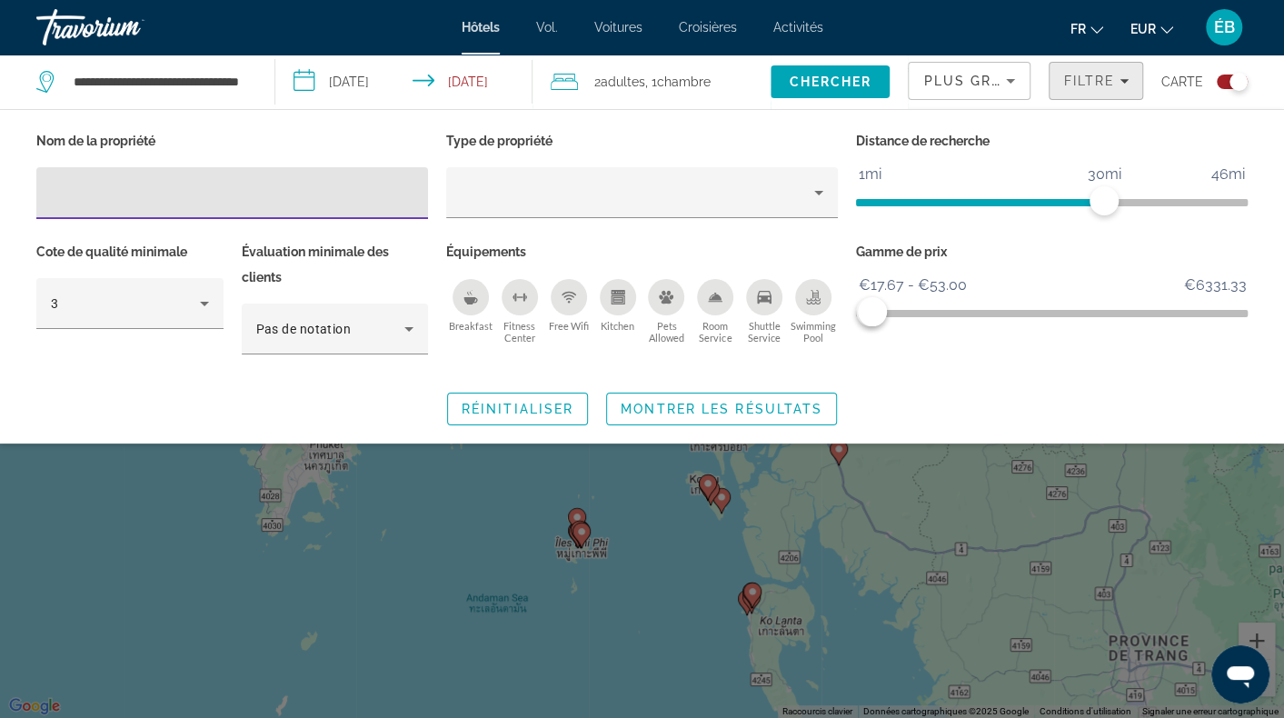
click at [1111, 81] on span "Filtre" at bounding box center [1089, 81] width 52 height 15
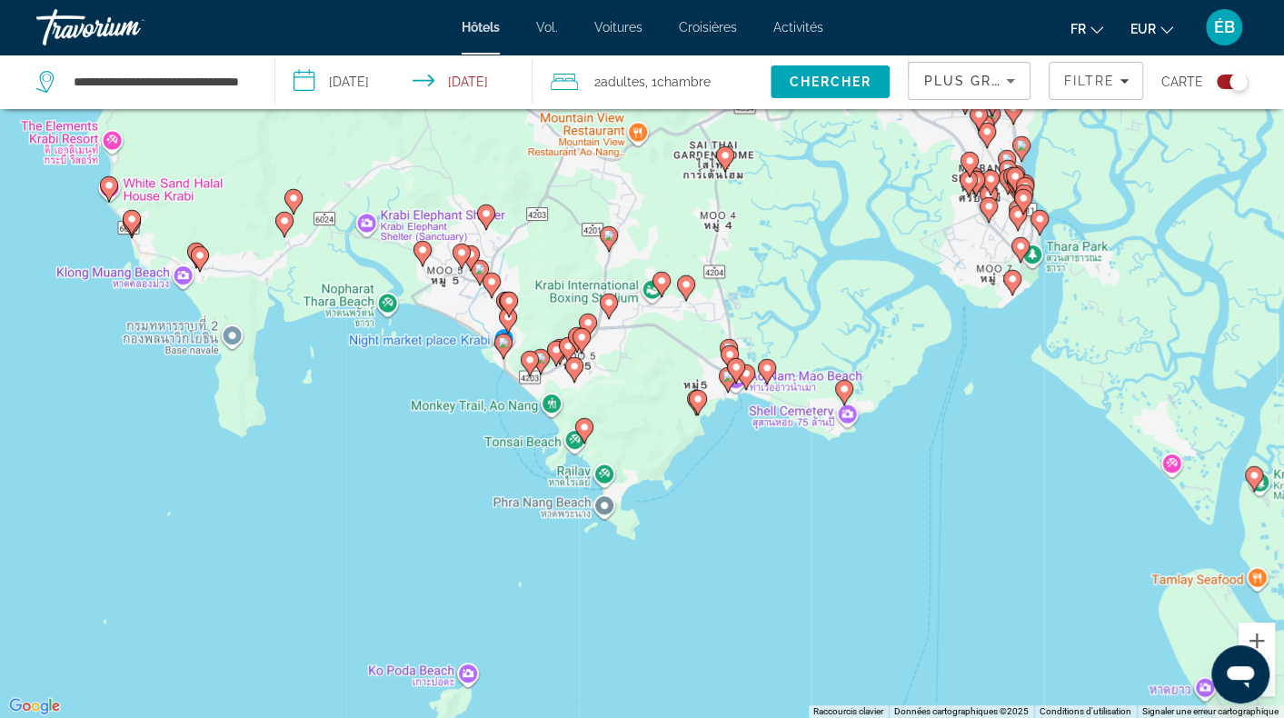
drag, startPoint x: 434, startPoint y: 373, endPoint x: 554, endPoint y: 622, distance: 276.8
click at [571, 648] on div "Pour activer le glissement avec le clavier, appuyez sur Alt+Entrée. Une fois ce…" at bounding box center [642, 359] width 1284 height 718
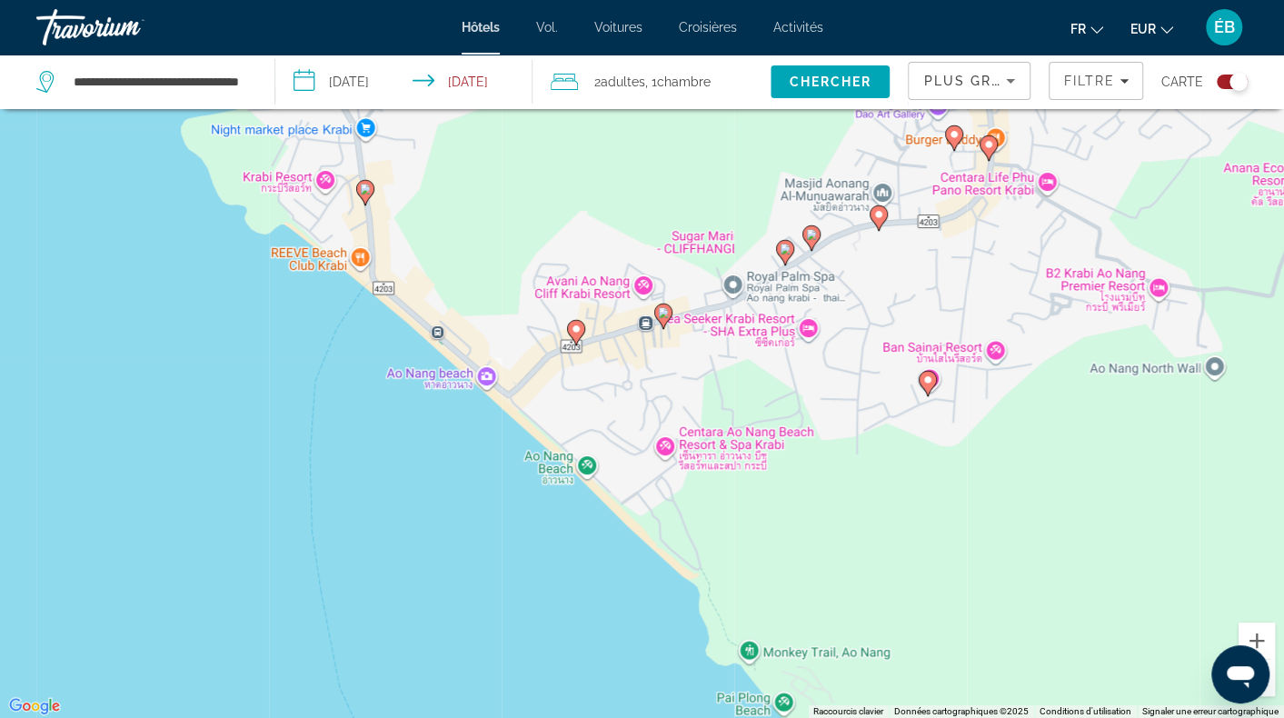
drag, startPoint x: 807, startPoint y: 521, endPoint x: 448, endPoint y: 513, distance: 359.1
click at [448, 513] on div "Pour activer le glissement avec le clavier, appuyez sur Alt+Entrée. Une fois ce…" at bounding box center [642, 359] width 1284 height 718
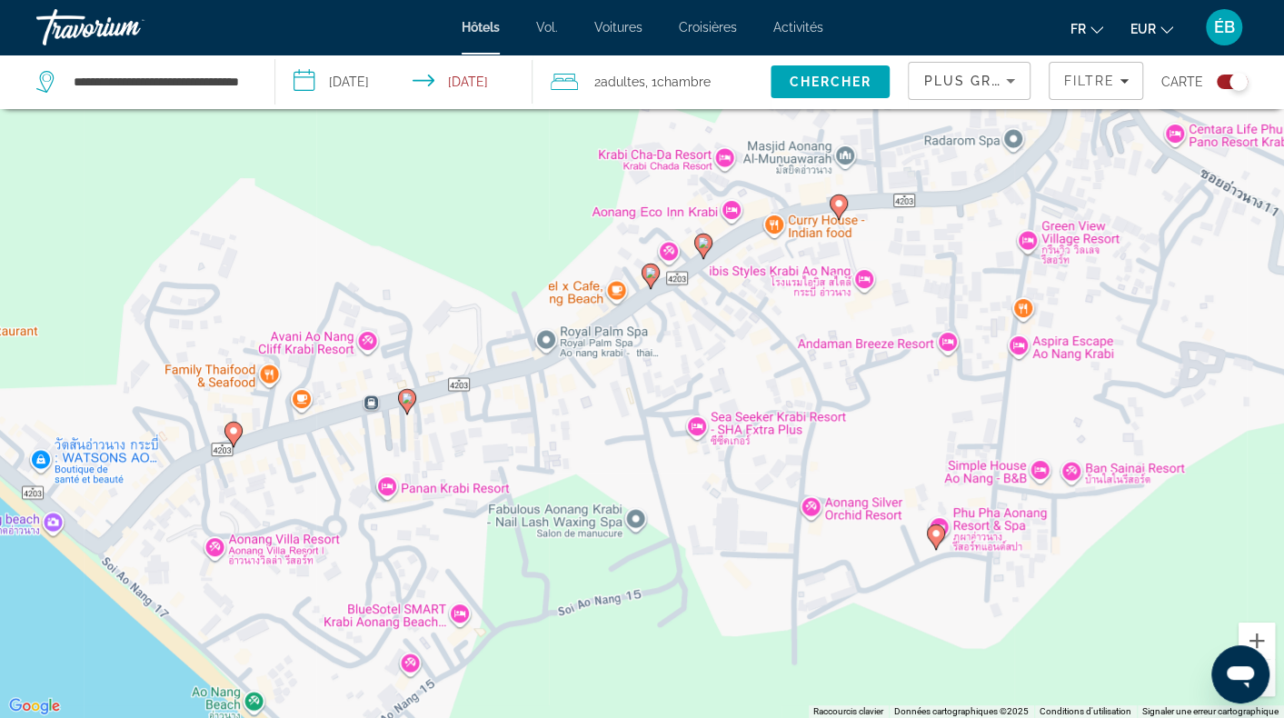
drag, startPoint x: 633, startPoint y: 243, endPoint x: 500, endPoint y: 423, distance: 223.6
click at [500, 423] on div "Pour activer le glissement avec le clavier, appuyez sur Alt+Entrée. Une fois ce…" at bounding box center [642, 359] width 1284 height 718
click at [694, 423] on div "Pour activer le glissement avec le clavier, appuyez sur Alt+Entrée. Une fois ce…" at bounding box center [642, 359] width 1284 height 718
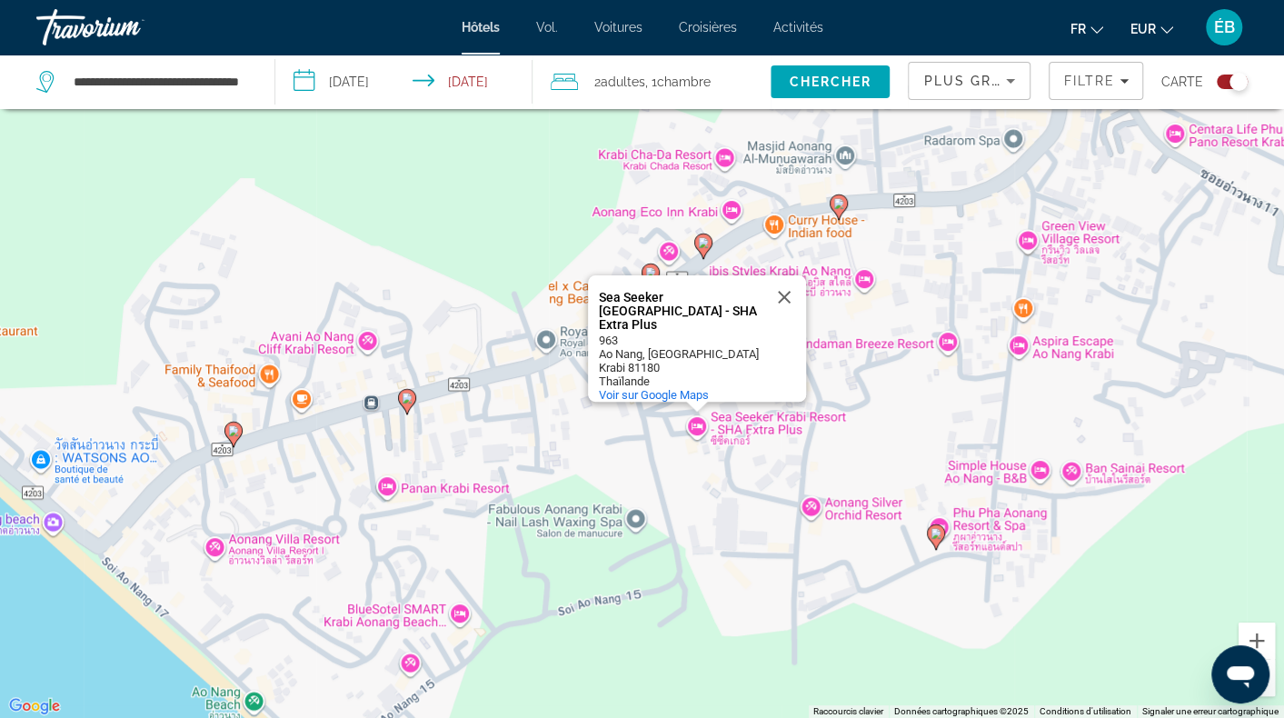
click at [593, 236] on div "Pour activer le glissement avec le clavier, appuyez sur Alt+Entrée. Une fois ce…" at bounding box center [642, 359] width 1284 height 718
click at [704, 243] on image "Contenu principal" at bounding box center [703, 242] width 11 height 11
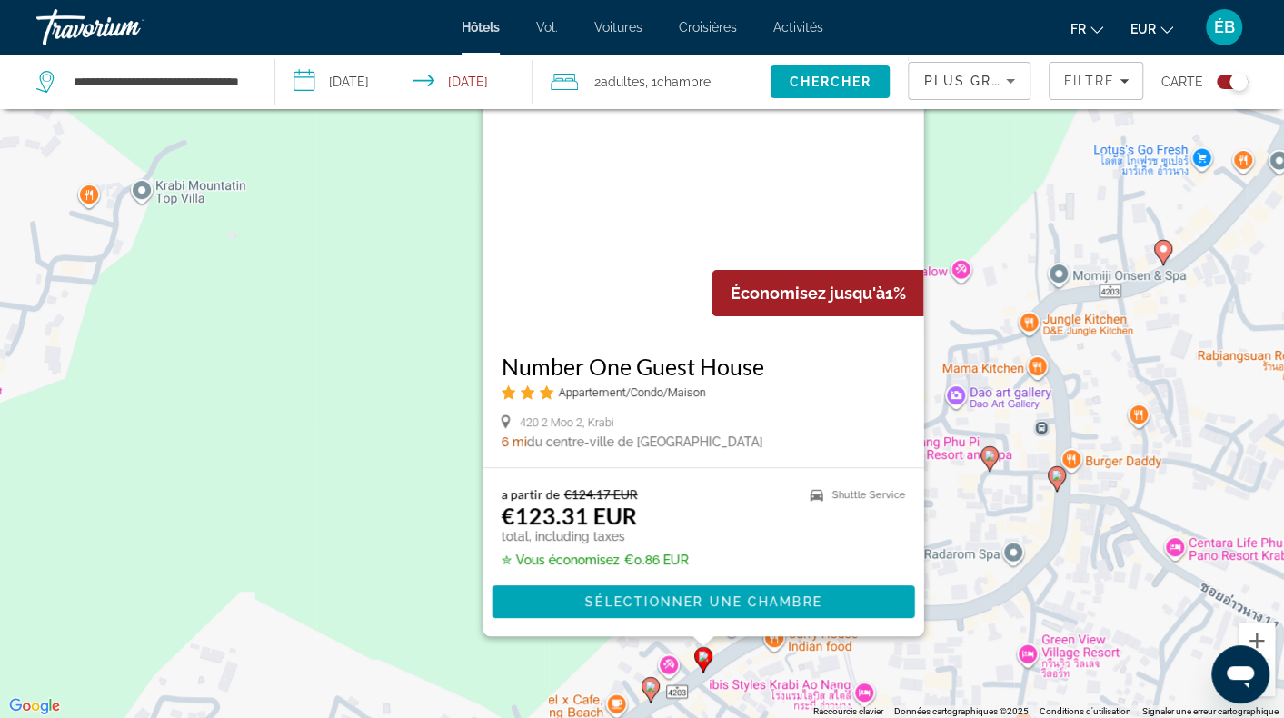
click at [978, 515] on div "Pour activer le glissement avec le clavier, appuyez sur Alt+Entrée. Une fois ce…" at bounding box center [642, 359] width 1284 height 718
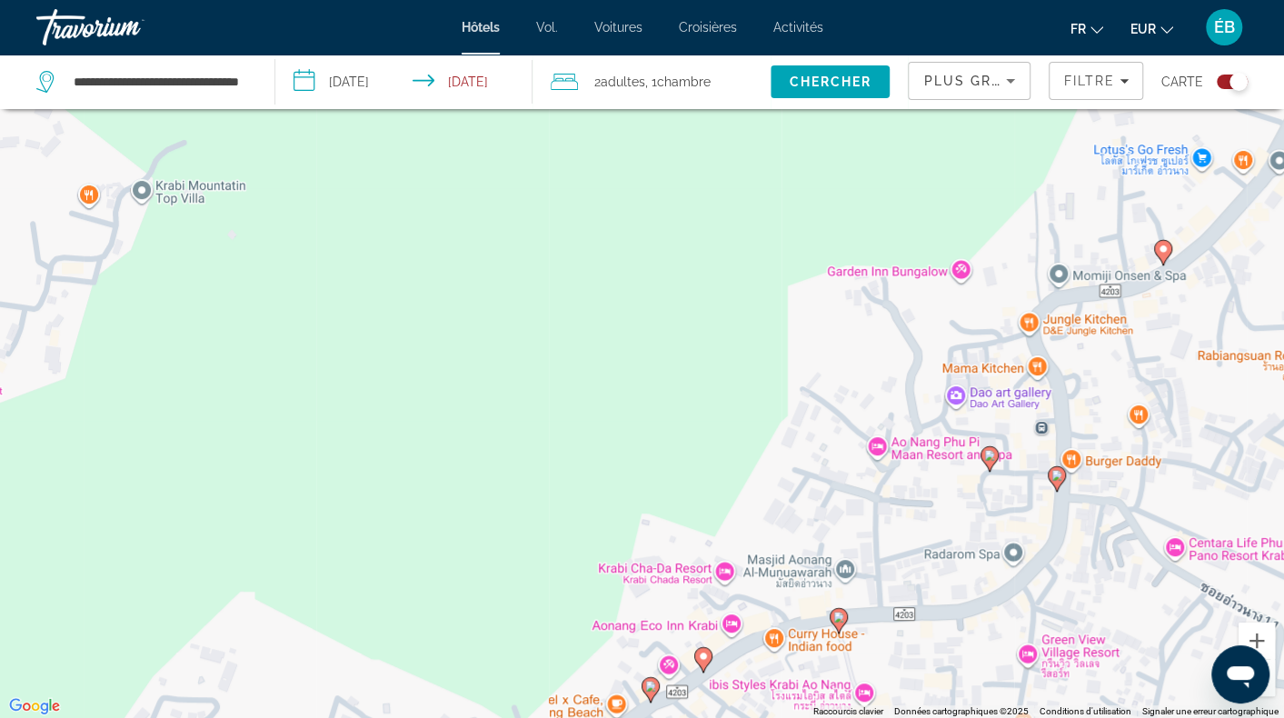
click at [836, 607] on gmp-advanced-marker "Contenu principal" at bounding box center [839, 620] width 18 height 27
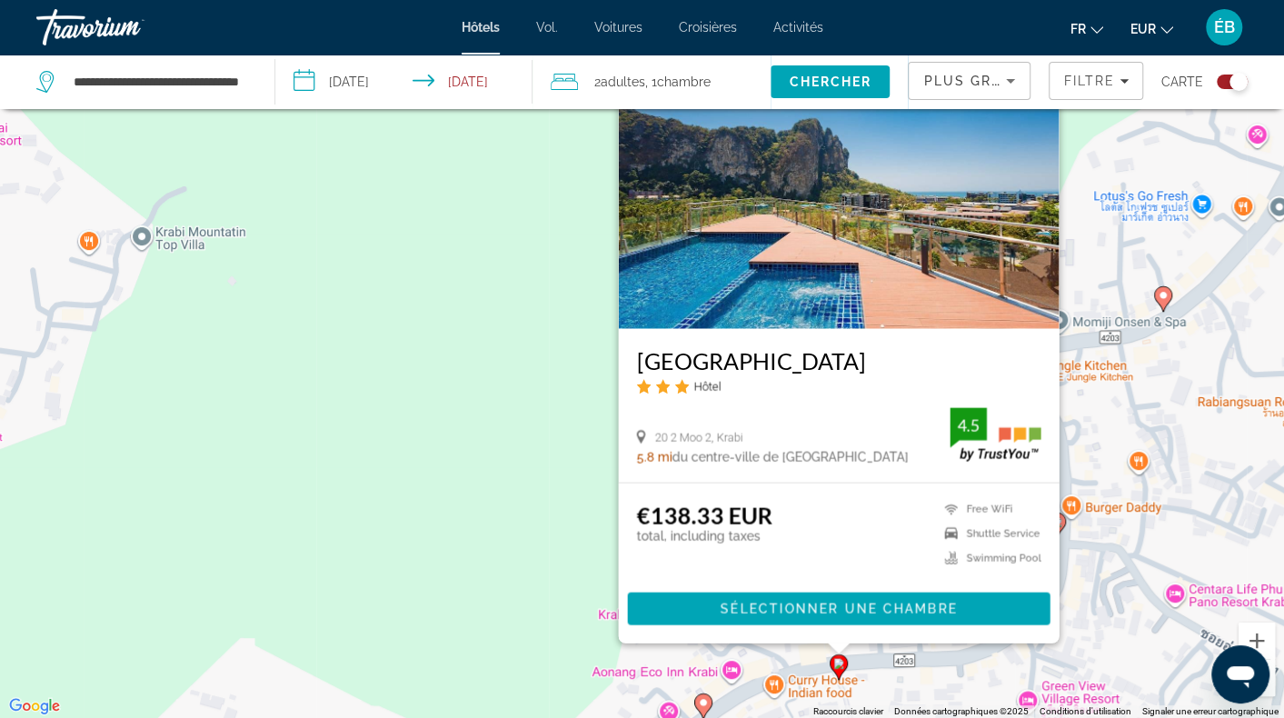
click at [950, 670] on div "Pour activer le glissement avec le clavier, appuyez sur Alt+Entrée. Une fois ce…" at bounding box center [642, 359] width 1284 height 718
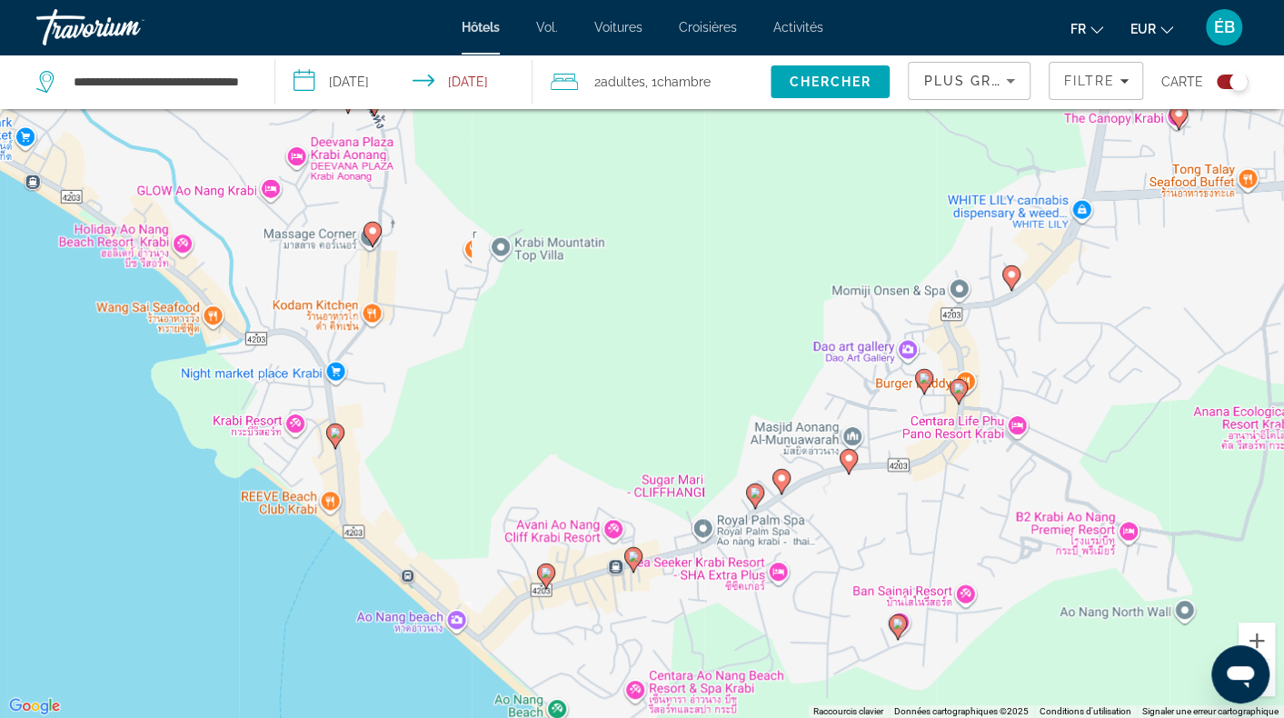
drag, startPoint x: 867, startPoint y: 661, endPoint x: 833, endPoint y: 469, distance: 194.9
click at [836, 467] on div "Pour activer le glissement avec le clavier, appuyez sur Alt+Entrée. Une fois ce…" at bounding box center [642, 359] width 1284 height 718
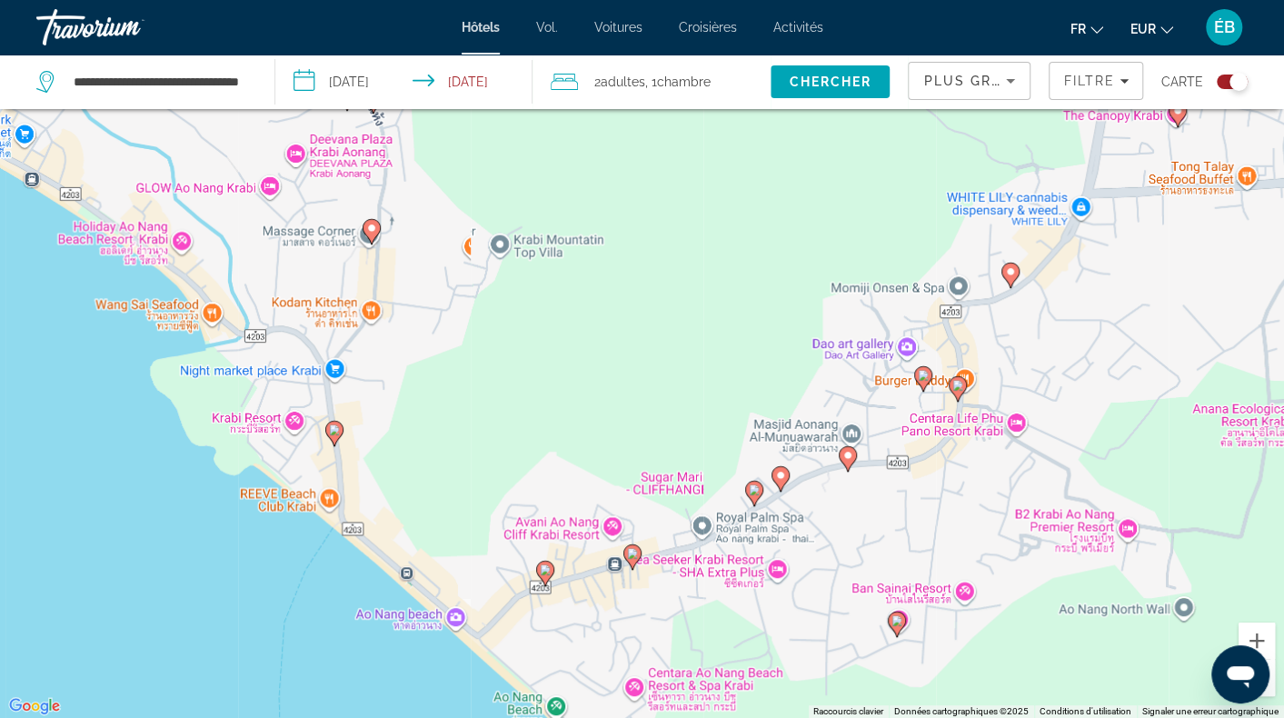
click at [548, 570] on image "Contenu principal" at bounding box center [545, 569] width 11 height 11
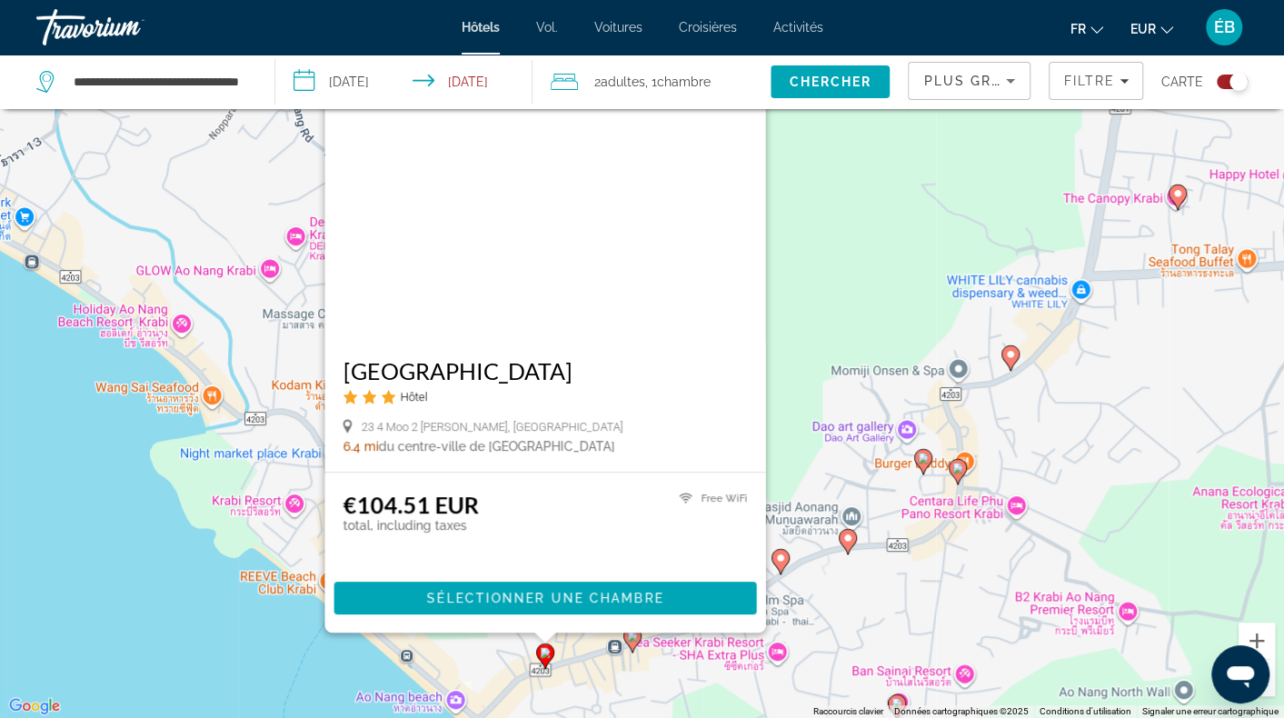
click at [631, 646] on icon "Contenu principal" at bounding box center [632, 640] width 16 height 24
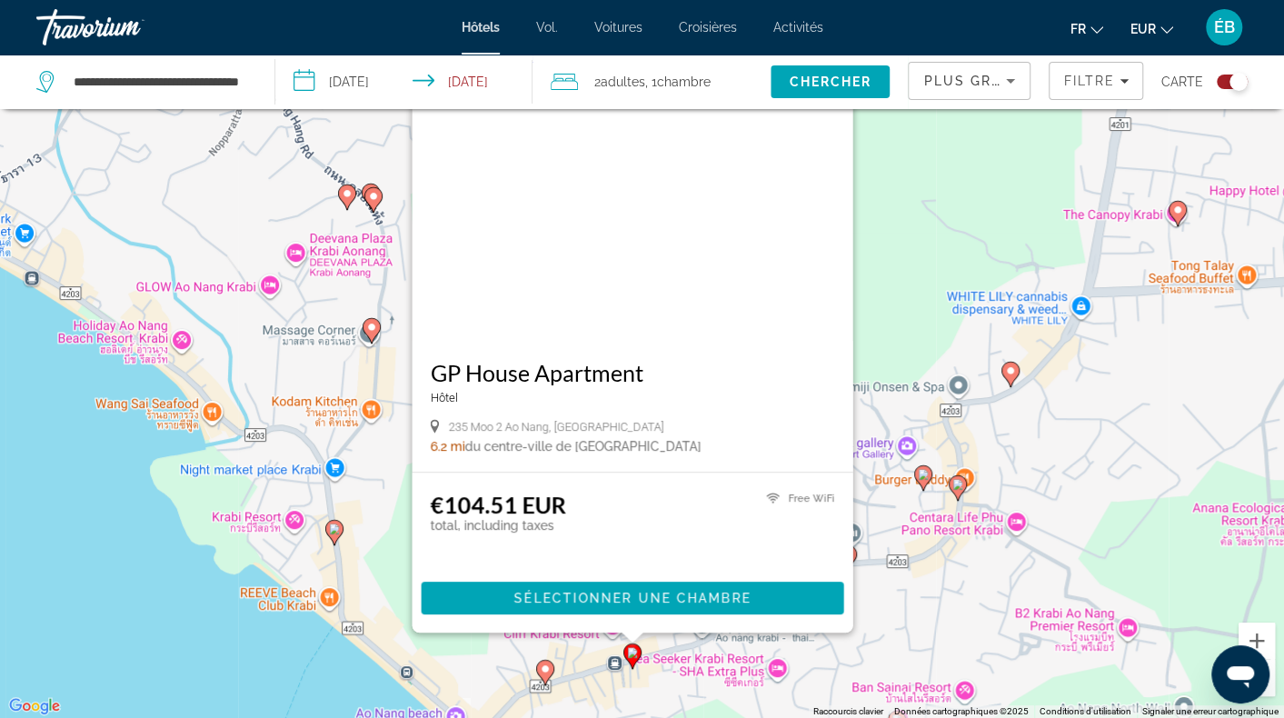
click at [889, 621] on div "Pour activer le glissement avec le clavier, appuyez sur Alt+Entrée. Une fois ce…" at bounding box center [642, 359] width 1284 height 718
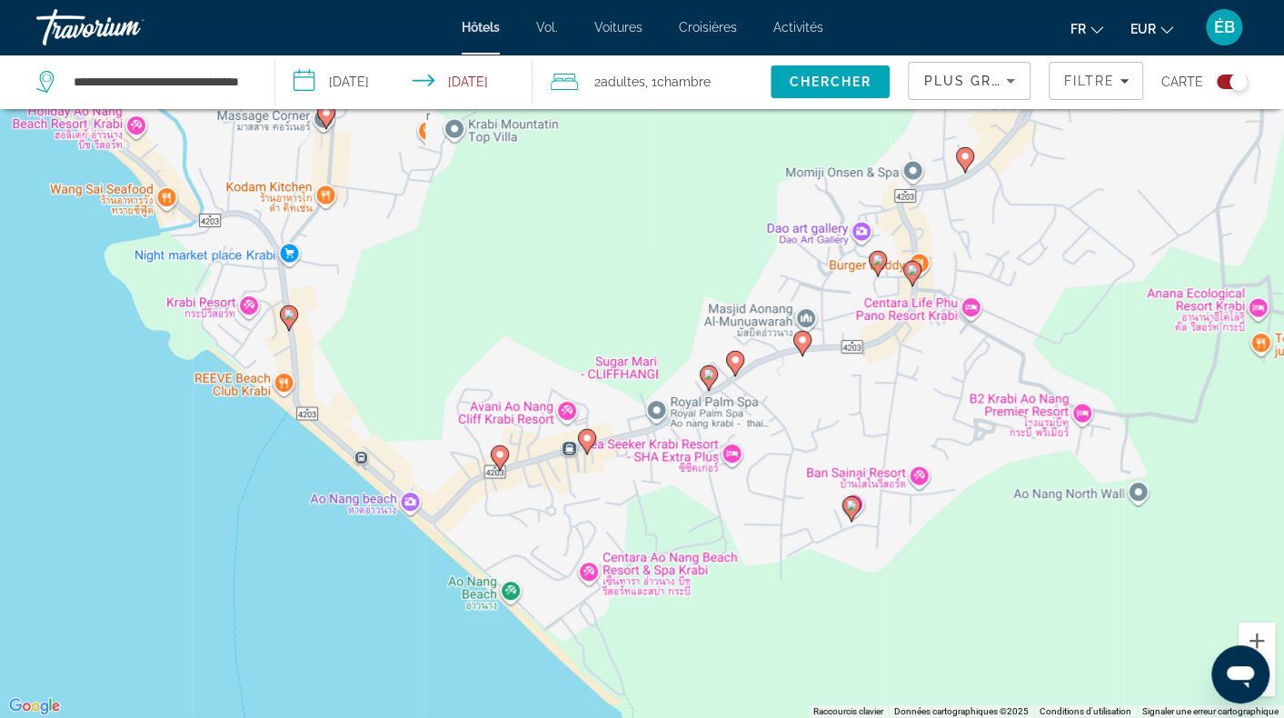
drag, startPoint x: 815, startPoint y: 564, endPoint x: 780, endPoint y: 419, distance: 149.7
click at [780, 419] on div "Pour activer le glissement avec le clavier, appuyez sur Alt+Entrée. Une fois ce…" at bounding box center [642, 359] width 1284 height 718
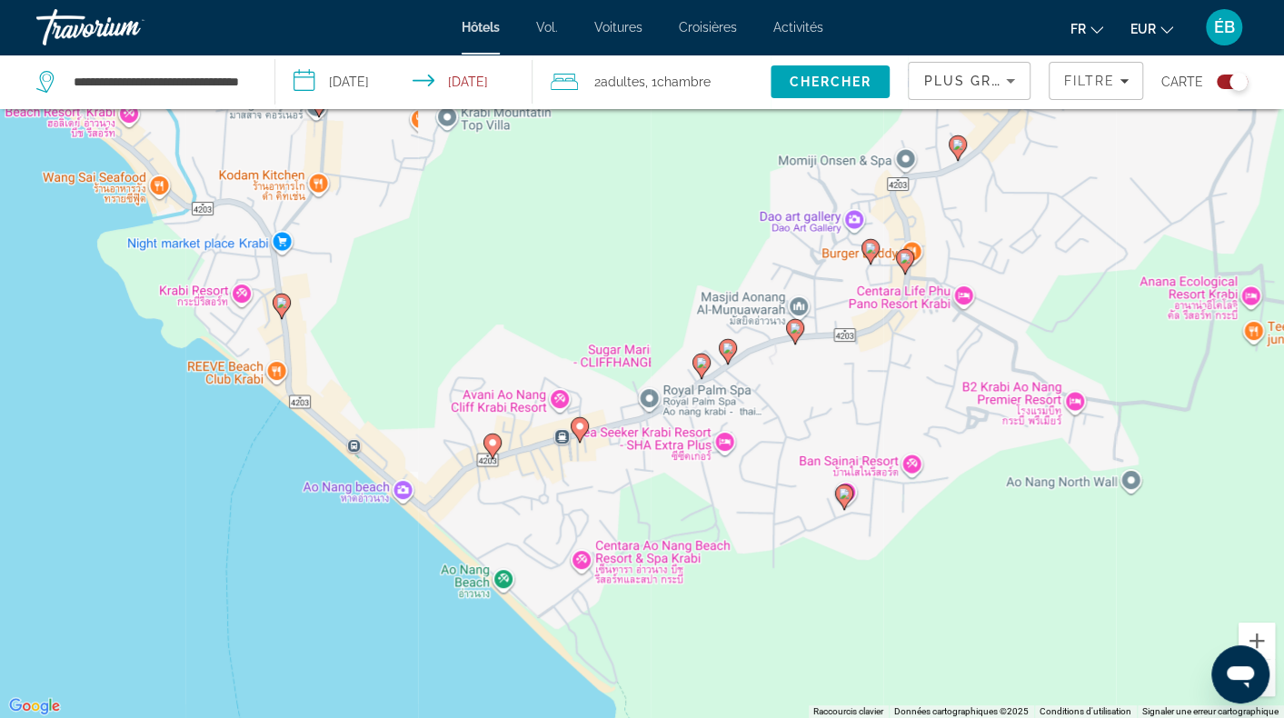
click at [839, 500] on icon "Contenu principal" at bounding box center [843, 497] width 16 height 24
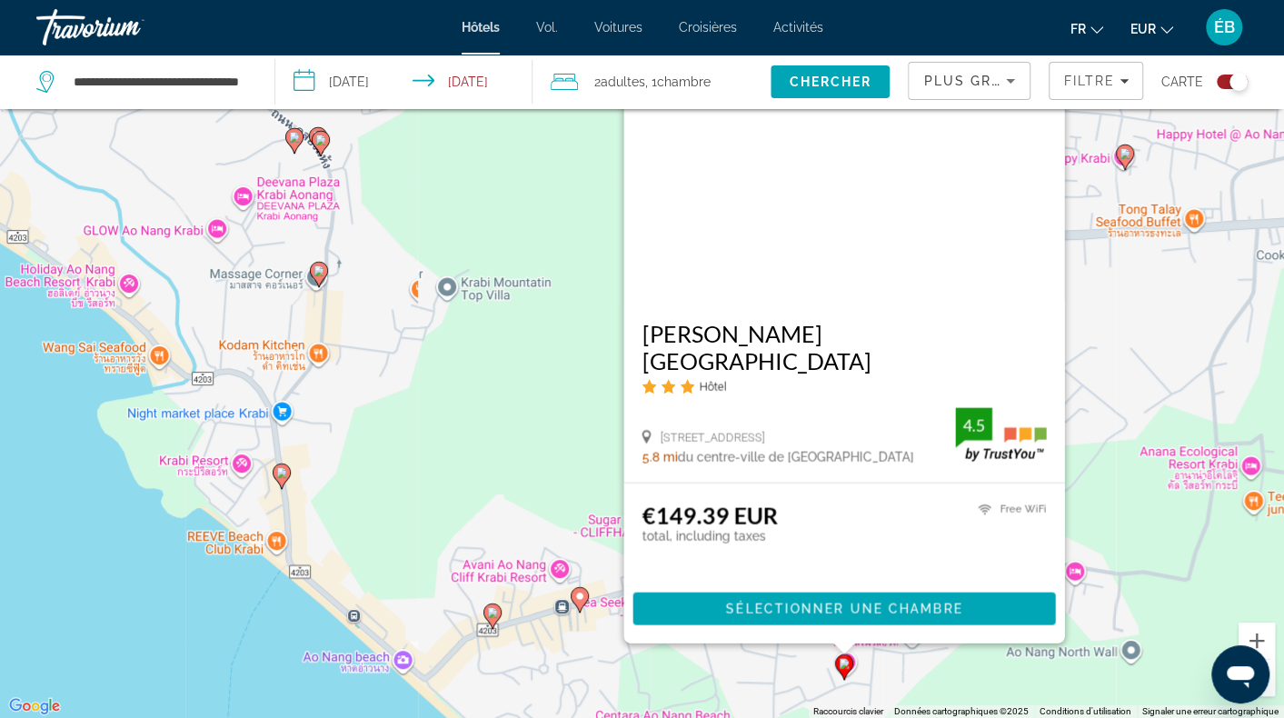
click at [280, 475] on image "Contenu principal" at bounding box center [281, 472] width 11 height 11
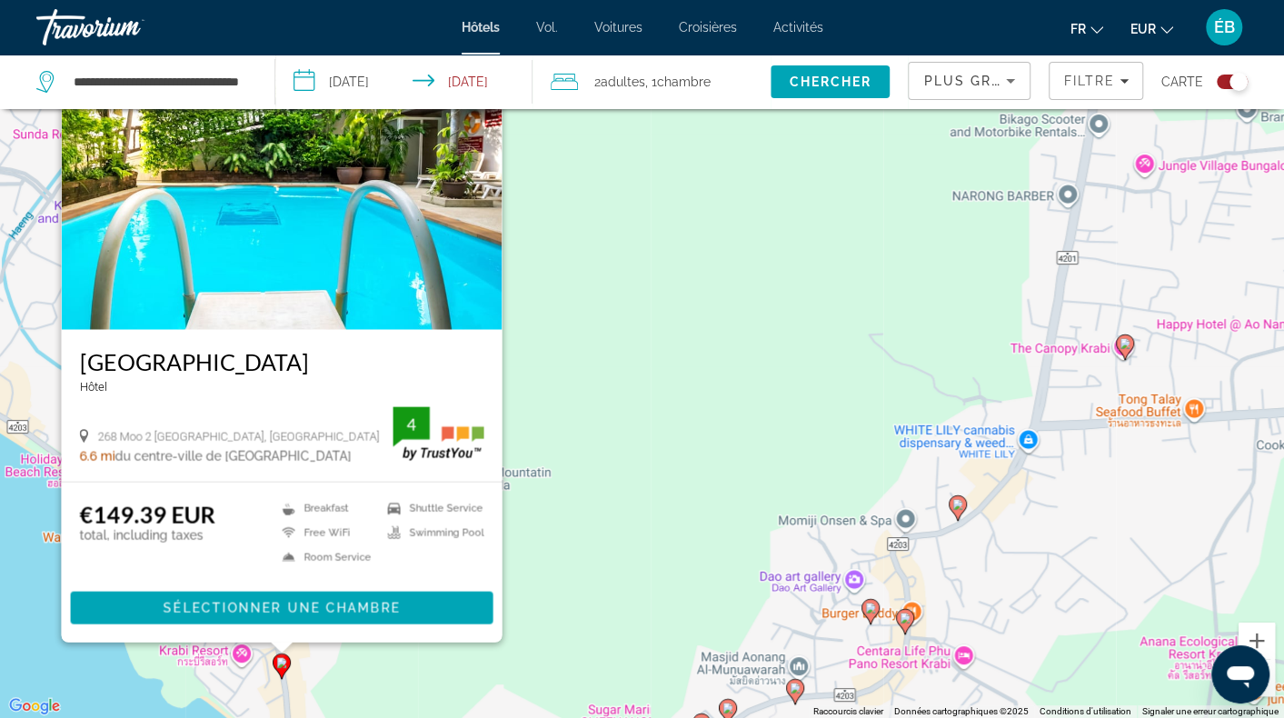
click at [399, 676] on div "Pour activer le glissement avec le clavier, appuyez sur Alt+Entrée. Une fois ce…" at bounding box center [642, 359] width 1284 height 718
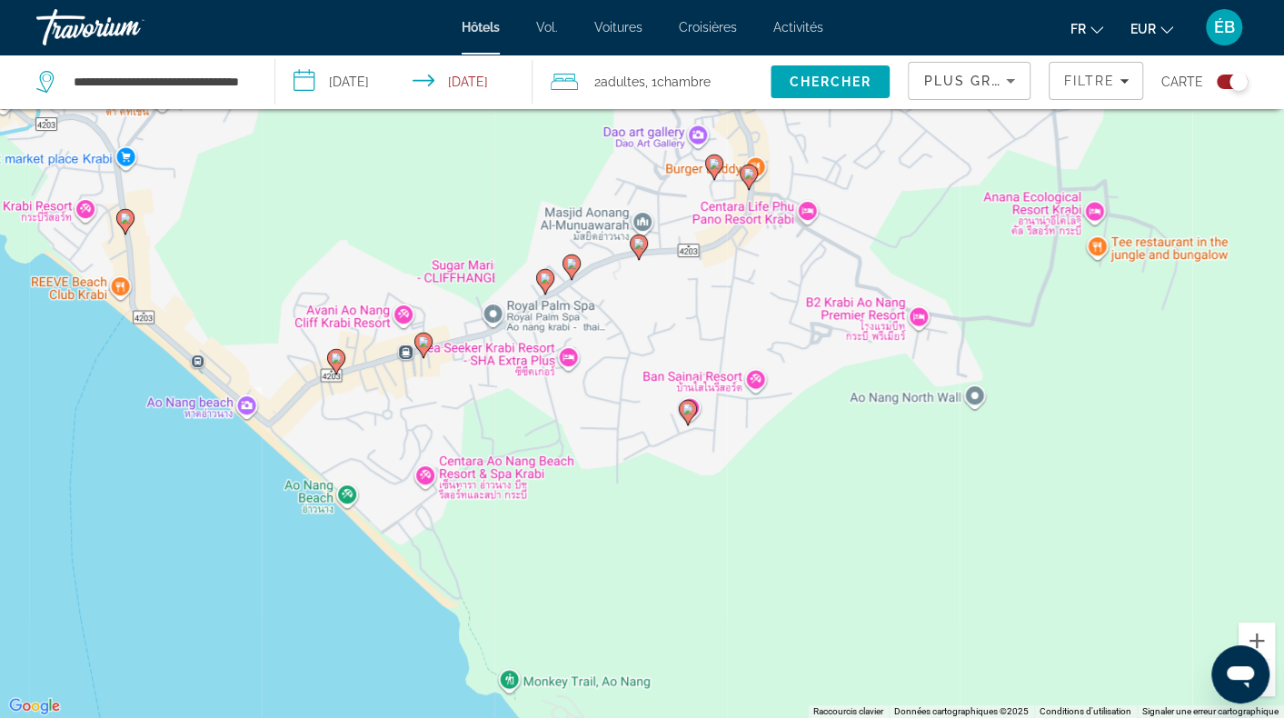
drag, startPoint x: 425, startPoint y: 663, endPoint x: 269, endPoint y: 215, distance: 473.7
click at [269, 215] on div "Pour activer le glissement avec le clavier, appuyez sur Alt+Entrée. Une fois ce…" at bounding box center [642, 359] width 1284 height 718
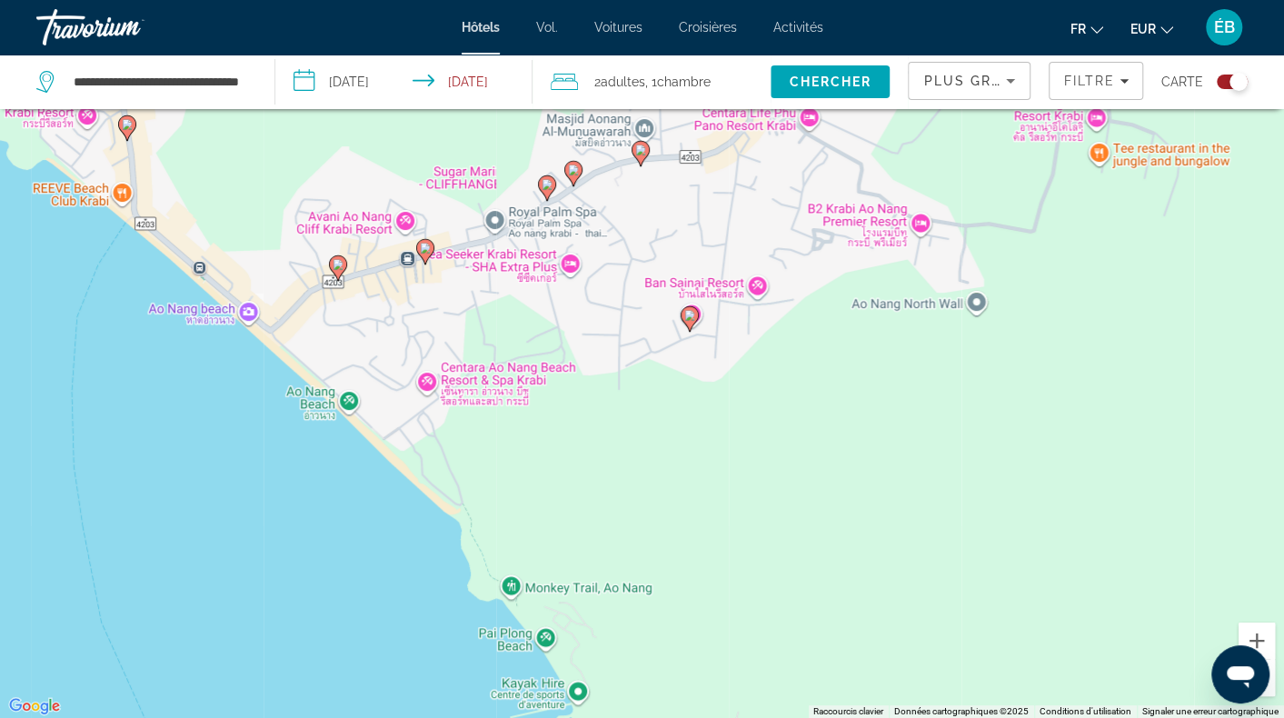
drag, startPoint x: 607, startPoint y: 564, endPoint x: 611, endPoint y: 476, distance: 88.2
click at [611, 476] on div "Pour activer le glissement avec le clavier, appuyez sur Alt+Entrée. Une fois ce…" at bounding box center [642, 359] width 1284 height 718
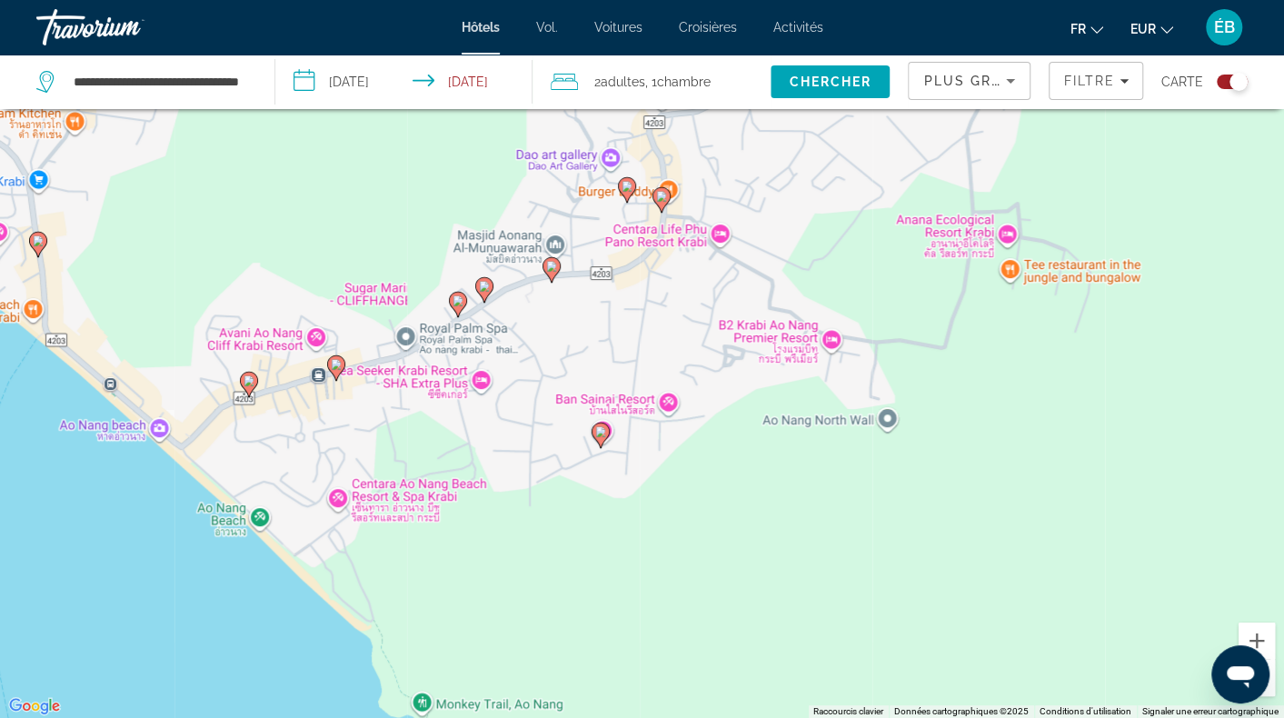
drag, startPoint x: 576, startPoint y: 372, endPoint x: 490, endPoint y: 493, distance: 148.6
click at [490, 493] on div "Pour activer le glissement avec le clavier, appuyez sur Alt+Entrée. Une fois ce…" at bounding box center [642, 359] width 1284 height 718
click at [245, 374] on icon "Contenu principal" at bounding box center [248, 385] width 16 height 24
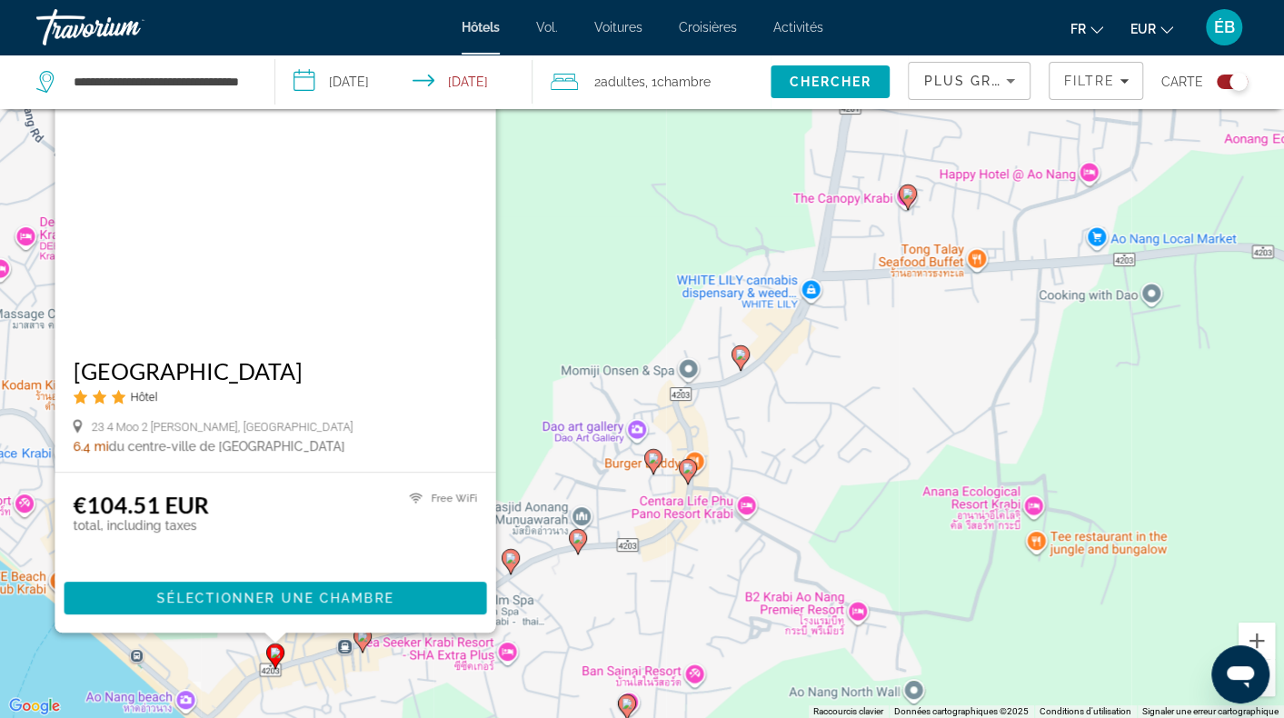
click at [350, 253] on img "Contenu principal" at bounding box center [275, 193] width 441 height 291
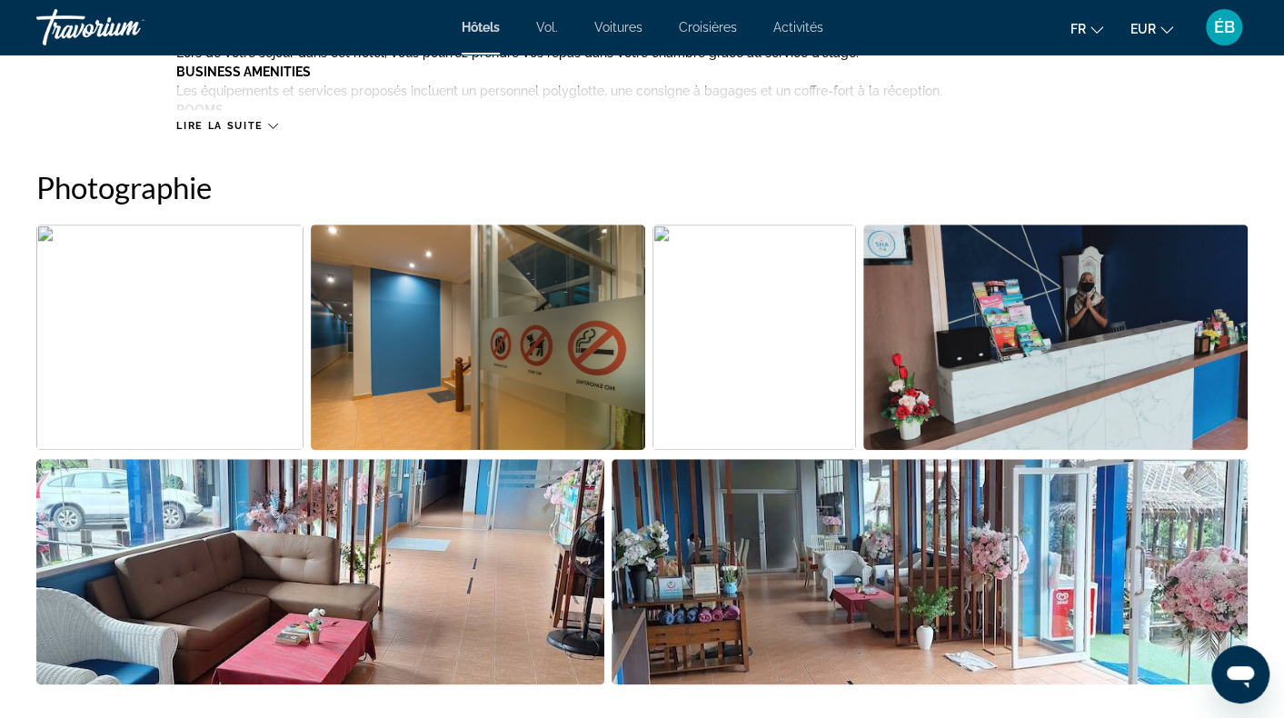
scroll to position [818, 0]
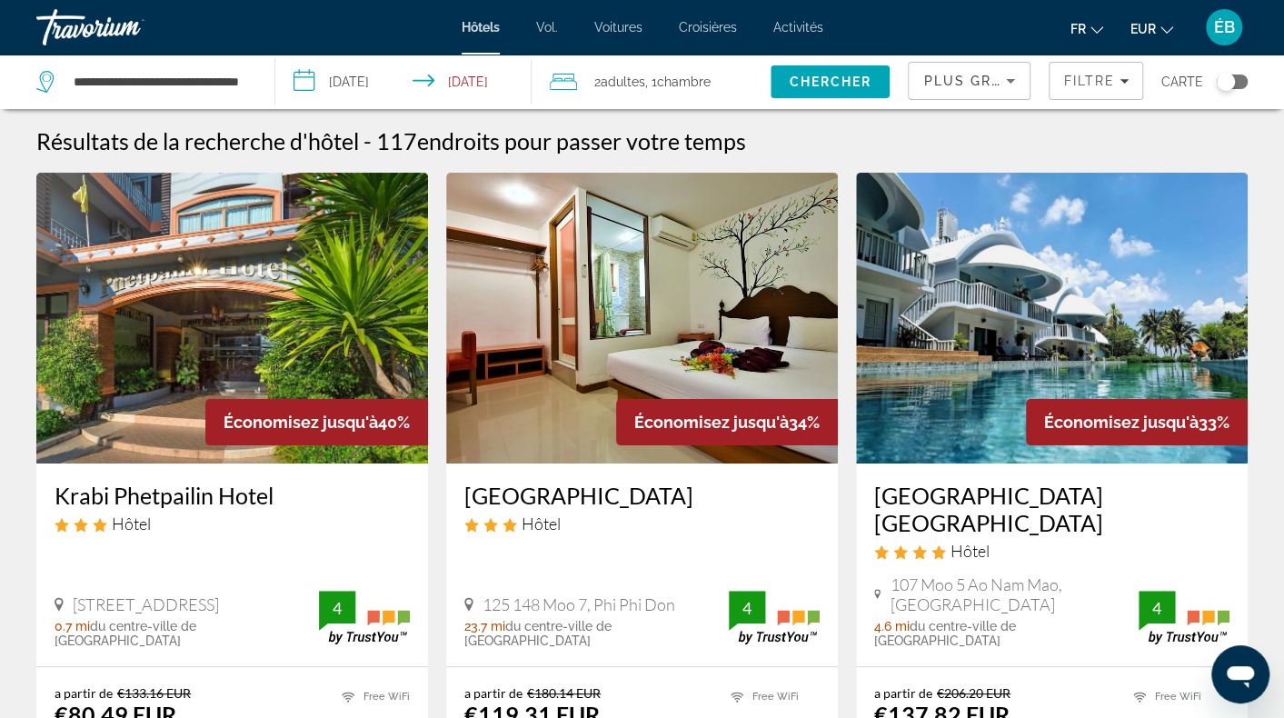
click at [1234, 77] on div "Toggle map" at bounding box center [1232, 82] width 31 height 15
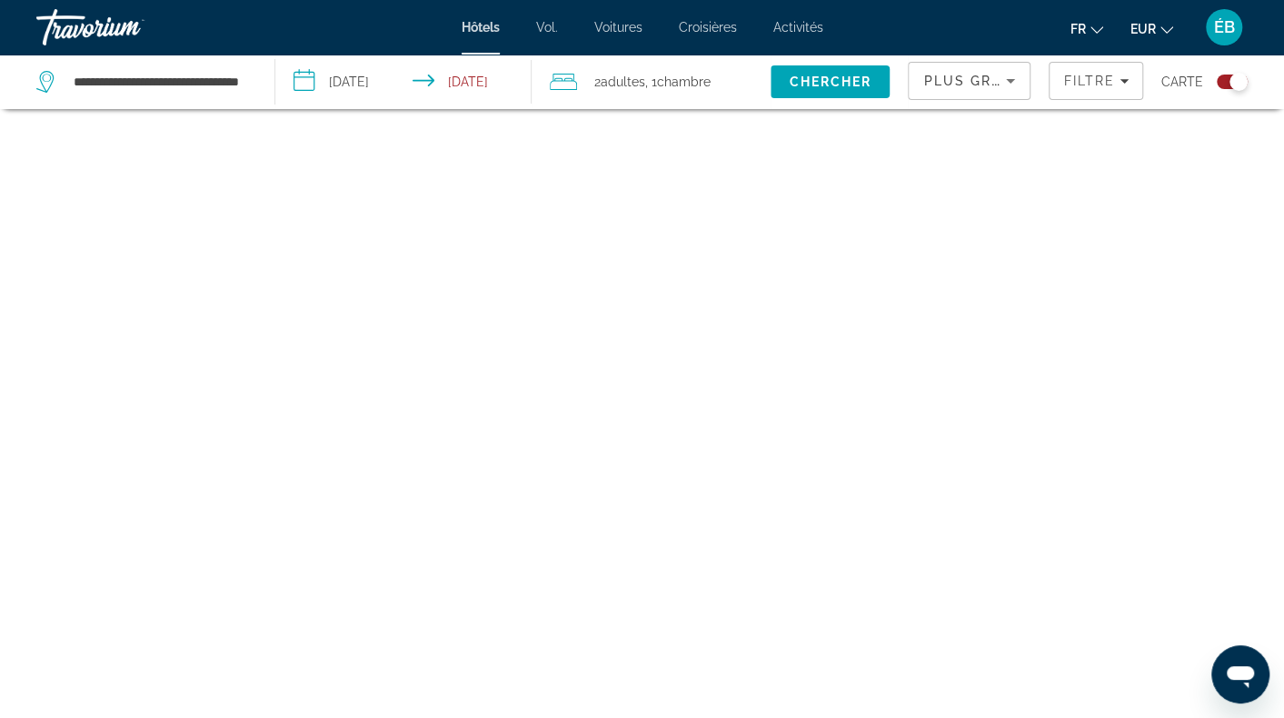
scroll to position [109, 0]
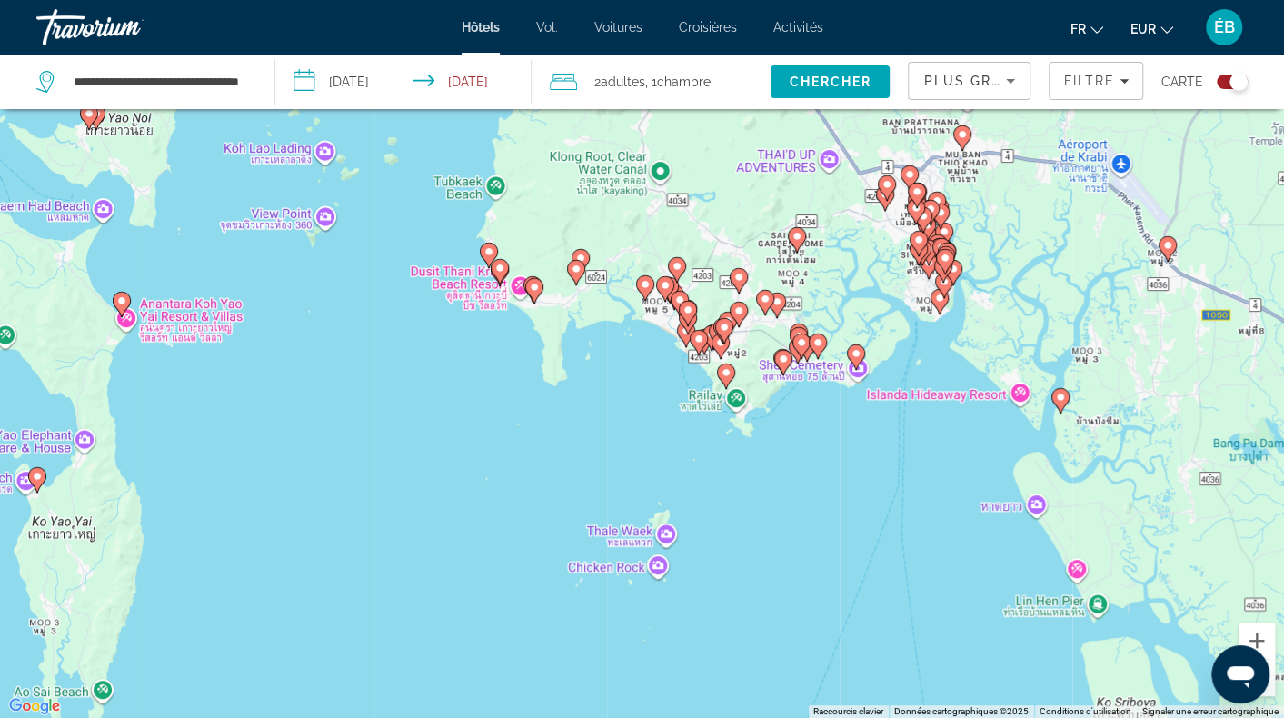
drag, startPoint x: 782, startPoint y: 245, endPoint x: 685, endPoint y: 452, distance: 228.5
click at [696, 463] on div "Pour activer le glissement avec le clavier, appuyez sur Alt+Entrée. Une fois ce…" at bounding box center [642, 359] width 1284 height 718
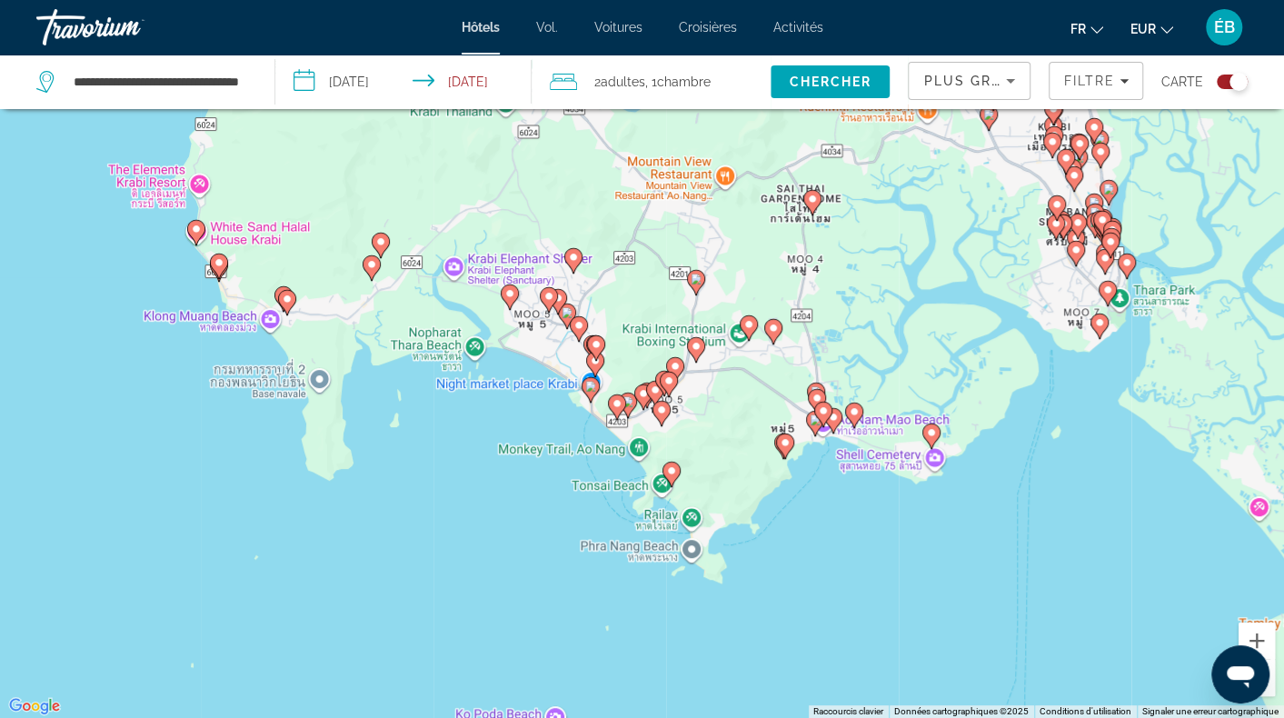
click at [665, 475] on icon "Contenu principal" at bounding box center [671, 475] width 16 height 24
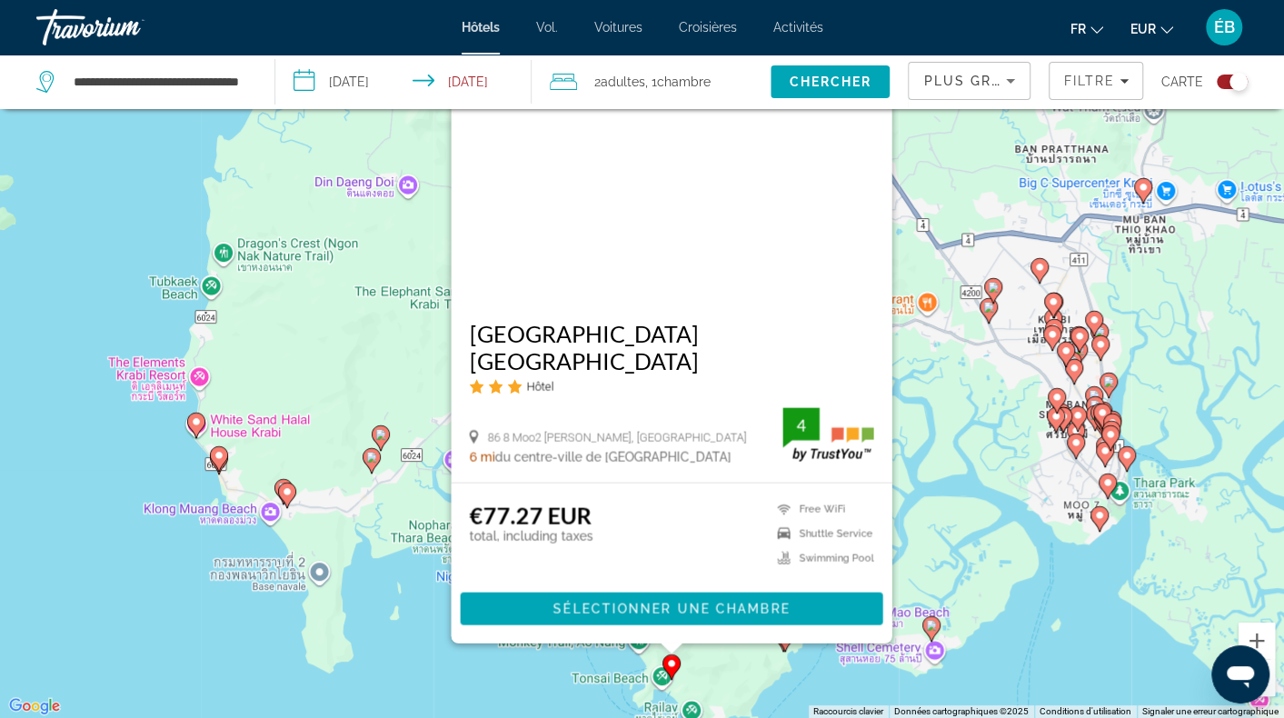
click at [950, 528] on div "Pour activer le glissement avec le clavier, appuyez sur Alt+Entrée. Une fois ce…" at bounding box center [642, 359] width 1284 height 718
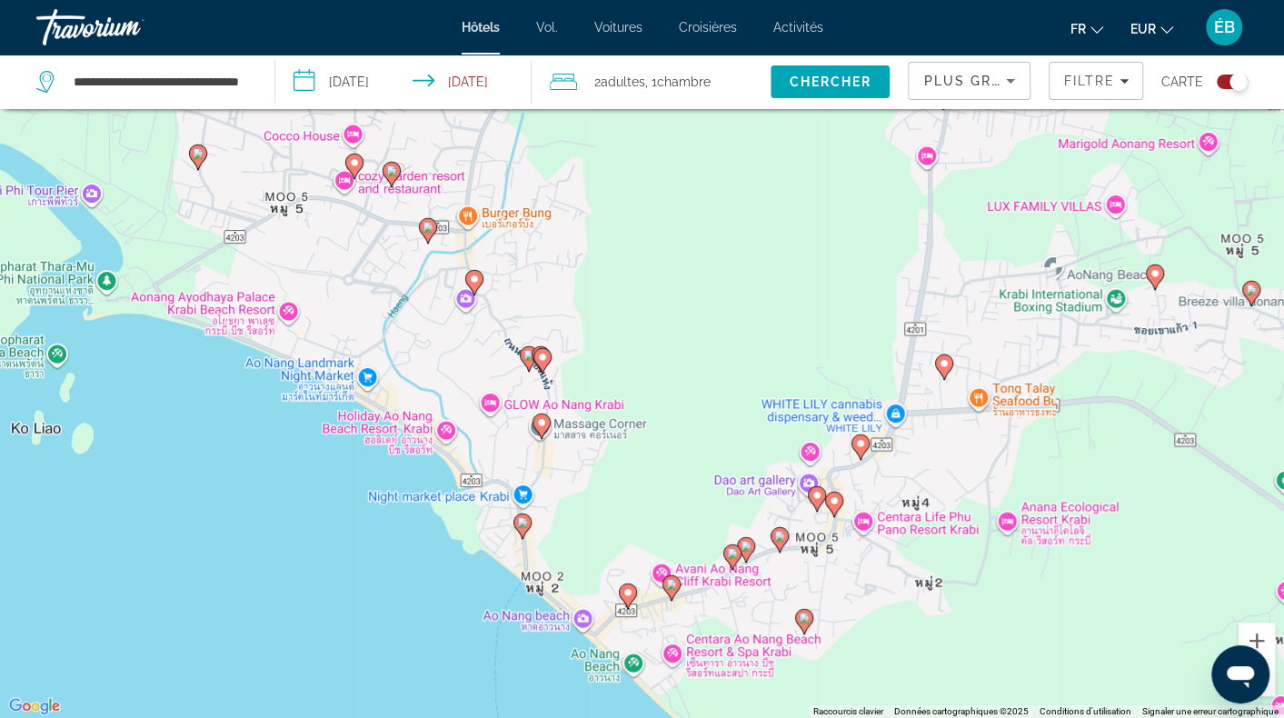
drag, startPoint x: 698, startPoint y: 653, endPoint x: 614, endPoint y: 313, distance: 350.3
click at [614, 313] on div "Pour activer le glissement avec le clavier, appuyez sur Alt+Entrée. Une fois ce…" at bounding box center [642, 359] width 1284 height 718
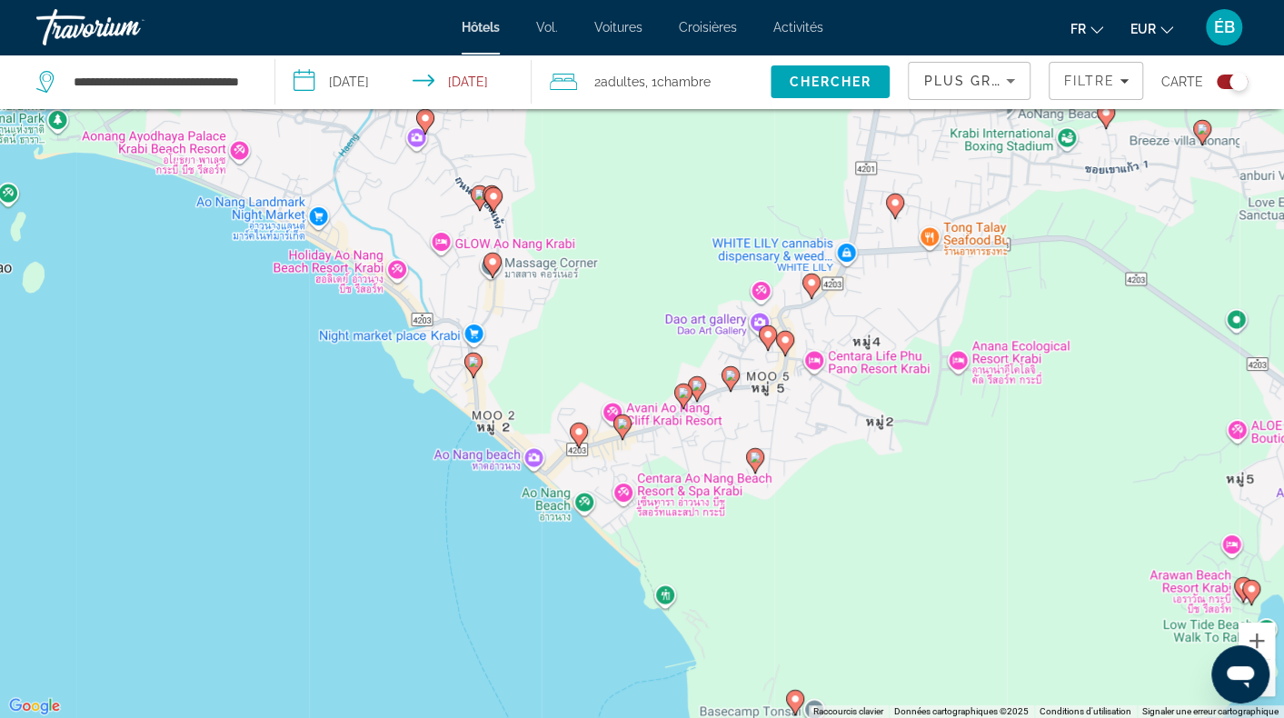
click at [468, 364] on image "Contenu principal" at bounding box center [473, 361] width 11 height 11
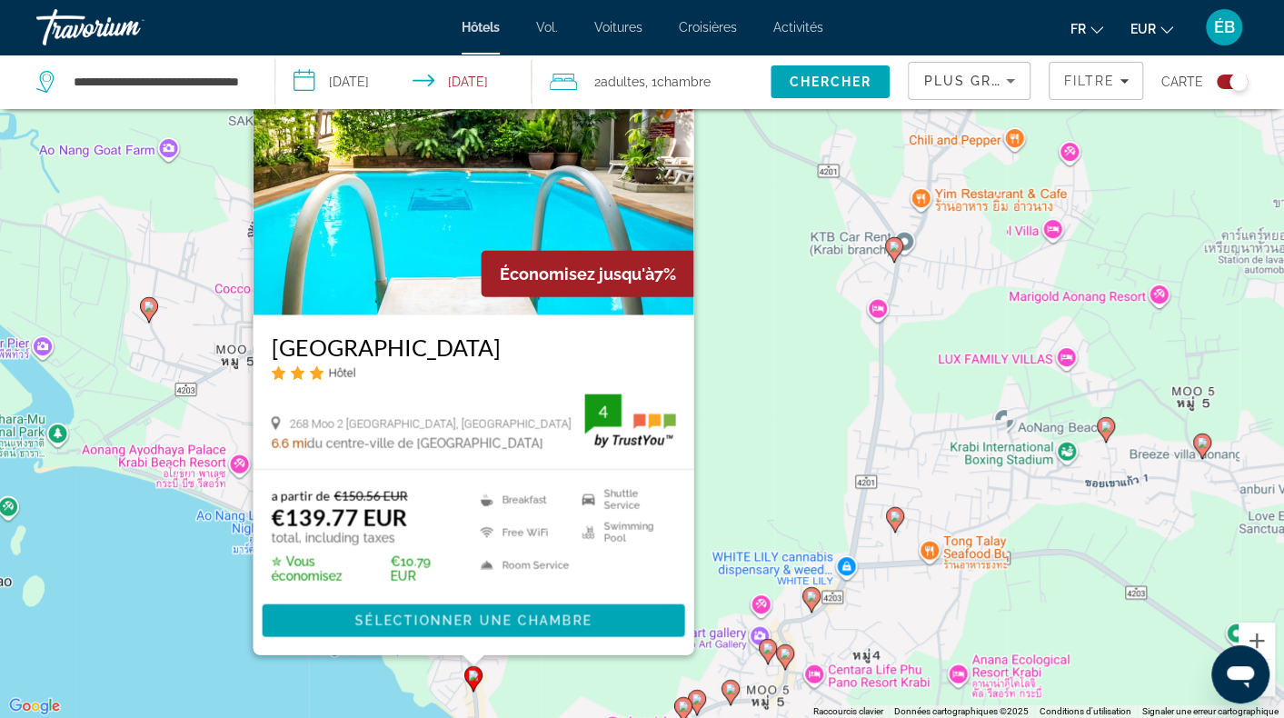
click at [737, 690] on icon "Contenu principal" at bounding box center [730, 693] width 16 height 24
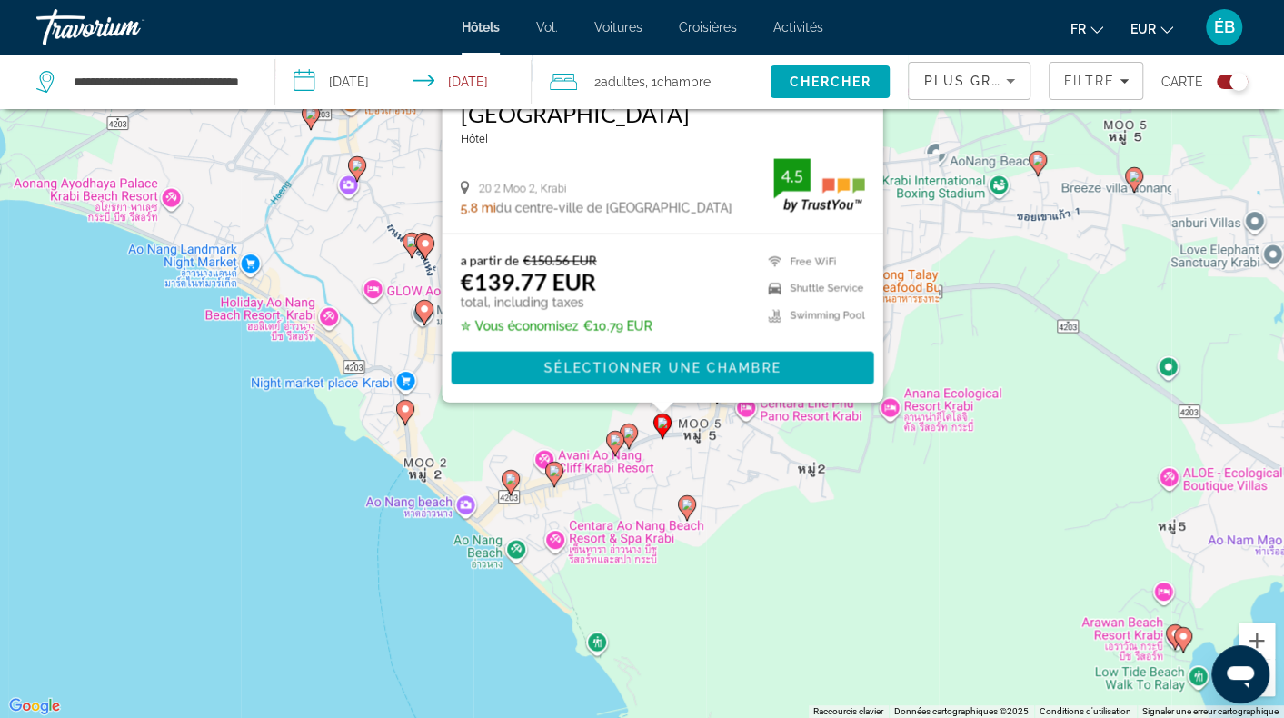
drag, startPoint x: 604, startPoint y: 679, endPoint x: 527, endPoint y: 412, distance: 277.9
click at [529, 416] on div "Pour activer le glissement avec le clavier, appuyez sur Alt+Entrée. Une fois ce…" at bounding box center [642, 359] width 1284 height 718
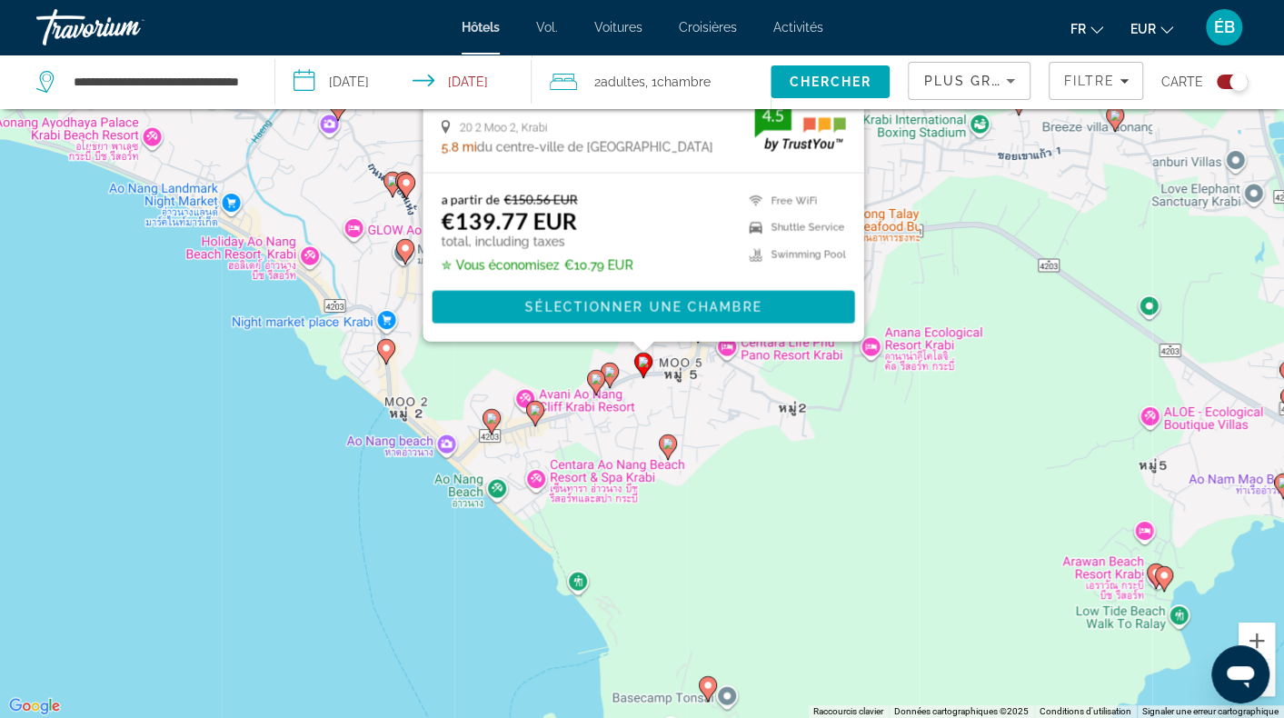
click at [605, 370] on image "Contenu principal" at bounding box center [609, 371] width 11 height 11
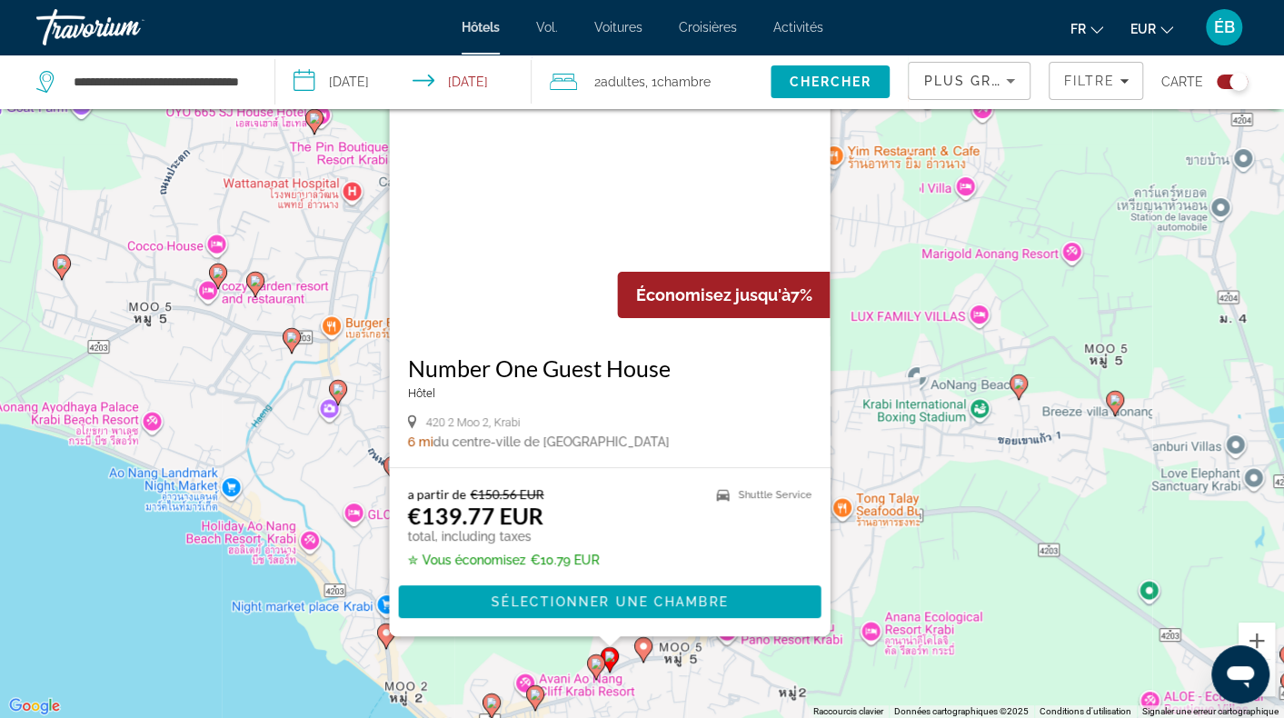
click at [596, 663] on image "Contenu principal" at bounding box center [596, 663] width 11 height 11
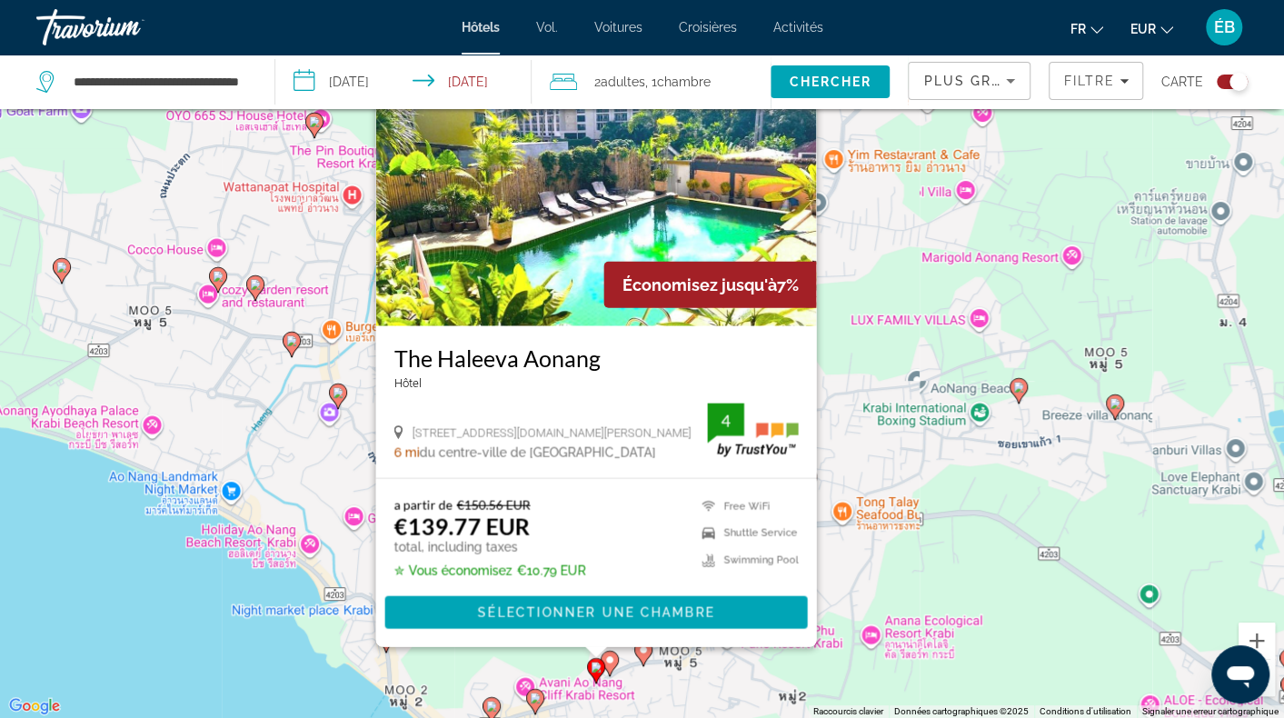
click at [494, 237] on img "Contenu principal" at bounding box center [595, 180] width 441 height 291
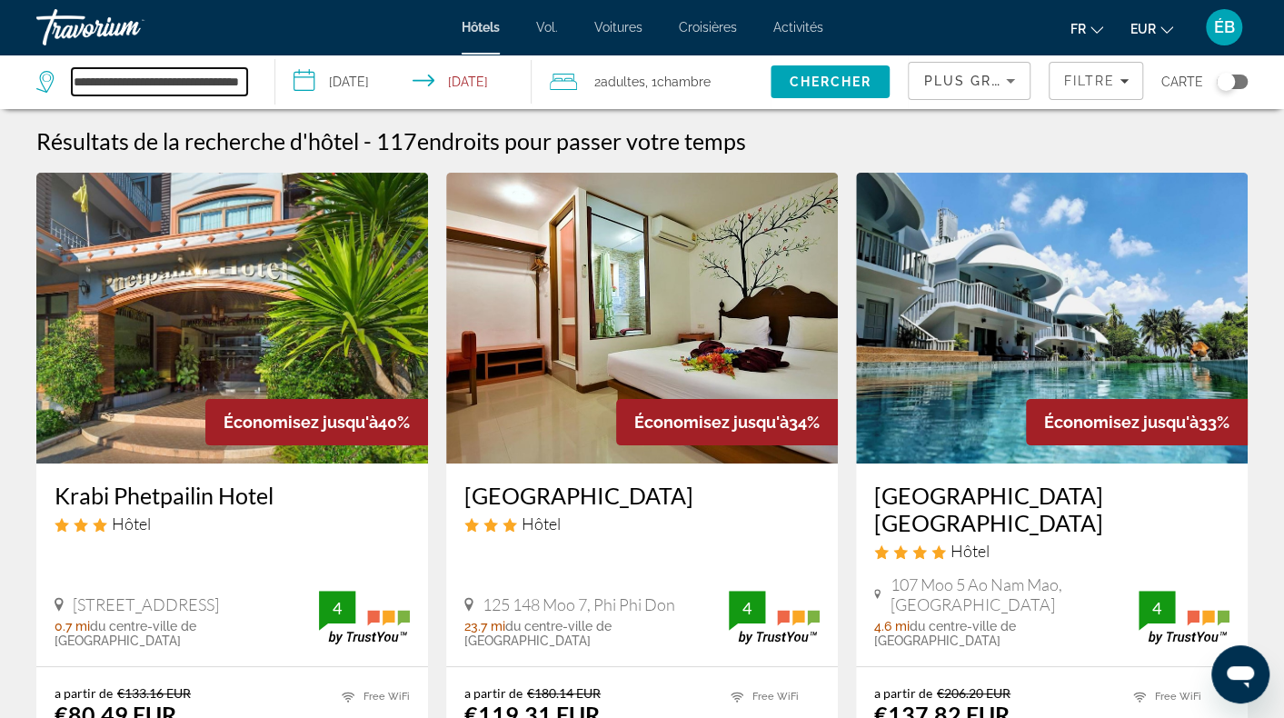
click at [213, 82] on input "**********" at bounding box center [159, 81] width 175 height 27
drag, startPoint x: 71, startPoint y: 83, endPoint x: 340, endPoint y: 82, distance: 269.0
click at [340, 82] on div "**********" at bounding box center [642, 82] width 1284 height 55
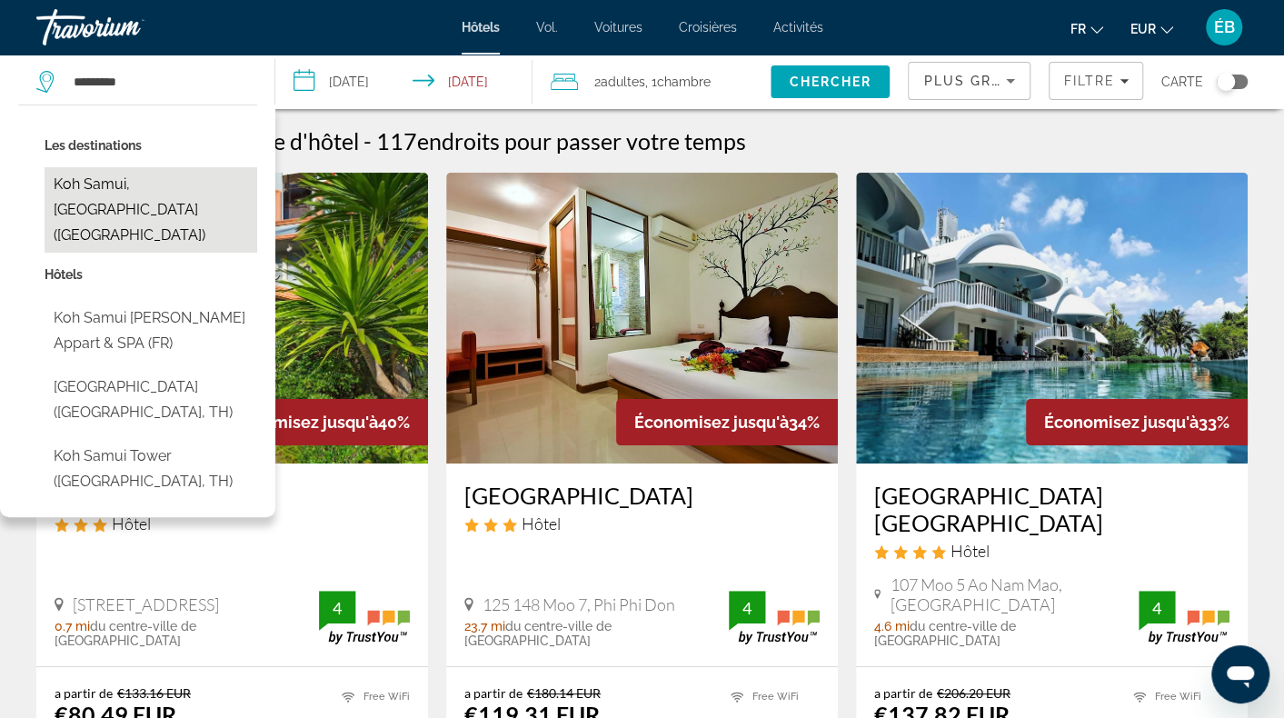
click at [132, 180] on button "Koh Samui, [GEOGRAPHIC_DATA] ([GEOGRAPHIC_DATA])" at bounding box center [151, 209] width 213 height 85
type input "**********"
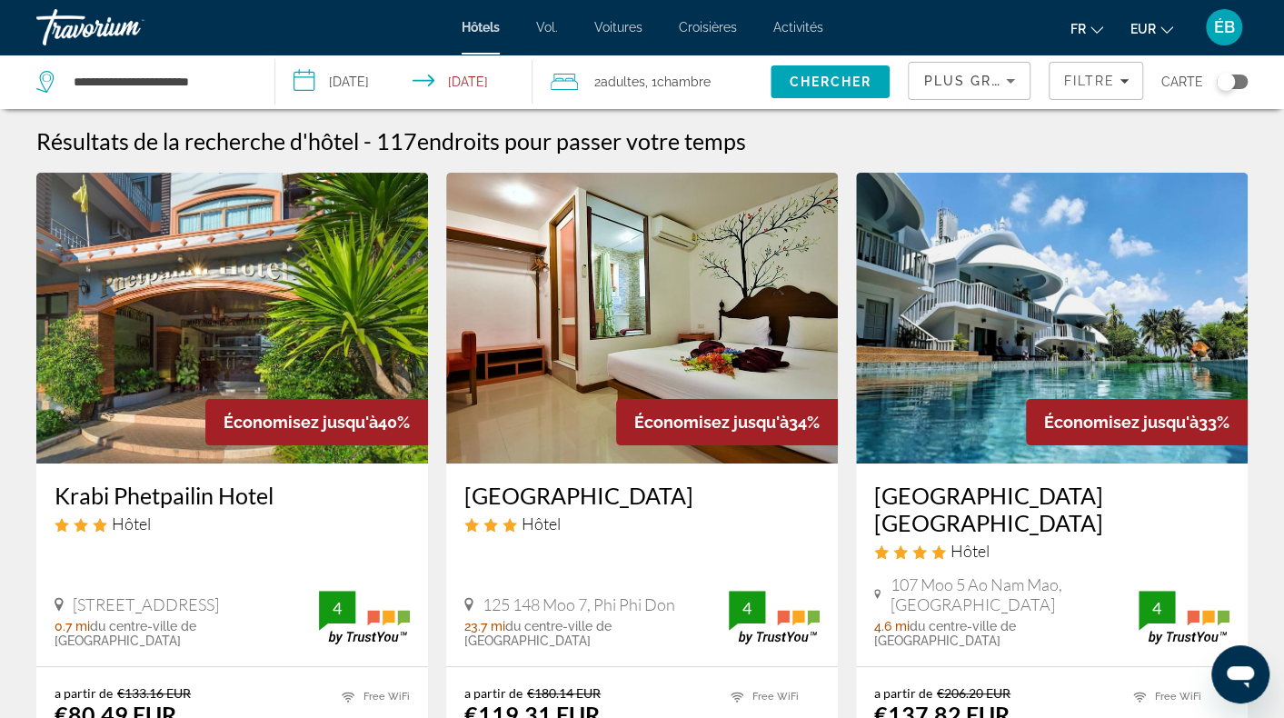
click at [372, 86] on input "**********" at bounding box center [407, 85] width 264 height 60
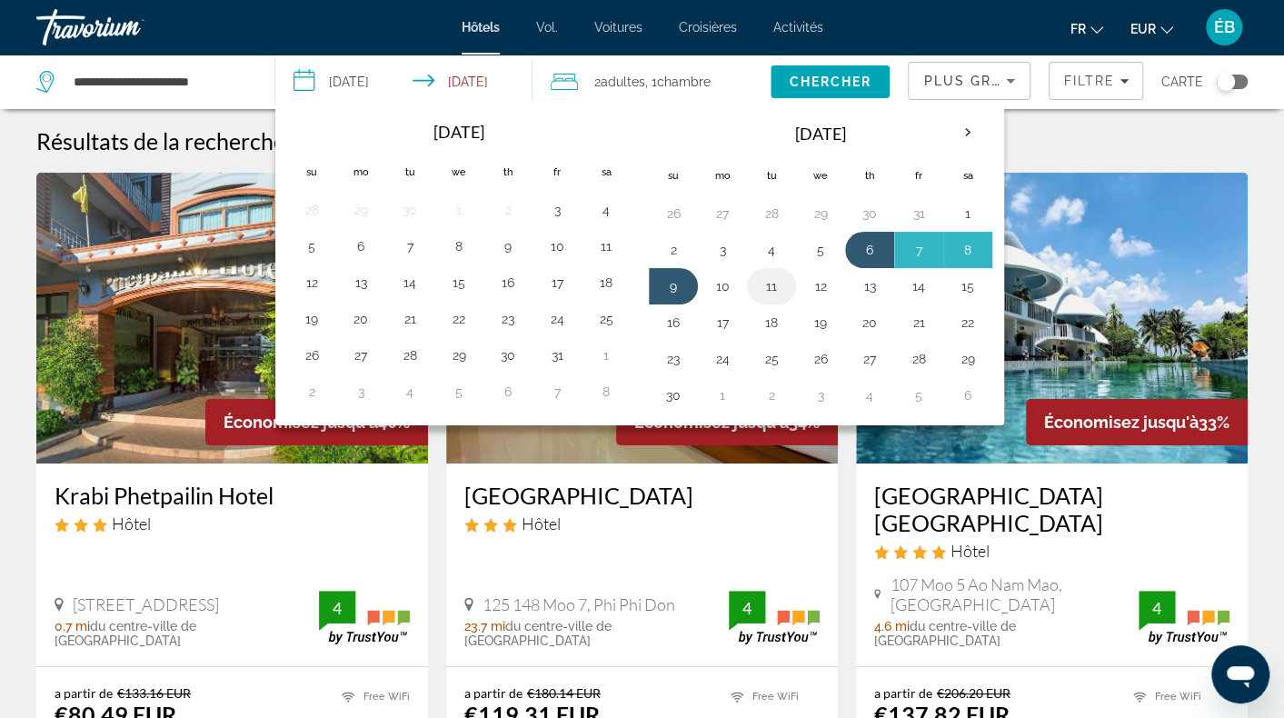
click at [757, 281] on button "11" at bounding box center [771, 286] width 29 height 25
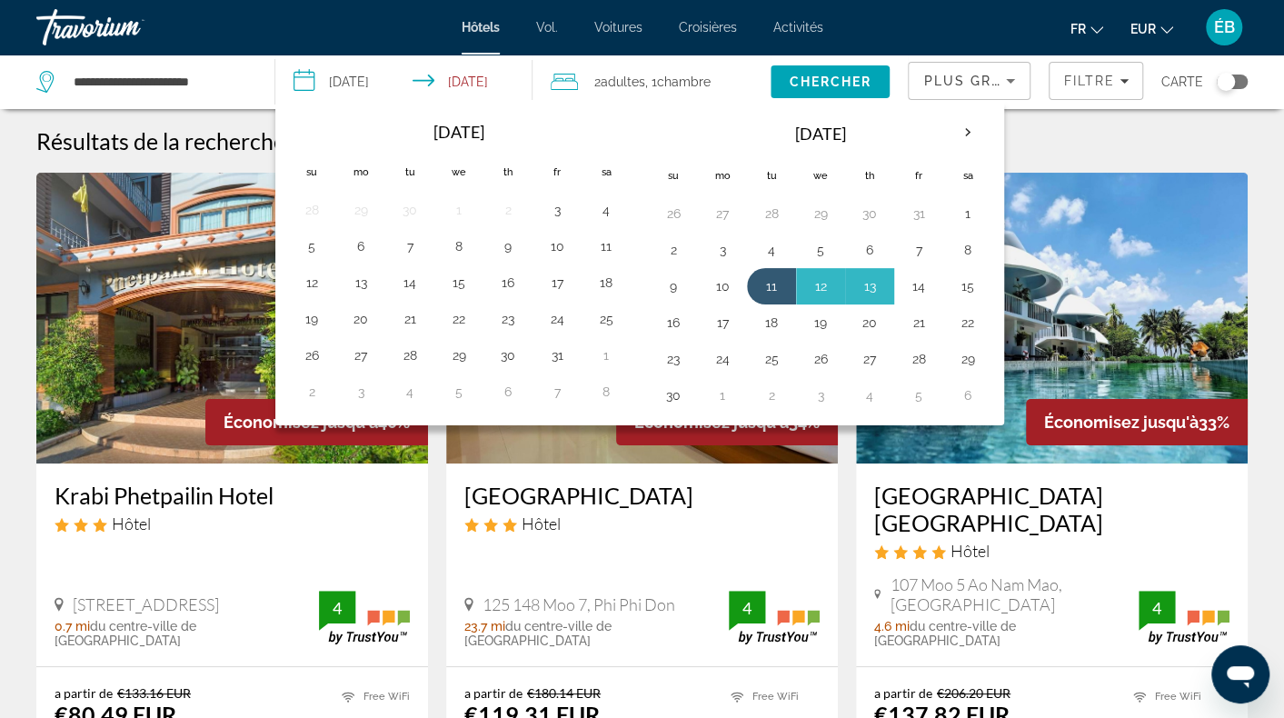
click at [907, 285] on button "14" at bounding box center [918, 286] width 29 height 25
type input "**********"
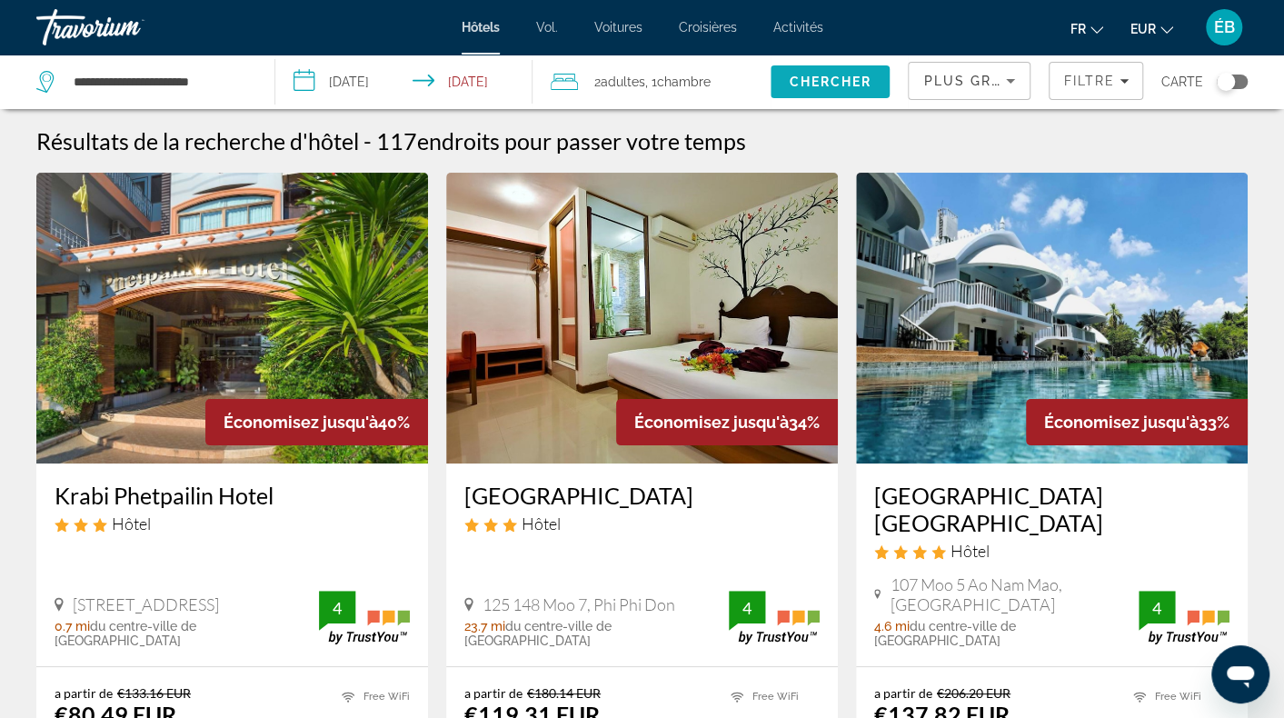
click at [836, 83] on span "Chercher" at bounding box center [830, 82] width 83 height 15
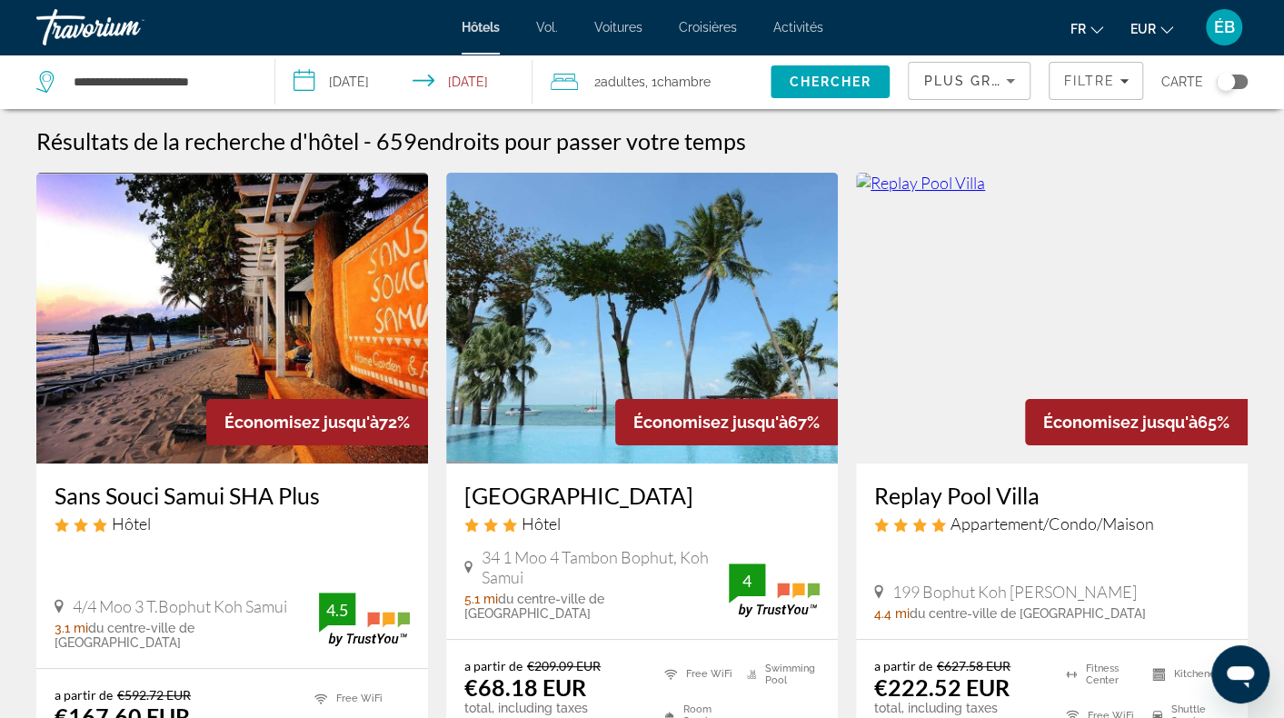
click at [529, 388] on img "Contenu principal" at bounding box center [642, 318] width 392 height 291
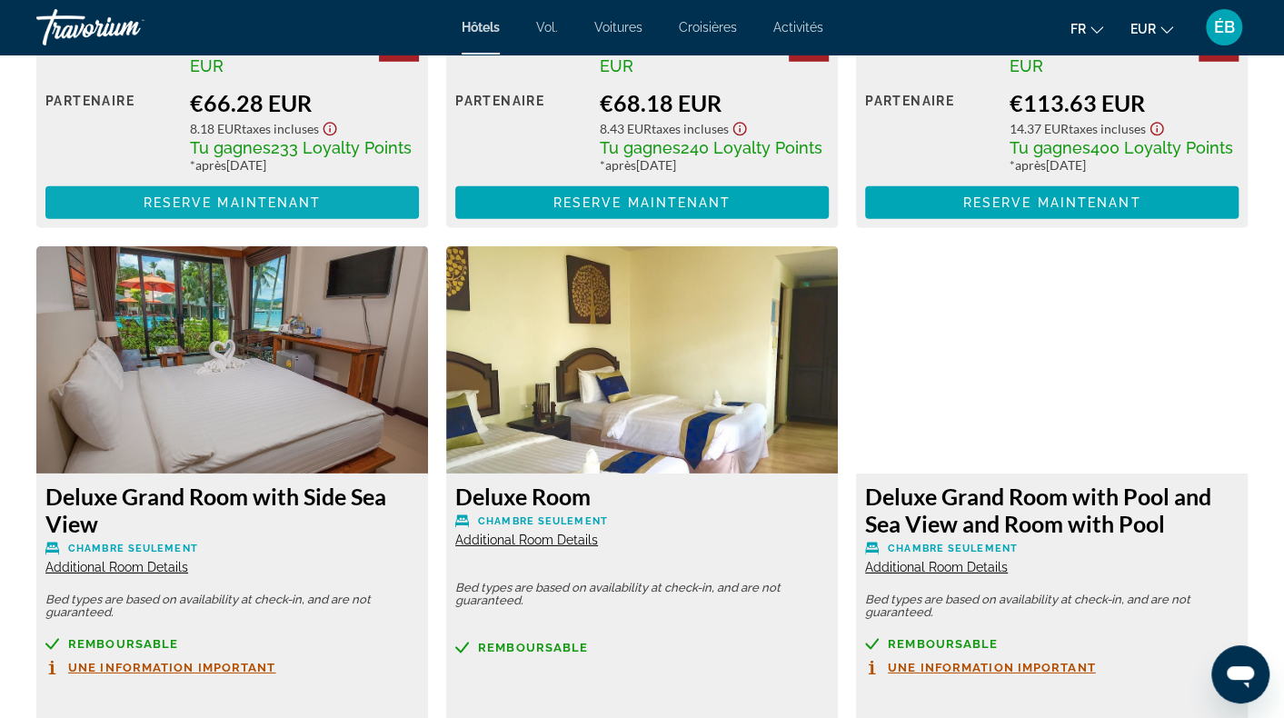
scroll to position [2909, 0]
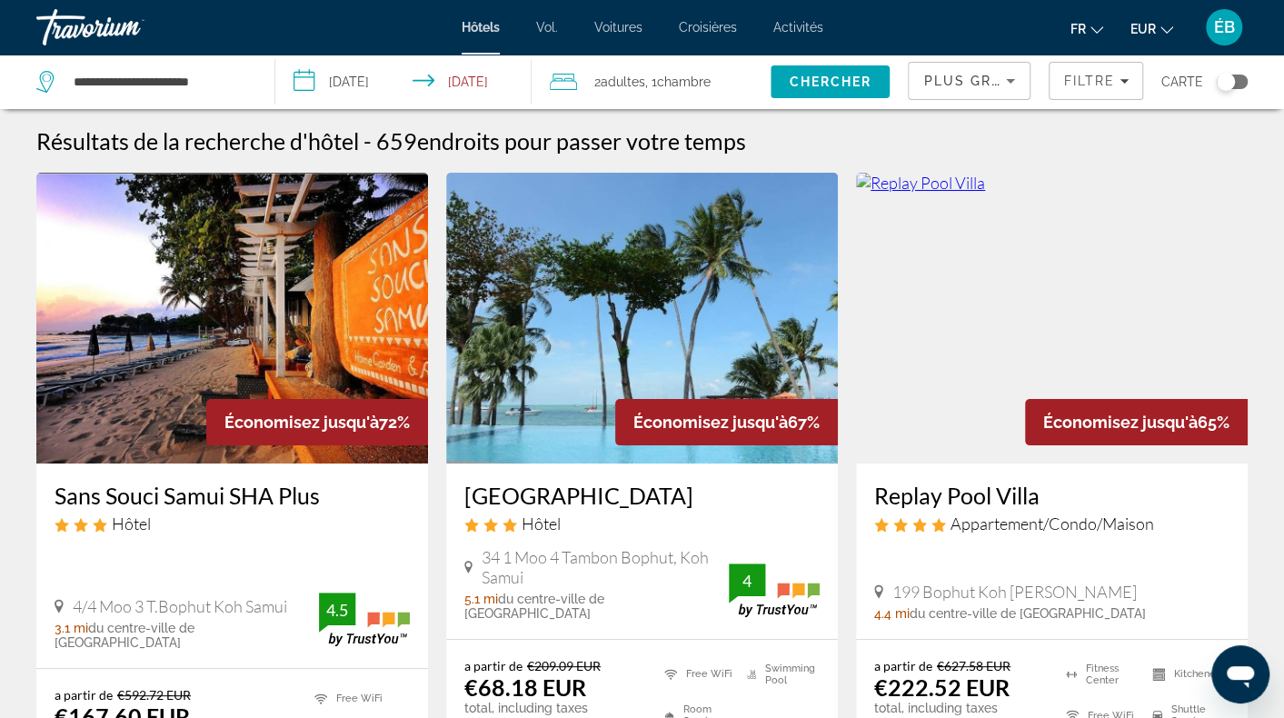
click at [1212, 78] on button "Toggle map" at bounding box center [1225, 82] width 45 height 16
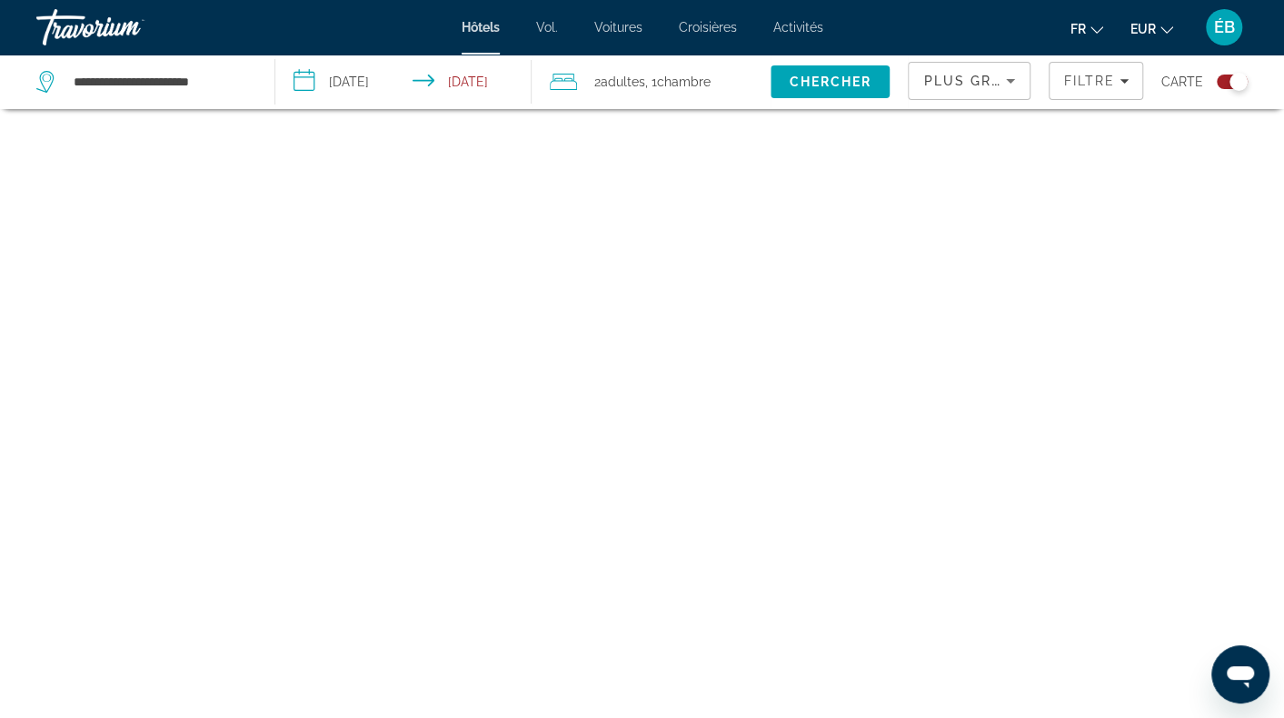
scroll to position [109, 0]
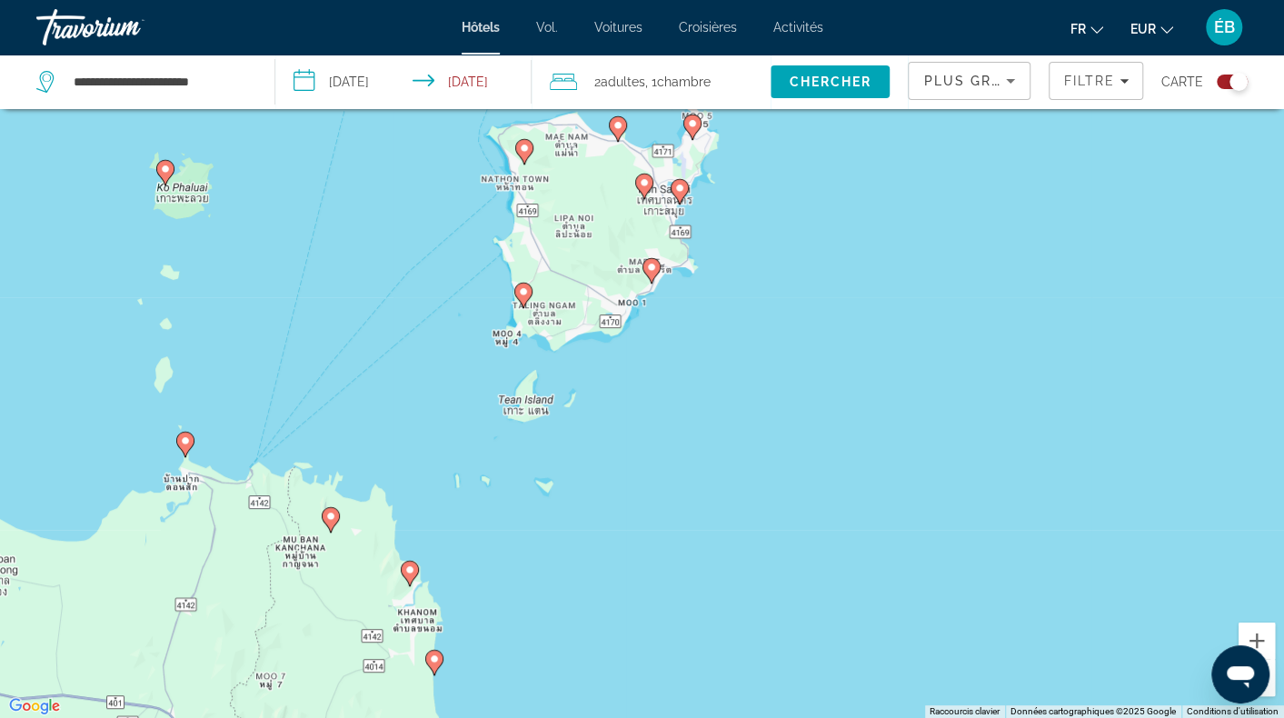
drag, startPoint x: 660, startPoint y: 340, endPoint x: 686, endPoint y: 497, distance: 159.4
click at [687, 499] on div "Pour activer le glissement avec le clavier, appuyez sur Alt+Entrée. Une fois ce…" at bounding box center [642, 359] width 1284 height 718
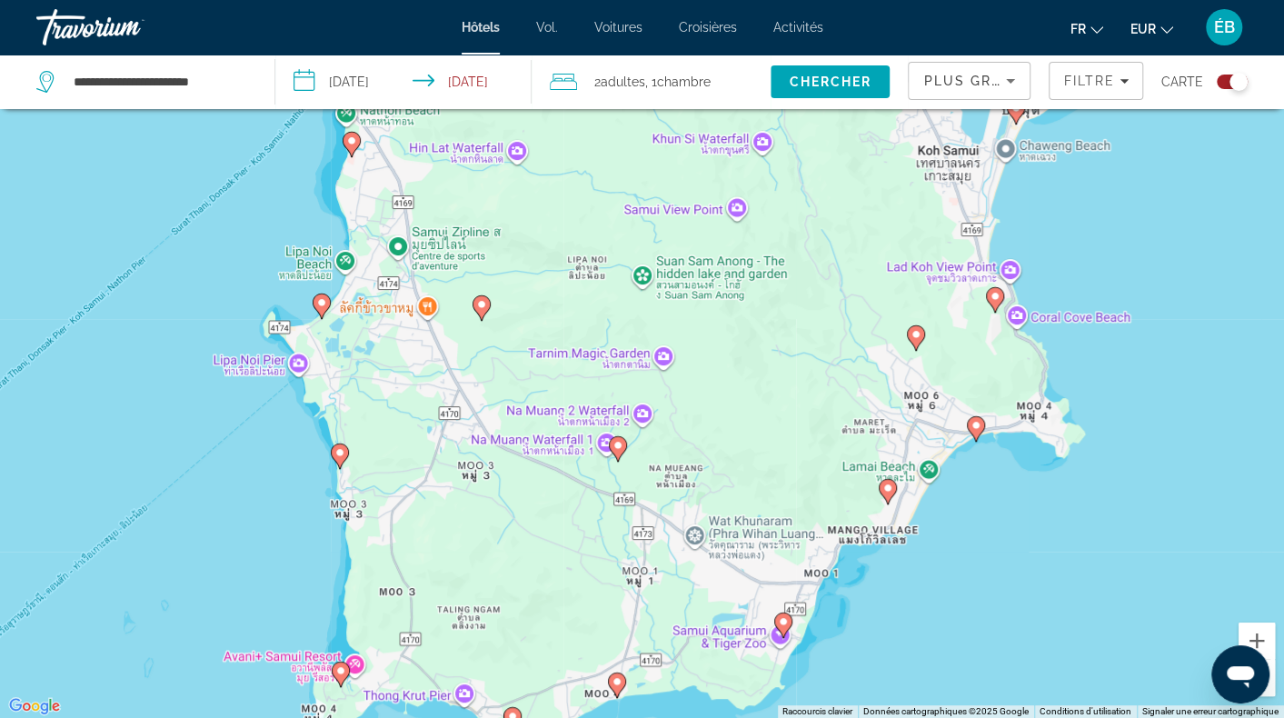
click at [976, 425] on image "Contenu principal" at bounding box center [976, 425] width 11 height 11
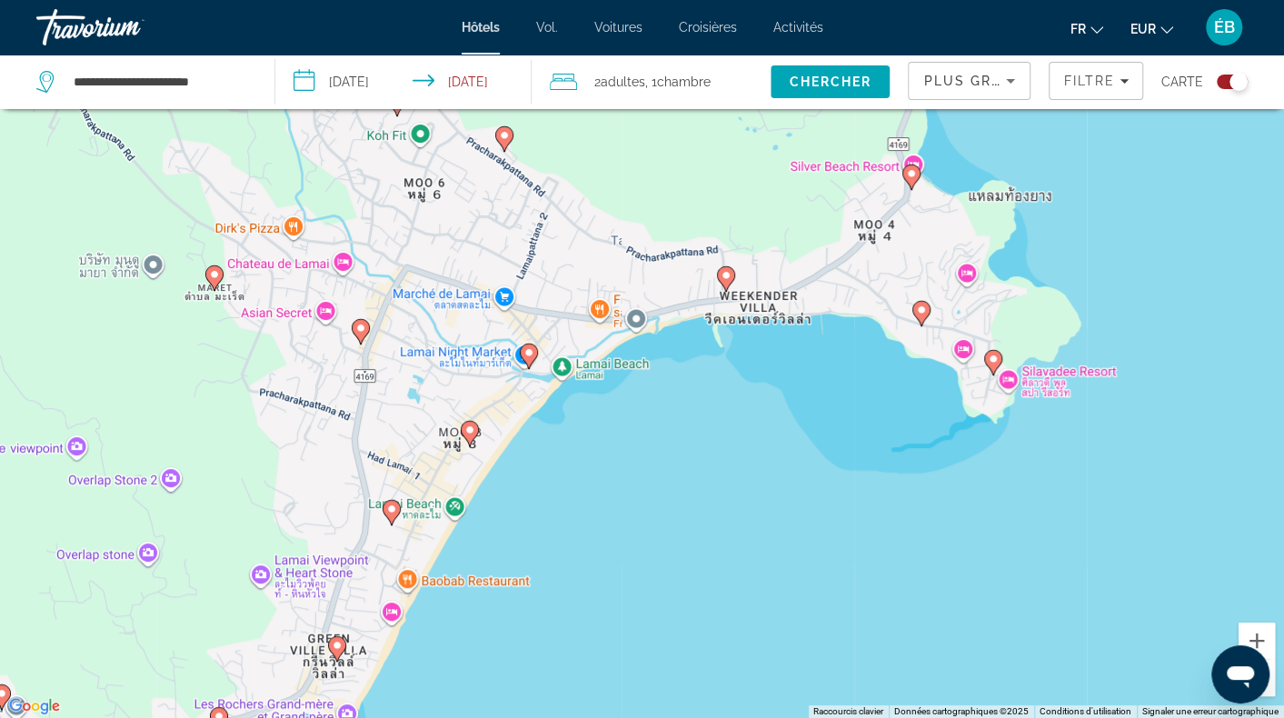
click at [524, 356] on image "Contenu principal" at bounding box center [529, 352] width 11 height 11
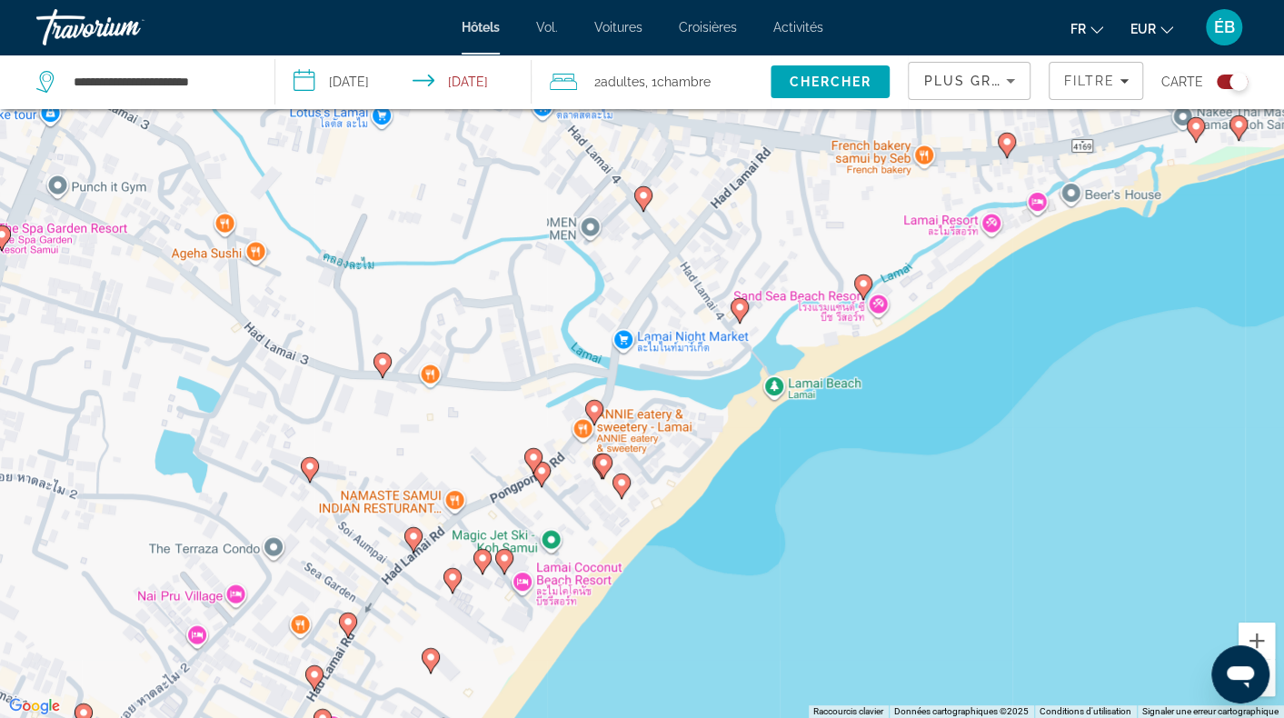
click at [595, 414] on image "Contenu principal" at bounding box center [594, 409] width 11 height 11
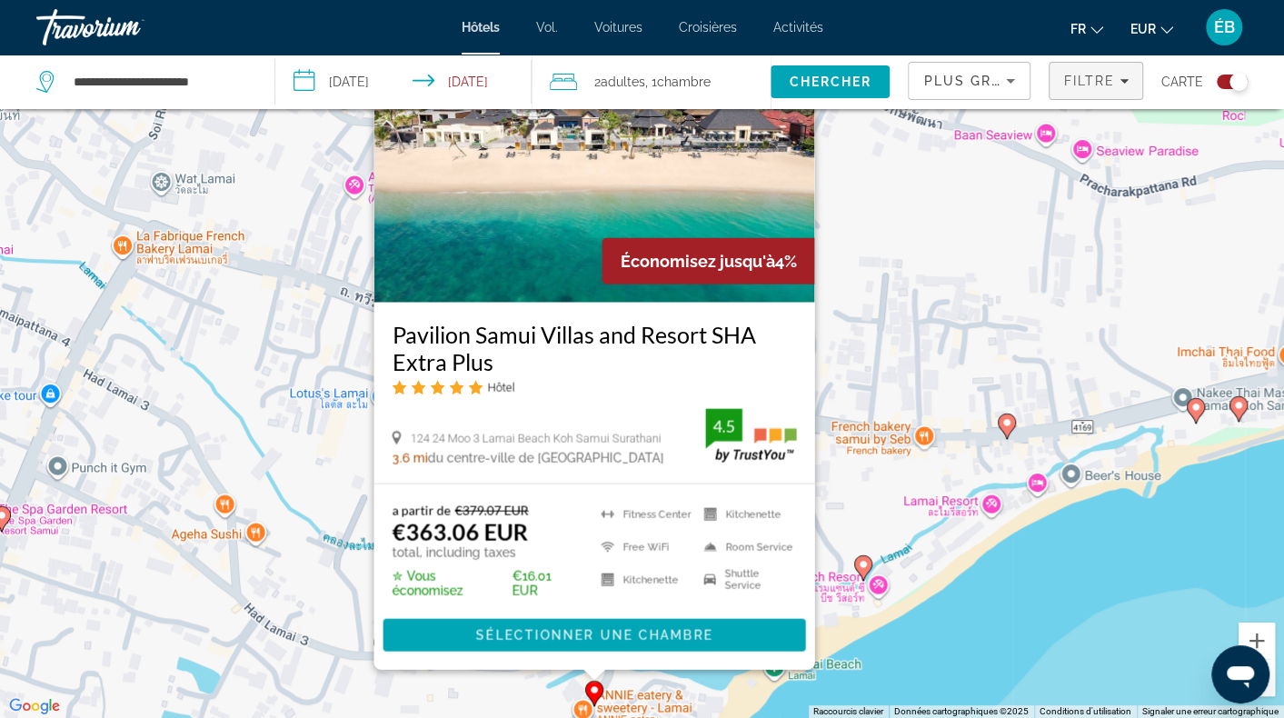
click at [1093, 82] on span "Filtre" at bounding box center [1089, 81] width 52 height 15
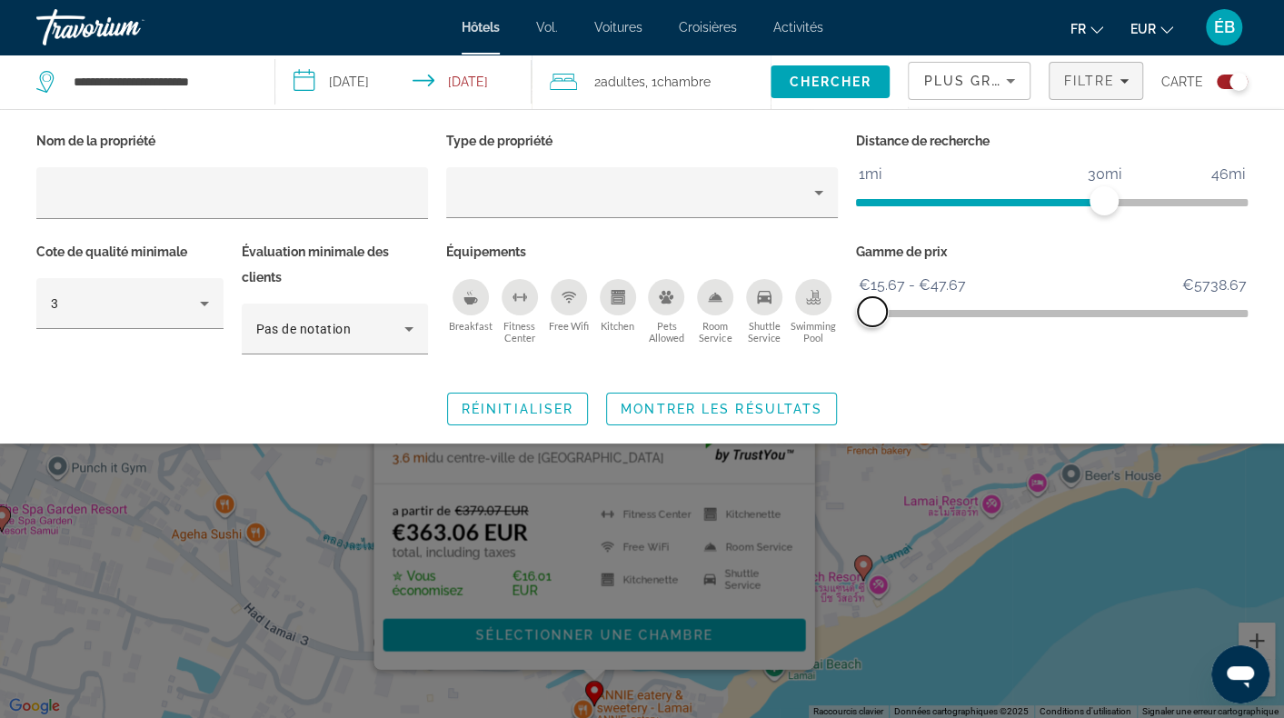
drag, startPoint x: 1229, startPoint y: 303, endPoint x: 873, endPoint y: 307, distance: 356.3
click at [873, 307] on span "ngx-slider-max" at bounding box center [872, 311] width 29 height 29
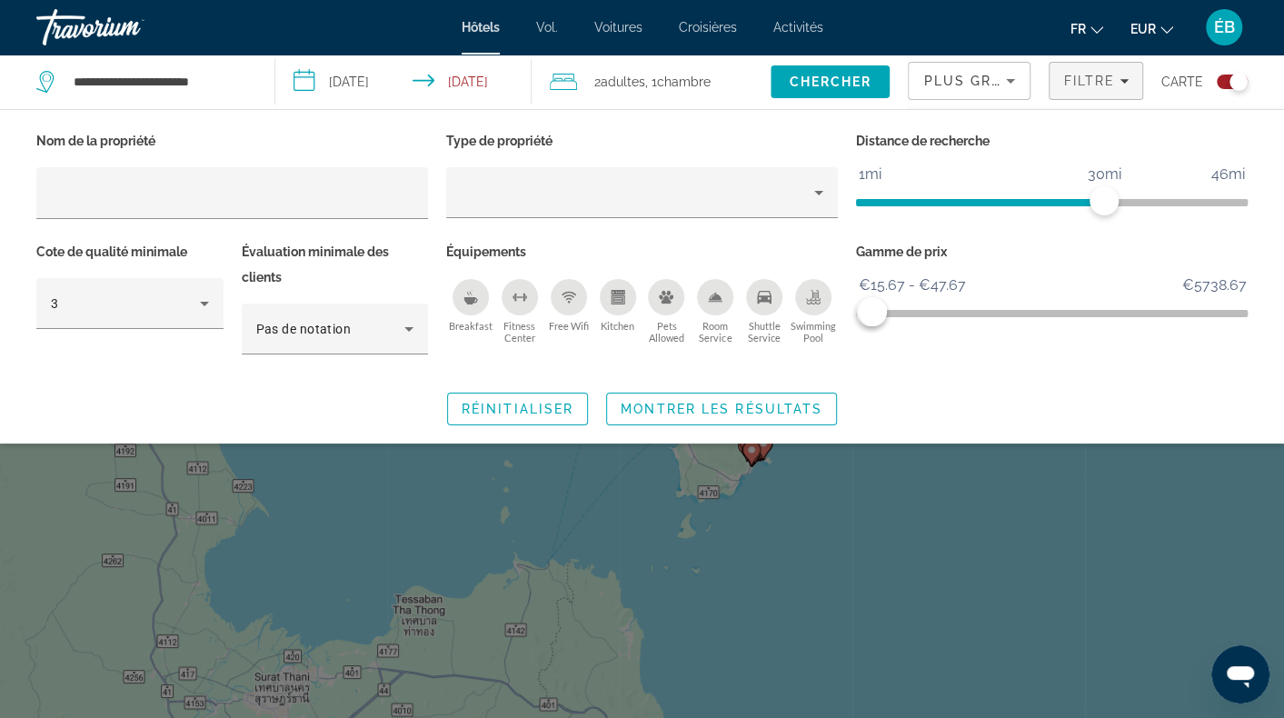
click at [940, 504] on div "Search widget" at bounding box center [642, 495] width 1284 height 445
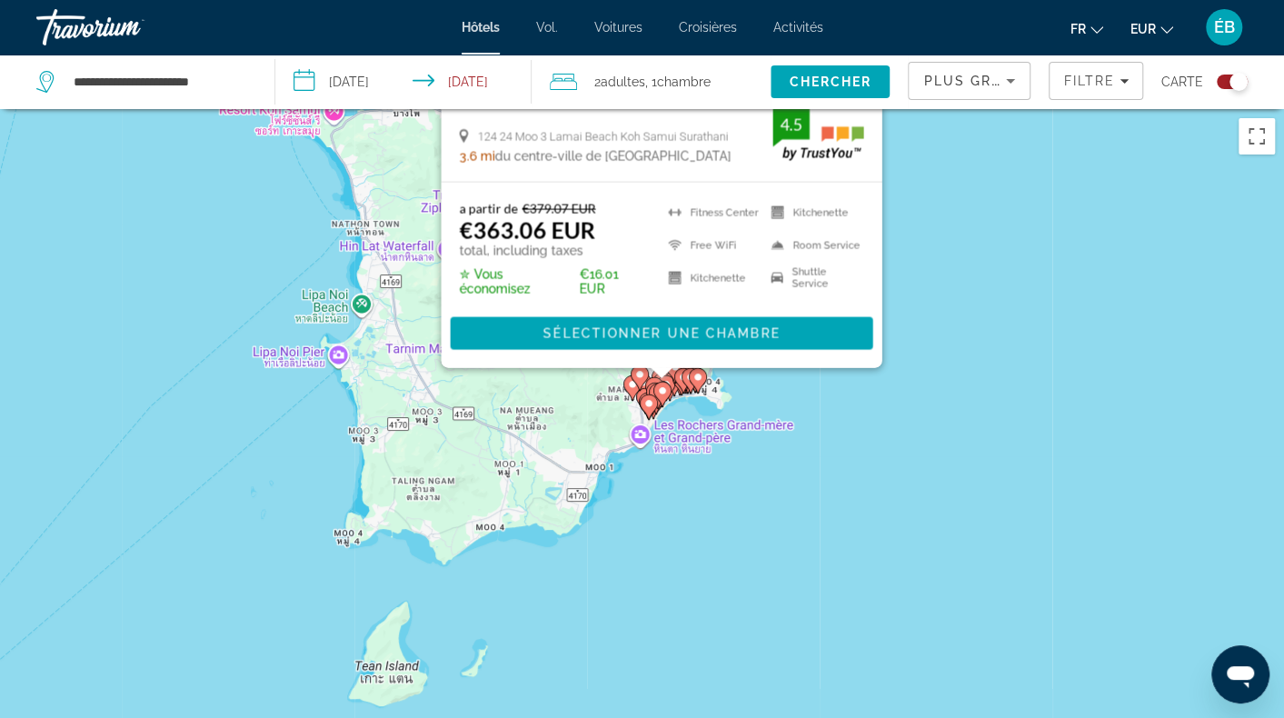
click at [648, 525] on div "Pour activer le glissement avec le clavier, appuyez sur Alt+Entrée. Une fois ce…" at bounding box center [642, 468] width 1284 height 718
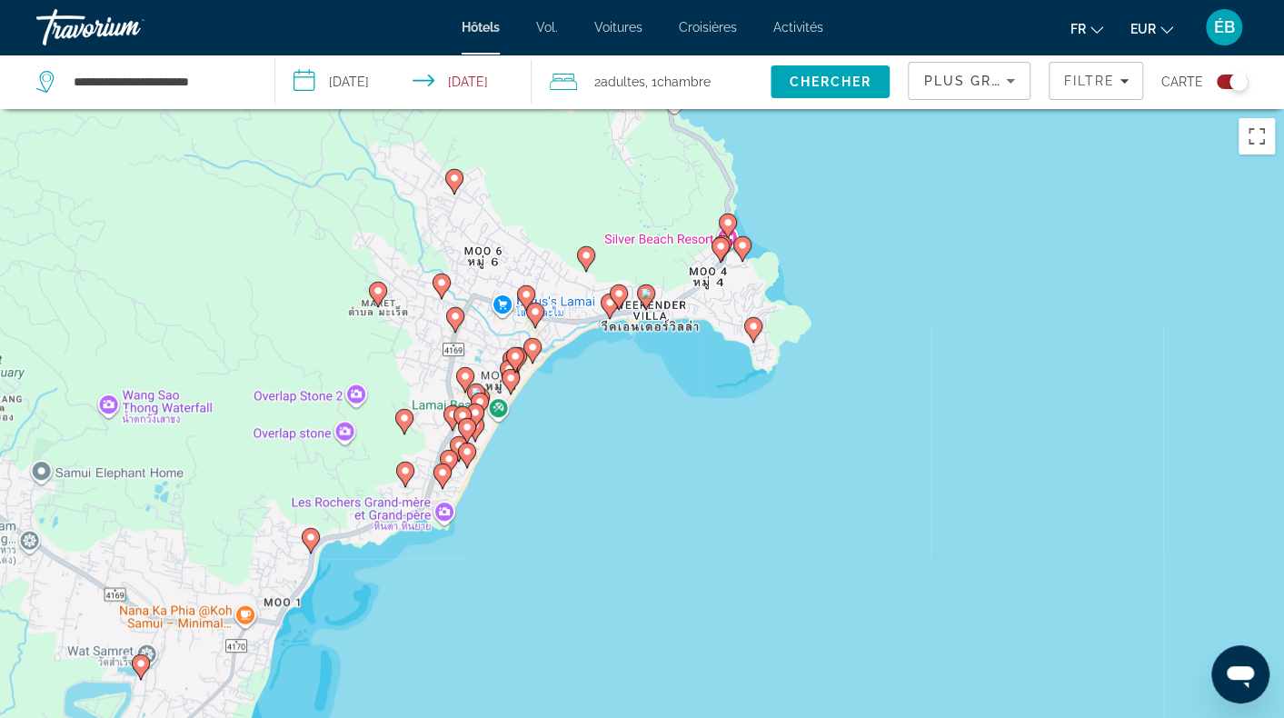
drag, startPoint x: 327, startPoint y: 332, endPoint x: 373, endPoint y: 519, distance: 192.7
click at [354, 554] on div "Pour activer le glissement avec le clavier, appuyez sur Alt+Entrée. Une fois ce…" at bounding box center [642, 468] width 1284 height 718
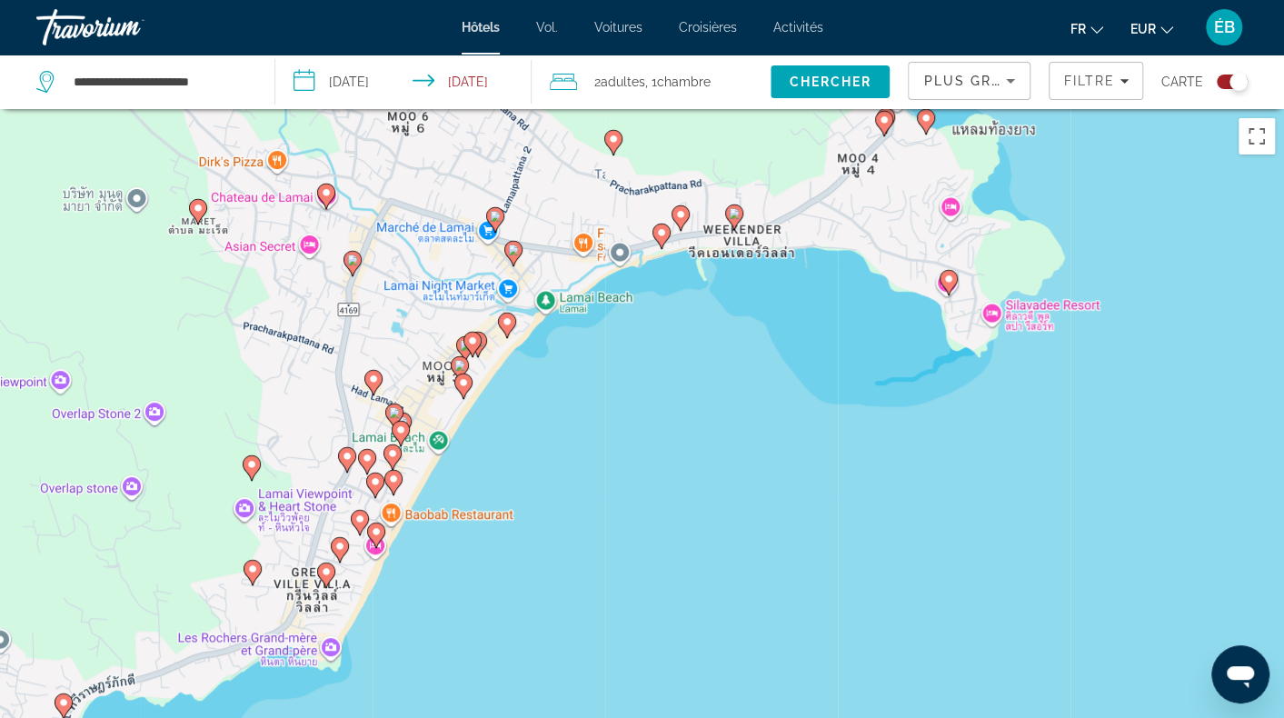
drag, startPoint x: 608, startPoint y: 317, endPoint x: 642, endPoint y: 413, distance: 101.2
click at [642, 413] on div "Pour activer le glissement avec le clavier, appuyez sur Alt+Entrée. Une fois ce…" at bounding box center [642, 468] width 1284 height 718
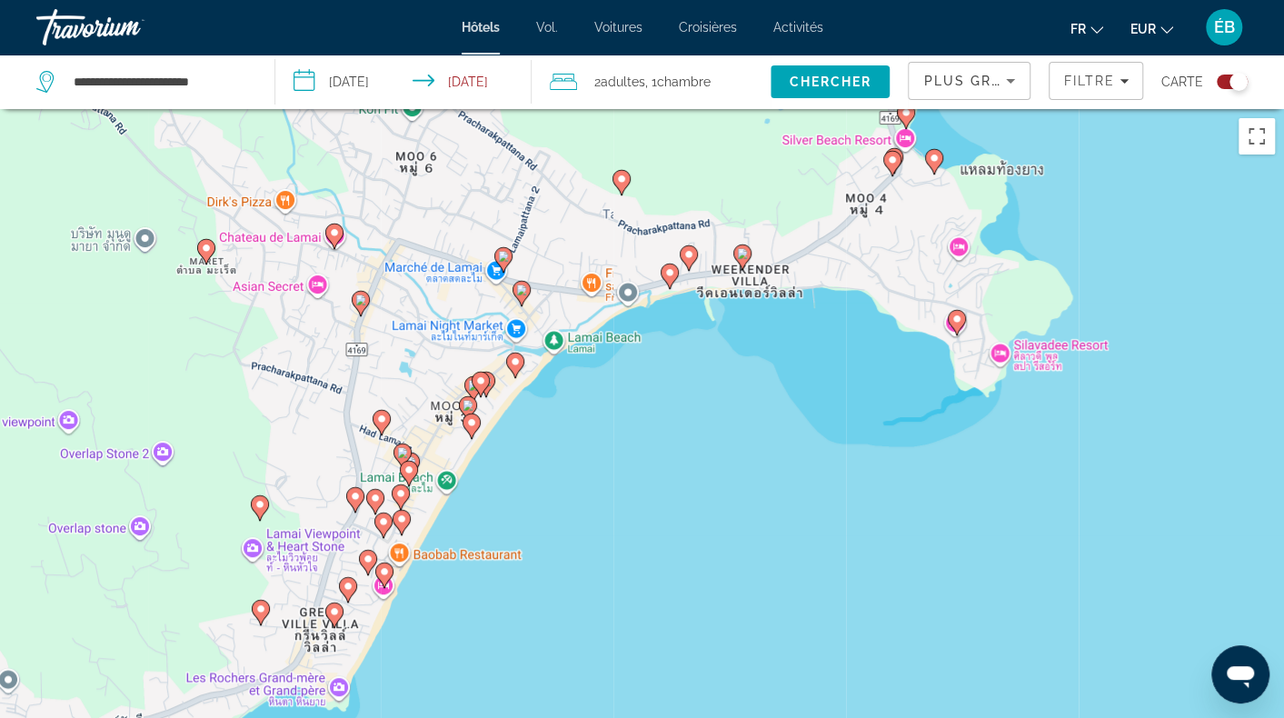
click at [518, 361] on image "Contenu principal" at bounding box center [515, 361] width 11 height 11
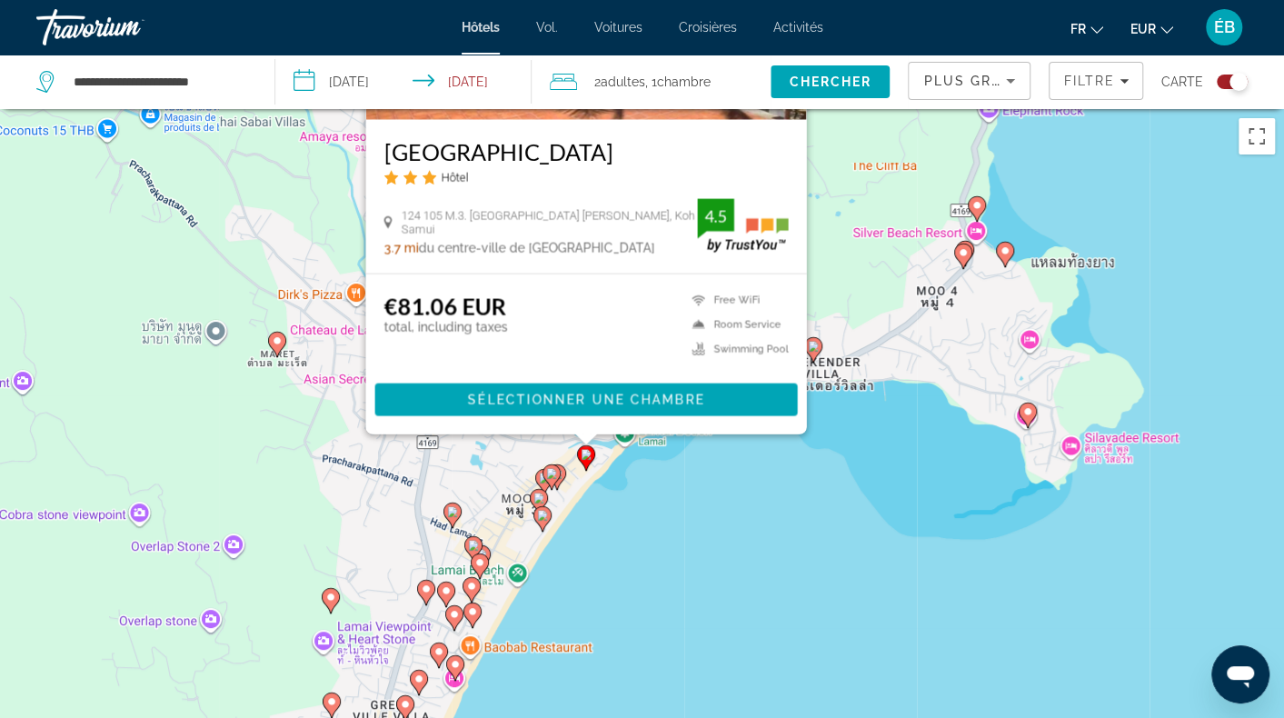
drag, startPoint x: 771, startPoint y: 643, endPoint x: 844, endPoint y: 317, distance: 333.6
click at [844, 317] on div "Pour activer le glissement avec le clavier, appuyez sur Alt+Entrée. Une fois ce…" at bounding box center [642, 468] width 1284 height 718
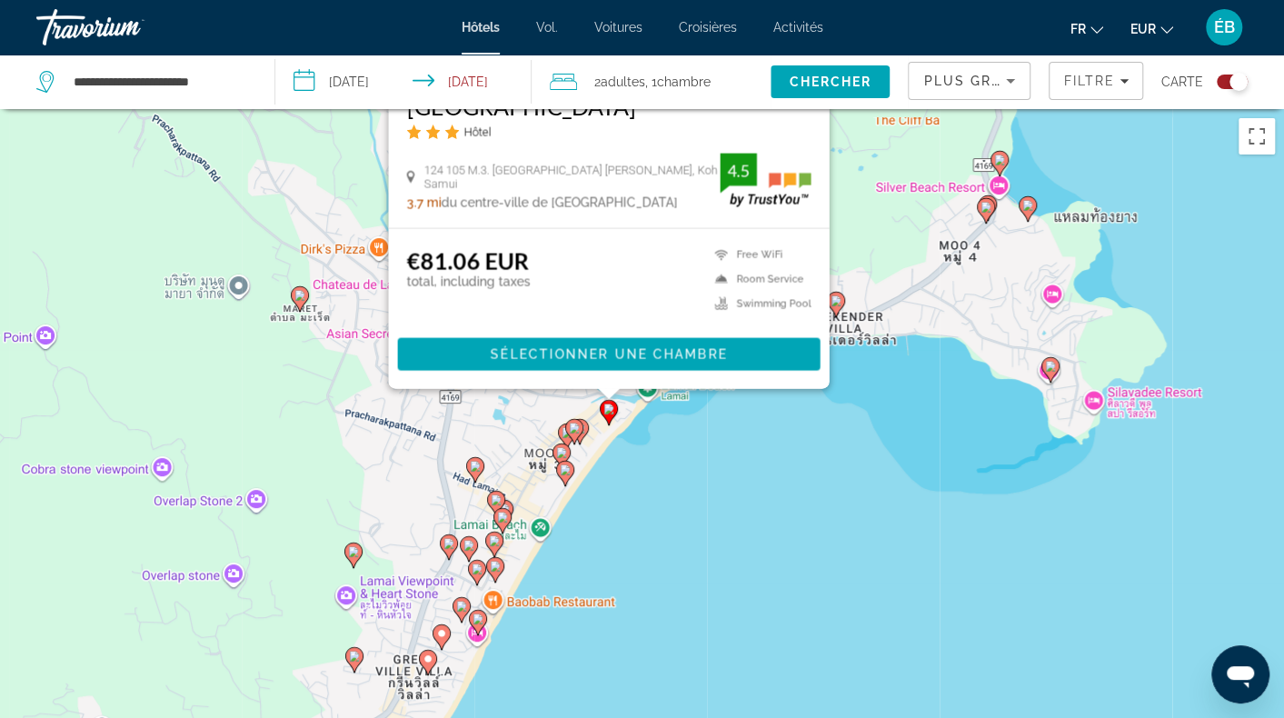
click at [580, 429] on icon "Contenu principal" at bounding box center [573, 432] width 16 height 24
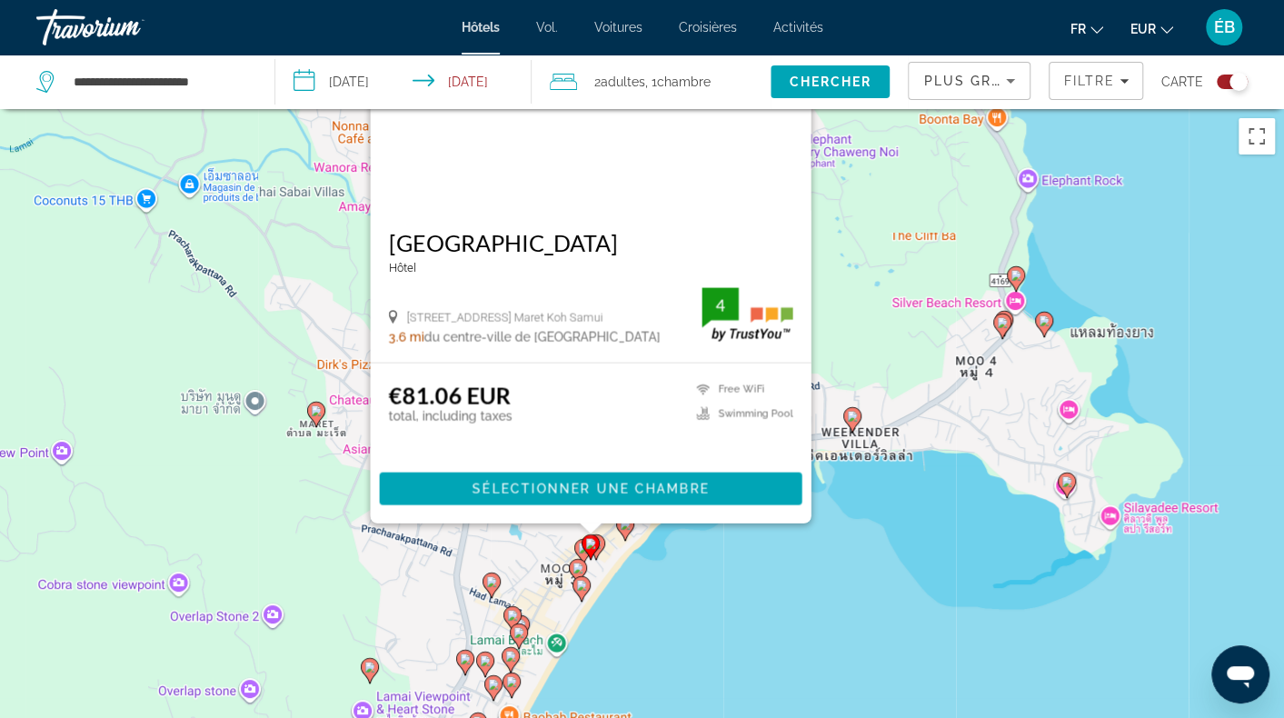
drag, startPoint x: 869, startPoint y: 494, endPoint x: 885, endPoint y: 285, distance: 208.8
click at [885, 285] on div "Pour activer le glissement avec le clavier, appuyez sur Alt+Entrée. Une fois ce…" at bounding box center [642, 468] width 1284 height 718
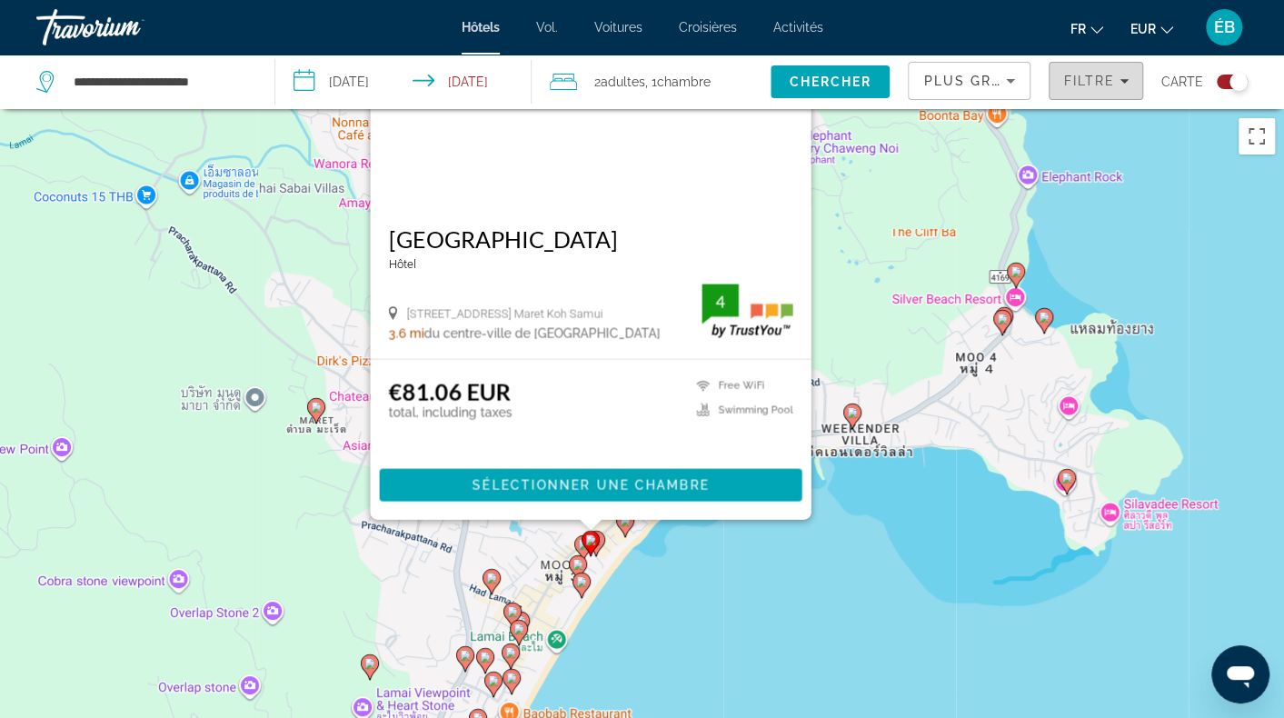
click at [1102, 79] on span "Filtre" at bounding box center [1089, 81] width 52 height 15
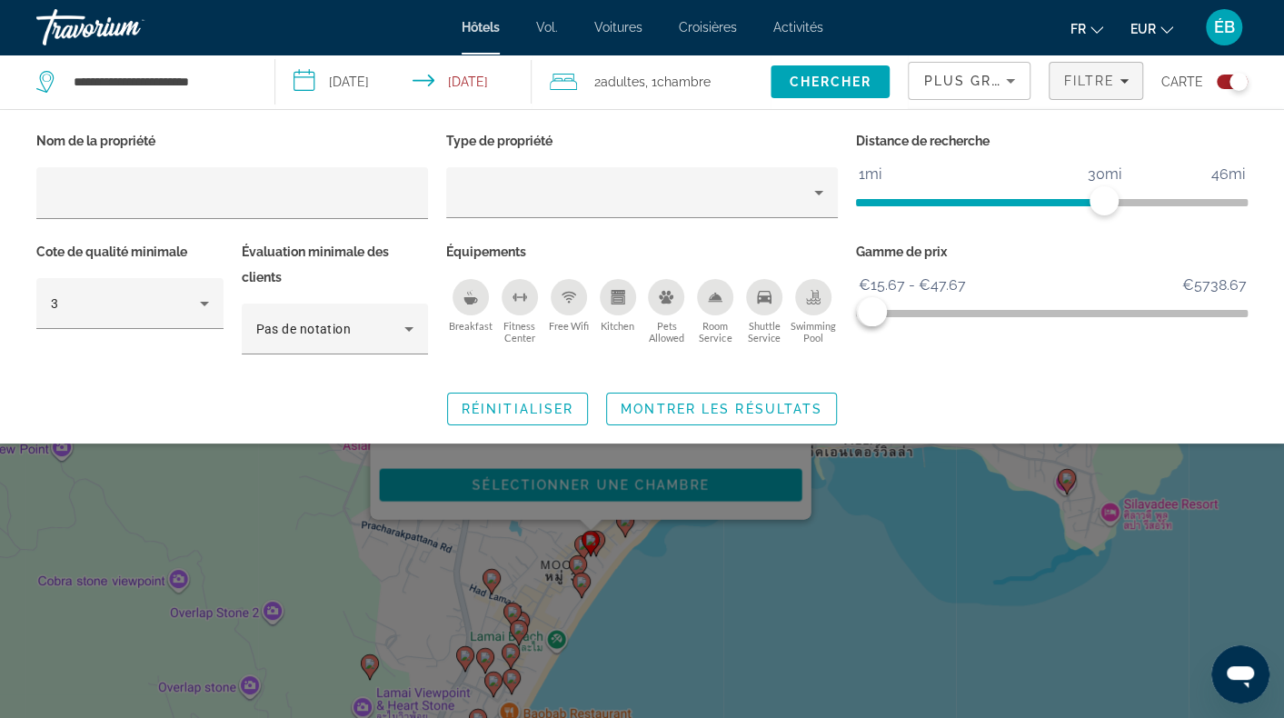
click at [806, 310] on div "Swimming Pool" at bounding box center [813, 297] width 36 height 36
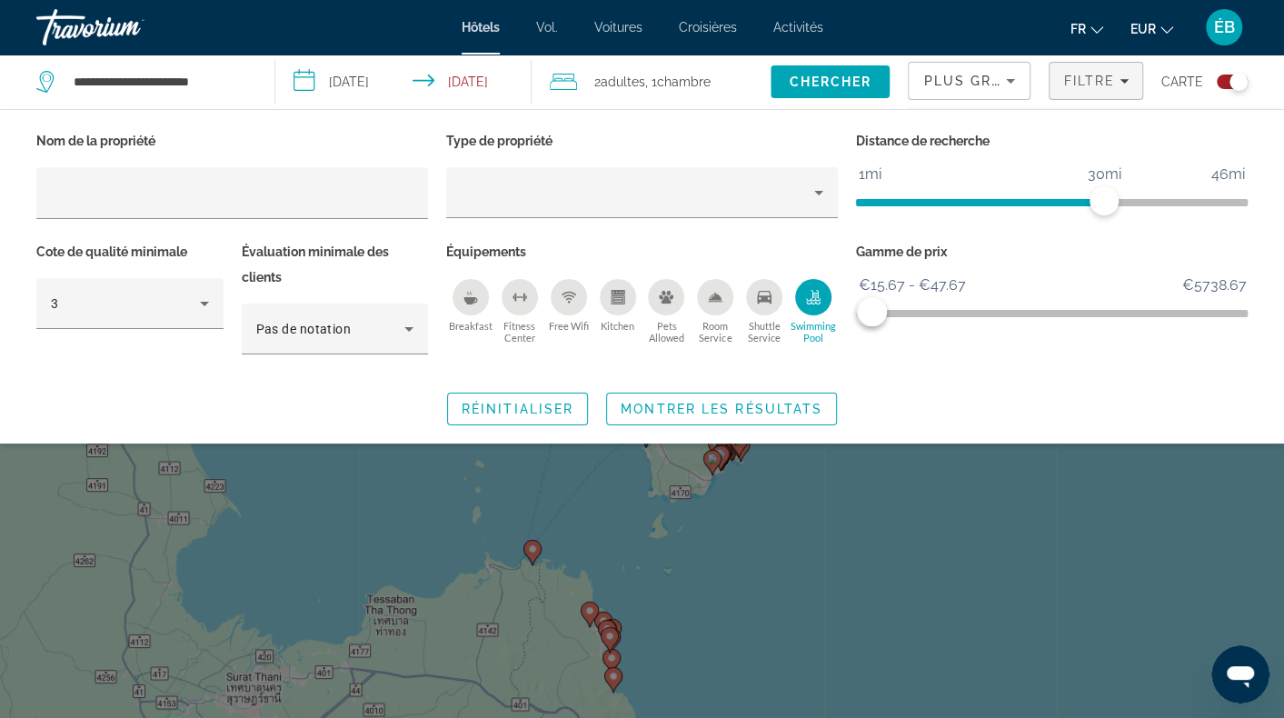
click at [717, 517] on div "Search widget" at bounding box center [642, 495] width 1284 height 445
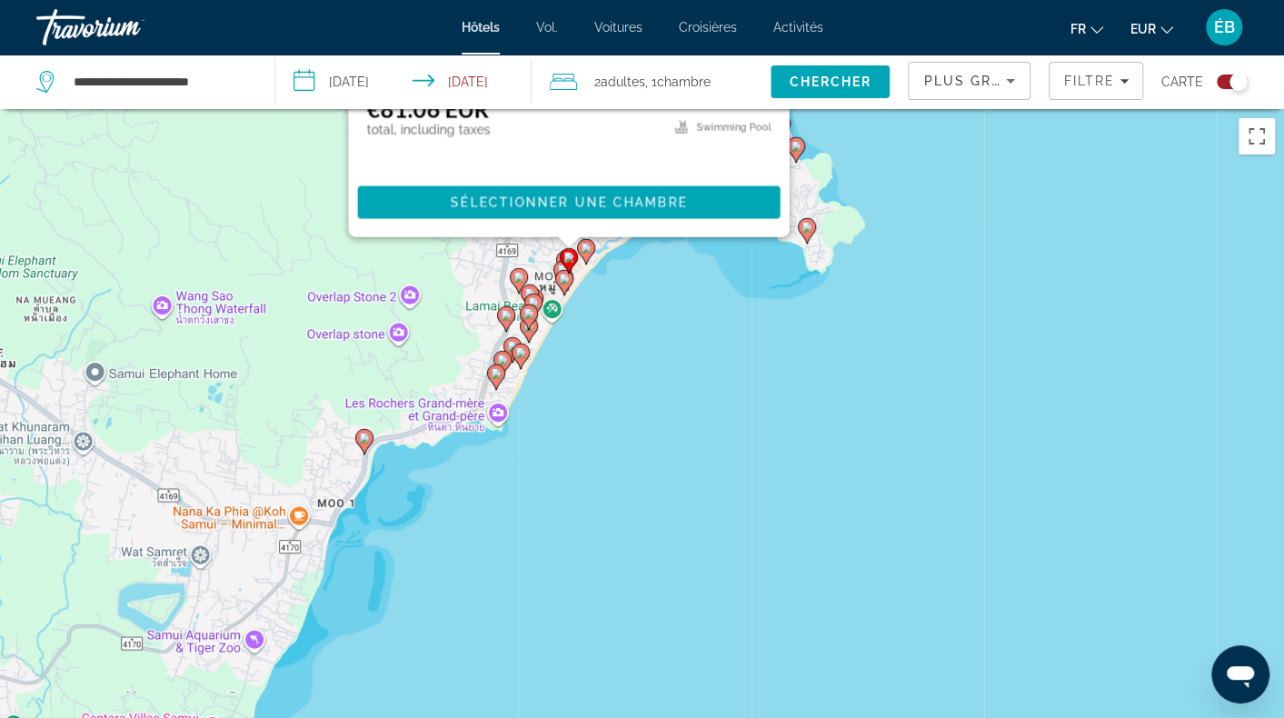
drag, startPoint x: 591, startPoint y: 259, endPoint x: 625, endPoint y: 484, distance: 227.2
click at [626, 494] on div "Pour activer le glissement avec le clavier, appuyez sur Alt+Entrée. Une fois ce…" at bounding box center [642, 468] width 1284 height 718
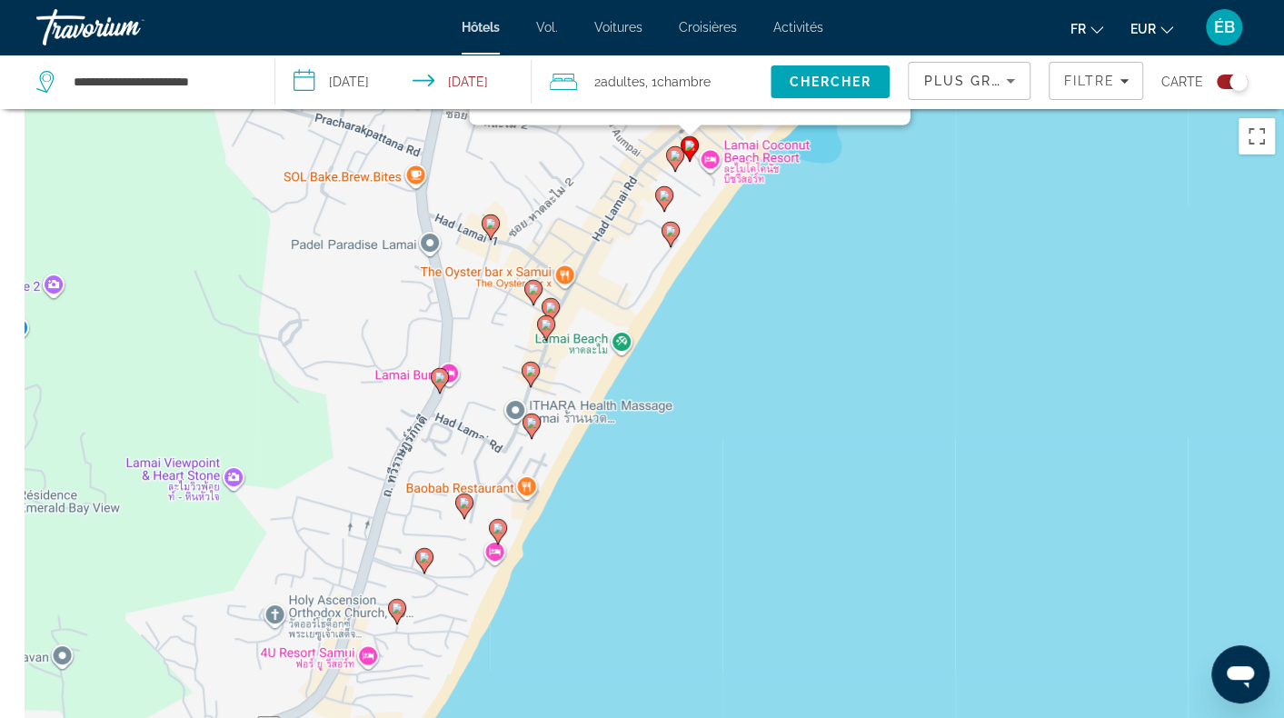
drag, startPoint x: 567, startPoint y: 340, endPoint x: 822, endPoint y: 510, distance: 306.0
click at [822, 510] on div "Pour activer le glissement avec le clavier, appuyez sur Alt+Entrée. Une fois ce…" at bounding box center [642, 468] width 1284 height 718
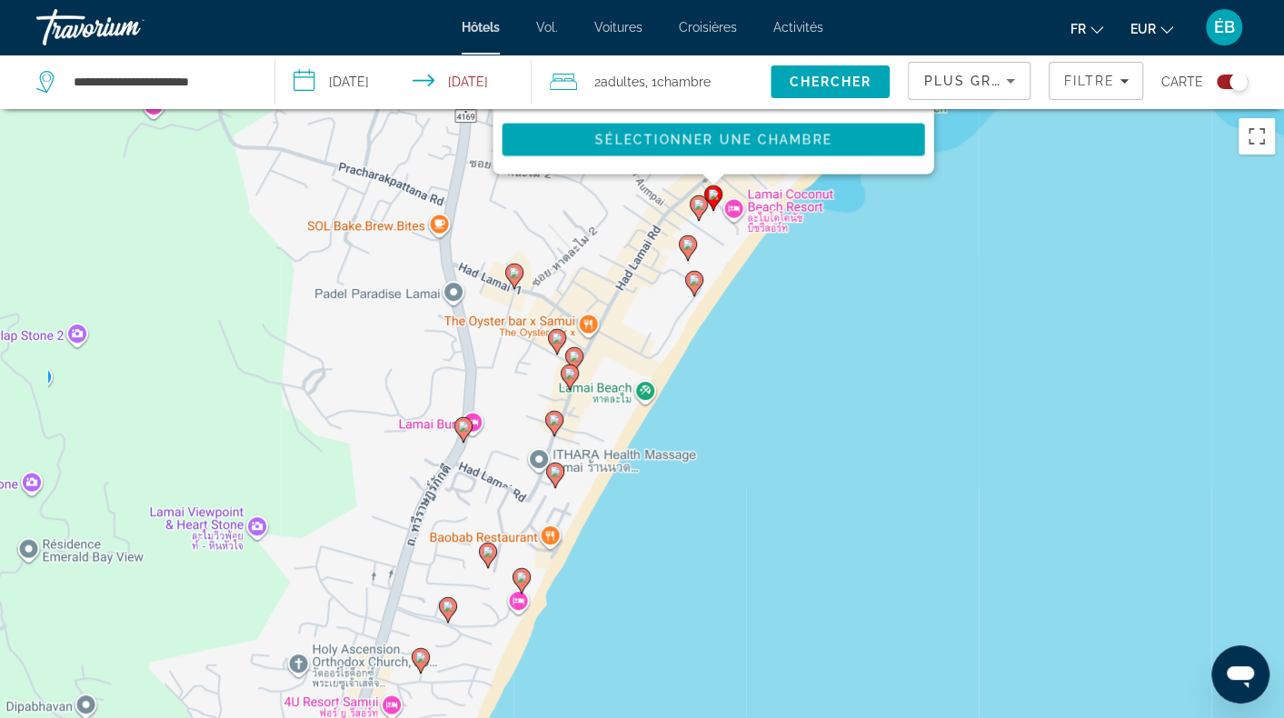
click at [696, 205] on image "Contenu principal" at bounding box center [699, 204] width 11 height 11
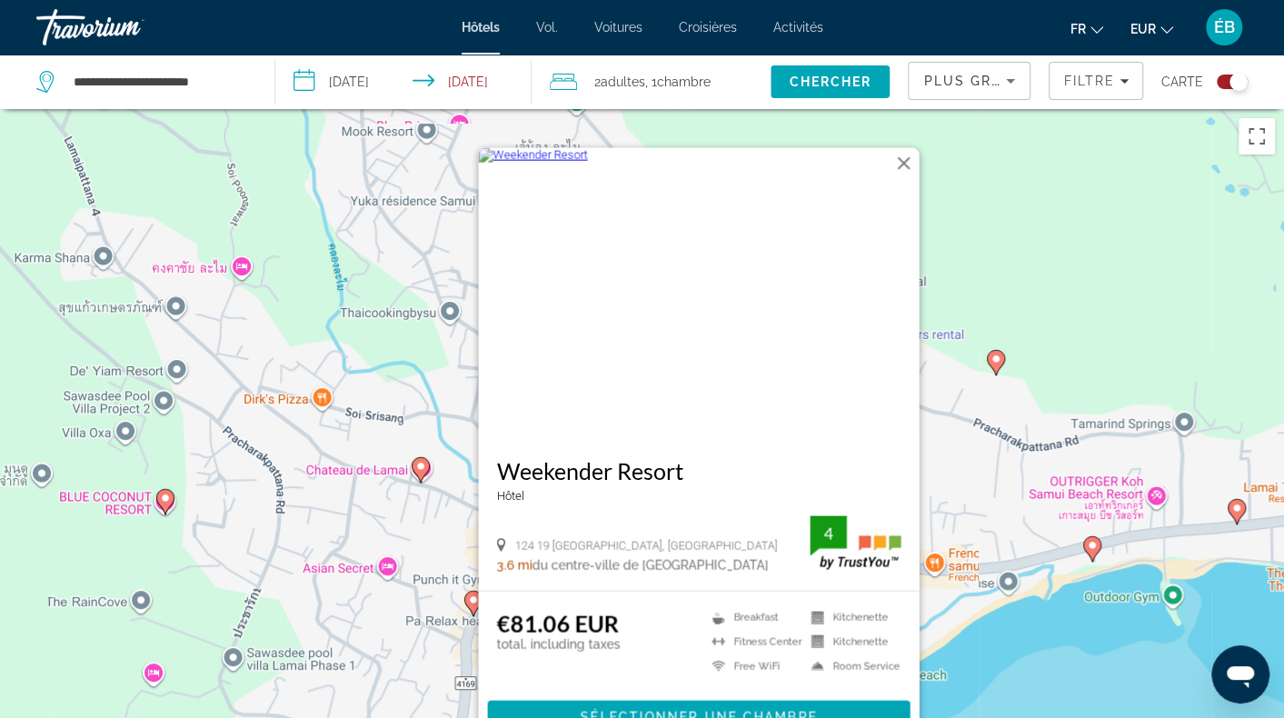
click at [1014, 664] on div "Pour activer le glissement avec le clavier, appuyez sur Alt+Entrée. Une fois ce…" at bounding box center [642, 468] width 1284 height 718
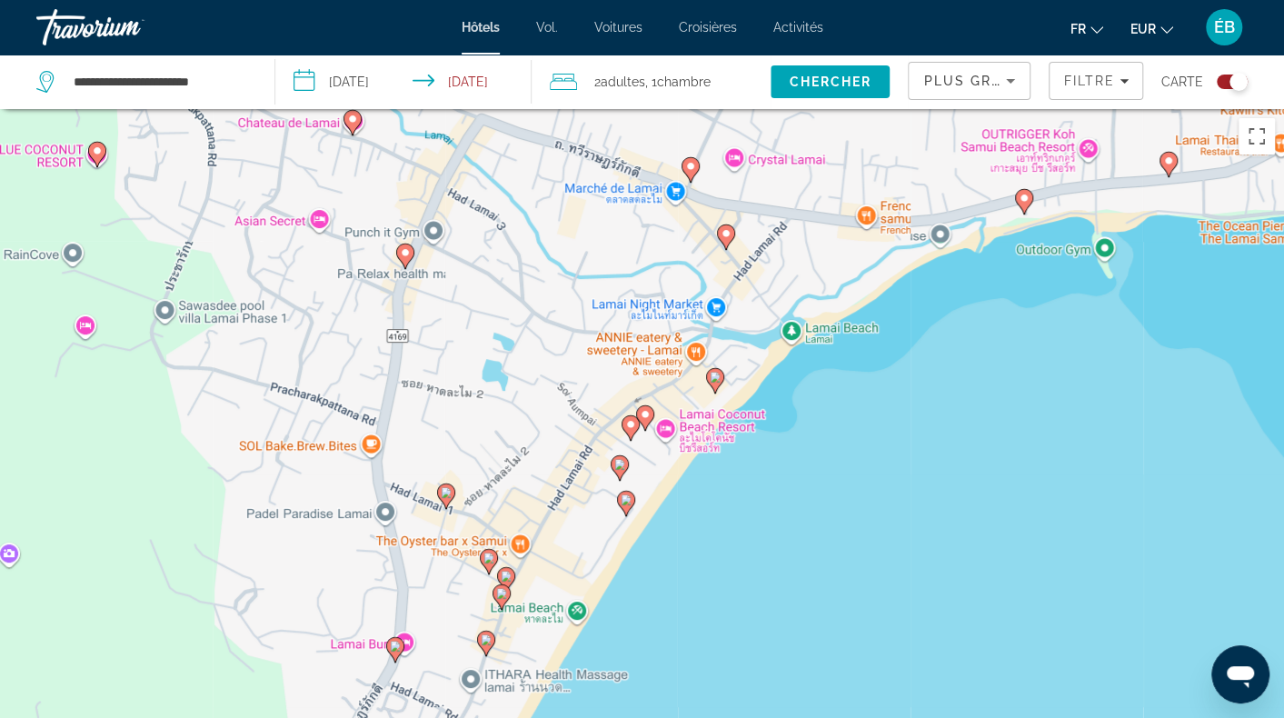
drag, startPoint x: 1014, startPoint y: 586, endPoint x: 943, endPoint y: 310, distance: 285.3
click at [943, 310] on div "Pour activer le glissement avec le clavier, appuyez sur Alt+Entrée. Une fois ce…" at bounding box center [642, 468] width 1284 height 718
click at [642, 418] on image "Contenu principal" at bounding box center [645, 414] width 11 height 11
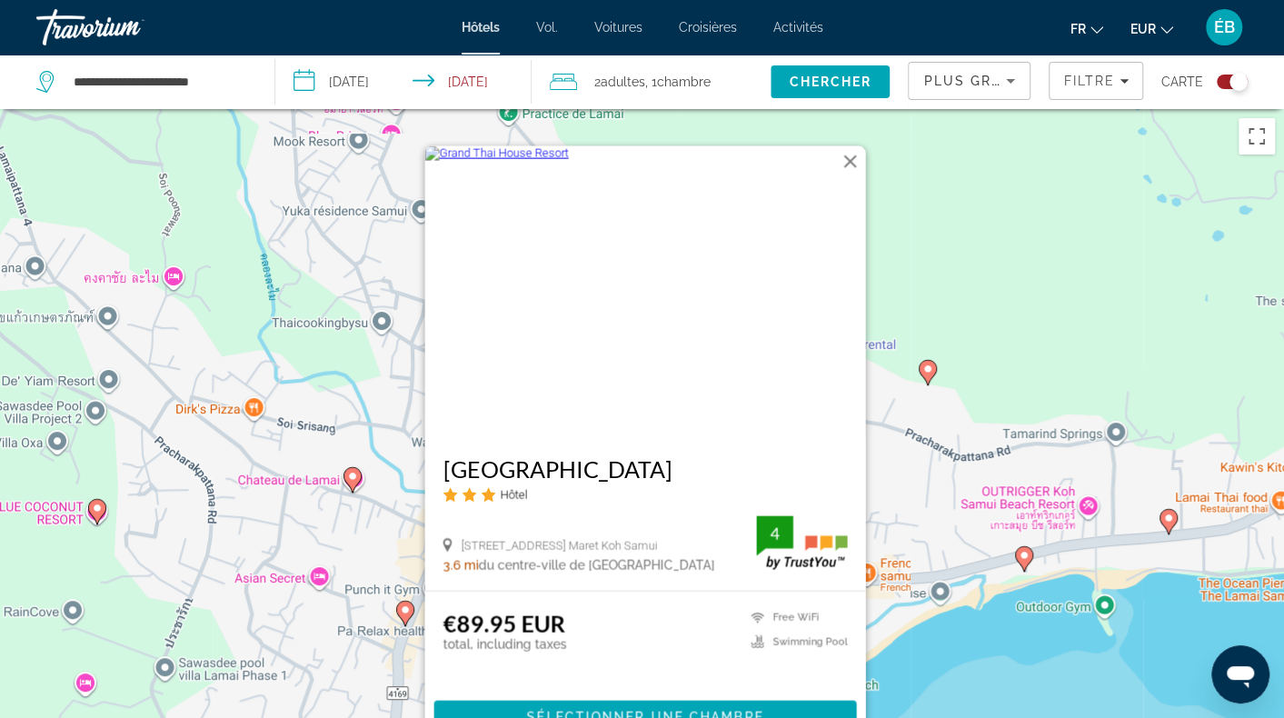
click at [999, 643] on div "Pour activer le glissement avec le clavier, appuyez sur Alt+Entrée. Une fois ce…" at bounding box center [642, 468] width 1284 height 718
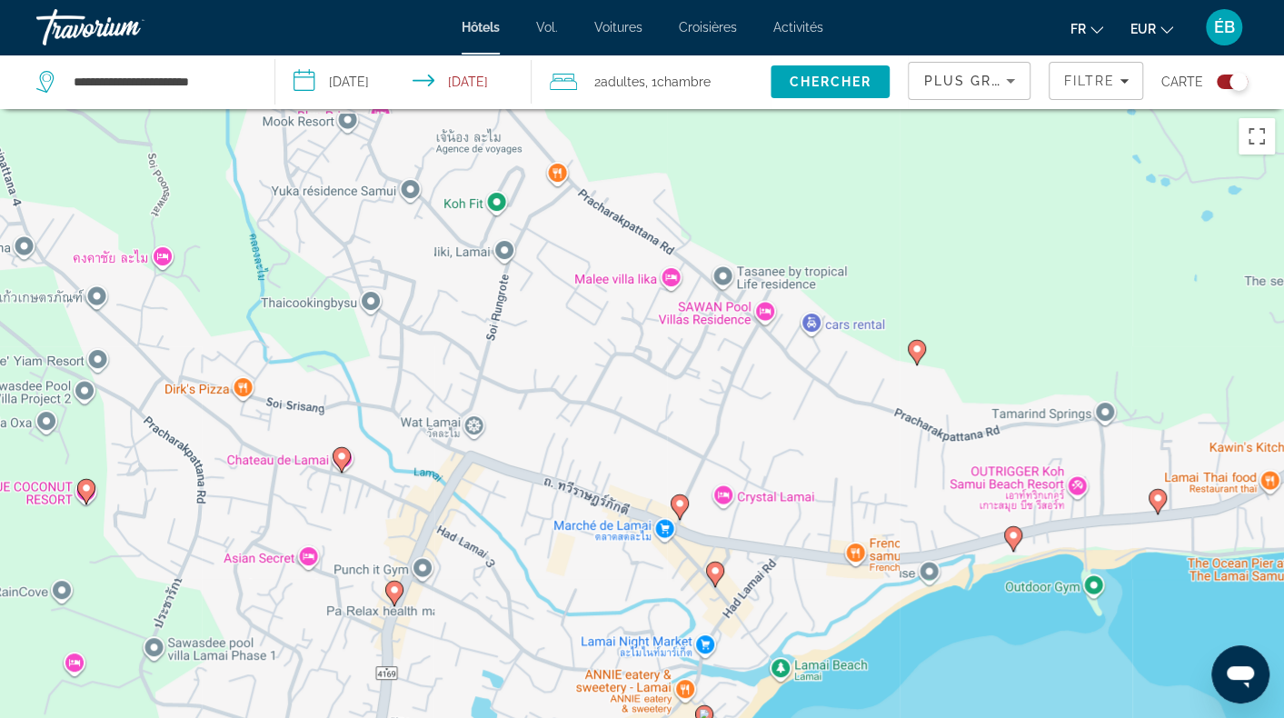
drag, startPoint x: 971, startPoint y: 650, endPoint x: 929, endPoint y: 413, distance: 240.9
click at [929, 413] on div "Pour activer le glissement avec le clavier, appuyez sur Alt+Entrée. Une fois ce…" at bounding box center [642, 468] width 1284 height 718
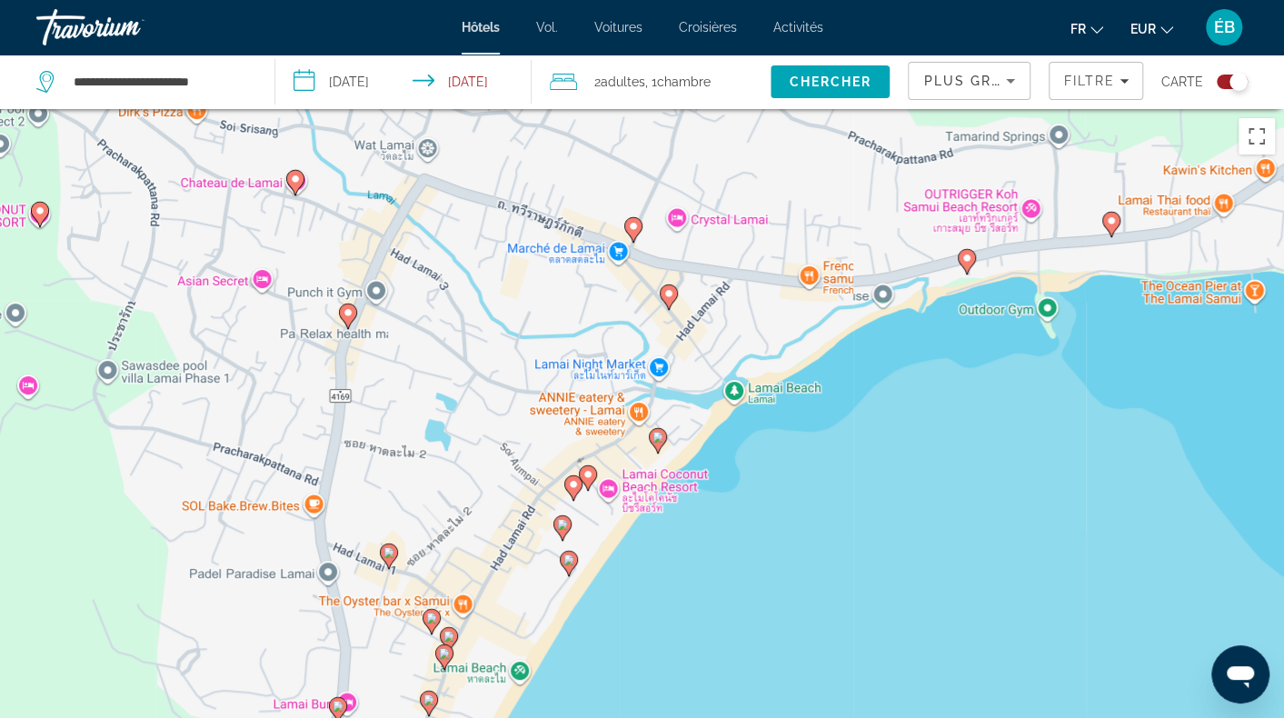
click at [653, 434] on g "Contenu principal" at bounding box center [658, 440] width 18 height 25
click at [658, 437] on image "Contenu principal" at bounding box center [658, 437] width 11 height 11
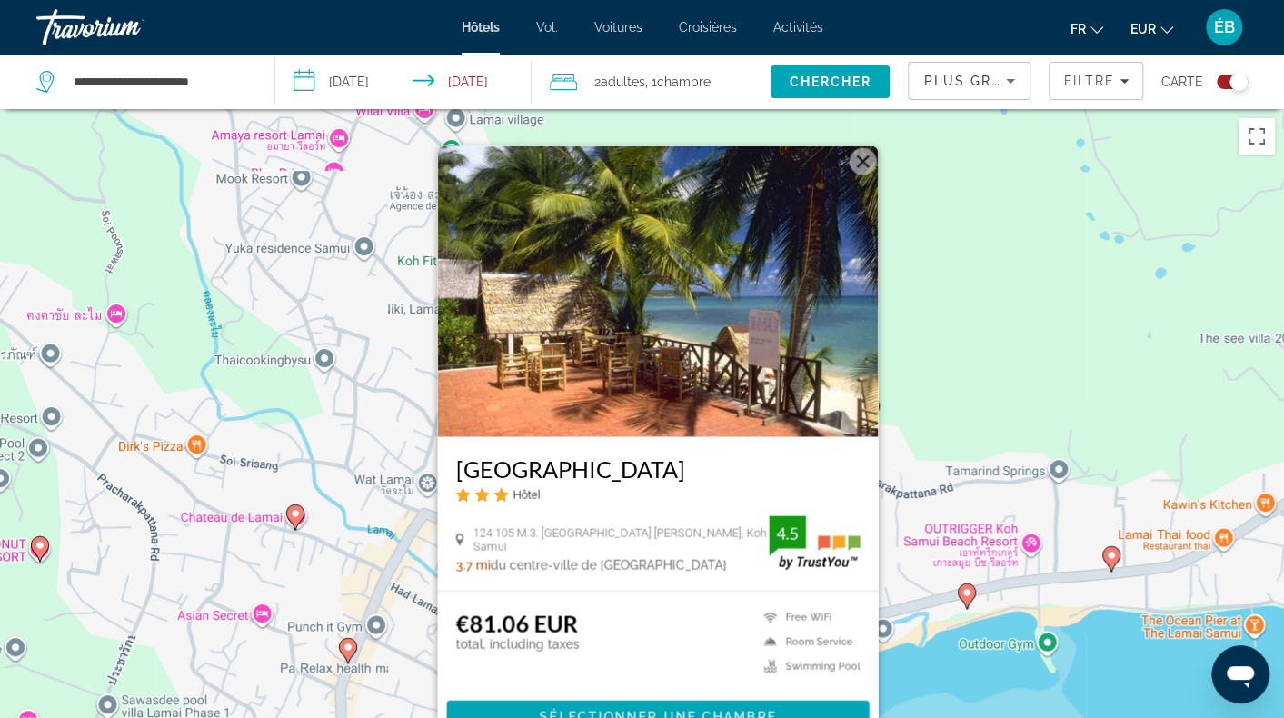
click at [934, 686] on div "Pour activer le glissement avec le clavier, appuyez sur Alt+Entrée. Une fois ce…" at bounding box center [642, 468] width 1284 height 718
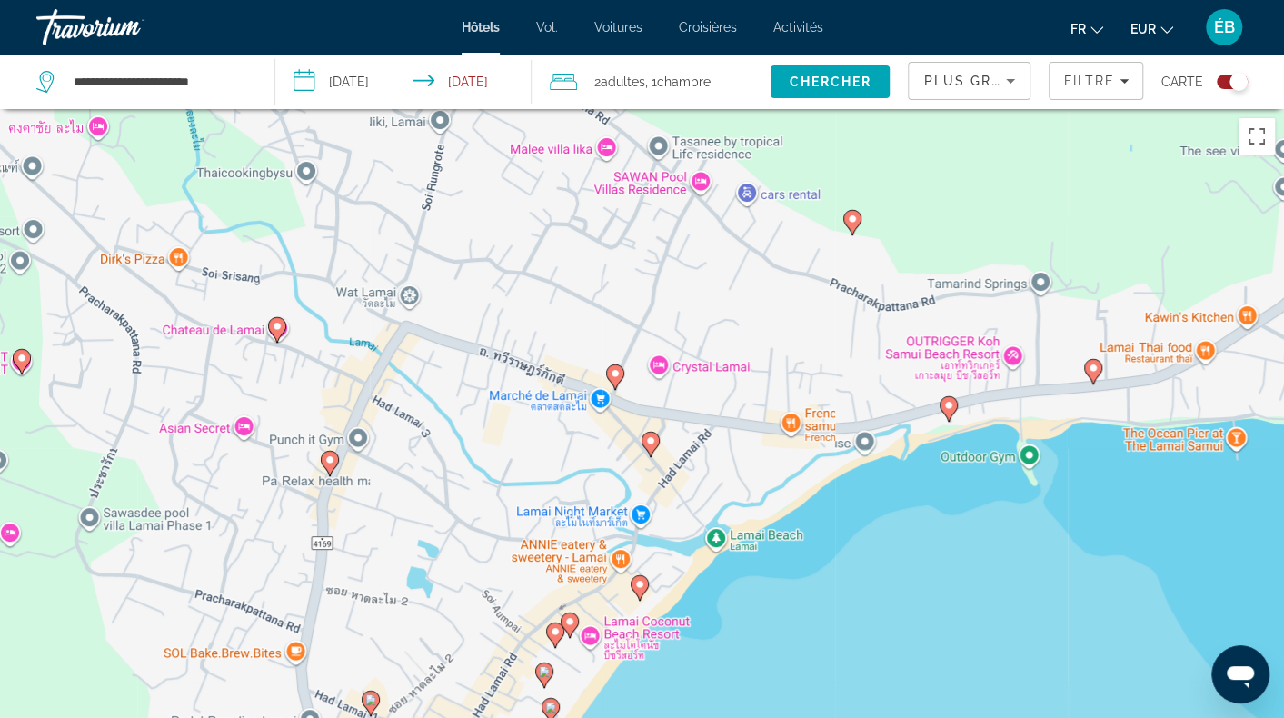
drag, startPoint x: 907, startPoint y: 632, endPoint x: 953, endPoint y: 344, distance: 291.7
click at [953, 344] on div "Pour activer le glissement avec le clavier, appuyez sur Alt+Entrée. Une fois ce…" at bounding box center [642, 468] width 1284 height 718
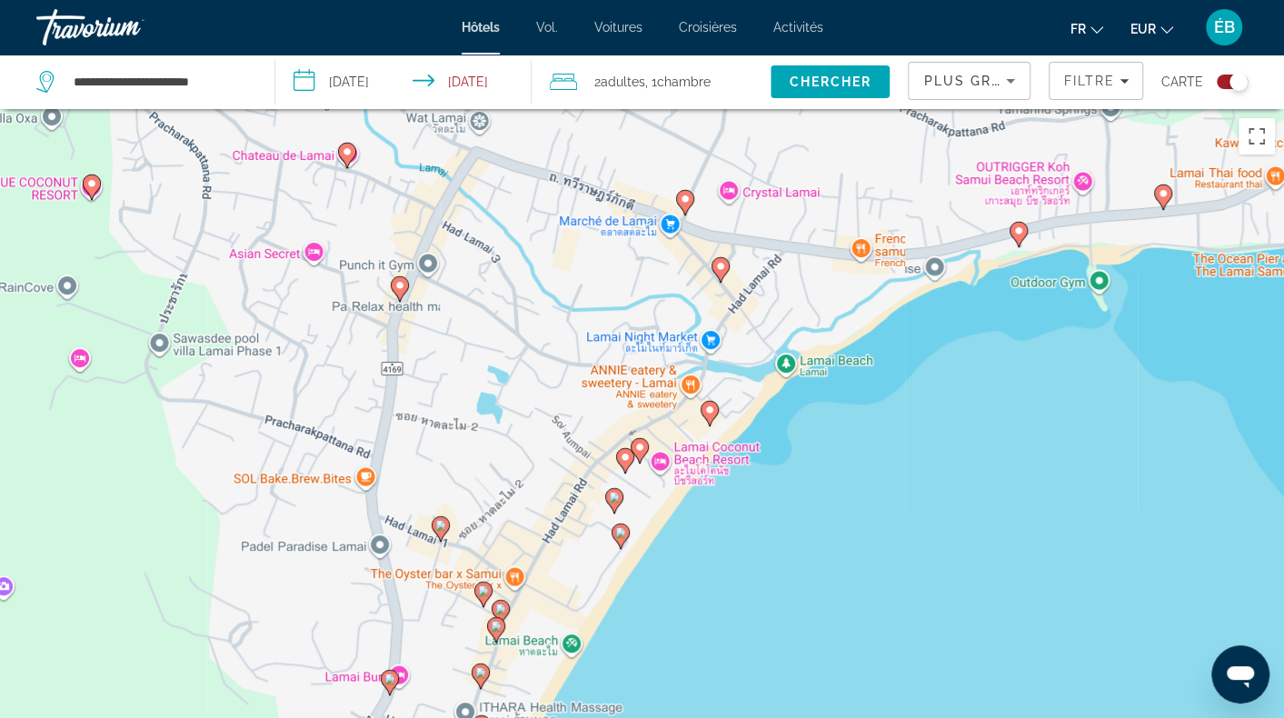
click at [620, 452] on icon "Contenu principal" at bounding box center [624, 461] width 16 height 24
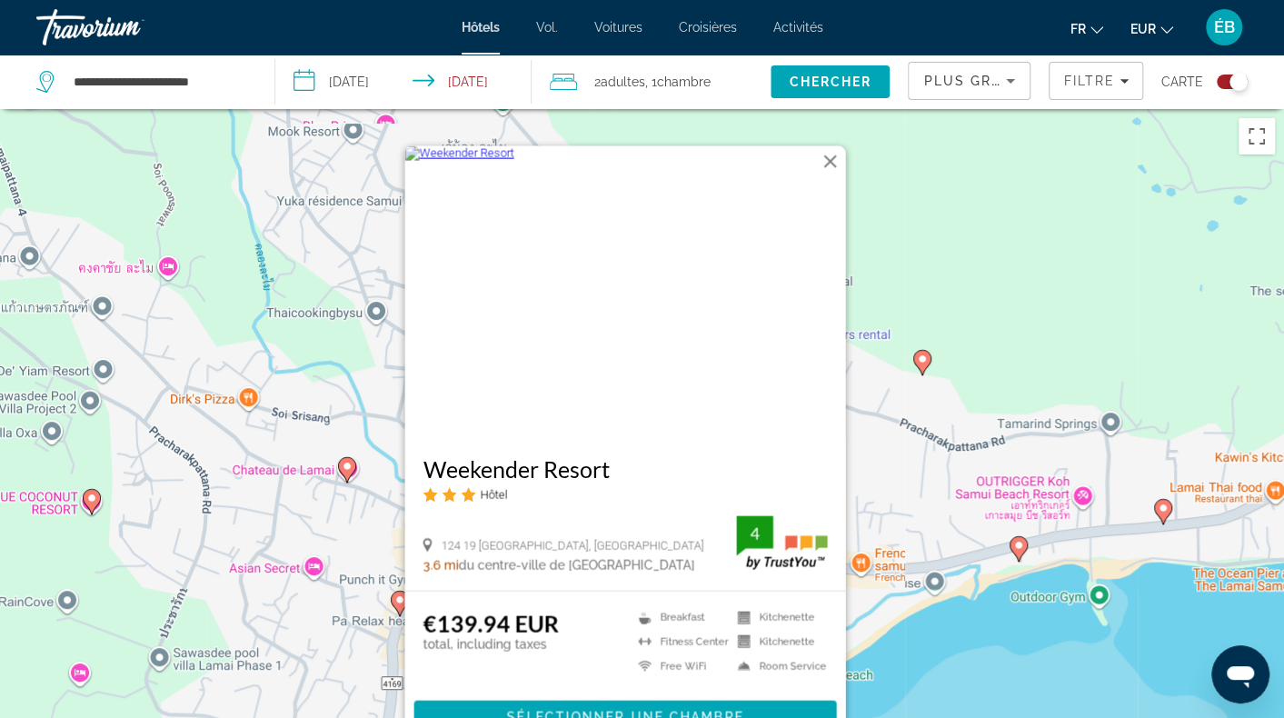
click at [613, 347] on img "Contenu principal" at bounding box center [624, 291] width 441 height 291
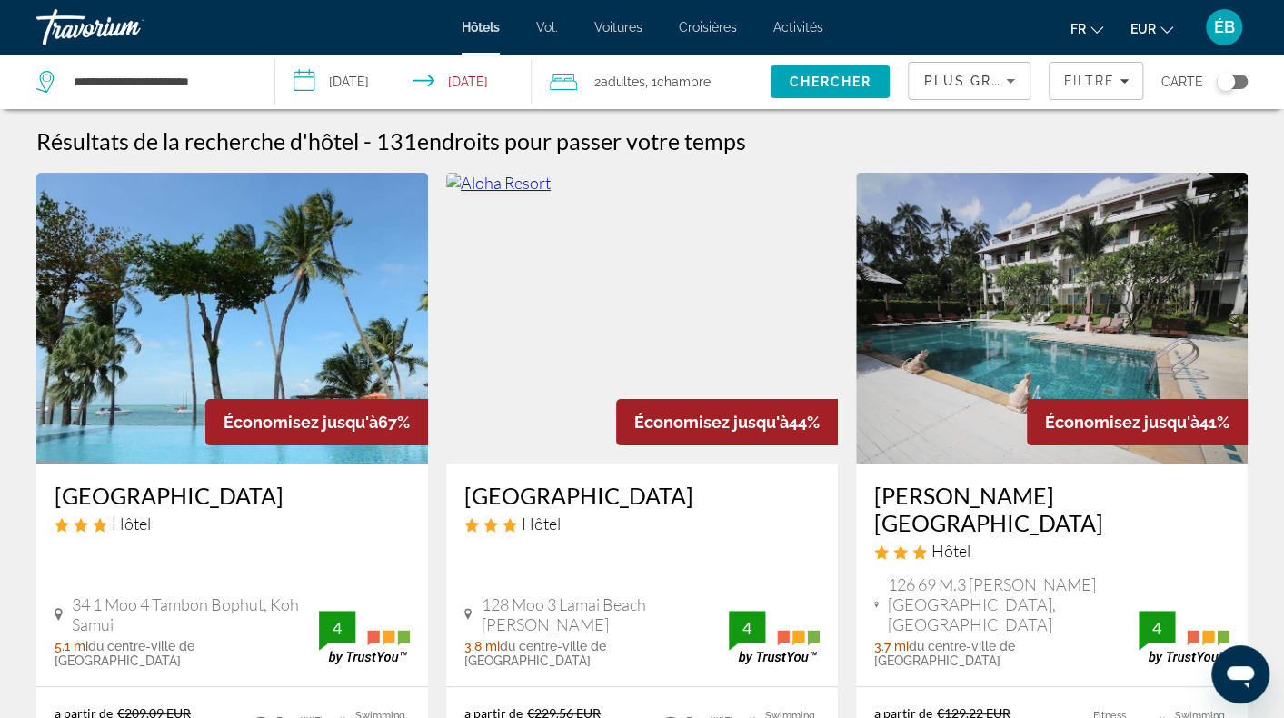
click at [1220, 80] on div "Toggle map" at bounding box center [1226, 82] width 18 height 18
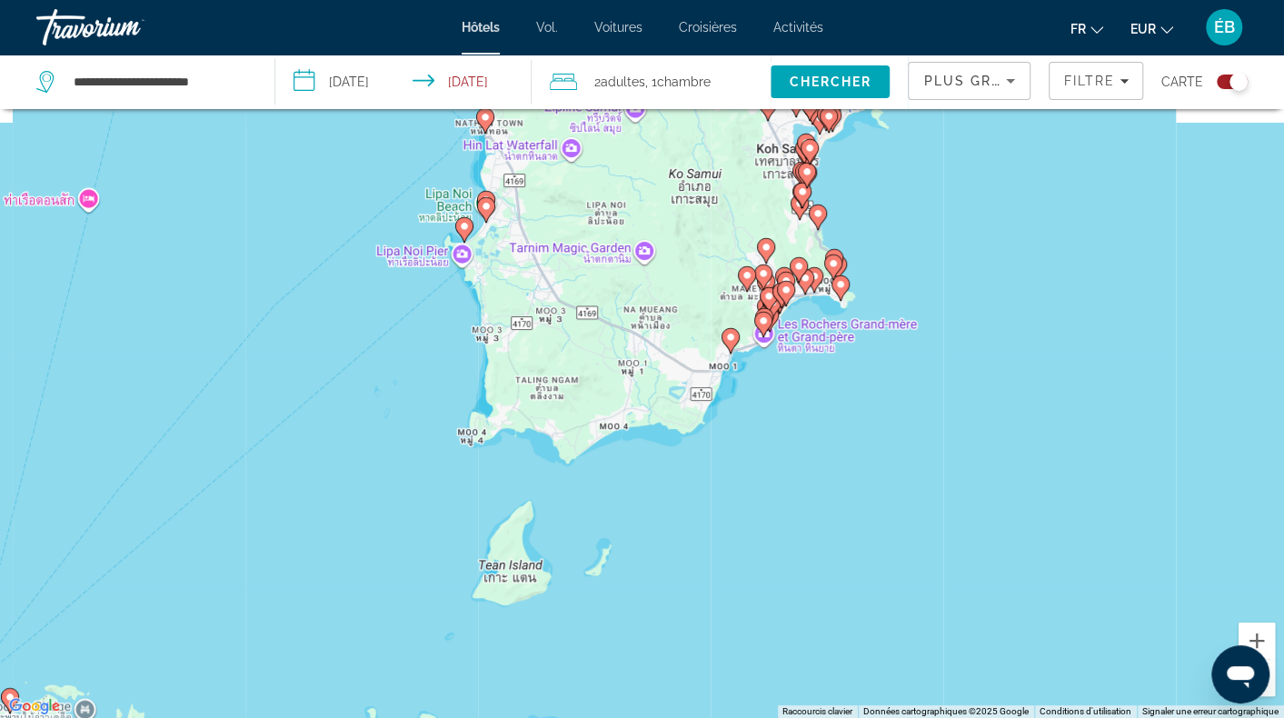
drag, startPoint x: 791, startPoint y: 265, endPoint x: 666, endPoint y: 592, distance: 349.3
click at [673, 601] on div "Pour activer le glissement avec le clavier, appuyez sur Alt+Entrée. Une fois ce…" at bounding box center [642, 359] width 1284 height 718
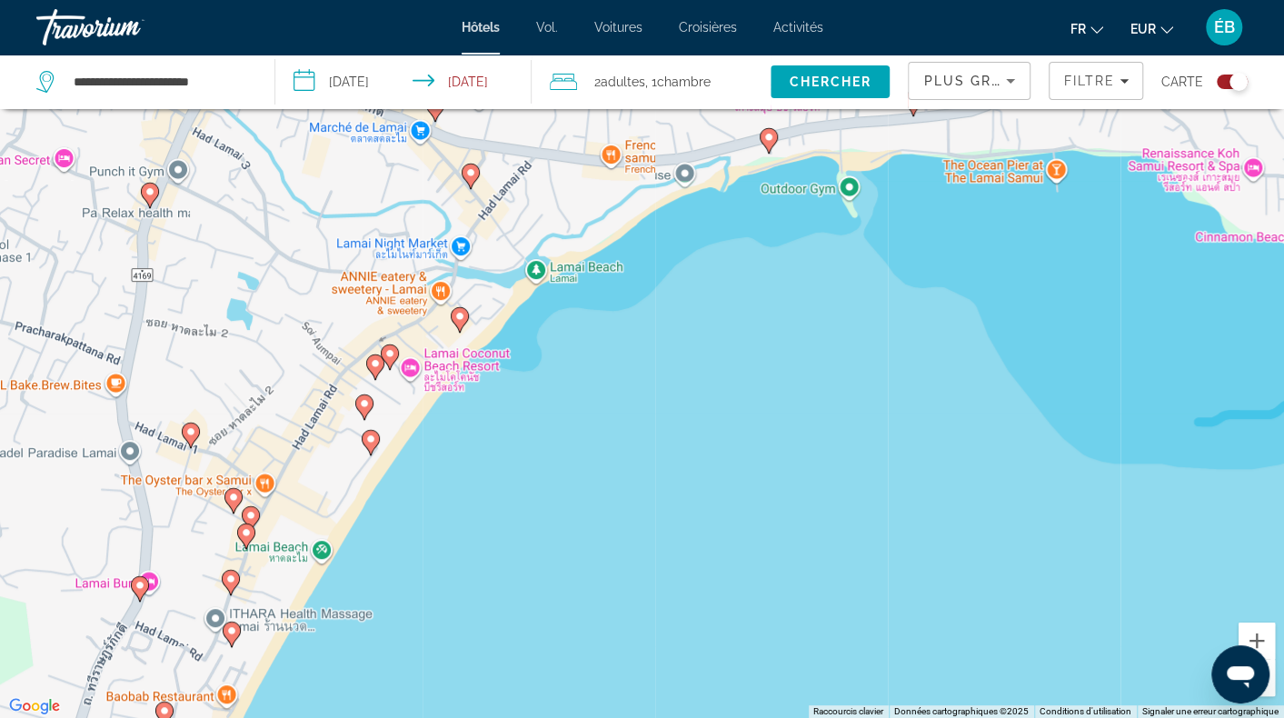
drag, startPoint x: 467, startPoint y: 541, endPoint x: 583, endPoint y: 454, distance: 144.7
click at [583, 454] on div "Pour activer le glissement avec le clavier, appuyez sur Alt+Entrée. Une fois ce…" at bounding box center [642, 359] width 1284 height 718
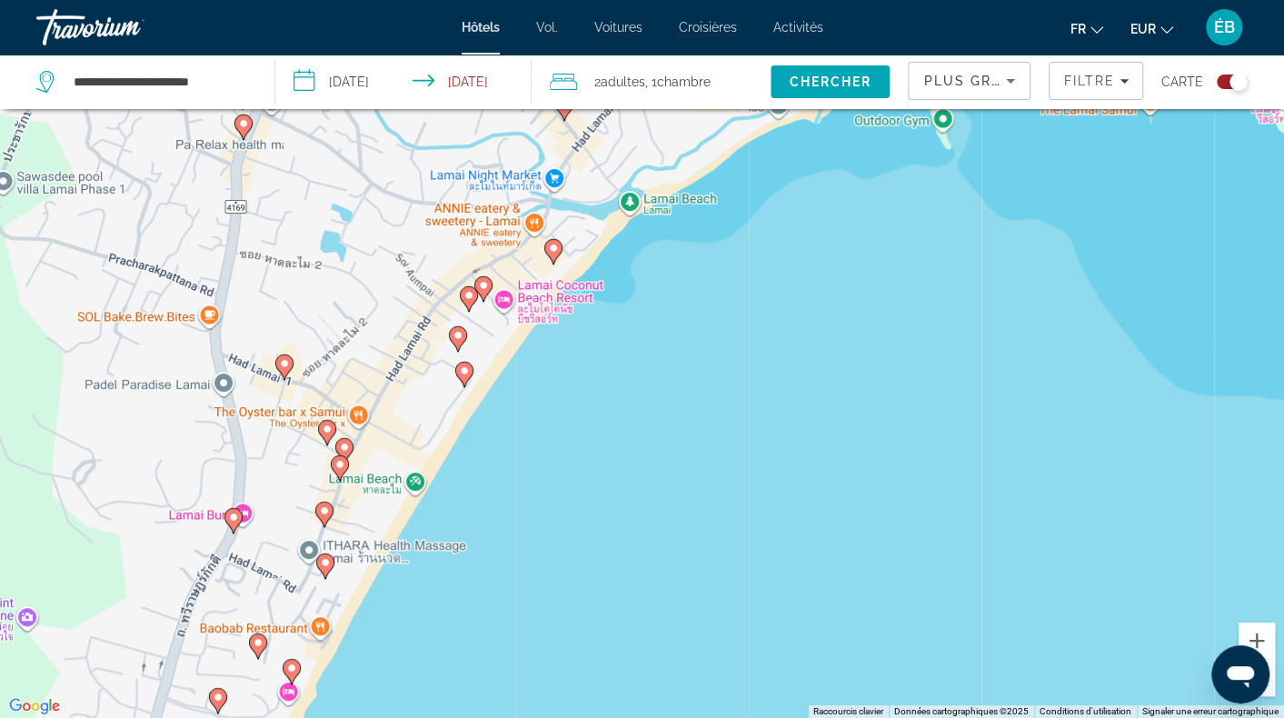
click at [452, 334] on icon "Contenu principal" at bounding box center [457, 339] width 16 height 24
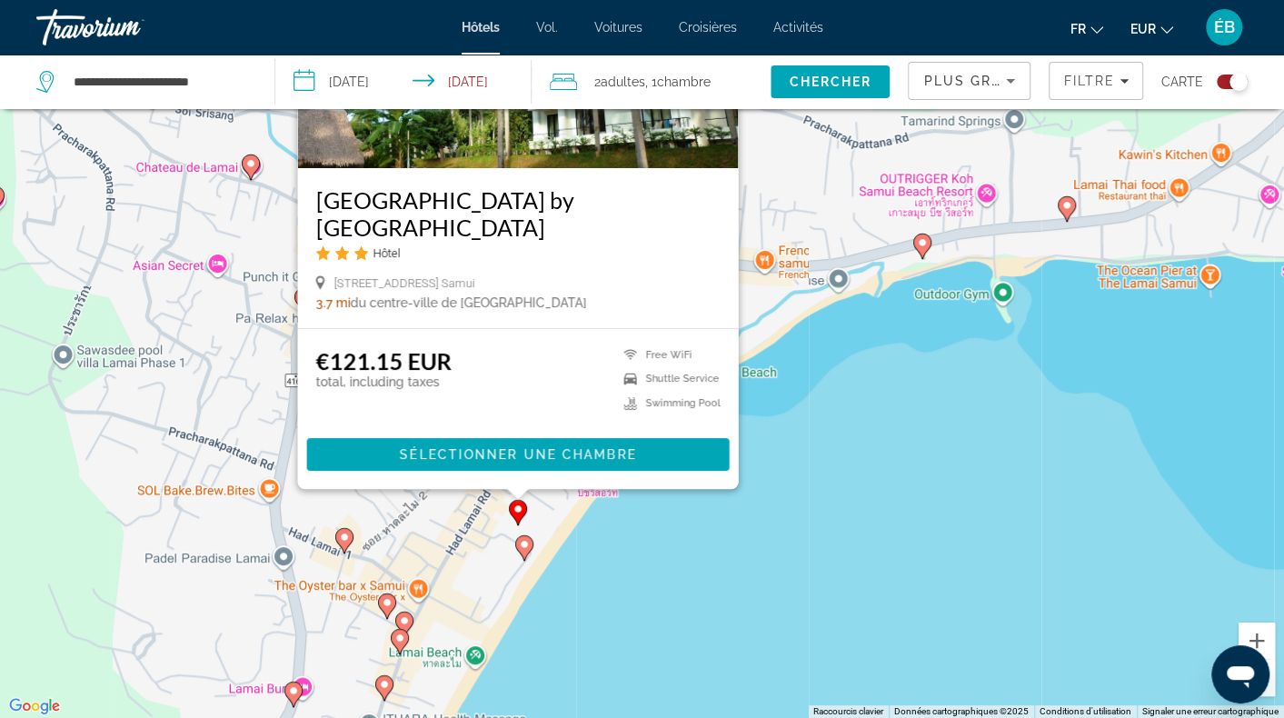
drag, startPoint x: 704, startPoint y: 603, endPoint x: 785, endPoint y: 367, distance: 248.9
click at [785, 367] on div "Pour activer le glissement avec le clavier, appuyez sur Alt+Entrée. Une fois ce…" at bounding box center [642, 359] width 1284 height 718
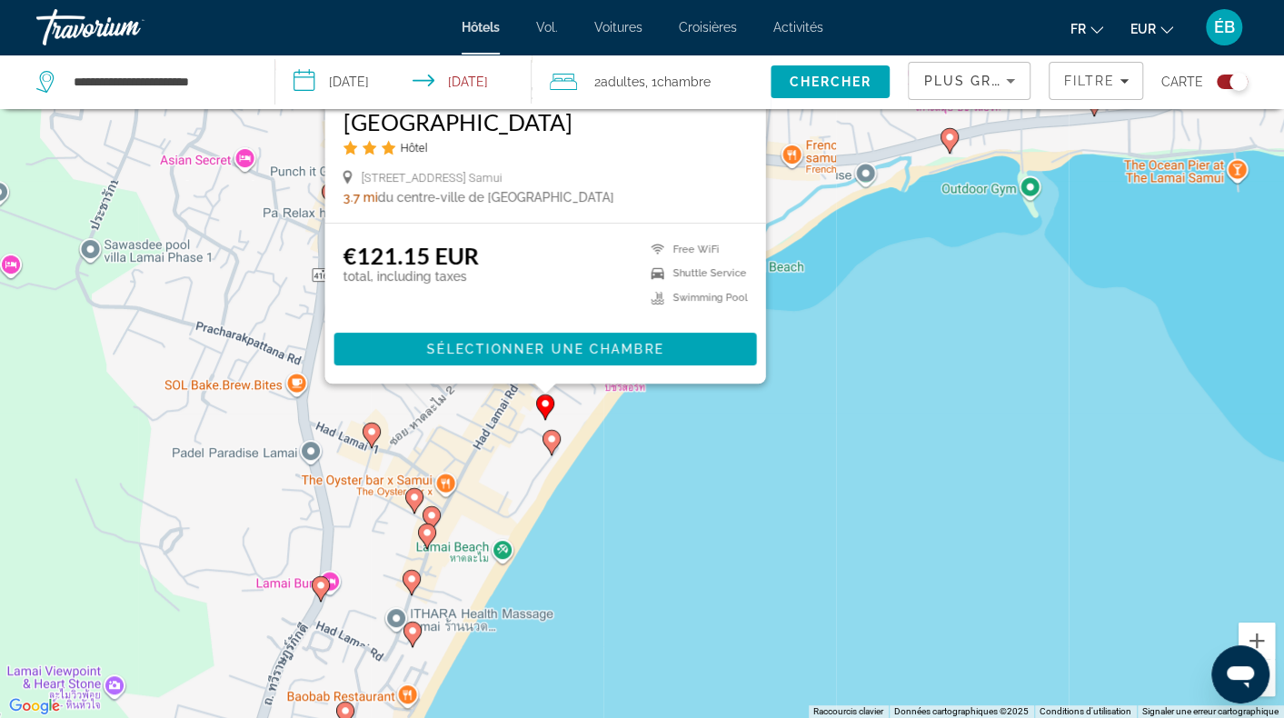
click at [544, 437] on icon "Contenu principal" at bounding box center [551, 443] width 16 height 24
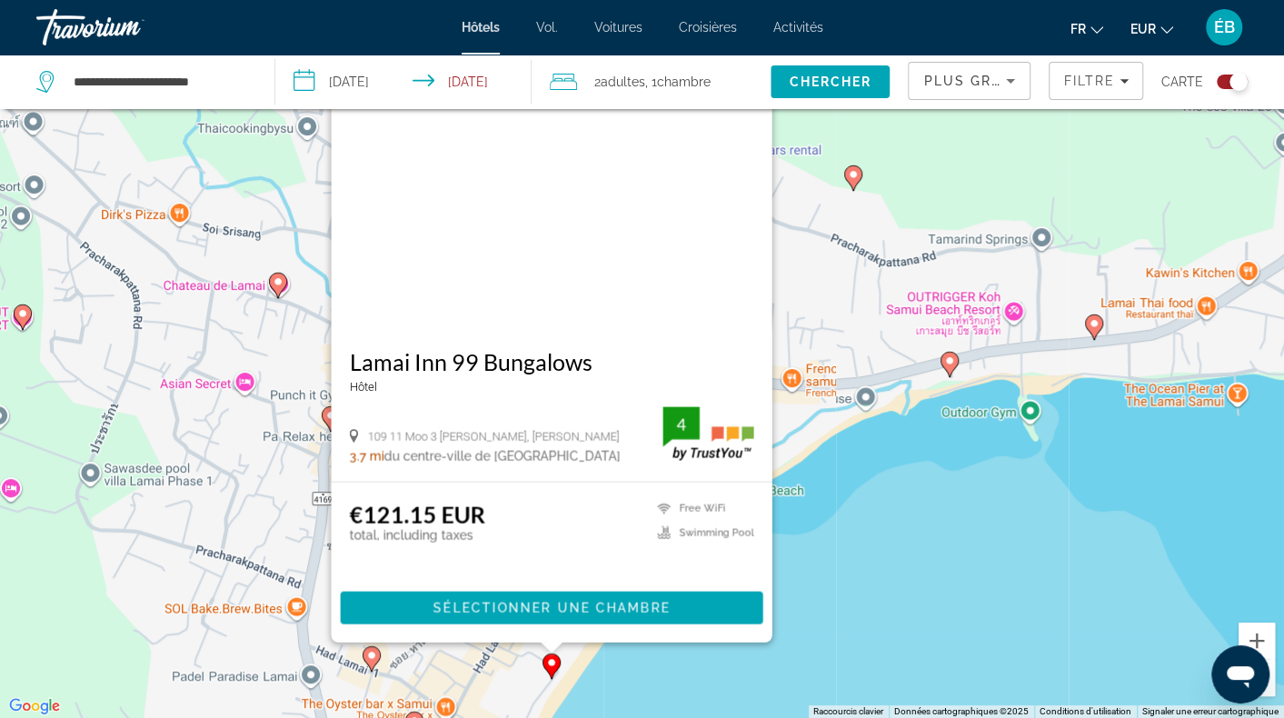
click at [564, 225] on img "Contenu principal" at bounding box center [551, 184] width 441 height 291
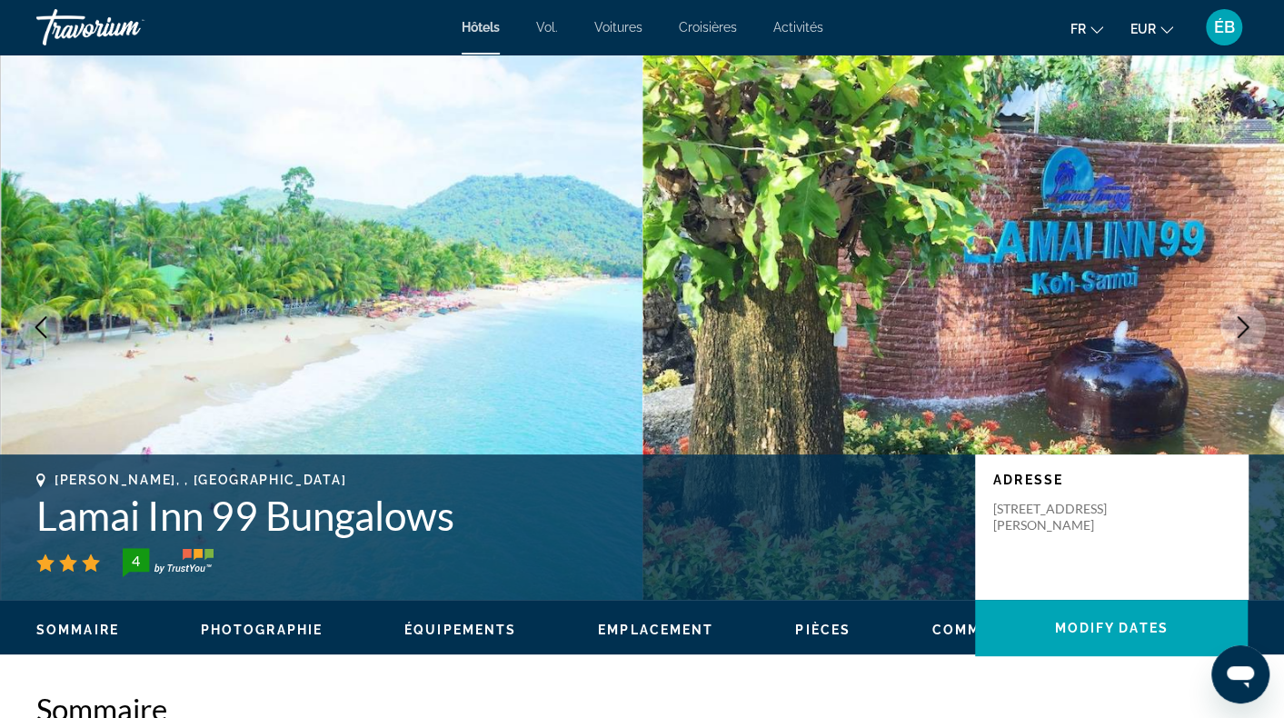
click at [1227, 326] on button "Next image" at bounding box center [1243, 326] width 45 height 45
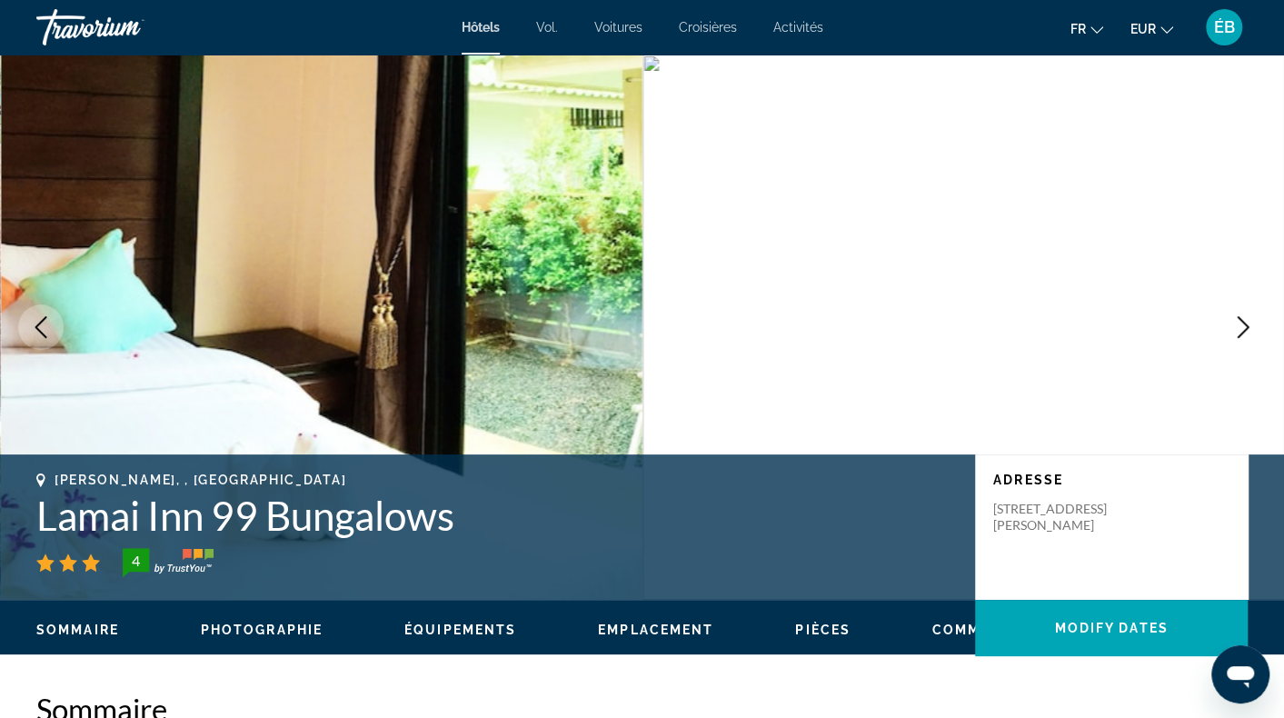
click at [1226, 326] on button "Next image" at bounding box center [1243, 326] width 45 height 45
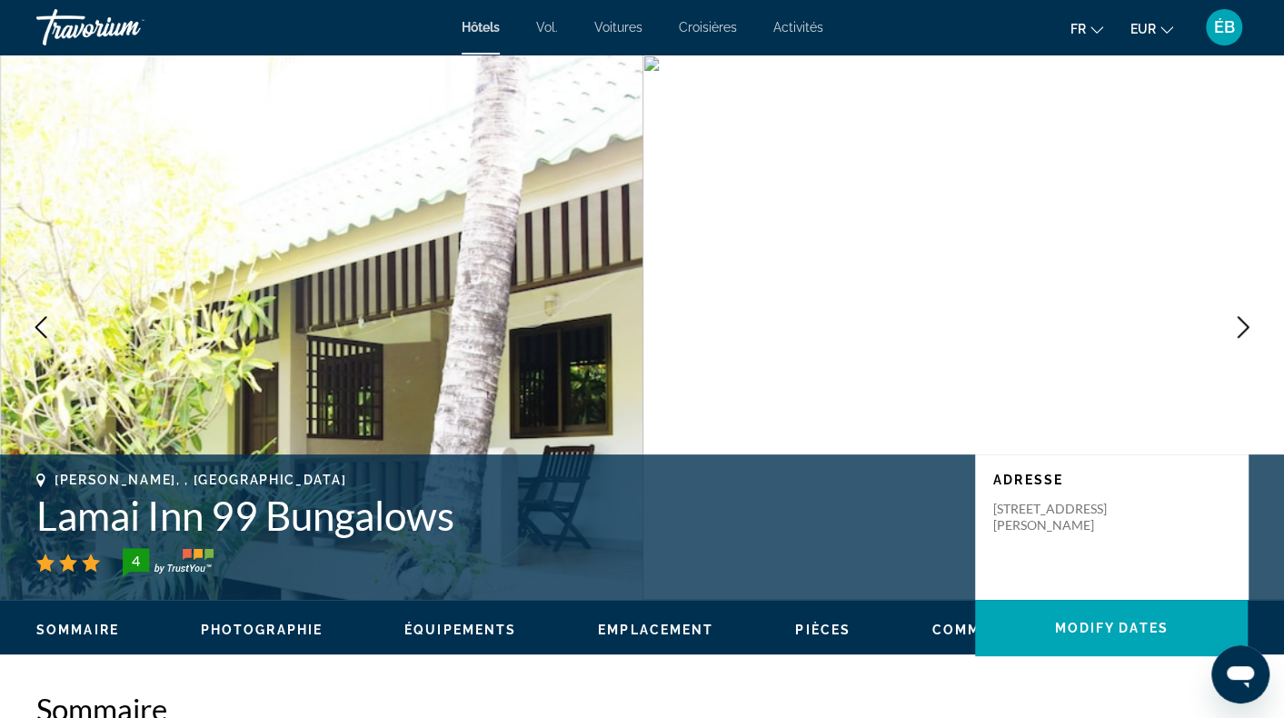
click at [1226, 326] on button "Next image" at bounding box center [1243, 326] width 45 height 45
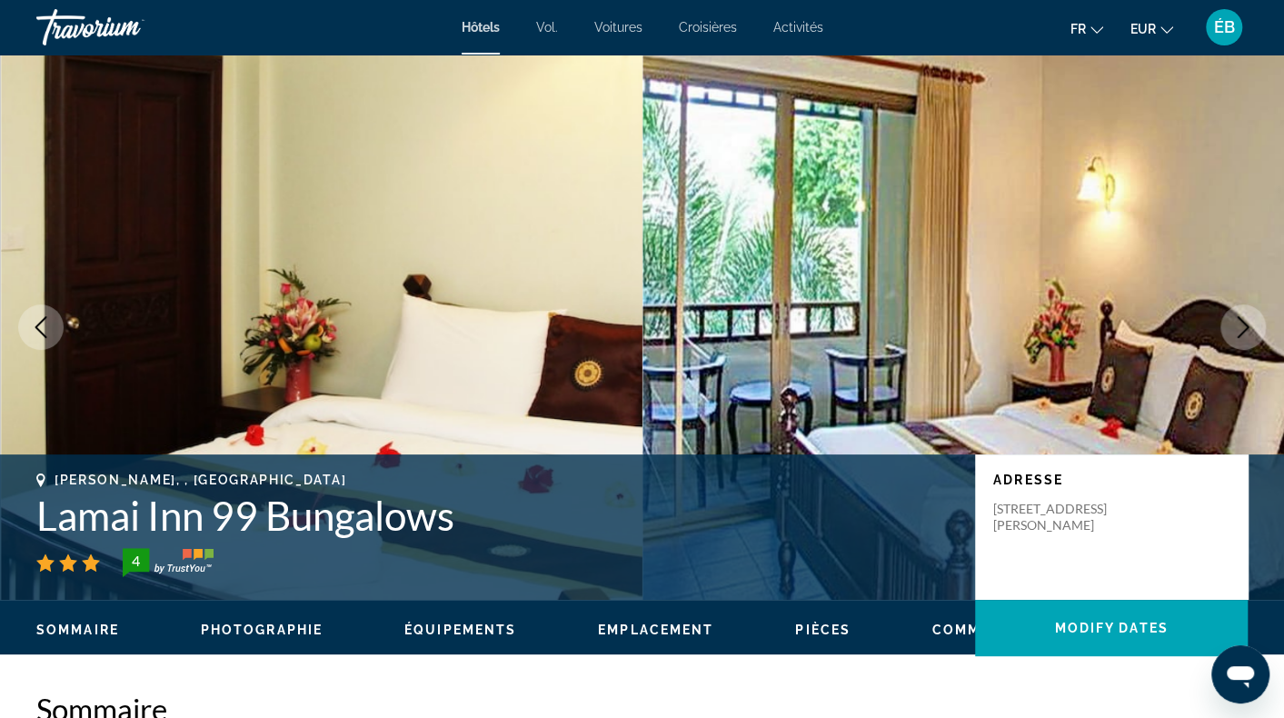
click at [1226, 326] on button "Next image" at bounding box center [1243, 326] width 45 height 45
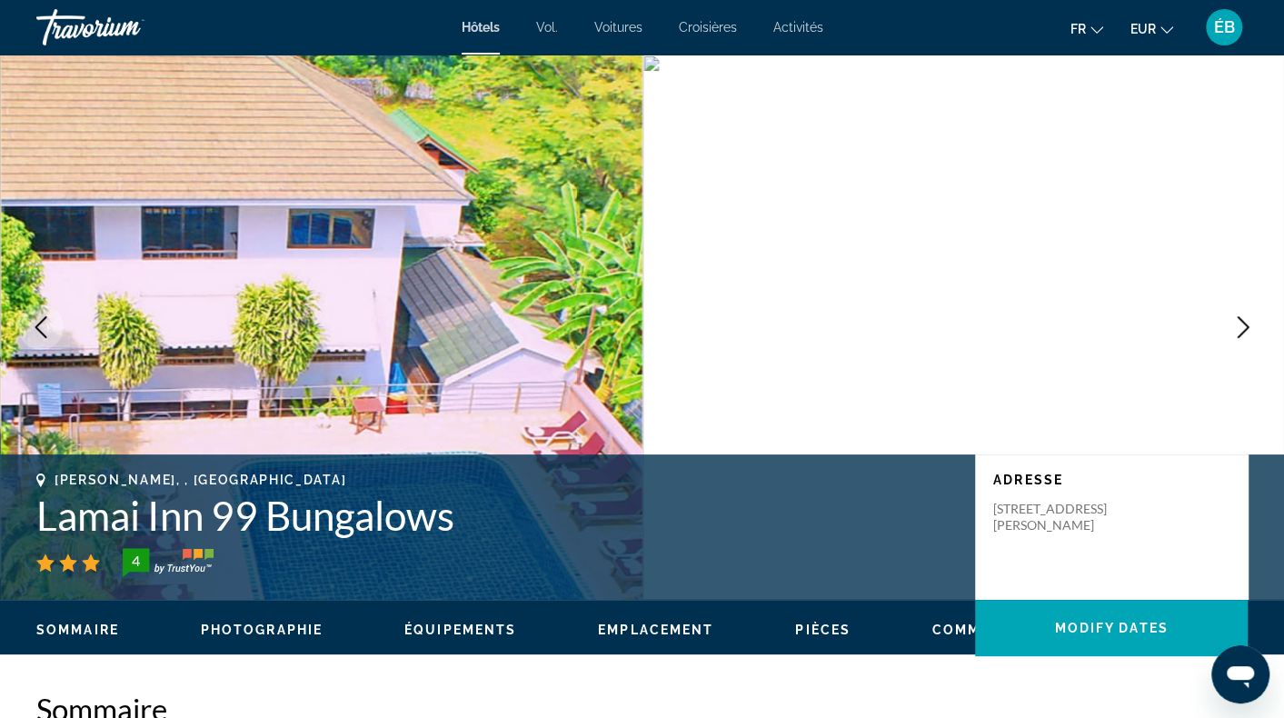
click at [1226, 326] on button "Next image" at bounding box center [1243, 326] width 45 height 45
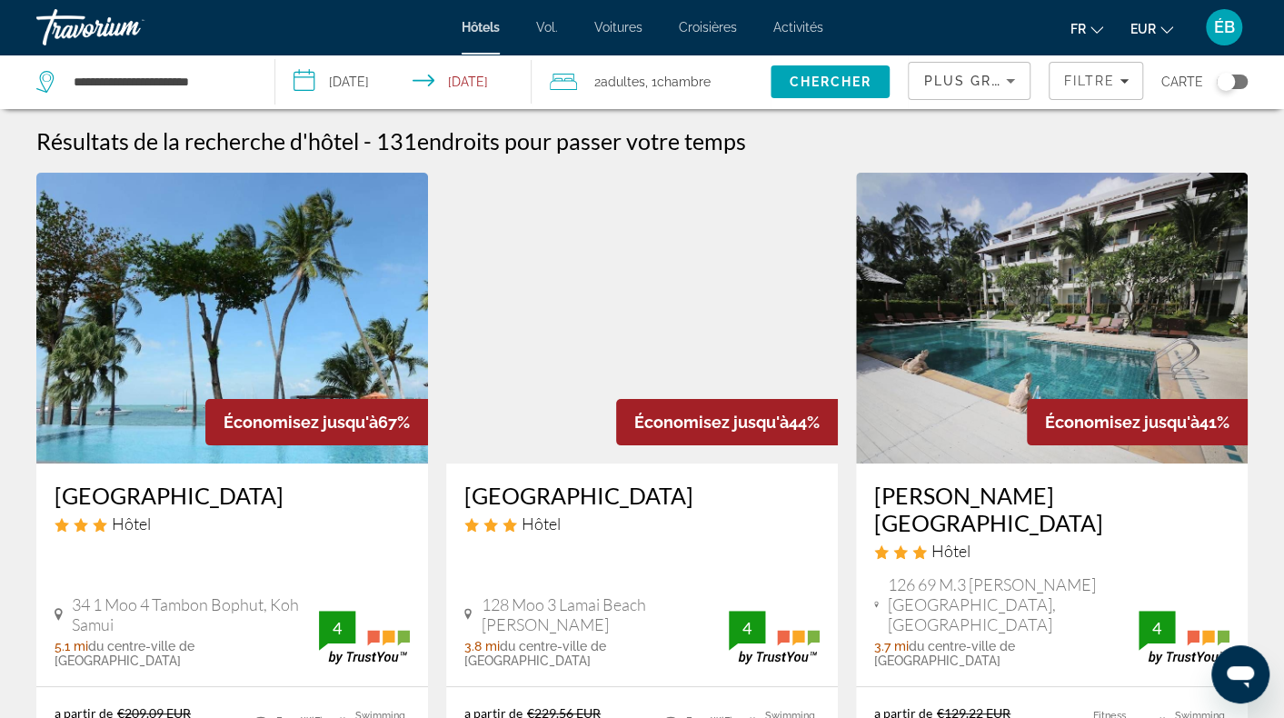
click at [1221, 79] on div "Toggle map" at bounding box center [1226, 82] width 18 height 18
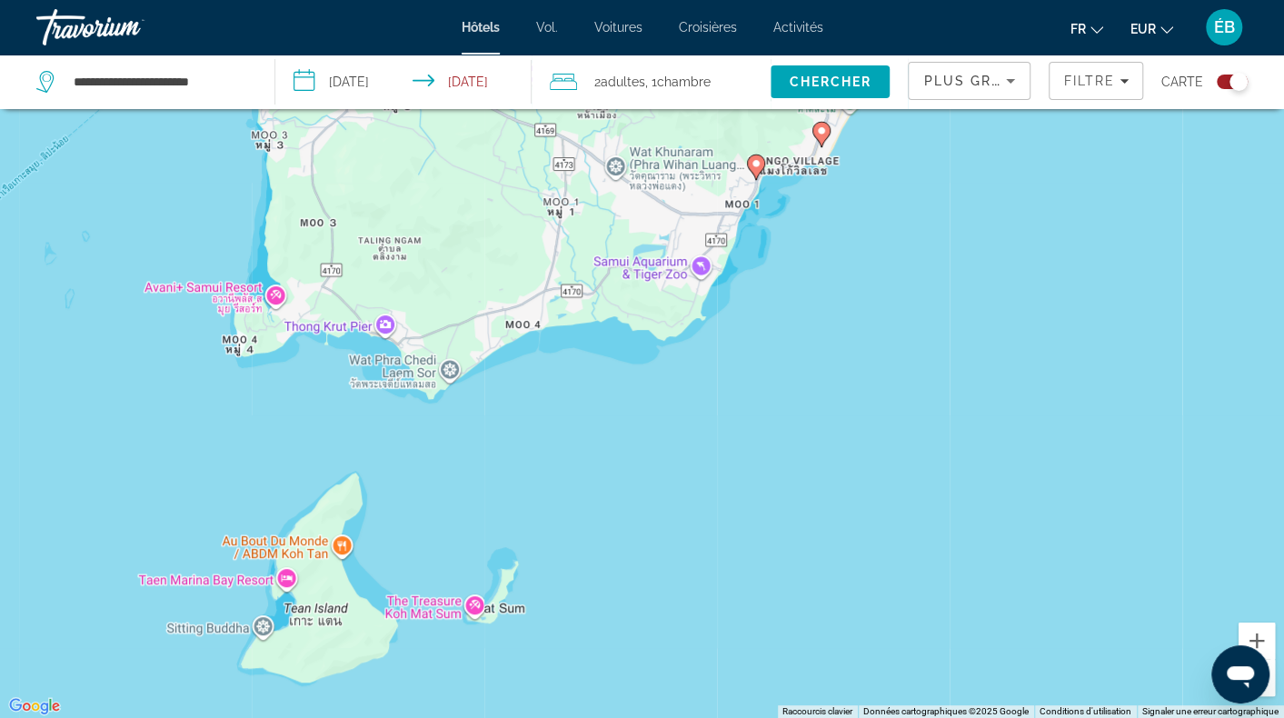
drag, startPoint x: 776, startPoint y: 183, endPoint x: 649, endPoint y: 538, distance: 377.5
click at [649, 538] on div "Pour activer le glissement avec le clavier, appuyez sur Alt+Entrée. Une fois ce…" at bounding box center [642, 359] width 1284 height 718
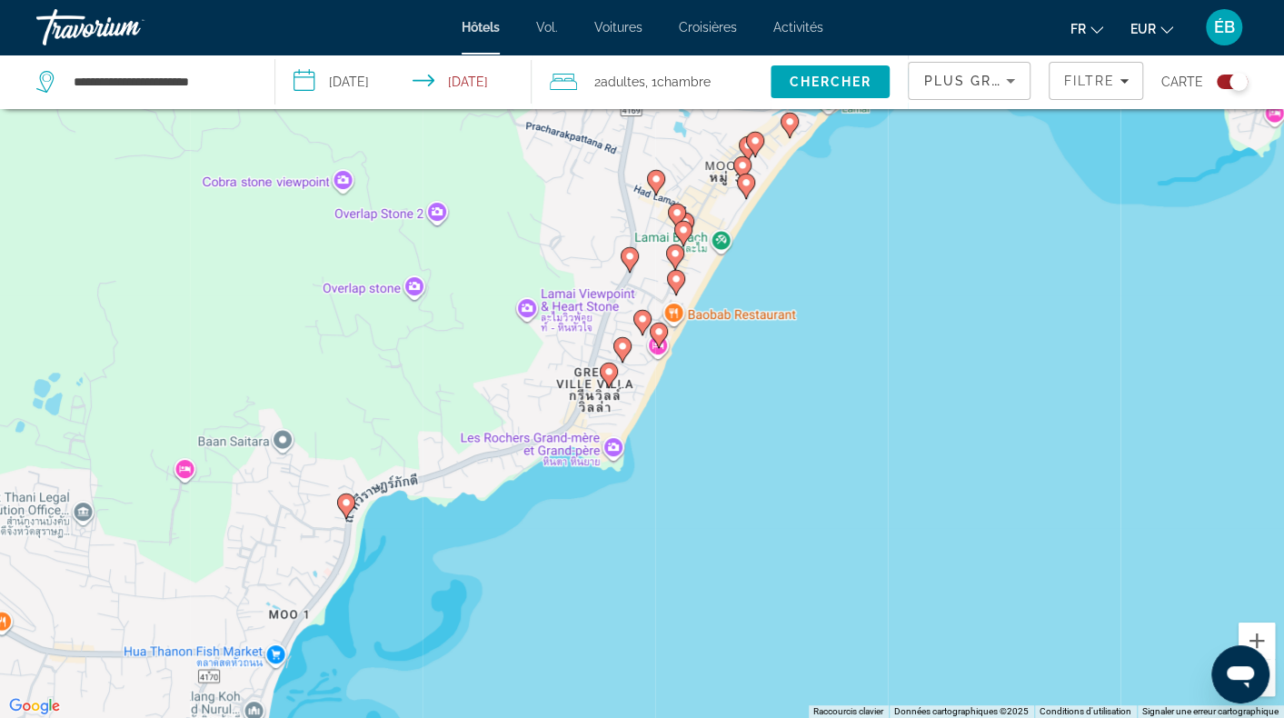
drag, startPoint x: 784, startPoint y: 268, endPoint x: 551, endPoint y: 488, distance: 320.2
click at [556, 530] on div "Pour activer le glissement avec le clavier, appuyez sur Alt+Entrée. Une fois ce…" at bounding box center [642, 359] width 1284 height 718
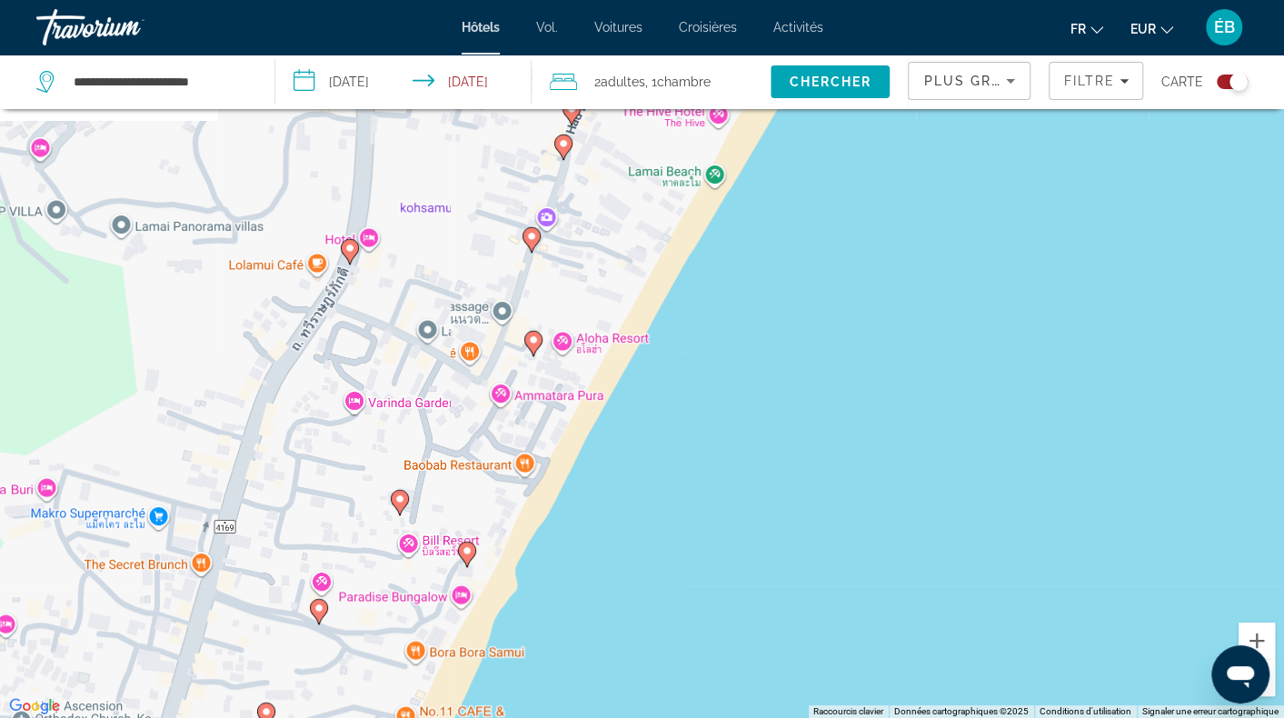
drag, startPoint x: 721, startPoint y: 327, endPoint x: 573, endPoint y: 648, distance: 353.4
click at [573, 648] on div "Pour activer le glissement avec le clavier, appuyez sur Alt+Entrée. Une fois ce…" at bounding box center [642, 359] width 1284 height 718
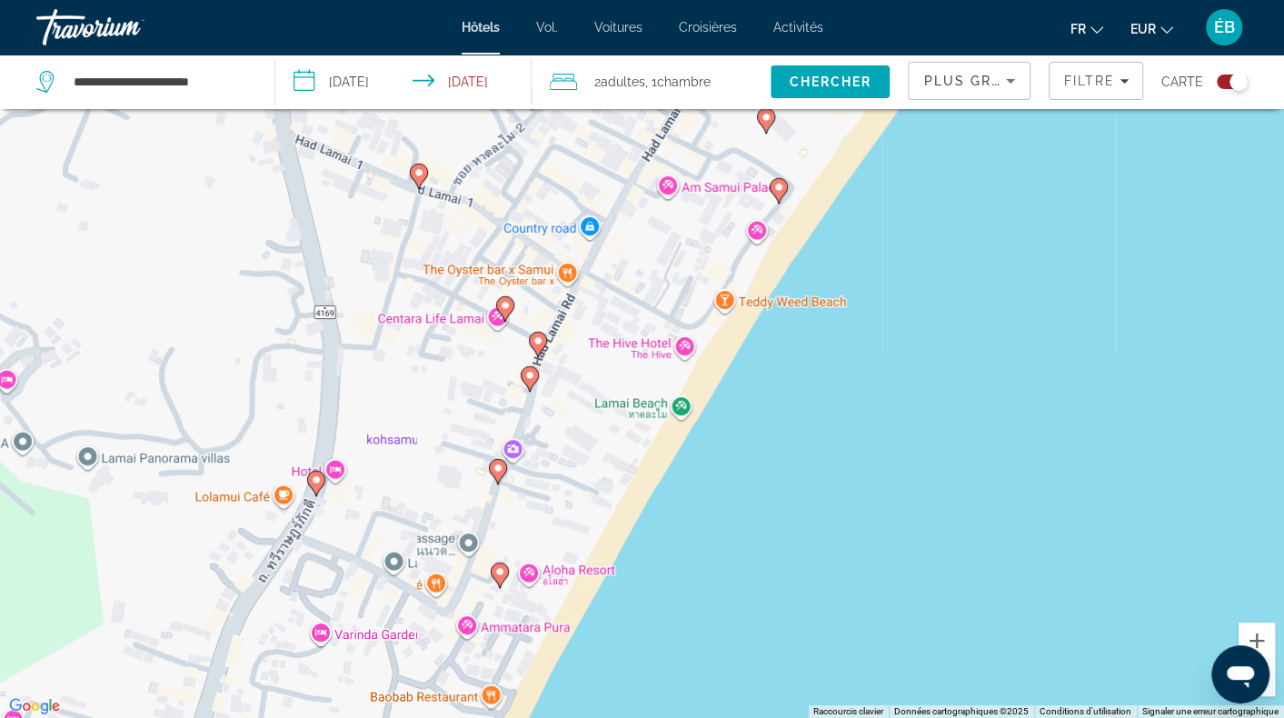
drag, startPoint x: 649, startPoint y: 355, endPoint x: 620, endPoint y: 584, distance: 230.9
click at [620, 584] on div "Pour activer le glissement avec le clavier, appuyez sur Alt+Entrée. Une fois ce…" at bounding box center [642, 359] width 1284 height 718
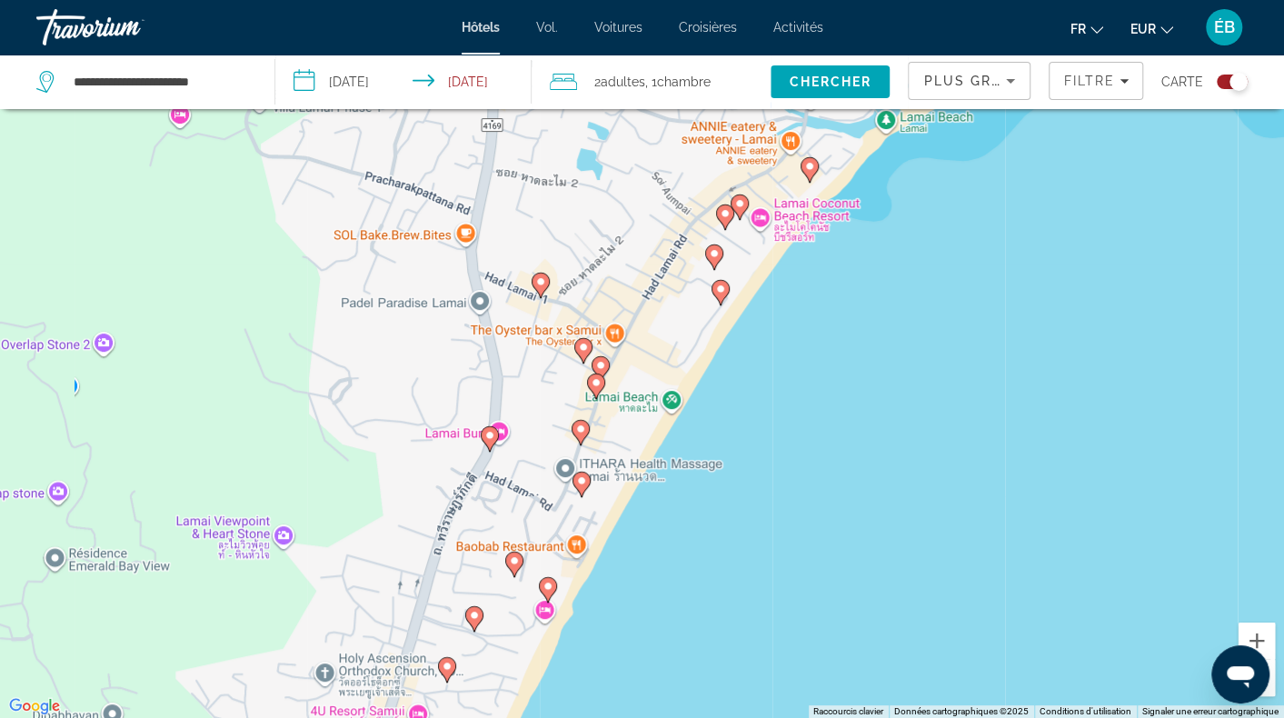
click at [724, 292] on image "Contenu principal" at bounding box center [720, 289] width 11 height 11
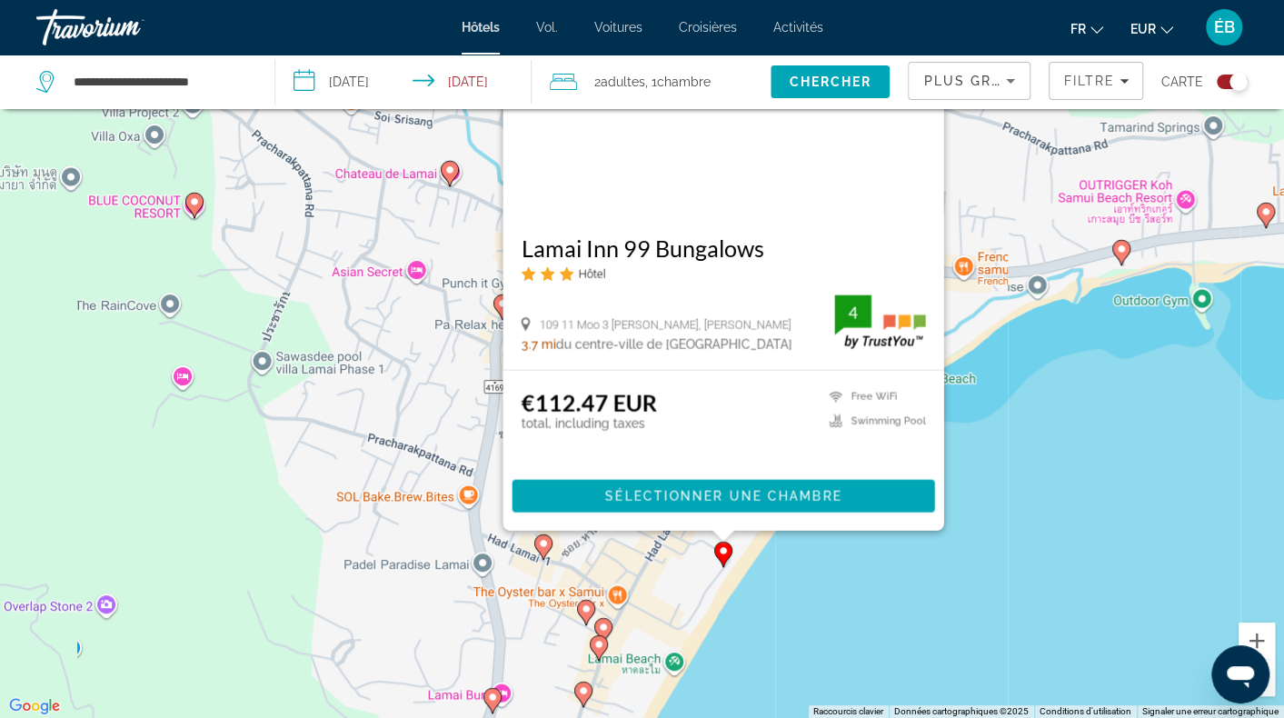
drag, startPoint x: 671, startPoint y: 675, endPoint x: 677, endPoint y: 455, distance: 220.1
click at [677, 455] on div "Pour activer le glissement avec le clavier, appuyez sur Alt+Entrée. Une fois ce…" at bounding box center [642, 359] width 1284 height 718
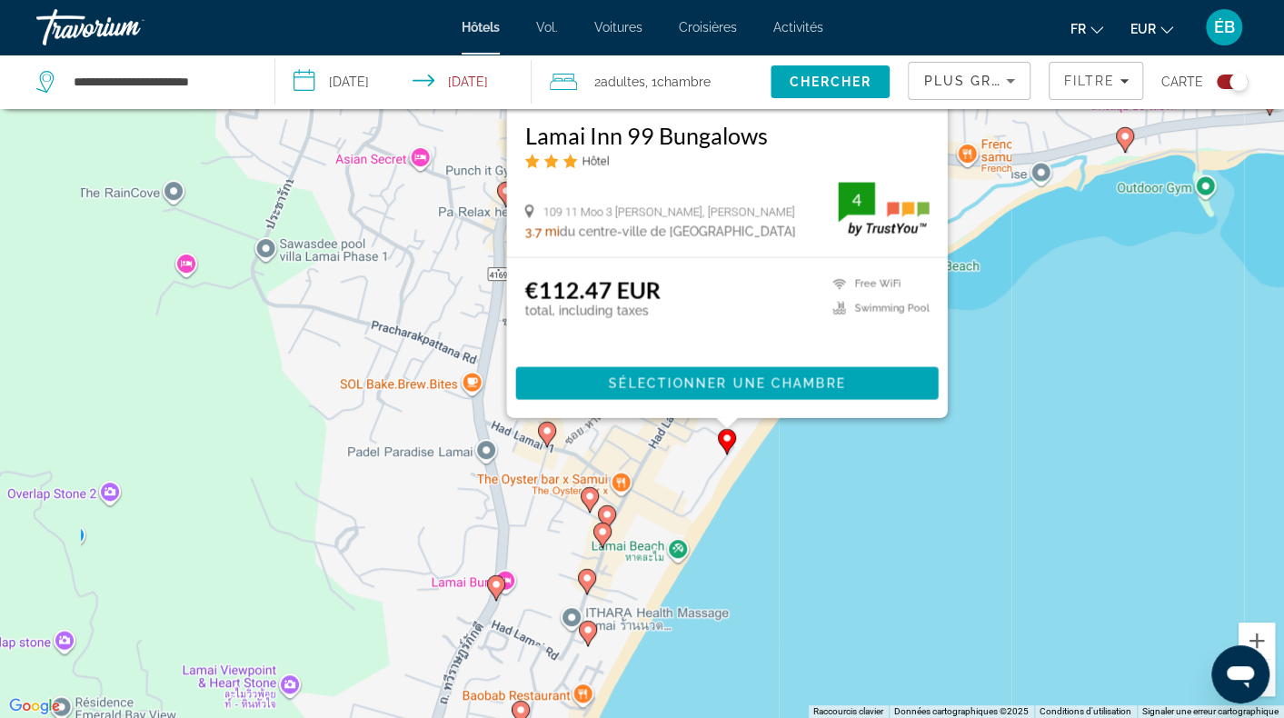
click at [554, 441] on gmp-advanced-marker "Contenu principal" at bounding box center [547, 434] width 18 height 27
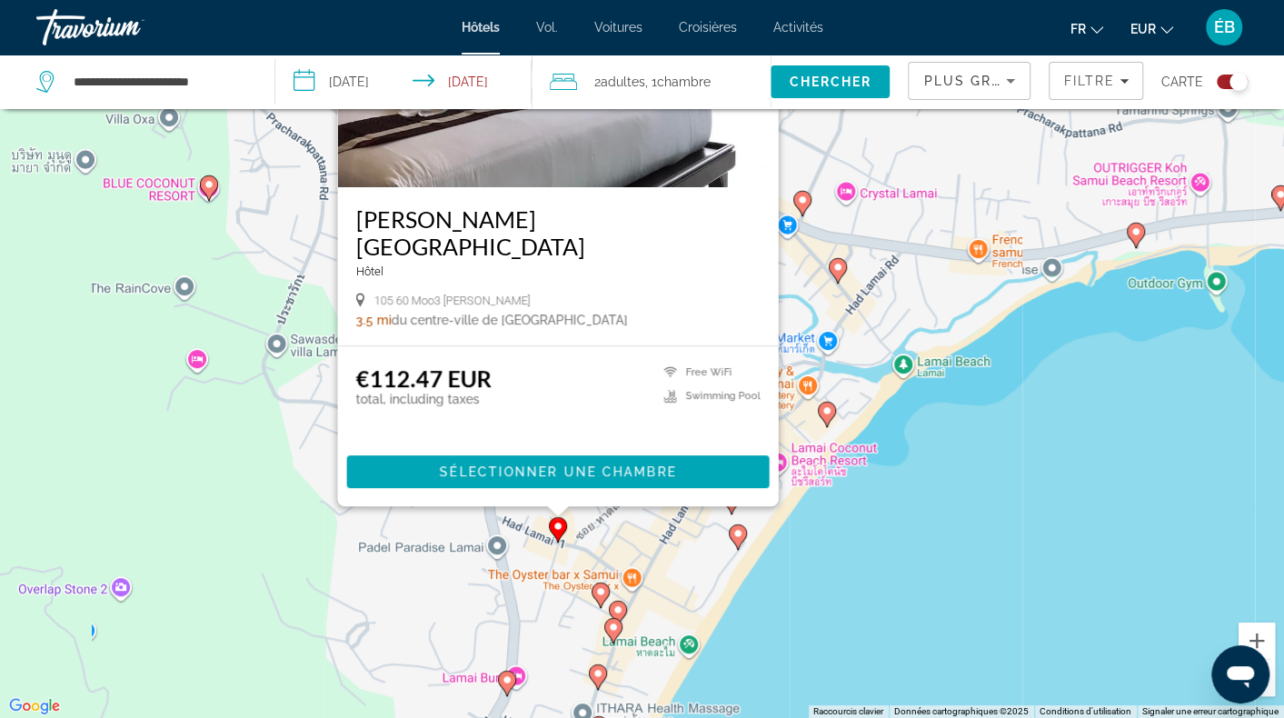
drag, startPoint x: 835, startPoint y: 608, endPoint x: 842, endPoint y: 410, distance: 198.3
click at [842, 410] on div "Pour activer le glissement avec le clavier, appuyez sur Alt+Entrée. Une fois ce…" at bounding box center [642, 359] width 1284 height 718
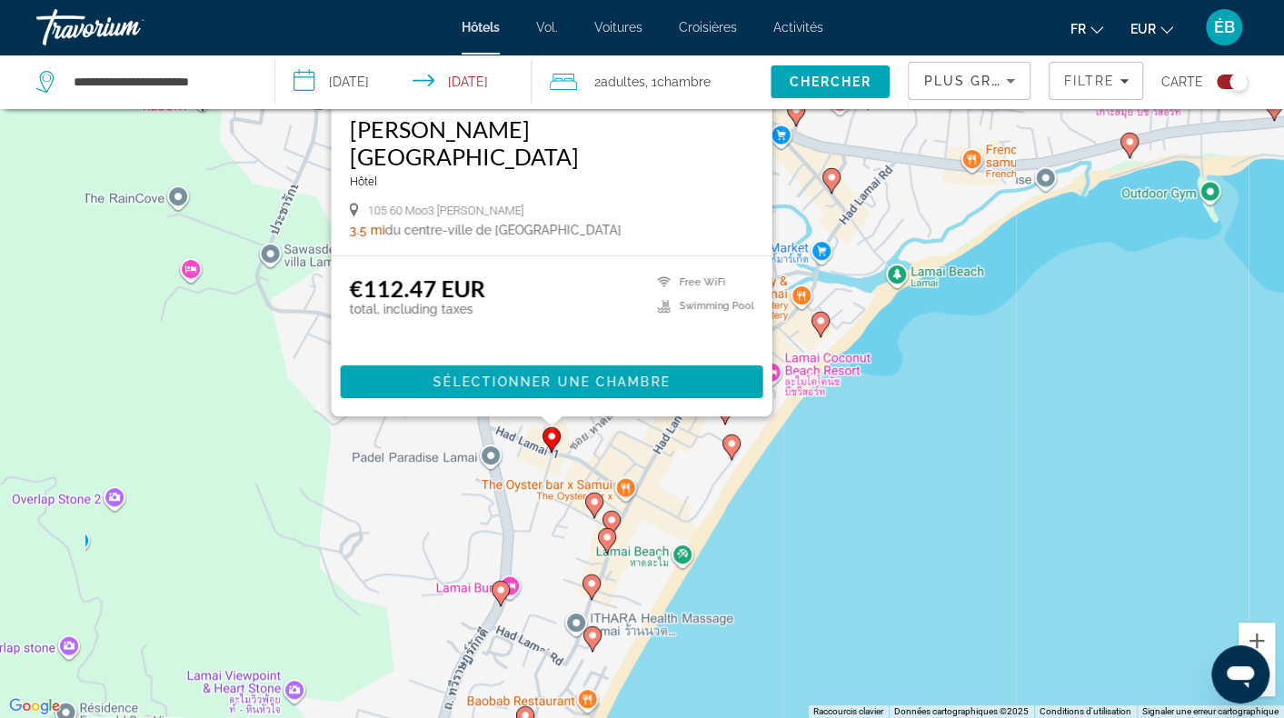
click at [586, 505] on icon "Contenu principal" at bounding box center [594, 505] width 18 height 25
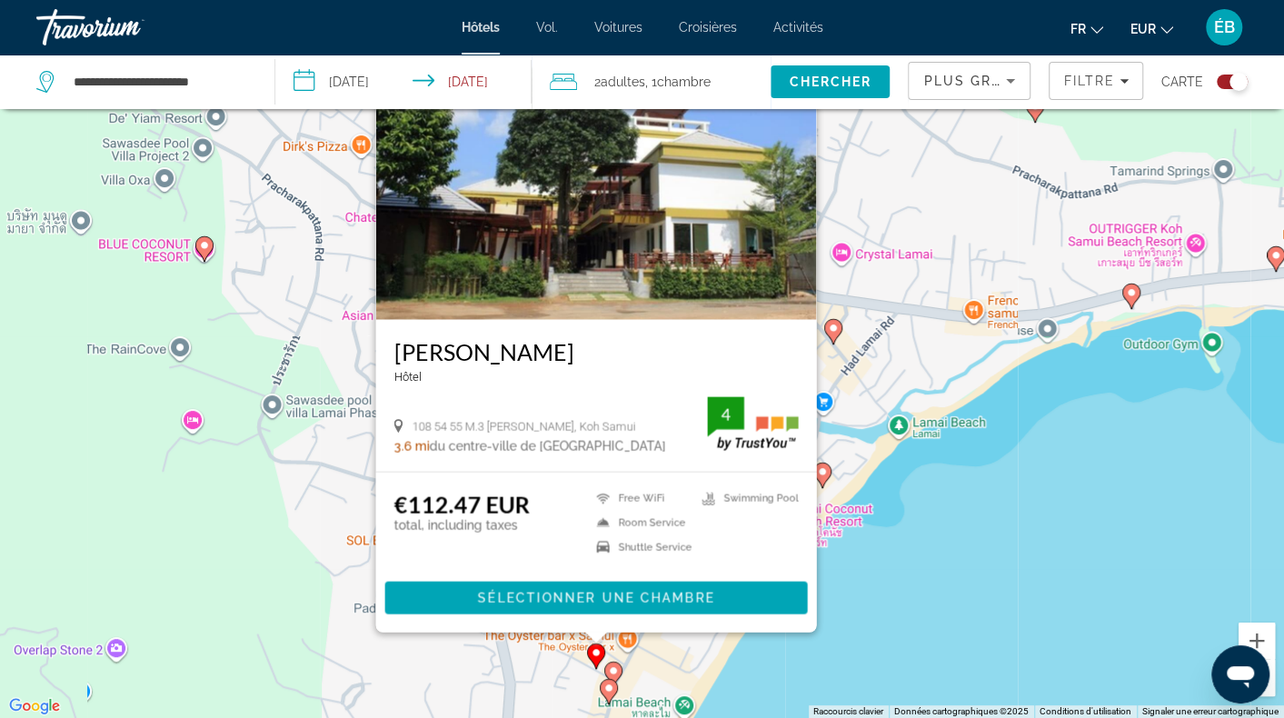
drag, startPoint x: 846, startPoint y: 633, endPoint x: 841, endPoint y: 486, distance: 146.4
click at [844, 488] on div "Pour activer le glissement avec le clavier, appuyez sur Alt+Entrée. Une fois ce…" at bounding box center [642, 359] width 1284 height 718
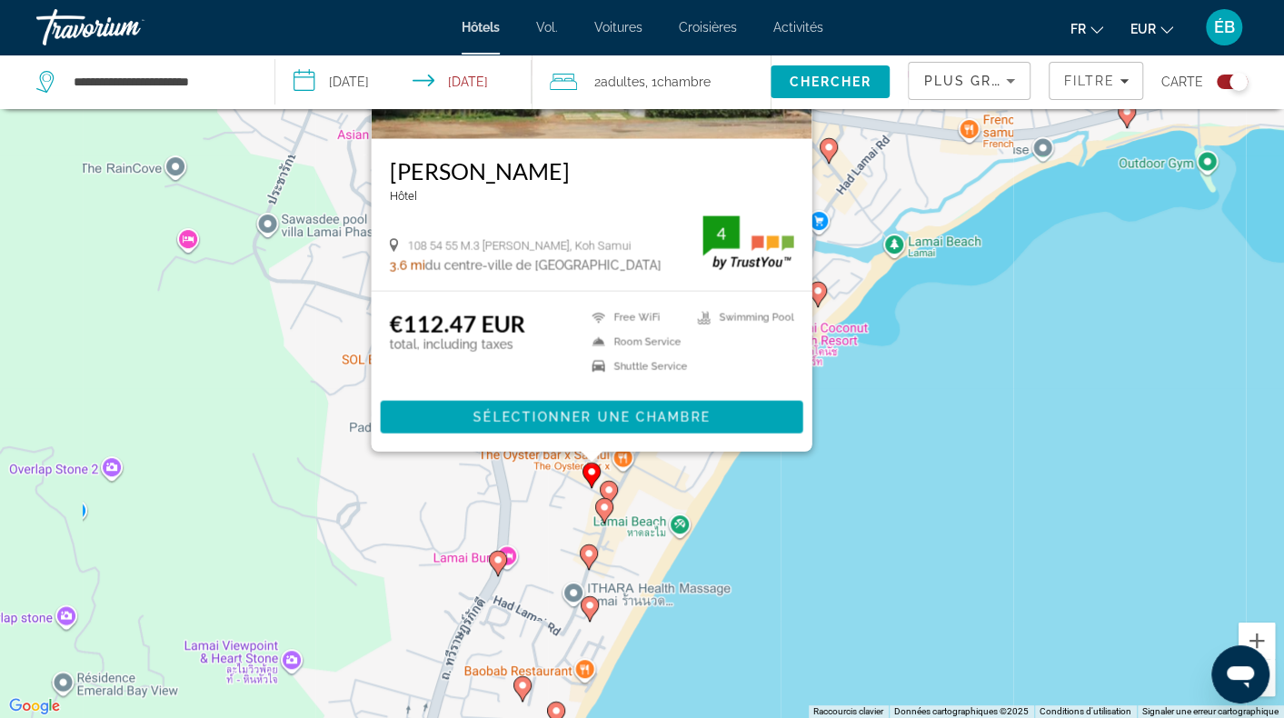
click at [607, 494] on image "Contenu principal" at bounding box center [609, 489] width 11 height 11
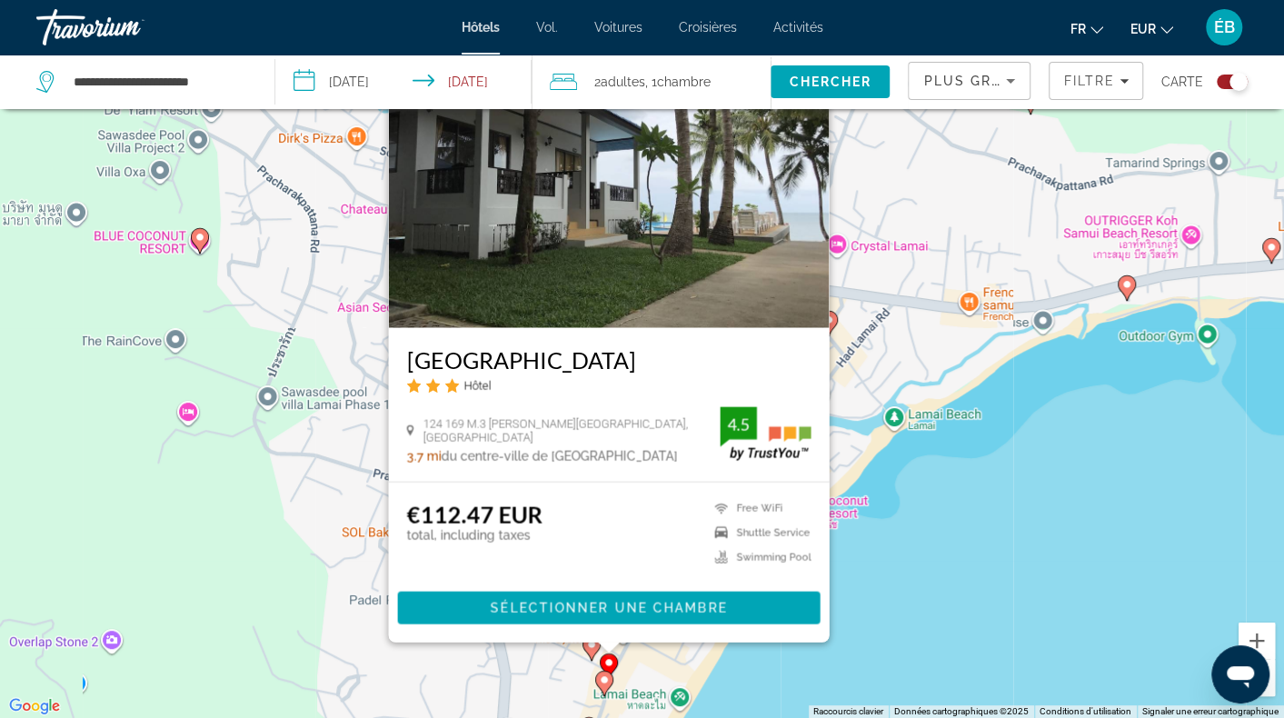
click at [608, 683] on image "Contenu principal" at bounding box center [604, 679] width 11 height 11
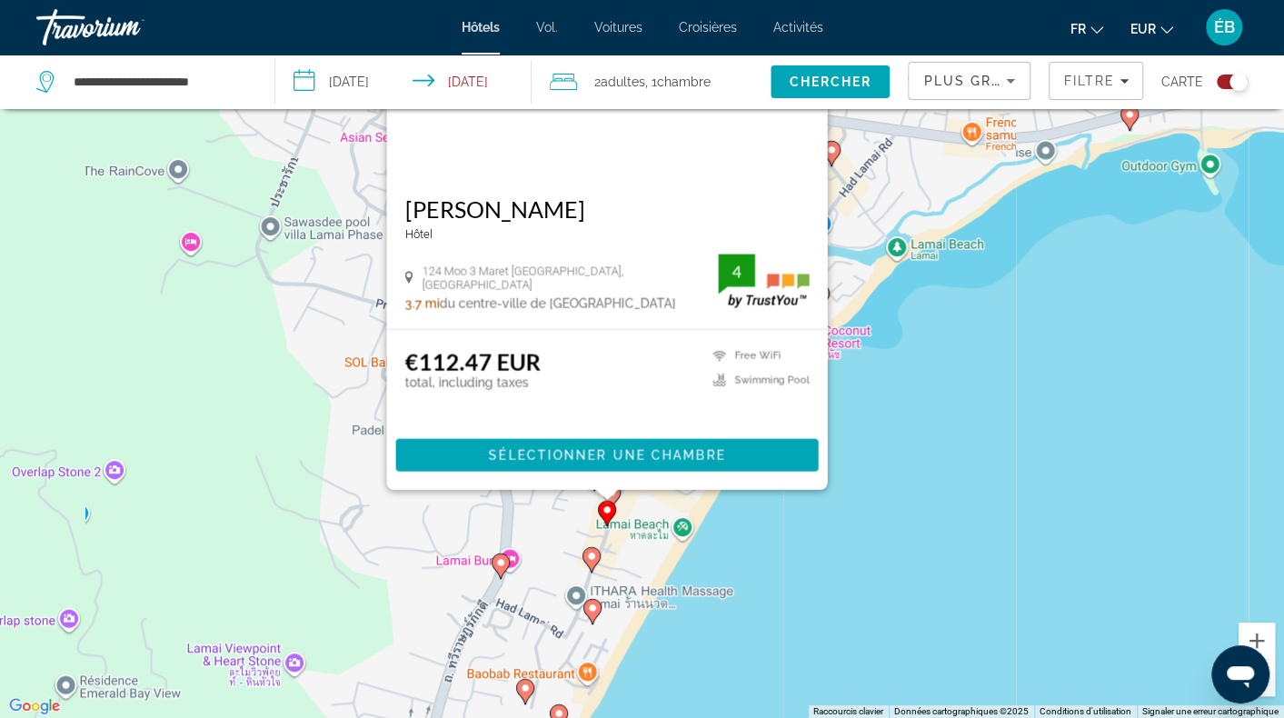
drag, startPoint x: 546, startPoint y: 694, endPoint x: 548, endPoint y: 463, distance: 231.8
click at [548, 463] on div "Pour activer le glissement avec le clavier, appuyez sur Alt+Entrée. Une fois ce…" at bounding box center [642, 359] width 1284 height 718
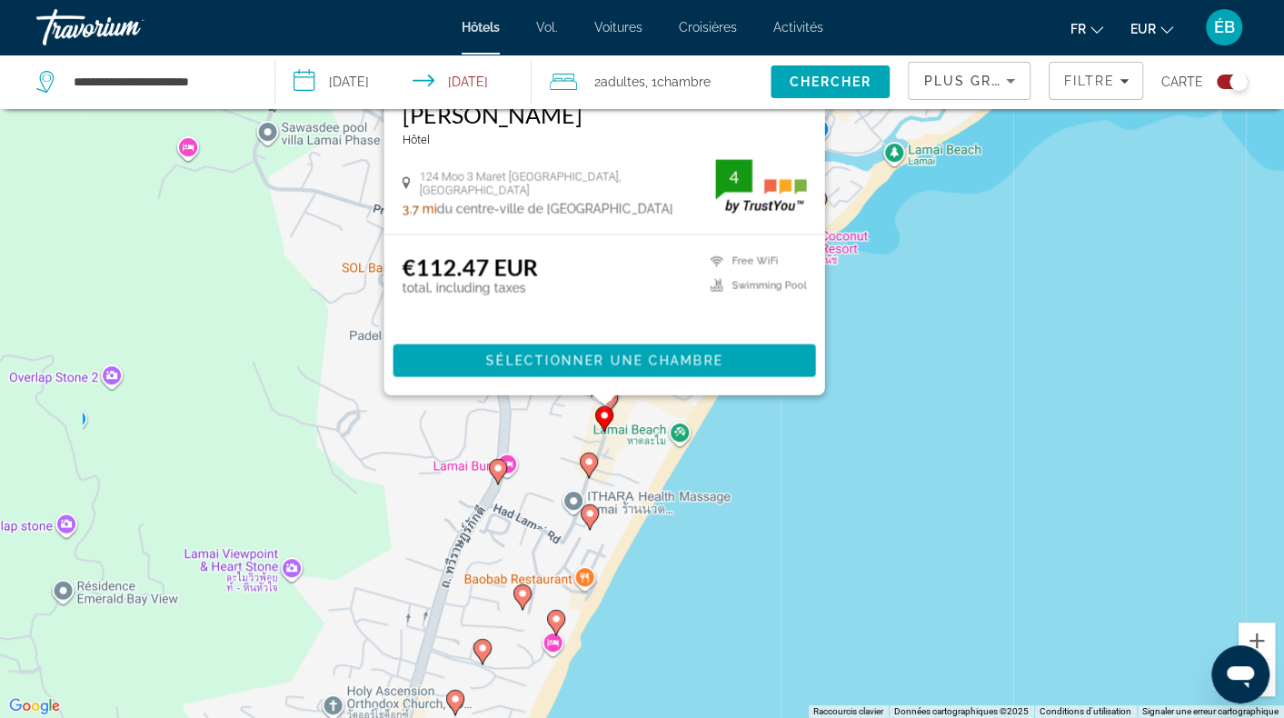
click at [580, 461] on icon "Contenu principal" at bounding box center [588, 466] width 16 height 24
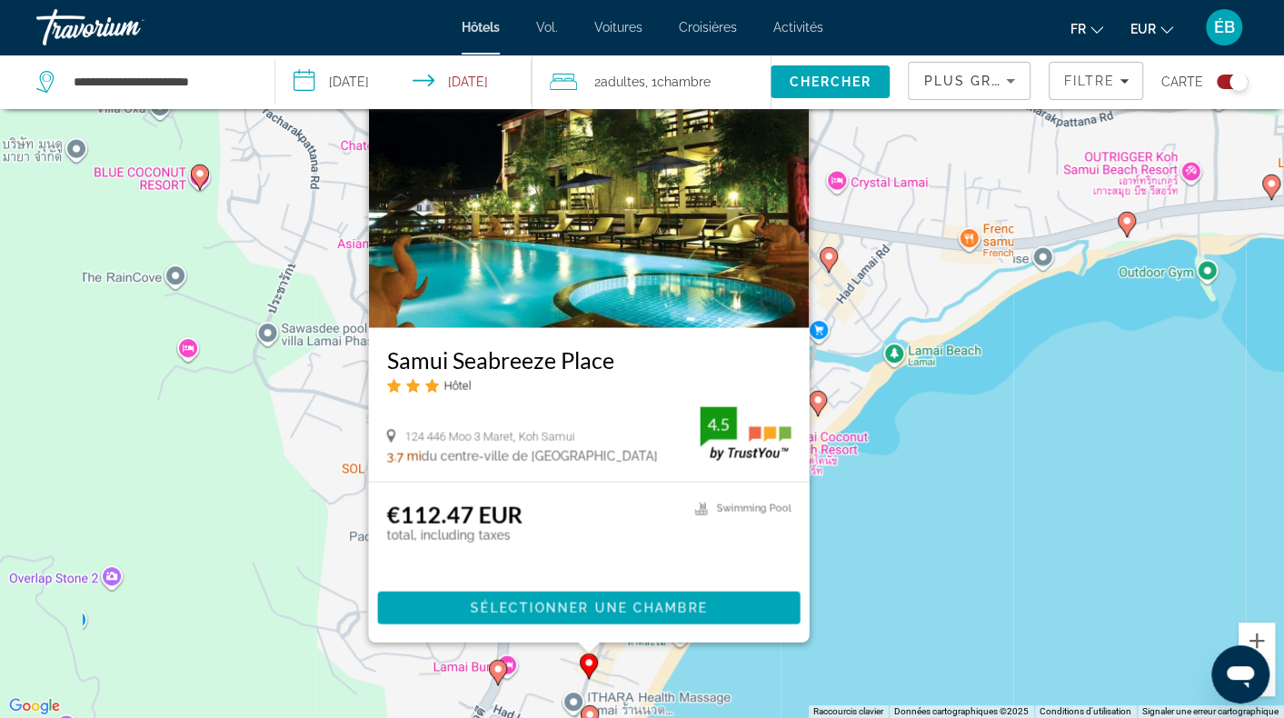
click at [493, 672] on image "Contenu principal" at bounding box center [498, 669] width 11 height 11
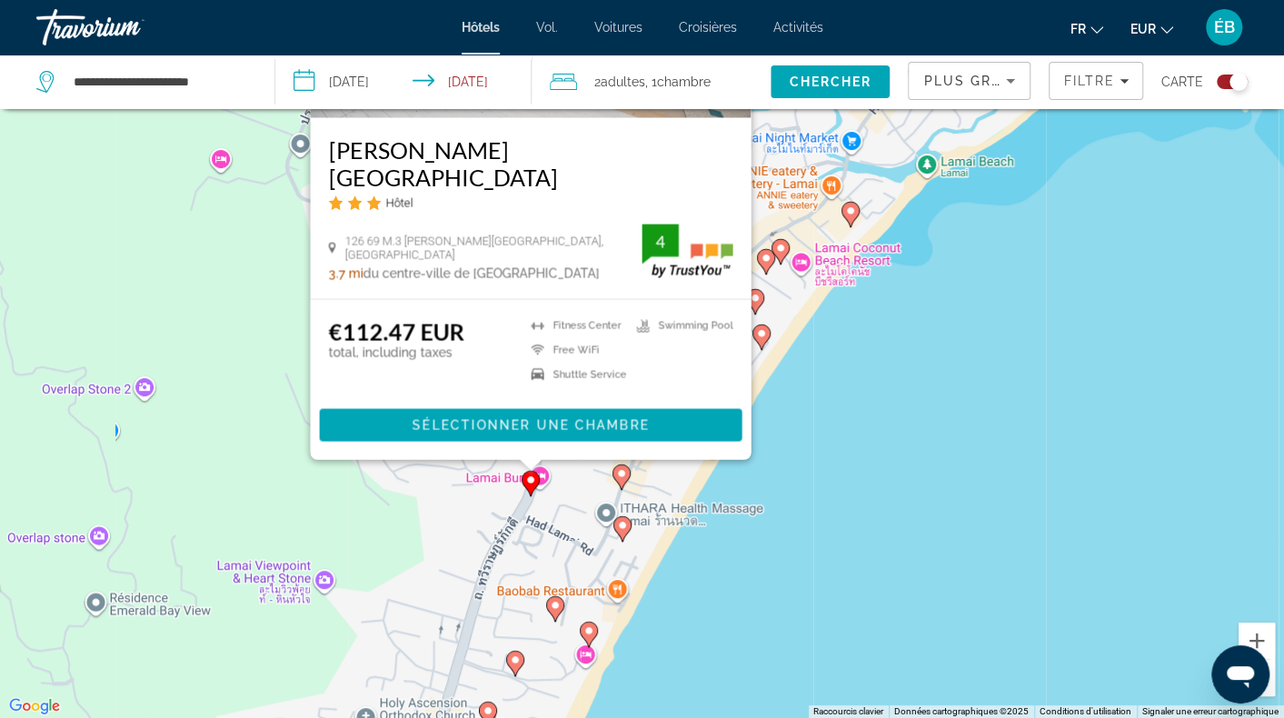
drag, startPoint x: 673, startPoint y: 674, endPoint x: 682, endPoint y: 472, distance: 202.9
click at [701, 476] on div "Pour activer le glissement avec le clavier, appuyez sur Alt+Entrée. Une fois ce…" at bounding box center [642, 359] width 1284 height 718
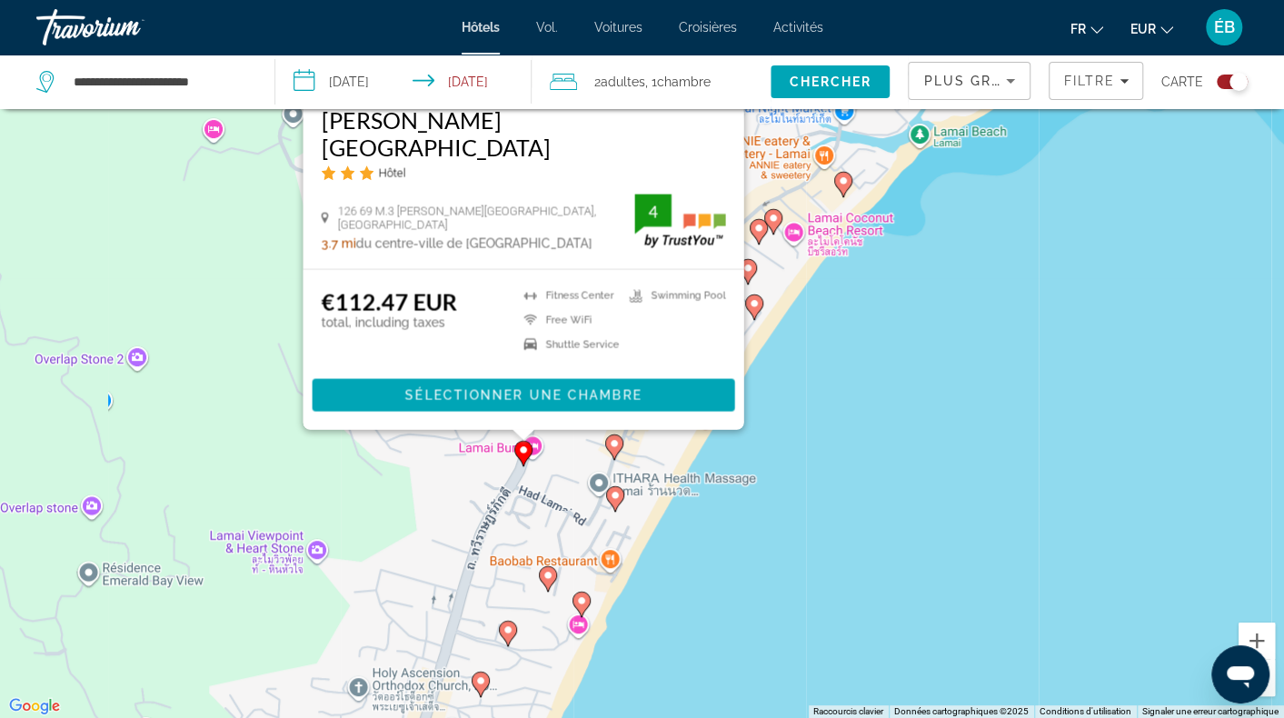
click at [616, 499] on image "Contenu principal" at bounding box center [615, 495] width 11 height 11
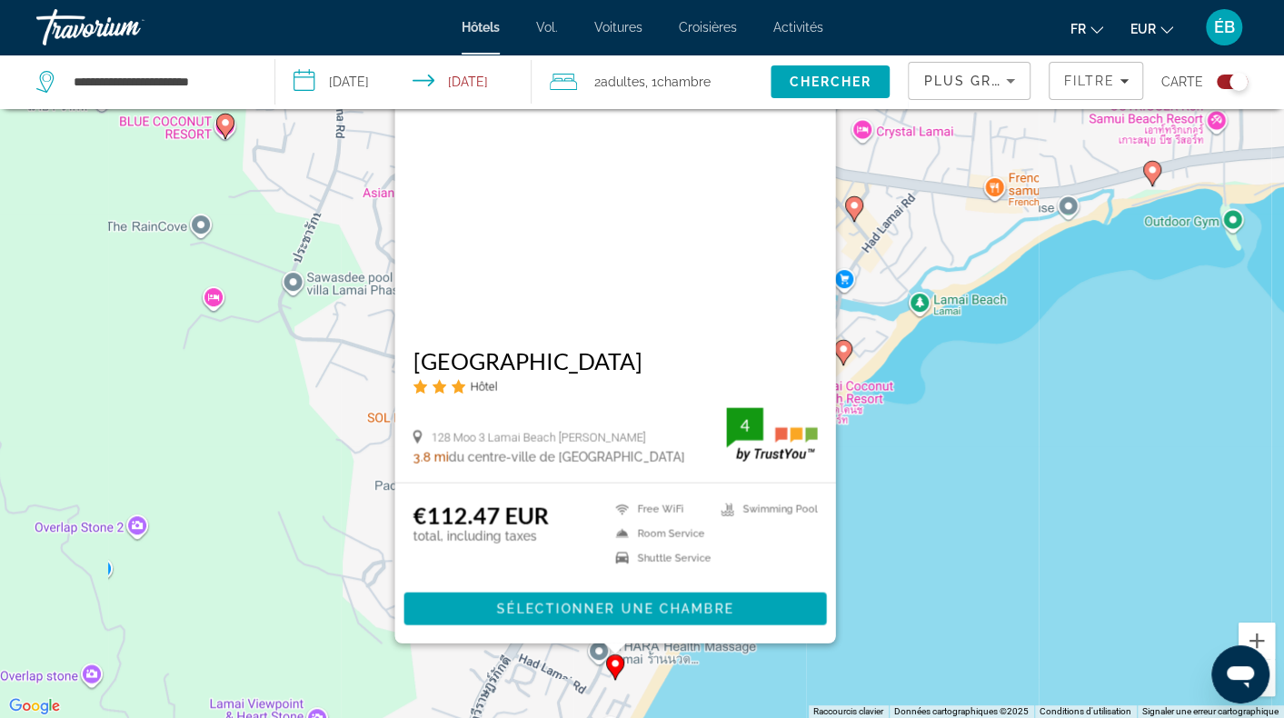
click at [462, 252] on img "Contenu principal" at bounding box center [614, 183] width 441 height 291
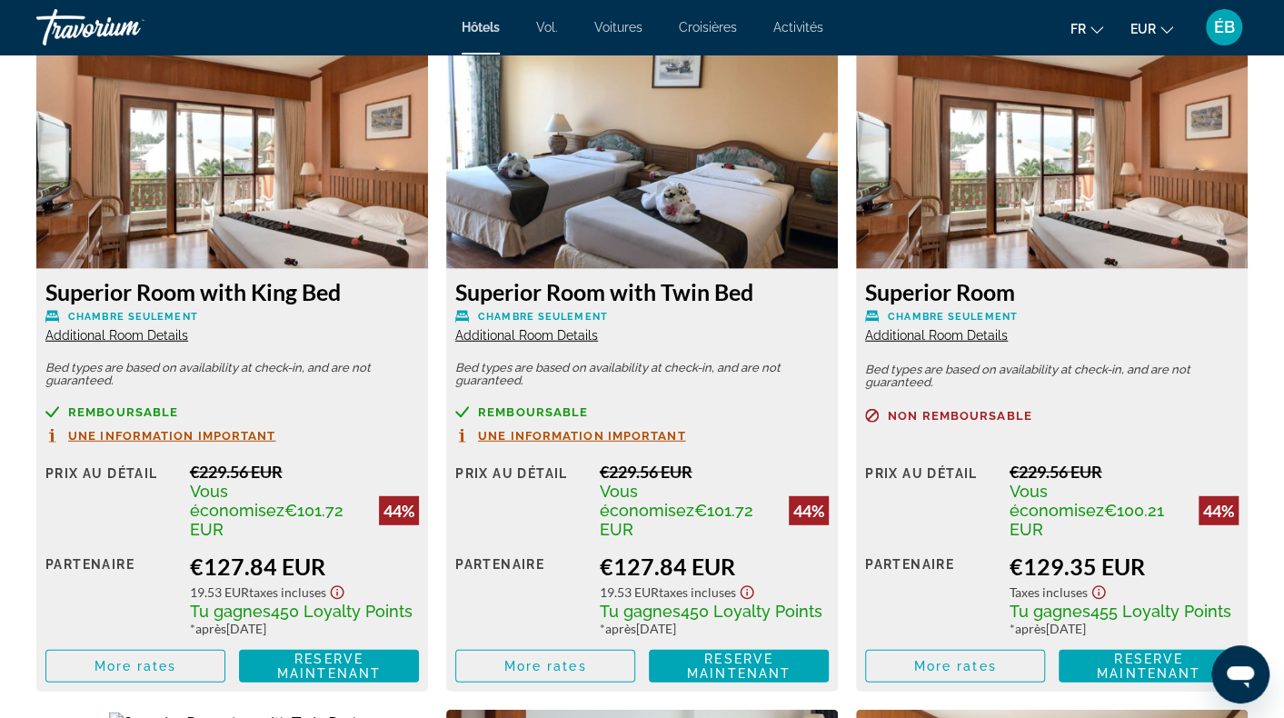
scroll to position [2454, 0]
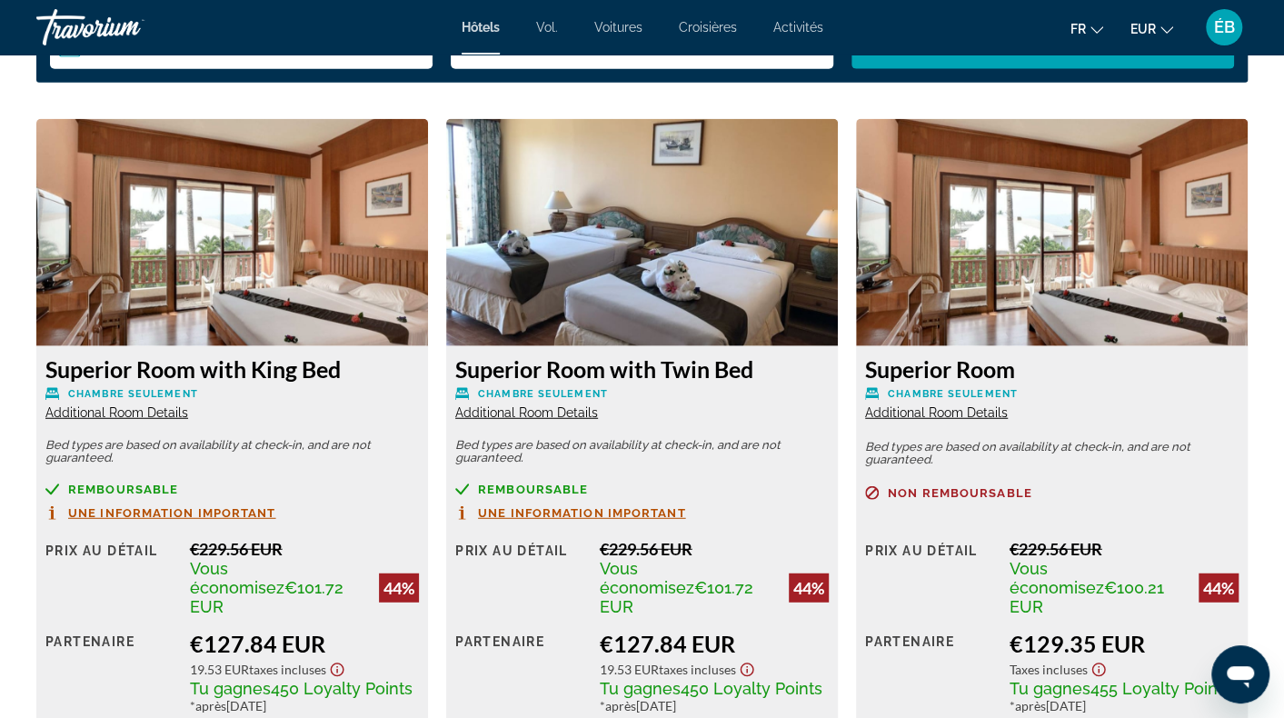
click at [240, 288] on img "Contenu principal" at bounding box center [232, 232] width 392 height 227
click at [178, 374] on h3 "Superior Room with King Bed" at bounding box center [232, 368] width 374 height 27
click at [270, 285] on img "Contenu principal" at bounding box center [232, 232] width 392 height 227
click at [275, 239] on img "Contenu principal" at bounding box center [232, 232] width 392 height 227
click at [306, 334] on img "Contenu principal" at bounding box center [232, 232] width 392 height 227
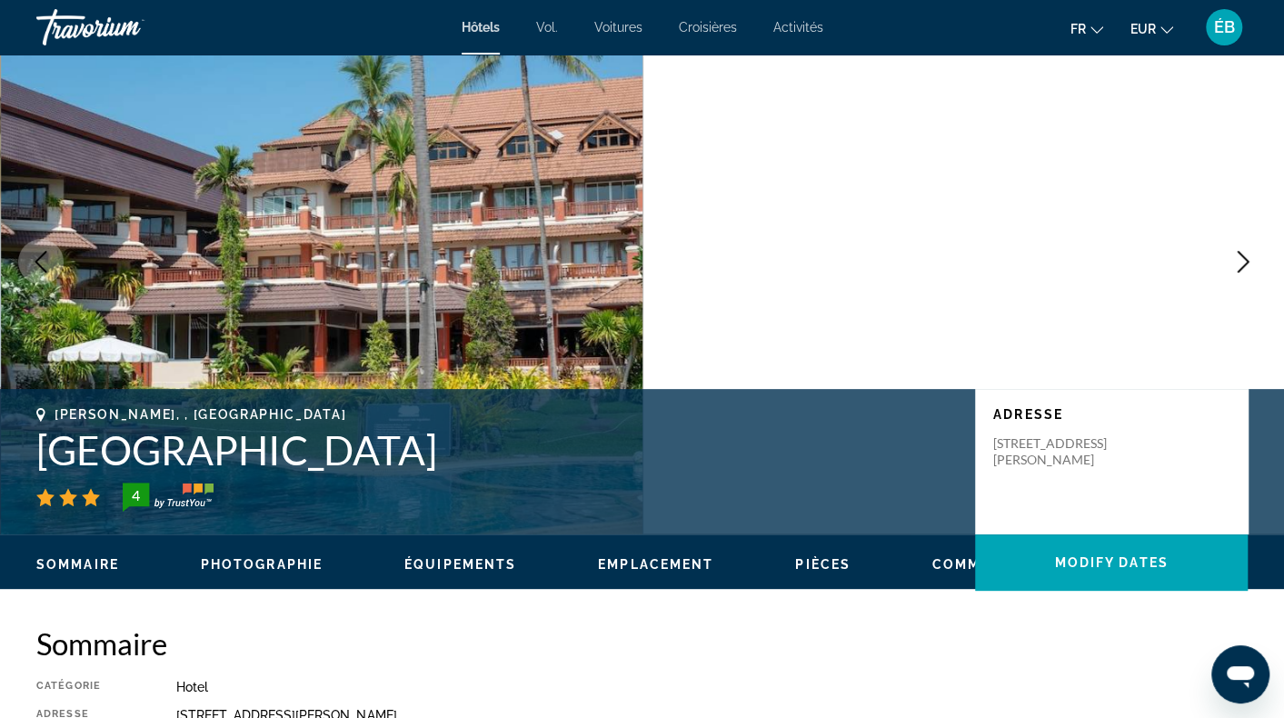
scroll to position [0, 0]
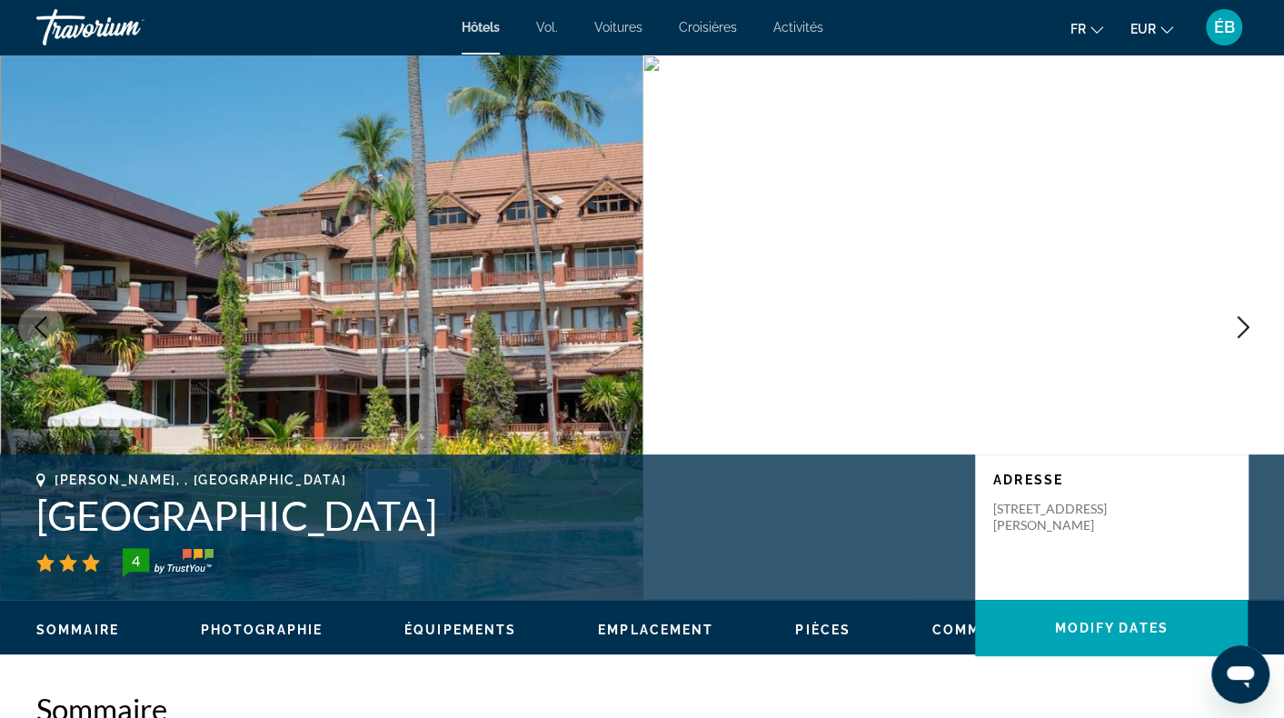
click at [1254, 328] on button "Next image" at bounding box center [1243, 326] width 45 height 45
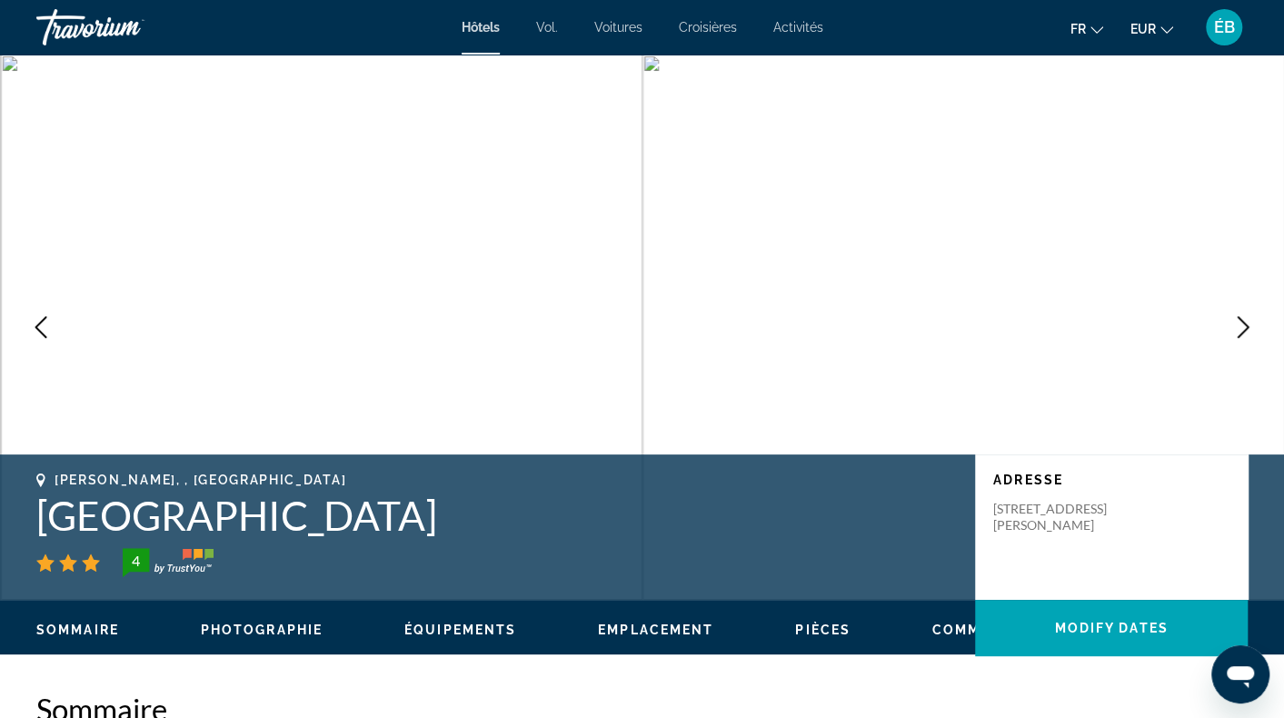
click at [1254, 328] on button "Next image" at bounding box center [1243, 326] width 45 height 45
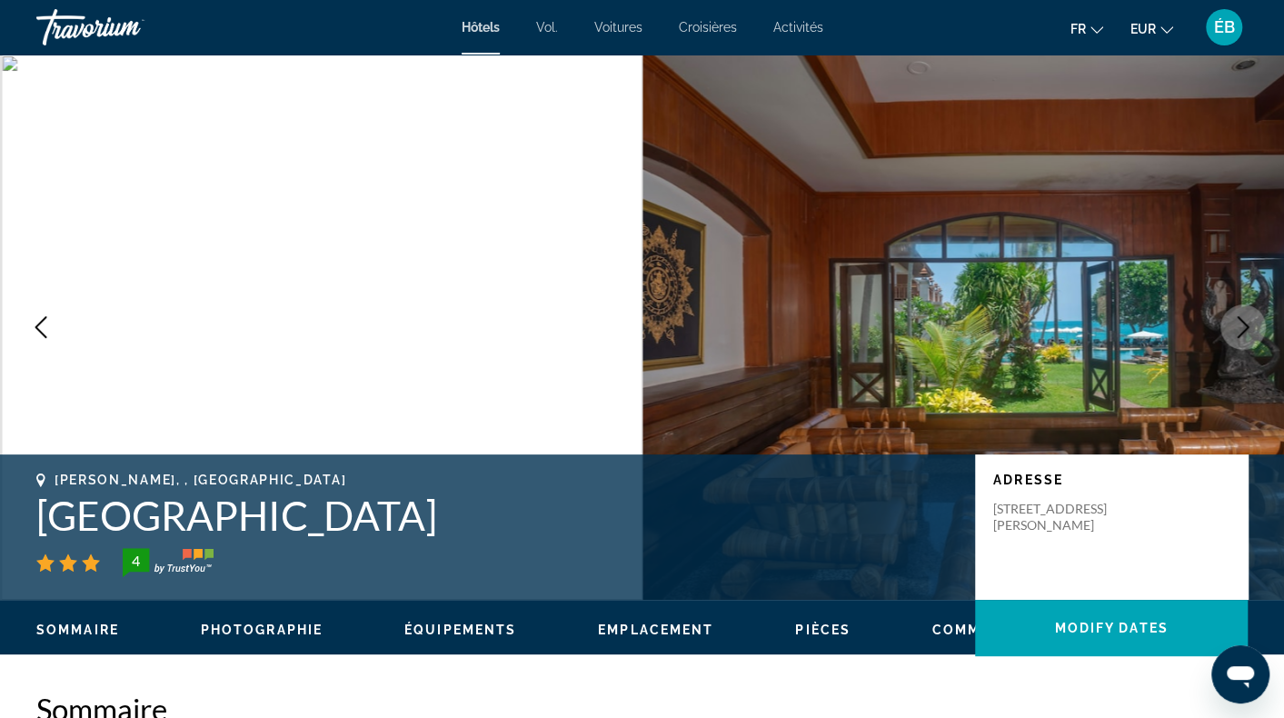
click at [1254, 328] on button "Next image" at bounding box center [1243, 326] width 45 height 45
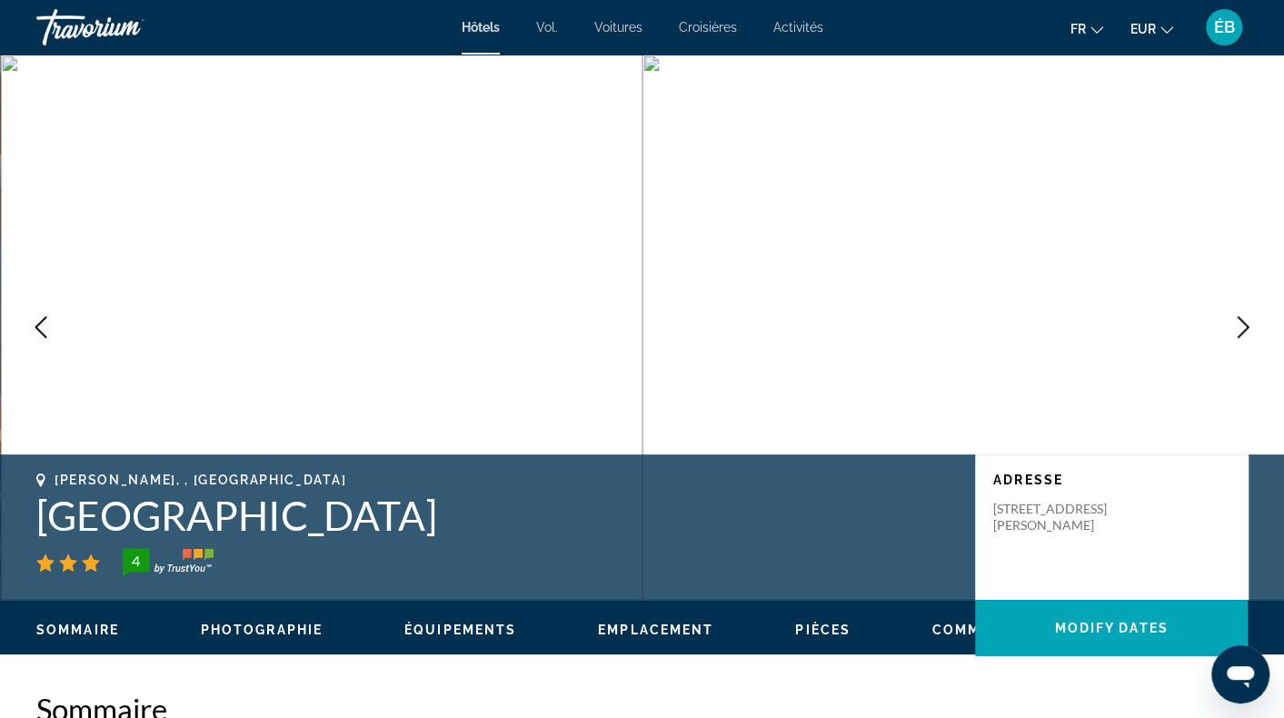
click at [1254, 328] on button "Next image" at bounding box center [1243, 326] width 45 height 45
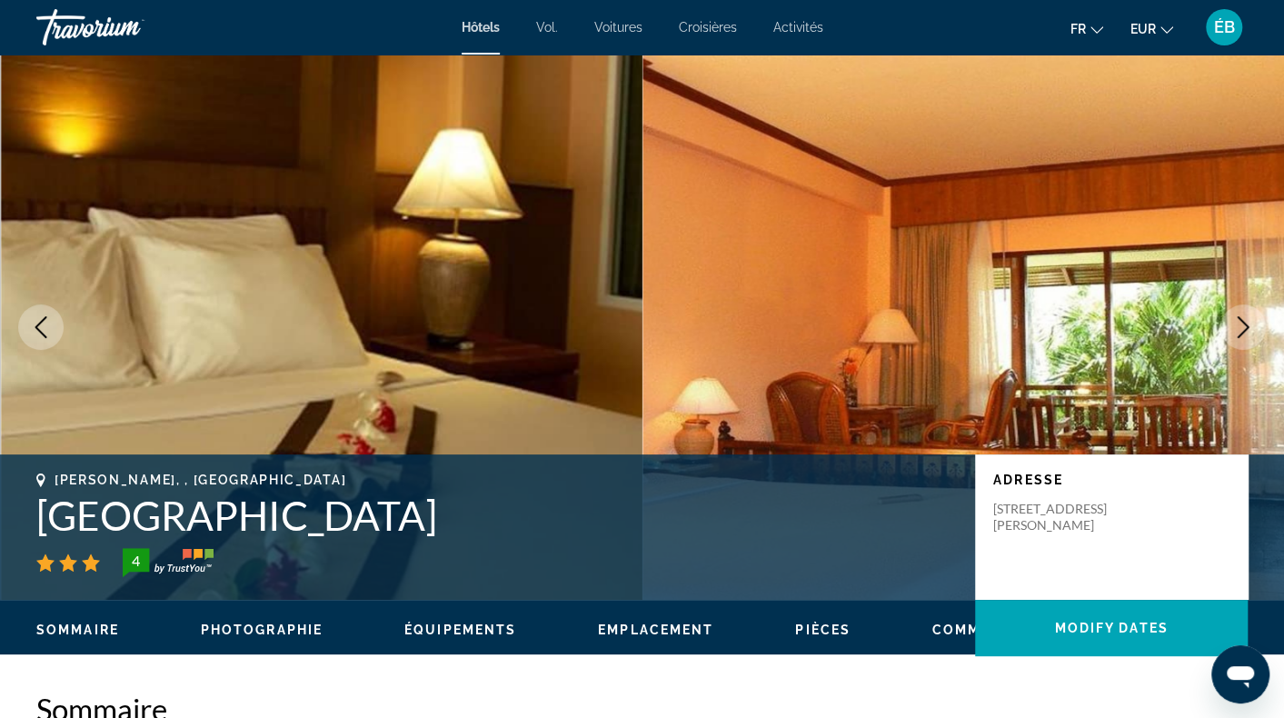
click at [1254, 328] on button "Next image" at bounding box center [1243, 326] width 45 height 45
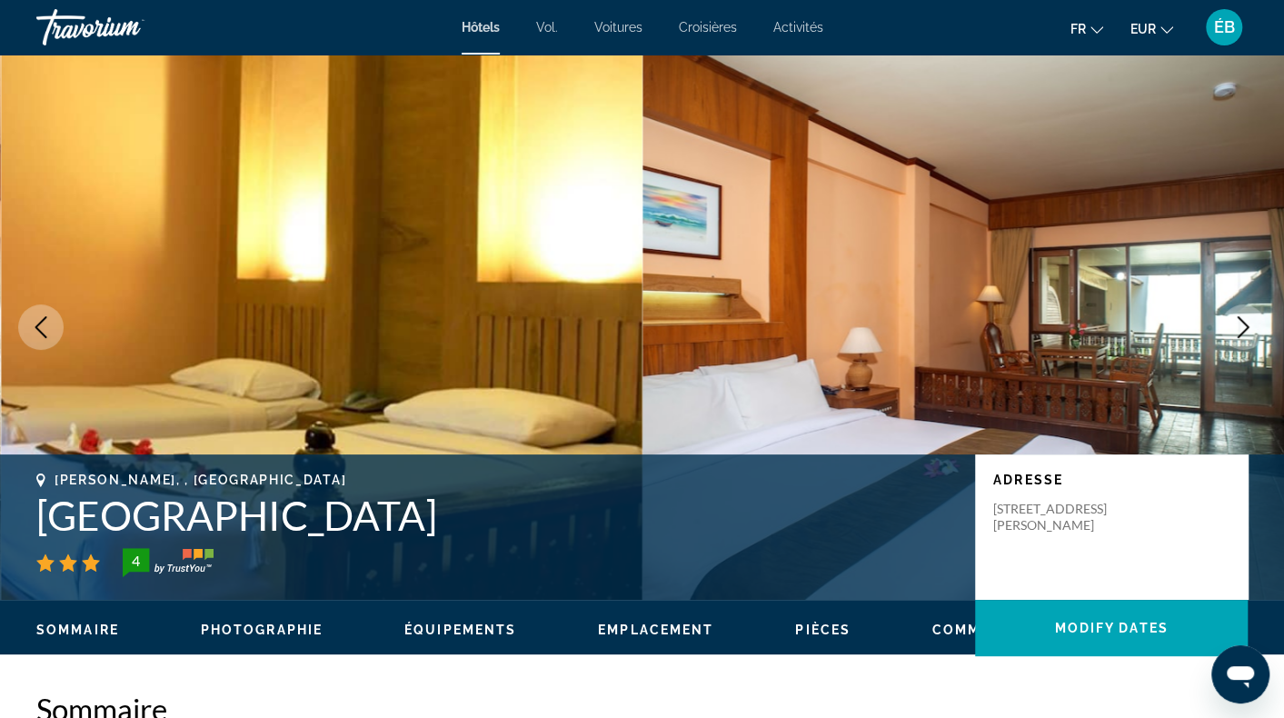
click at [1254, 328] on button "Next image" at bounding box center [1243, 326] width 45 height 45
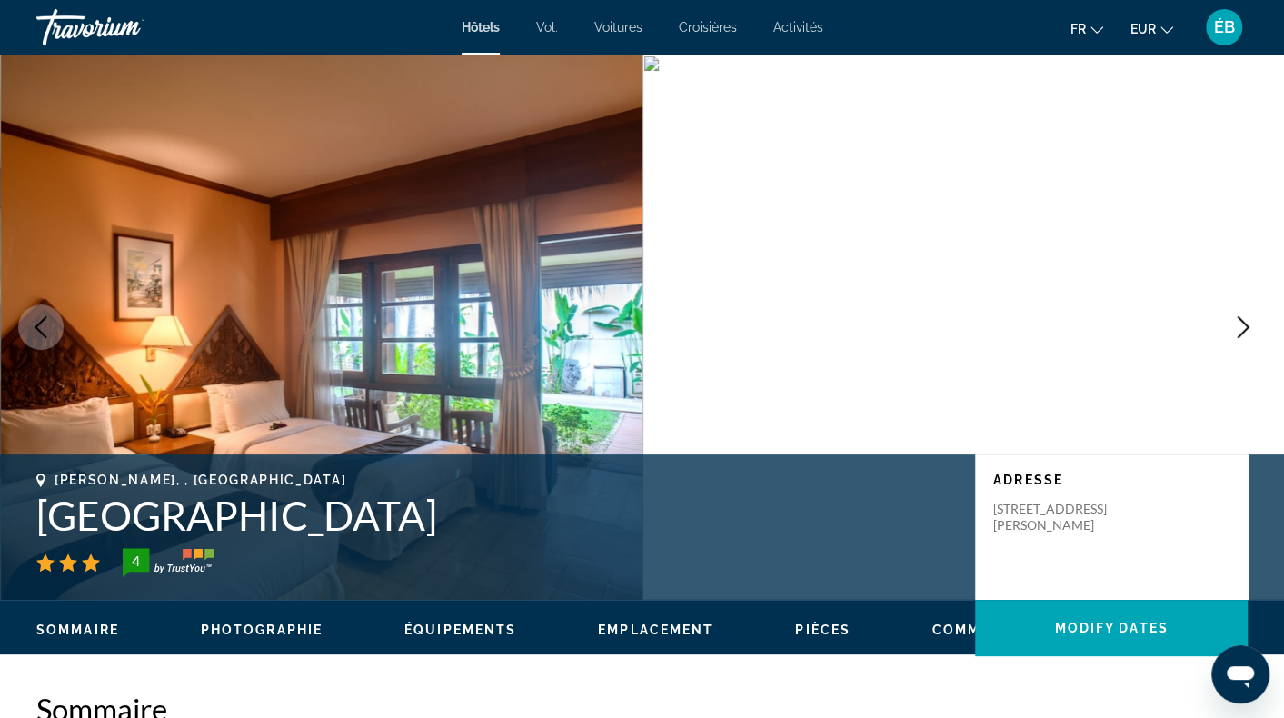
click at [1254, 328] on button "Next image" at bounding box center [1243, 326] width 45 height 45
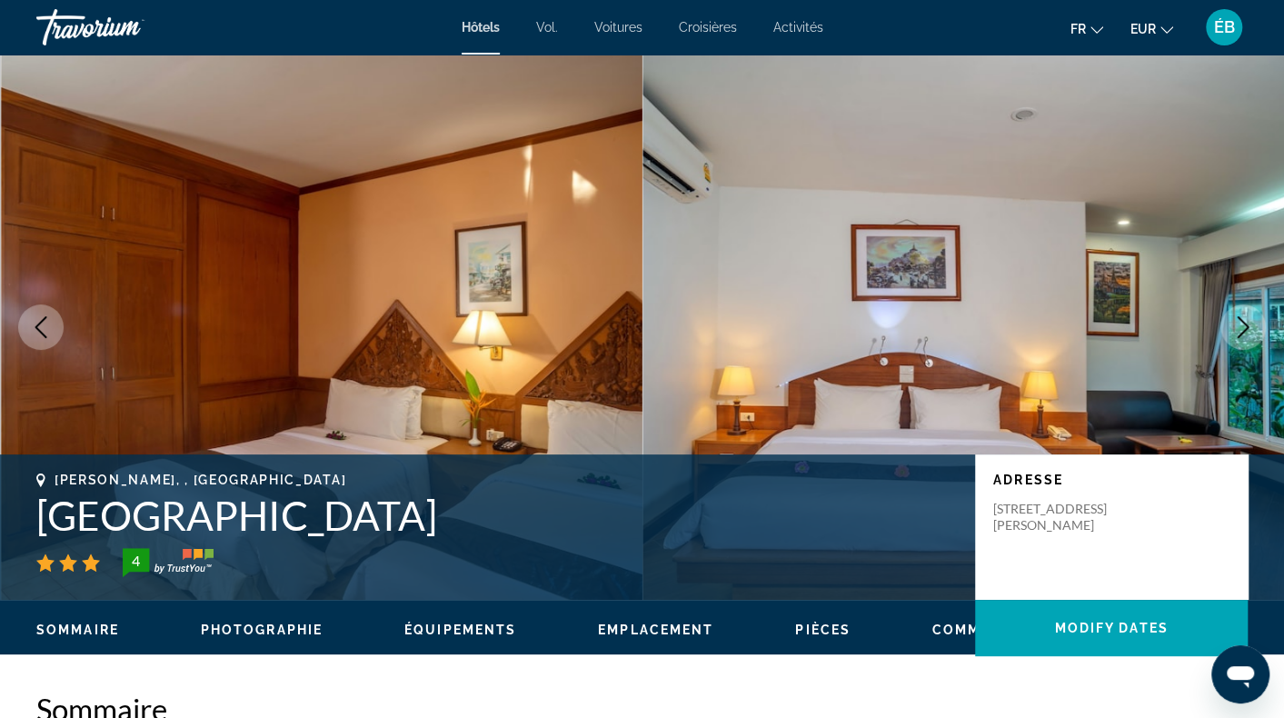
click at [1254, 328] on button "Next image" at bounding box center [1243, 326] width 45 height 45
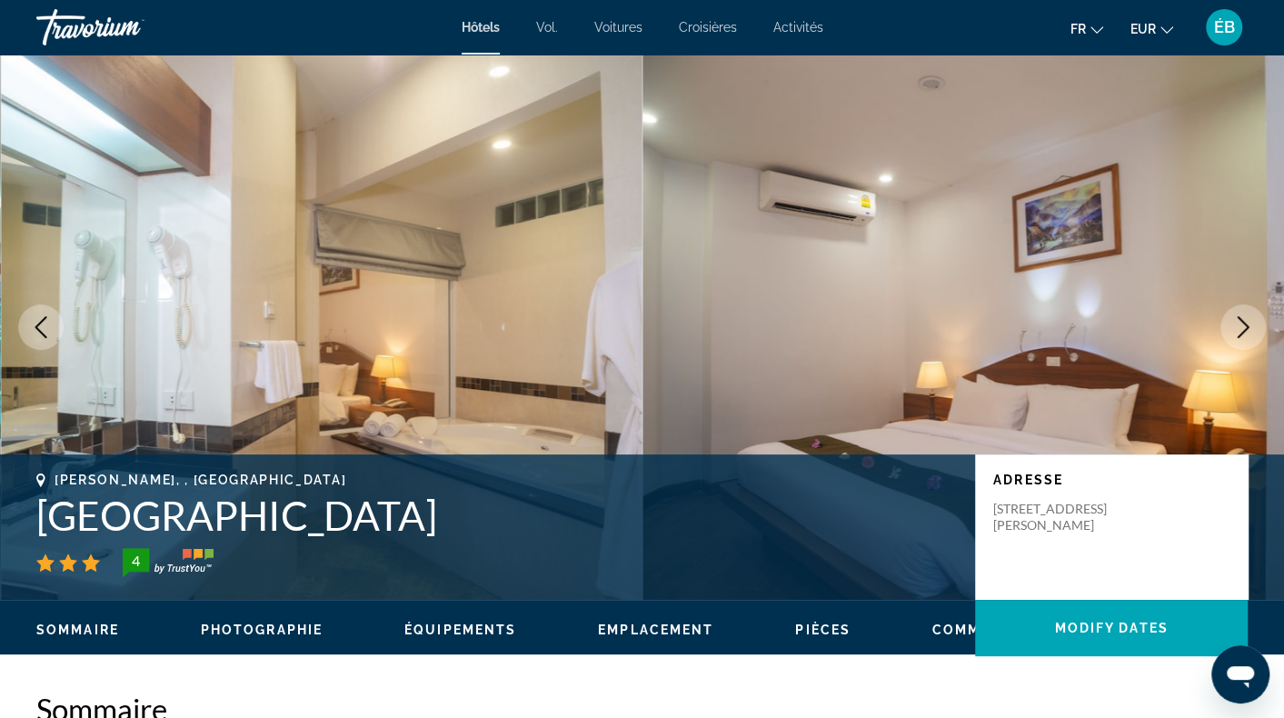
click at [1254, 328] on button "Next image" at bounding box center [1243, 326] width 45 height 45
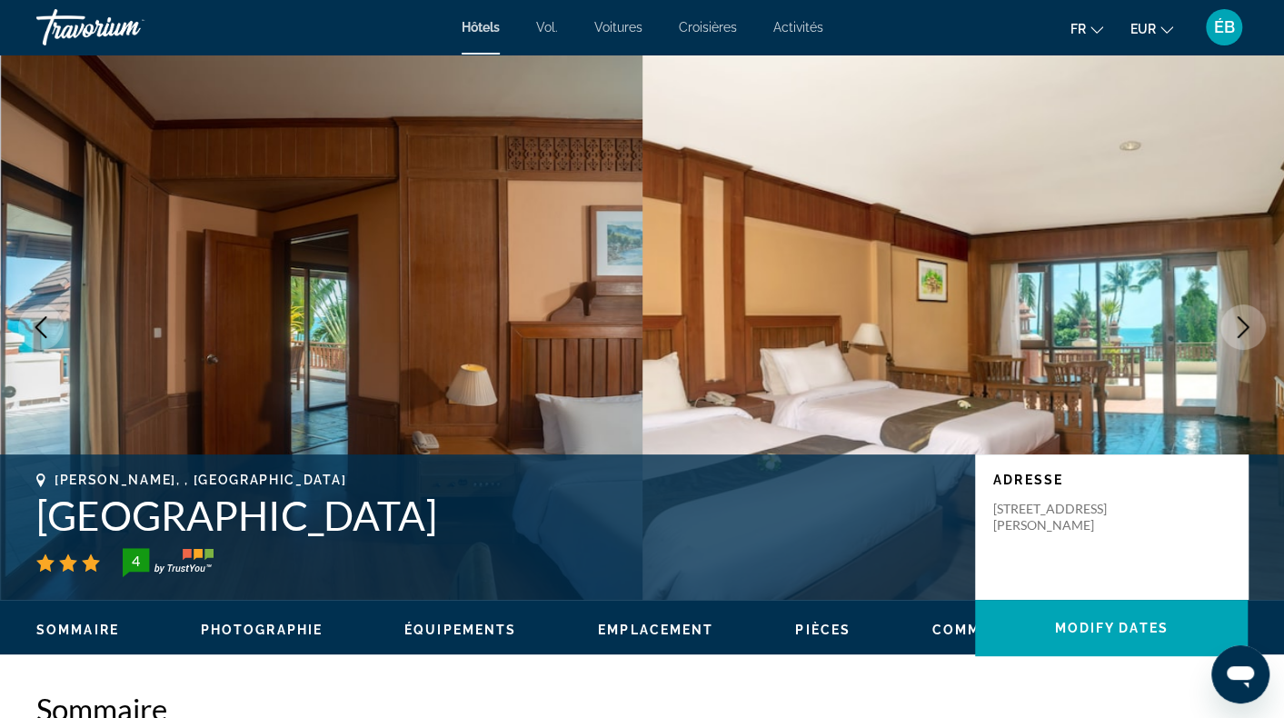
click at [1254, 328] on button "Next image" at bounding box center [1243, 326] width 45 height 45
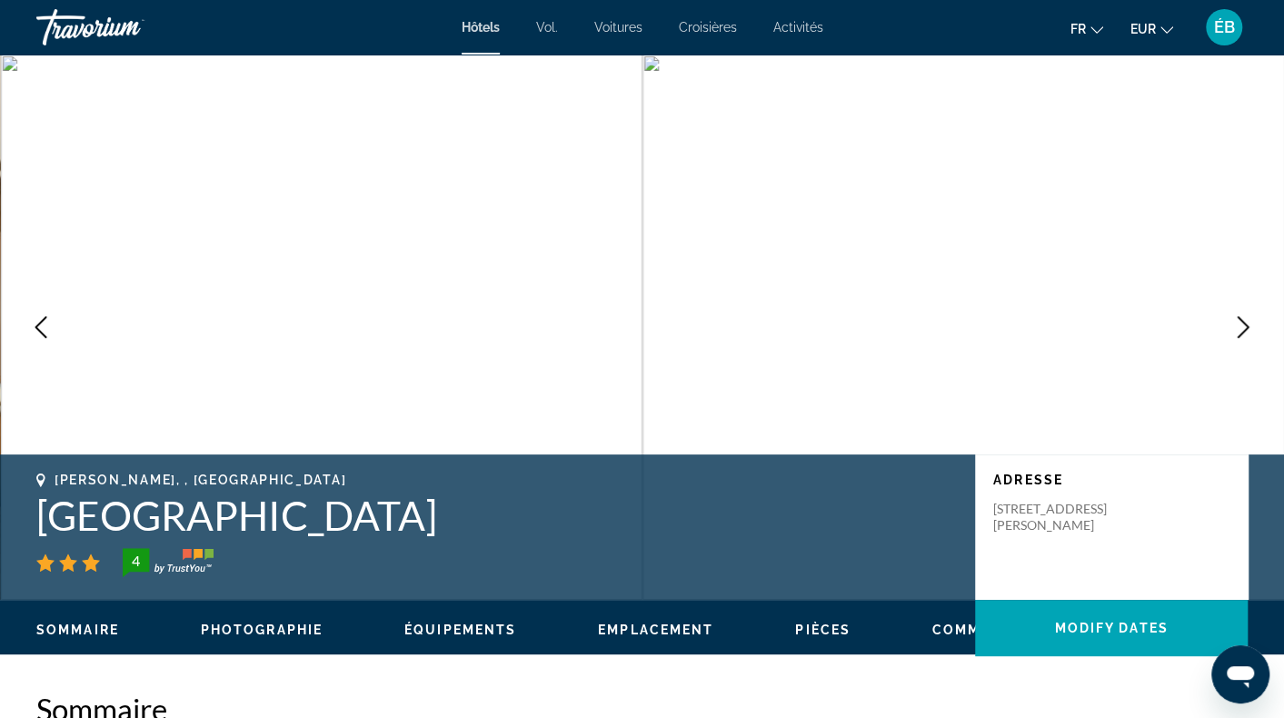
click at [1254, 328] on button "Next image" at bounding box center [1243, 326] width 45 height 45
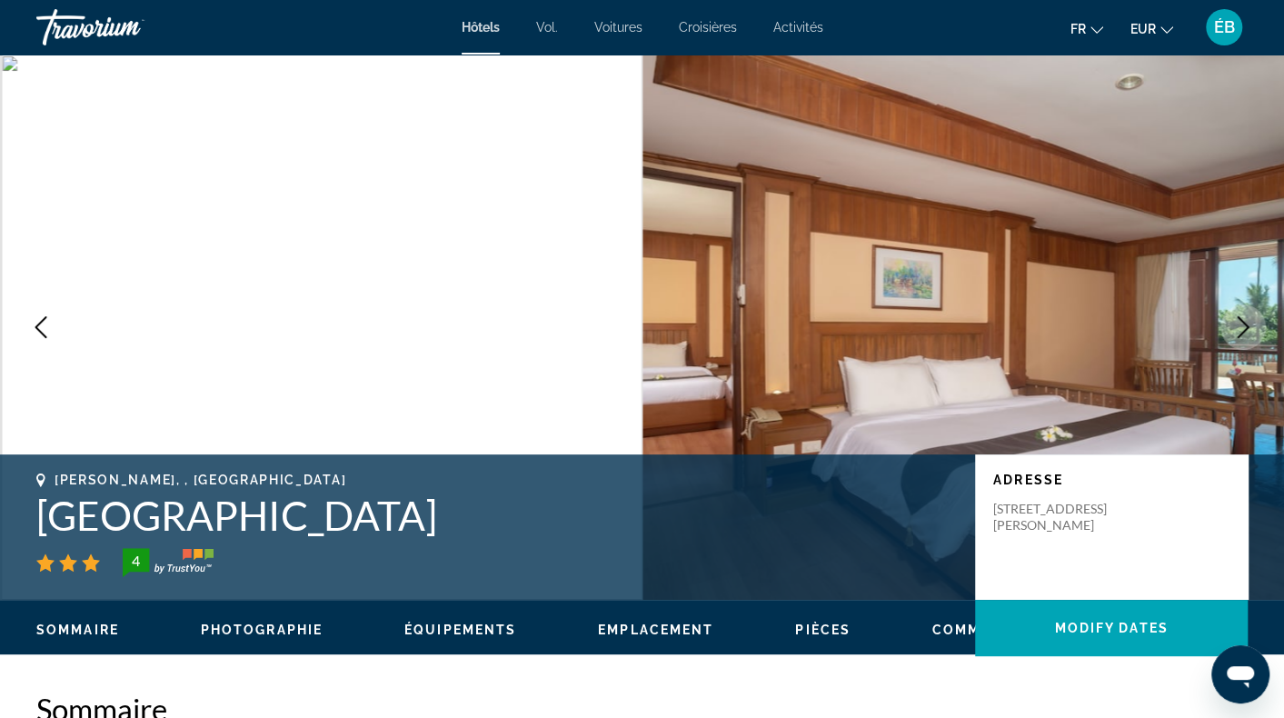
click at [1254, 328] on button "Next image" at bounding box center [1243, 326] width 45 height 45
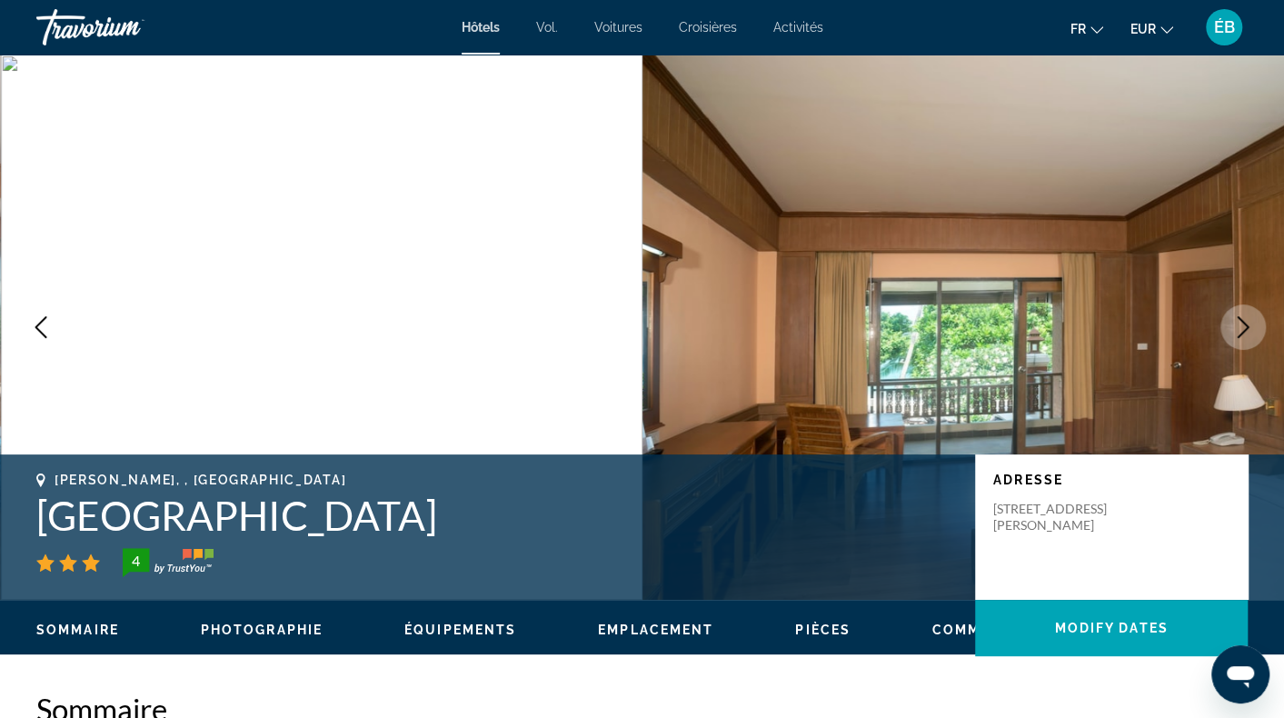
click at [1254, 328] on button "Next image" at bounding box center [1243, 326] width 45 height 45
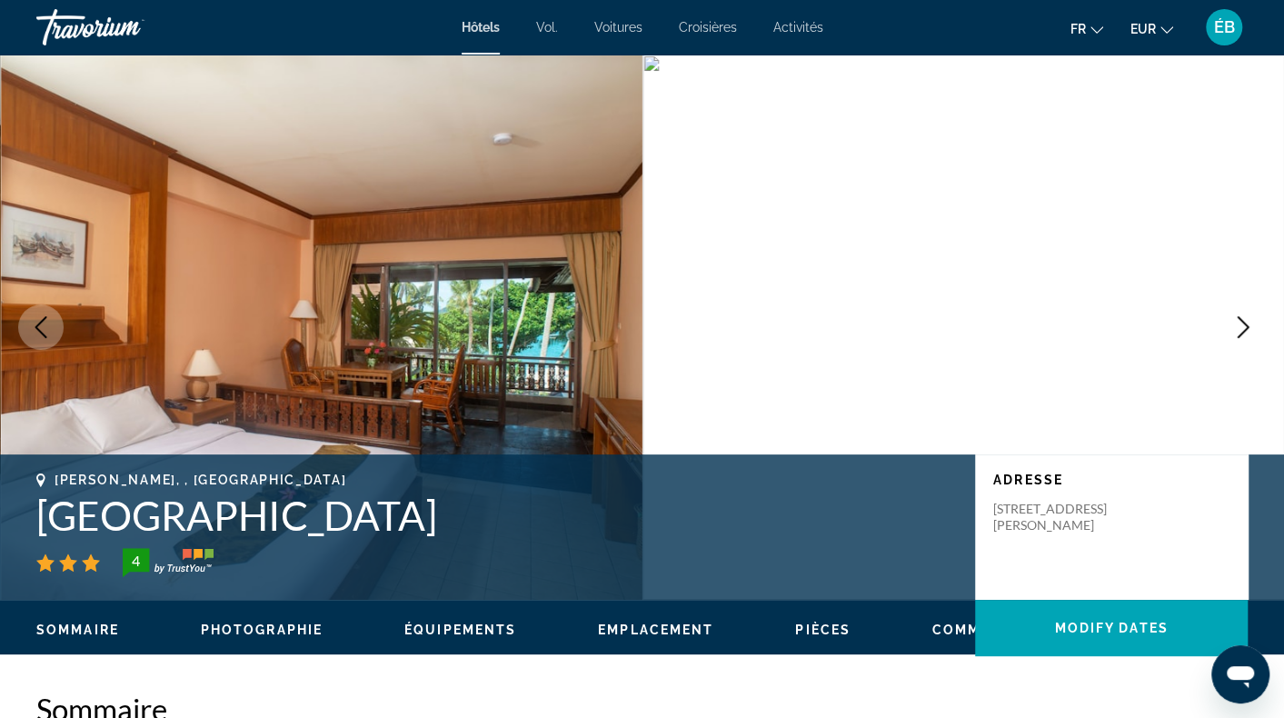
click at [1254, 328] on button "Next image" at bounding box center [1243, 326] width 45 height 45
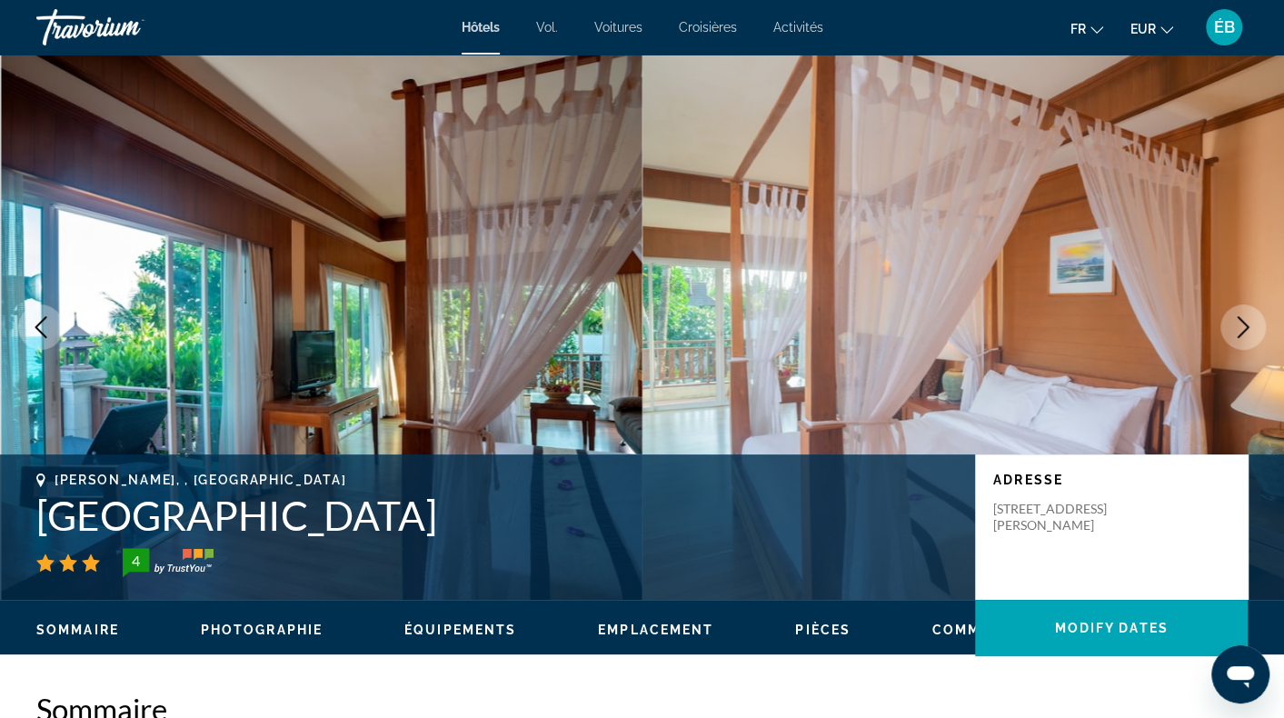
click at [1254, 328] on button "Next image" at bounding box center [1243, 326] width 45 height 45
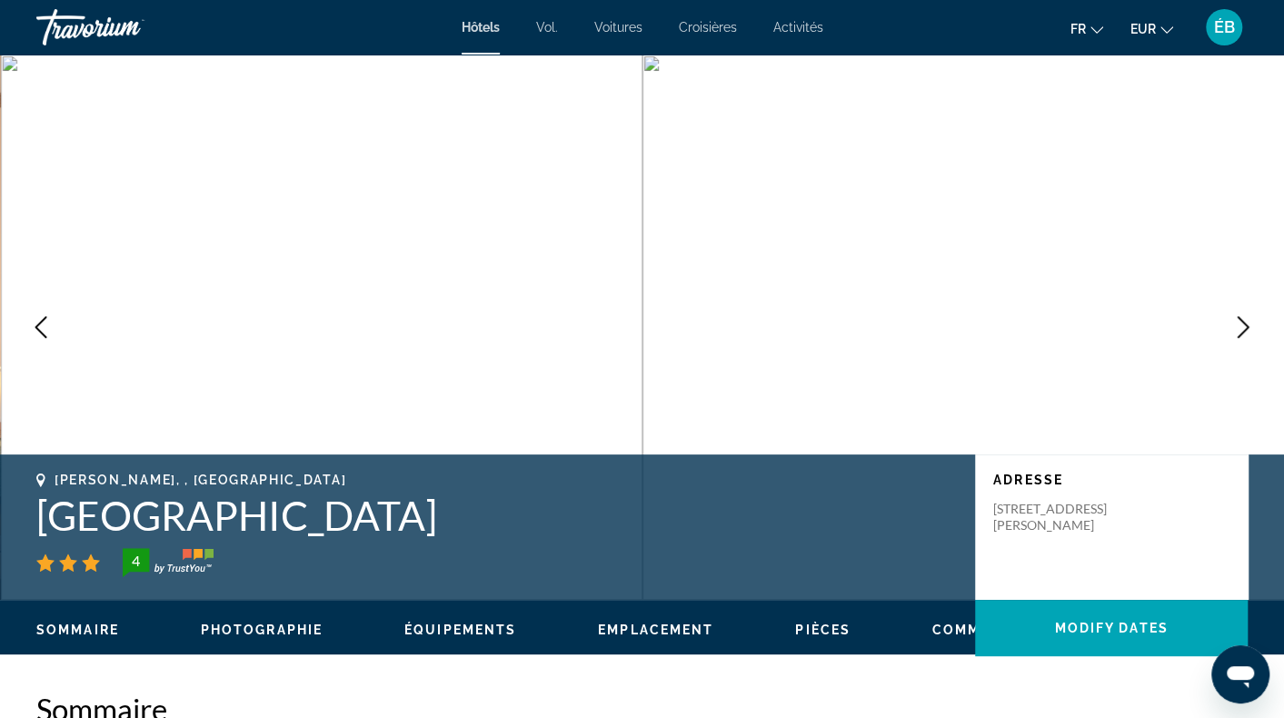
click at [1254, 328] on button "Next image" at bounding box center [1243, 326] width 45 height 45
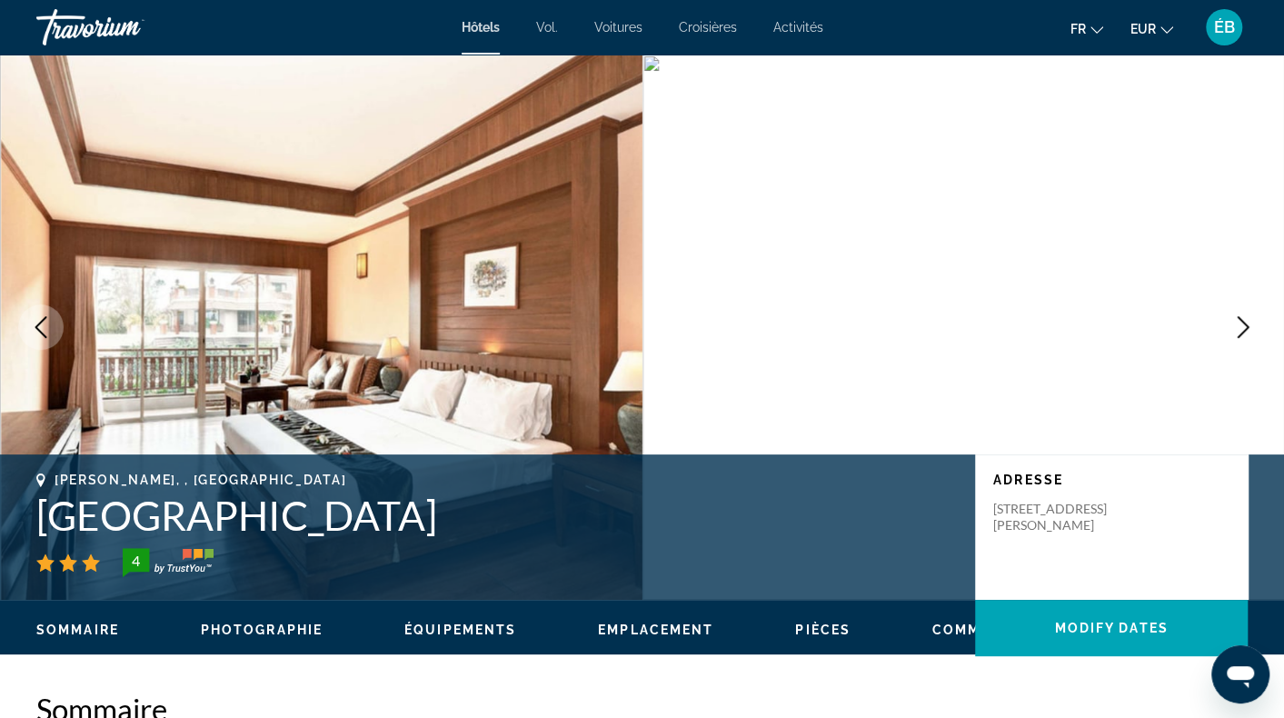
click at [1254, 328] on button "Next image" at bounding box center [1243, 326] width 45 height 45
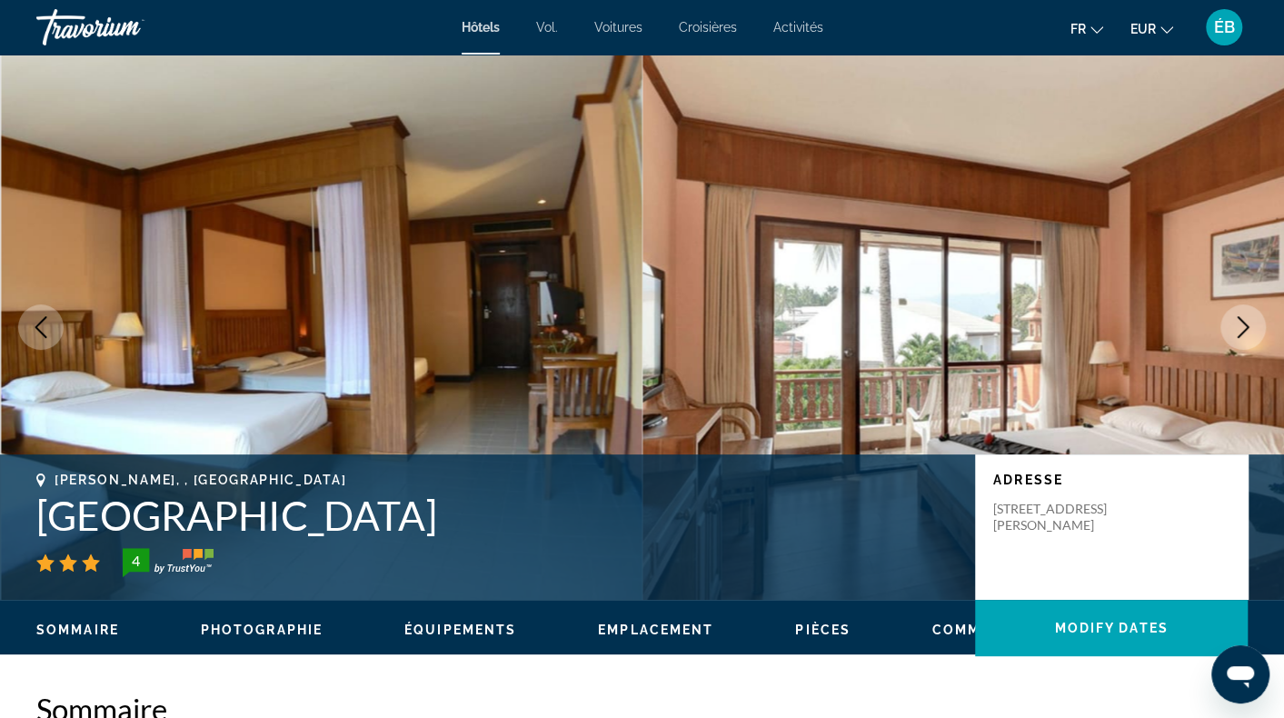
click at [1254, 328] on button "Next image" at bounding box center [1243, 326] width 45 height 45
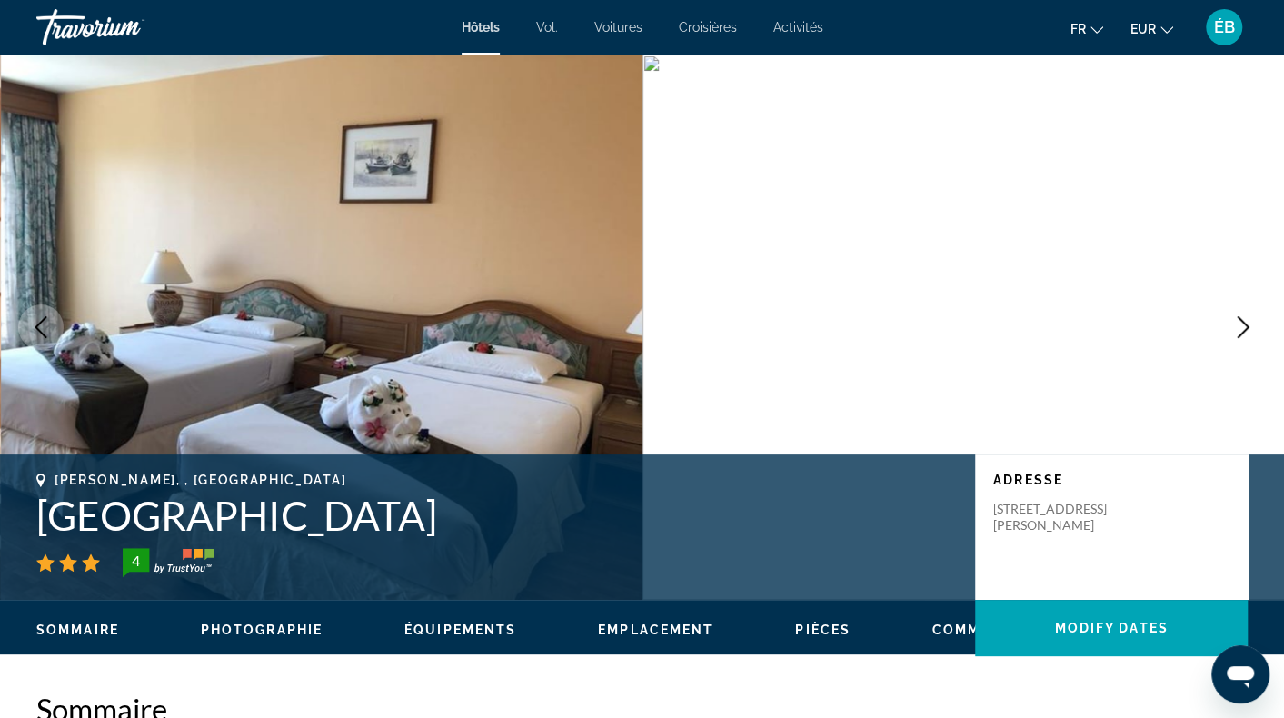
click at [1254, 328] on button "Next image" at bounding box center [1243, 326] width 45 height 45
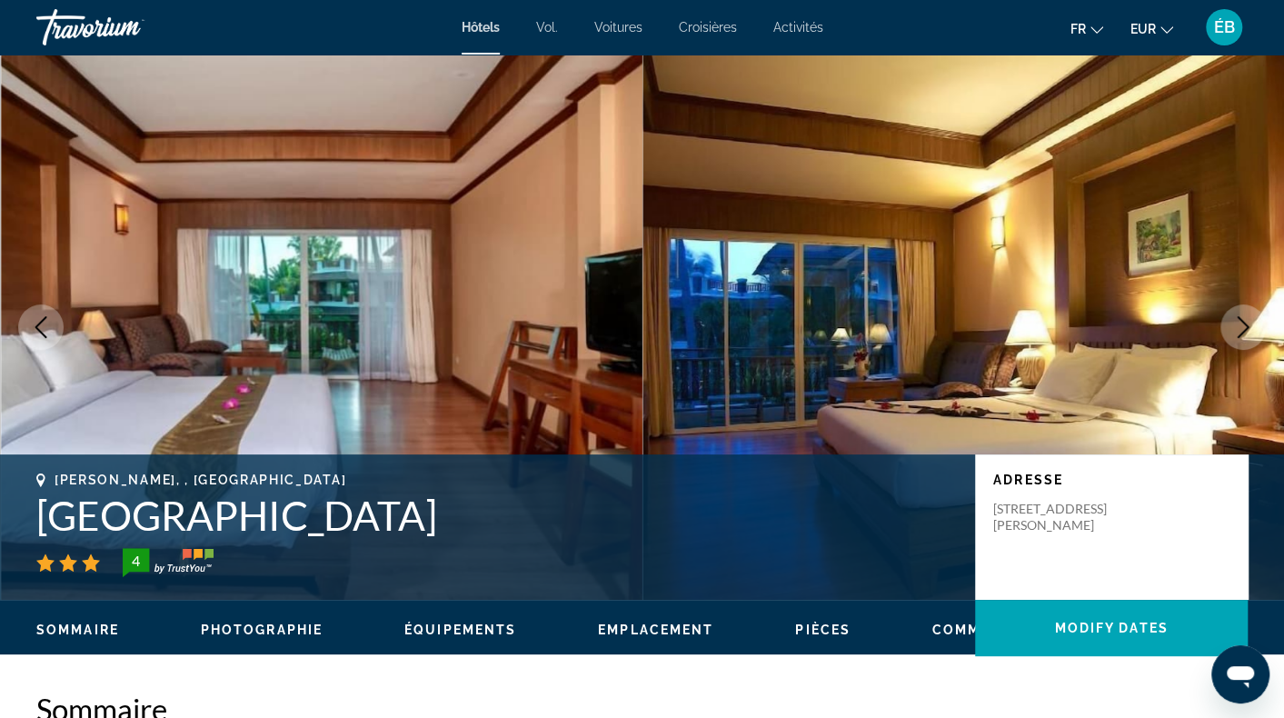
click at [1254, 328] on button "Next image" at bounding box center [1243, 326] width 45 height 45
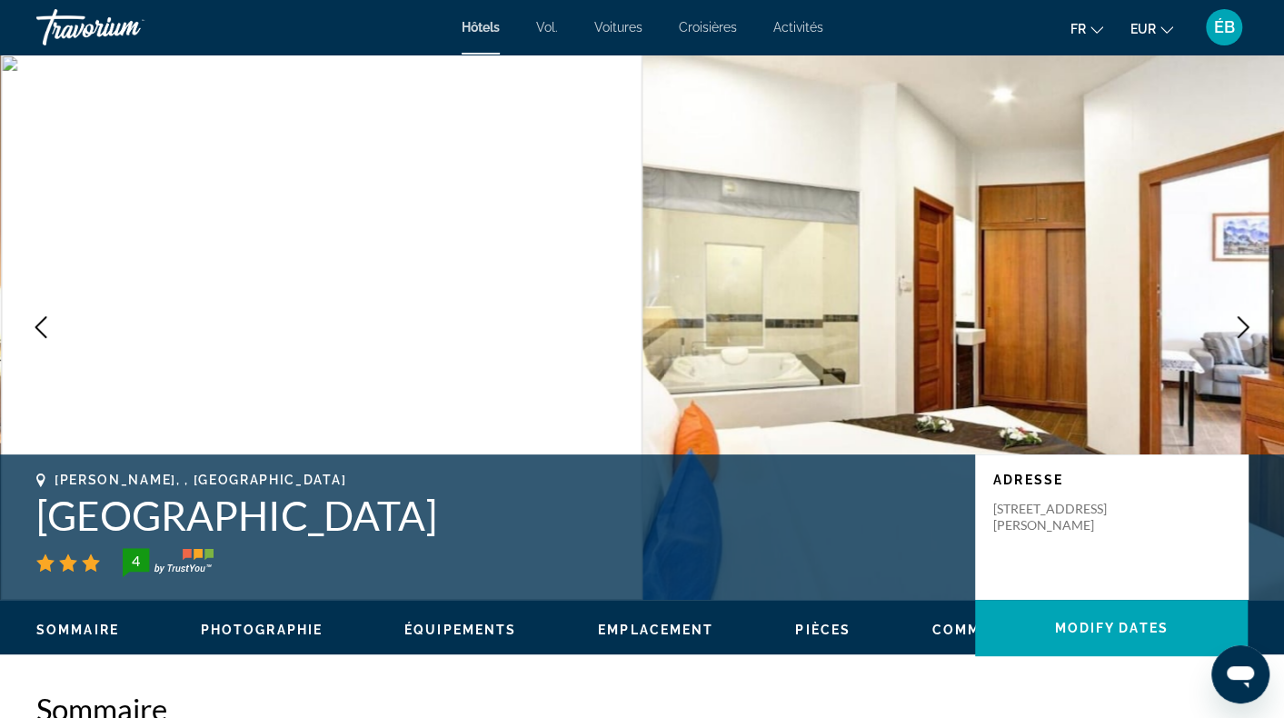
click at [1254, 328] on button "Next image" at bounding box center [1243, 326] width 45 height 45
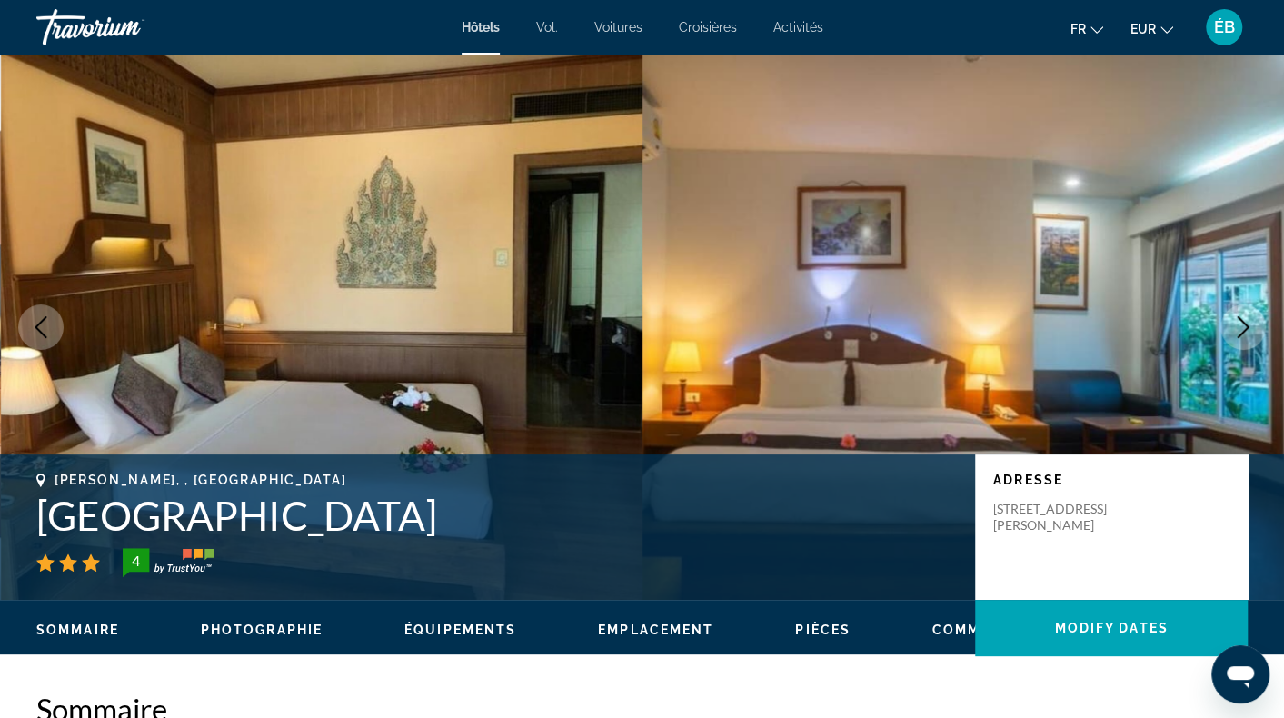
click at [1254, 328] on button "Next image" at bounding box center [1243, 326] width 45 height 45
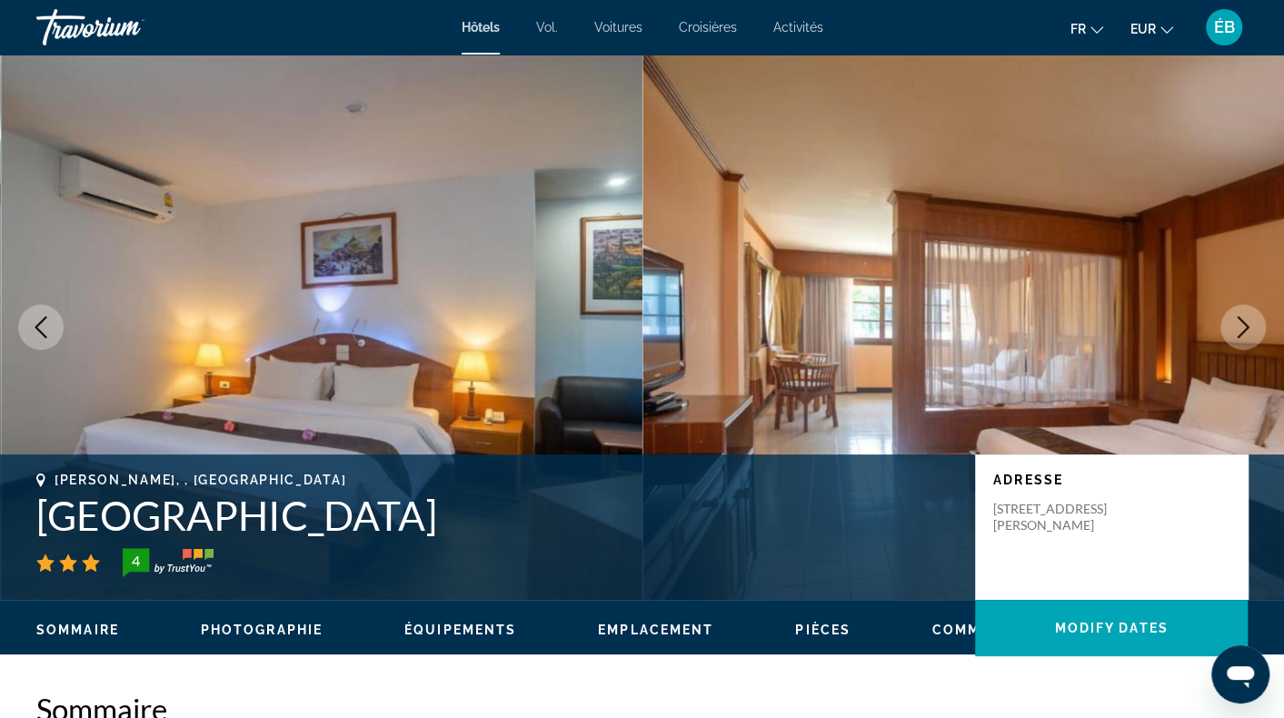
click at [1254, 328] on button "Next image" at bounding box center [1243, 326] width 45 height 45
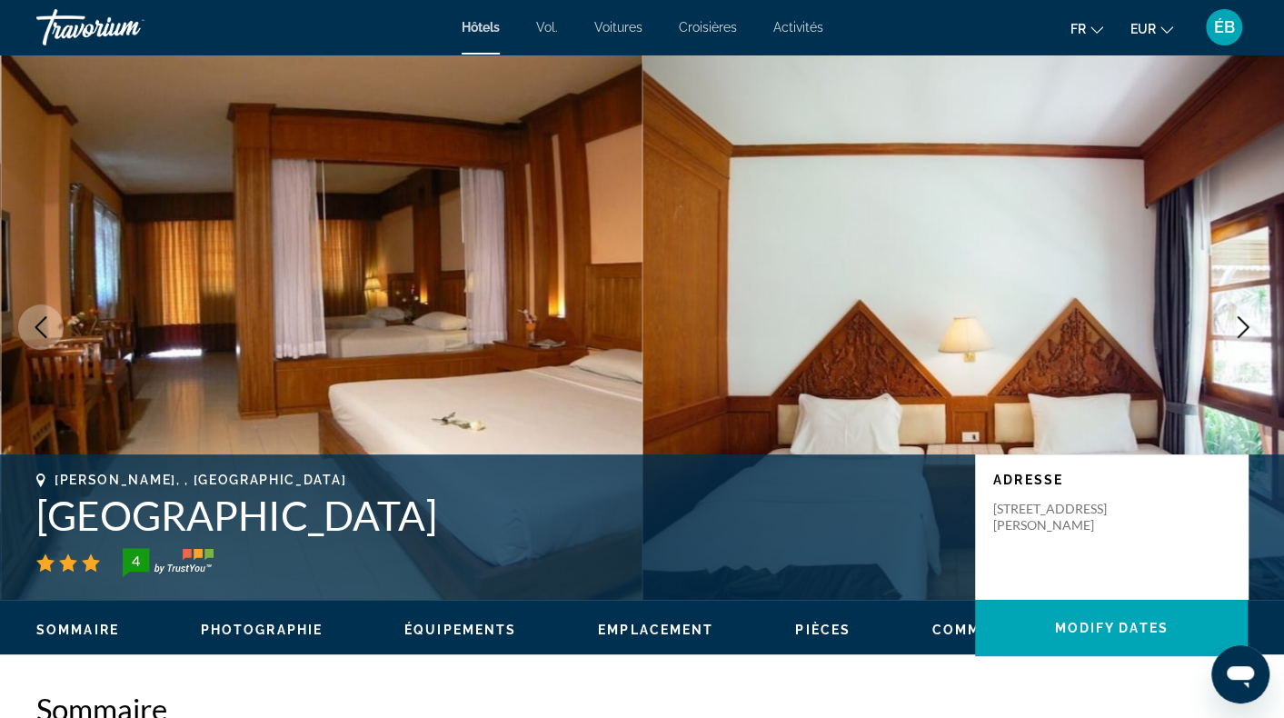
click at [1254, 328] on button "Next image" at bounding box center [1243, 326] width 45 height 45
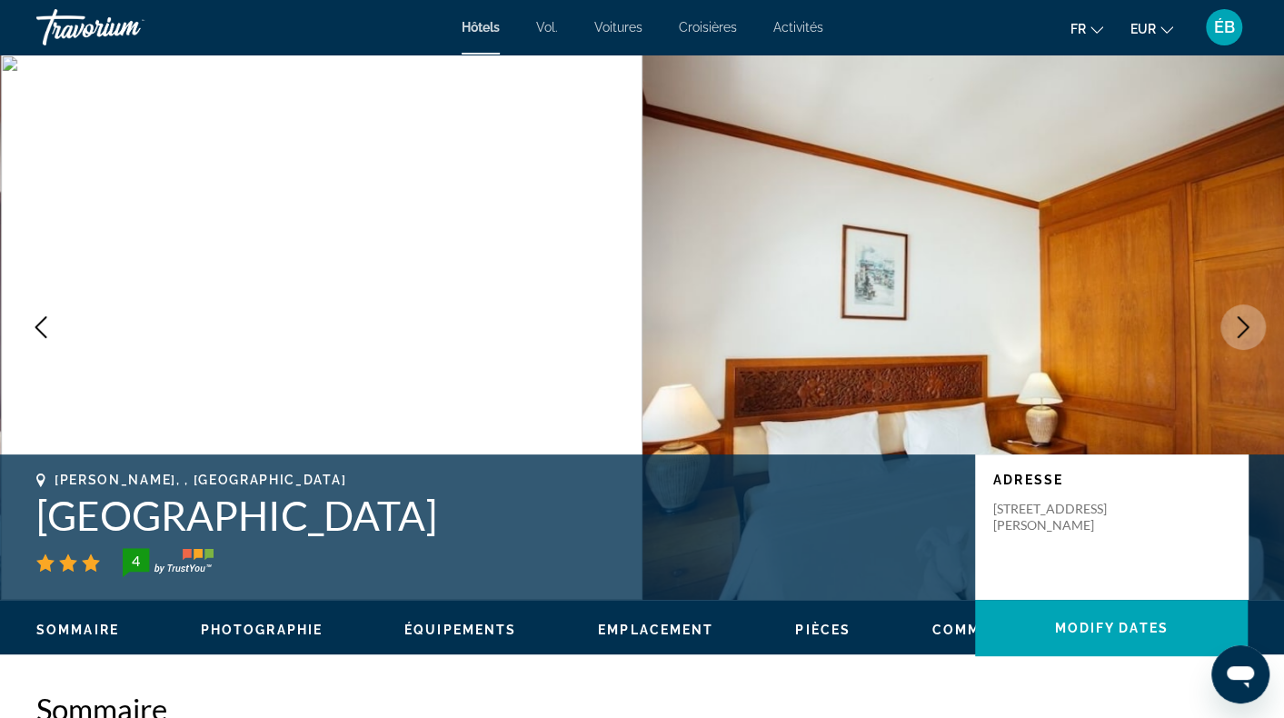
click at [1254, 328] on button "Next image" at bounding box center [1243, 326] width 45 height 45
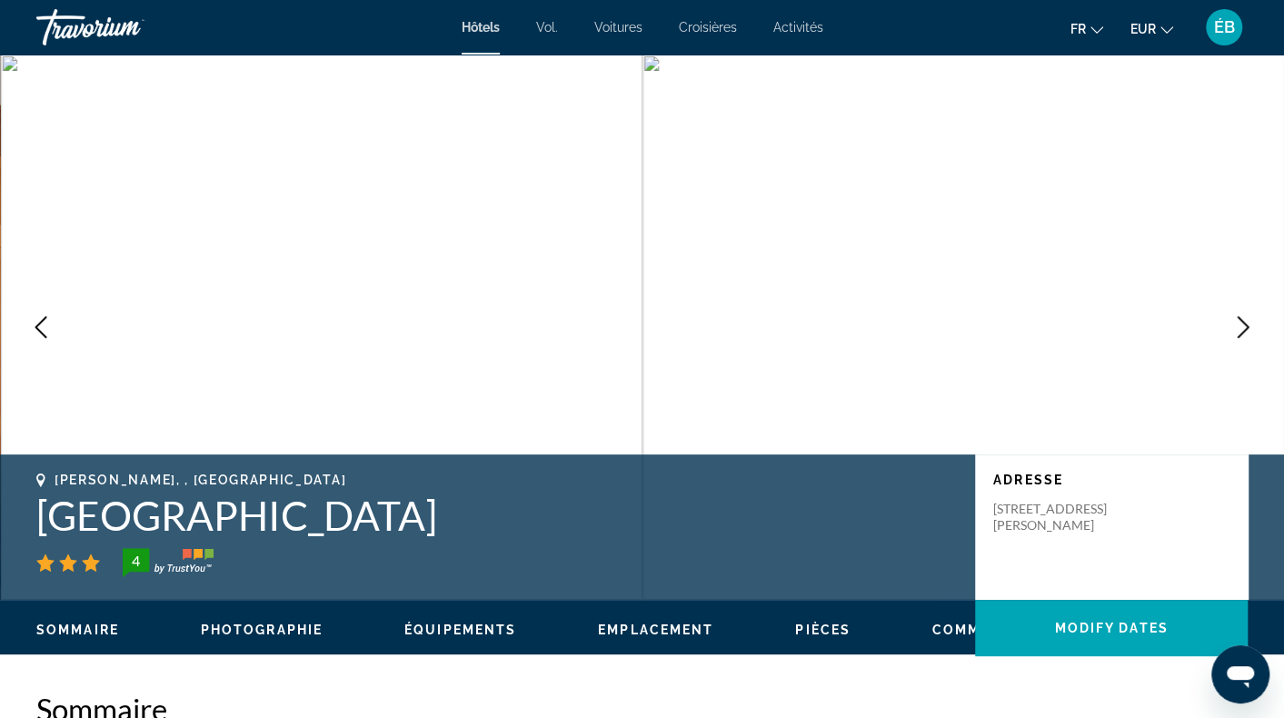
click at [1254, 328] on button "Next image" at bounding box center [1243, 326] width 45 height 45
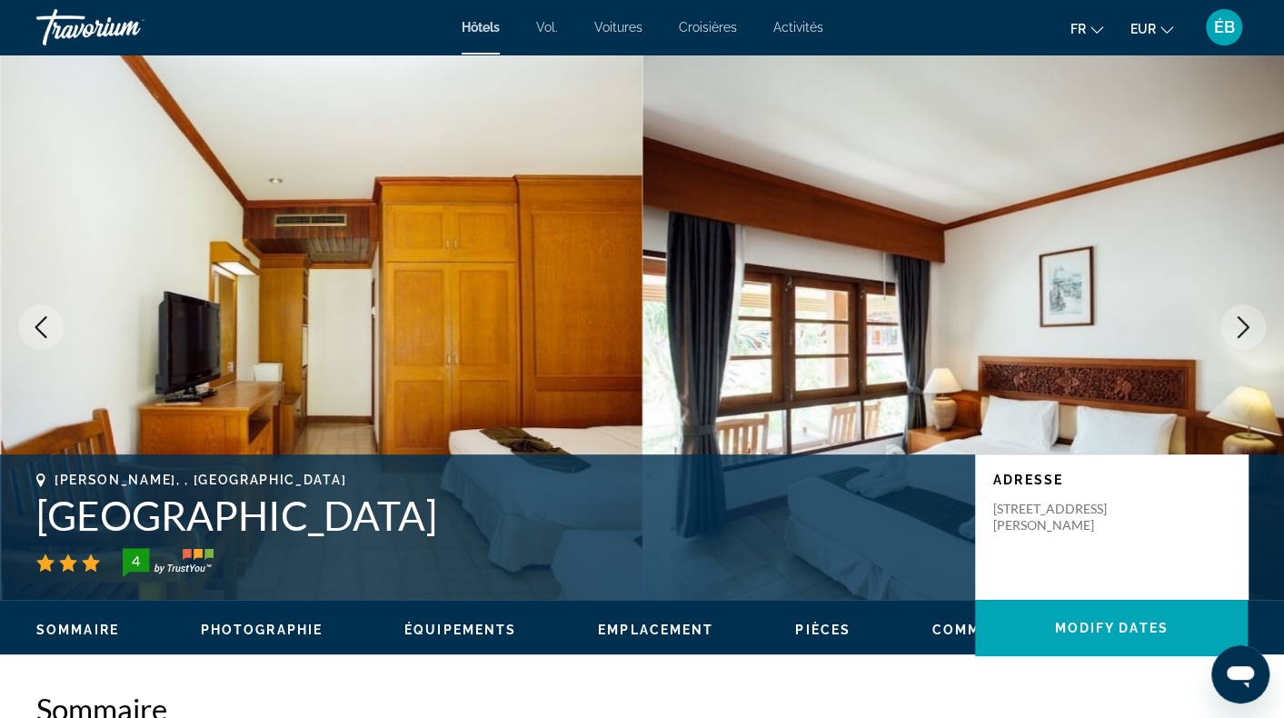
click at [1254, 328] on button "Next image" at bounding box center [1243, 326] width 45 height 45
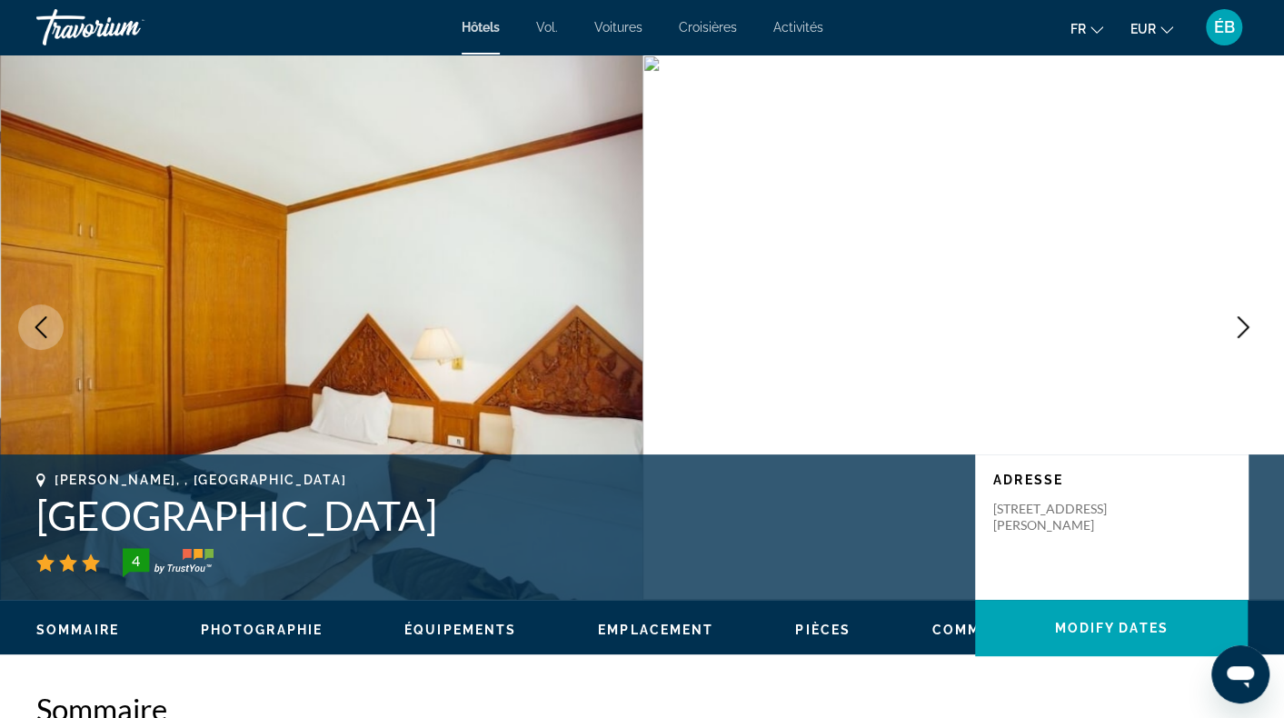
click at [1254, 328] on button "Next image" at bounding box center [1243, 326] width 45 height 45
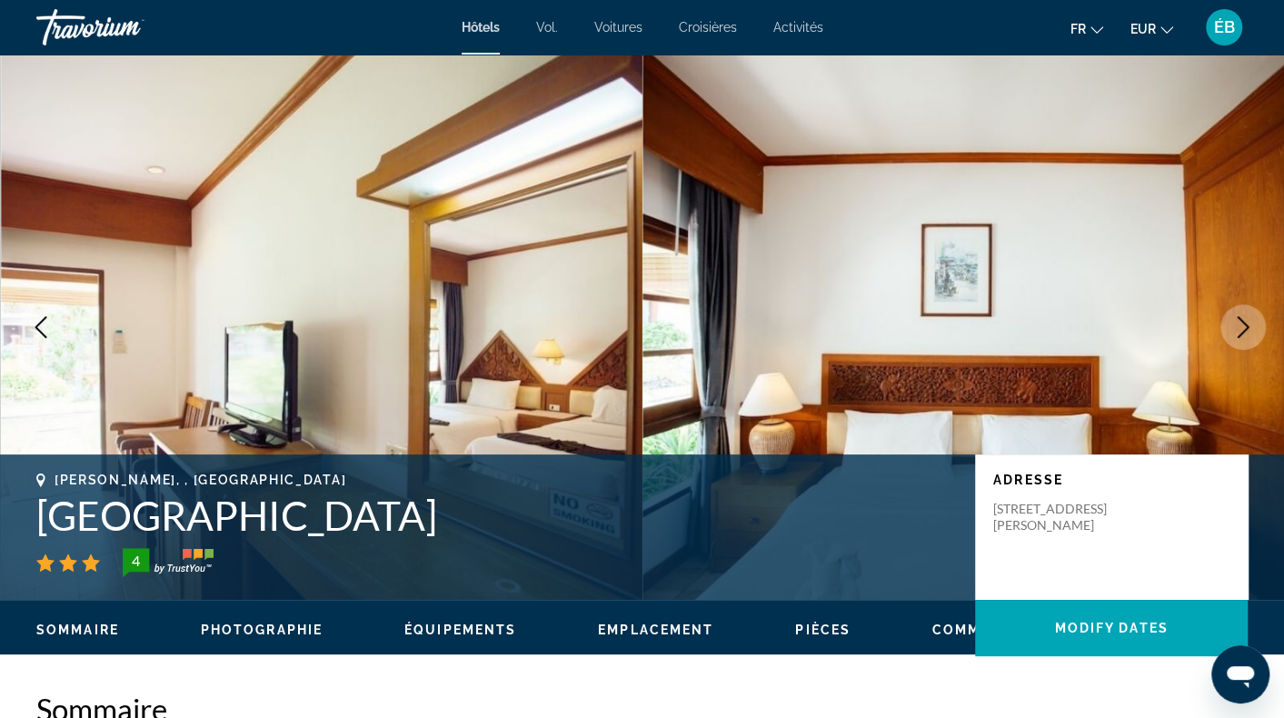
click at [1254, 328] on button "Next image" at bounding box center [1243, 326] width 45 height 45
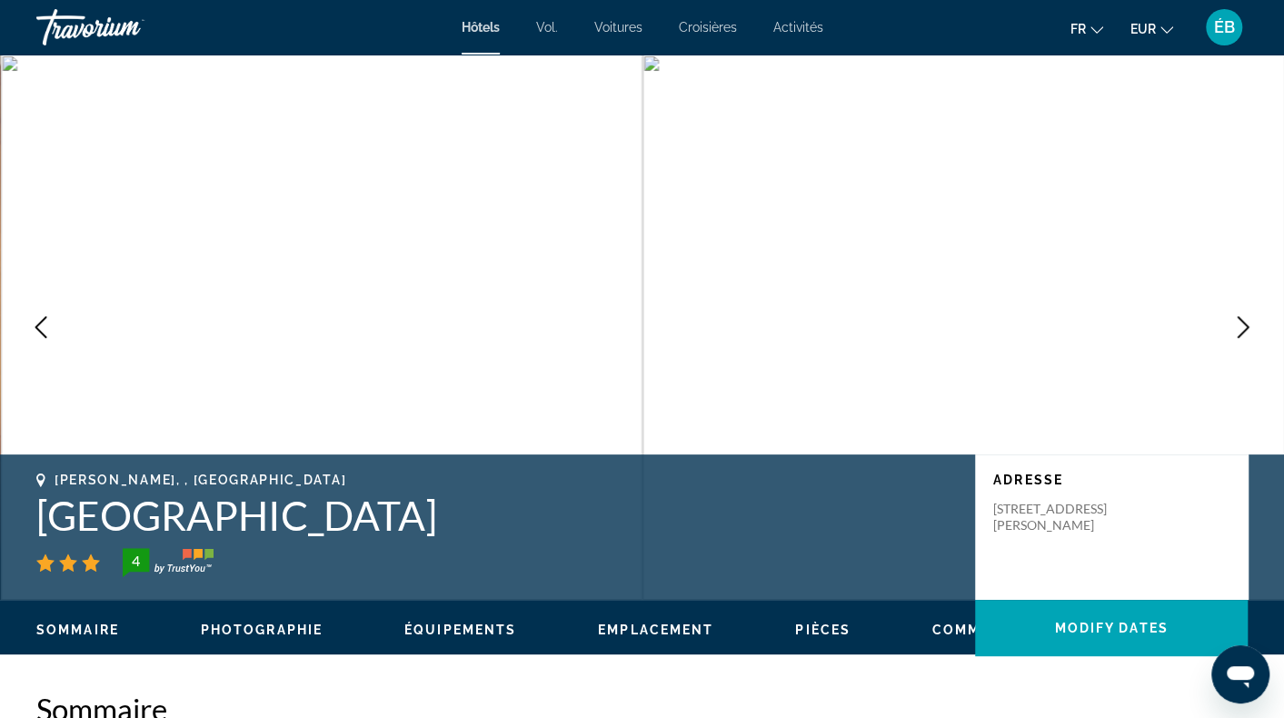
click at [1254, 328] on button "Next image" at bounding box center [1243, 326] width 45 height 45
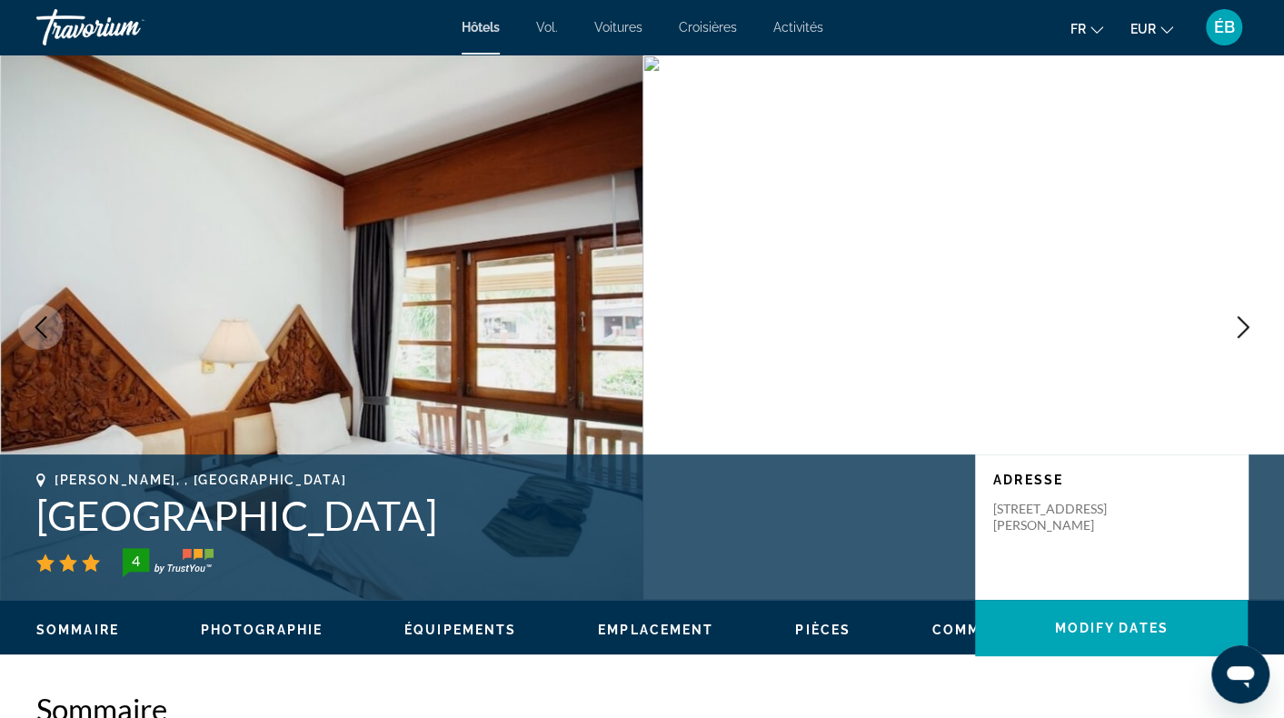
click at [1254, 328] on button "Next image" at bounding box center [1243, 326] width 45 height 45
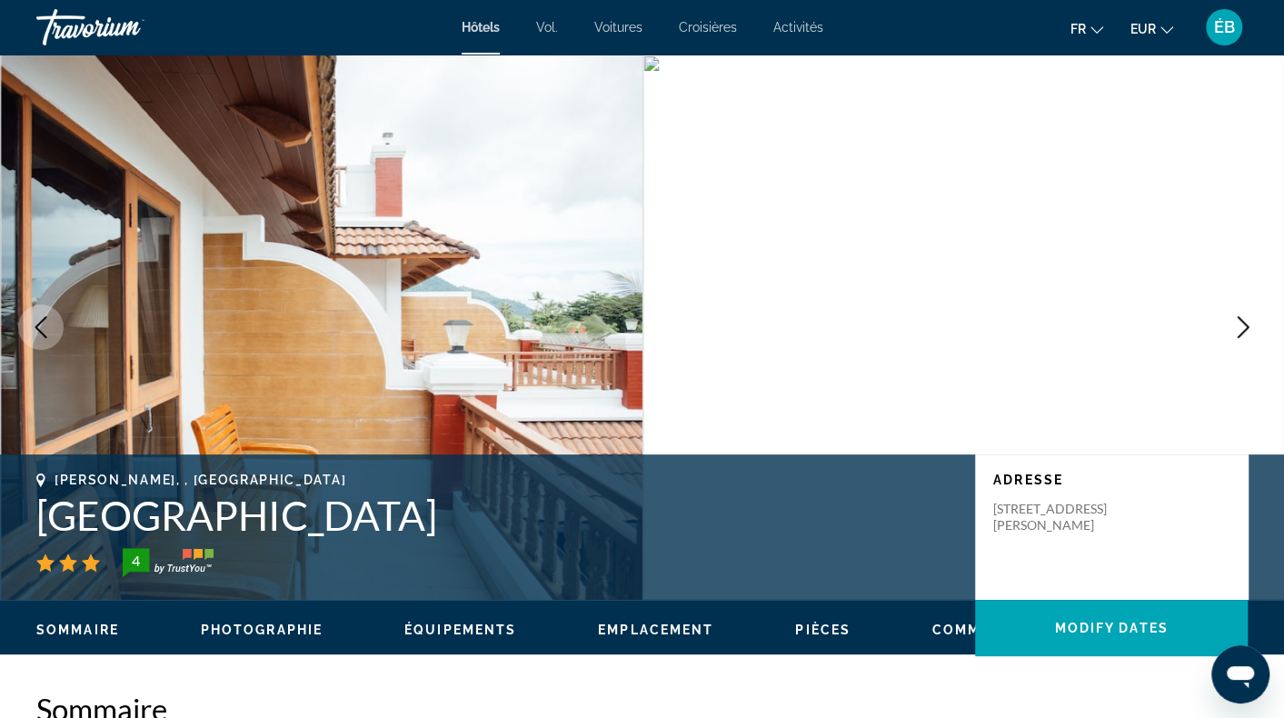
click at [1254, 328] on button "Next image" at bounding box center [1243, 326] width 45 height 45
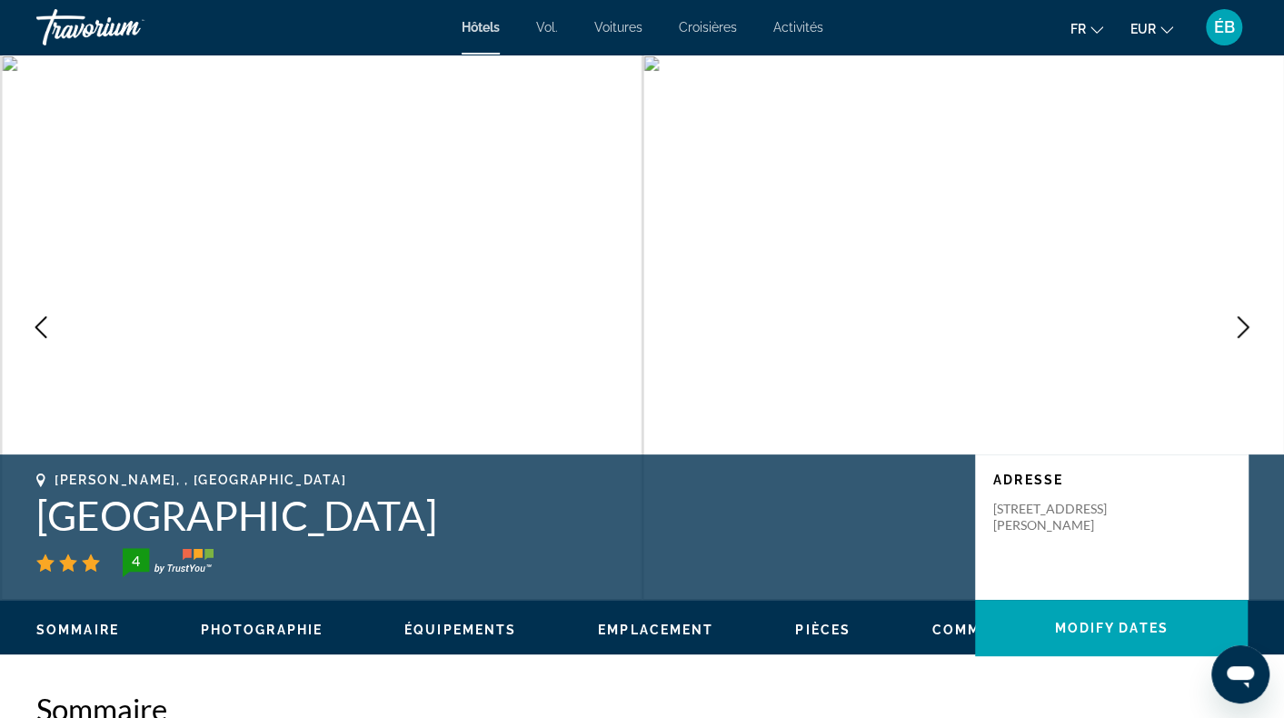
click at [1254, 328] on button "Next image" at bounding box center [1243, 326] width 45 height 45
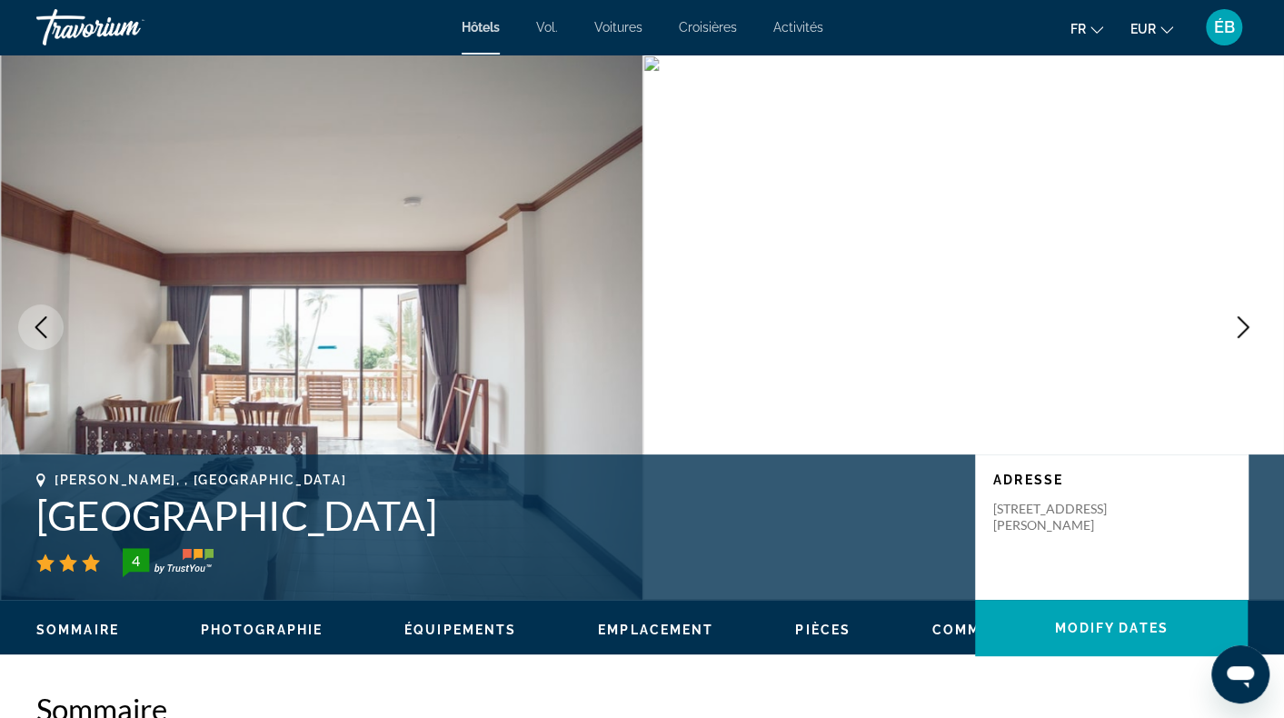
click at [1254, 328] on button "Next image" at bounding box center [1243, 326] width 45 height 45
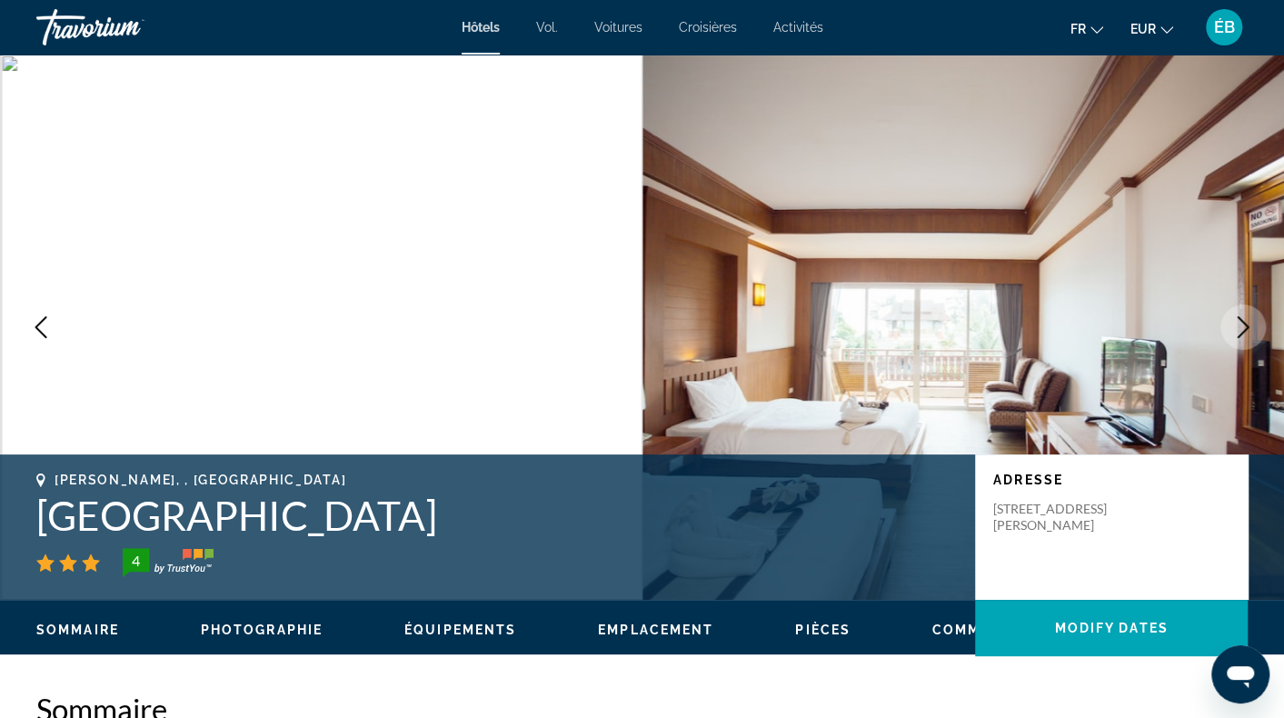
click at [1254, 328] on button "Next image" at bounding box center [1243, 326] width 45 height 45
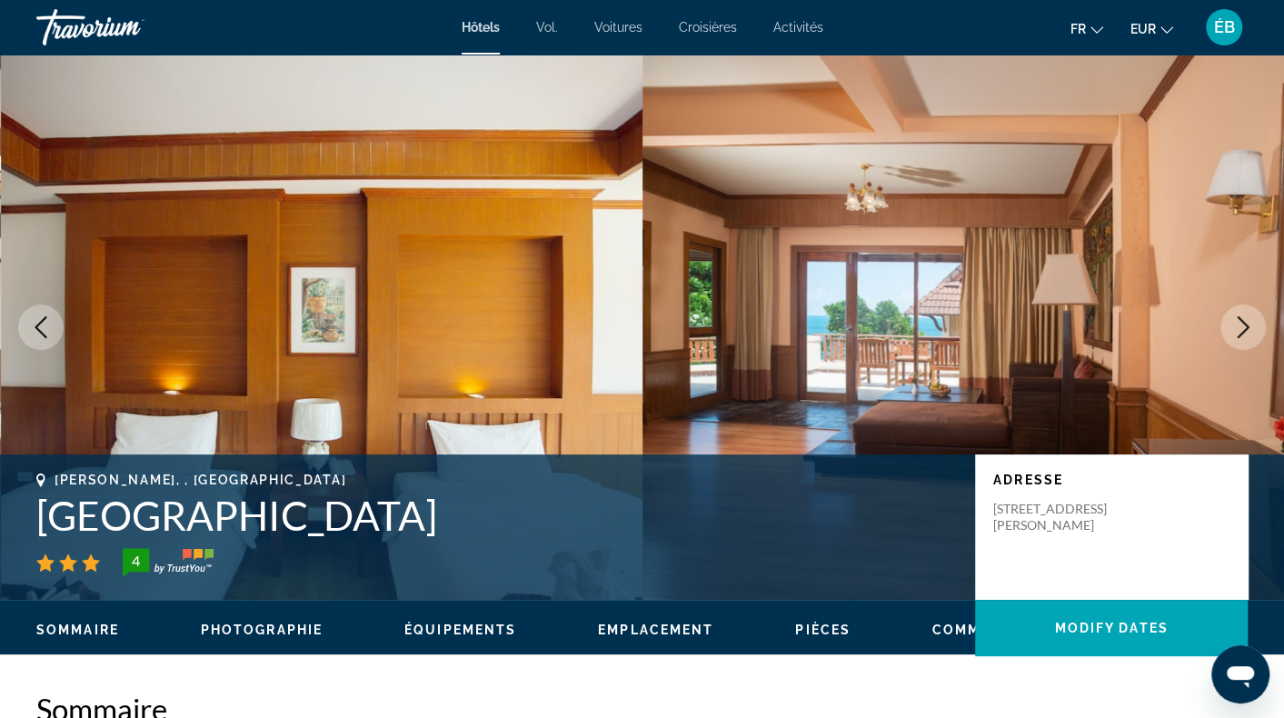
click at [1254, 328] on button "Next image" at bounding box center [1243, 326] width 45 height 45
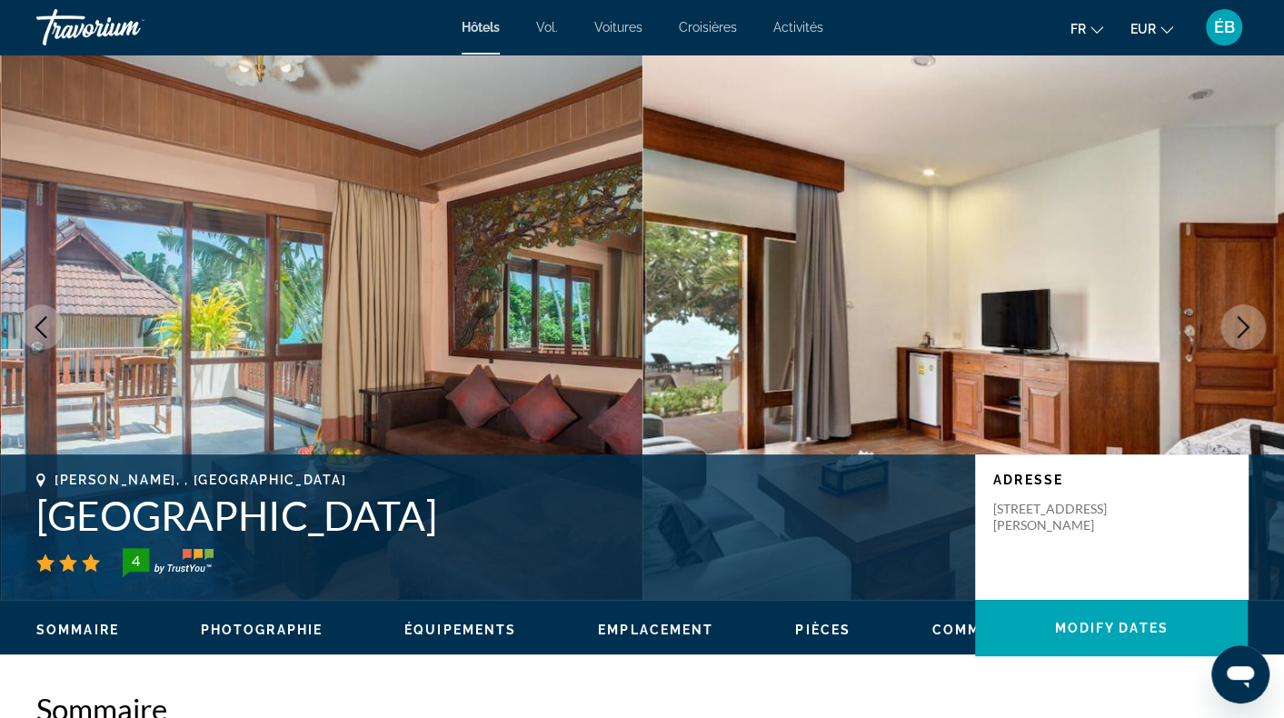
click at [1254, 328] on button "Next image" at bounding box center [1243, 326] width 45 height 45
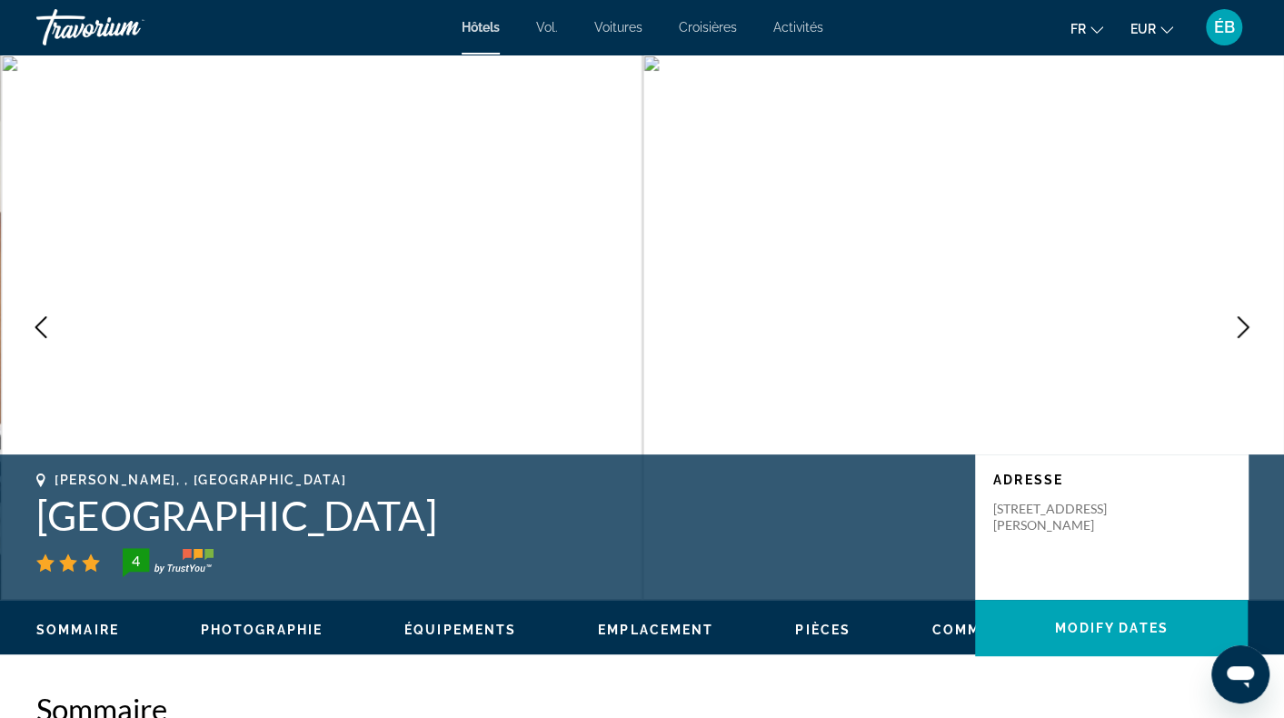
click at [1254, 328] on button "Next image" at bounding box center [1243, 326] width 45 height 45
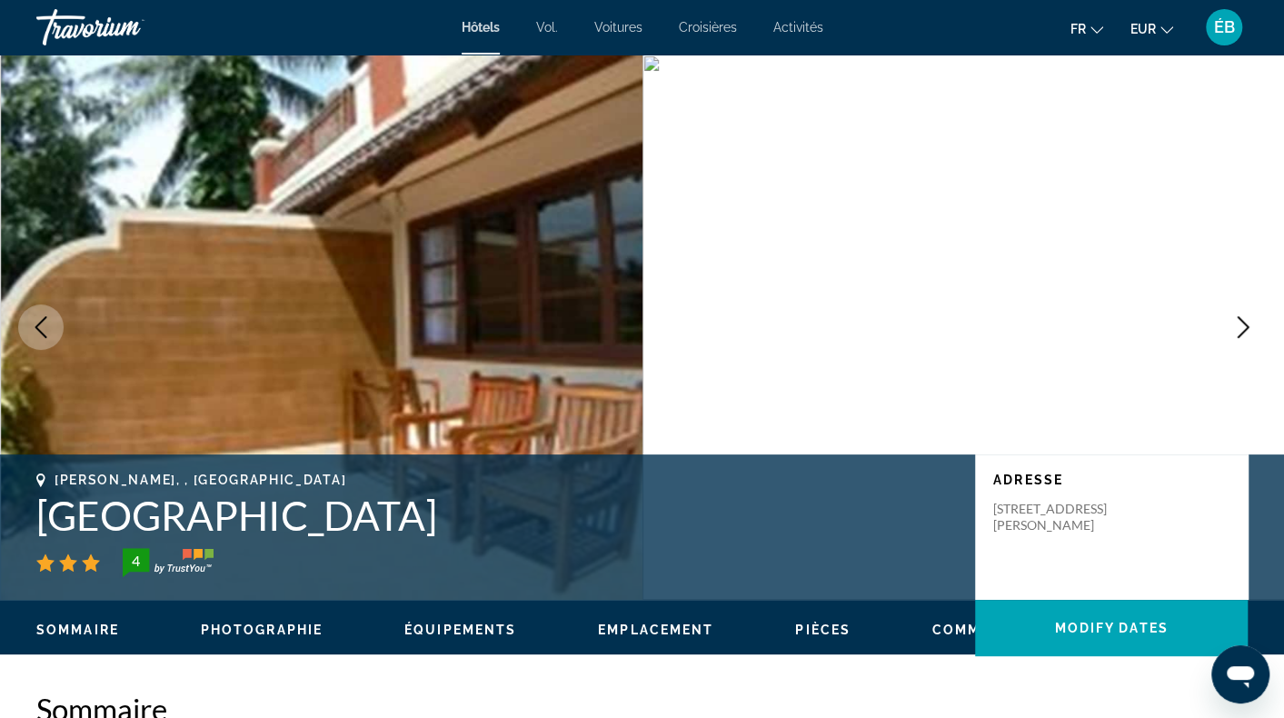
click at [1254, 328] on button "Next image" at bounding box center [1243, 326] width 45 height 45
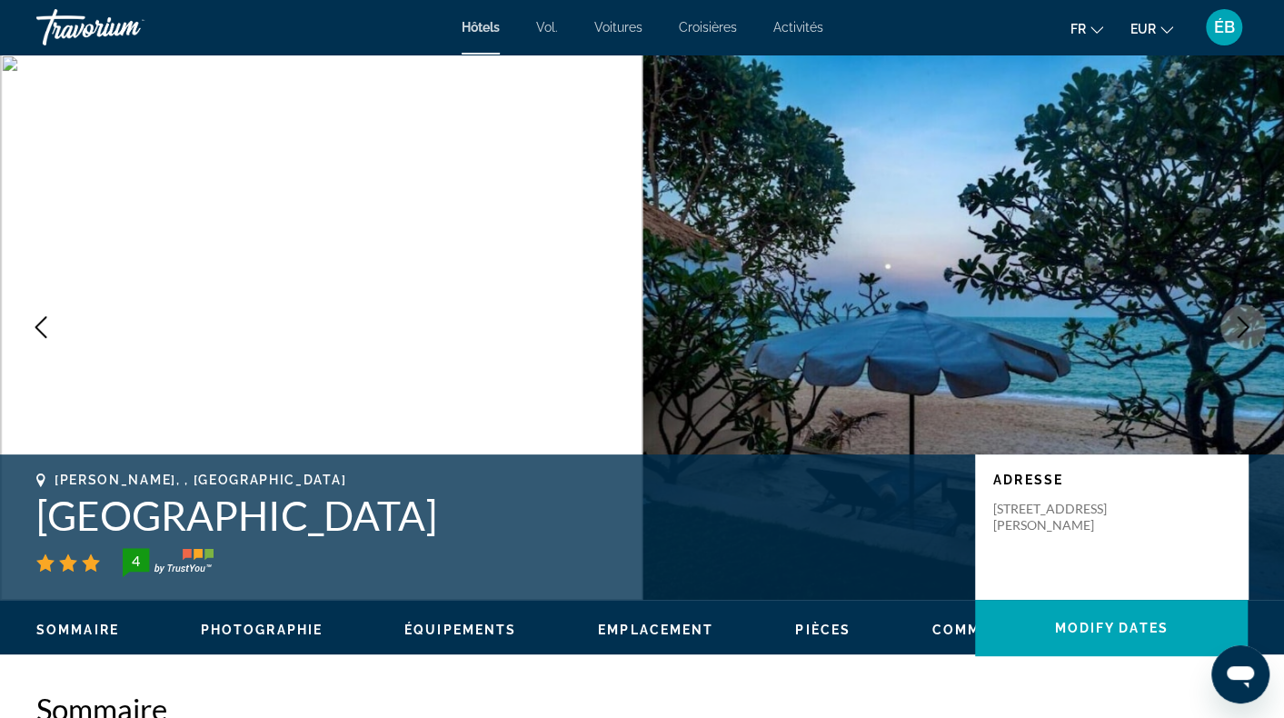
click at [1254, 328] on button "Next image" at bounding box center [1243, 326] width 45 height 45
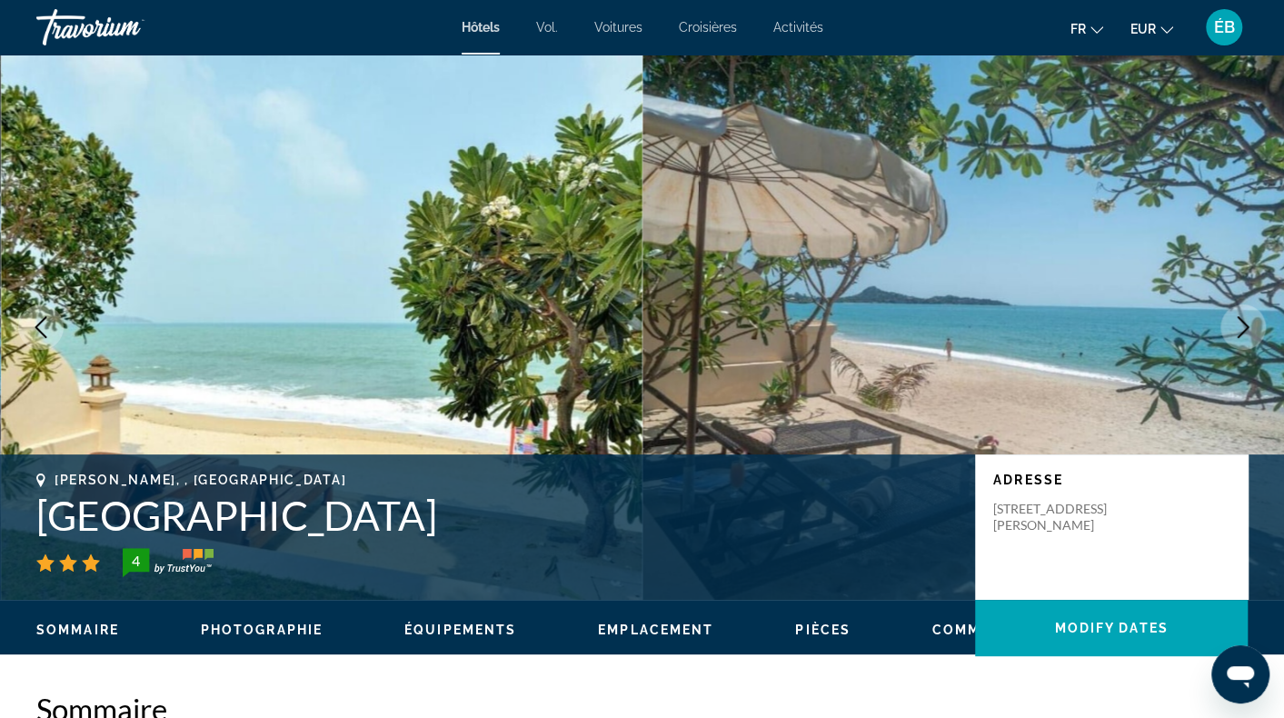
click at [1254, 328] on button "Next image" at bounding box center [1243, 326] width 45 height 45
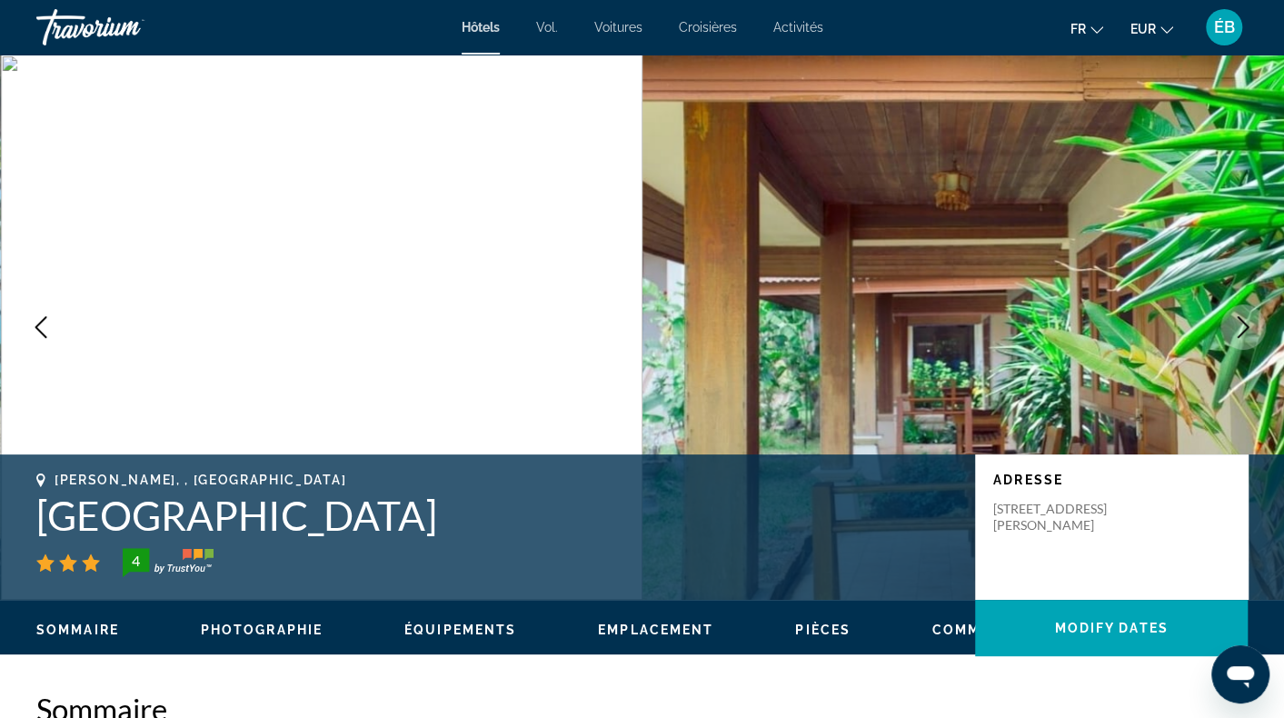
click at [1254, 328] on button "Next image" at bounding box center [1243, 326] width 45 height 45
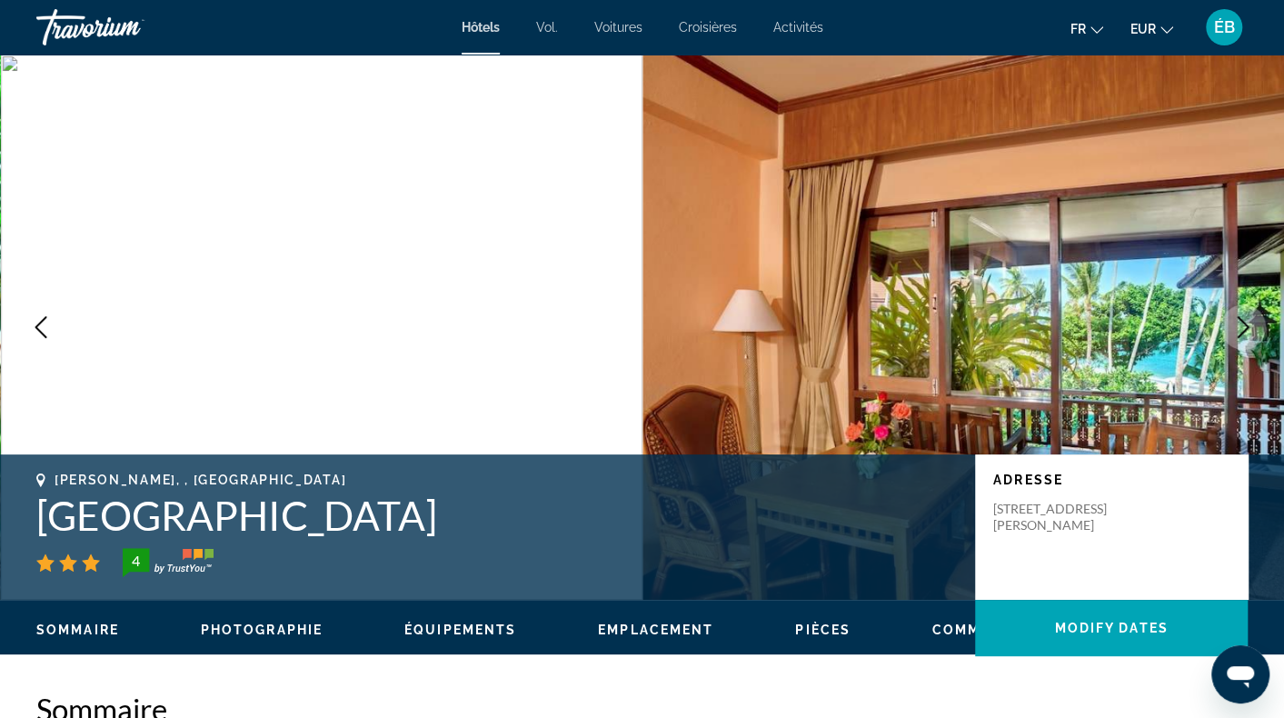
click at [1254, 328] on button "Next image" at bounding box center [1243, 326] width 45 height 45
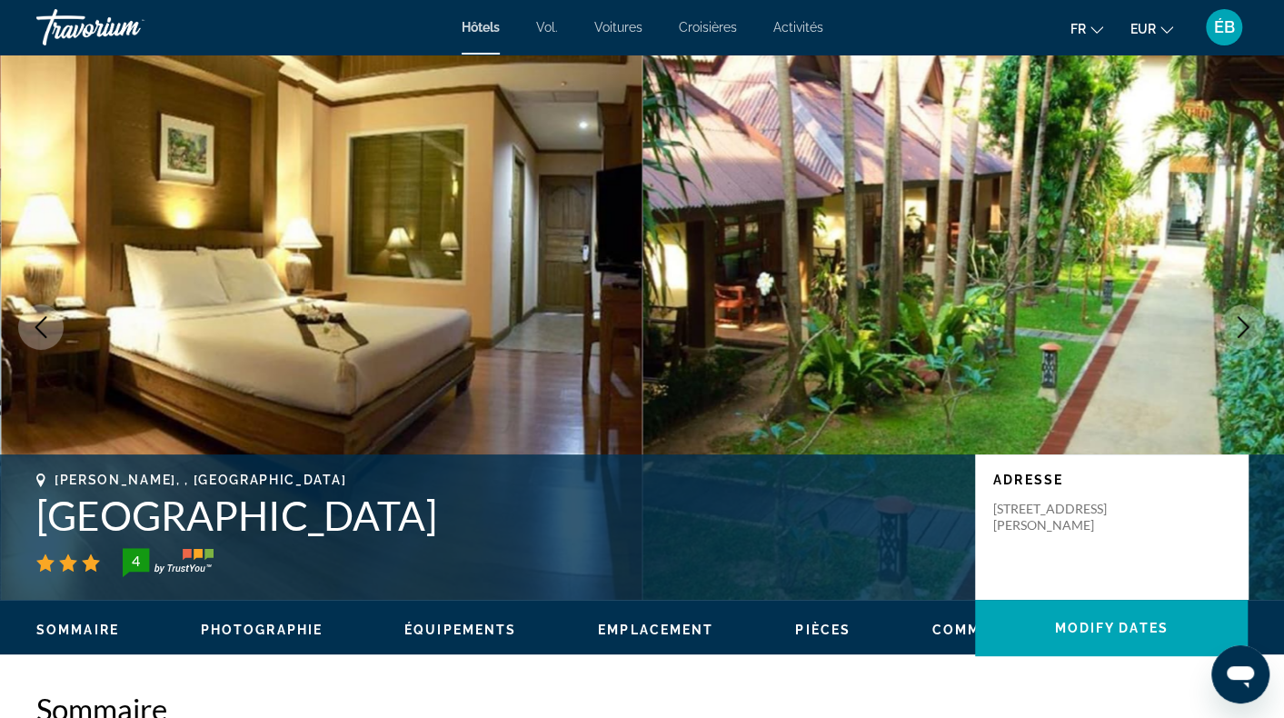
click at [1254, 328] on button "Next image" at bounding box center [1243, 326] width 45 height 45
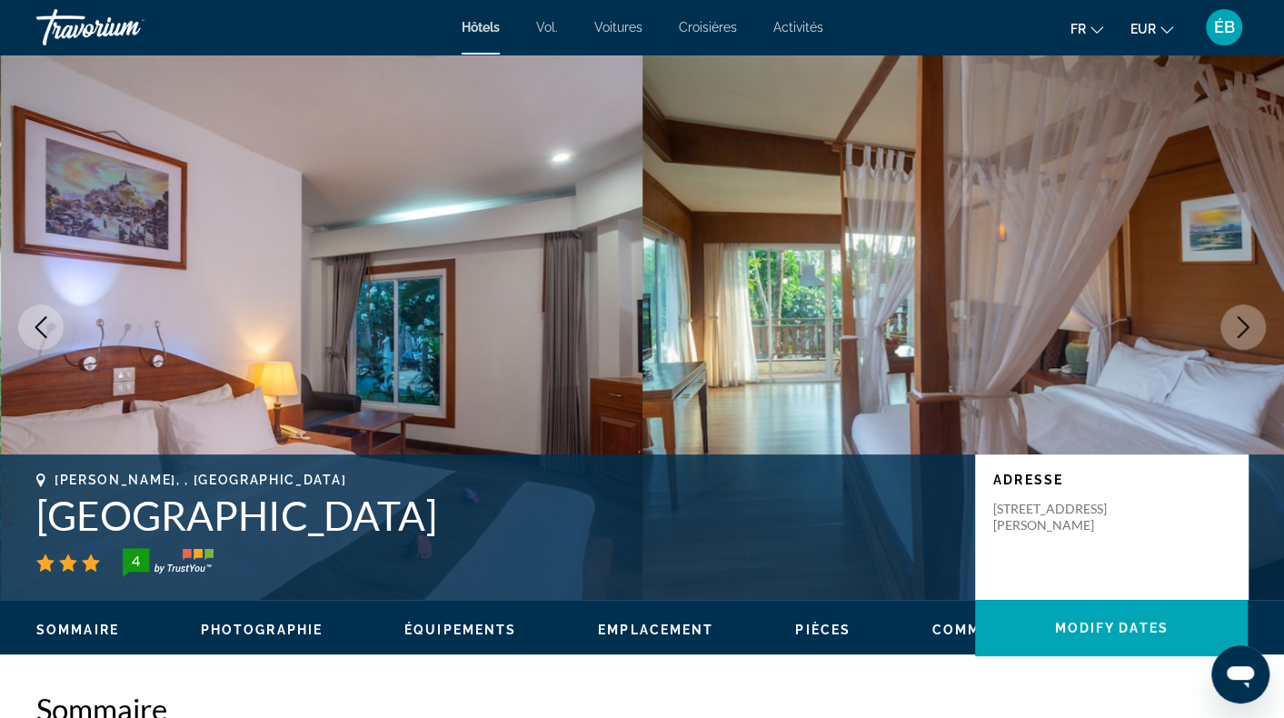
click at [1251, 323] on icon "Next image" at bounding box center [1244, 327] width 22 height 22
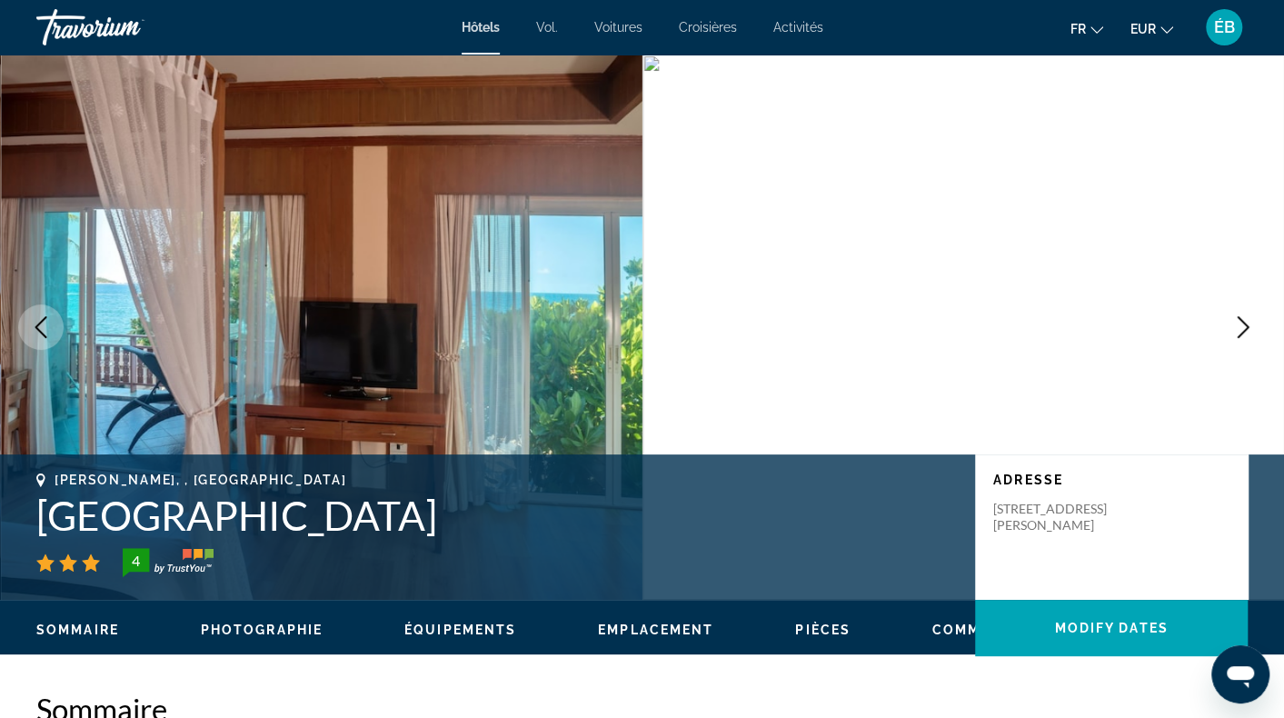
click at [1251, 323] on icon "Next image" at bounding box center [1244, 327] width 22 height 22
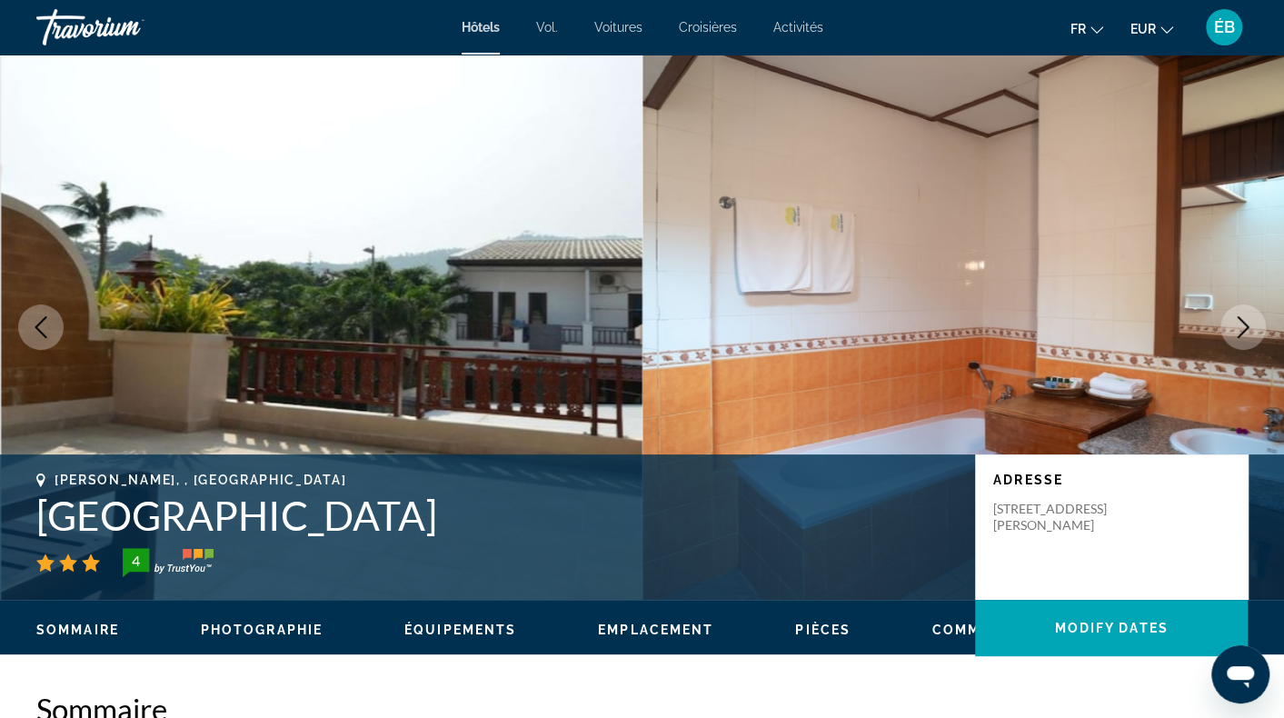
click at [1250, 320] on icon "Next image" at bounding box center [1244, 327] width 22 height 22
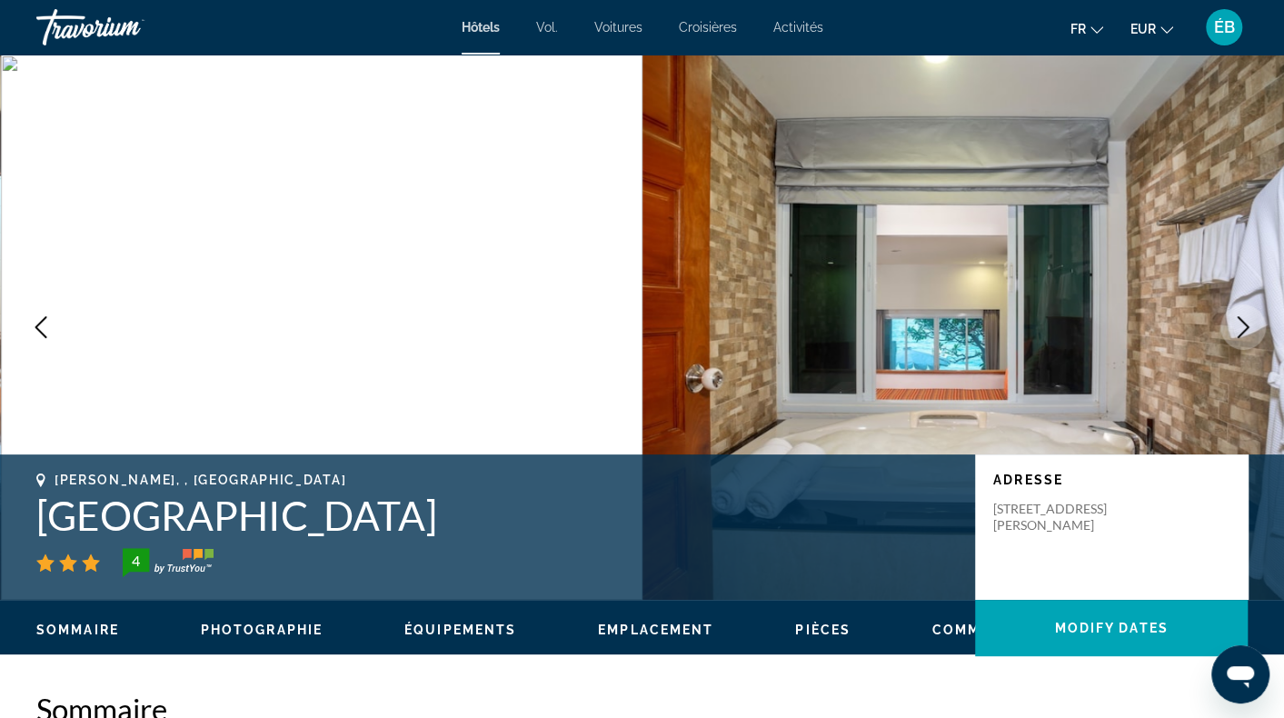
click at [1250, 320] on icon "Next image" at bounding box center [1244, 327] width 22 height 22
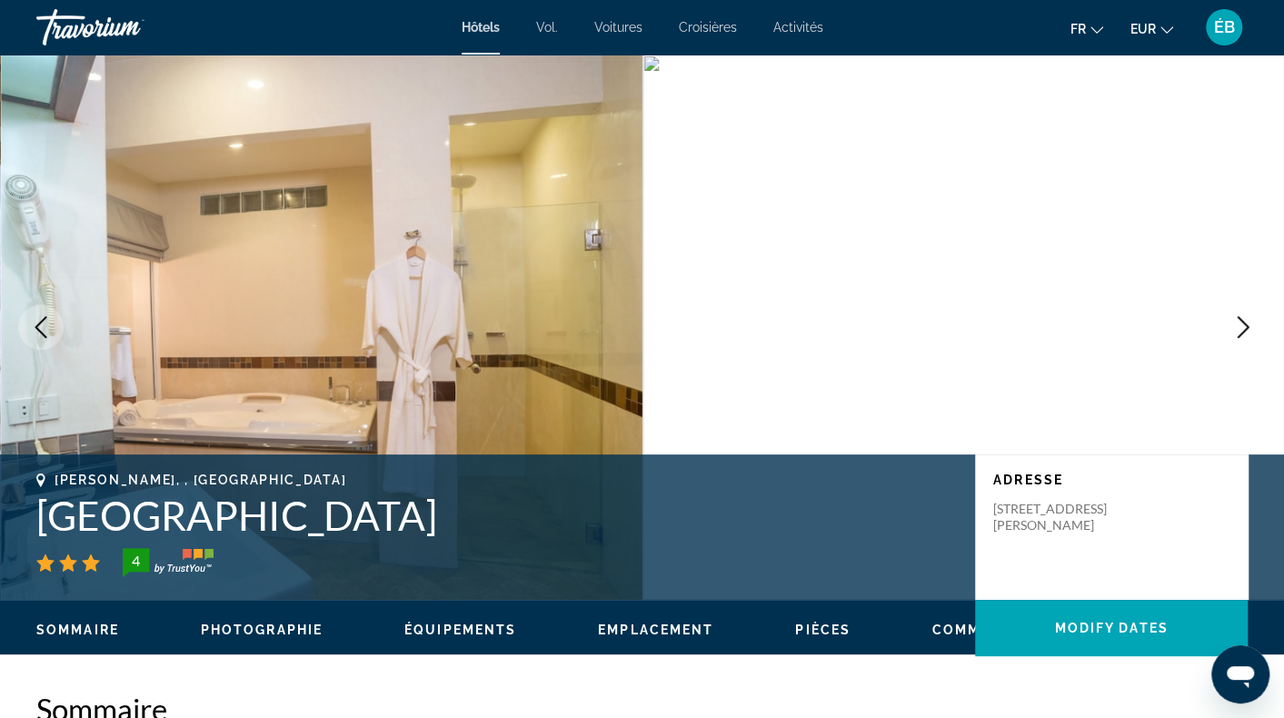
click at [1250, 320] on icon "Next image" at bounding box center [1244, 327] width 22 height 22
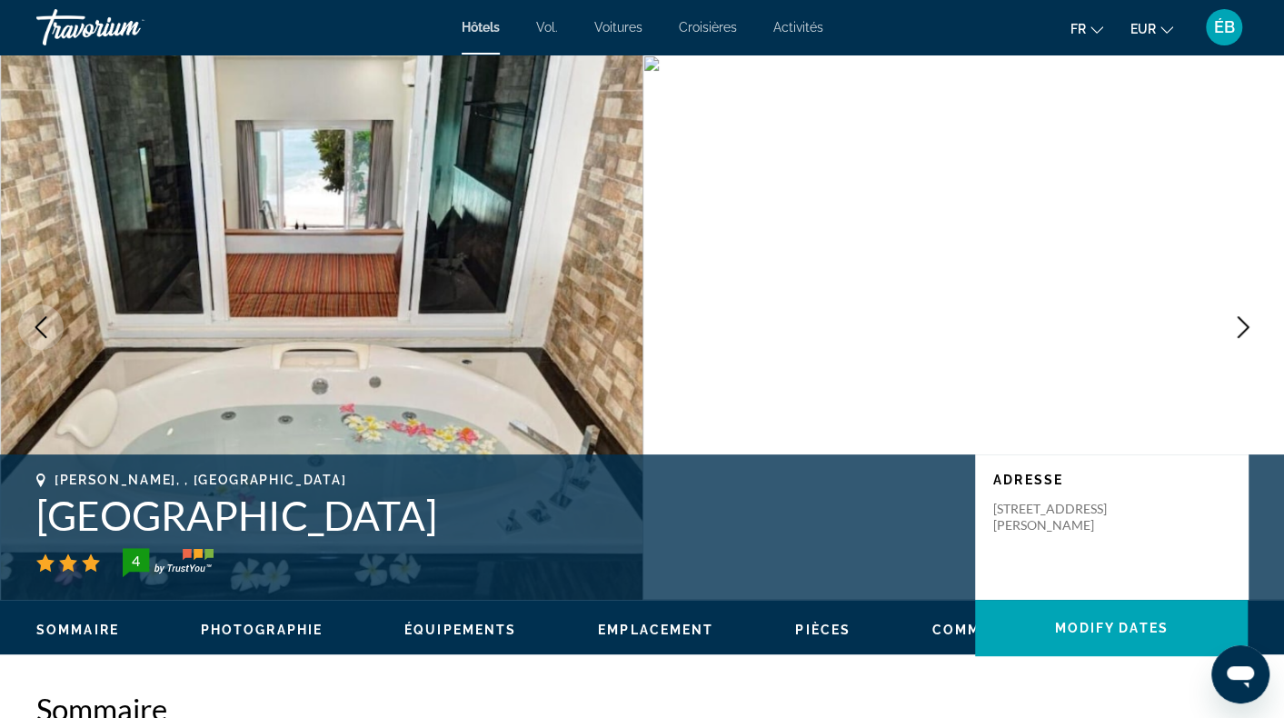
click at [1250, 320] on icon "Next image" at bounding box center [1244, 327] width 22 height 22
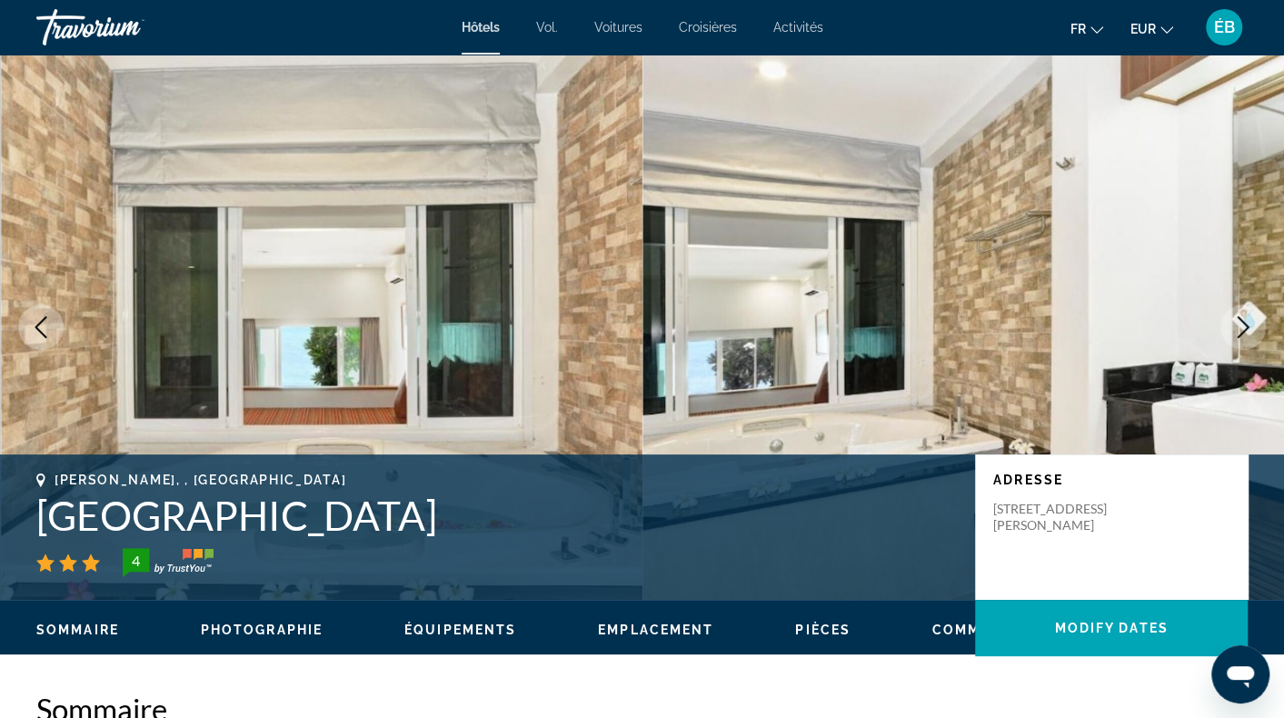
click at [1250, 320] on icon "Next image" at bounding box center [1244, 327] width 22 height 22
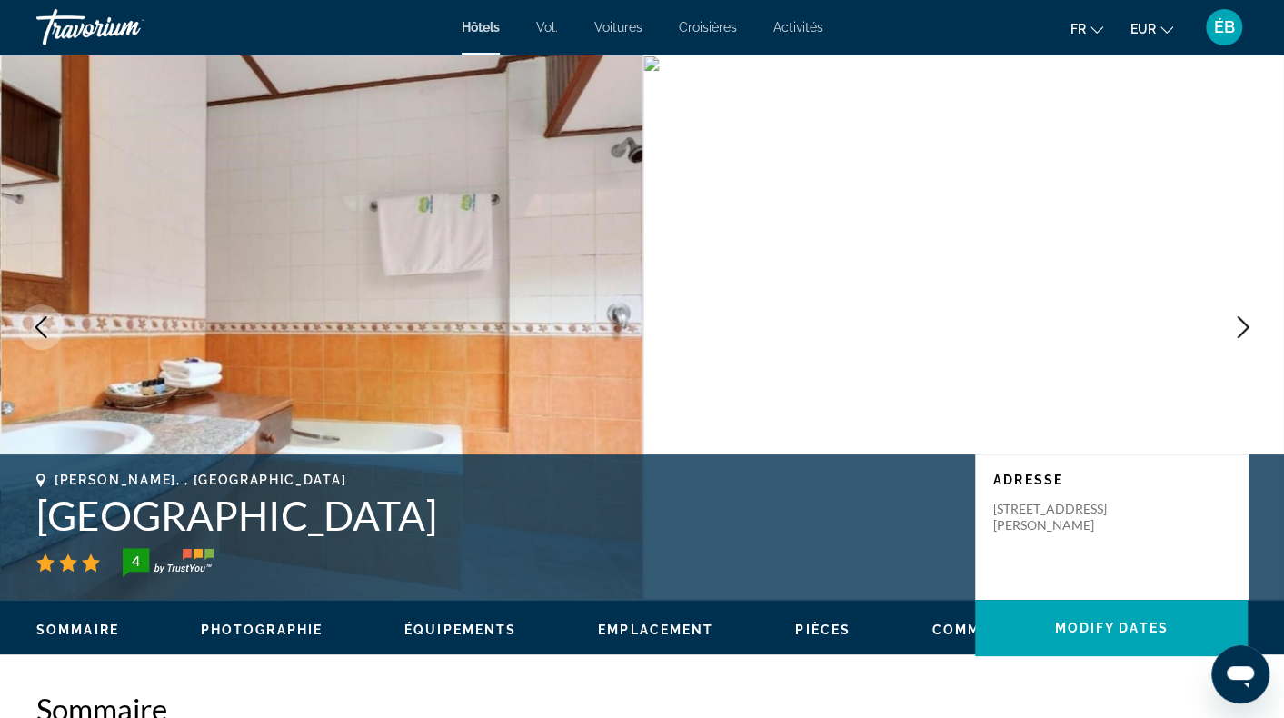
click at [1250, 320] on icon "Next image" at bounding box center [1244, 327] width 22 height 22
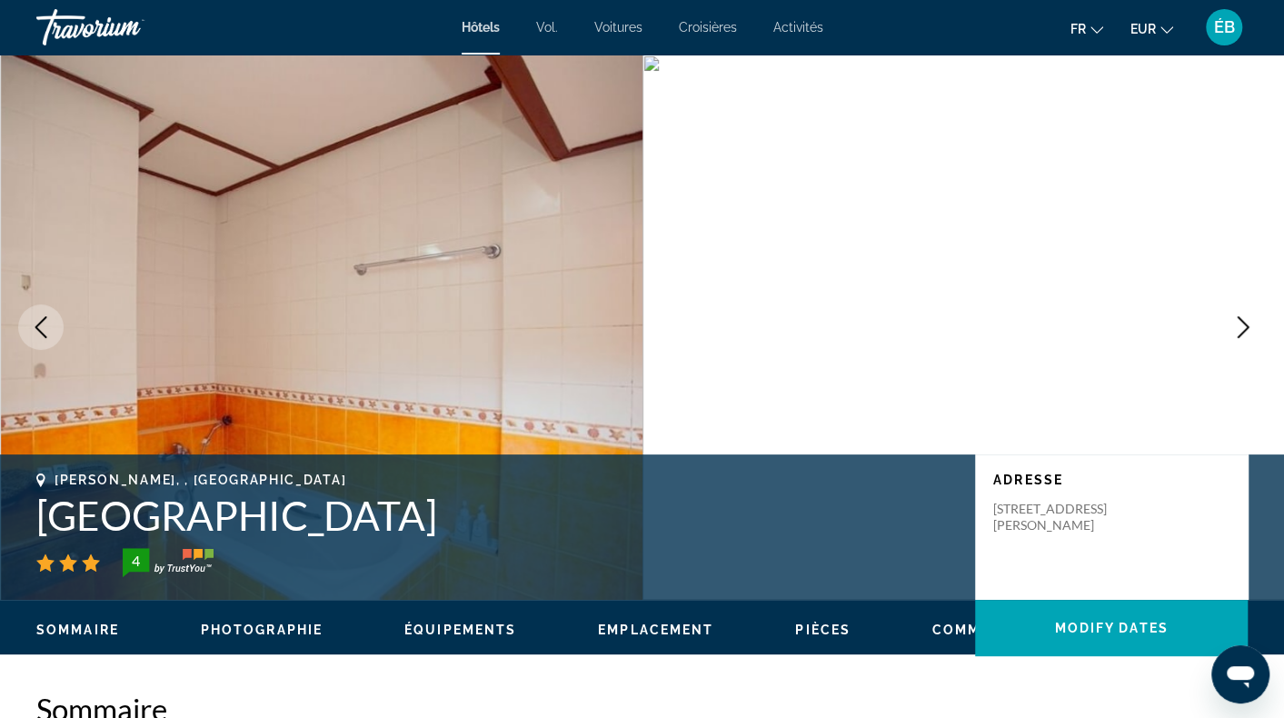
click at [1250, 320] on icon "Next image" at bounding box center [1244, 327] width 22 height 22
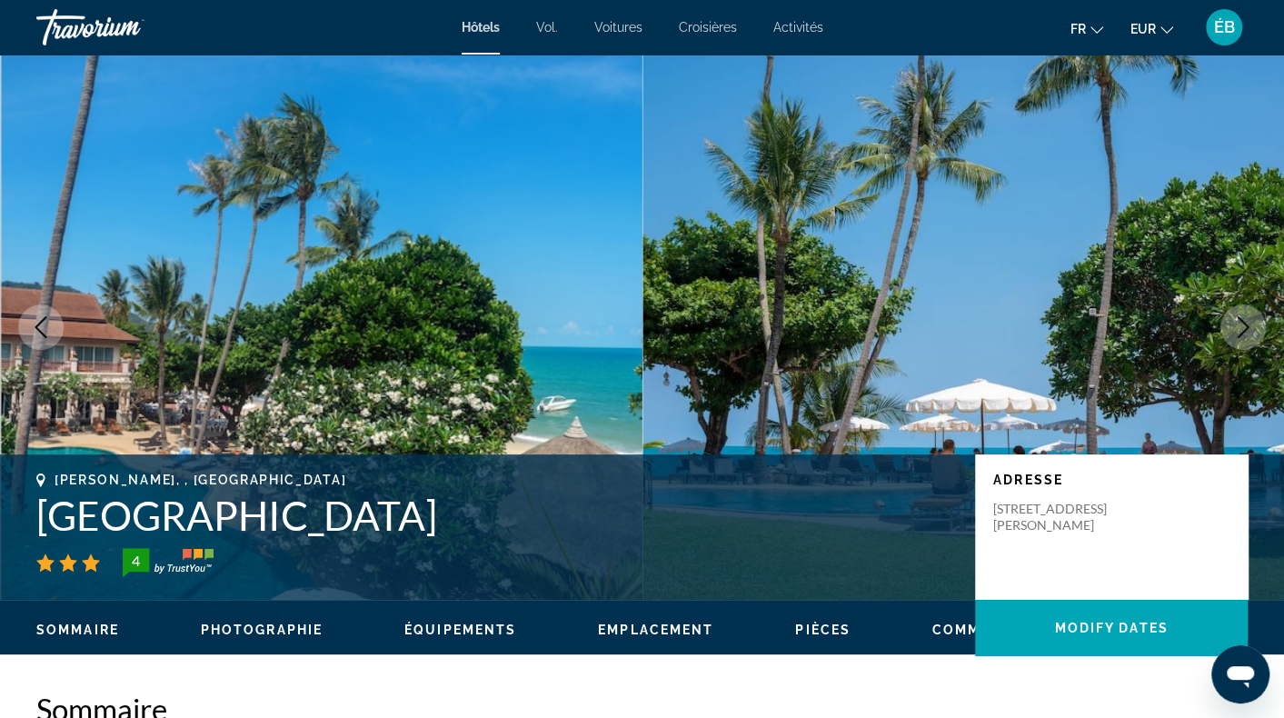
click at [56, 326] on button "Previous image" at bounding box center [40, 326] width 45 height 45
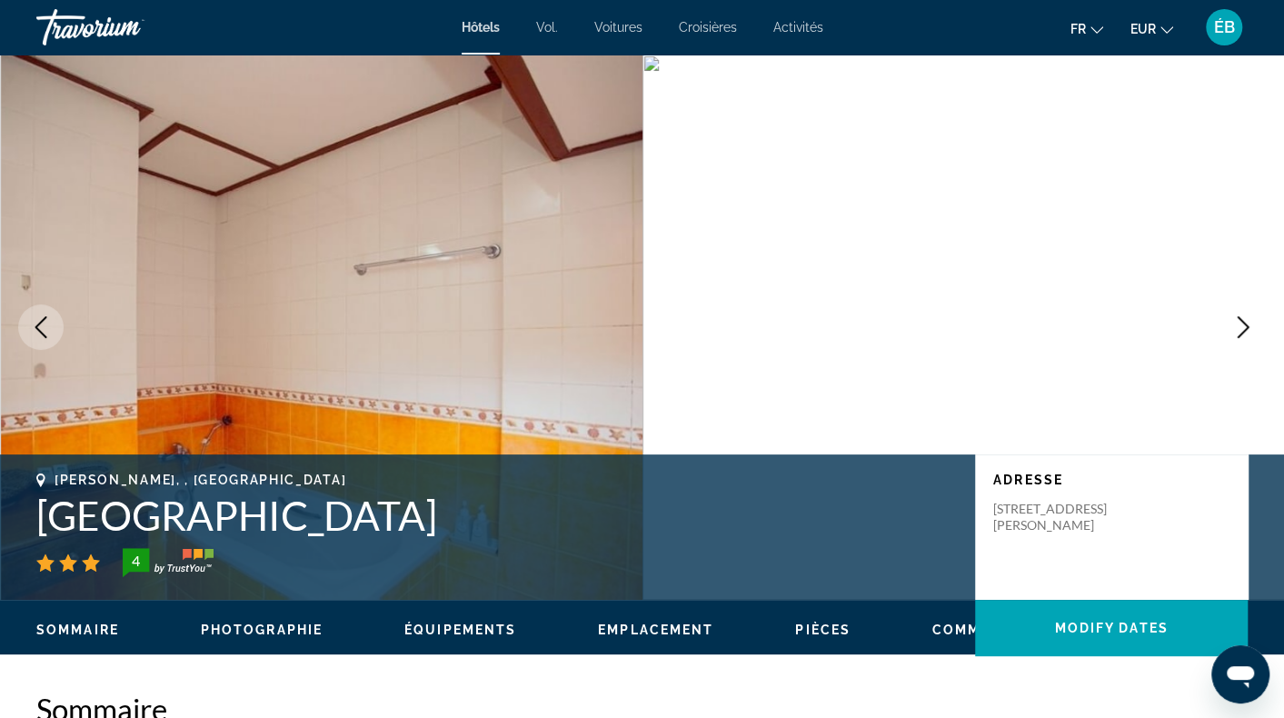
click at [1223, 333] on button "Next image" at bounding box center [1243, 326] width 45 height 45
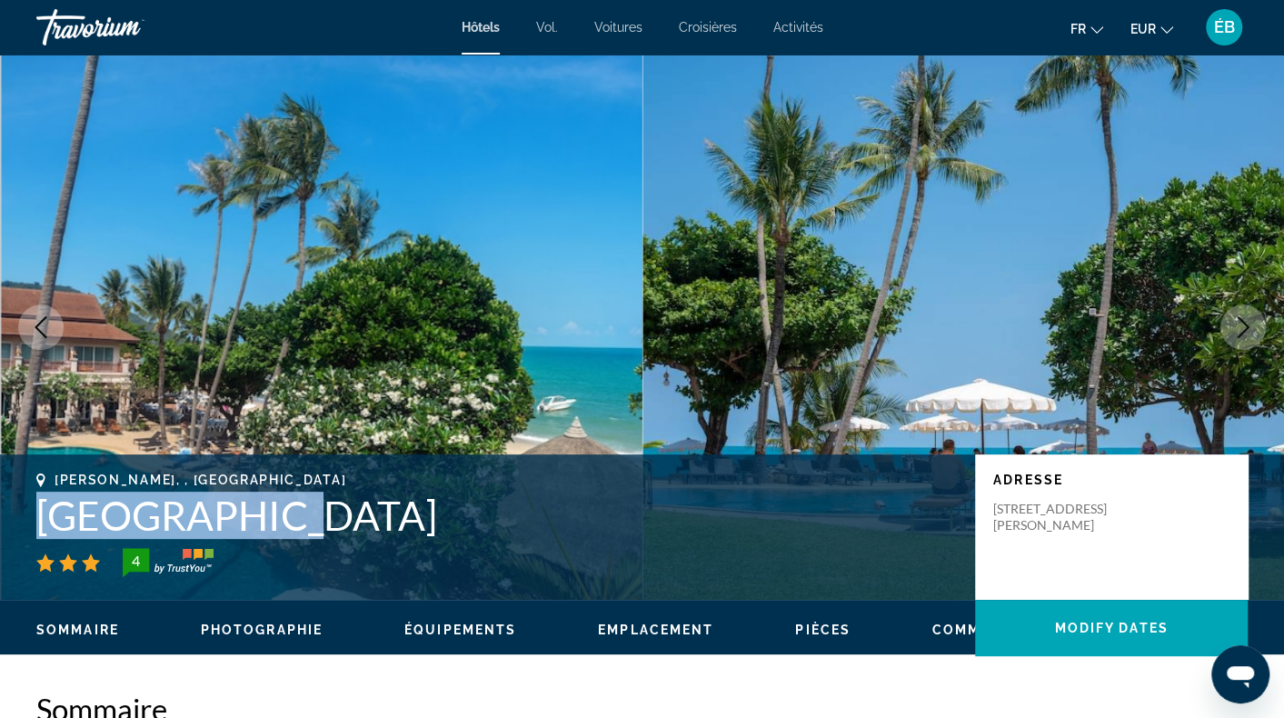
drag, startPoint x: 267, startPoint y: 513, endPoint x: 37, endPoint y: 504, distance: 230.1
click at [37, 504] on h1 "[GEOGRAPHIC_DATA]" at bounding box center [496, 515] width 921 height 47
copy h1 "[GEOGRAPHIC_DATA]"
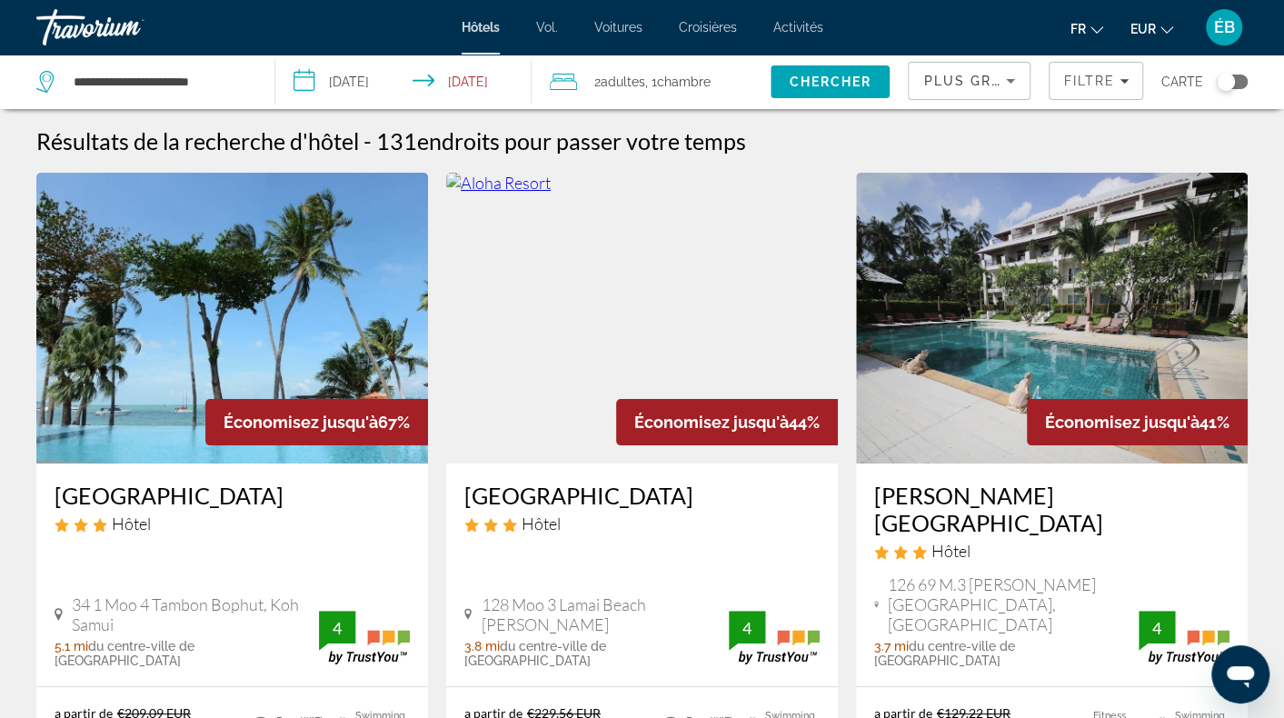
click at [1230, 87] on div "Toggle map" at bounding box center [1226, 82] width 18 height 18
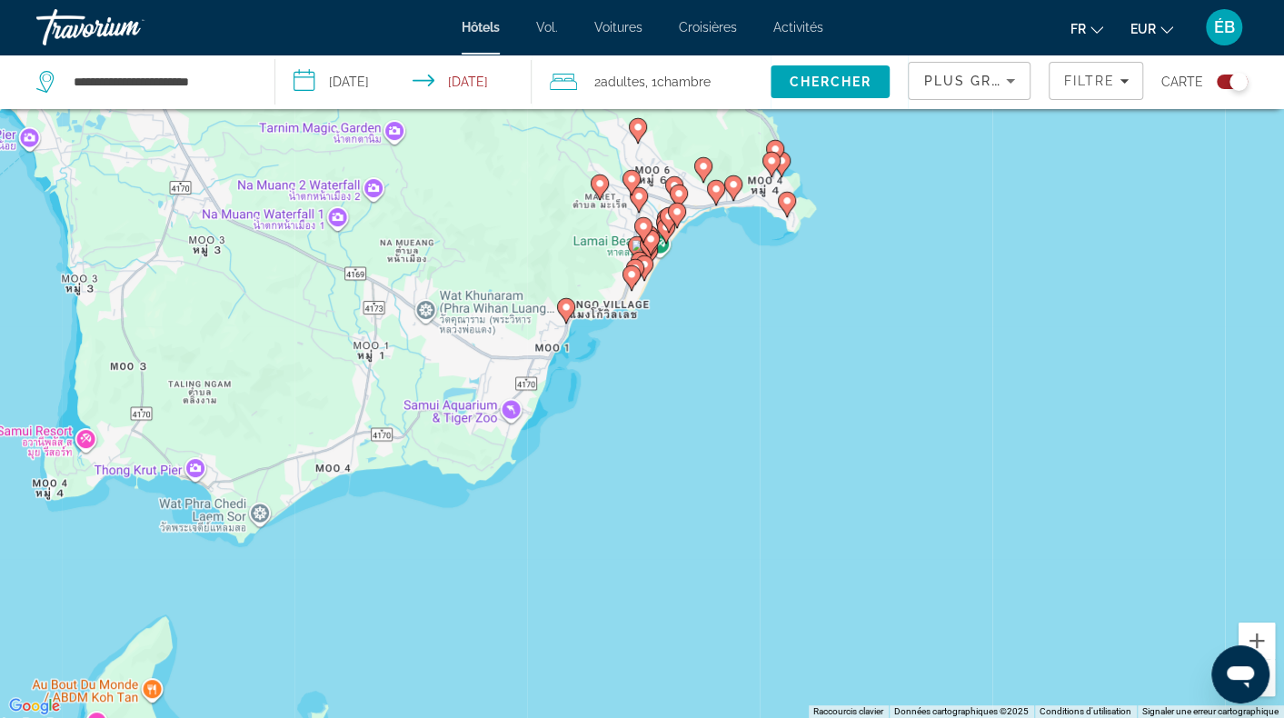
drag, startPoint x: 724, startPoint y: 258, endPoint x: 564, endPoint y: 463, distance: 259.6
click at [584, 484] on div "Pour activer le glissement avec le clavier, appuyez sur Alt+Entrée. Une fois ce…" at bounding box center [642, 359] width 1284 height 718
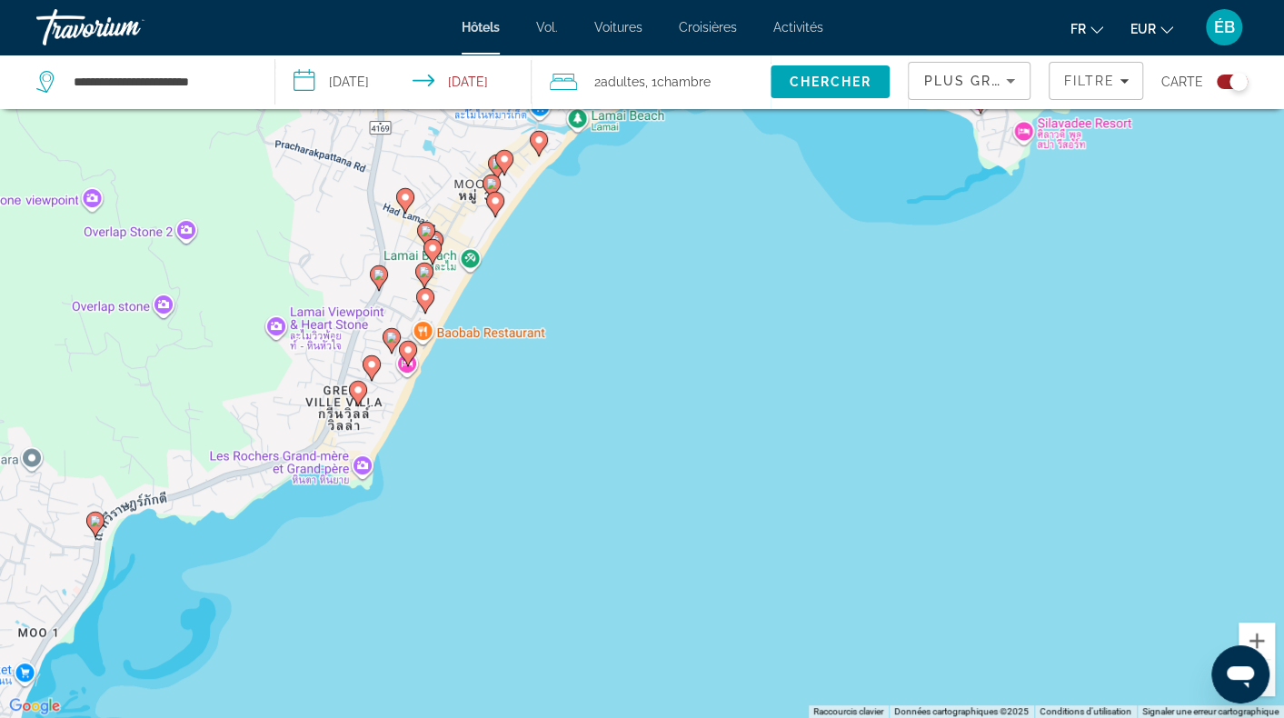
click at [357, 392] on image "Contenu principal" at bounding box center [358, 389] width 11 height 11
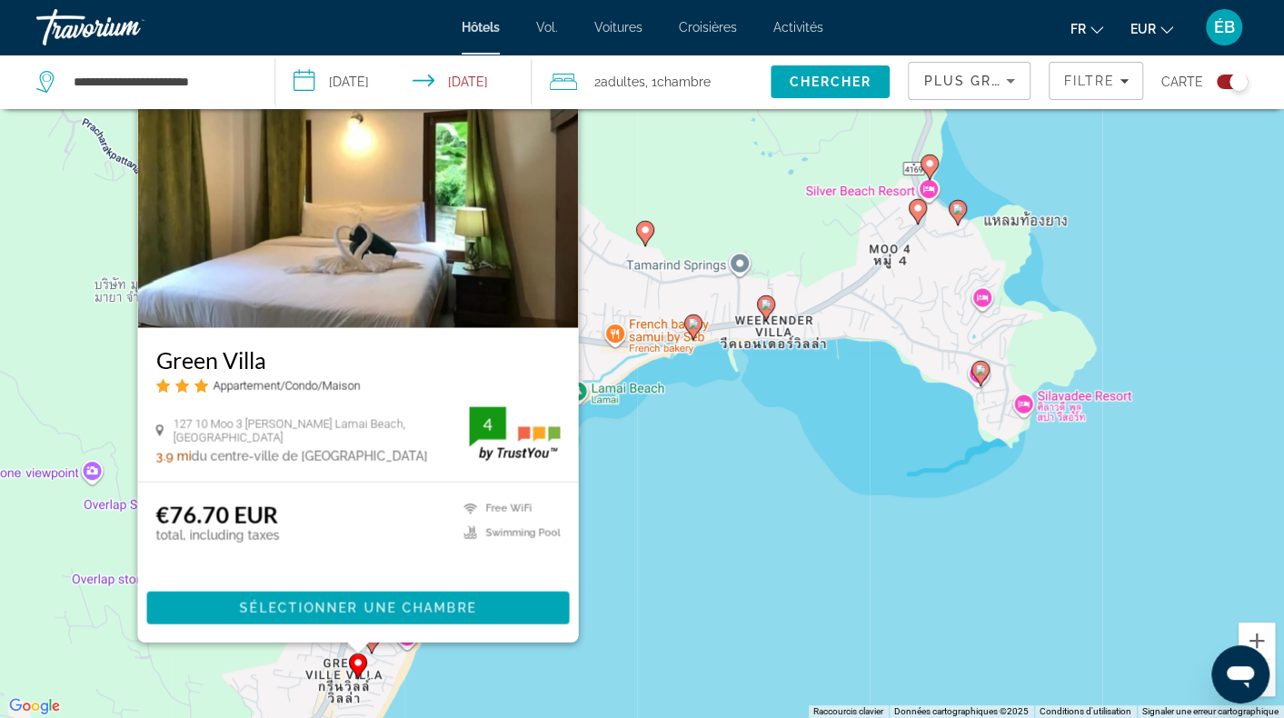
click at [731, 537] on div "Pour activer le glissement avec le clavier, appuyez sur Alt+Entrée. Une fois ce…" at bounding box center [642, 359] width 1284 height 718
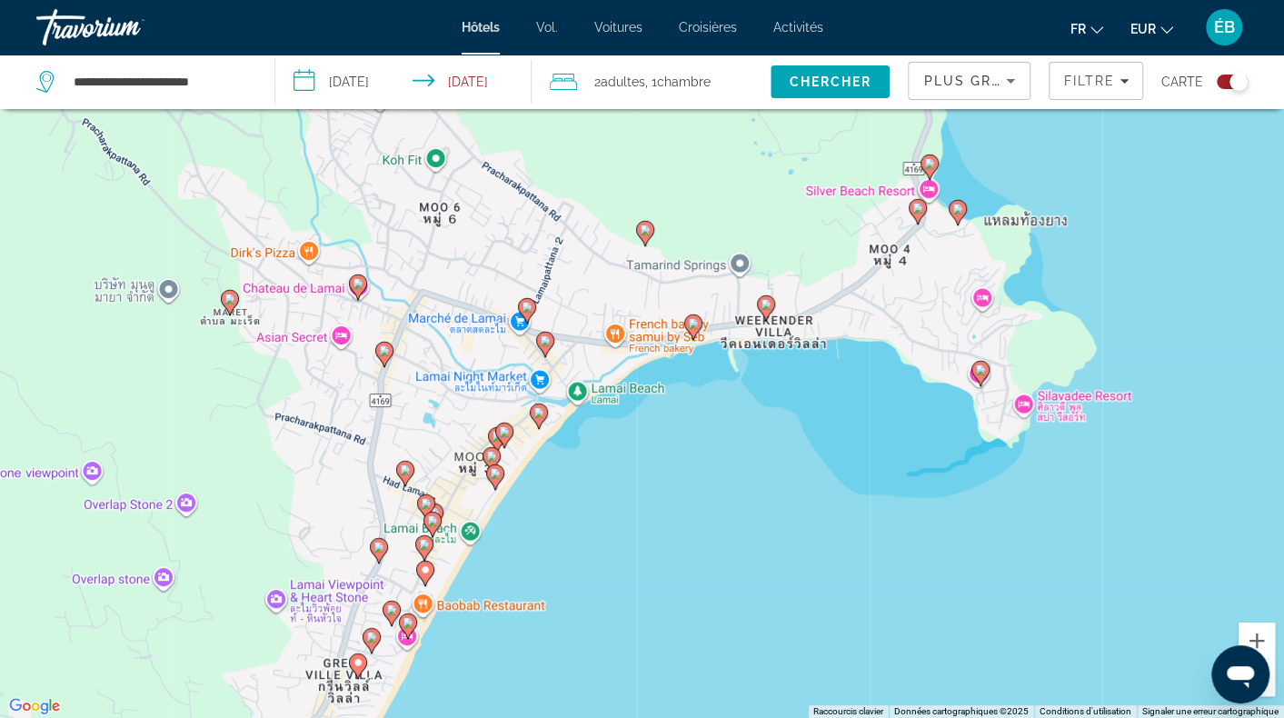
click at [367, 634] on image "Contenu principal" at bounding box center [371, 637] width 11 height 11
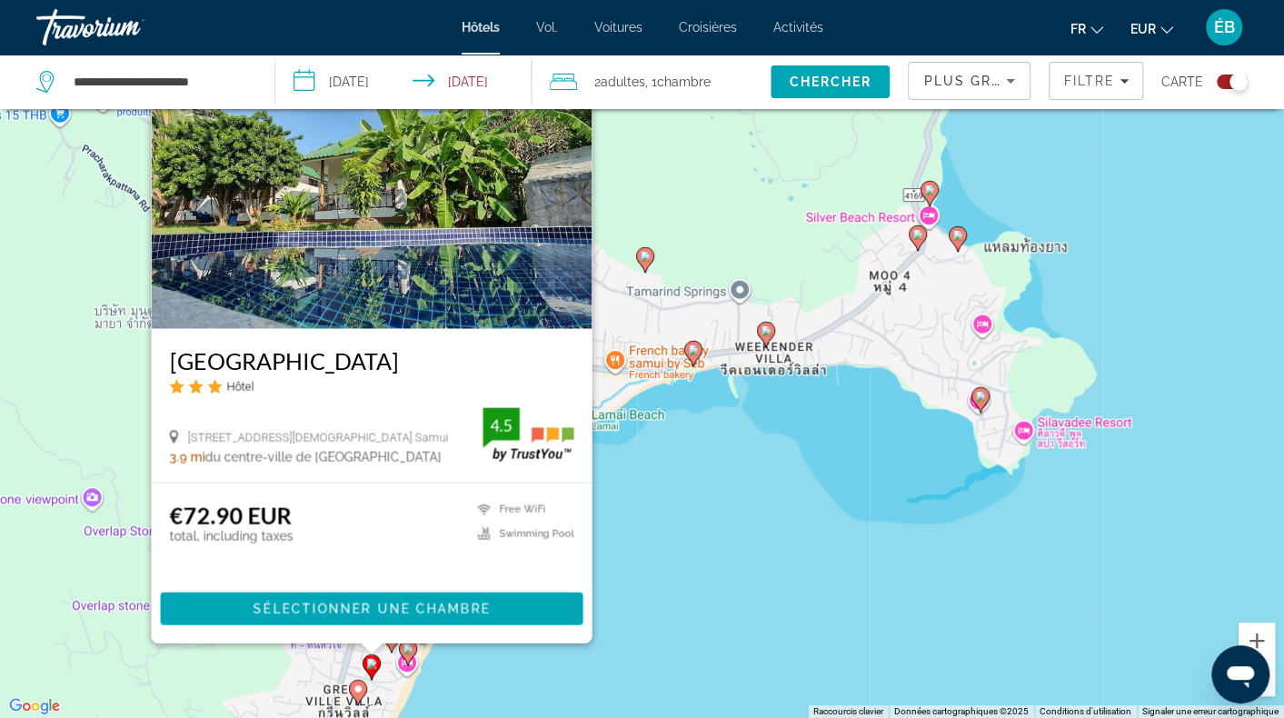
click at [423, 234] on img "Contenu principal" at bounding box center [371, 183] width 441 height 291
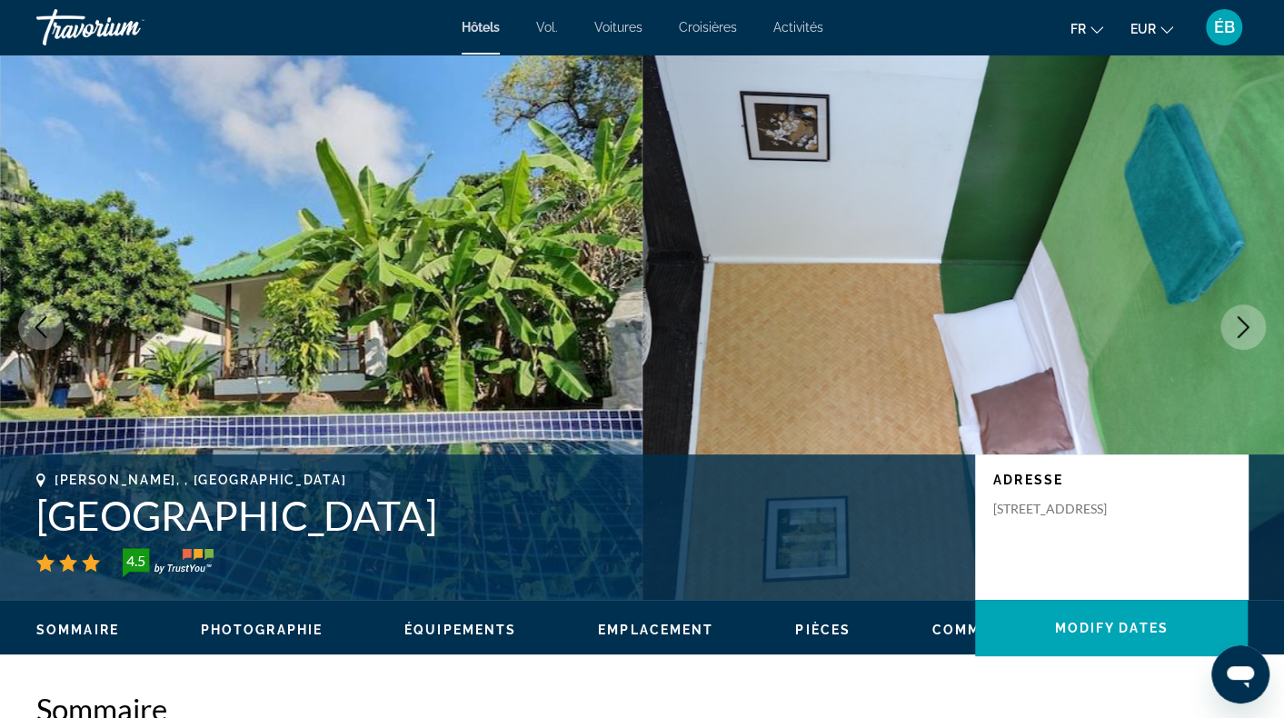
click at [1240, 325] on icon "Next image" at bounding box center [1244, 327] width 22 height 22
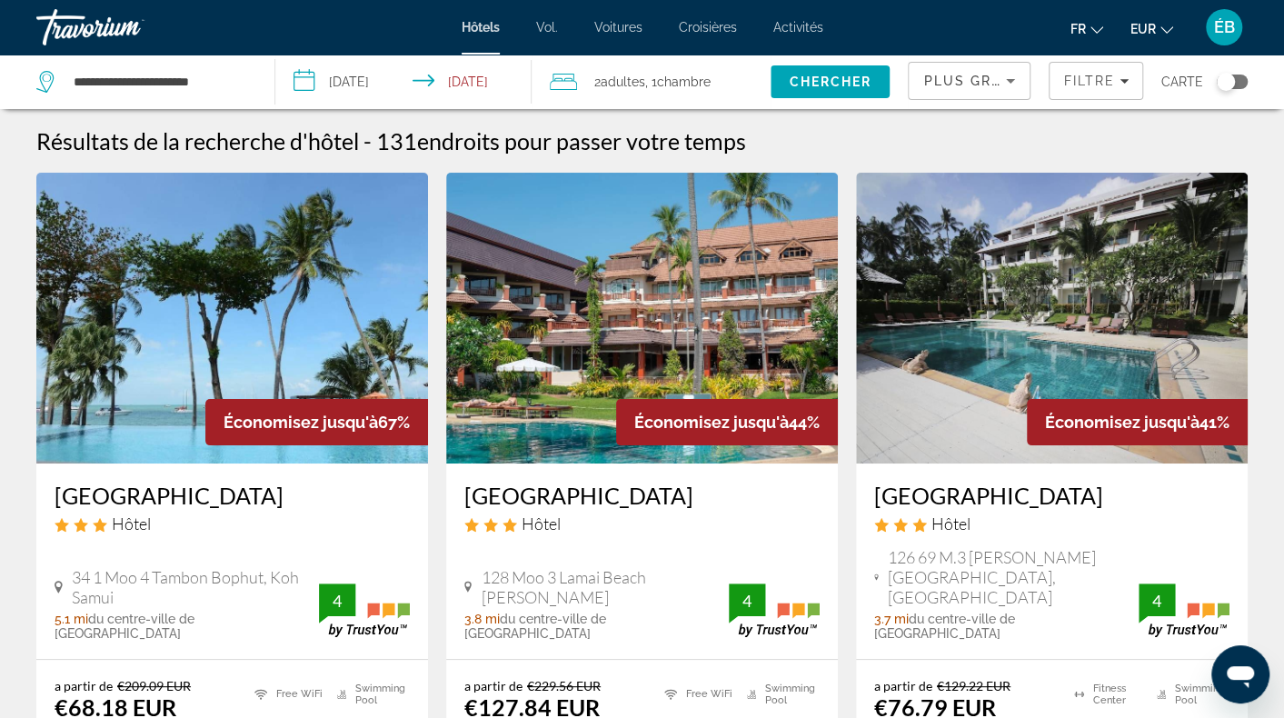
click at [1227, 73] on div "Toggle map" at bounding box center [1226, 82] width 18 height 18
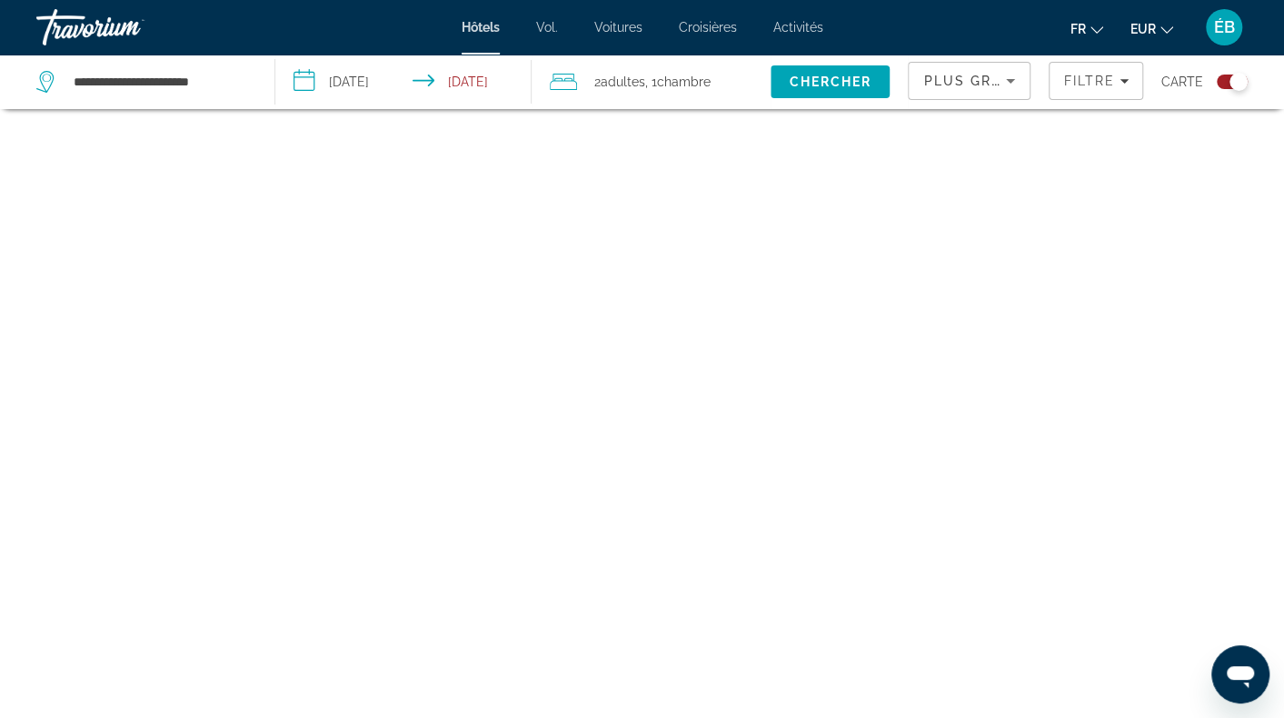
scroll to position [109, 0]
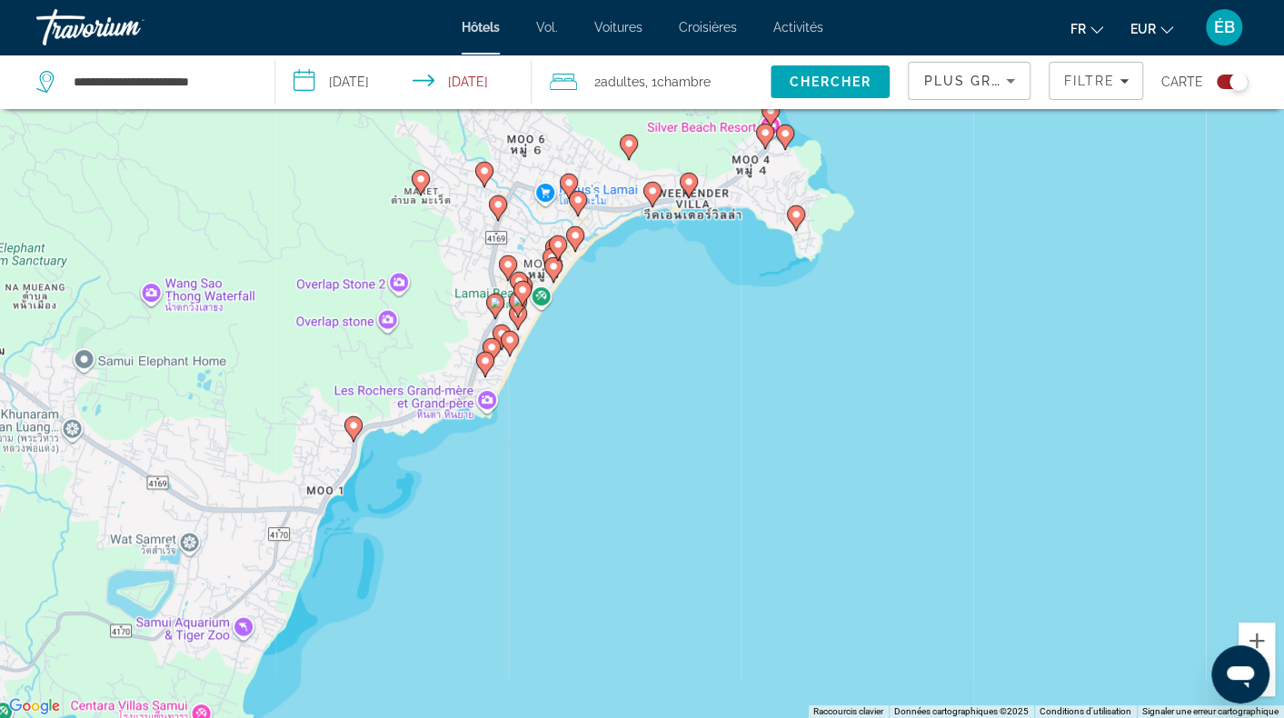
drag, startPoint x: 599, startPoint y: 183, endPoint x: 574, endPoint y: 510, distance: 328.1
click at [578, 515] on div "Pour activer le glissement avec le clavier, appuyez sur Alt+Entrée. Une fois ce…" at bounding box center [642, 359] width 1284 height 718
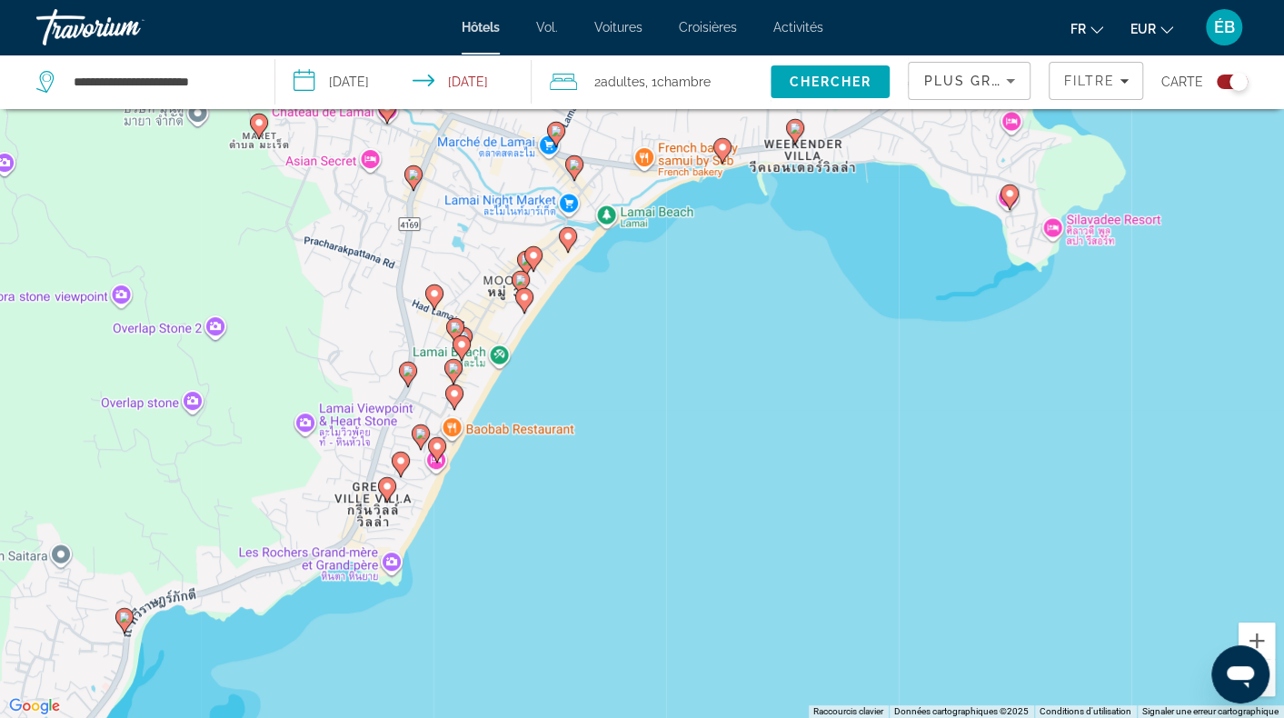
click at [420, 425] on icon "Contenu principal" at bounding box center [420, 437] width 16 height 24
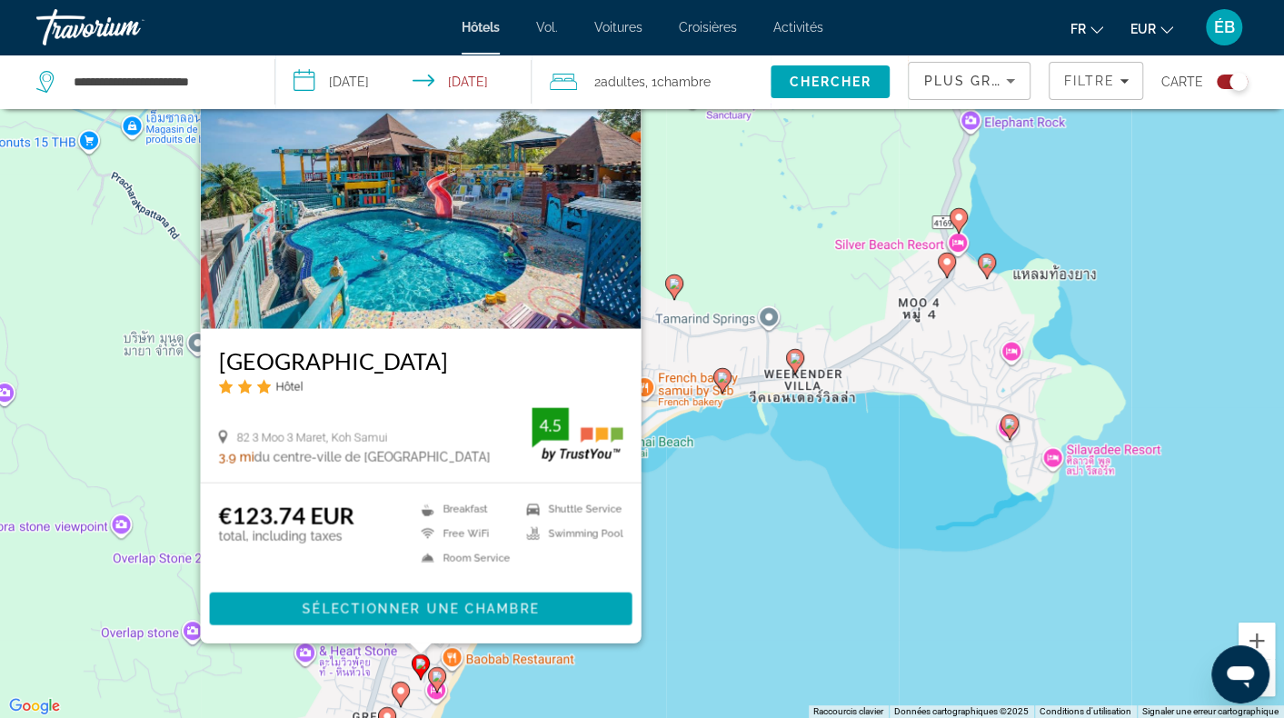
click at [434, 235] on img "Contenu principal" at bounding box center [420, 183] width 441 height 291
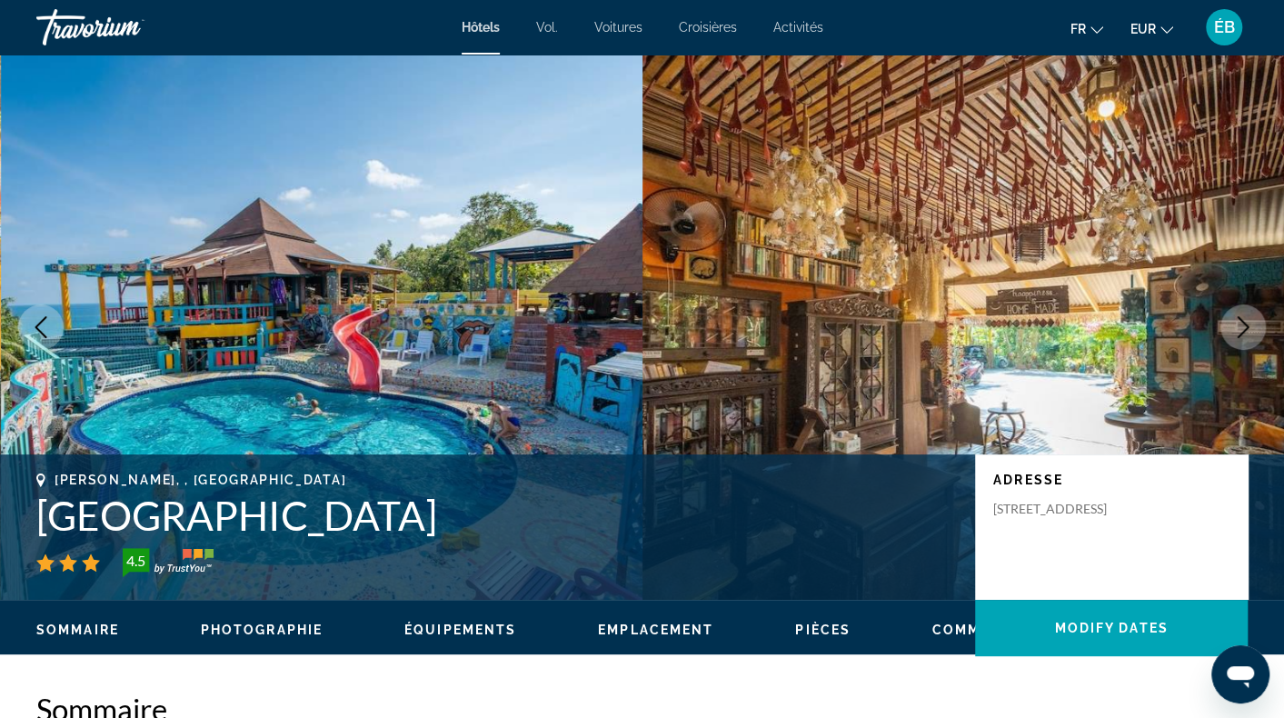
click at [1241, 329] on icon "Next image" at bounding box center [1244, 327] width 22 height 22
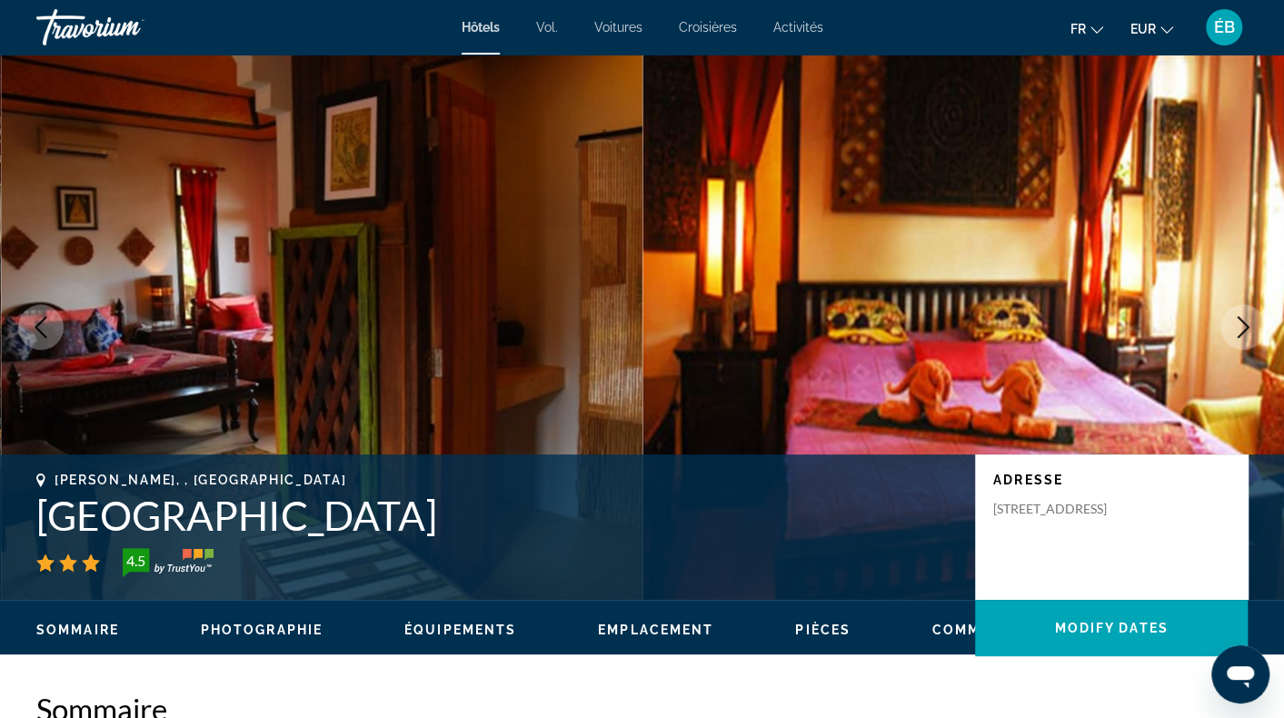
click at [1239, 329] on icon "Next image" at bounding box center [1244, 327] width 22 height 22
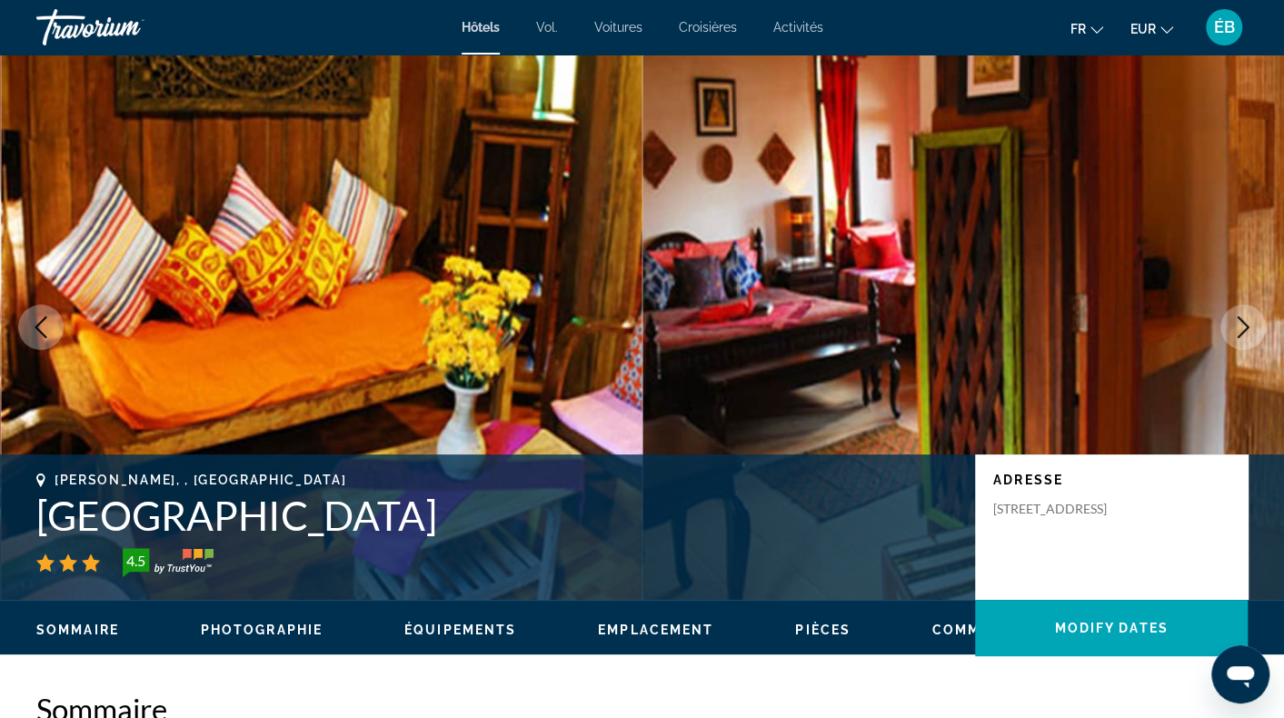
click at [1239, 329] on icon "Next image" at bounding box center [1244, 327] width 22 height 22
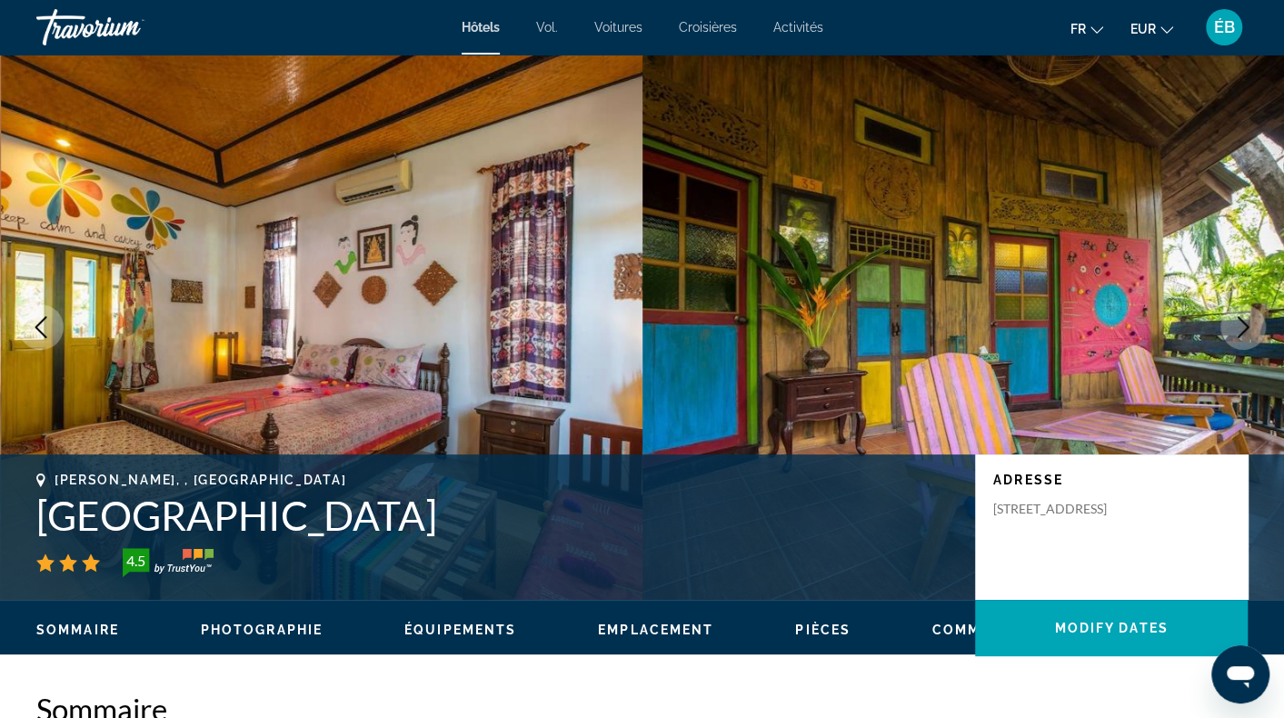
click at [1239, 329] on icon "Next image" at bounding box center [1244, 327] width 22 height 22
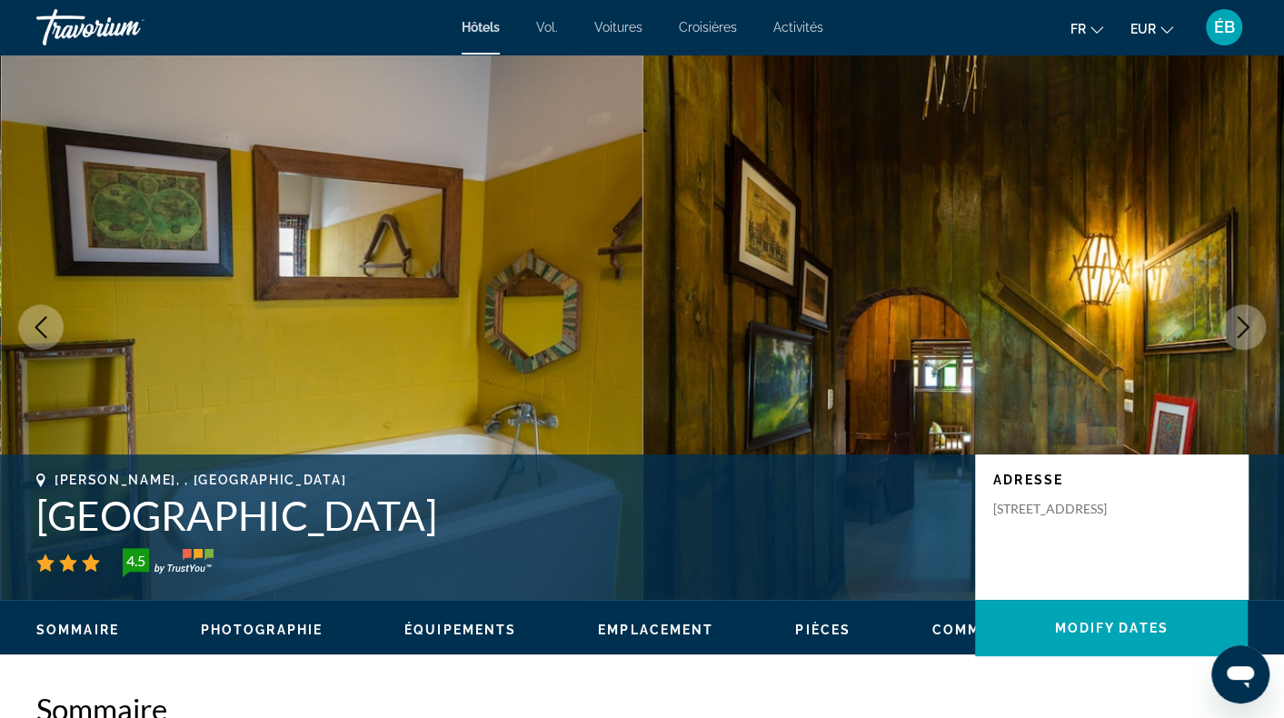
click at [1239, 329] on icon "Next image" at bounding box center [1244, 327] width 22 height 22
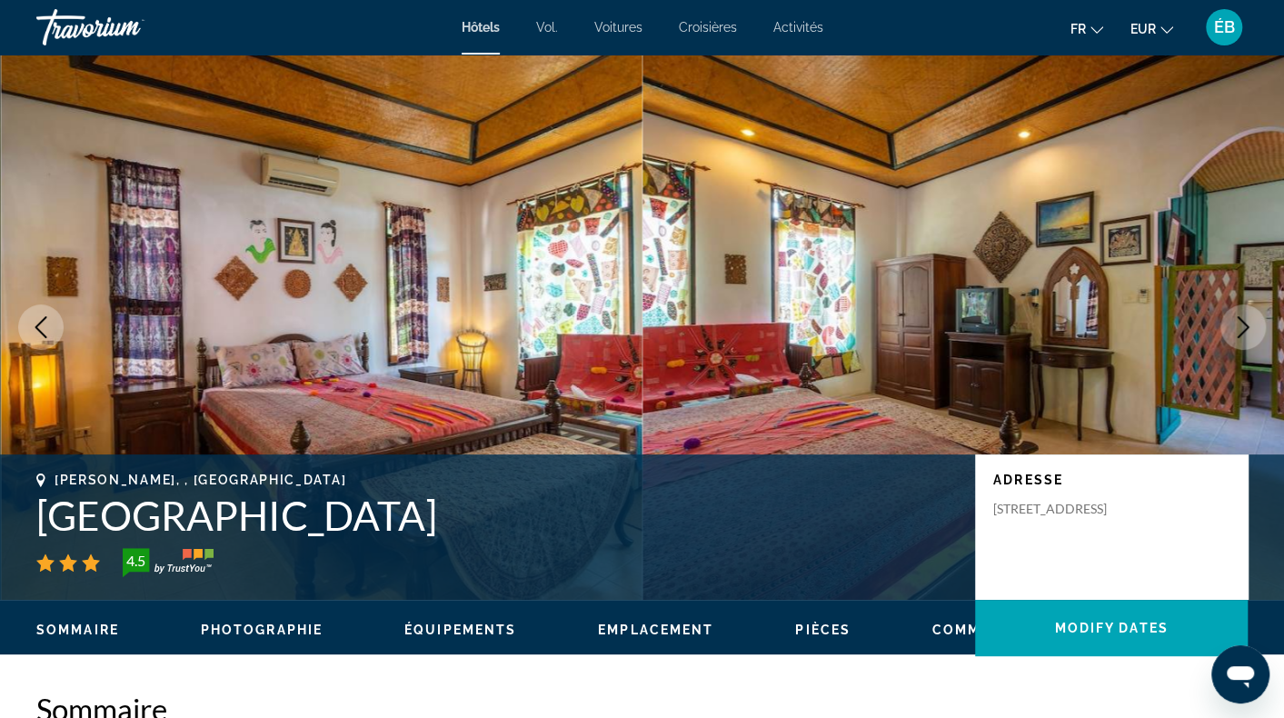
click at [1239, 329] on icon "Next image" at bounding box center [1244, 327] width 22 height 22
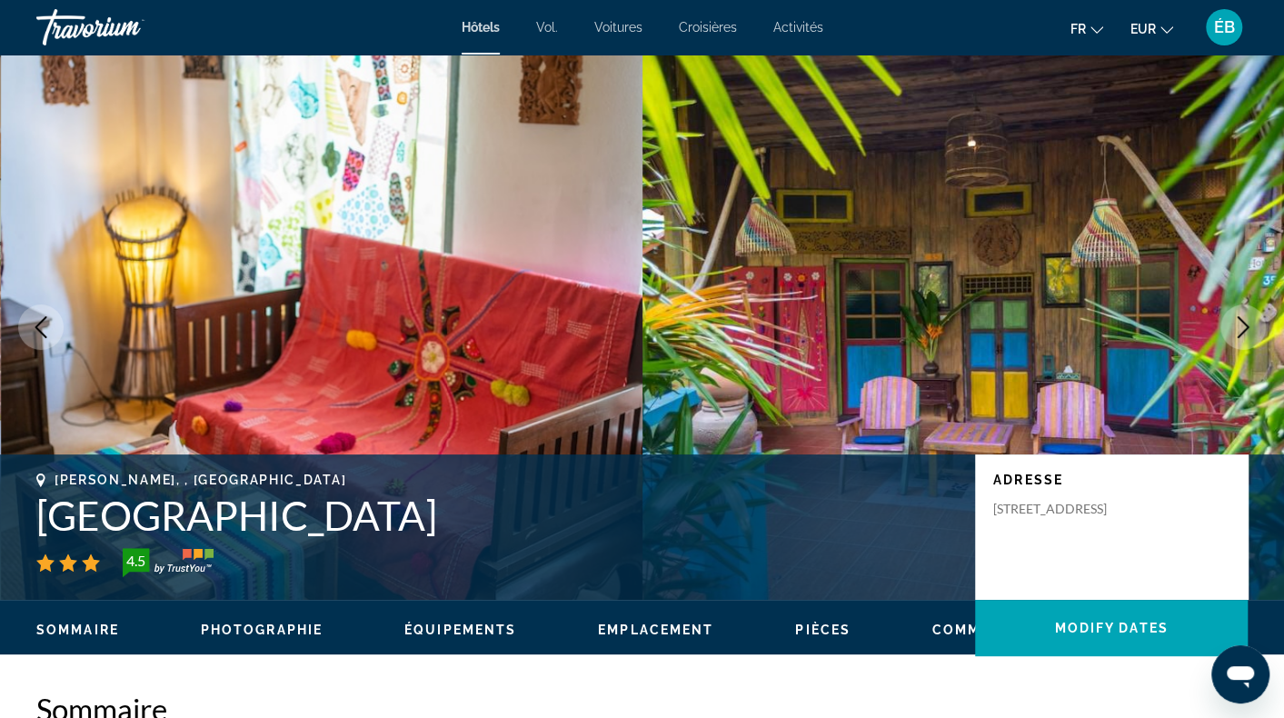
click at [1239, 329] on icon "Next image" at bounding box center [1244, 327] width 22 height 22
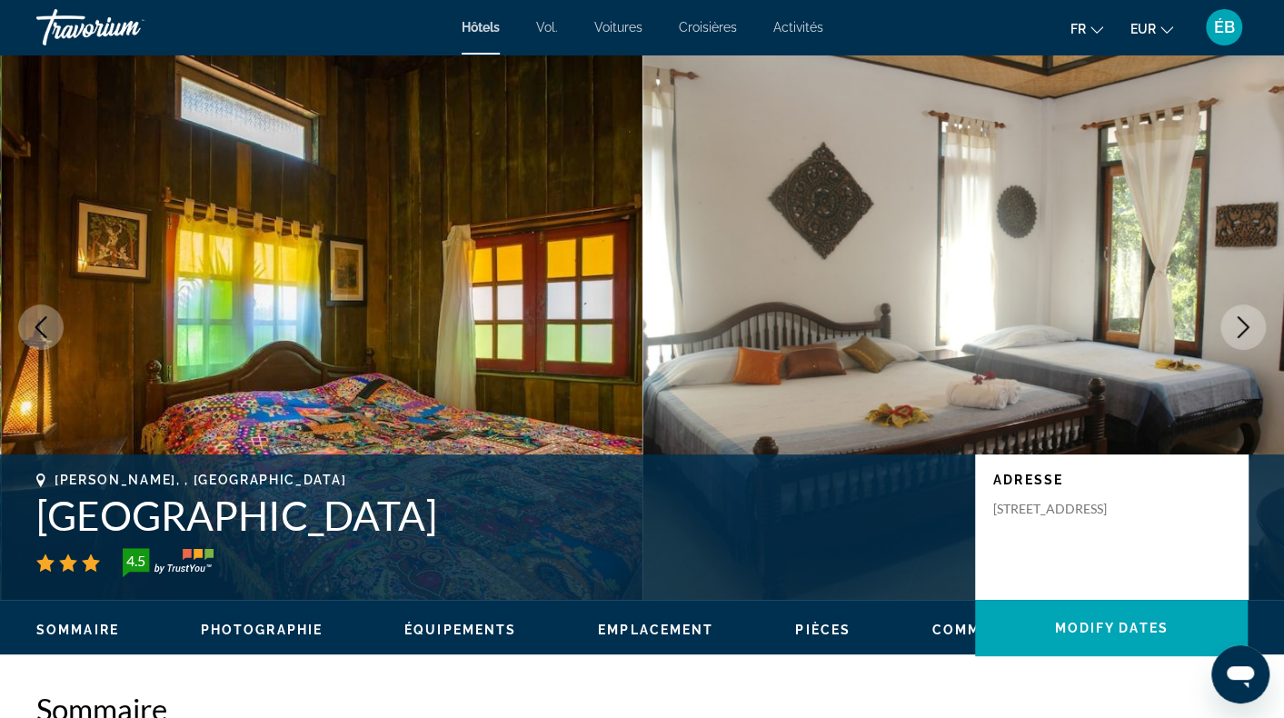
click at [1239, 329] on icon "Next image" at bounding box center [1244, 327] width 22 height 22
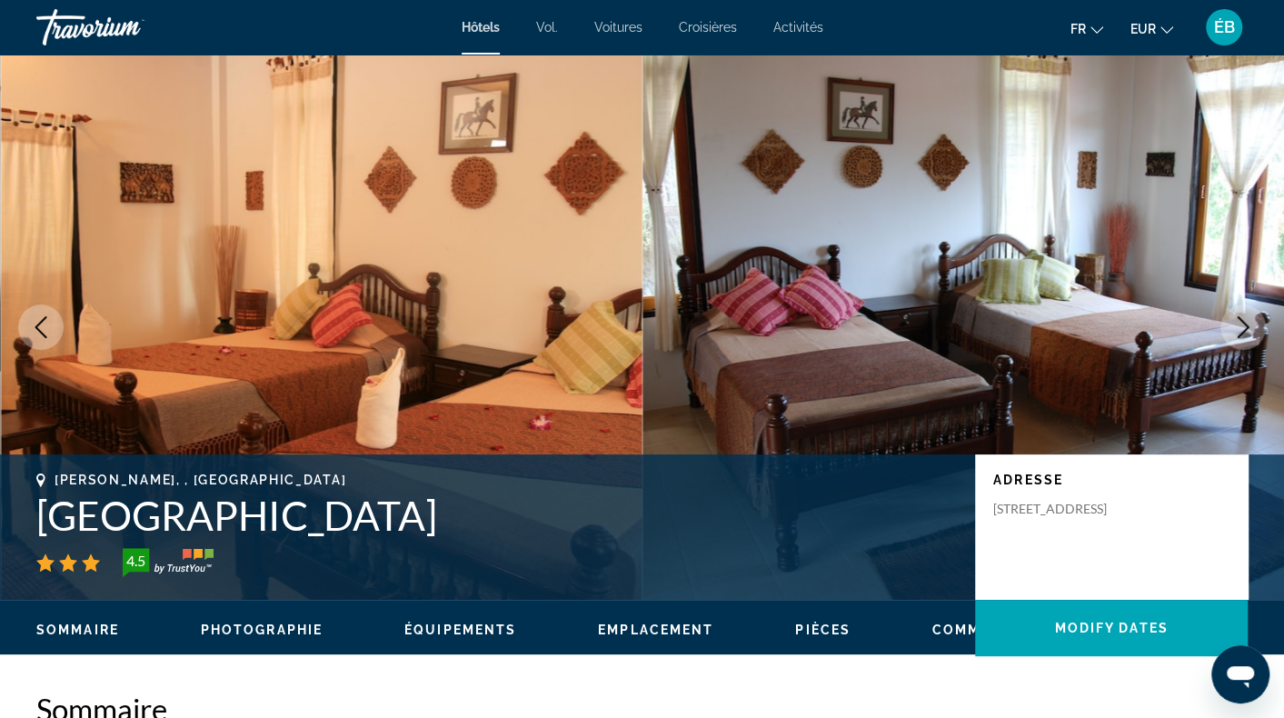
click at [1239, 329] on icon "Next image" at bounding box center [1244, 327] width 22 height 22
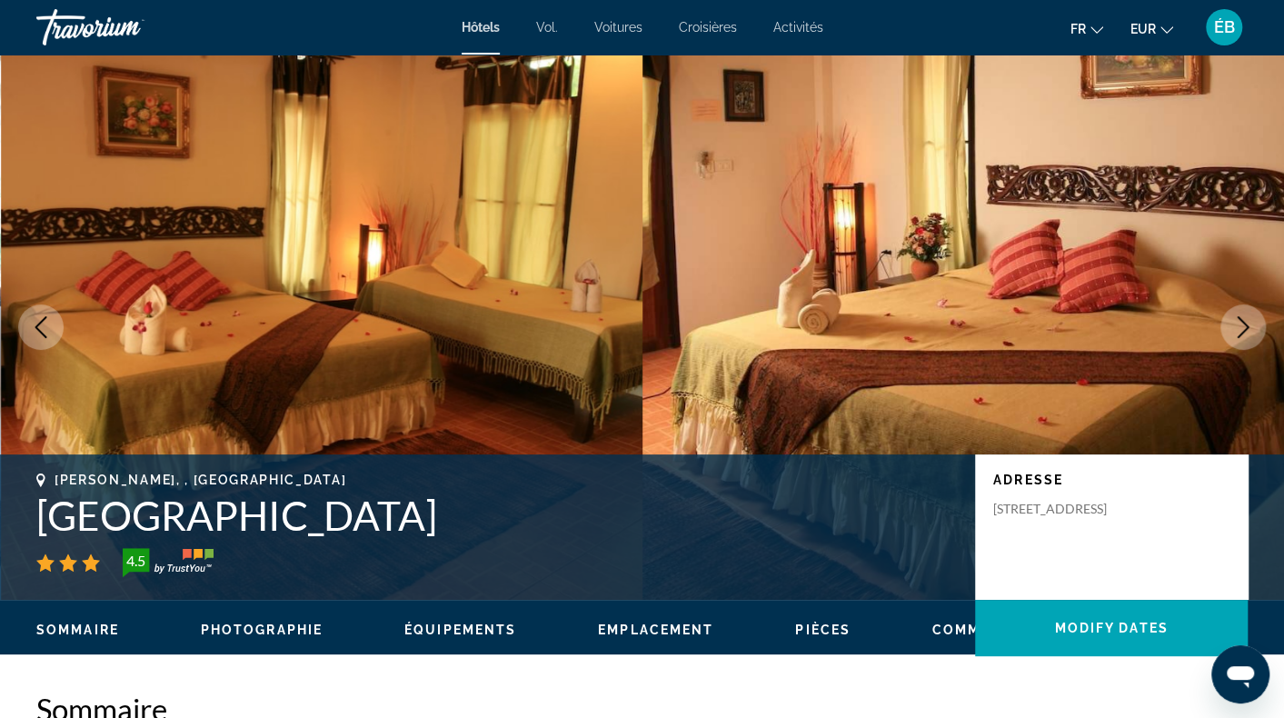
click at [1239, 329] on icon "Next image" at bounding box center [1244, 327] width 22 height 22
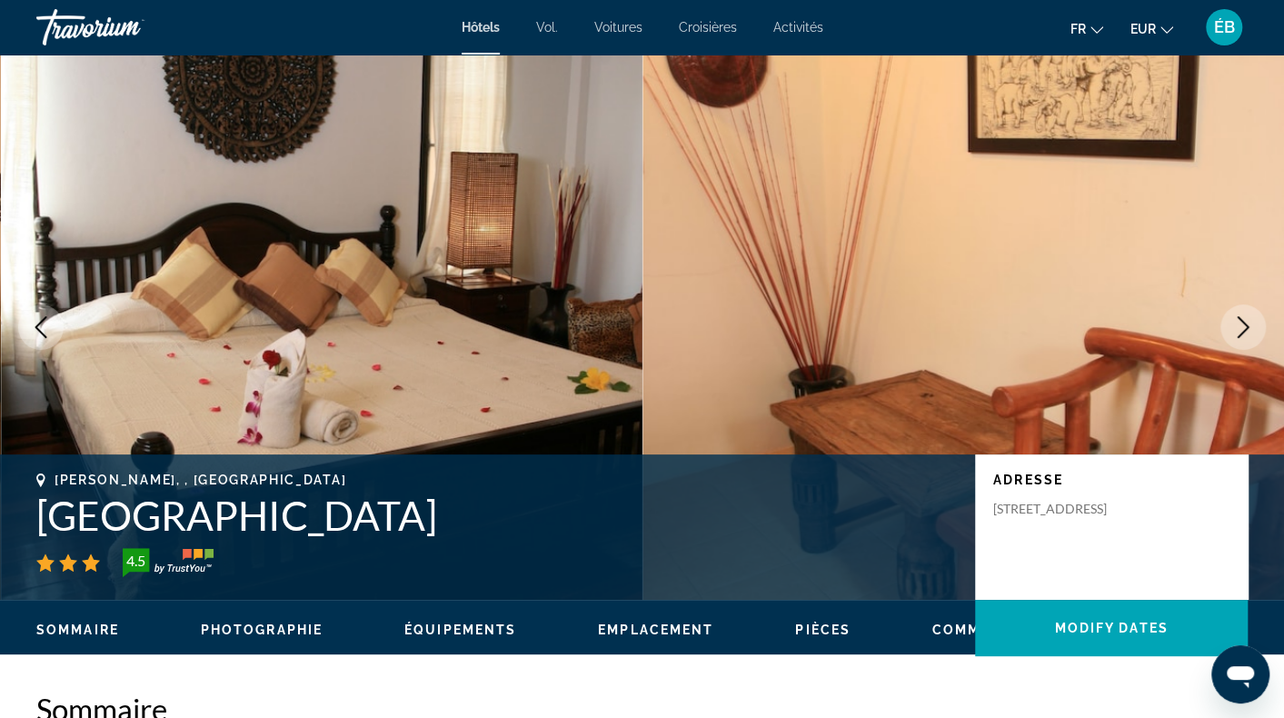
click at [1239, 329] on icon "Next image" at bounding box center [1244, 327] width 22 height 22
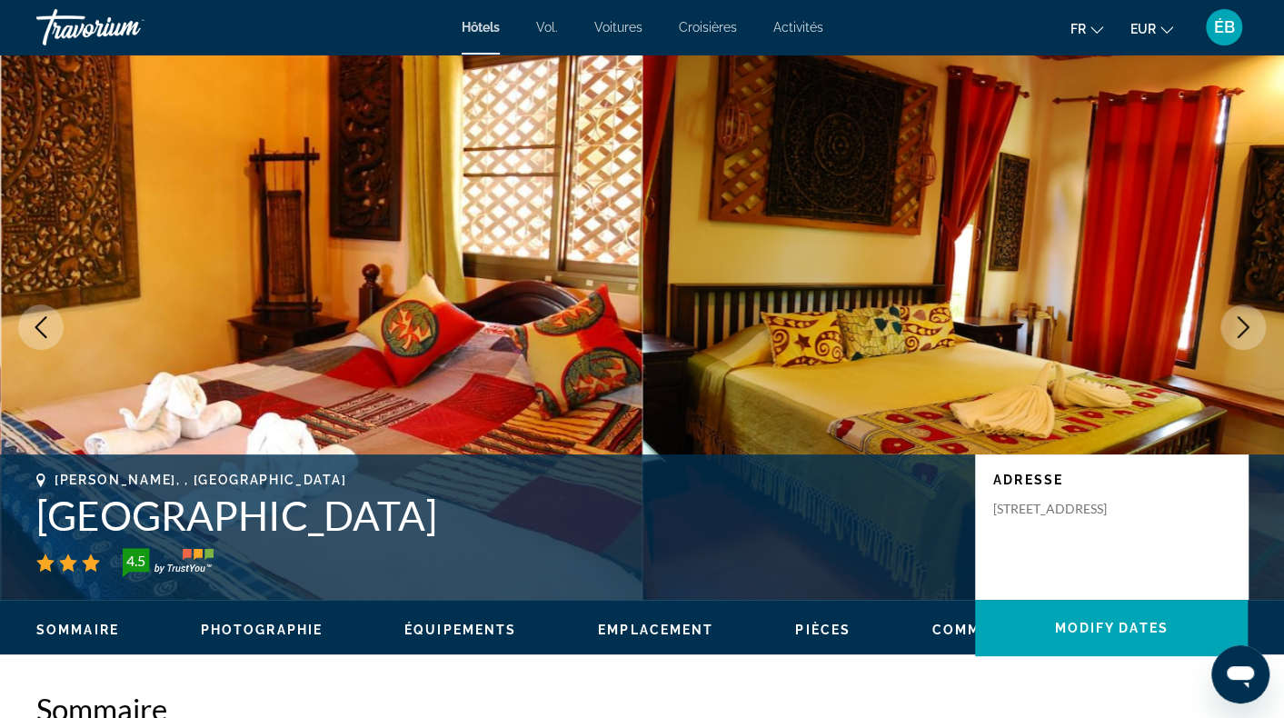
click at [1239, 329] on icon "Next image" at bounding box center [1244, 327] width 22 height 22
click at [1239, 328] on icon "Next image" at bounding box center [1244, 327] width 22 height 22
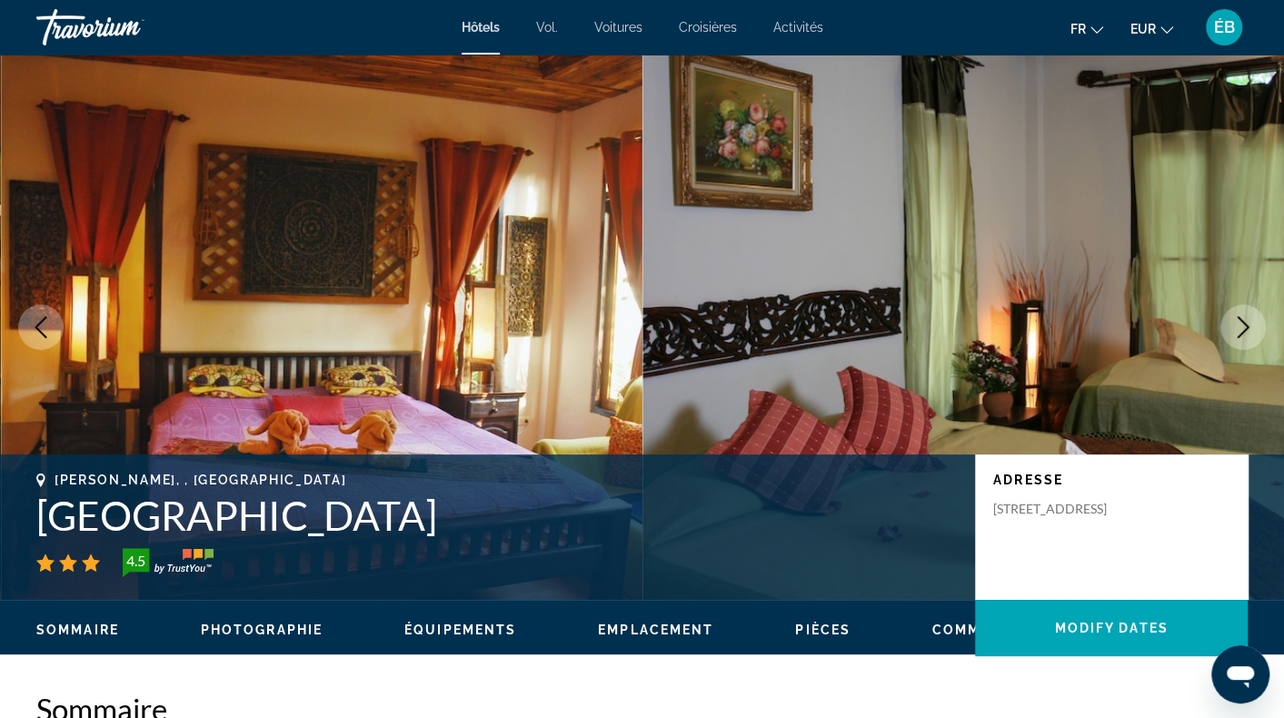
click at [1239, 331] on icon "Next image" at bounding box center [1244, 327] width 22 height 22
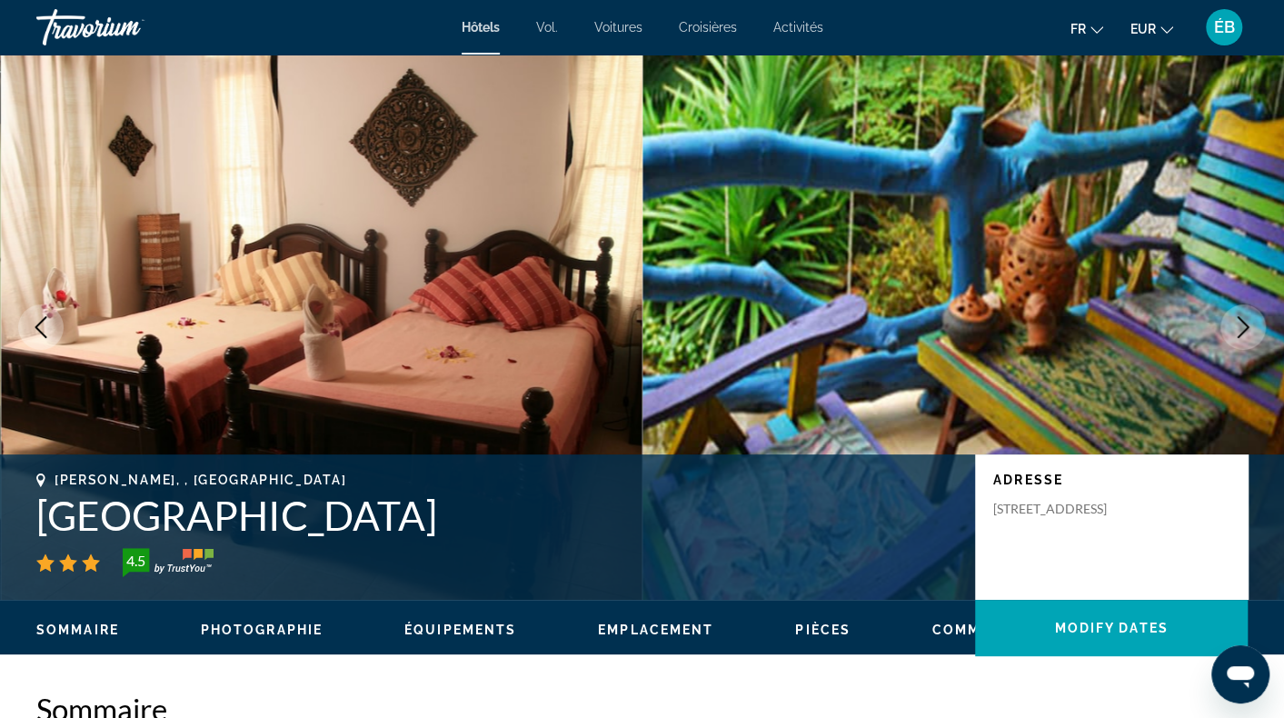
click at [1239, 331] on icon "Next image" at bounding box center [1244, 327] width 22 height 22
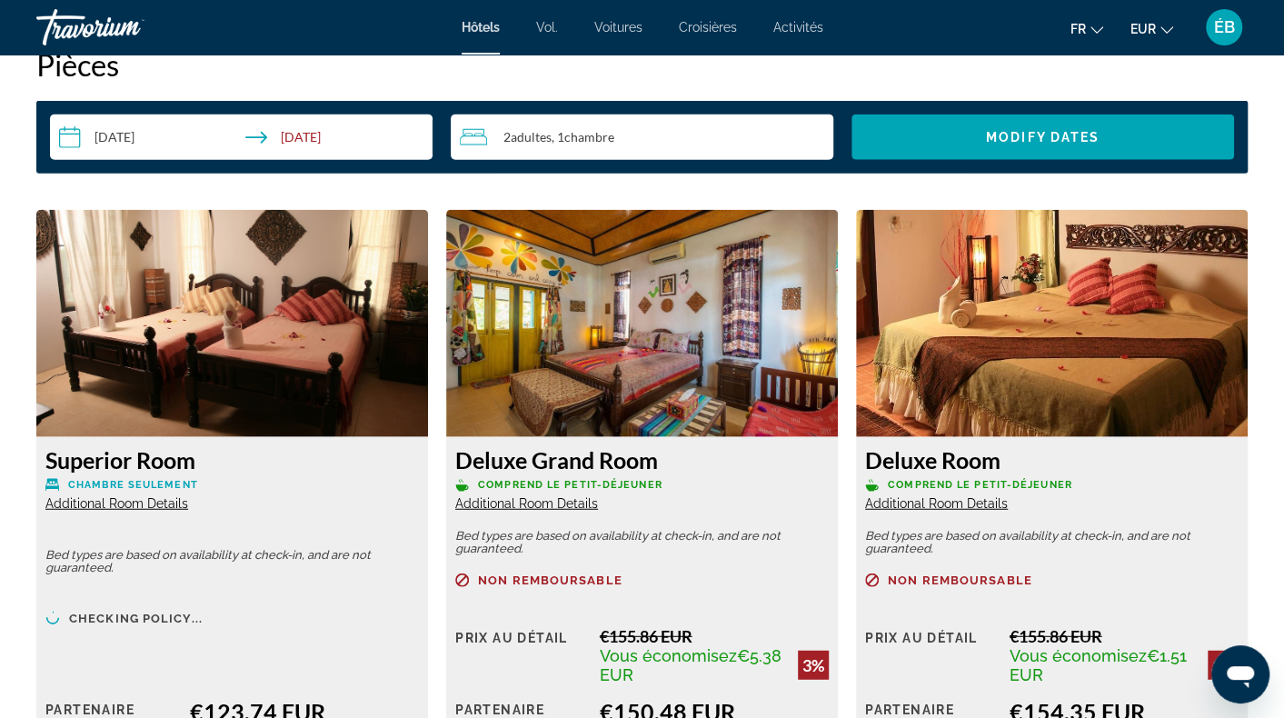
scroll to position [2454, 0]
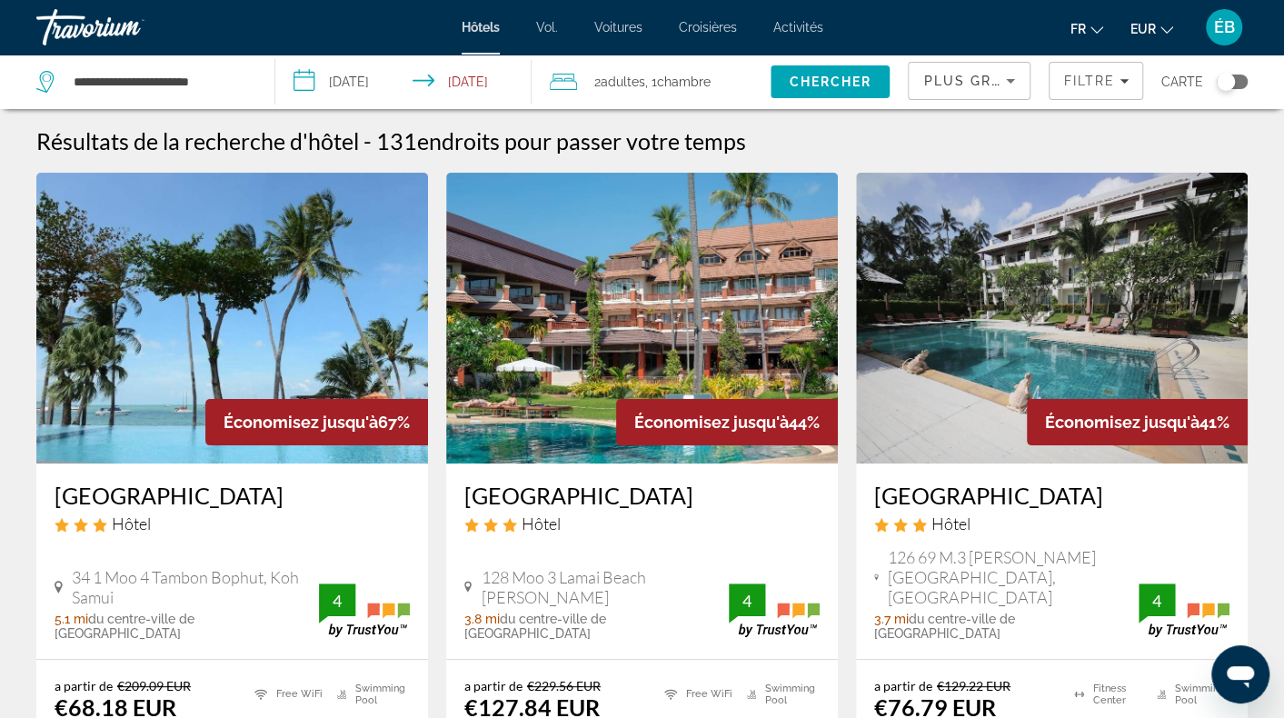
click at [1232, 81] on div "Toggle map" at bounding box center [1226, 82] width 18 height 18
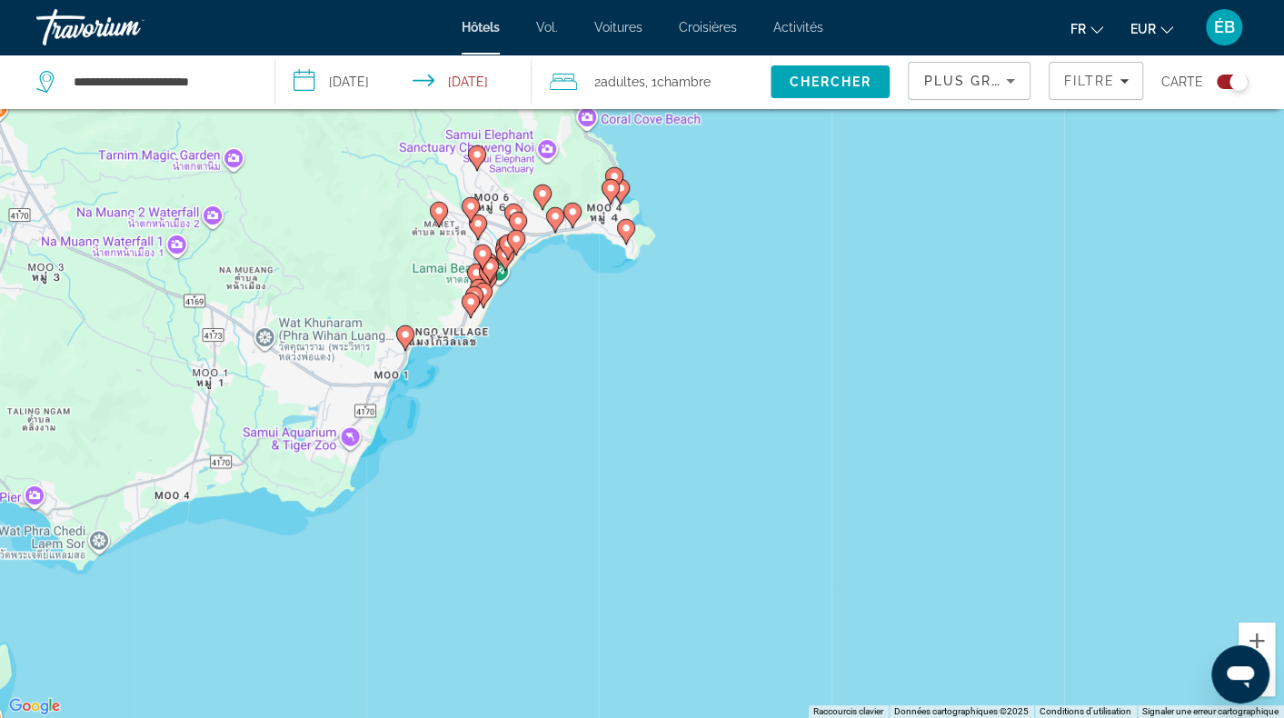
drag, startPoint x: 534, startPoint y: 346, endPoint x: 560, endPoint y: 463, distance: 119.3
click at [560, 463] on div "Pour activer le glissement avec le clavier, appuyez sur Alt+Entrée. Une fois ce…" at bounding box center [642, 359] width 1284 height 718
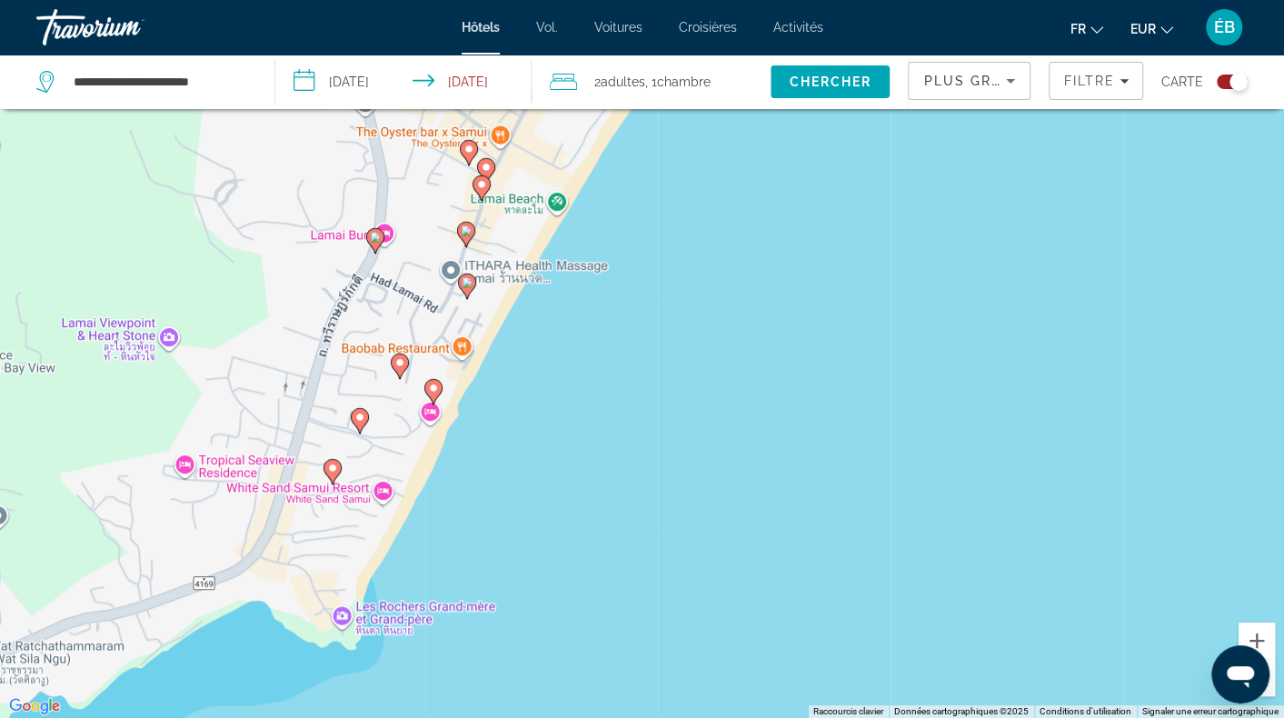
drag, startPoint x: 577, startPoint y: 434, endPoint x: 704, endPoint y: 615, distance: 221.4
click at [704, 615] on div "Pour activer le glissement avec le clavier, appuyez sur Alt+Entrée. Une fois ce…" at bounding box center [642, 359] width 1284 height 718
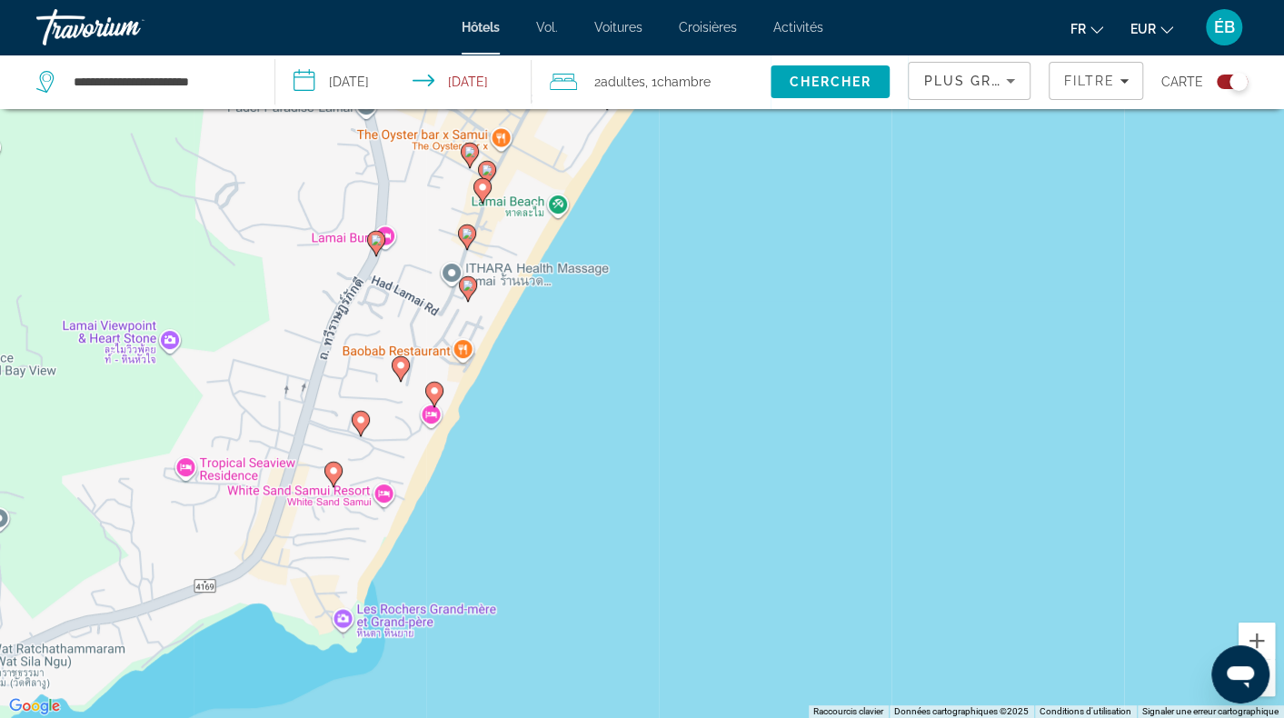
click at [396, 359] on icon "Contenu principal" at bounding box center [400, 369] width 16 height 24
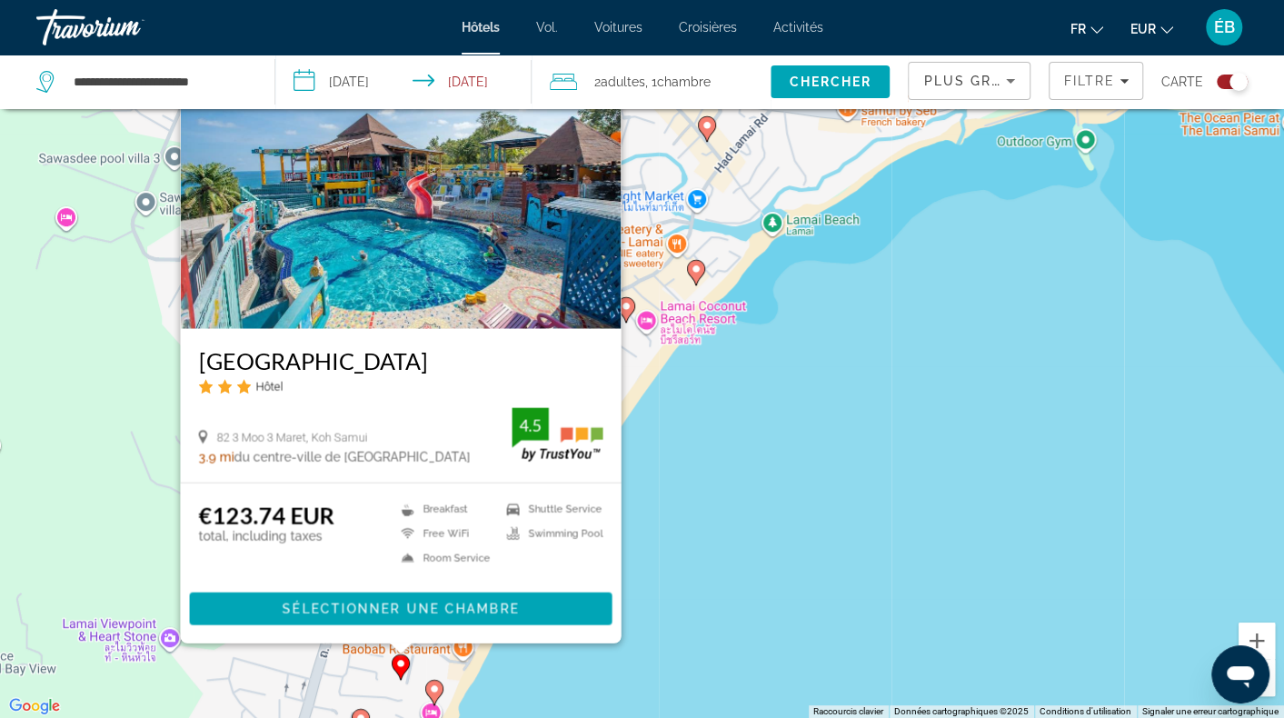
click at [731, 525] on div "Pour activer le glissement avec le clavier, appuyez sur Alt+Entrée. Une fois ce…" at bounding box center [642, 359] width 1284 height 718
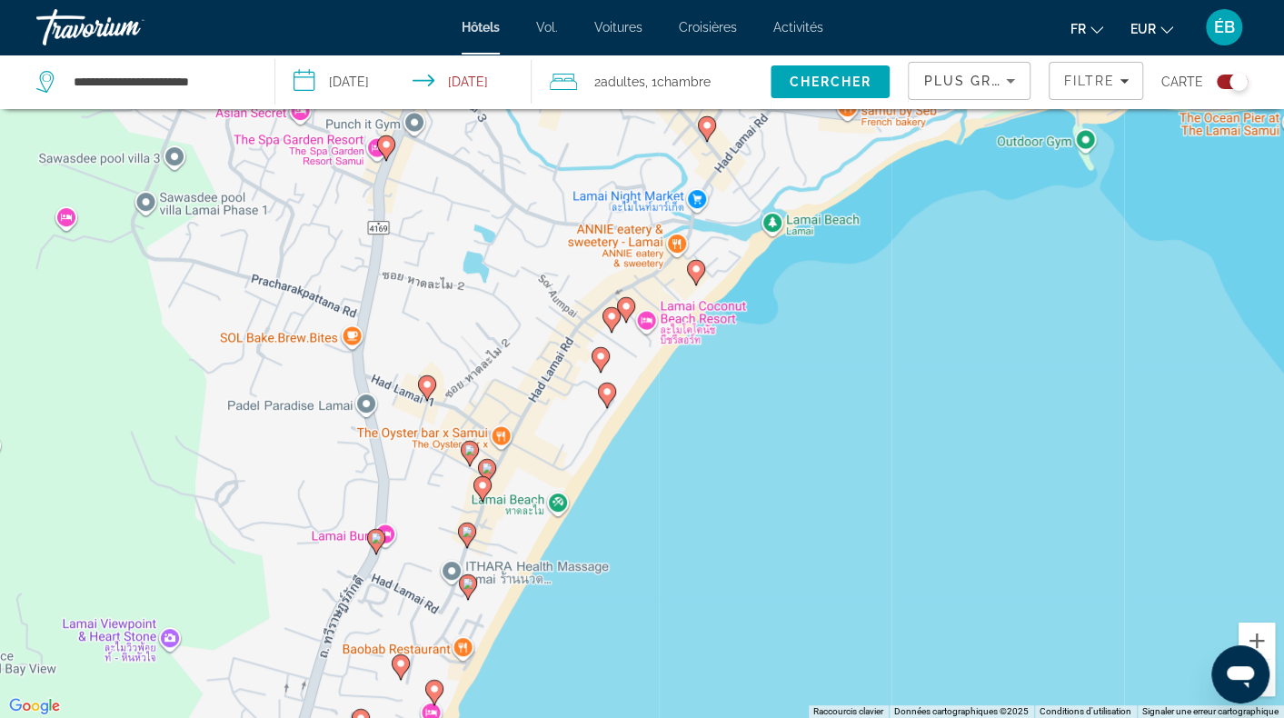
click at [464, 577] on icon "Contenu principal" at bounding box center [467, 587] width 16 height 24
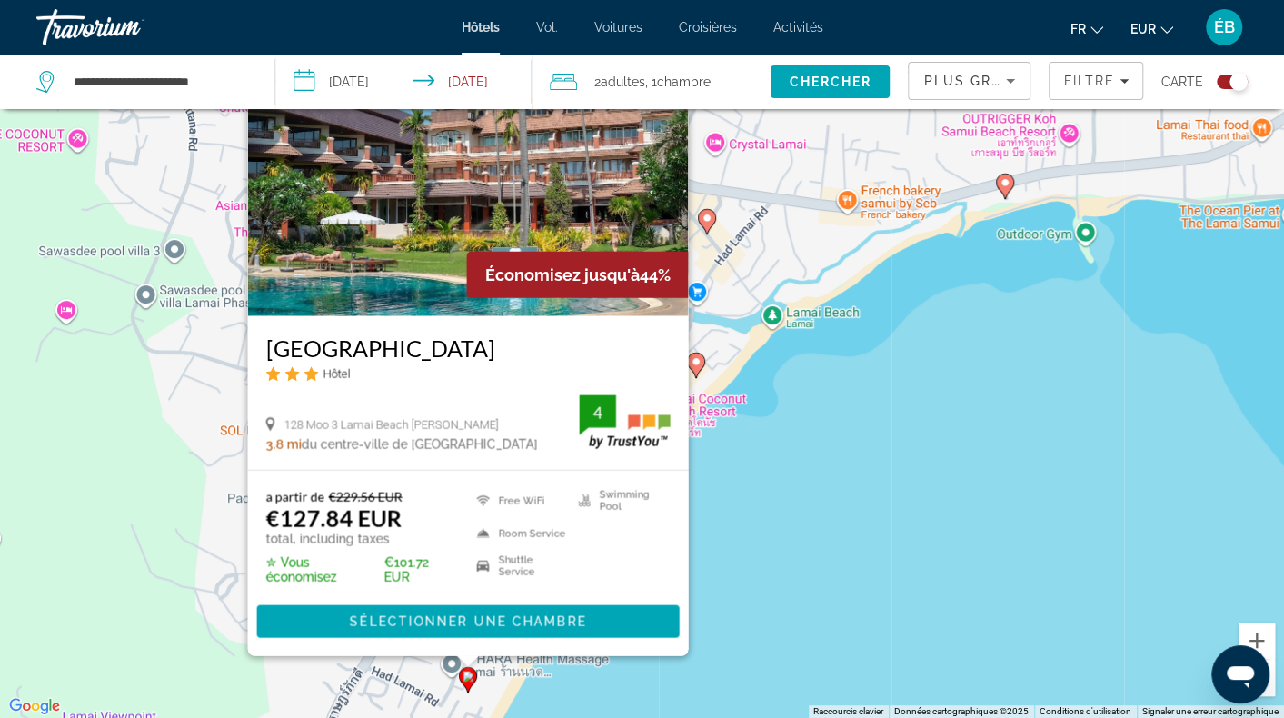
click at [408, 672] on div "Pour activer le glissement avec le clavier, appuyez sur Alt+Entrée. Une fois ce…" at bounding box center [642, 359] width 1284 height 718
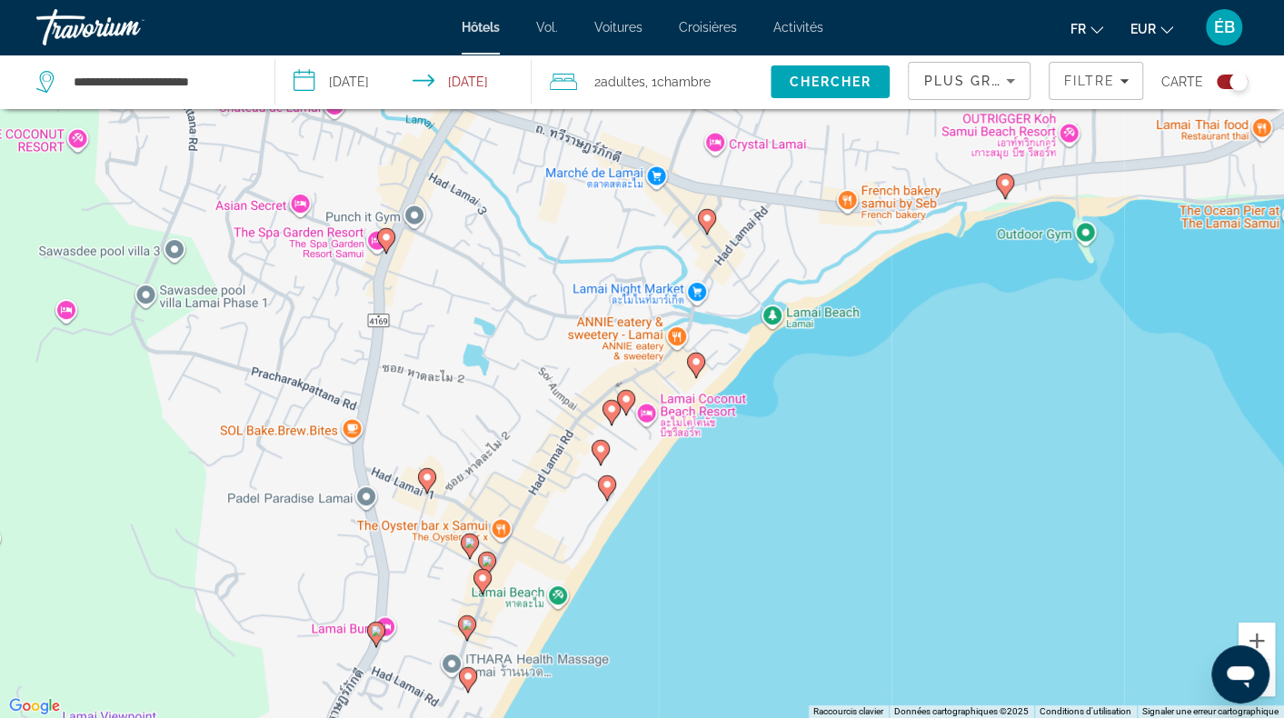
click at [375, 626] on image "Contenu principal" at bounding box center [376, 630] width 11 height 11
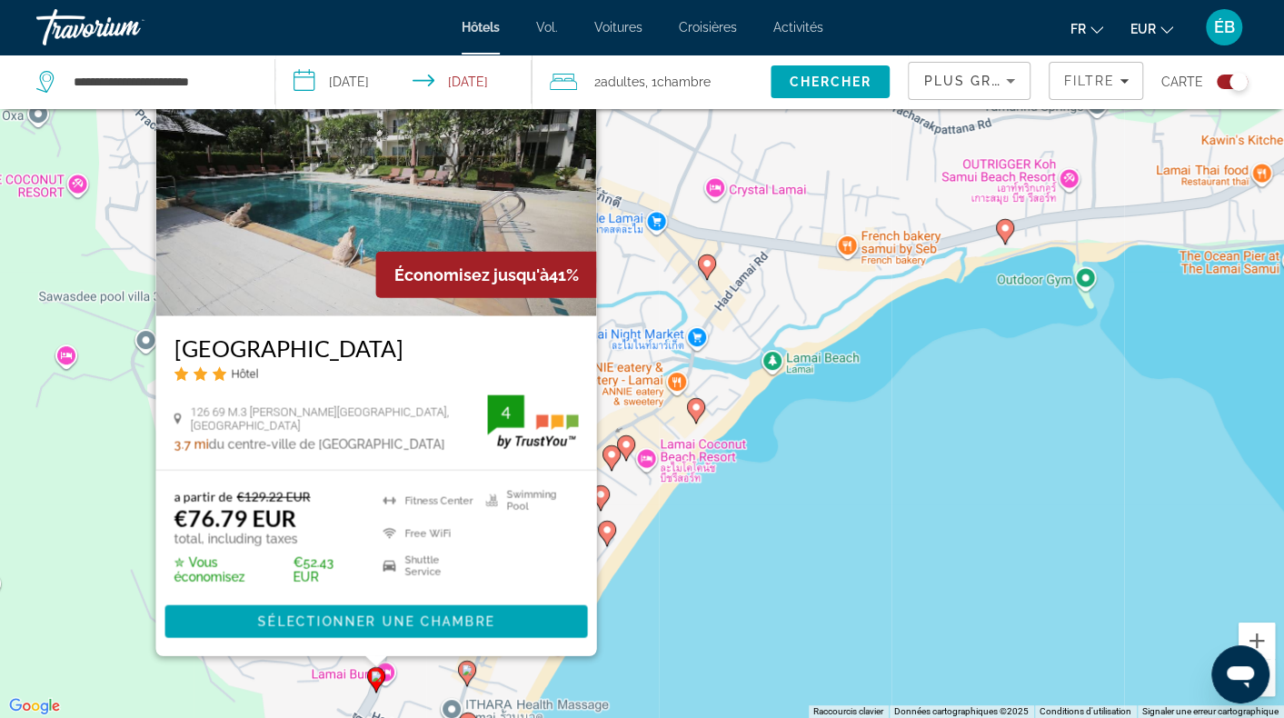
click at [469, 666] on image "Contenu principal" at bounding box center [467, 669] width 11 height 11
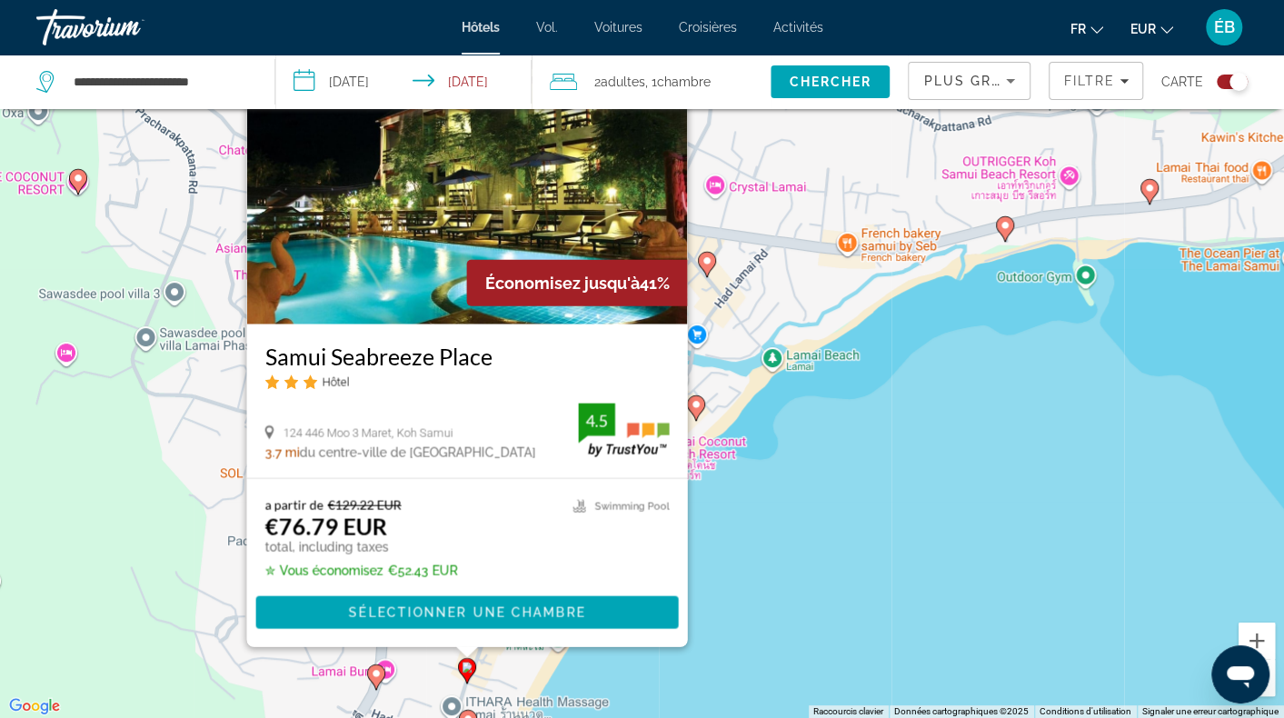
click at [381, 674] on image "Contenu principal" at bounding box center [376, 673] width 11 height 11
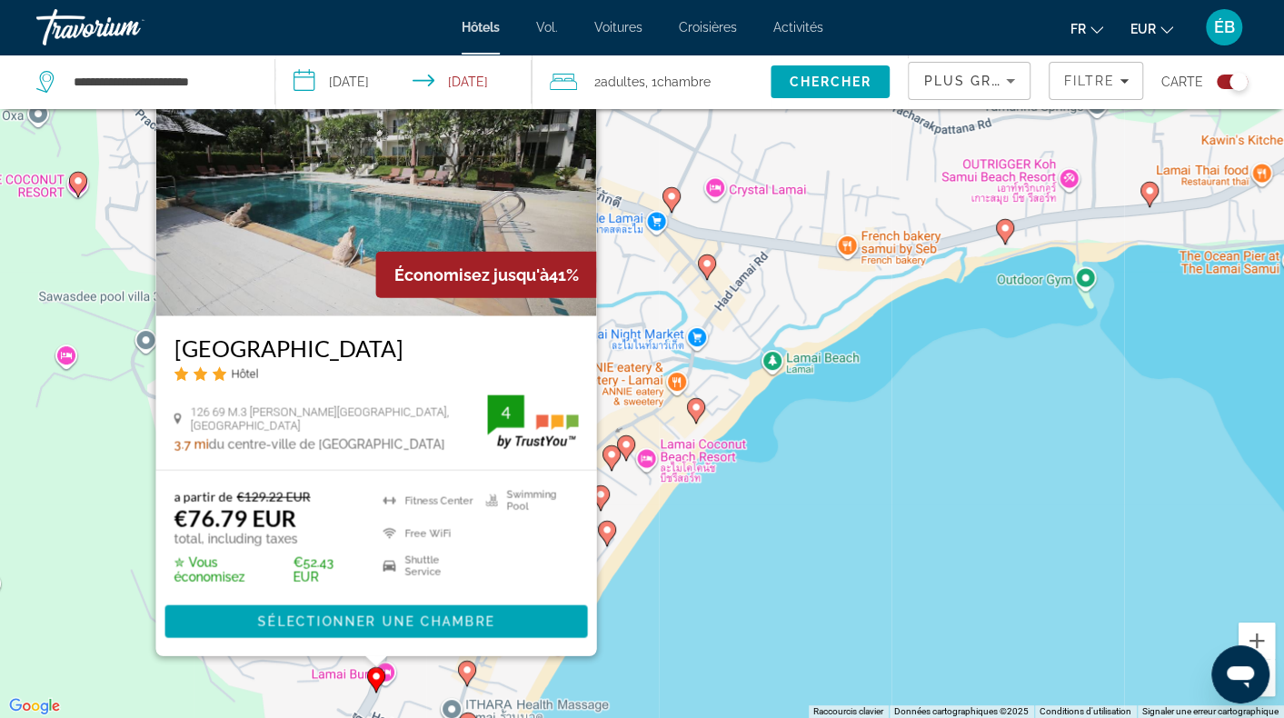
click at [381, 674] on image "Contenu principal" at bounding box center [376, 676] width 11 height 11
click at [421, 261] on div "Économisez jusqu'à 41%" at bounding box center [485, 275] width 221 height 46
click at [535, 195] on img "Contenu principal" at bounding box center [375, 170] width 441 height 291
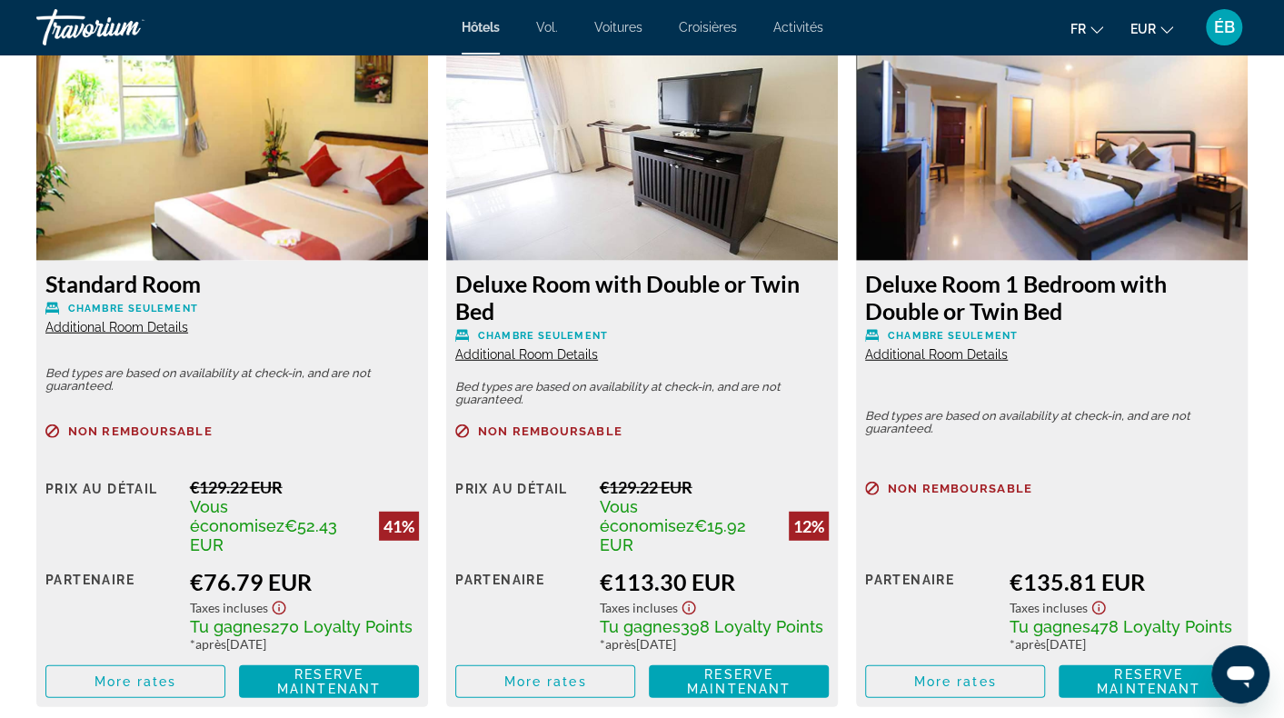
scroll to position [2545, 0]
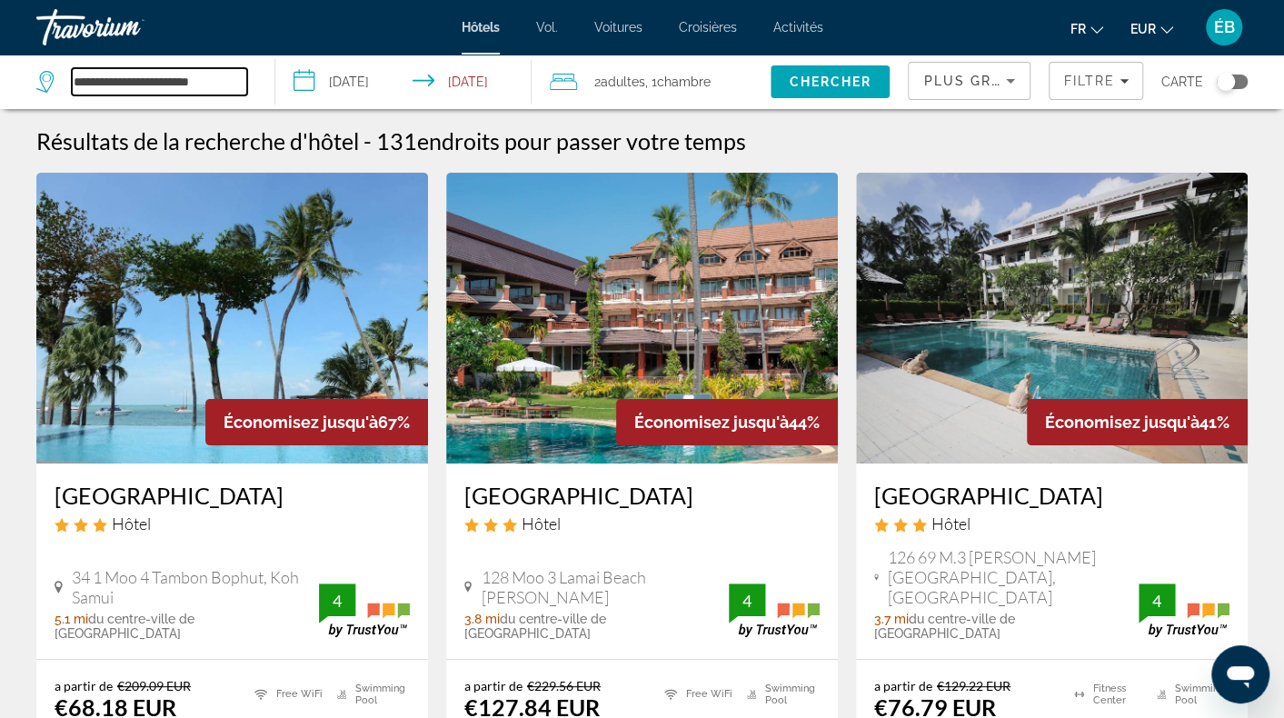
click at [178, 89] on input "**********" at bounding box center [159, 81] width 175 height 27
drag, startPoint x: 230, startPoint y: 85, endPoint x: -7, endPoint y: 85, distance: 237.2
click at [0, 85] on html "**********" at bounding box center [642, 359] width 1284 height 718
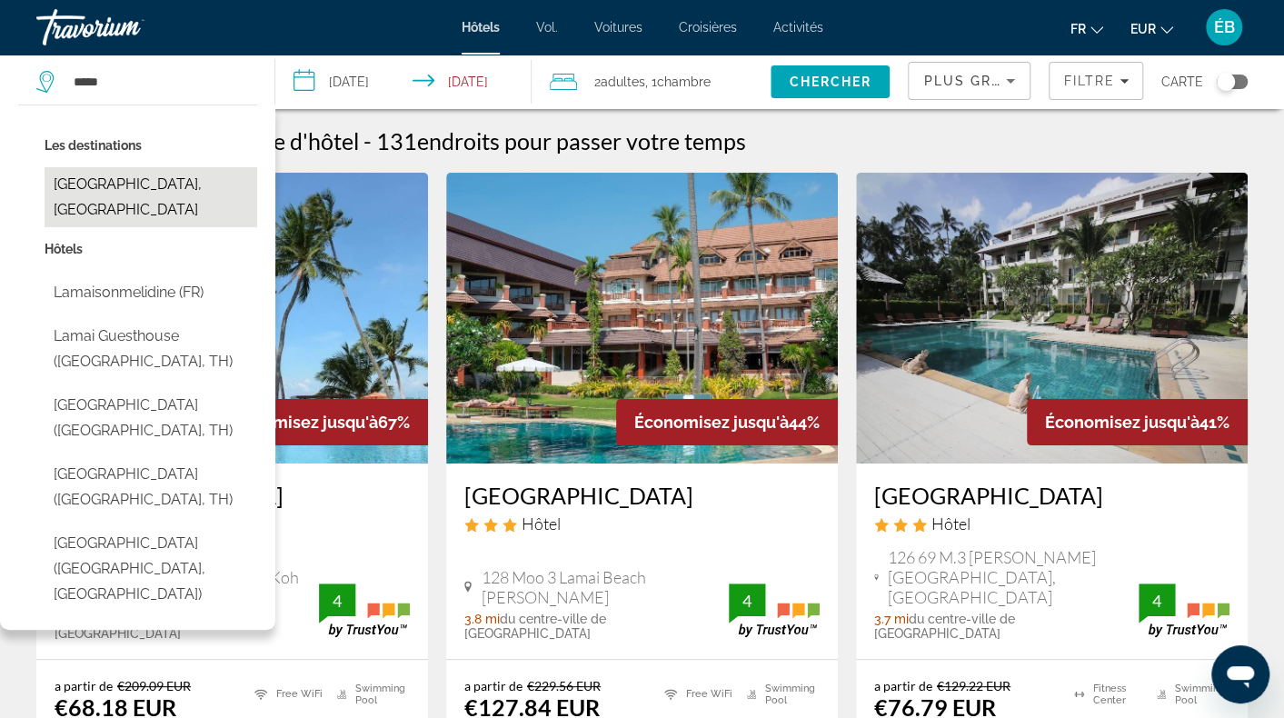
drag, startPoint x: 188, startPoint y: 194, endPoint x: 200, endPoint y: 194, distance: 11.8
click at [187, 194] on button "Lamai Beach, Thailand" at bounding box center [151, 197] width 213 height 60
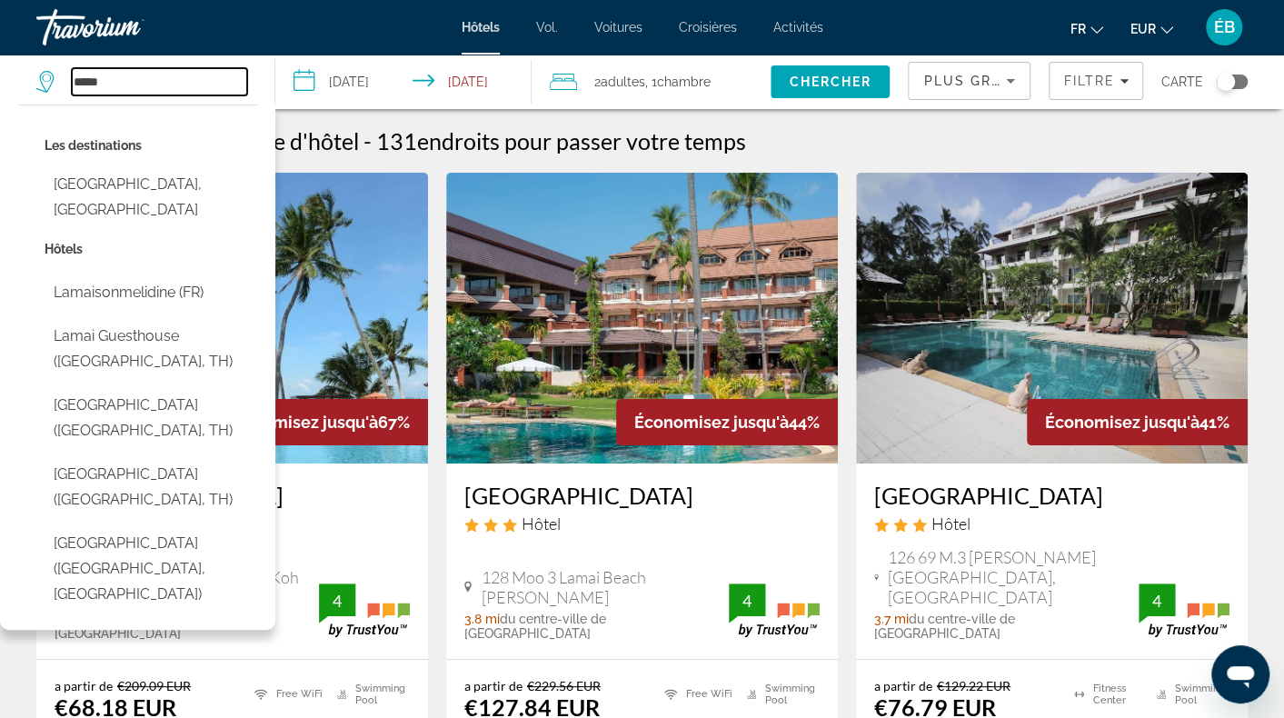
type input "**********"
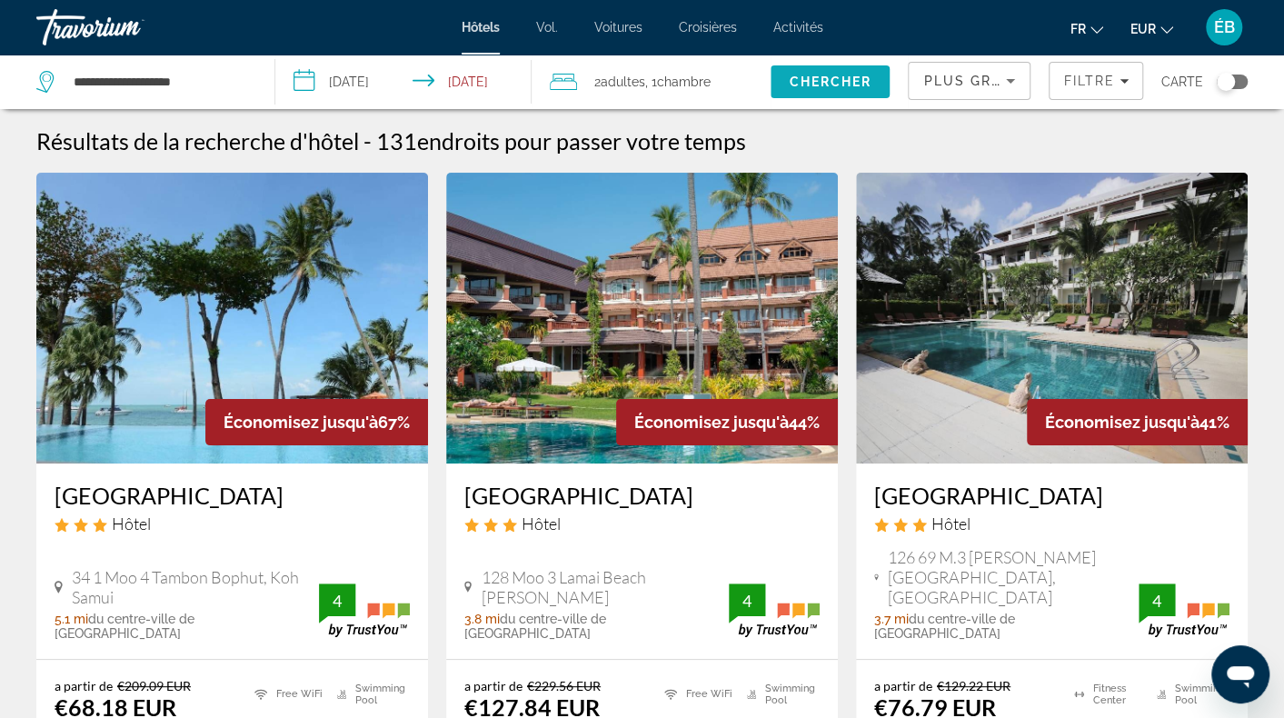
click at [834, 87] on span "Chercher" at bounding box center [830, 82] width 83 height 15
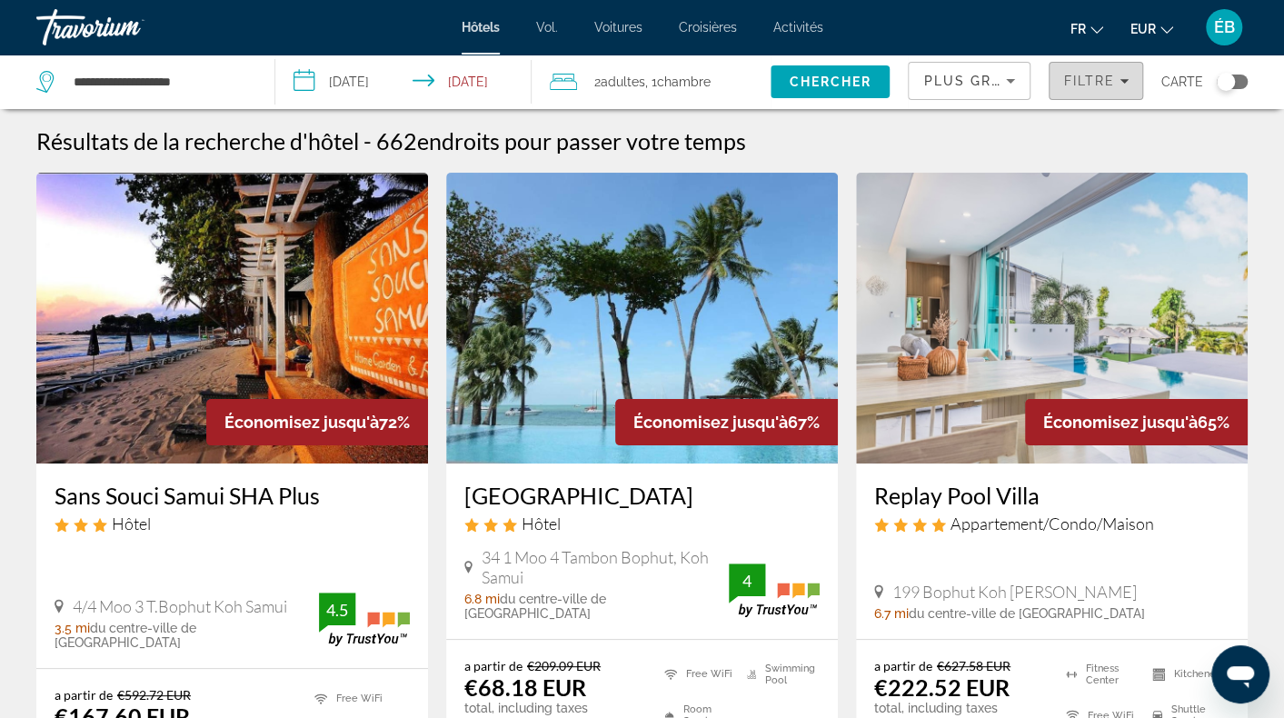
click at [1082, 95] on span "Filters" at bounding box center [1096, 81] width 93 height 44
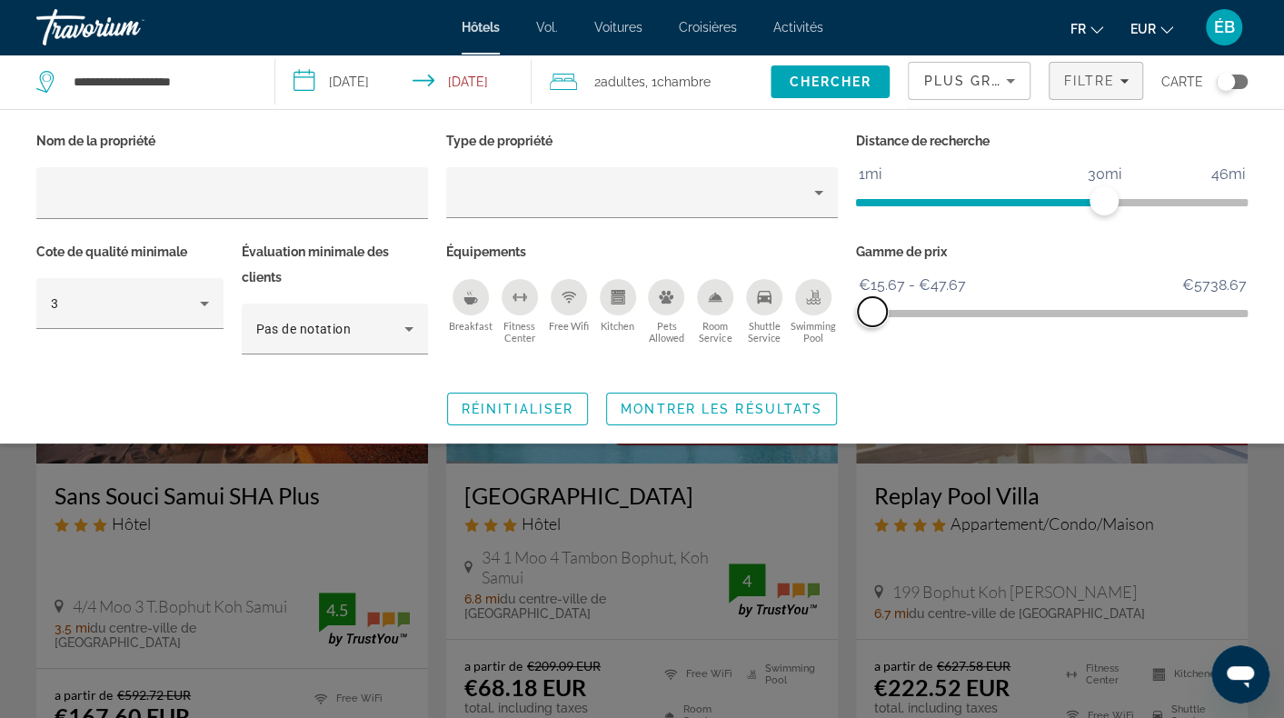
drag, startPoint x: 1235, startPoint y: 301, endPoint x: 873, endPoint y: 324, distance: 363.4
click at [873, 324] on span "ngx-slider-max" at bounding box center [872, 311] width 29 height 29
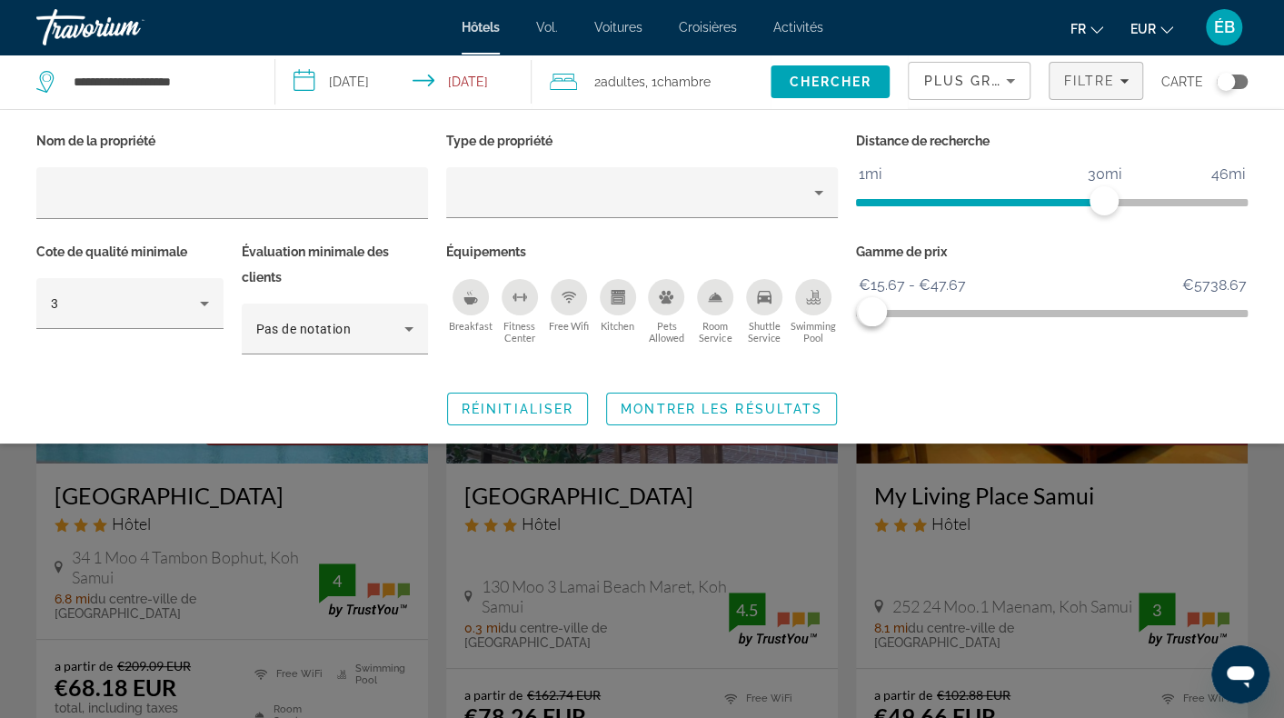
click at [1271, 472] on div "Search widget" at bounding box center [642, 495] width 1284 height 445
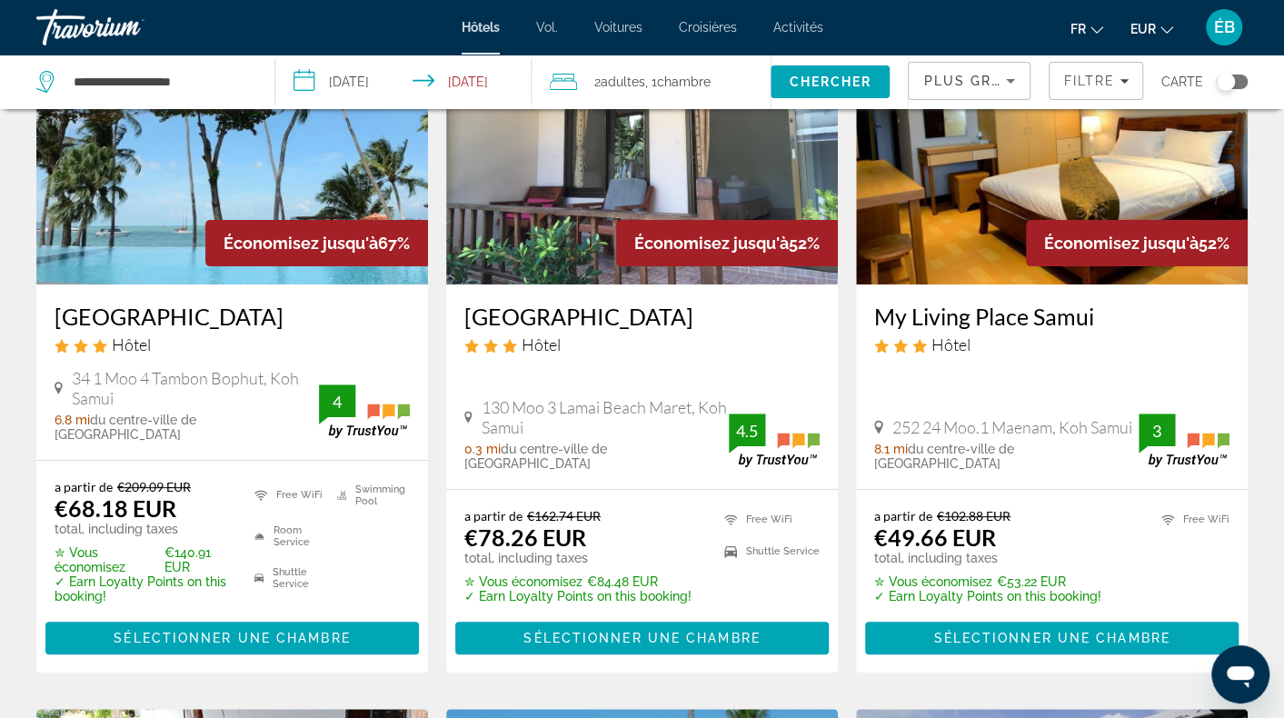
scroll to position [182, 0]
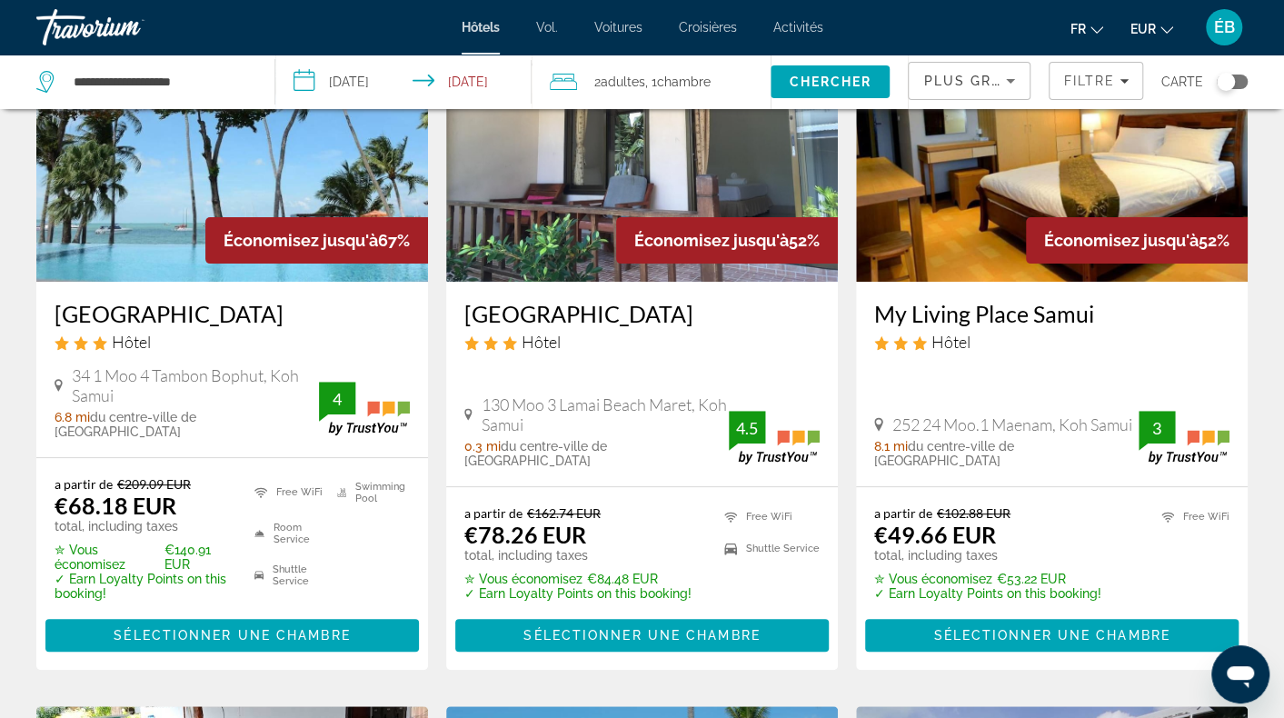
click at [229, 228] on div "Économisez jusqu'à 67%" at bounding box center [316, 240] width 223 height 46
click at [158, 248] on img "Contenu principal" at bounding box center [232, 136] width 392 height 291
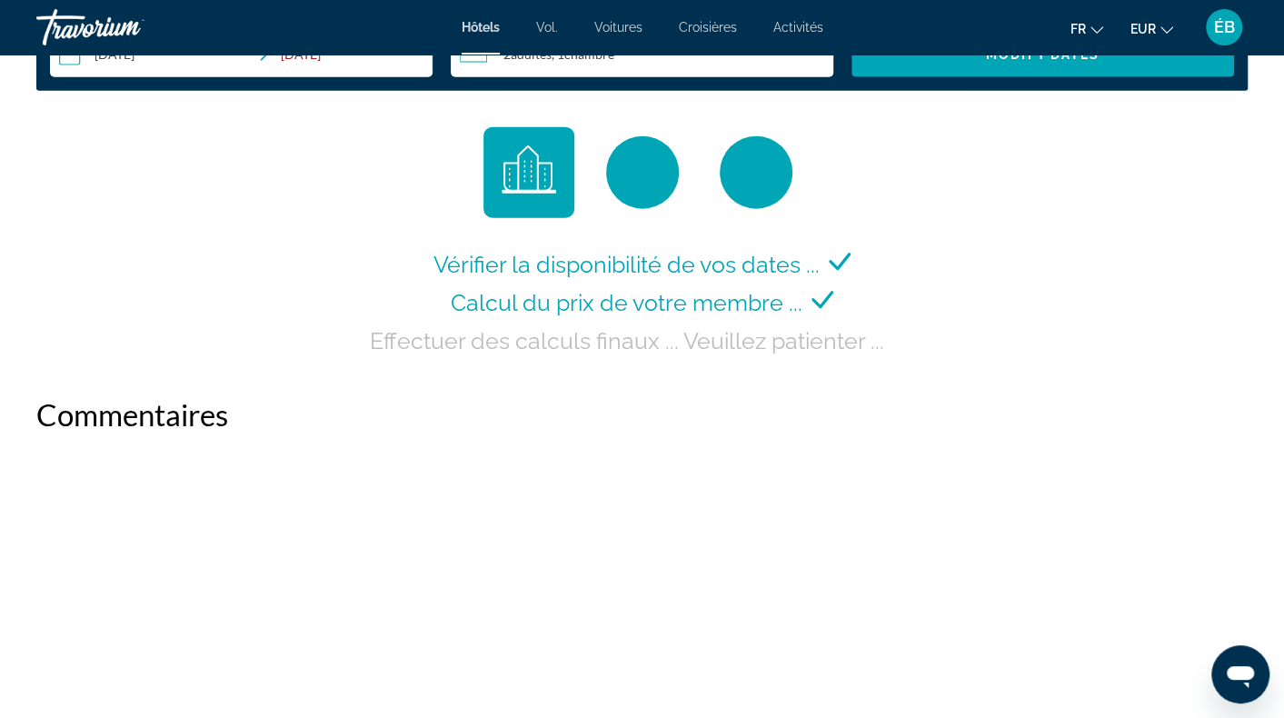
scroll to position [2363, 0]
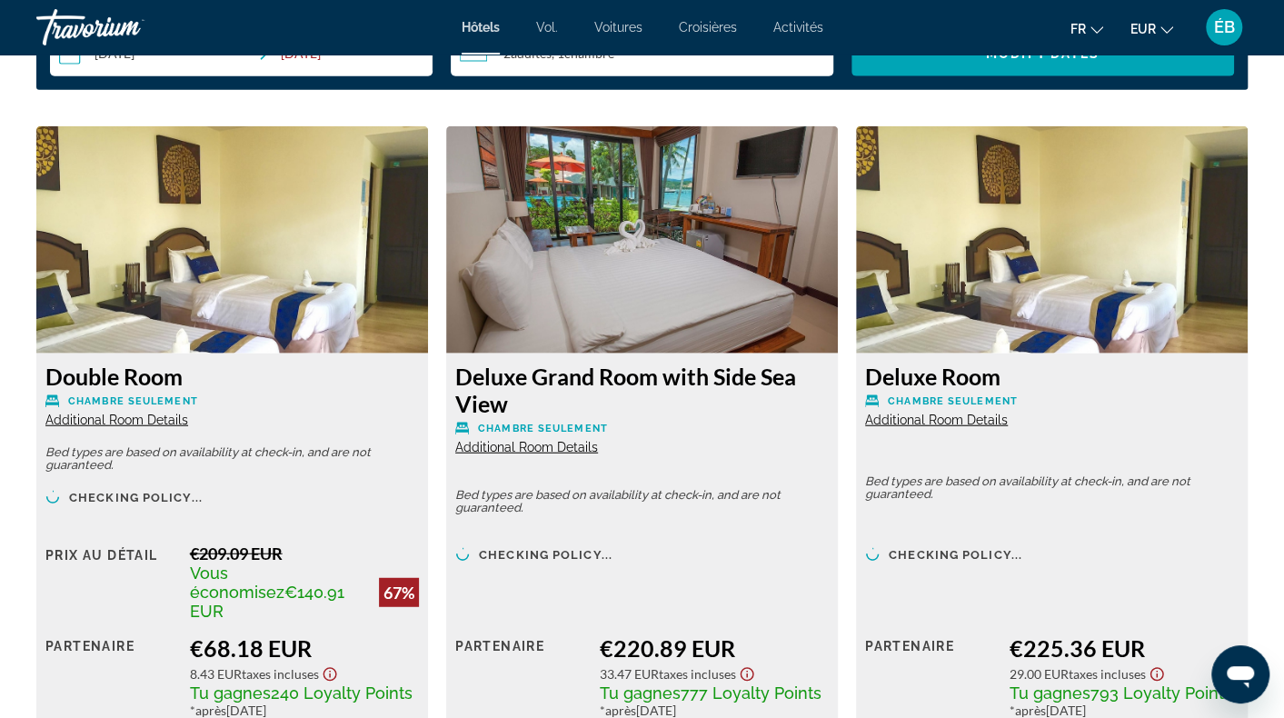
click at [269, 272] on img "Contenu principal" at bounding box center [232, 239] width 392 height 227
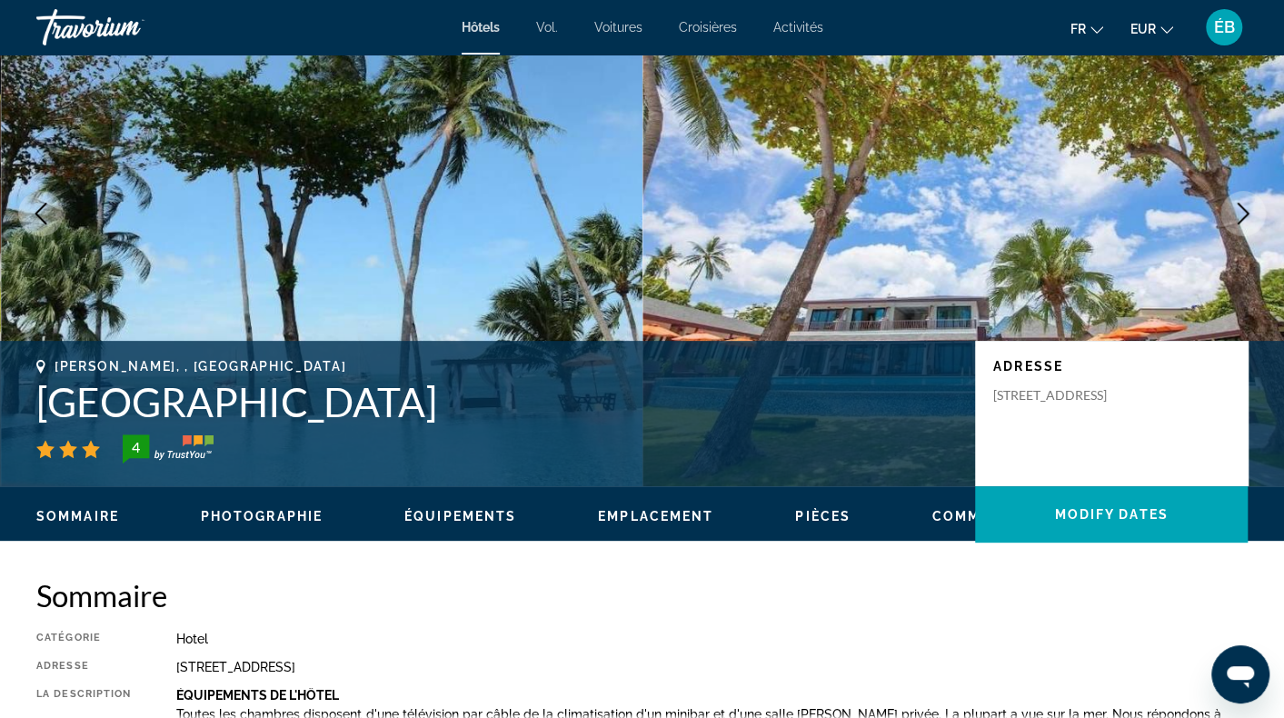
scroll to position [0, 0]
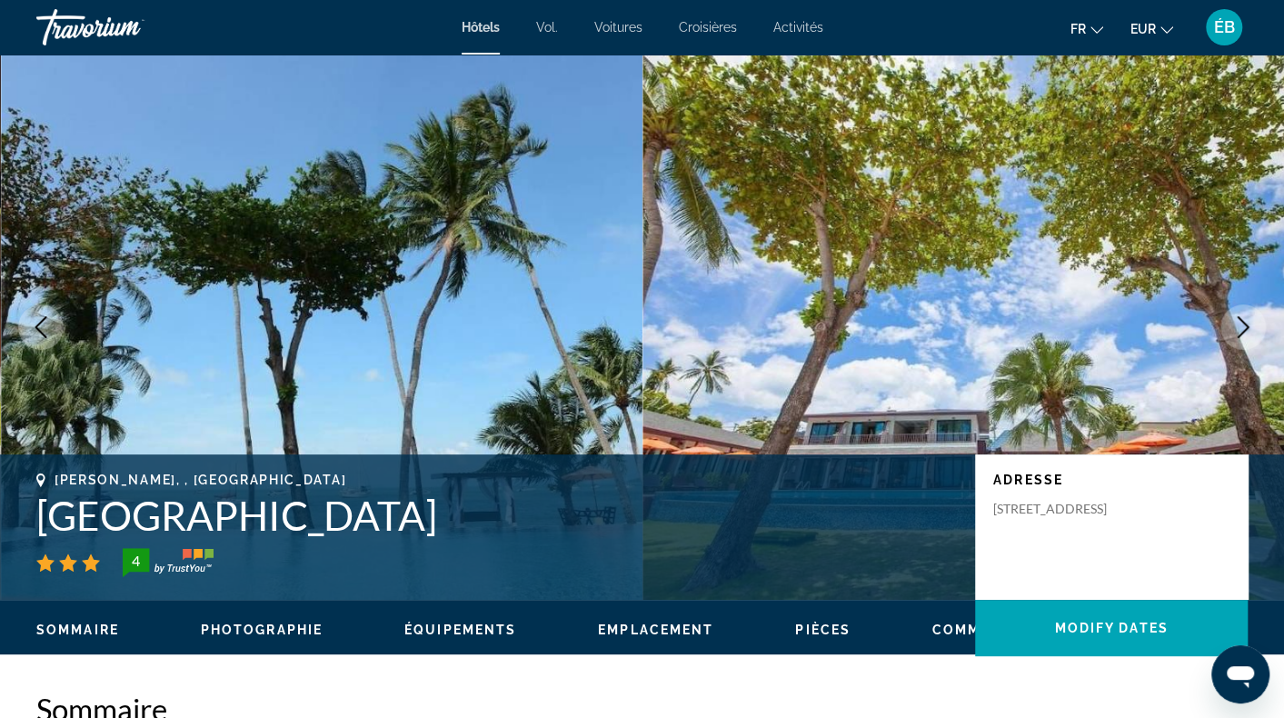
click at [24, 332] on button "Previous image" at bounding box center [40, 326] width 45 height 45
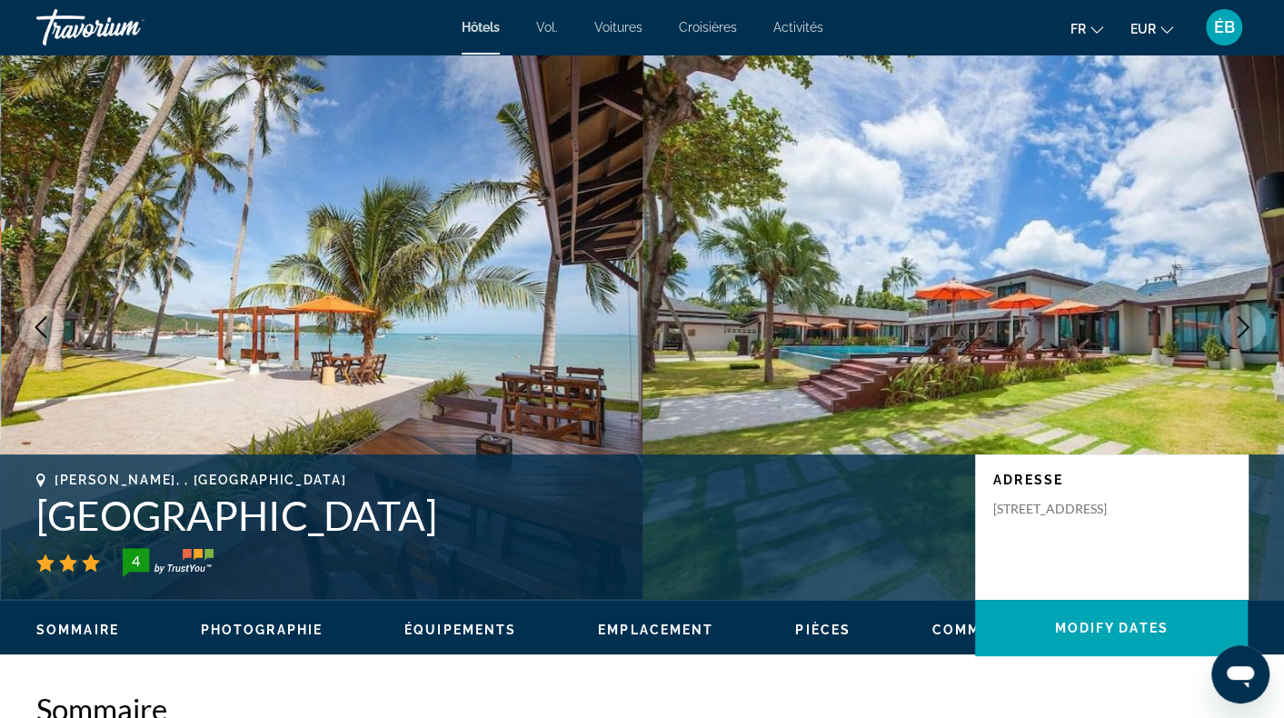
click at [24, 332] on button "Previous image" at bounding box center [40, 326] width 45 height 45
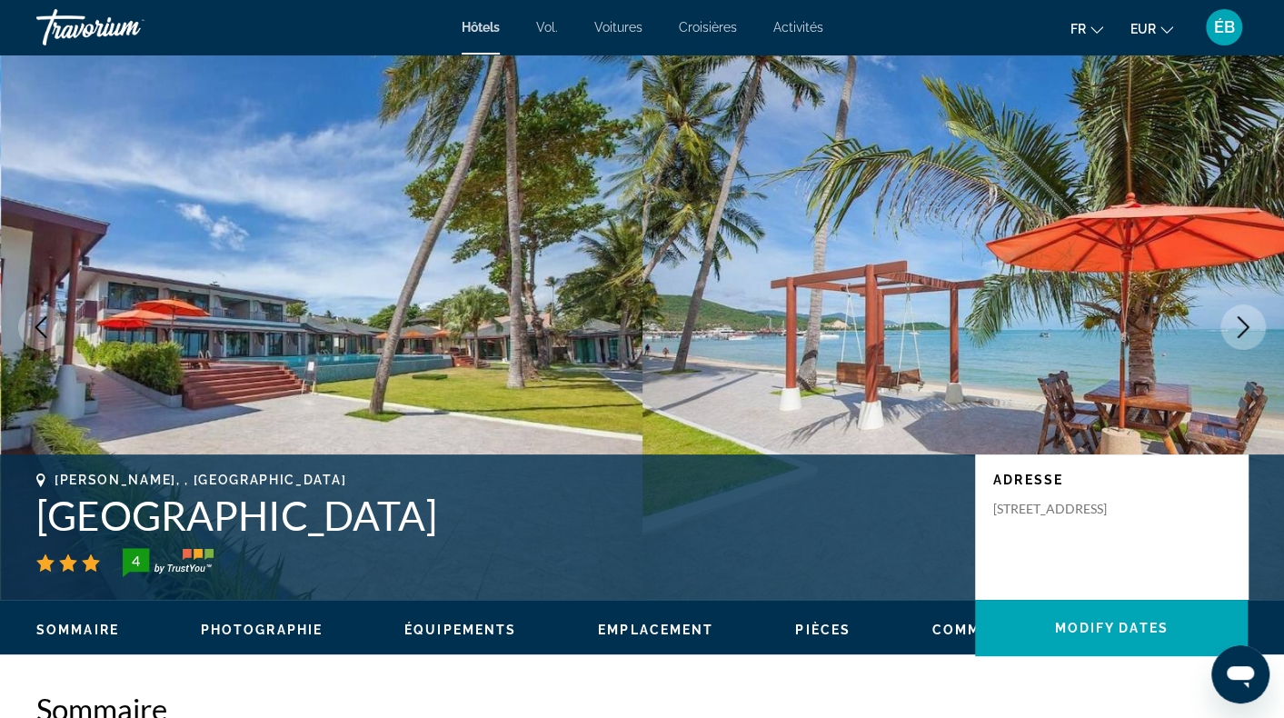
click at [33, 330] on icon "Previous image" at bounding box center [41, 327] width 22 height 22
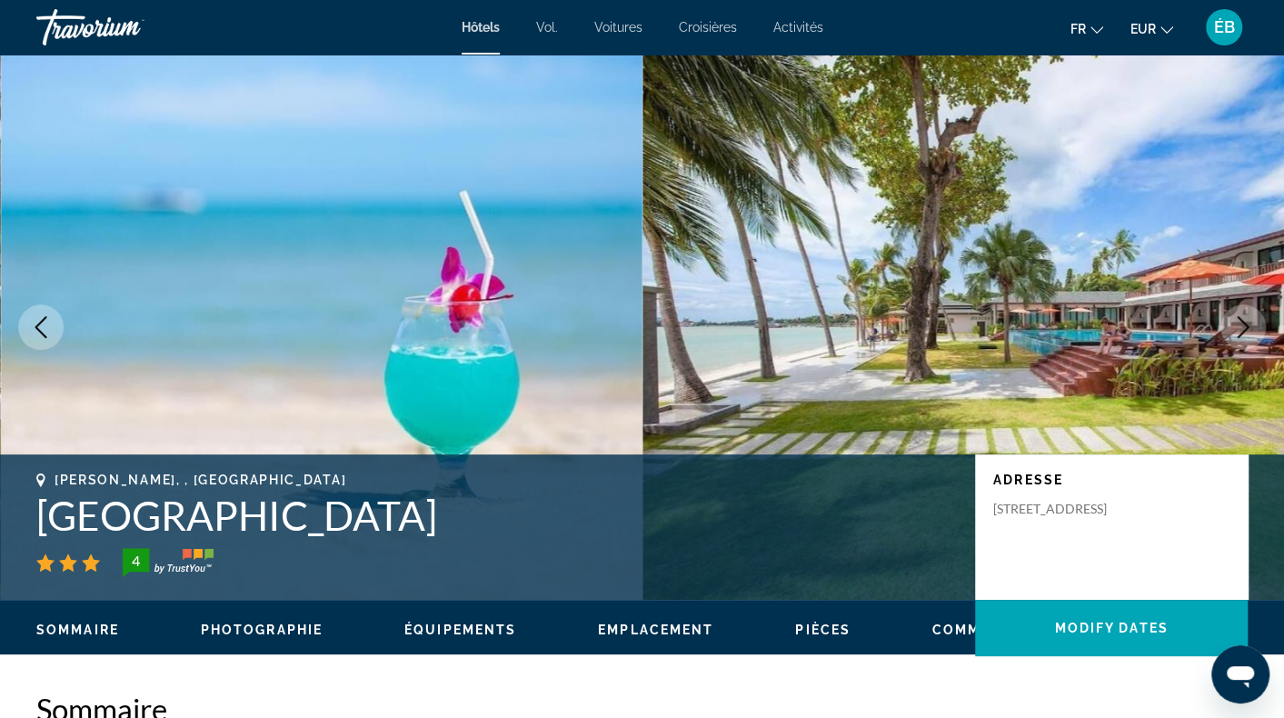
click at [33, 329] on icon "Previous image" at bounding box center [41, 327] width 22 height 22
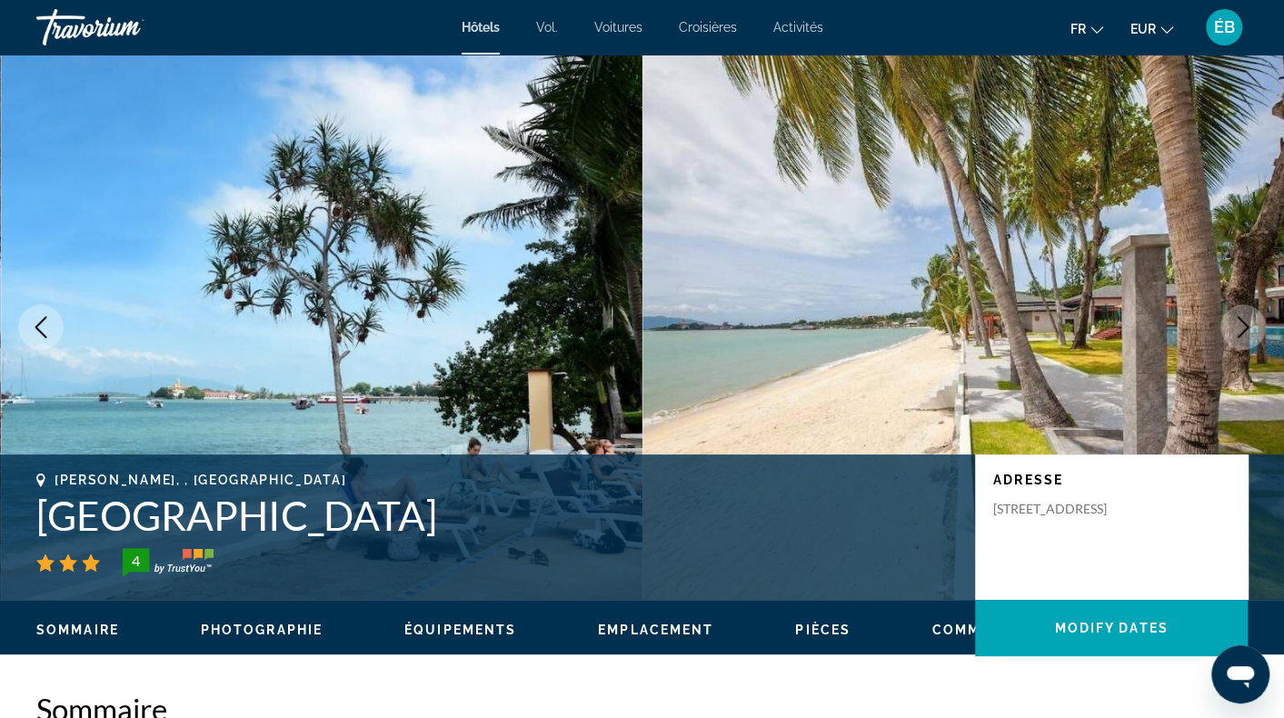
click at [33, 329] on icon "Previous image" at bounding box center [41, 327] width 22 height 22
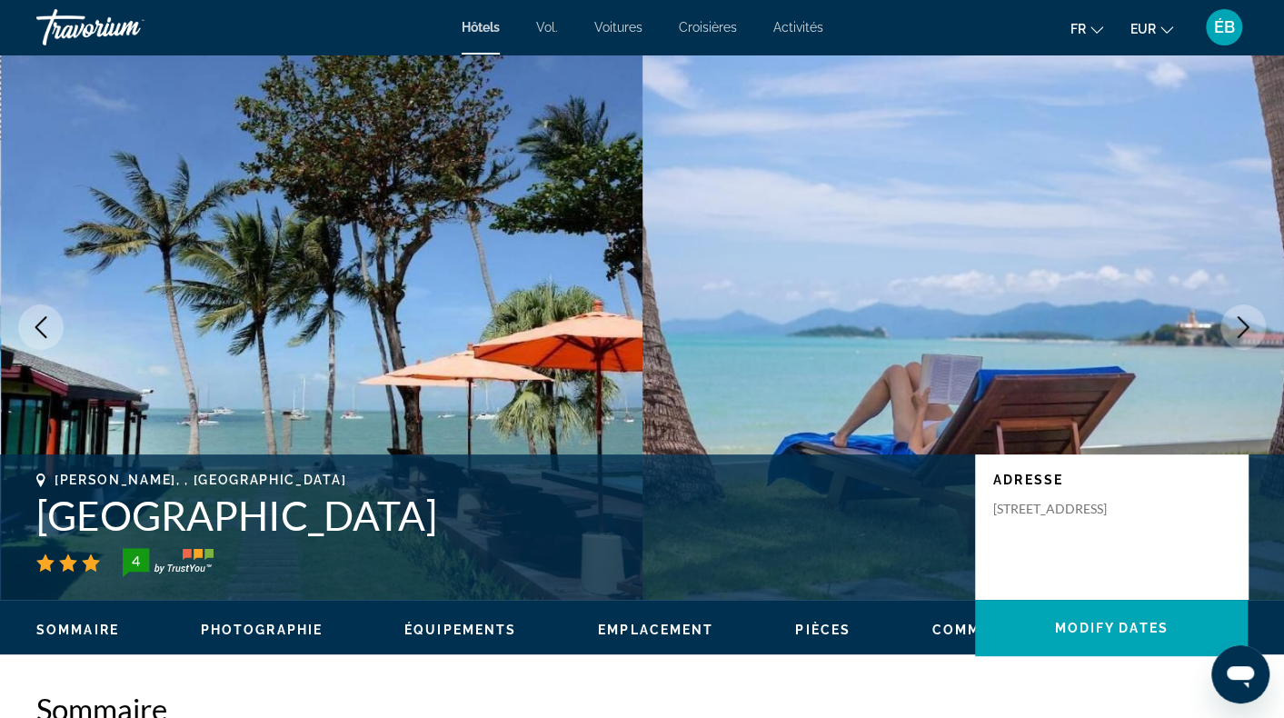
click at [33, 329] on icon "Previous image" at bounding box center [41, 327] width 22 height 22
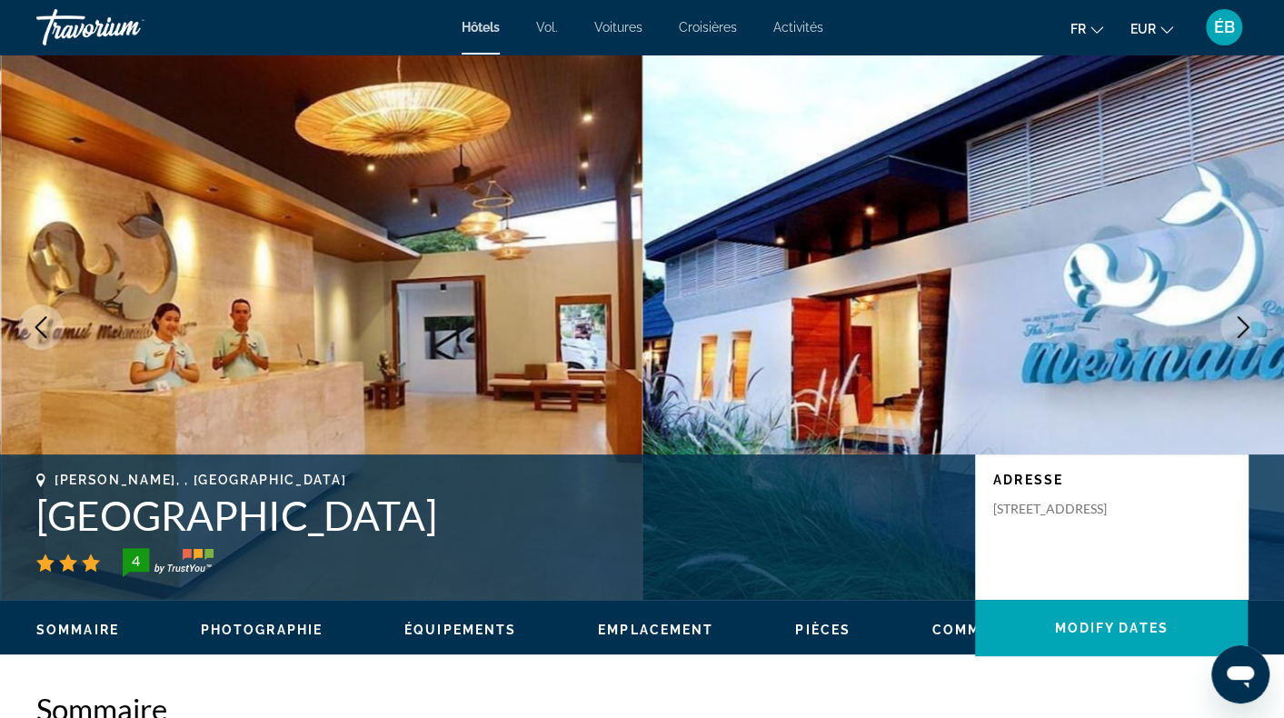
click at [33, 329] on icon "Previous image" at bounding box center [41, 327] width 22 height 22
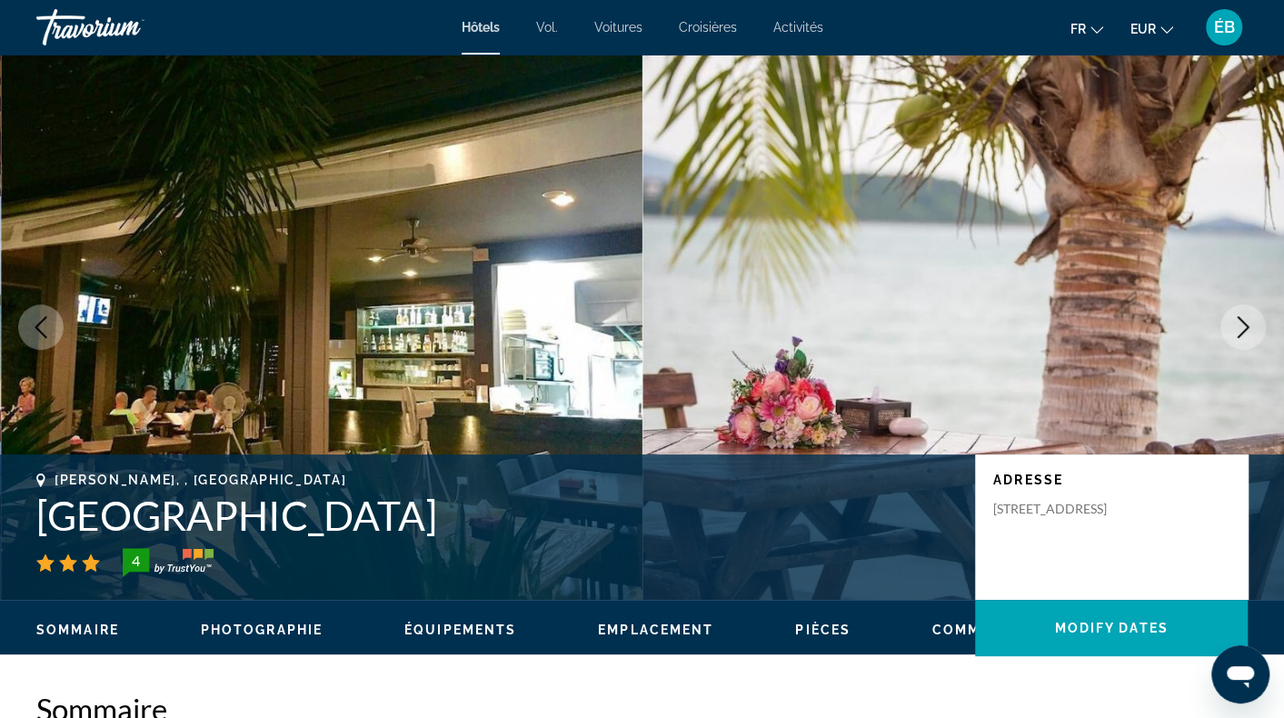
click at [33, 329] on icon "Previous image" at bounding box center [41, 327] width 22 height 22
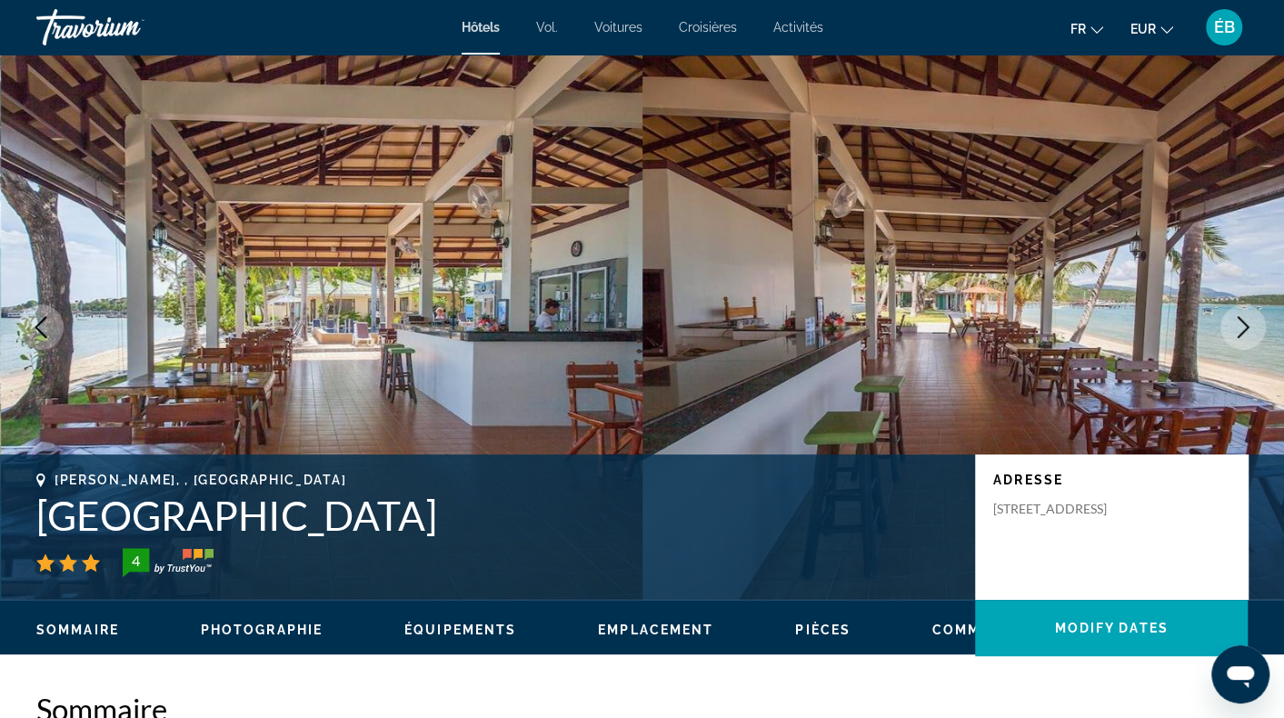
click at [33, 329] on icon "Previous image" at bounding box center [41, 327] width 22 height 22
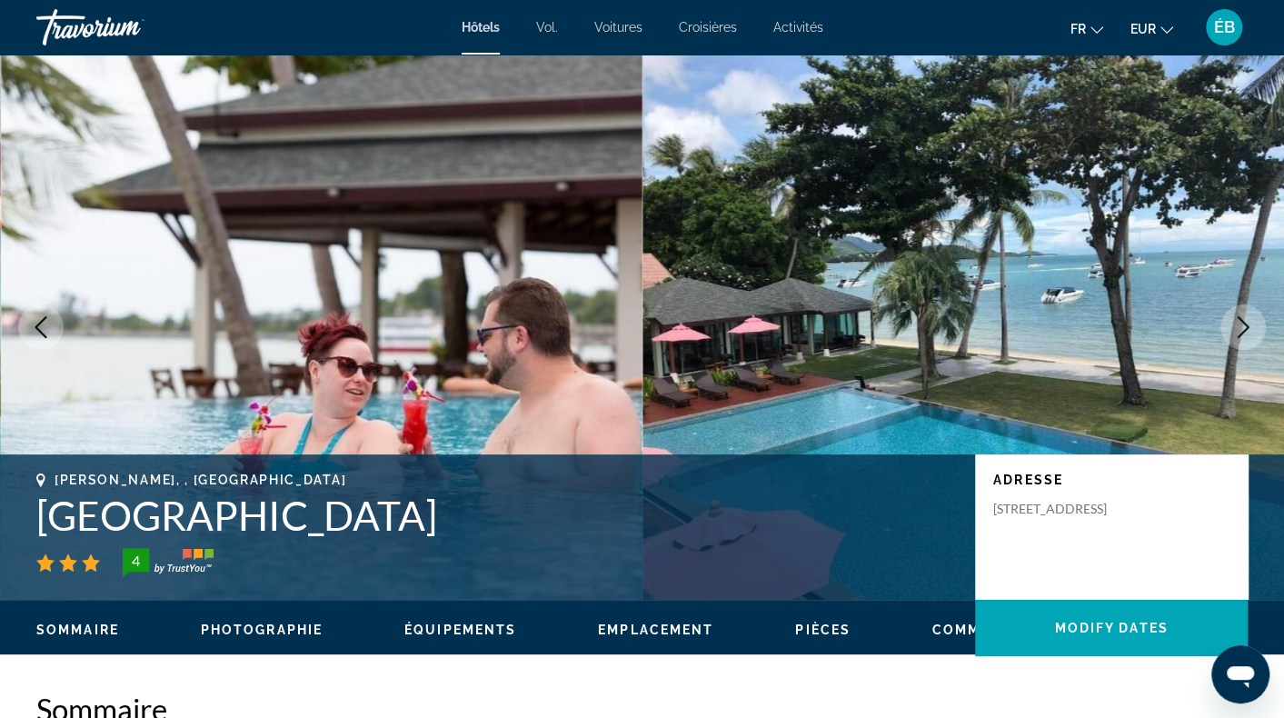
click at [33, 329] on icon "Previous image" at bounding box center [41, 327] width 22 height 22
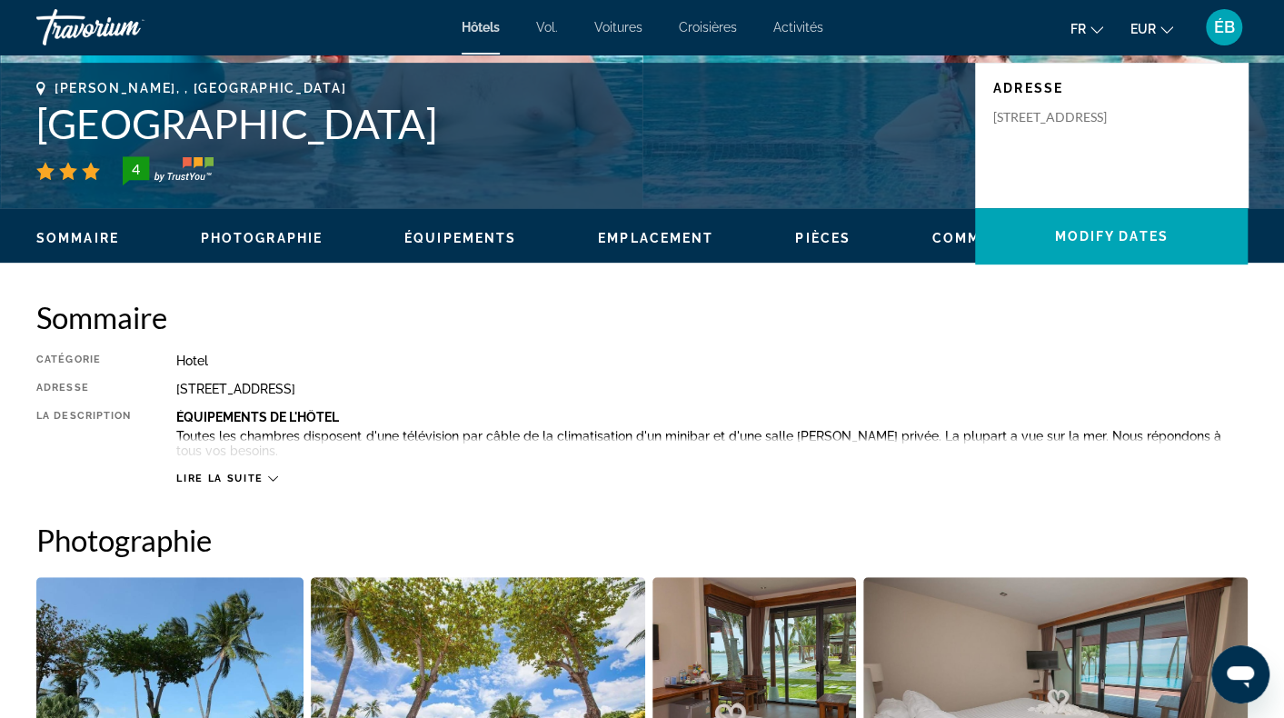
scroll to position [545, 0]
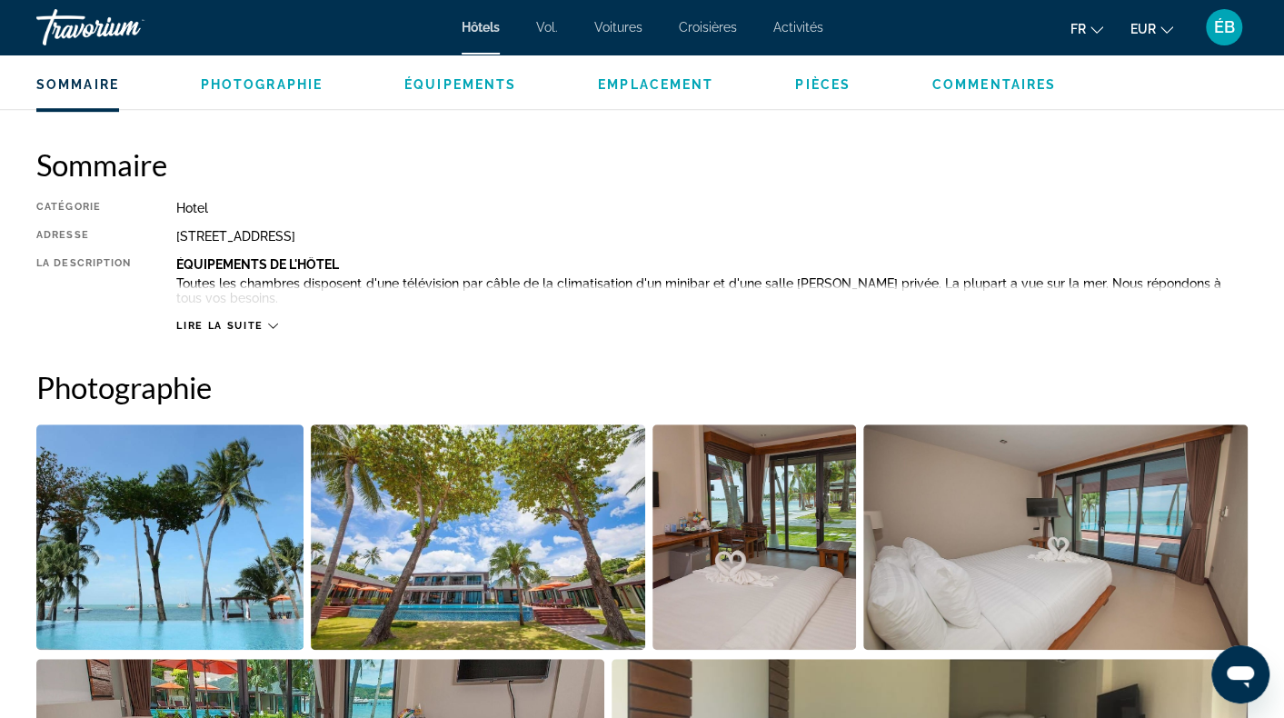
click at [236, 324] on span "Lire la suite" at bounding box center [219, 326] width 86 height 12
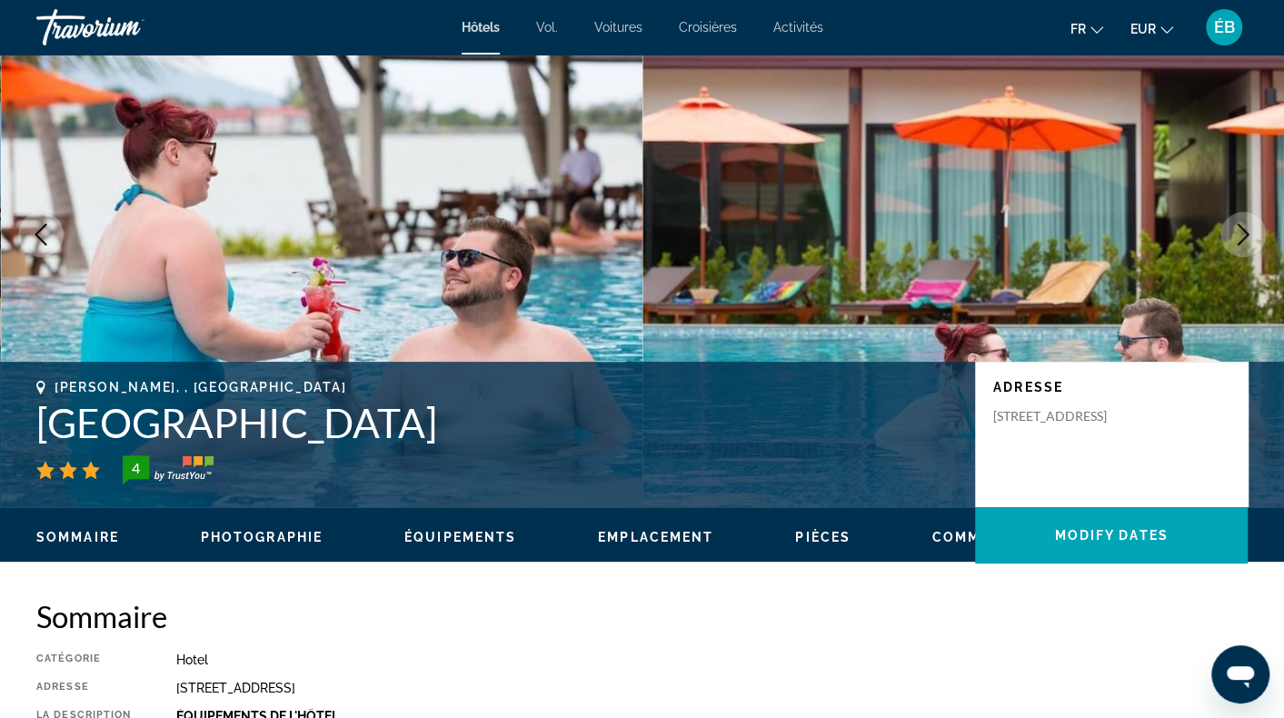
scroll to position [91, 0]
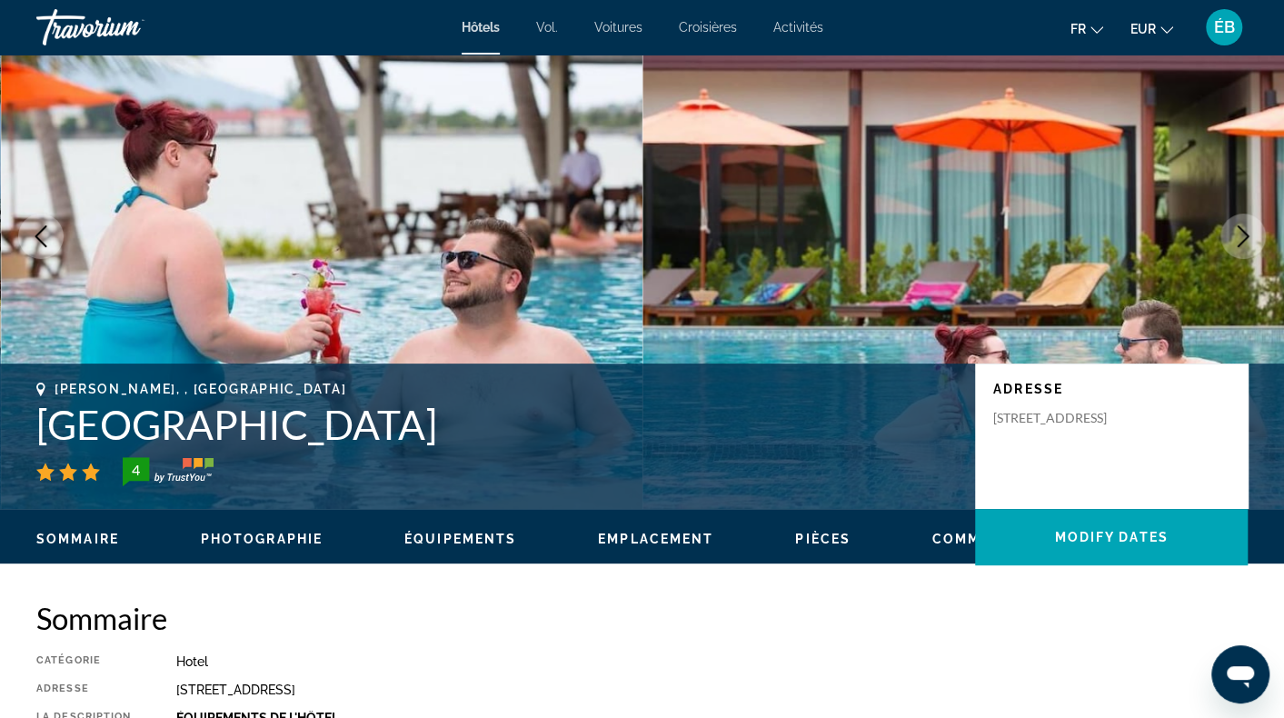
click at [656, 534] on span "Emplacement" at bounding box center [655, 539] width 115 height 15
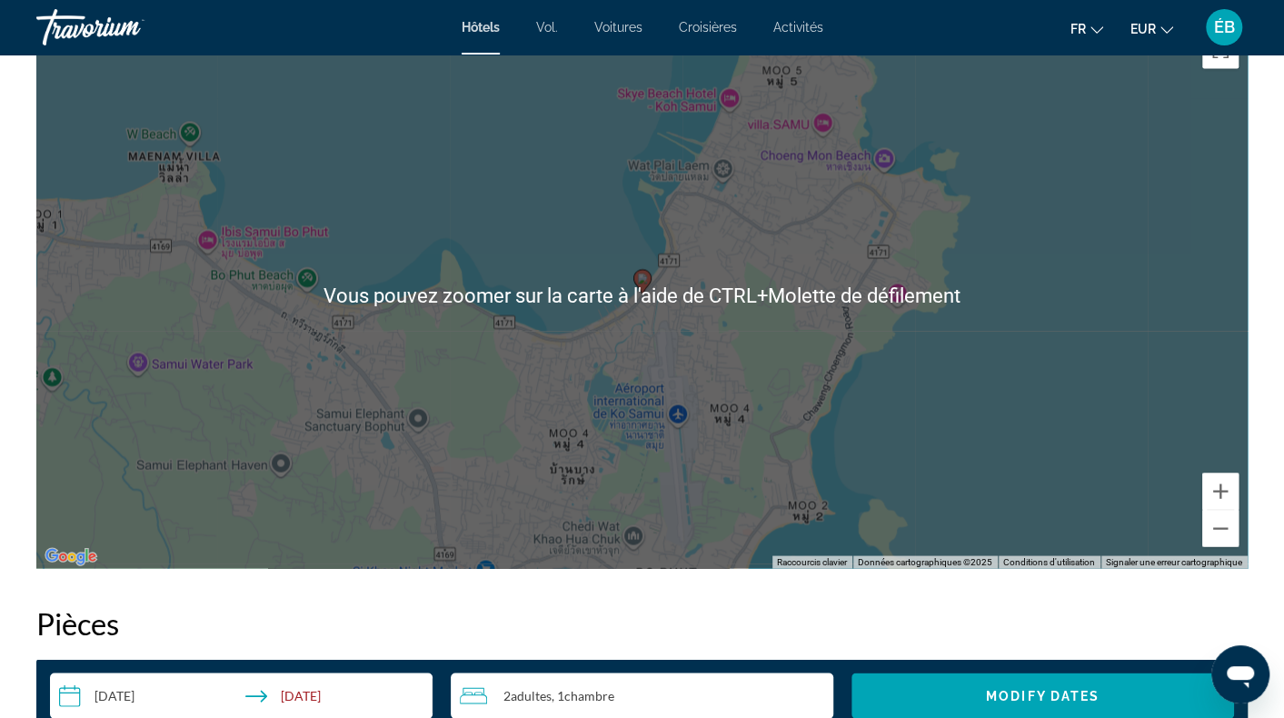
scroll to position [1762, 0]
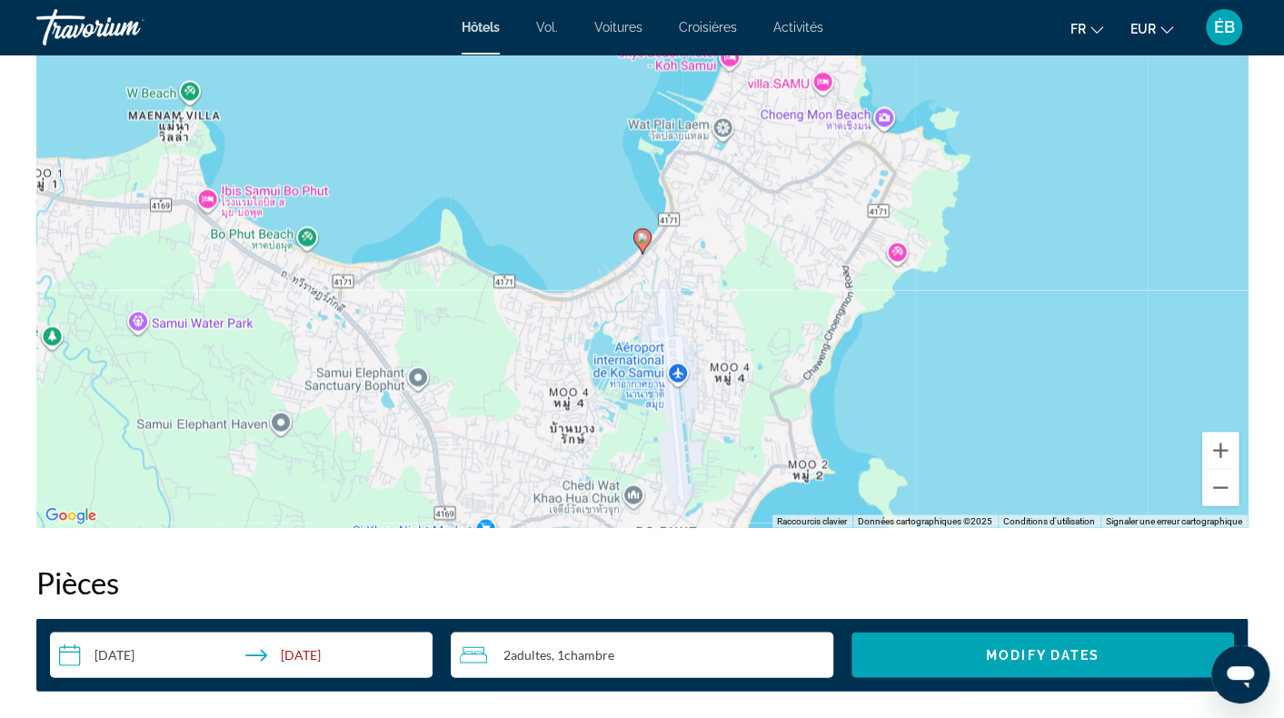
drag, startPoint x: 605, startPoint y: 301, endPoint x: 587, endPoint y: 296, distance: 18.7
click at [605, 300] on div "Pour activer le glissement avec le clavier, appuyez sur Alt+Entrée. Une fois ce…" at bounding box center [642, 254] width 1212 height 545
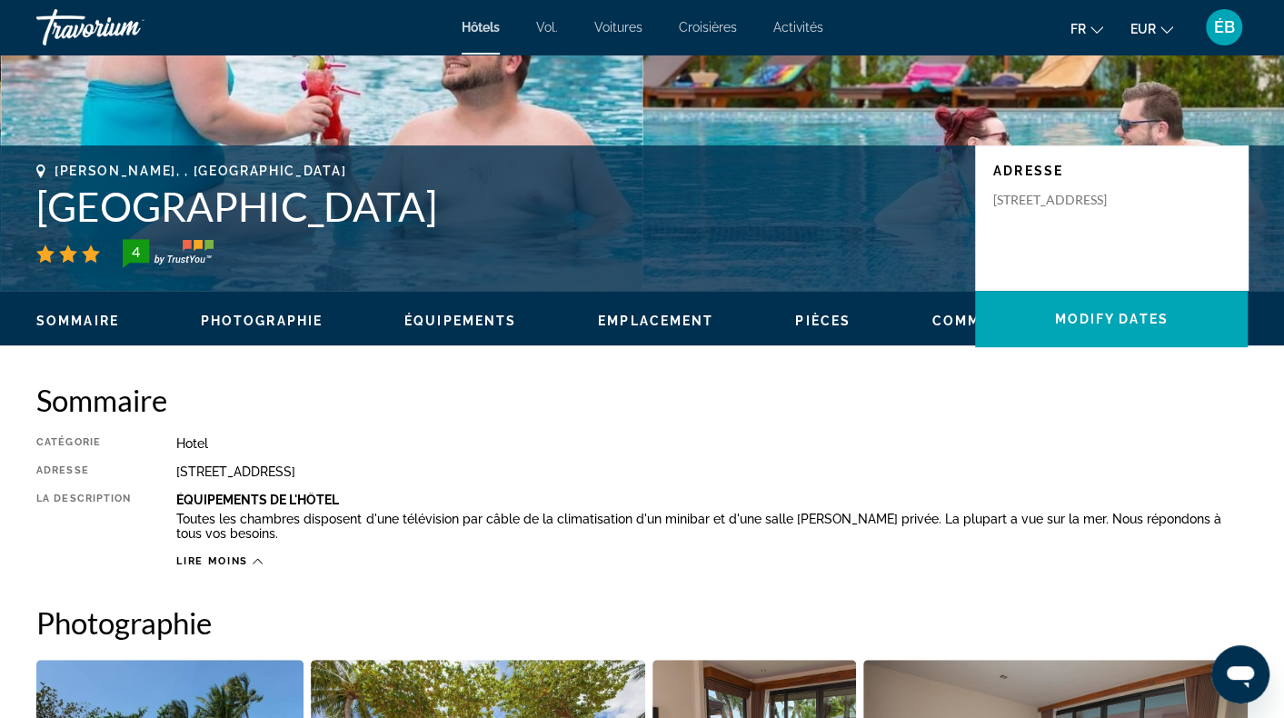
scroll to position [308, 0]
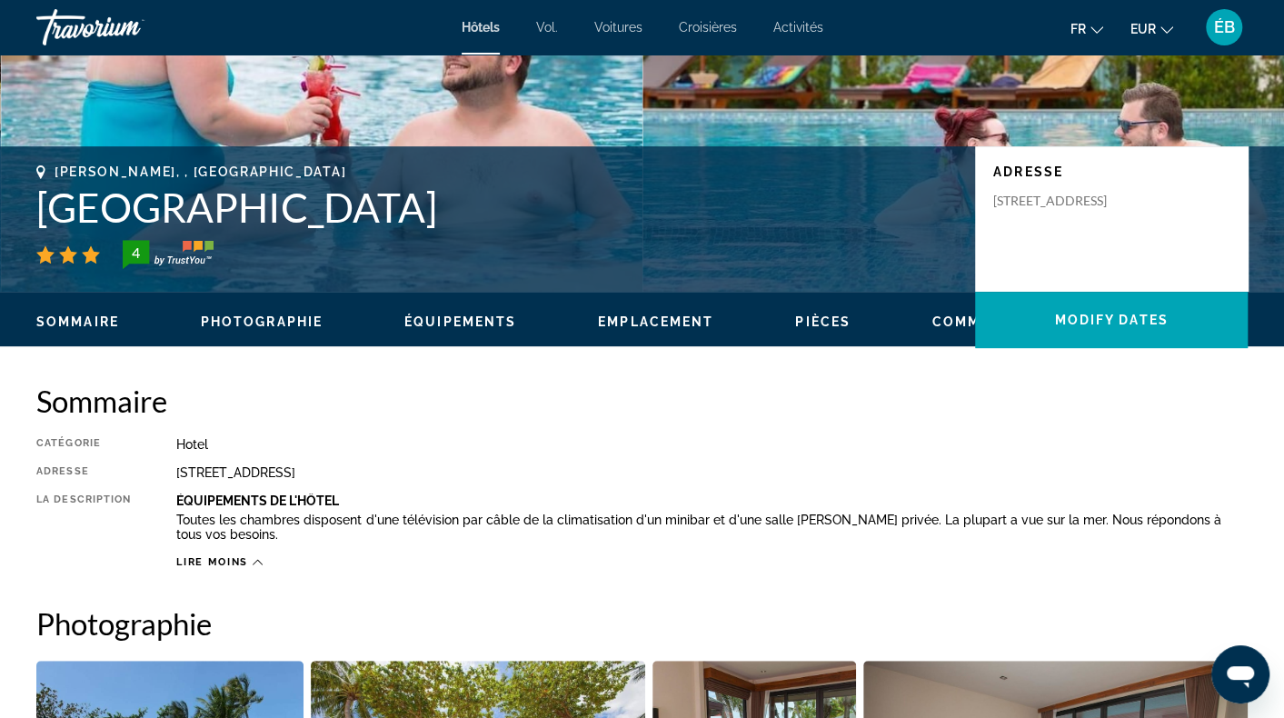
drag, startPoint x: 434, startPoint y: 213, endPoint x: 36, endPoint y: 224, distance: 398.3
click at [36, 224] on h1 "[GEOGRAPHIC_DATA]" at bounding box center [496, 207] width 921 height 47
copy h1 "[GEOGRAPHIC_DATA]"
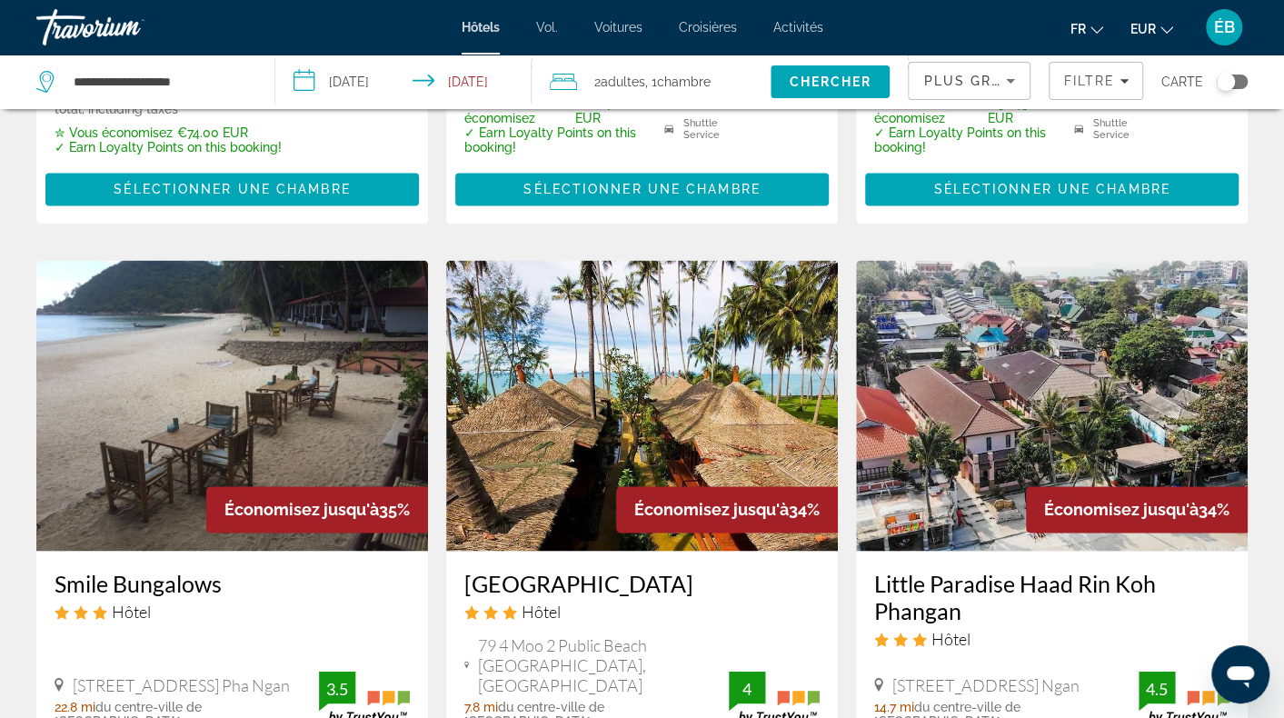
scroll to position [1454, 0]
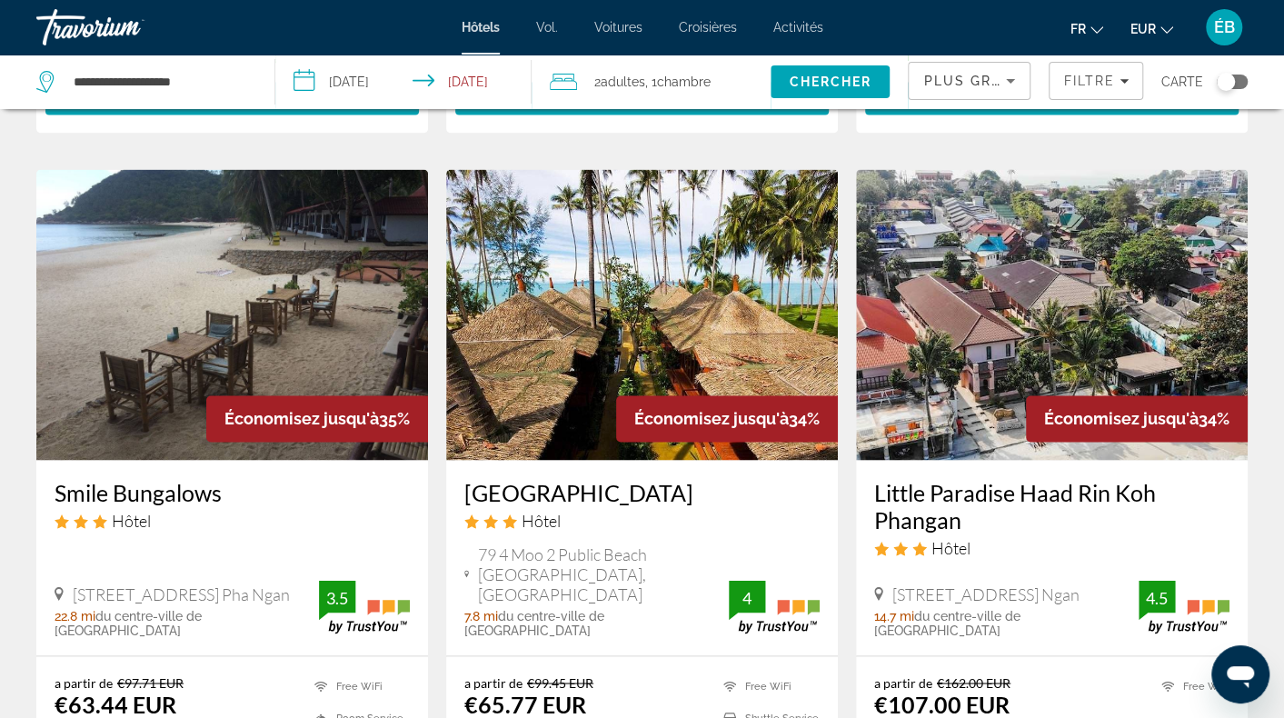
click at [578, 303] on img "Contenu principal" at bounding box center [642, 314] width 392 height 291
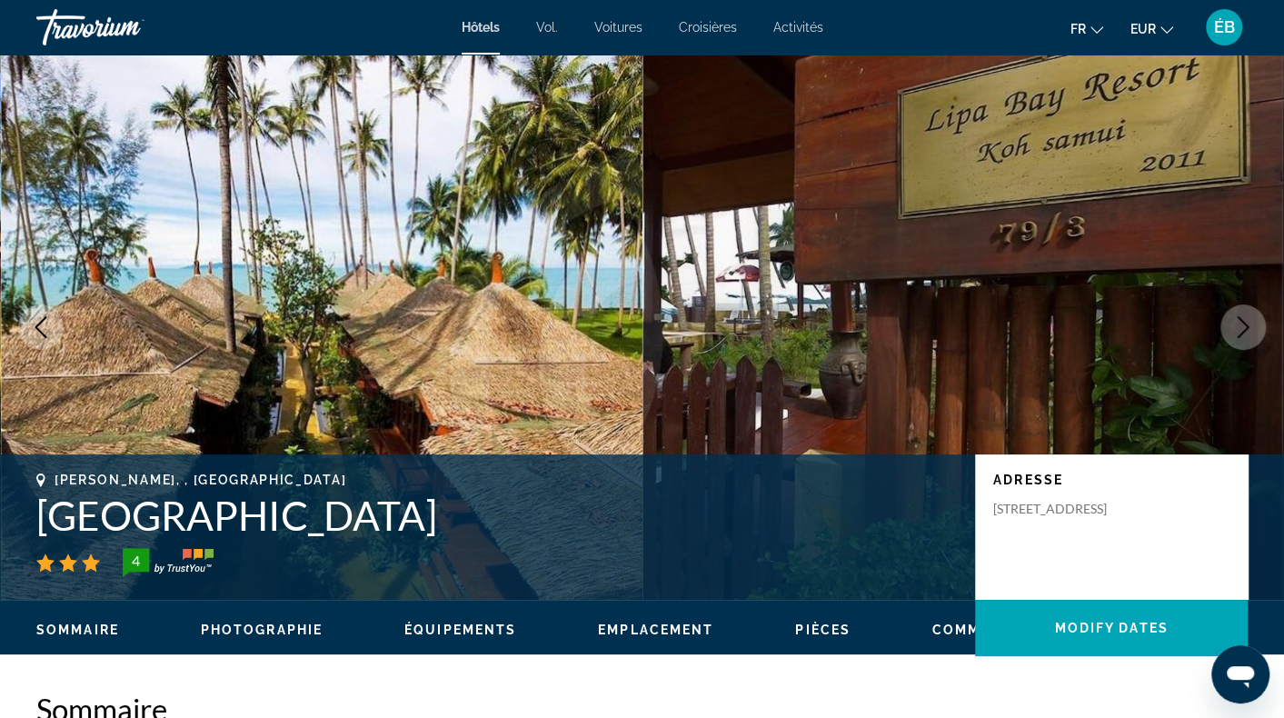
click at [1237, 324] on icon "Next image" at bounding box center [1244, 327] width 22 height 22
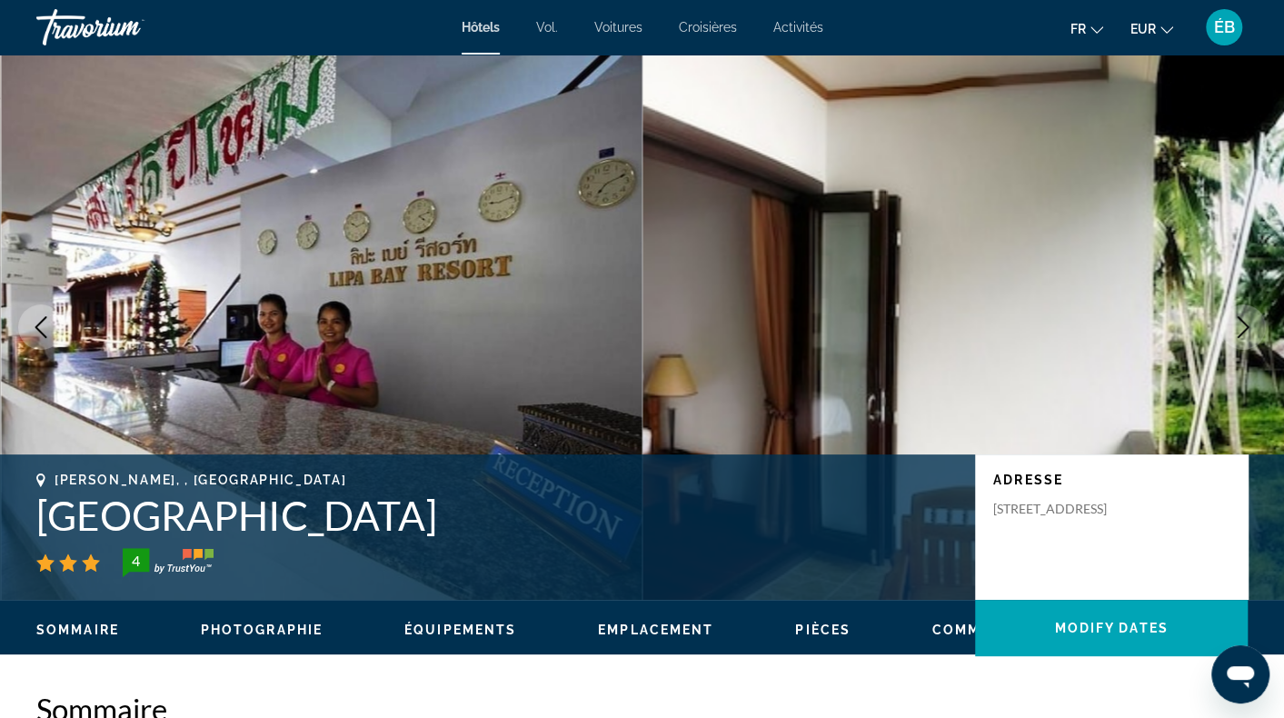
click at [1236, 324] on icon "Next image" at bounding box center [1244, 327] width 22 height 22
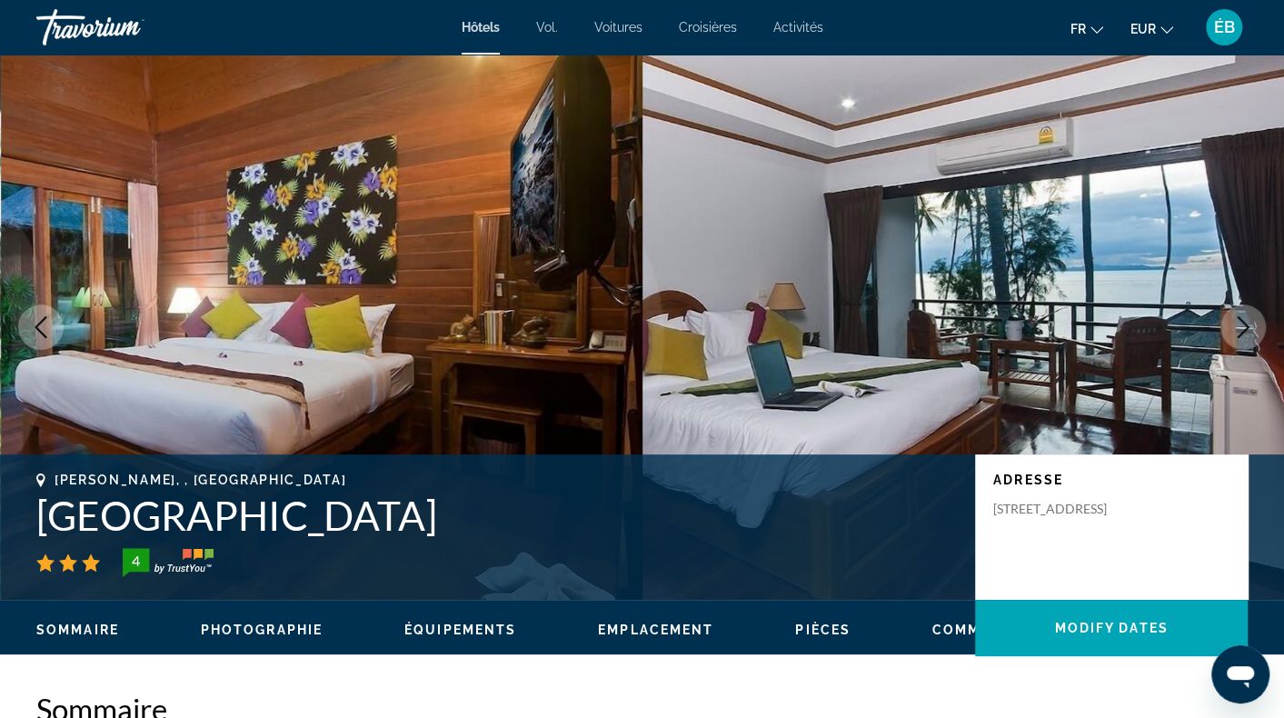
click at [1236, 324] on icon "Next image" at bounding box center [1244, 327] width 22 height 22
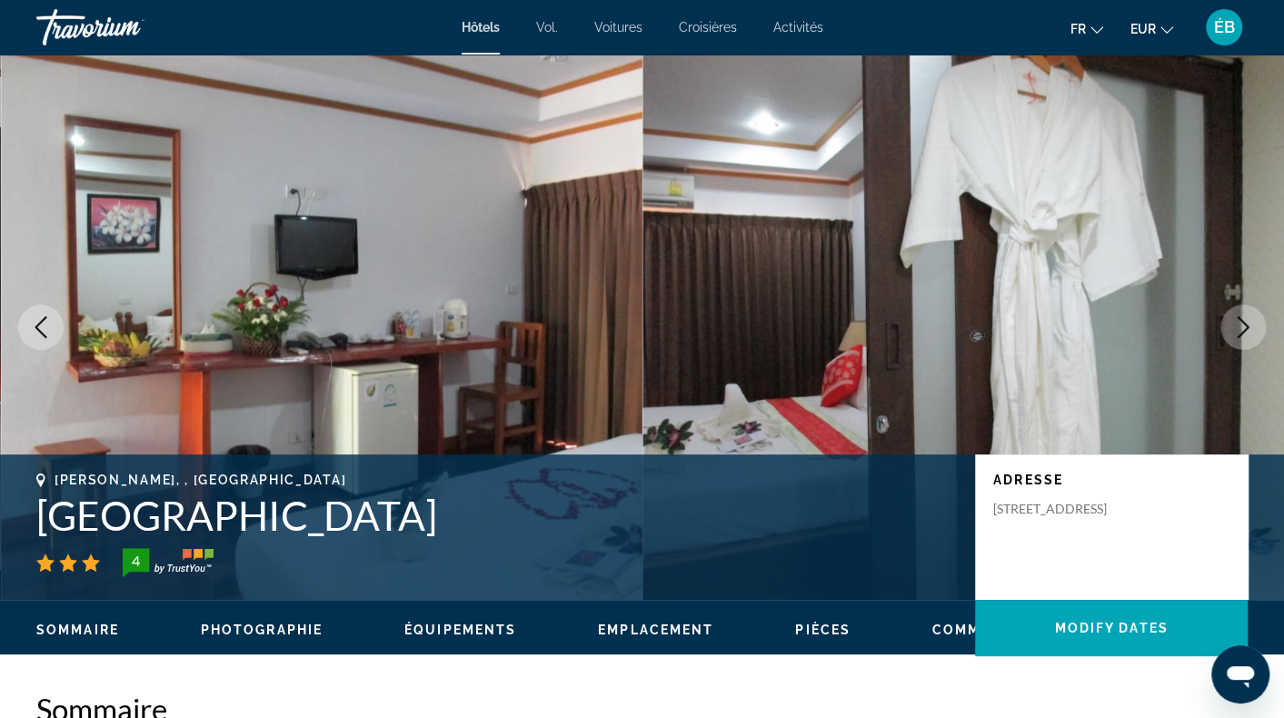
click at [1236, 324] on icon "Next image" at bounding box center [1244, 327] width 22 height 22
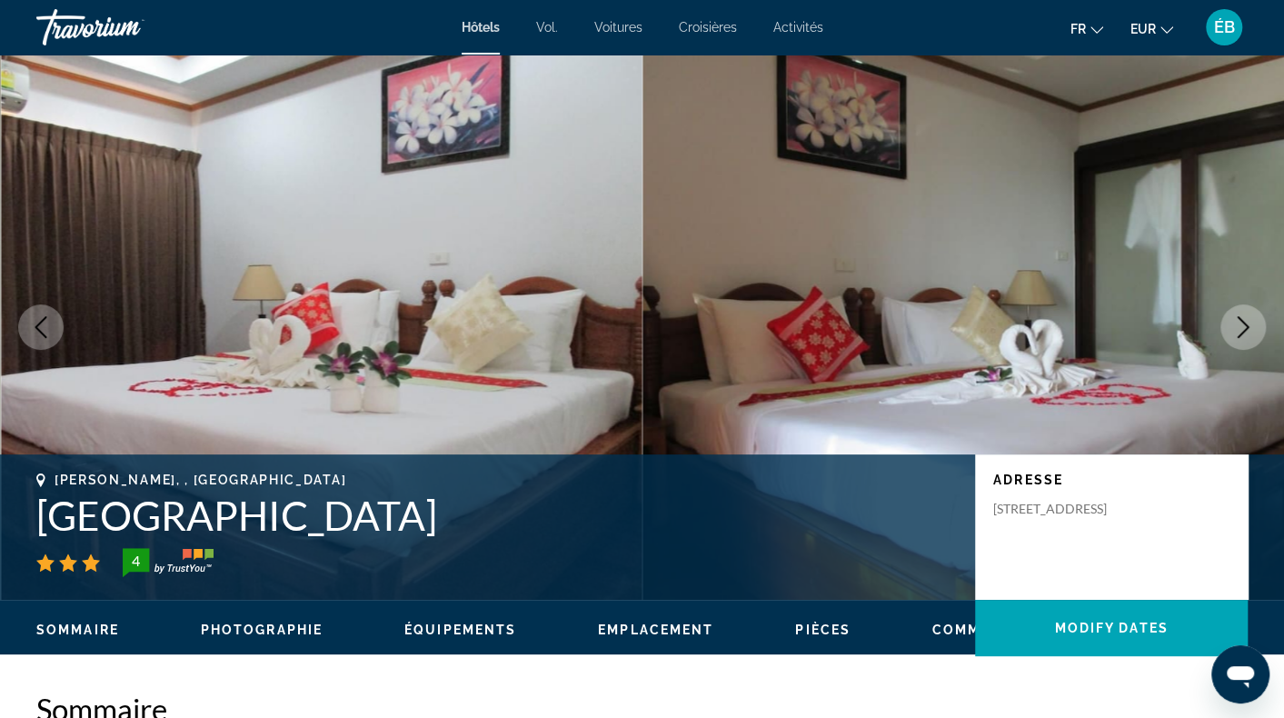
click at [30, 328] on icon "Previous image" at bounding box center [41, 327] width 22 height 22
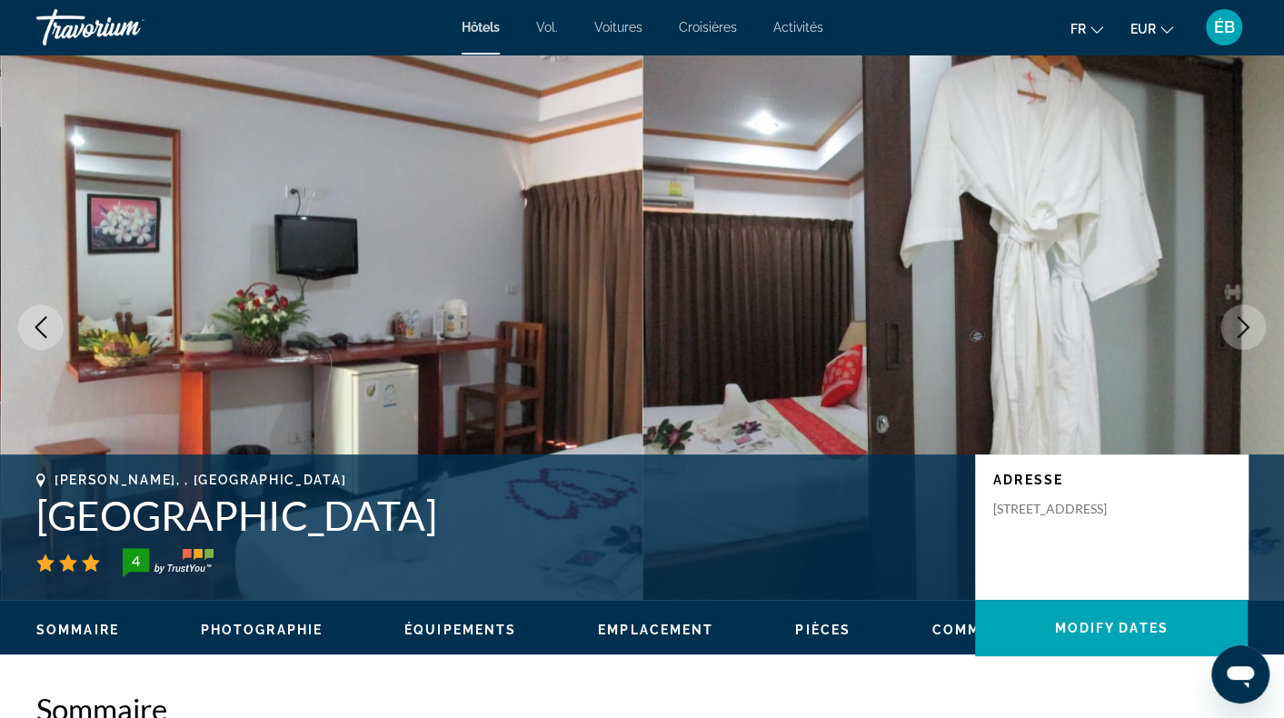
click at [30, 328] on icon "Previous image" at bounding box center [41, 327] width 22 height 22
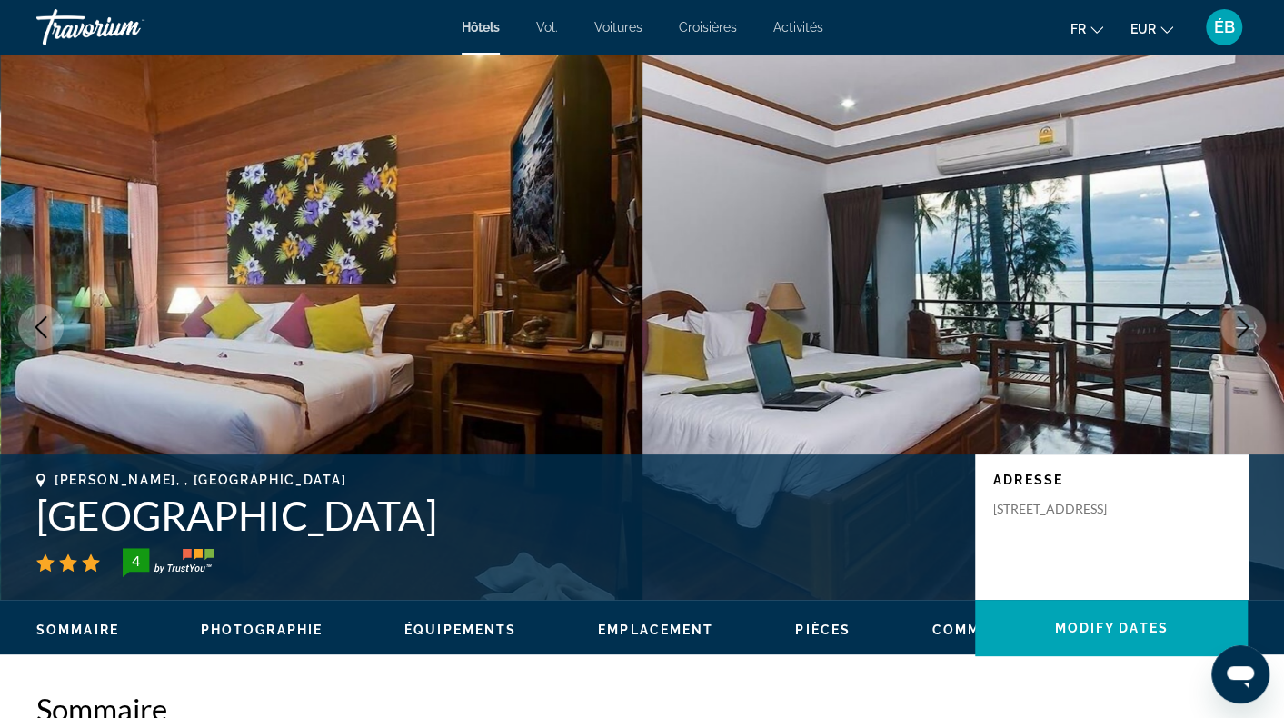
click at [30, 328] on icon "Previous image" at bounding box center [41, 327] width 22 height 22
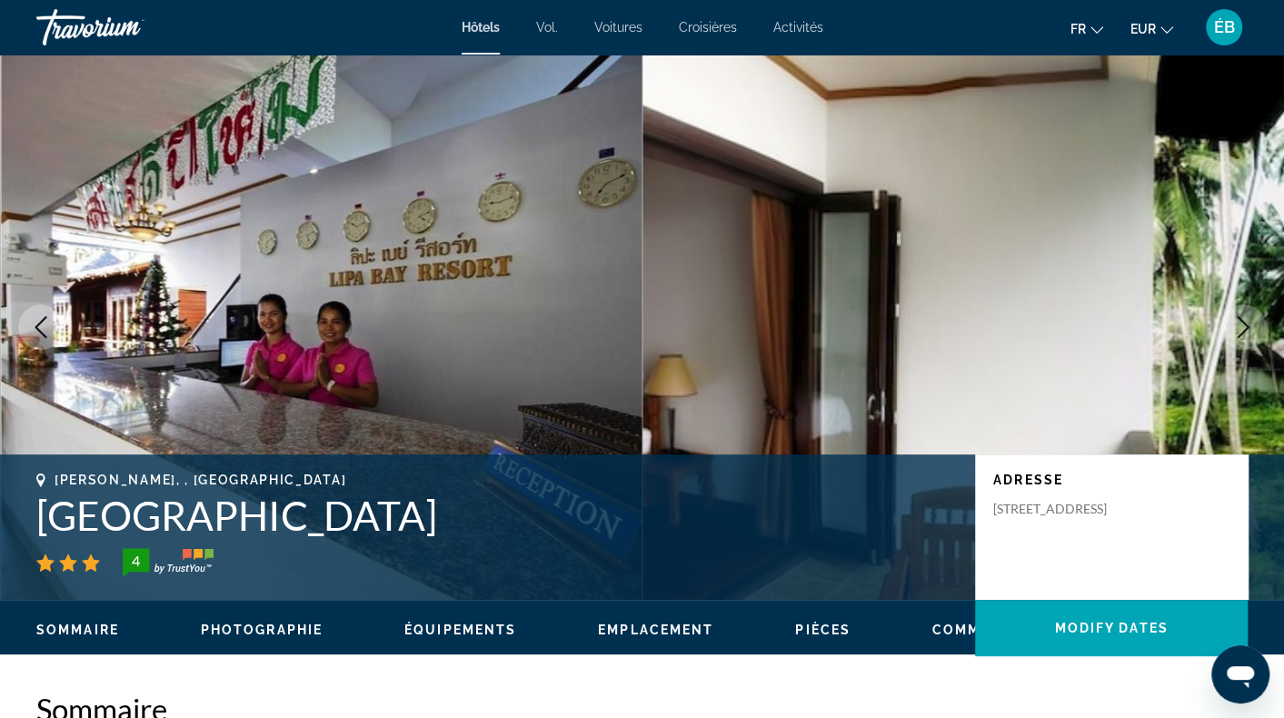
click at [30, 328] on icon "Previous image" at bounding box center [41, 327] width 22 height 22
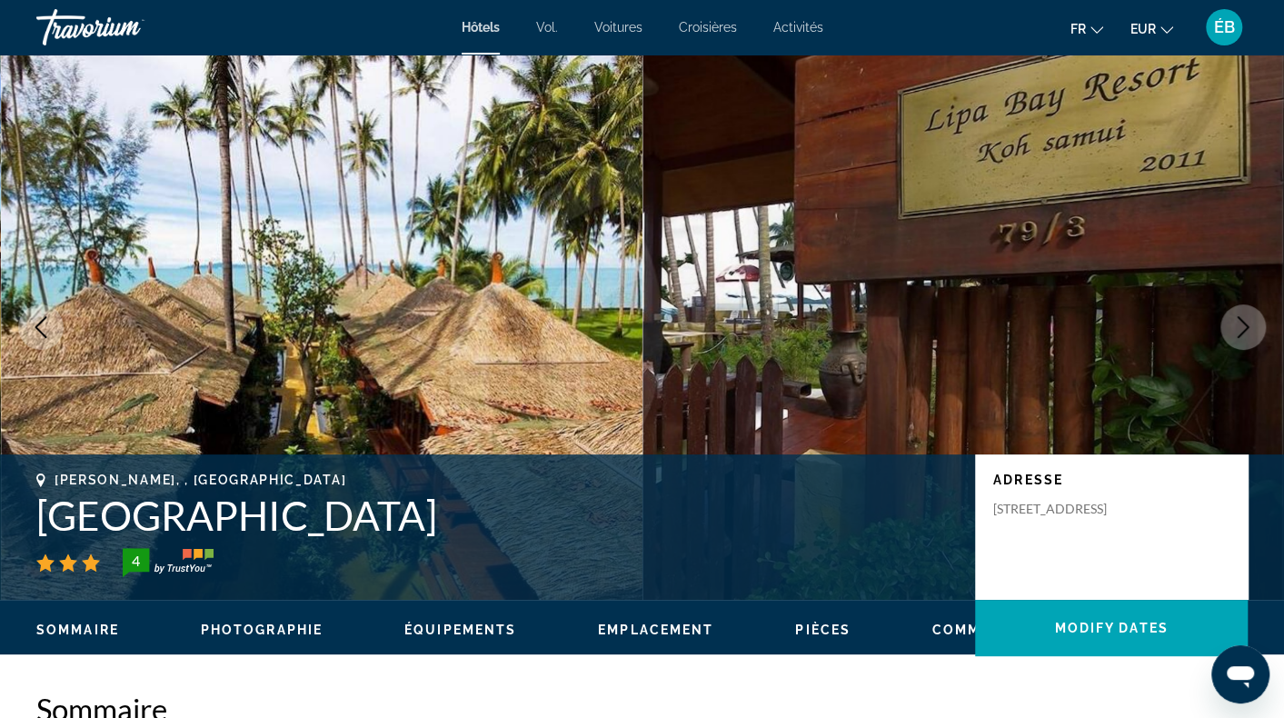
click at [30, 328] on icon "Previous image" at bounding box center [41, 327] width 22 height 22
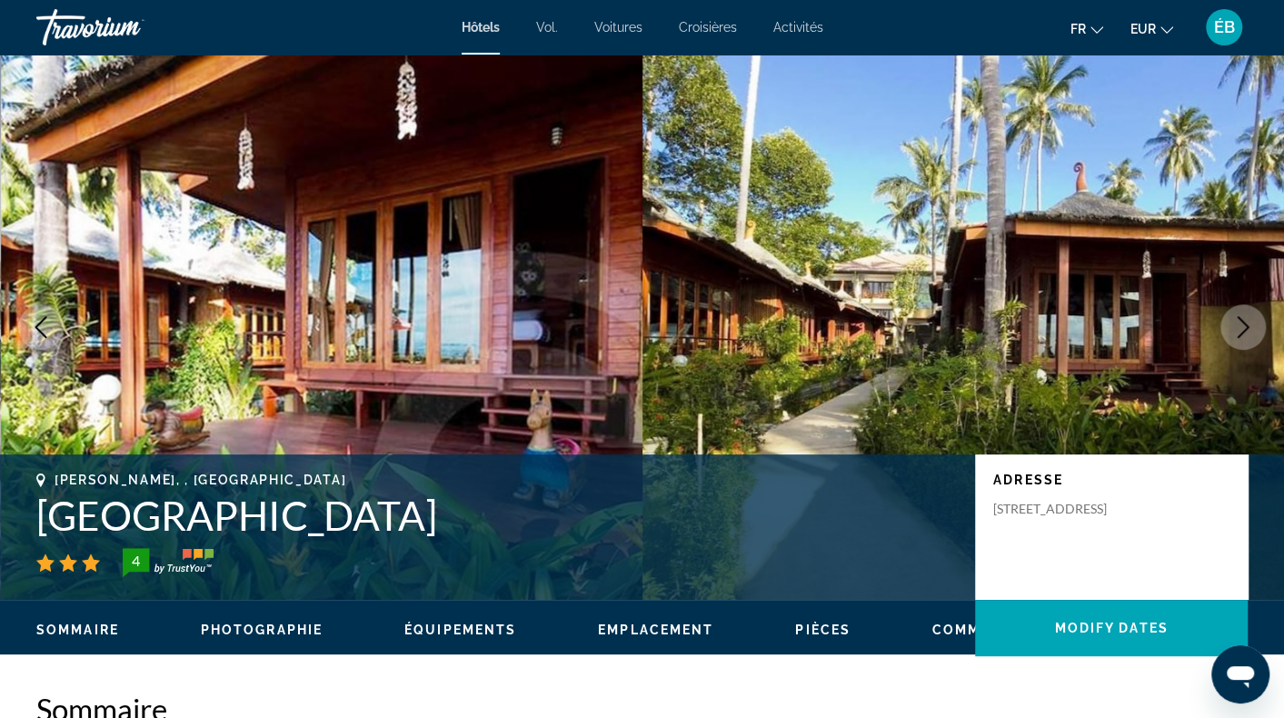
click at [30, 328] on icon "Previous image" at bounding box center [41, 327] width 22 height 22
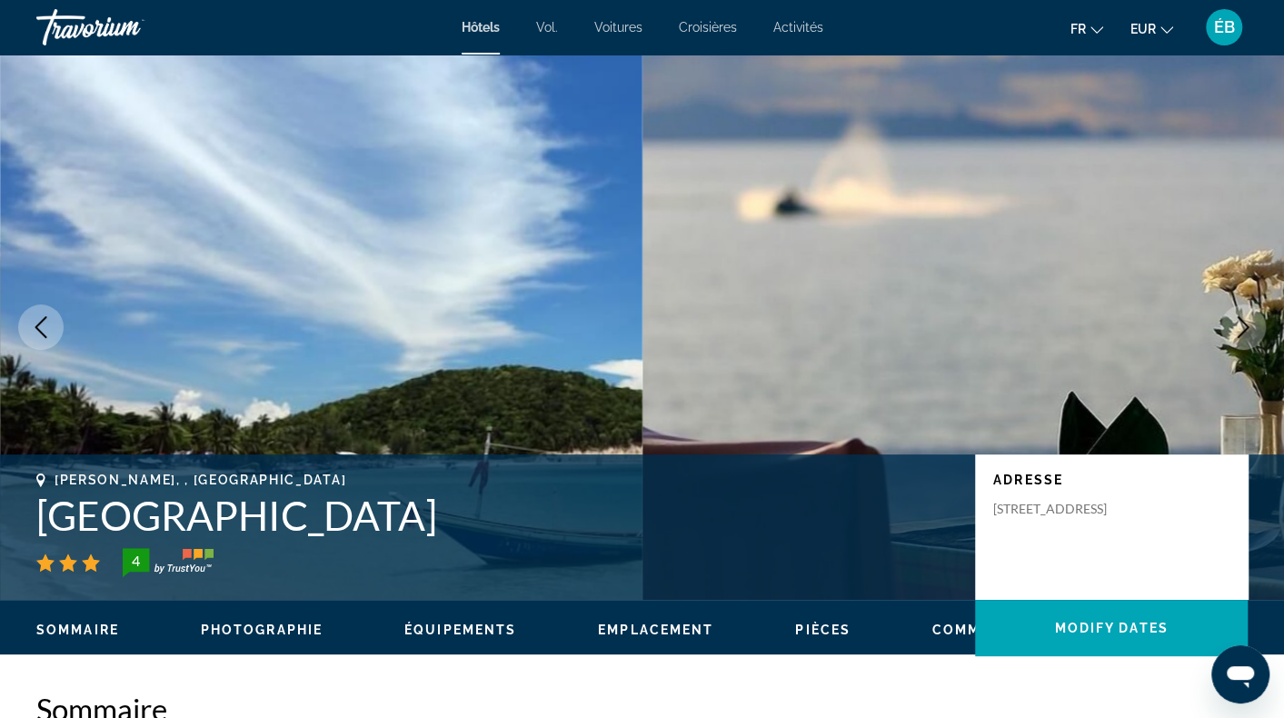
click at [30, 328] on icon "Previous image" at bounding box center [41, 327] width 22 height 22
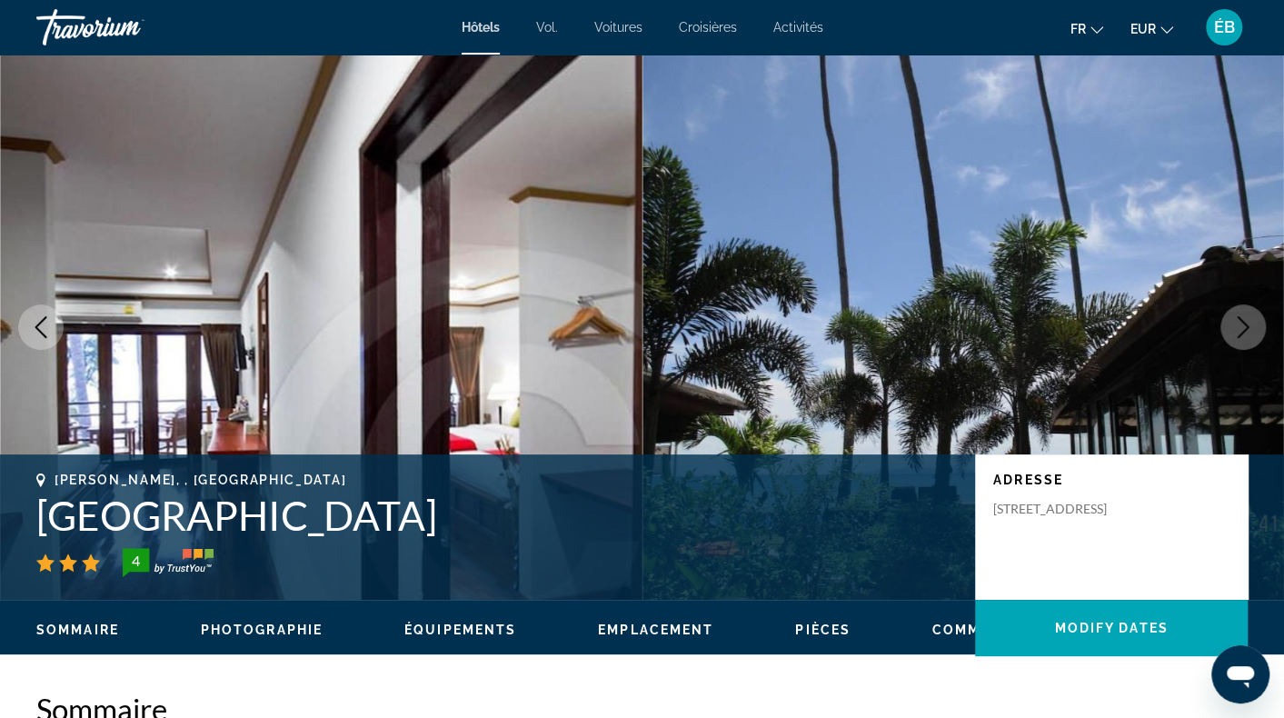
click at [30, 328] on icon "Previous image" at bounding box center [41, 327] width 22 height 22
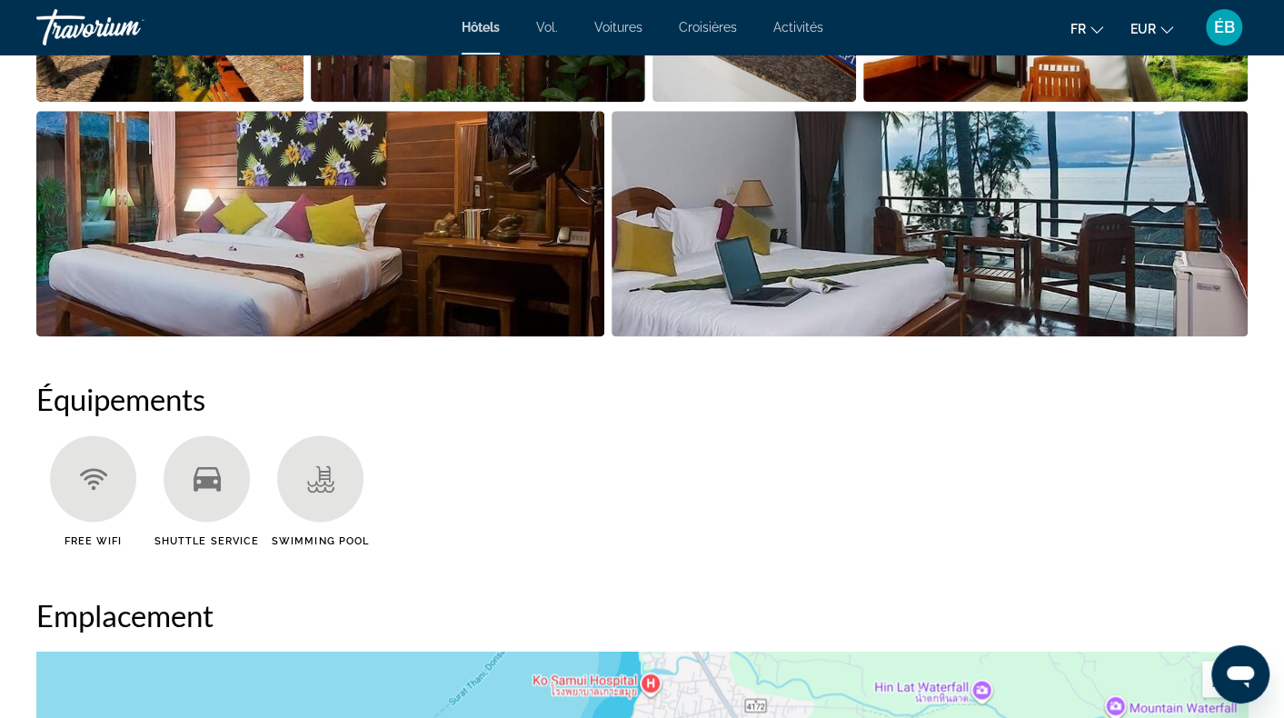
scroll to position [1182, 0]
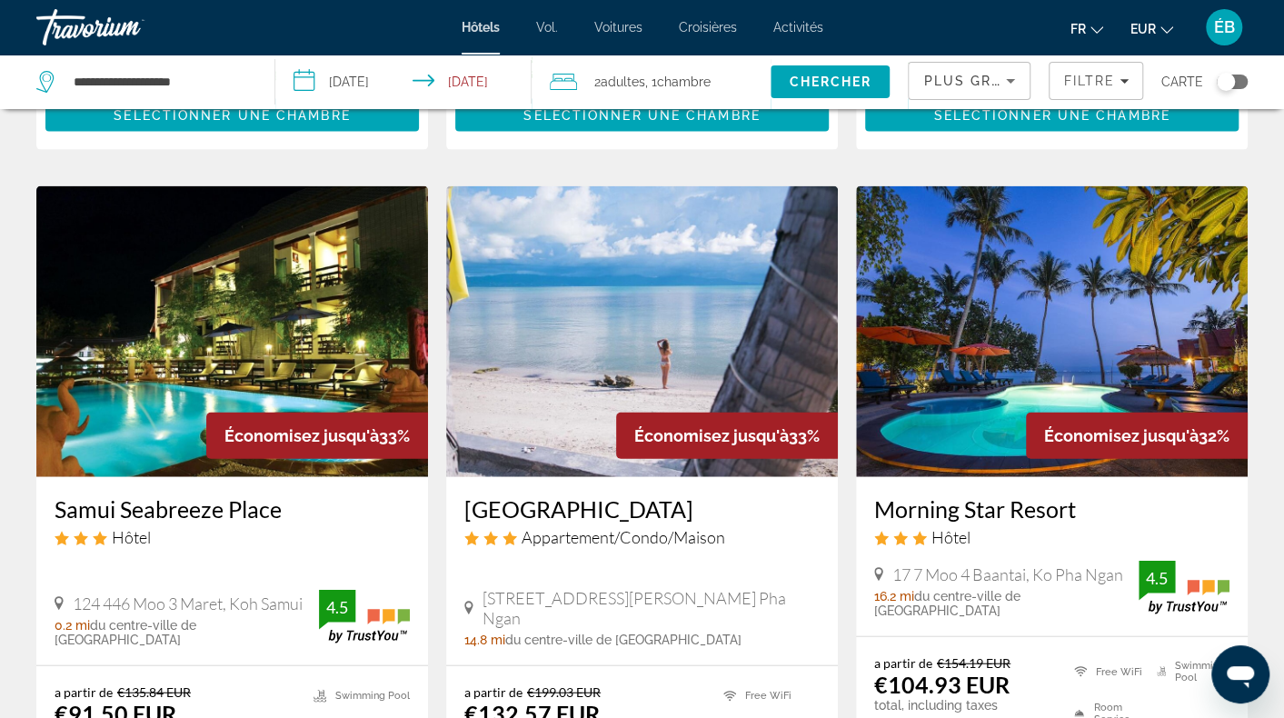
scroll to position [2181, 0]
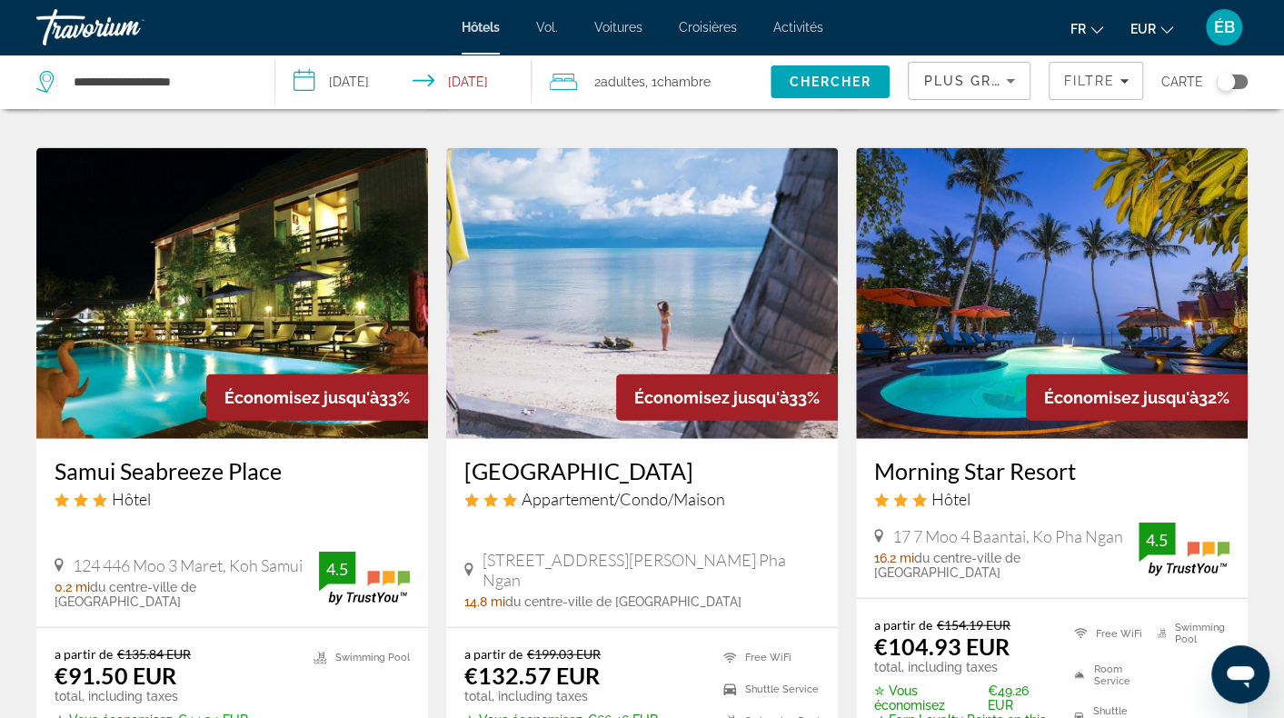
click at [919, 290] on img "Contenu principal" at bounding box center [1052, 293] width 392 height 291
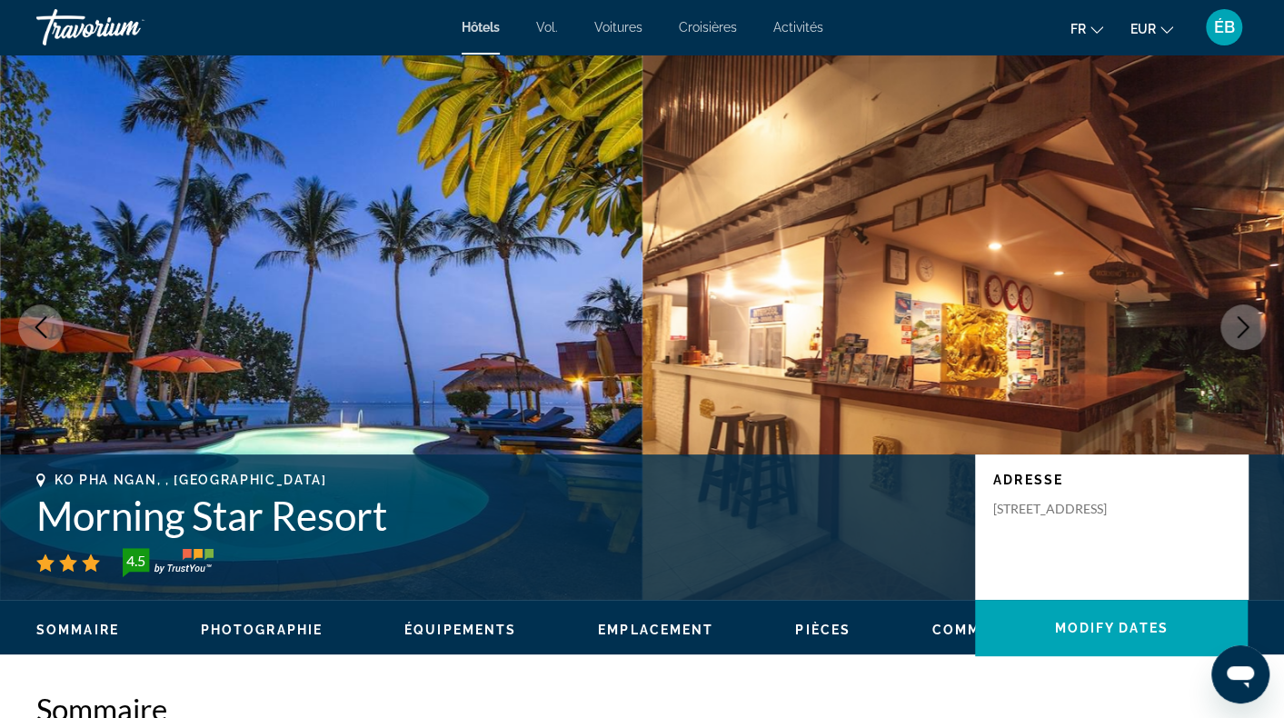
click at [35, 323] on icon "Previous image" at bounding box center [41, 327] width 22 height 22
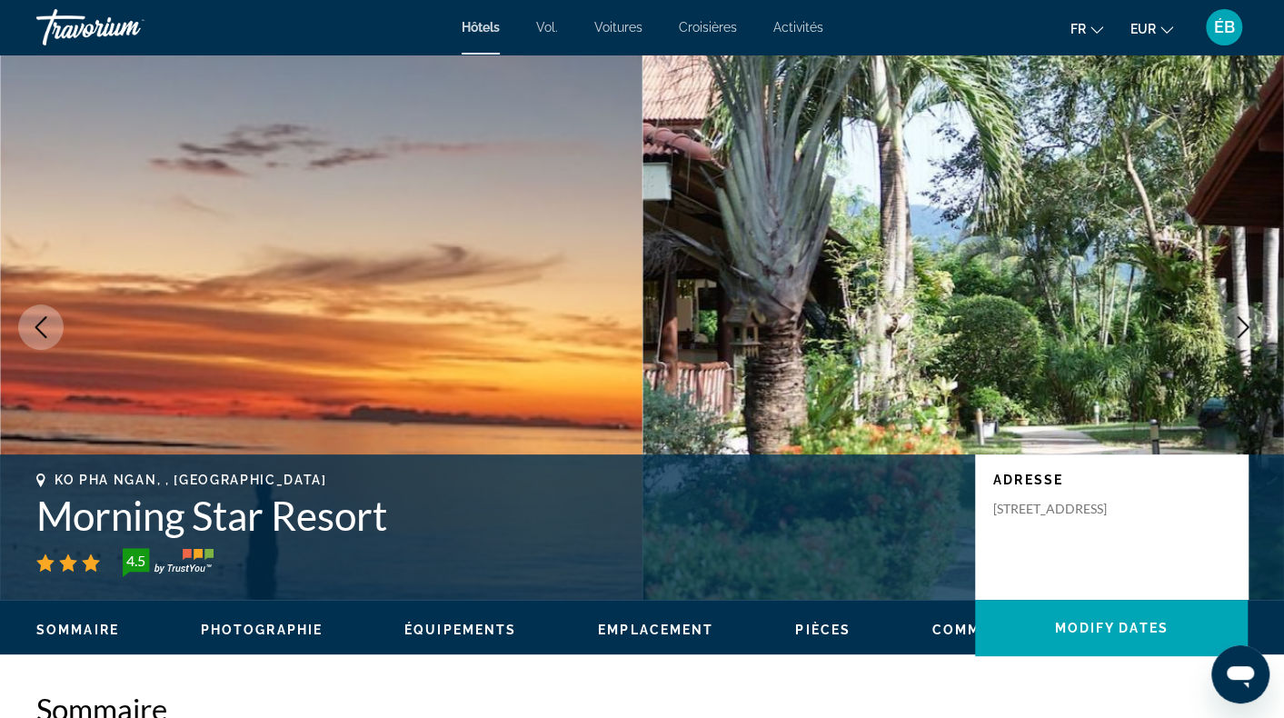
click at [35, 323] on icon "Previous image" at bounding box center [41, 327] width 22 height 22
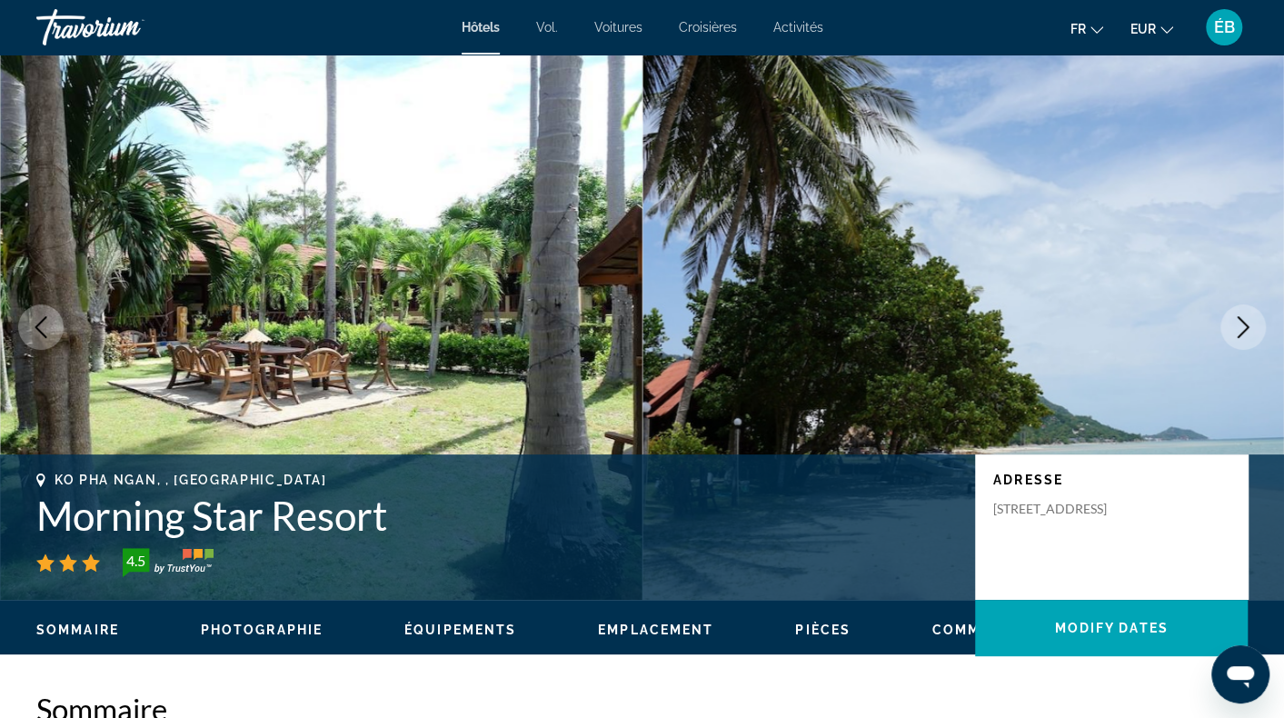
click at [35, 320] on icon "Previous image" at bounding box center [41, 327] width 22 height 22
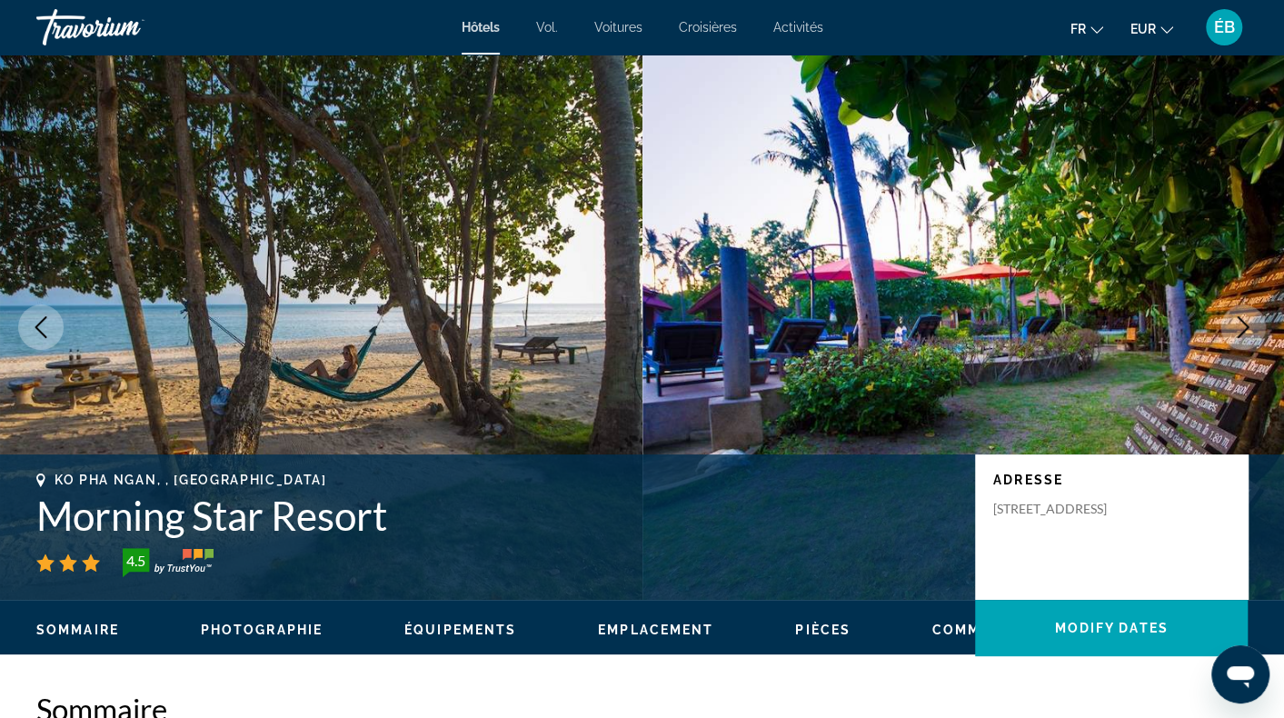
click at [35, 320] on icon "Previous image" at bounding box center [41, 327] width 22 height 22
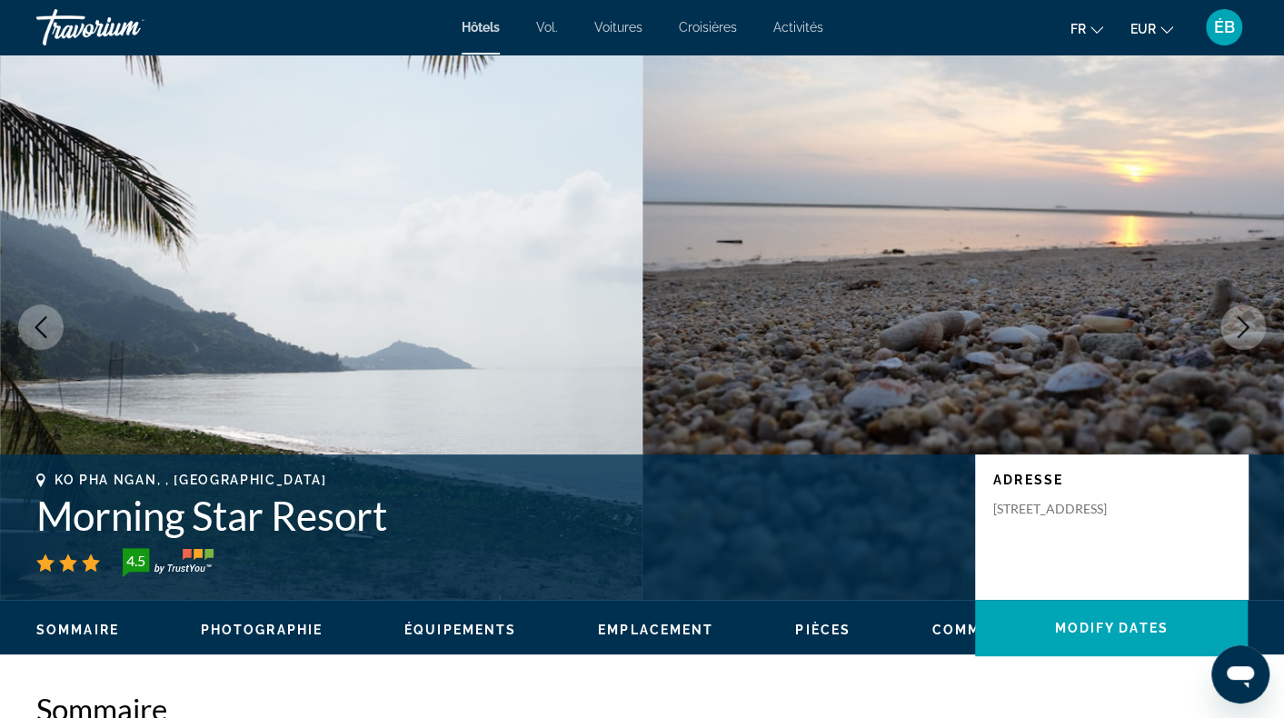
click at [35, 320] on icon "Previous image" at bounding box center [41, 327] width 22 height 22
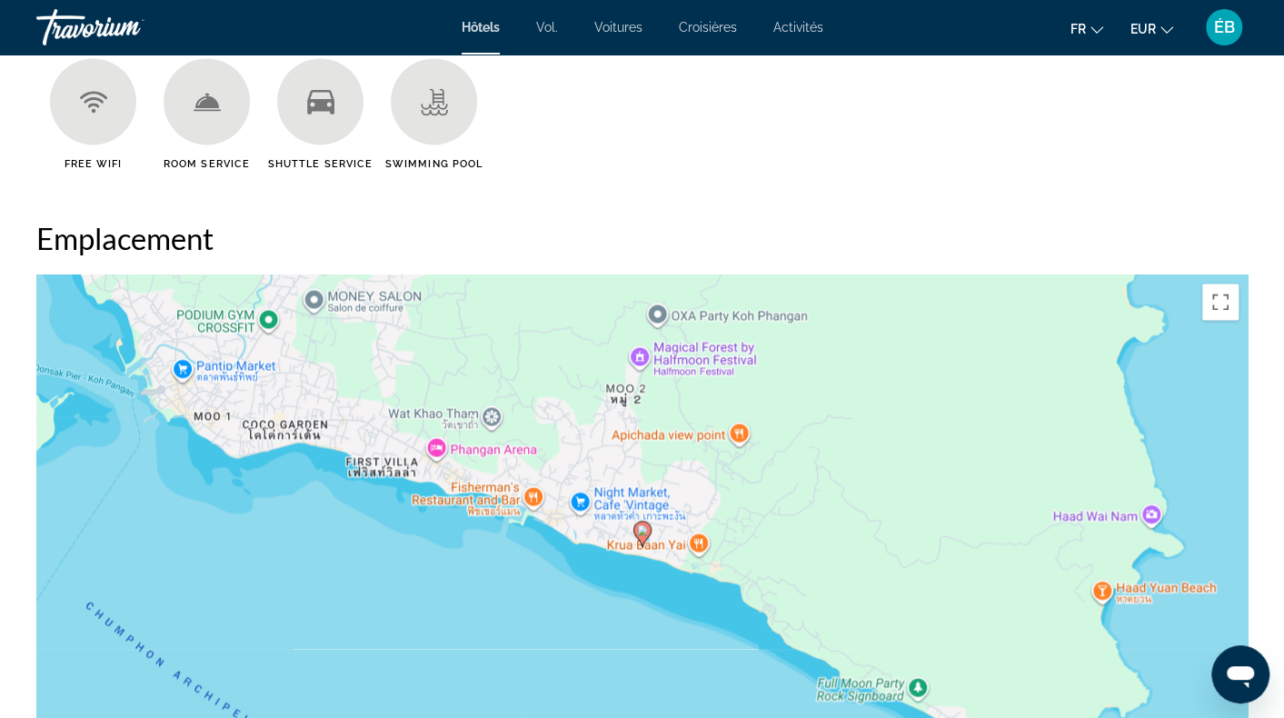
scroll to position [1545, 0]
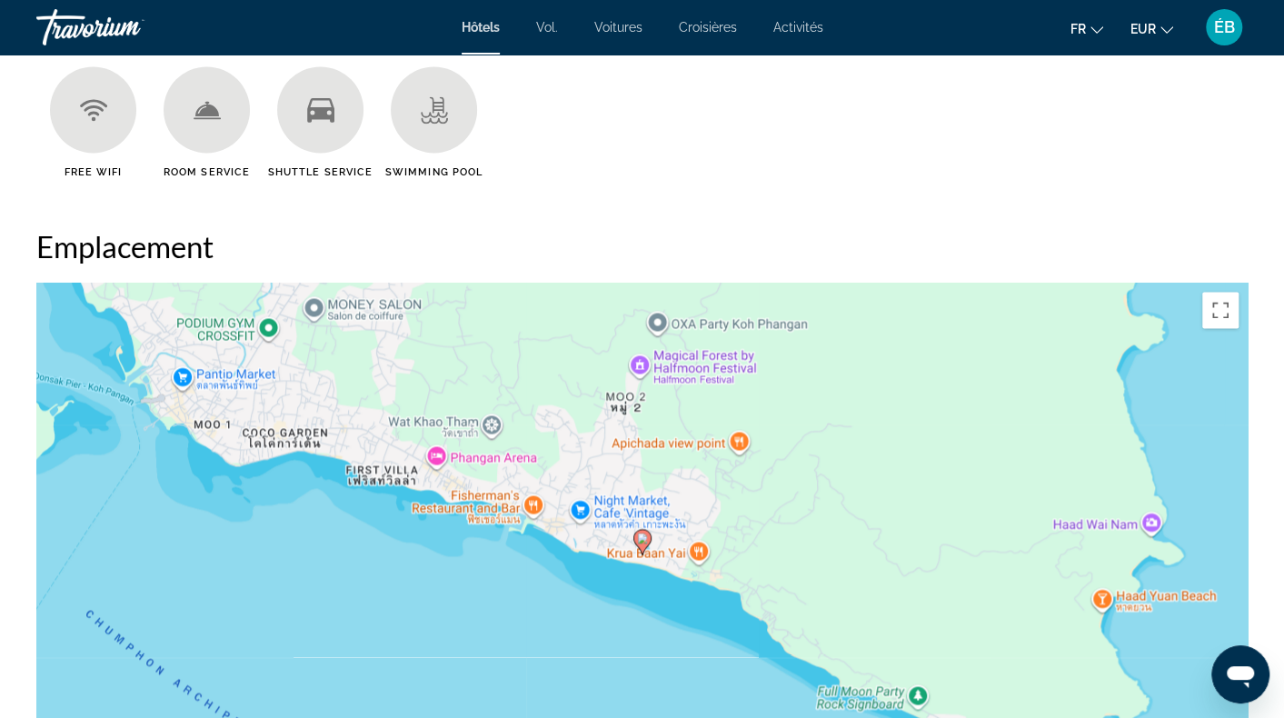
click at [516, 495] on div "Pour activer le glissement avec le clavier, appuyez sur Alt+Entrée. Une fois ce…" at bounding box center [642, 555] width 1212 height 545
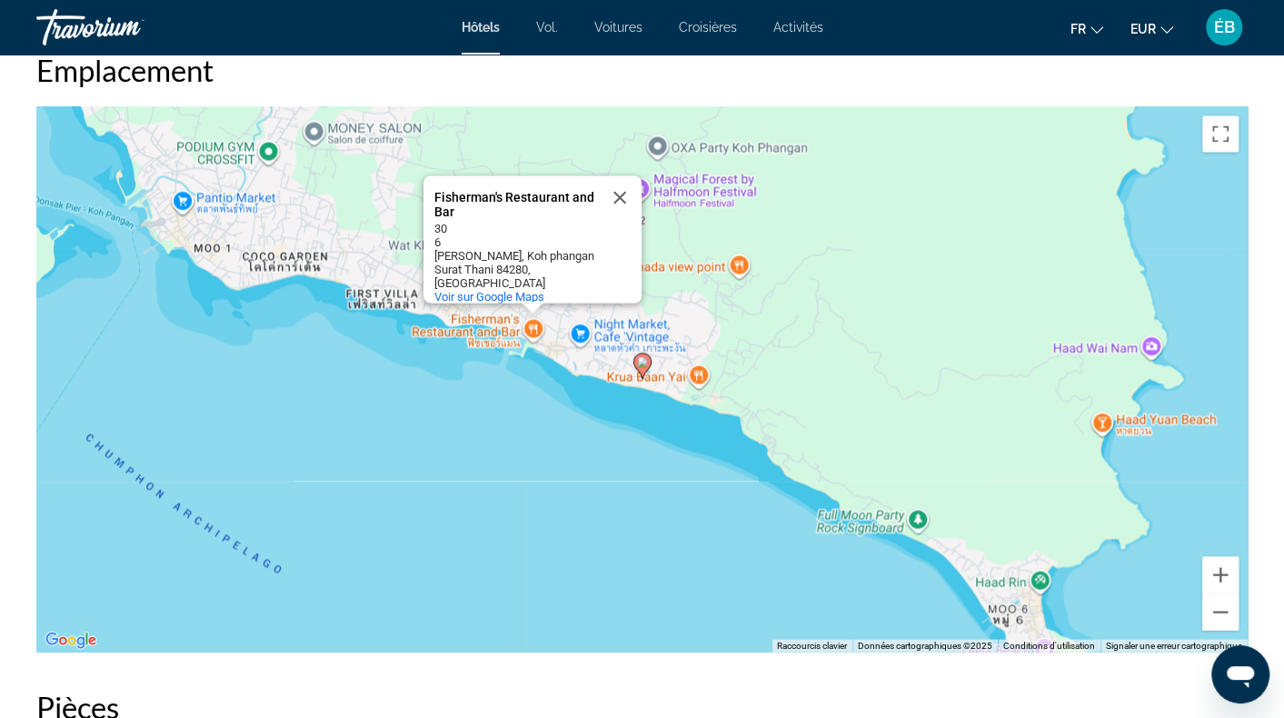
scroll to position [1727, 0]
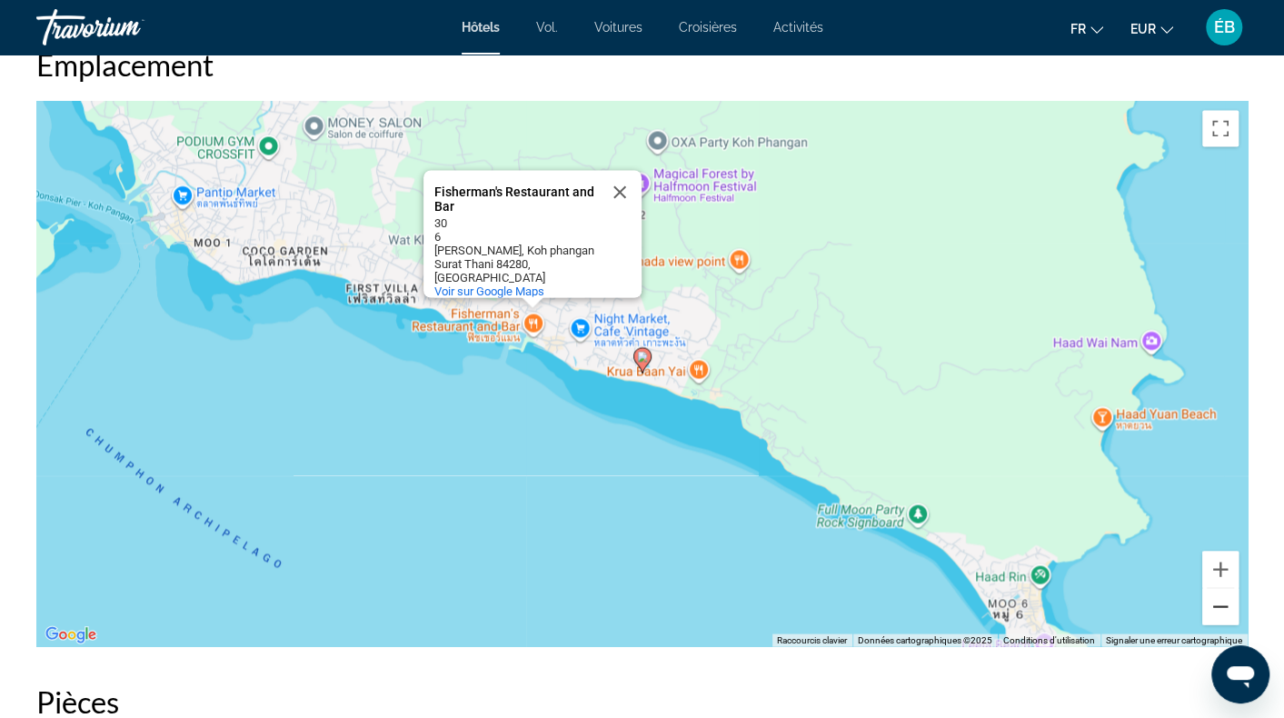
click at [1217, 603] on button "Zoom arrière" at bounding box center [1221, 606] width 36 height 36
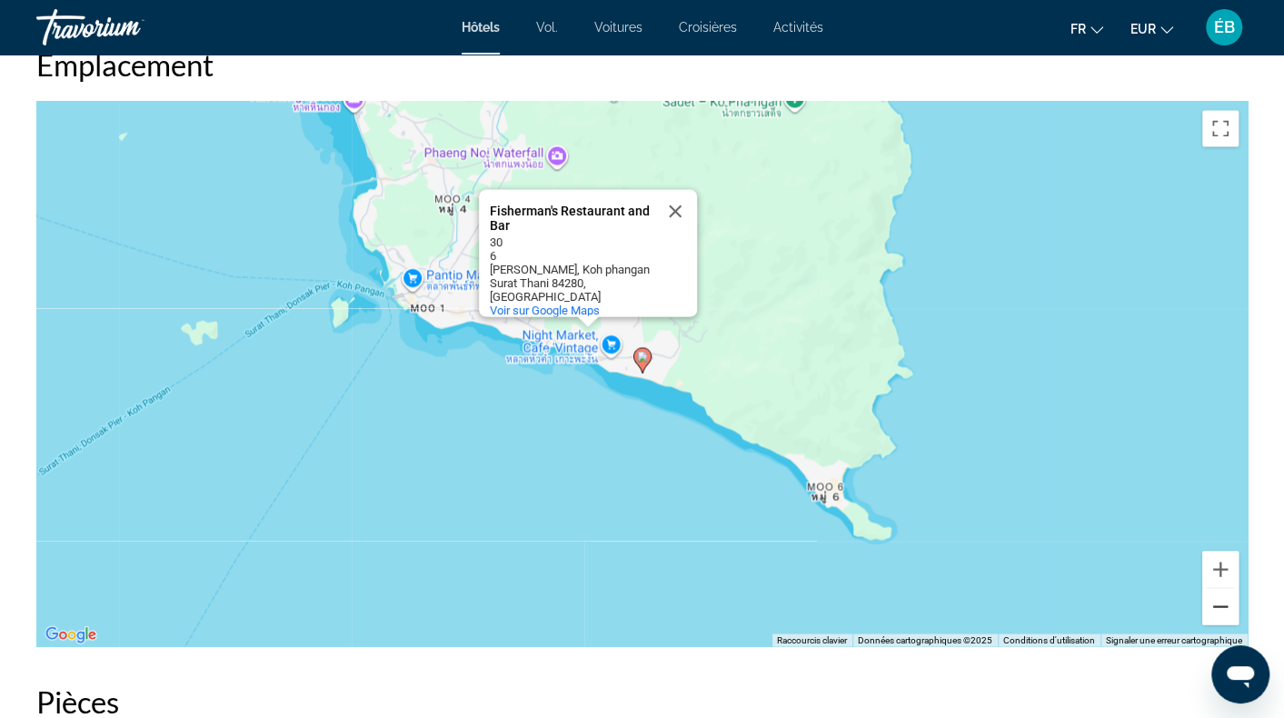
click at [1217, 603] on button "Zoom arrière" at bounding box center [1221, 606] width 36 height 36
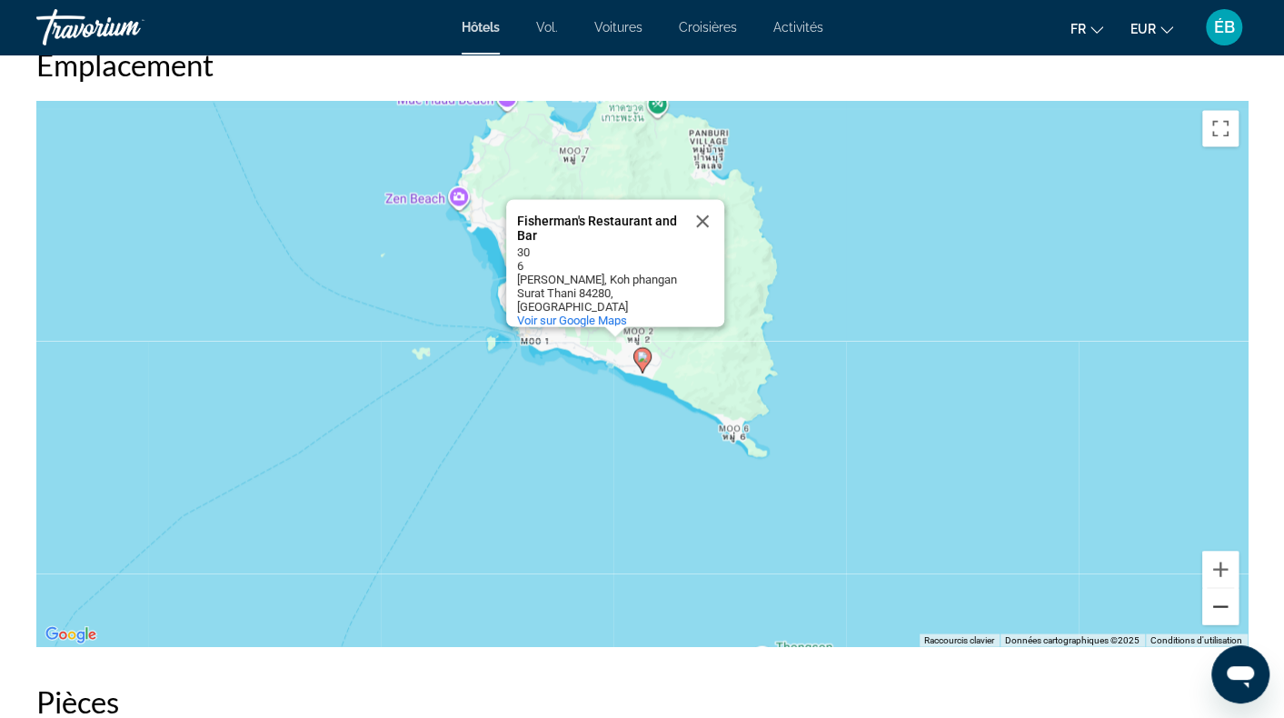
click at [1217, 603] on button "Zoom arrière" at bounding box center [1221, 606] width 36 height 36
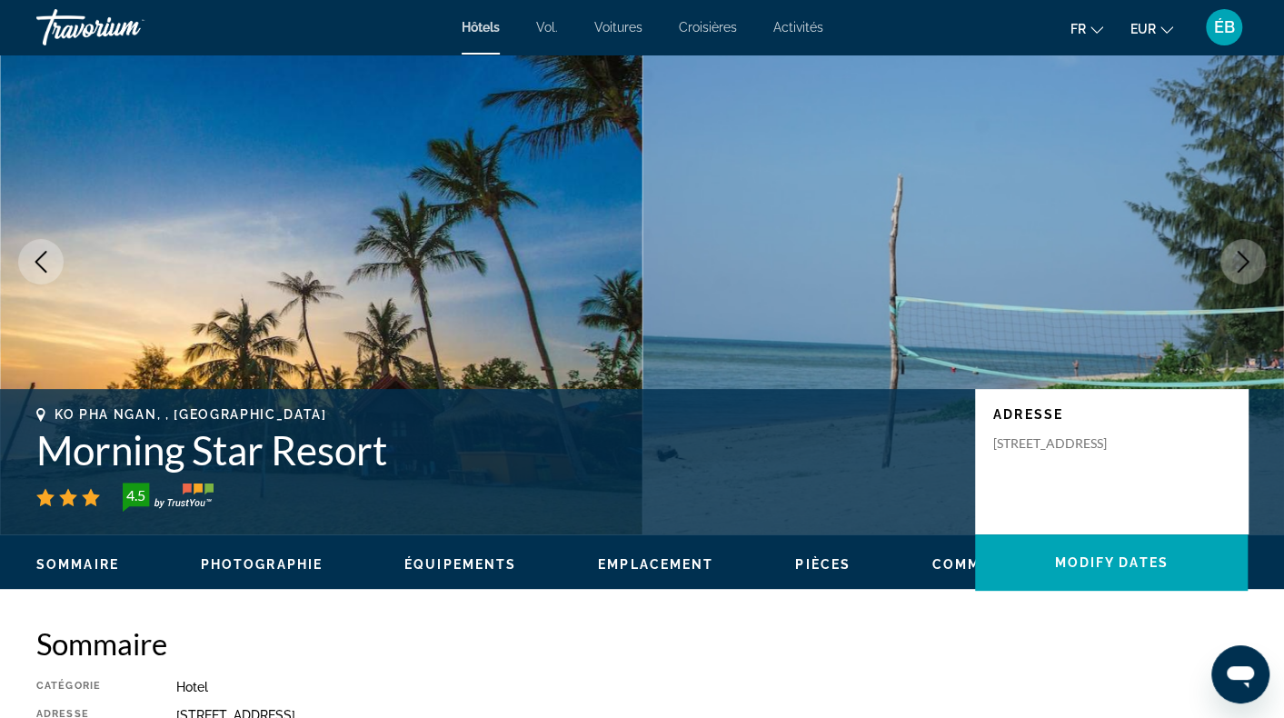
scroll to position [0, 0]
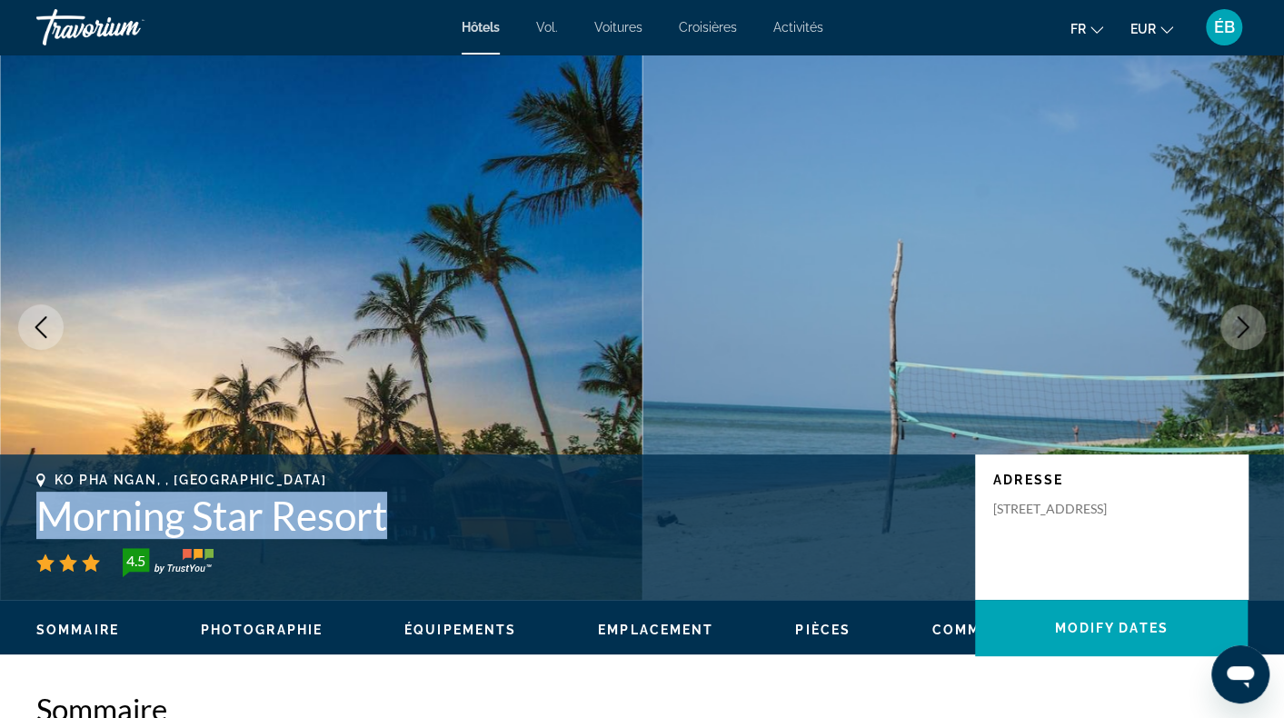
drag, startPoint x: 394, startPoint y: 527, endPoint x: 31, endPoint y: 520, distance: 362.7
click at [31, 520] on div "Ko Pha Ngan, , Thailand Morning Star Resort 4.5 Adresse 17 7 Moo 4 Baantai, Ko …" at bounding box center [642, 527] width 1284 height 109
copy h1 "Morning Star Resort"
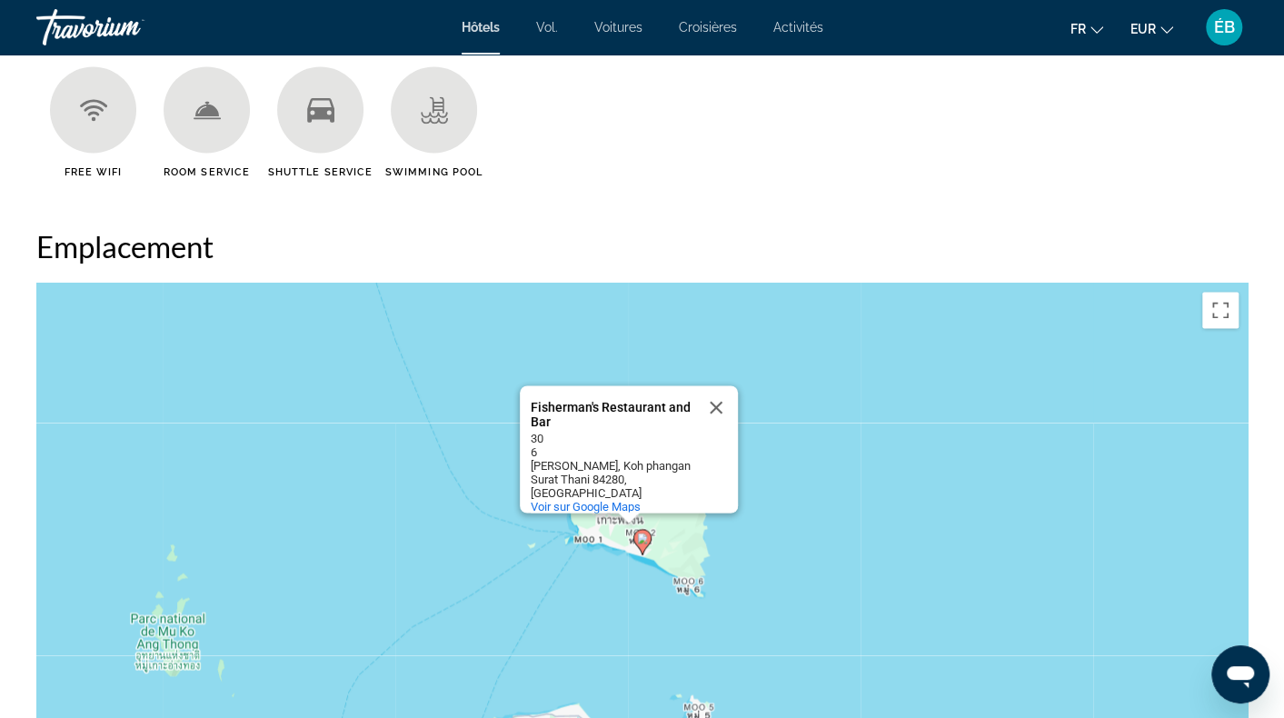
scroll to position [1727, 0]
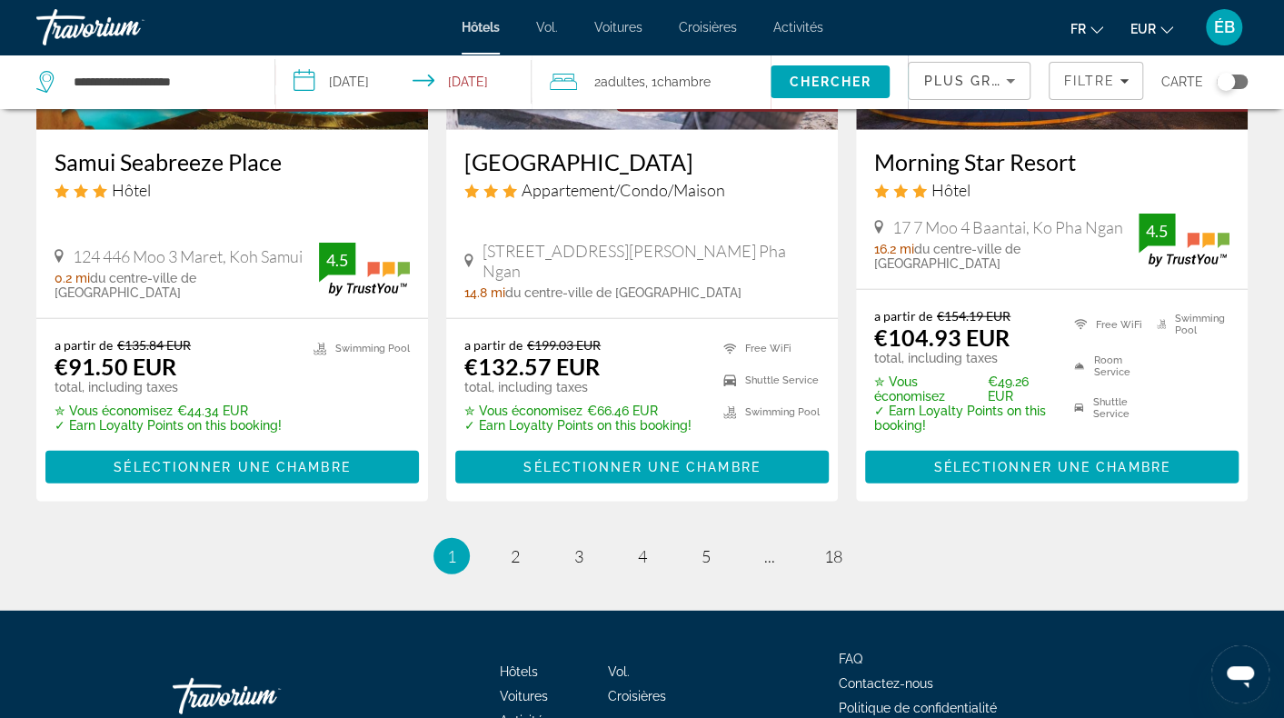
scroll to position [2545, 0]
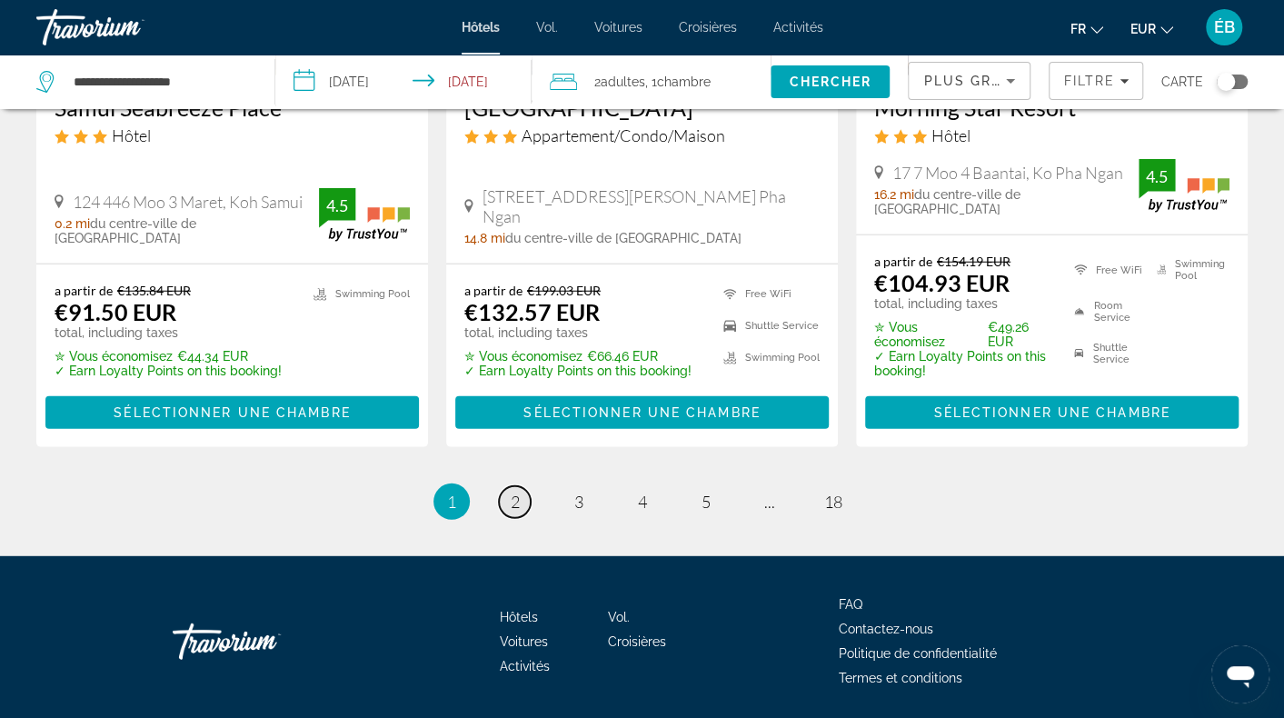
click at [513, 492] on span "2" at bounding box center [515, 502] width 9 height 20
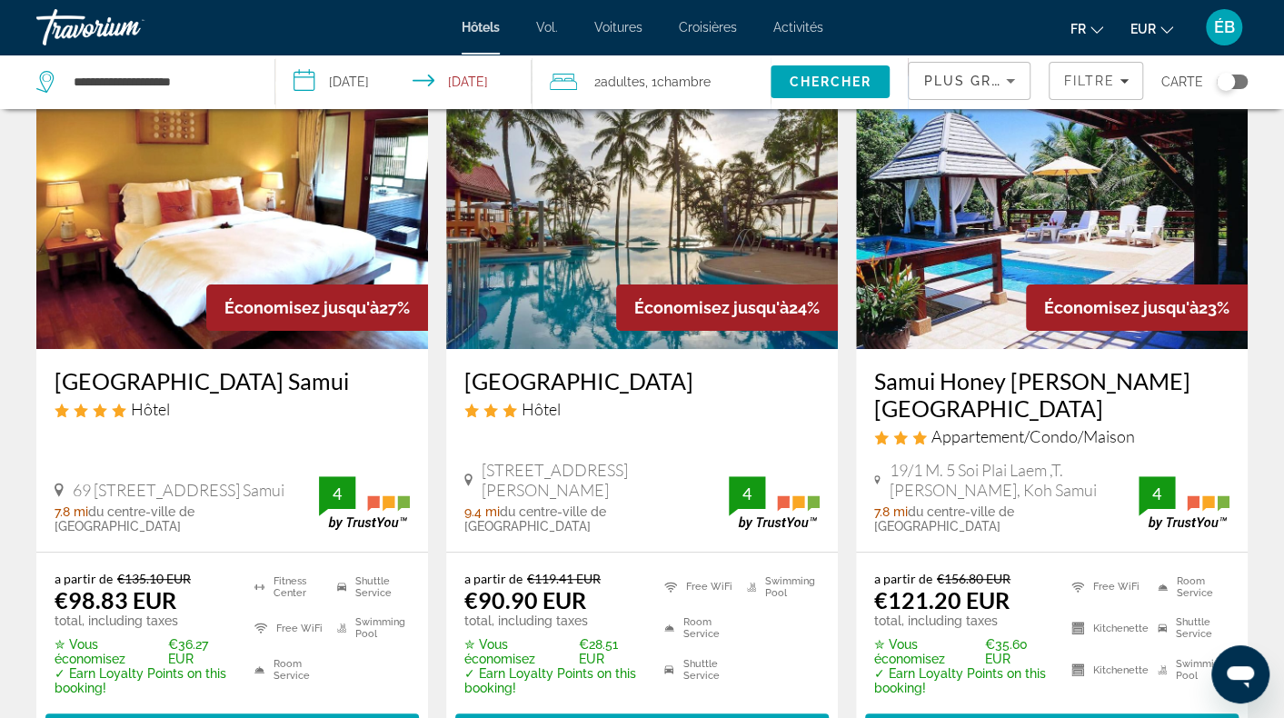
scroll to position [91, 0]
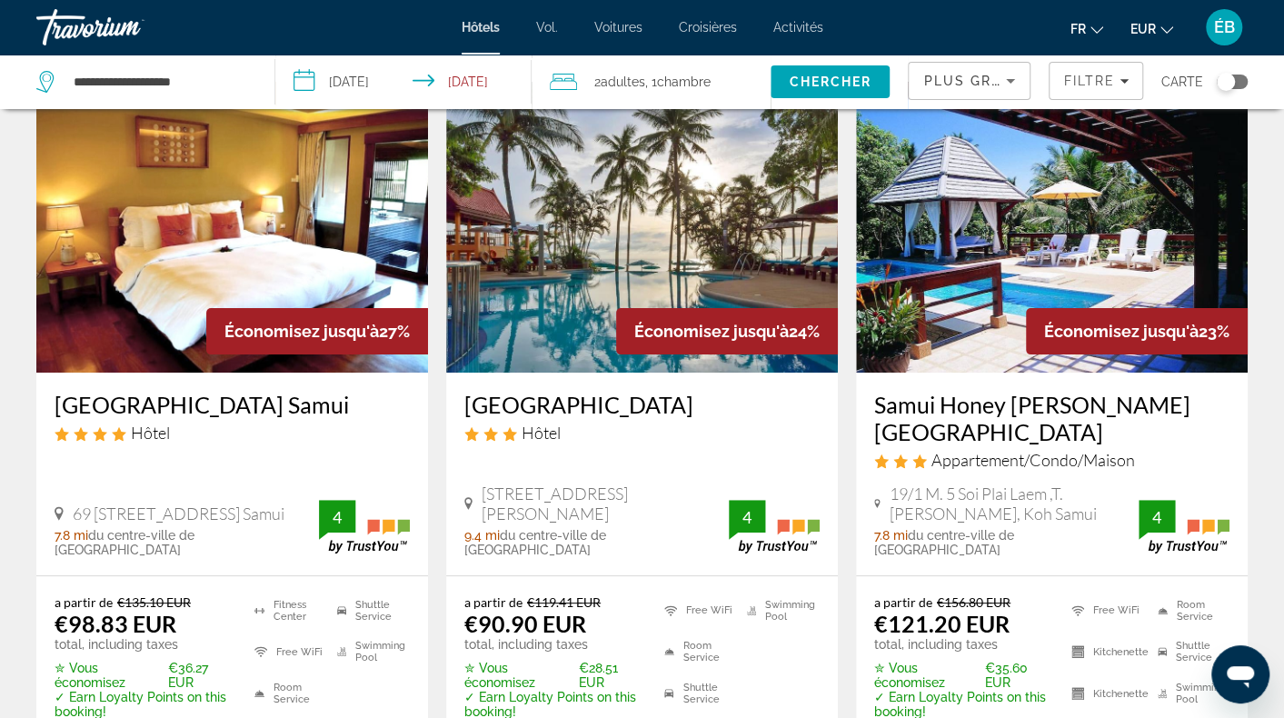
click at [569, 270] on img "Contenu principal" at bounding box center [642, 227] width 392 height 291
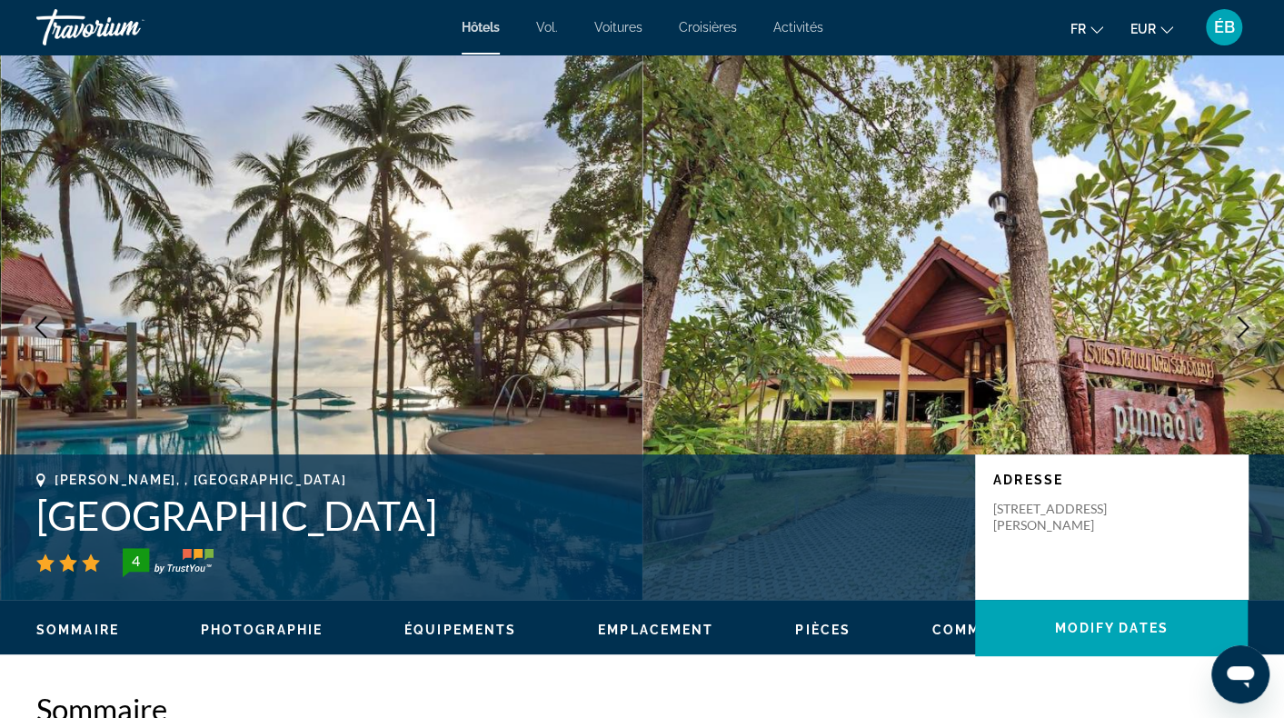
click at [45, 319] on icon "Previous image" at bounding box center [41, 327] width 22 height 22
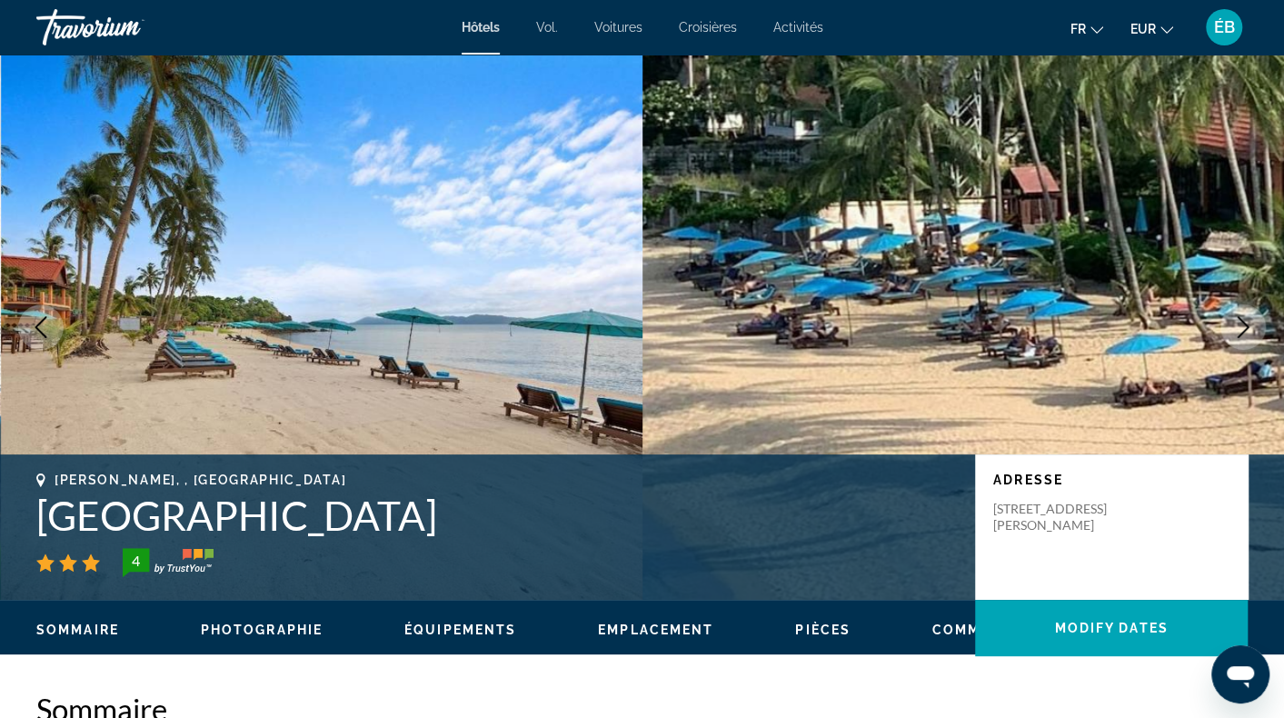
click at [45, 319] on icon "Previous image" at bounding box center [41, 327] width 22 height 22
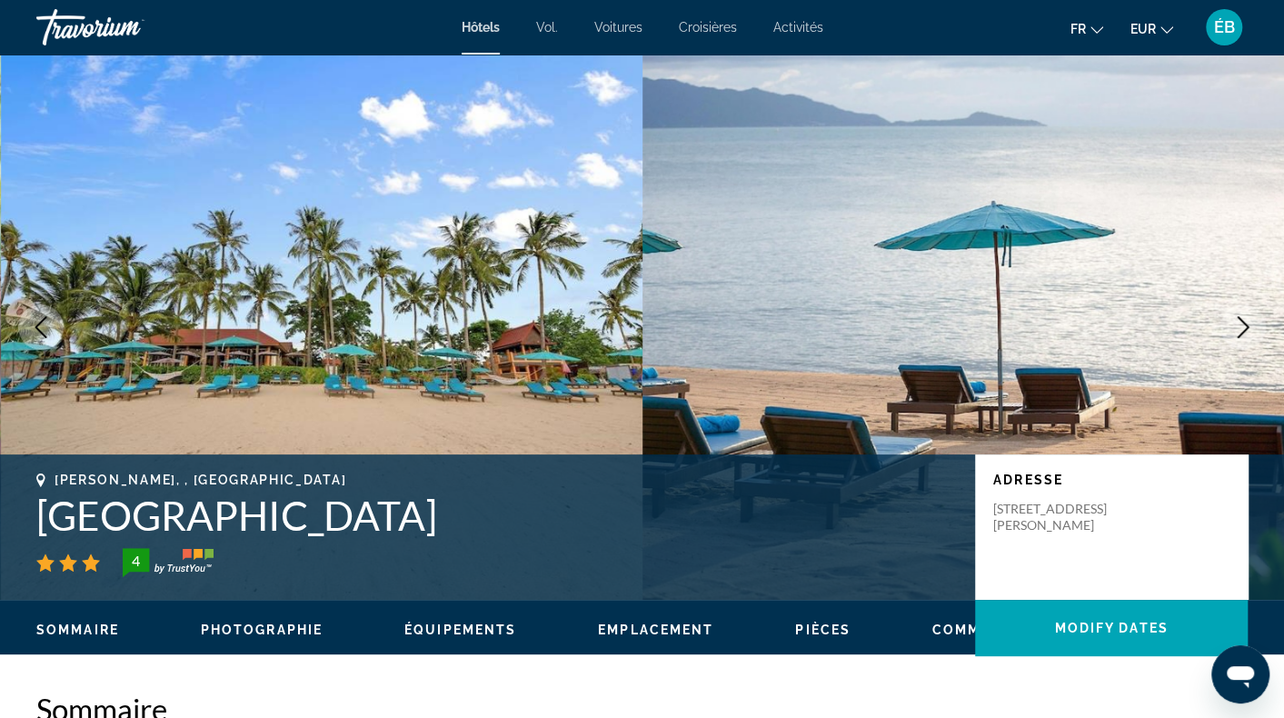
click at [45, 319] on icon "Previous image" at bounding box center [41, 327] width 22 height 22
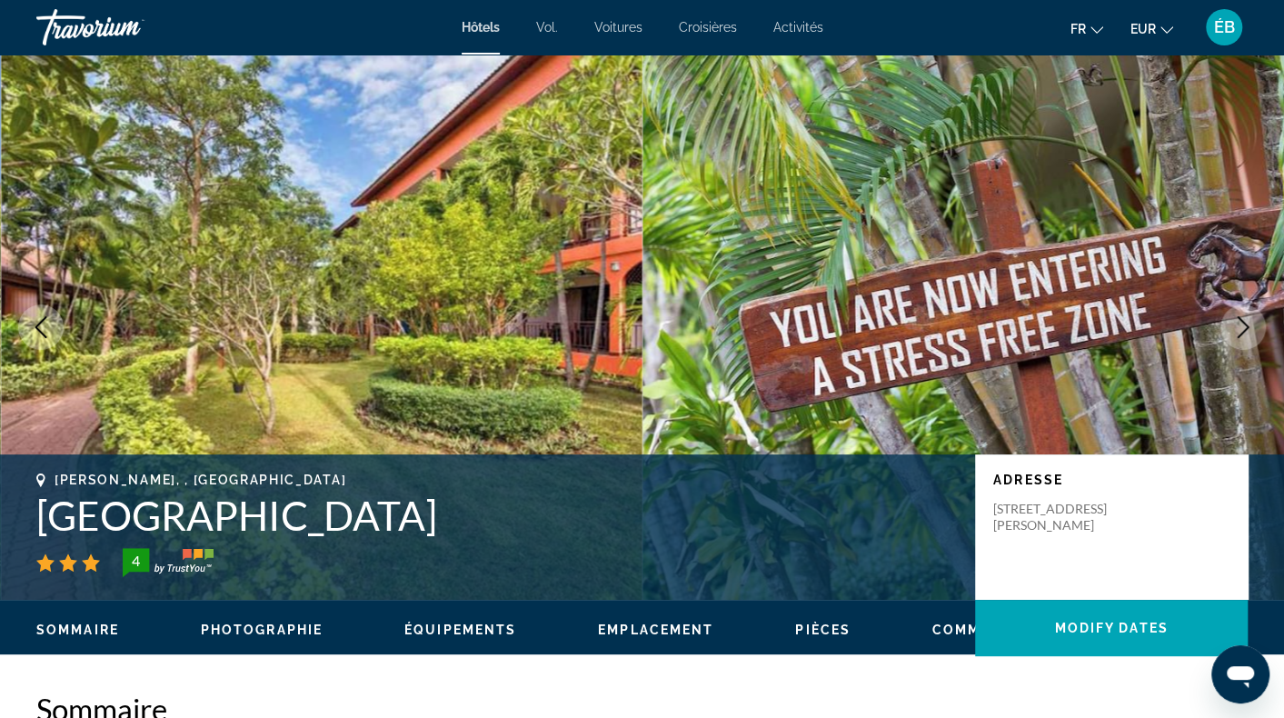
click at [45, 319] on icon "Previous image" at bounding box center [41, 327] width 22 height 22
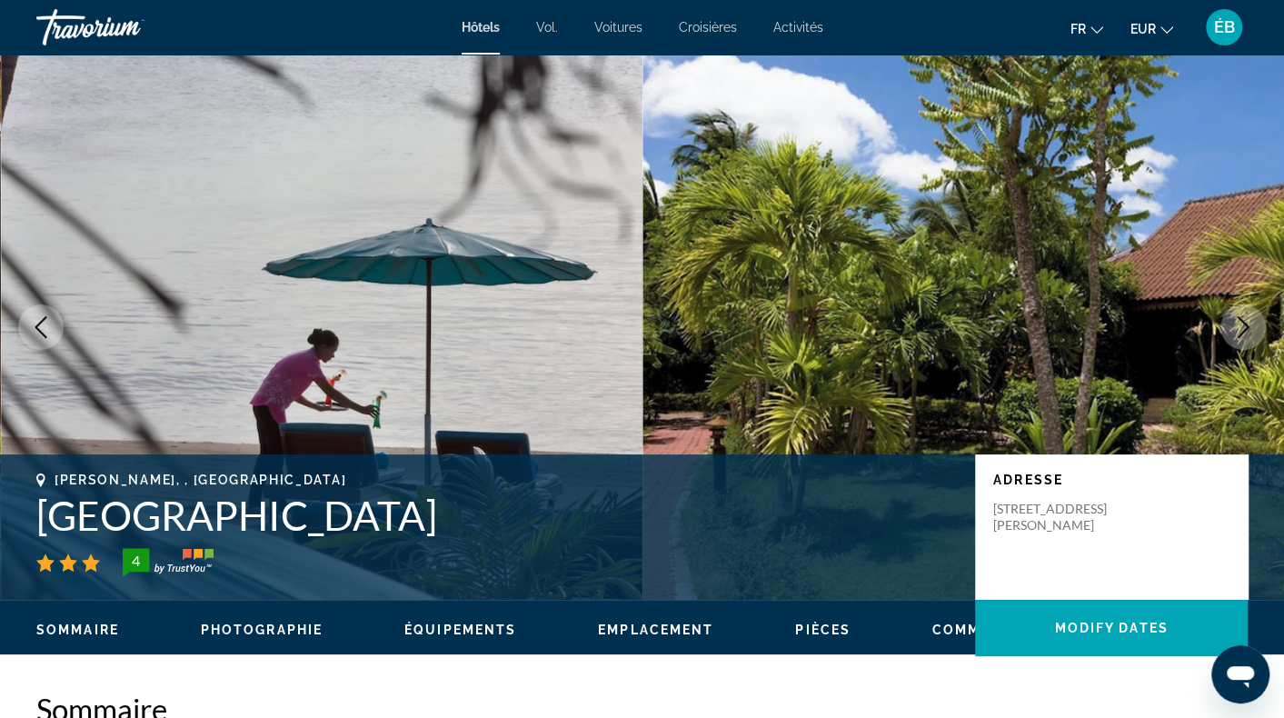
click at [45, 319] on icon "Previous image" at bounding box center [41, 327] width 22 height 22
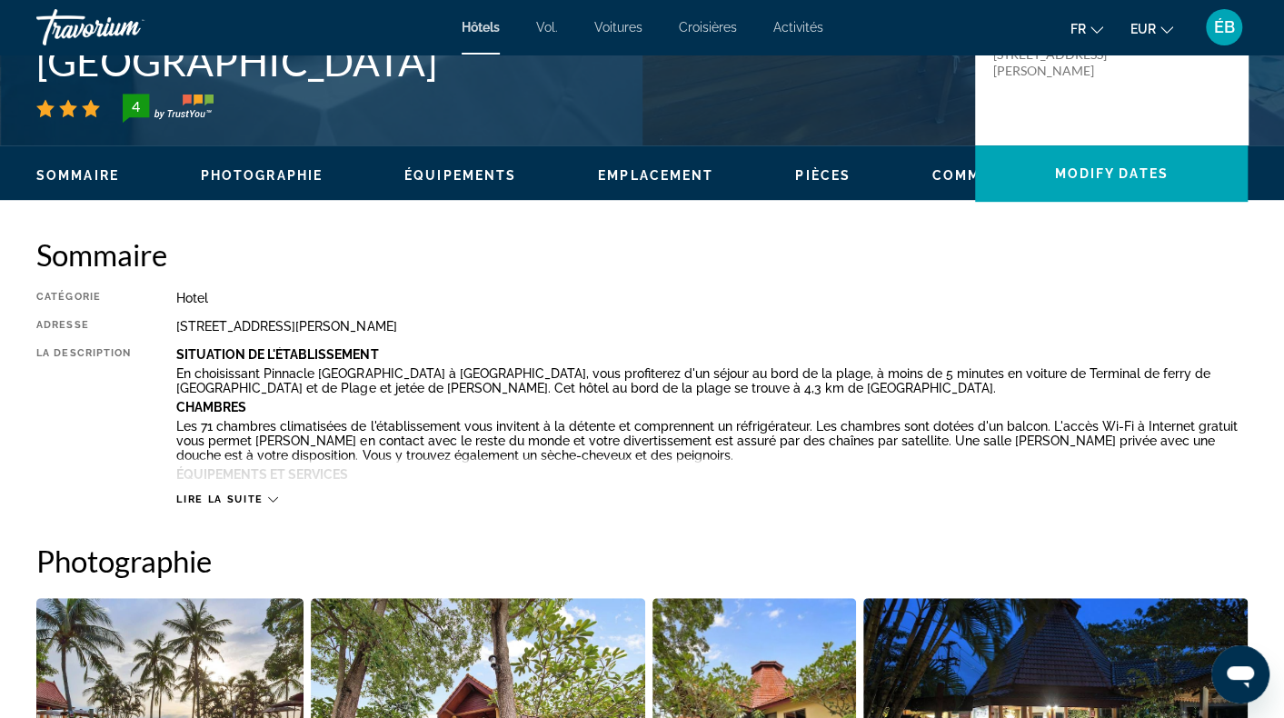
scroll to position [273, 0]
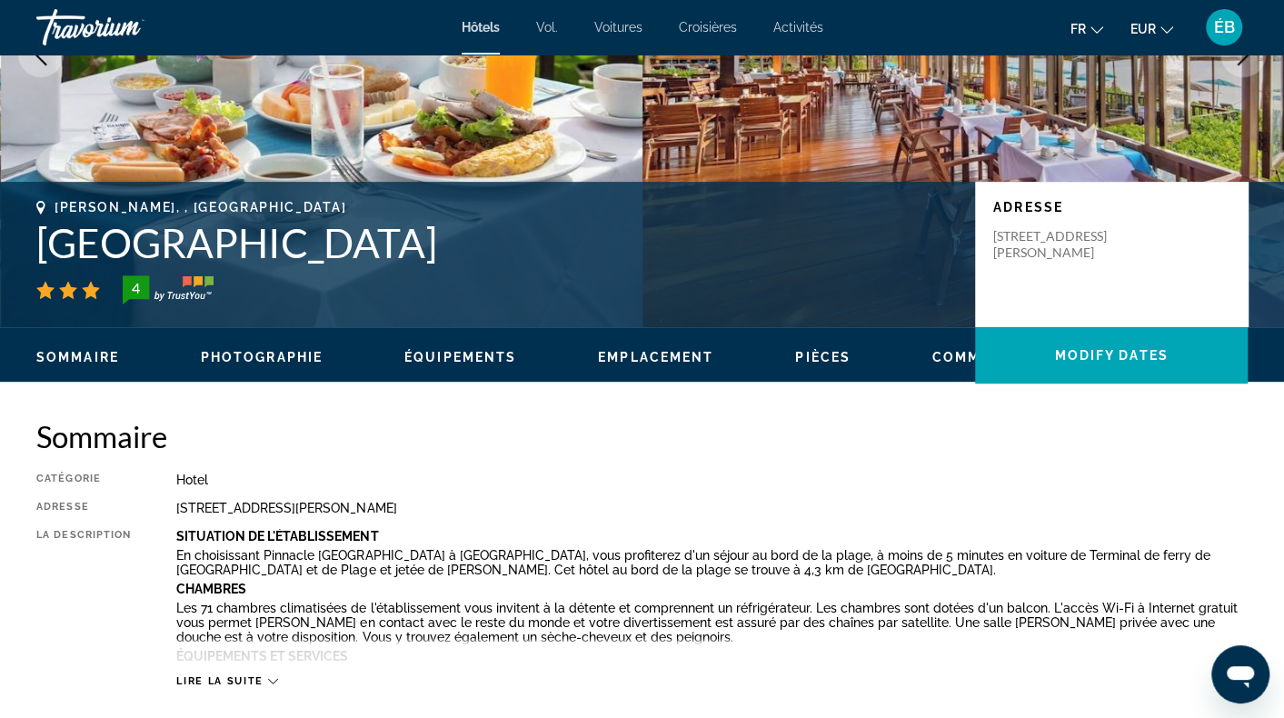
drag, startPoint x: 431, startPoint y: 257, endPoint x: 43, endPoint y: 265, distance: 388.2
click at [43, 265] on h1 "[GEOGRAPHIC_DATA]" at bounding box center [496, 242] width 921 height 47
copy h1 "[GEOGRAPHIC_DATA]"
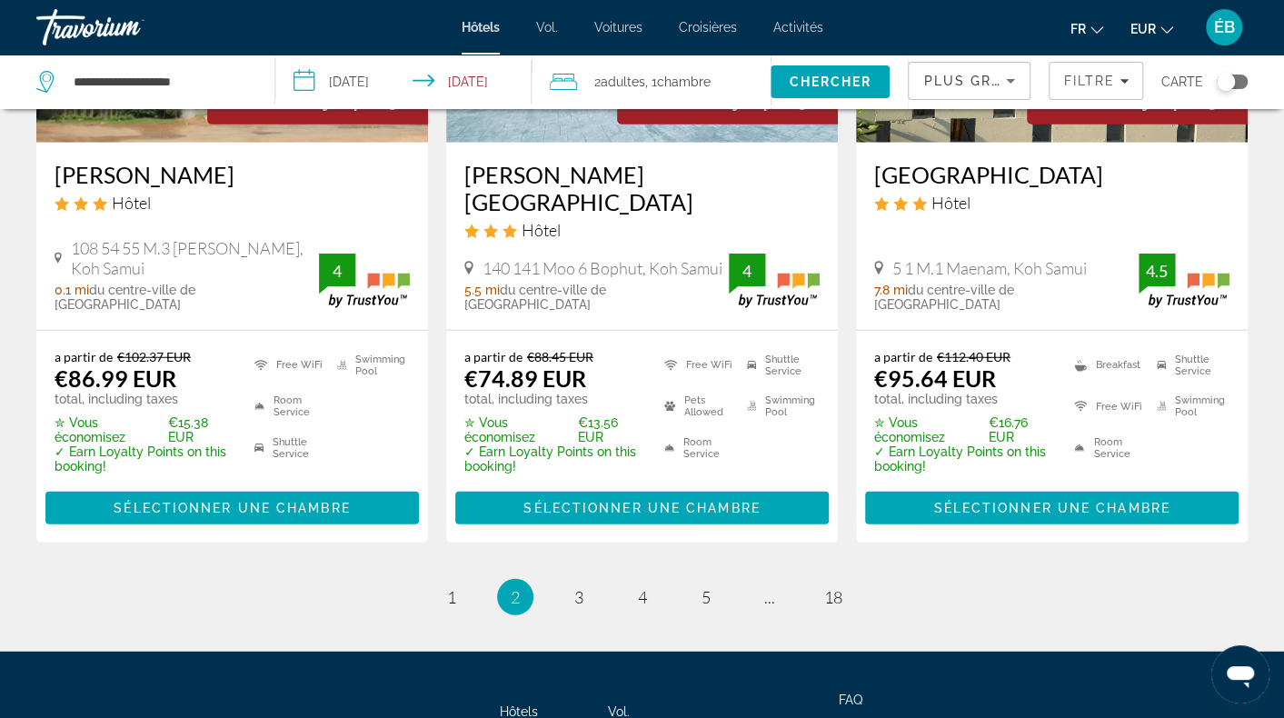
scroll to position [2000, 0]
